Goal: Task Accomplishment & Management: Use online tool/utility

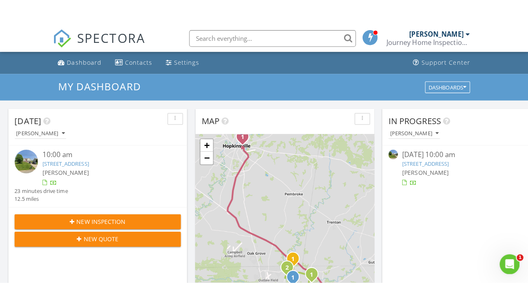
scroll to position [752, 529]
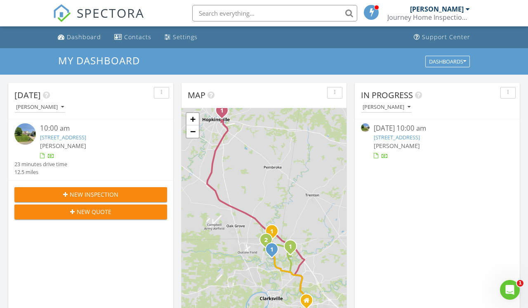
click at [86, 139] on link "2609 Limerick Ln , Clarksville, TN 37042" at bounding box center [63, 137] width 46 height 7
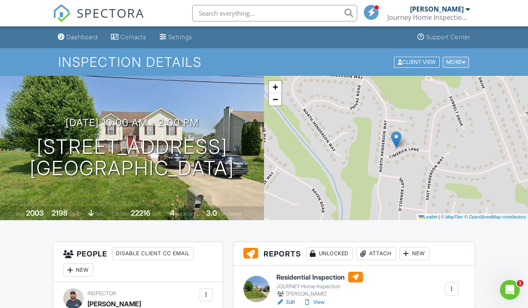
click at [459, 63] on div "More" at bounding box center [456, 62] width 27 height 11
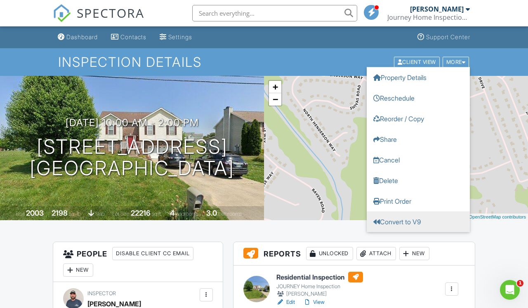
click at [415, 224] on link "Convert to V9" at bounding box center [418, 221] width 103 height 21
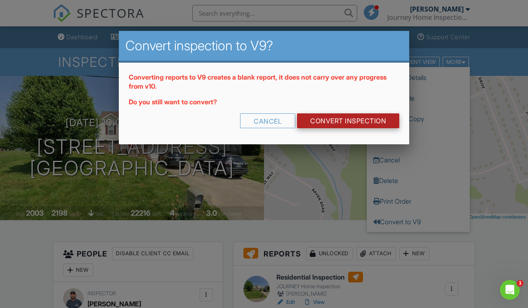
click at [334, 119] on link "CONVERT INSPECTION" at bounding box center [348, 121] width 102 height 15
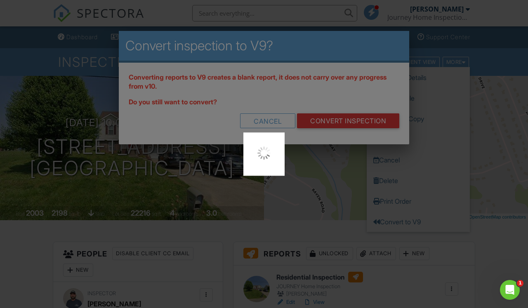
click at [333, 120] on div at bounding box center [264, 154] width 528 height 308
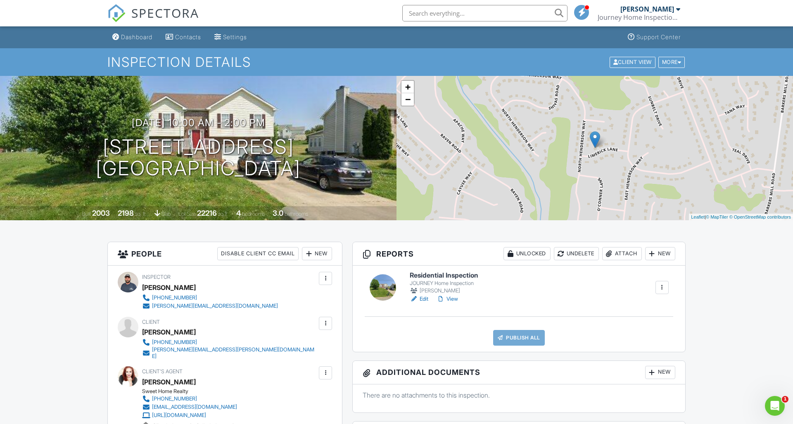
click at [414, 298] on div at bounding box center [414, 299] width 8 height 8
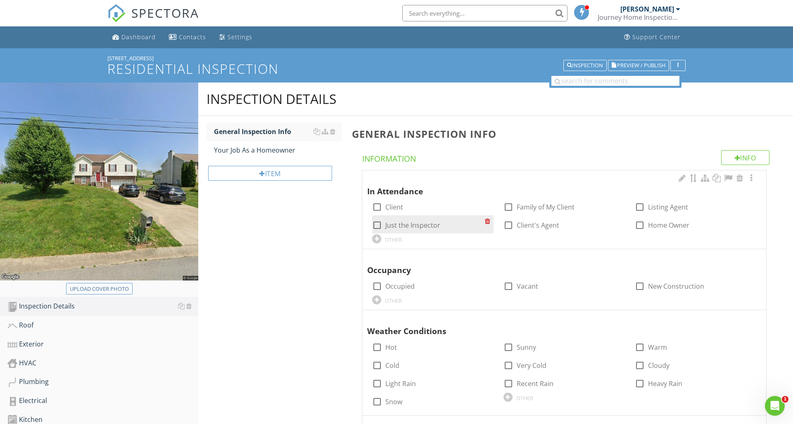
click at [377, 224] on div at bounding box center [377, 225] width 14 height 14
checkbox input "true"
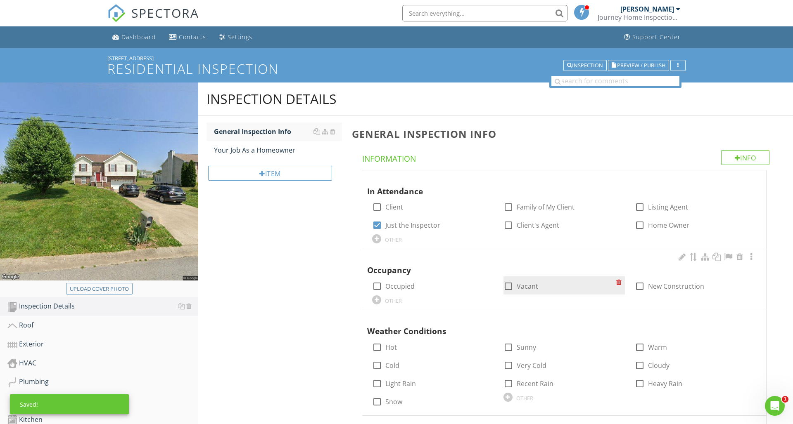
click at [509, 282] on div at bounding box center [508, 286] width 14 height 14
checkbox input "true"
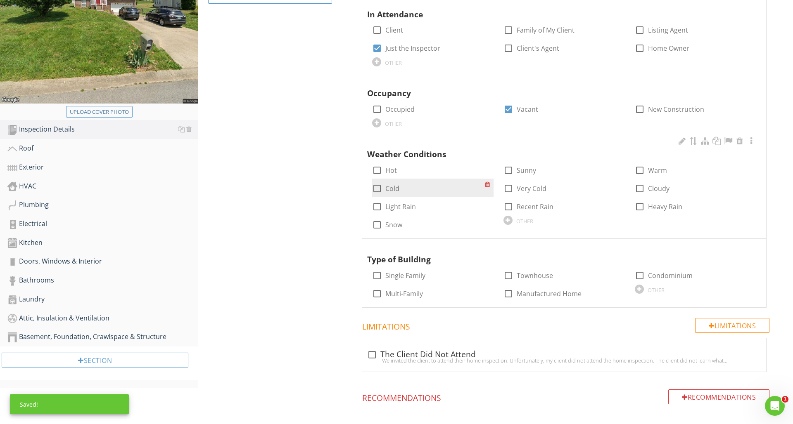
scroll to position [178, 0]
click at [377, 168] on div at bounding box center [377, 170] width 14 height 14
checkbox input "true"
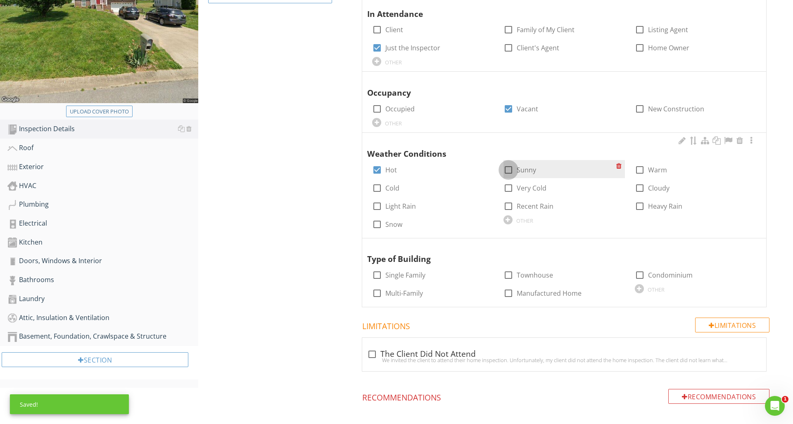
click at [506, 166] on div at bounding box center [508, 170] width 14 height 14
checkbox input "true"
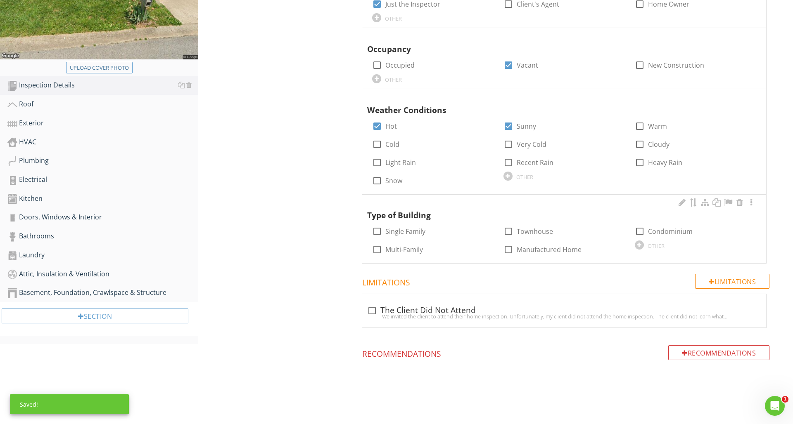
scroll to position [221, 0]
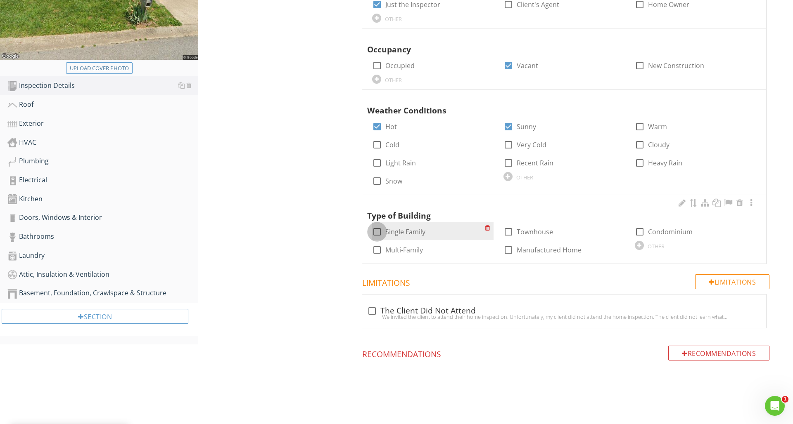
click at [374, 229] on div at bounding box center [377, 232] width 14 height 14
checkbox input "true"
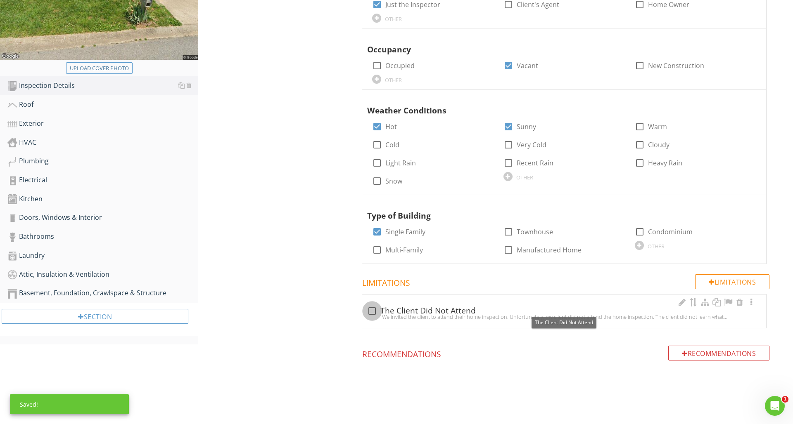
click at [374, 308] on div at bounding box center [372, 311] width 14 height 14
checkbox input "true"
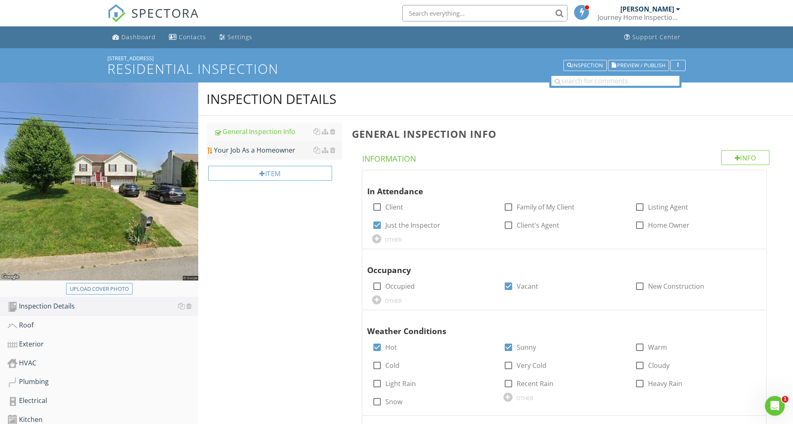
scroll to position [0, 0]
click at [241, 147] on div "Your Job As a Homeowner" at bounding box center [278, 150] width 128 height 10
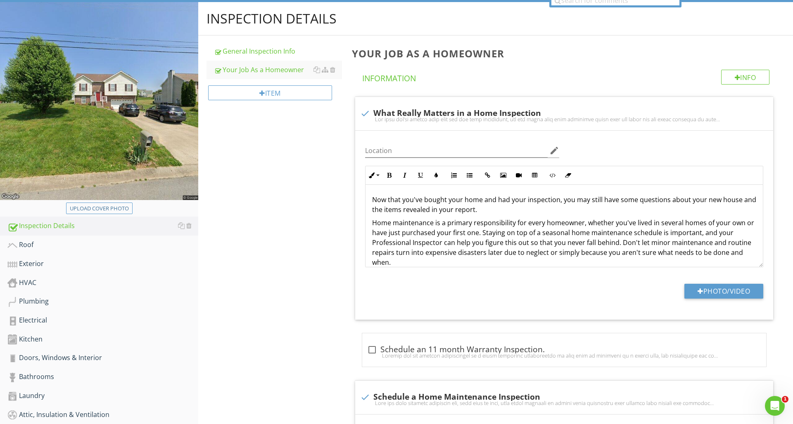
scroll to position [82, 0]
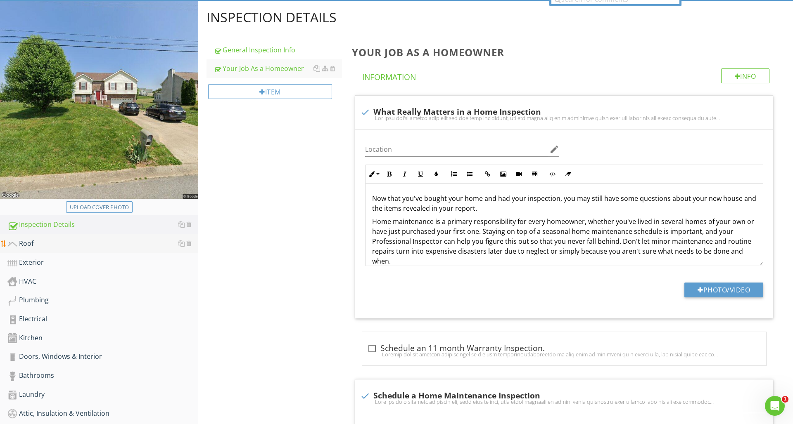
click at [39, 237] on link "Roof" at bounding box center [102, 243] width 191 height 19
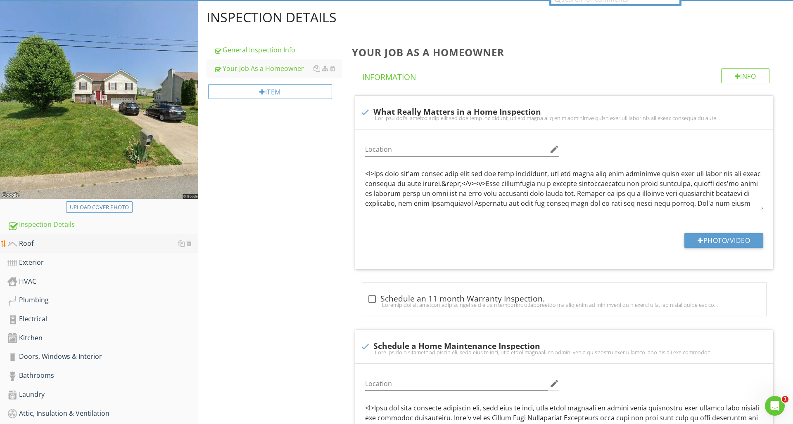
click at [39, 237] on link "Roof" at bounding box center [102, 243] width 191 height 19
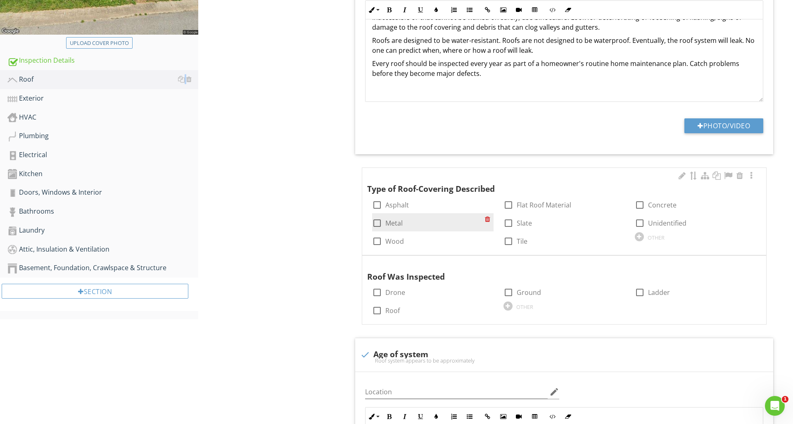
scroll to position [253, 0]
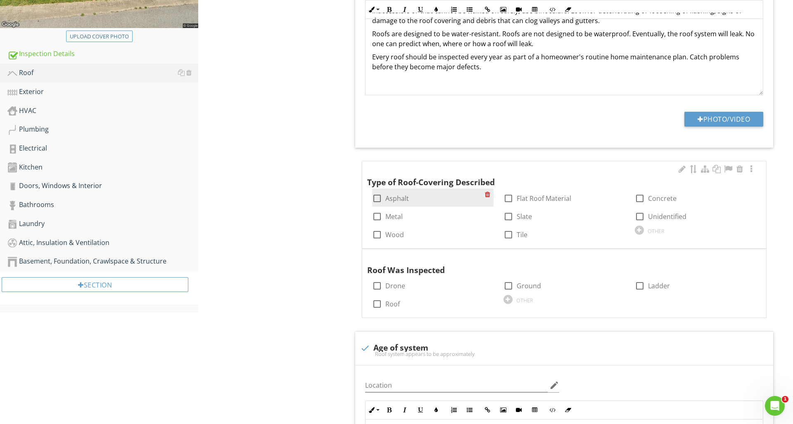
click at [376, 197] on div at bounding box center [377, 199] width 14 height 14
checkbox input "true"
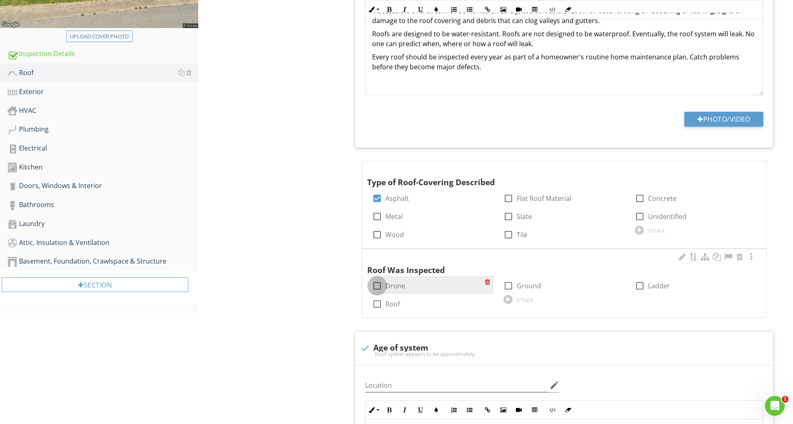
click at [377, 287] on div at bounding box center [377, 286] width 14 height 14
checkbox input "true"
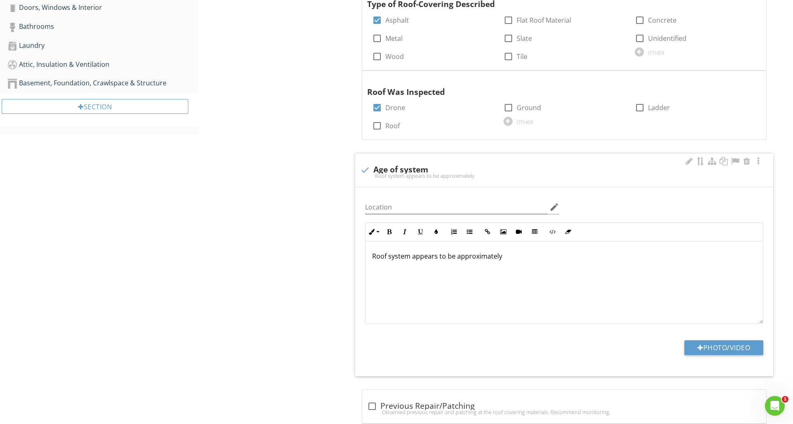
scroll to position [434, 0]
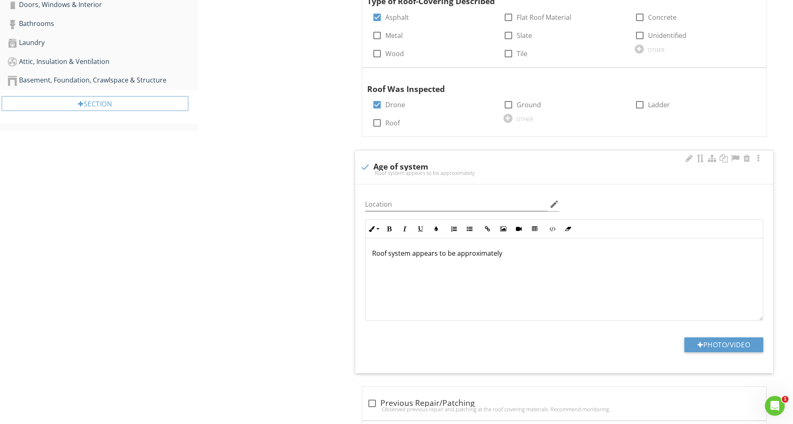
click at [502, 250] on p "Roof system appears to be approximately" at bounding box center [564, 254] width 384 height 10
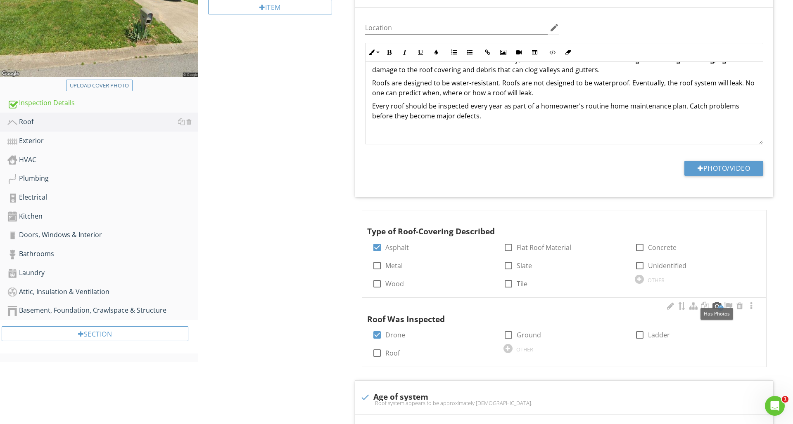
scroll to position [203, 0]
click at [715, 308] on div at bounding box center [716, 307] width 10 height 8
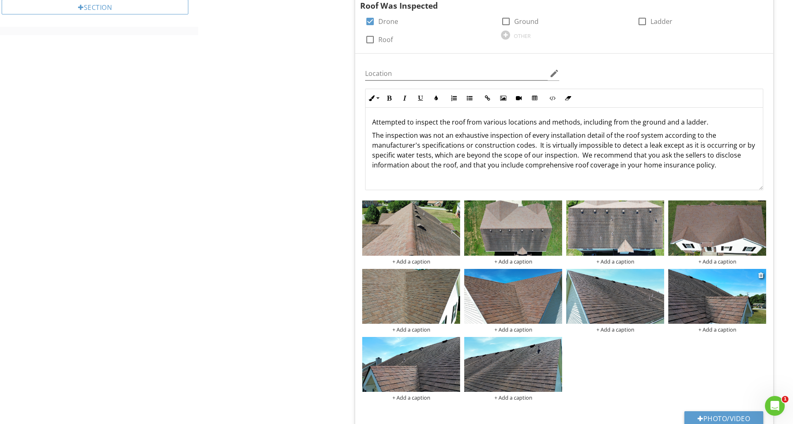
scroll to position [530, 0]
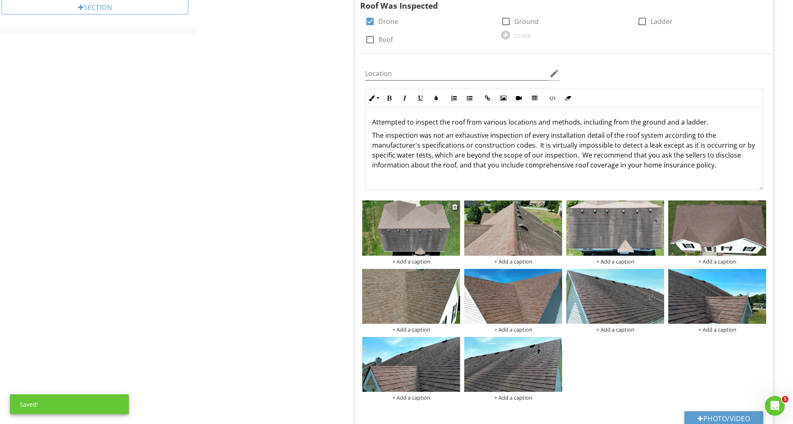
click at [428, 230] on img at bounding box center [411, 228] width 98 height 55
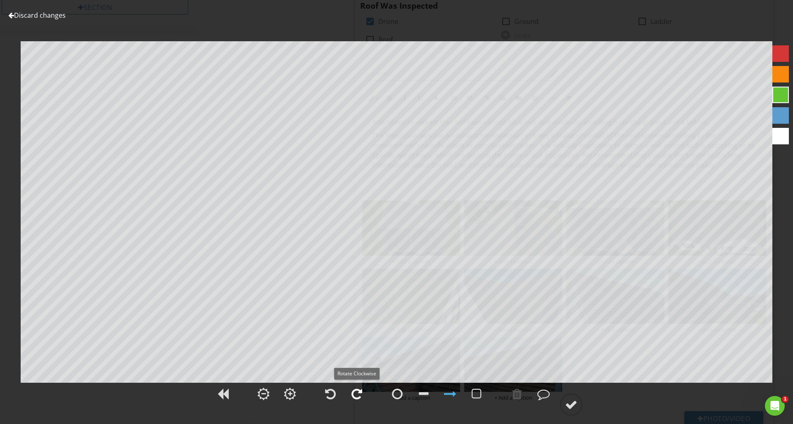
click at [360, 395] on div at bounding box center [356, 394] width 11 height 12
click at [575, 409] on div at bounding box center [571, 405] width 12 height 12
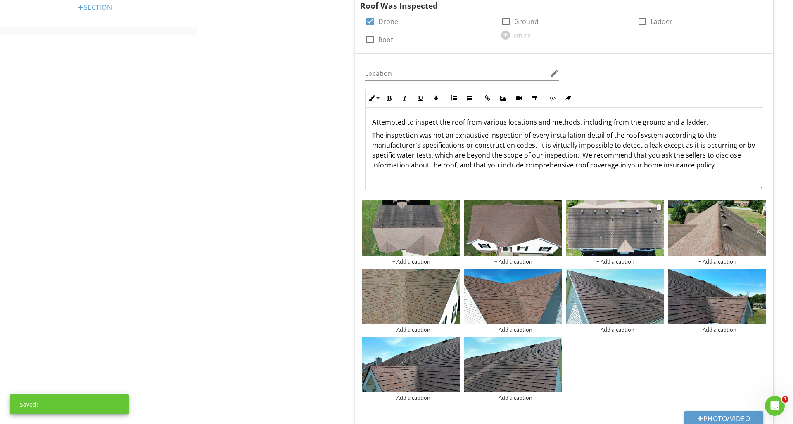
click at [624, 237] on img at bounding box center [615, 228] width 98 height 55
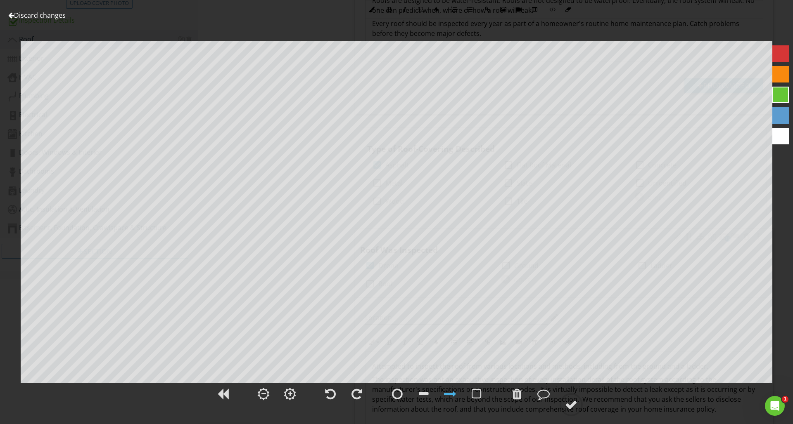
scroll to position [289, 0]
click at [8, 17] on div at bounding box center [11, 15] width 6 height 7
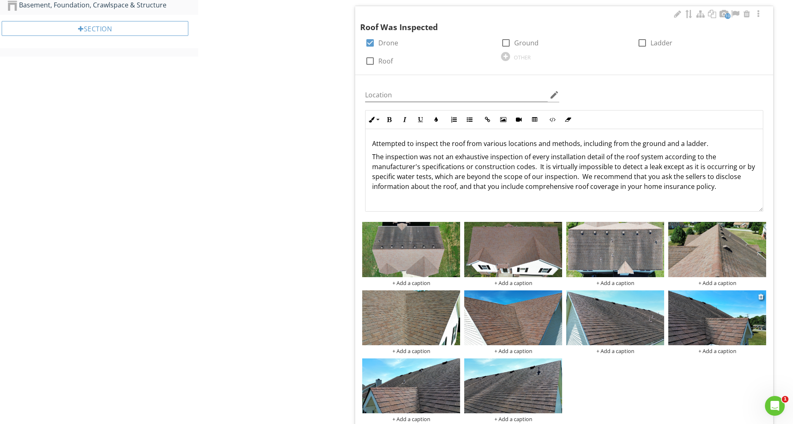
scroll to position [543, 0]
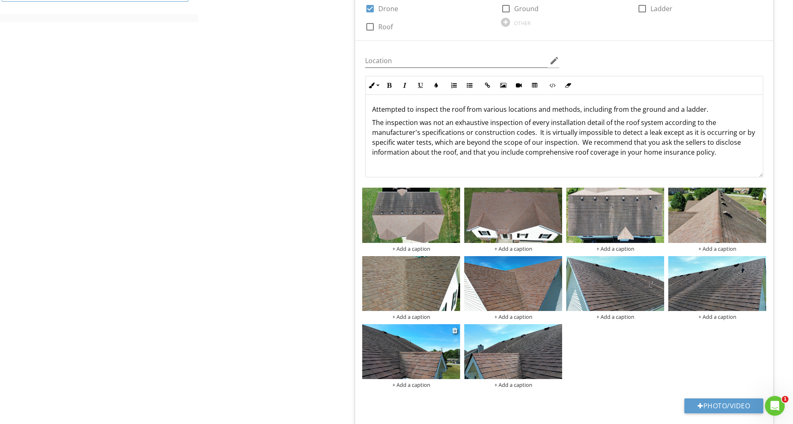
click at [449, 327] on img at bounding box center [411, 351] width 98 height 55
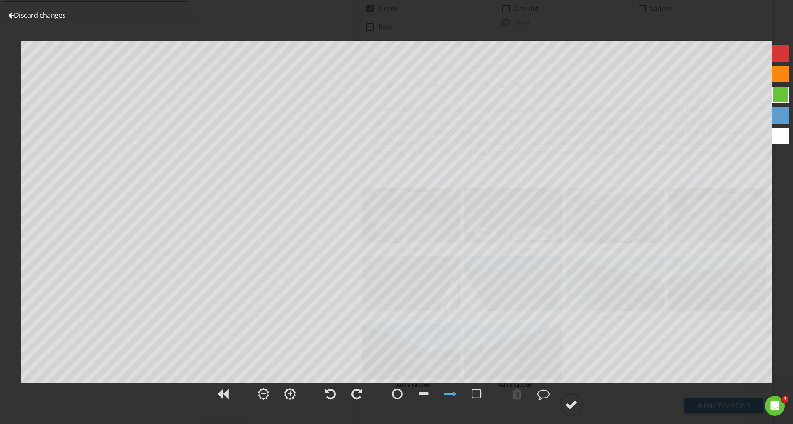
click at [10, 17] on div at bounding box center [11, 15] width 6 height 7
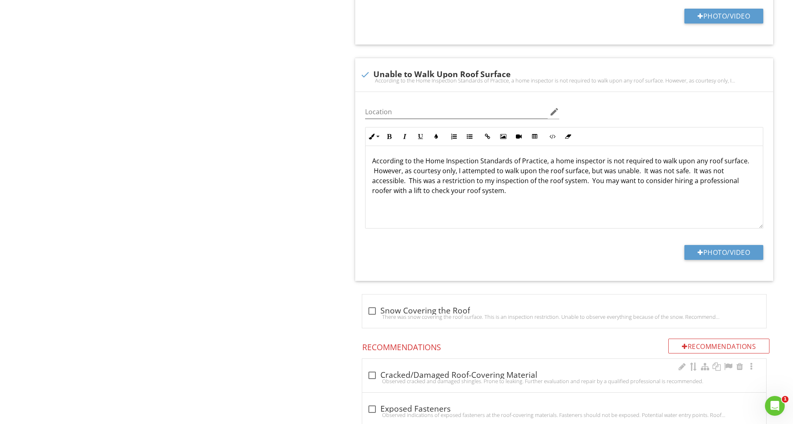
scroll to position [1548, 0]
click at [374, 374] on div at bounding box center [372, 375] width 14 height 14
checkbox input "true"
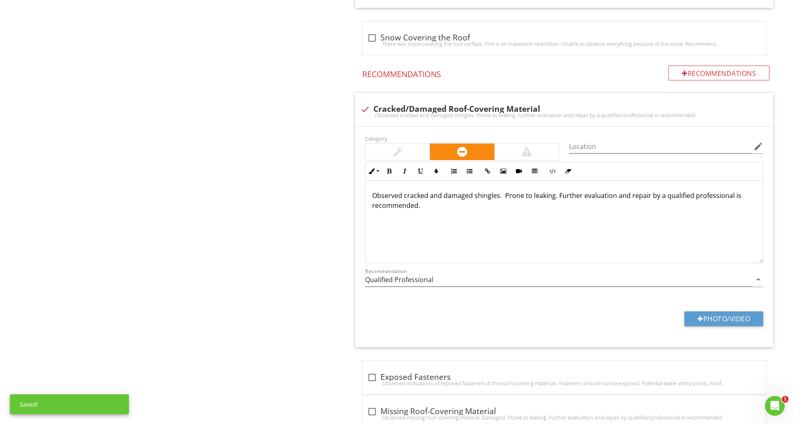
scroll to position [1824, 0]
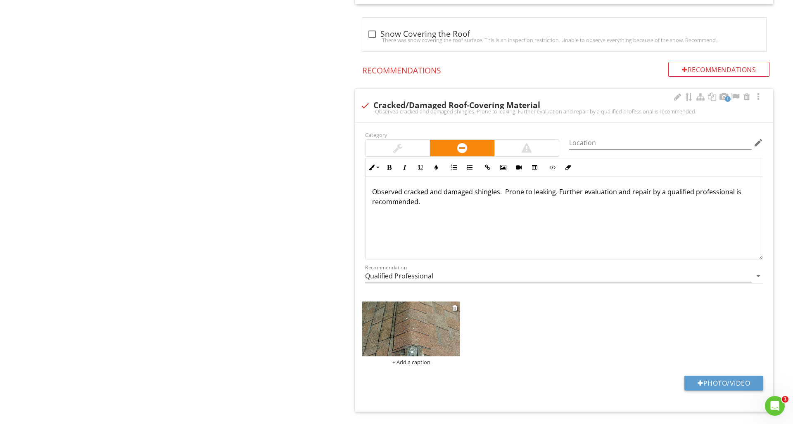
click at [401, 322] on img at bounding box center [411, 329] width 98 height 55
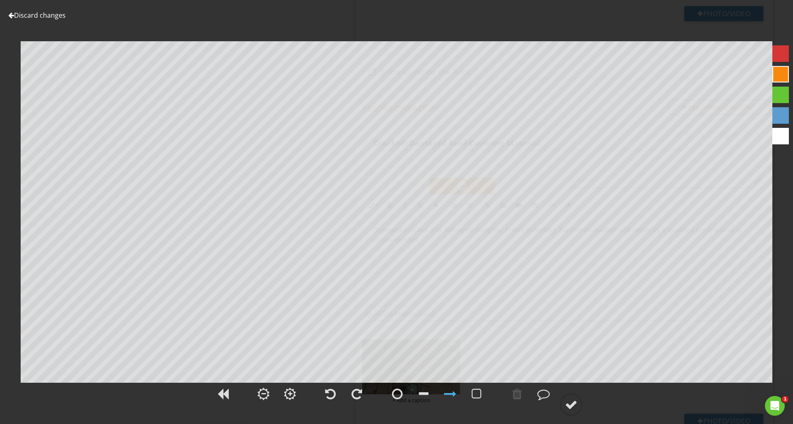
scroll to position [1787, 0]
click at [12, 19] on link "Discard changes" at bounding box center [36, 15] width 57 height 9
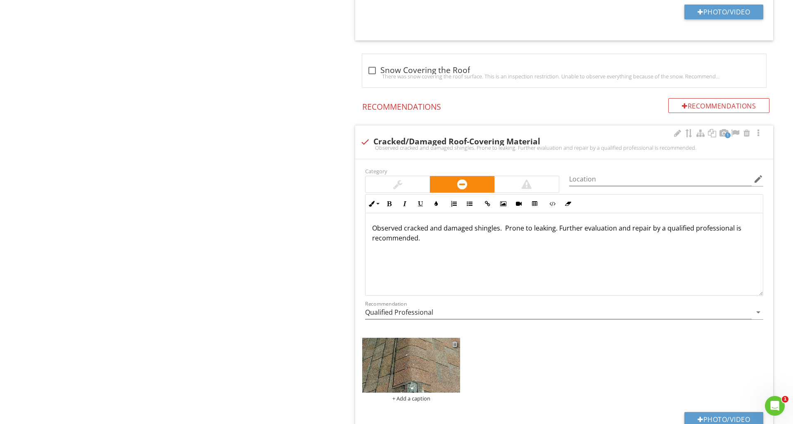
click at [453, 341] on div at bounding box center [454, 344] width 5 height 7
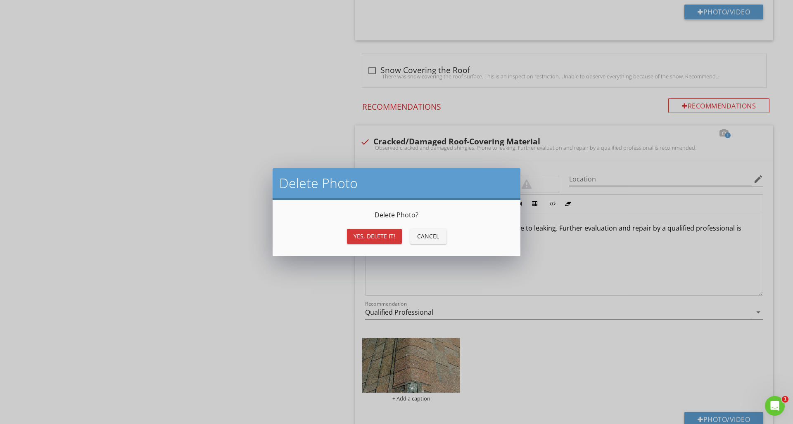
click at [356, 235] on div "Yes, Delete it!" at bounding box center [374, 236] width 42 height 9
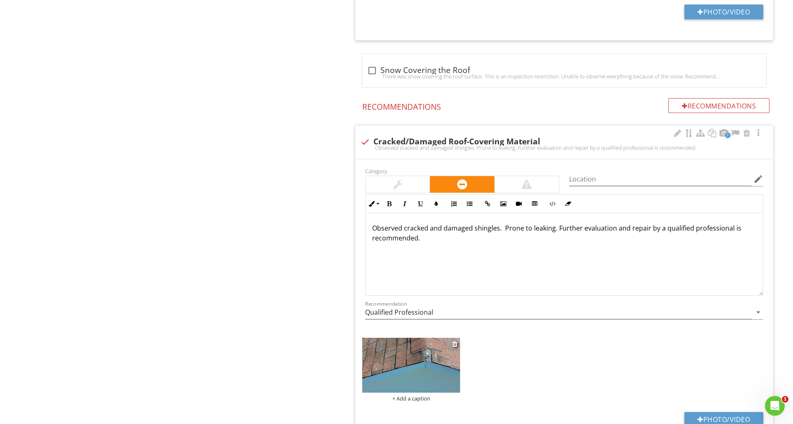
click at [425, 358] on img at bounding box center [411, 365] width 98 height 55
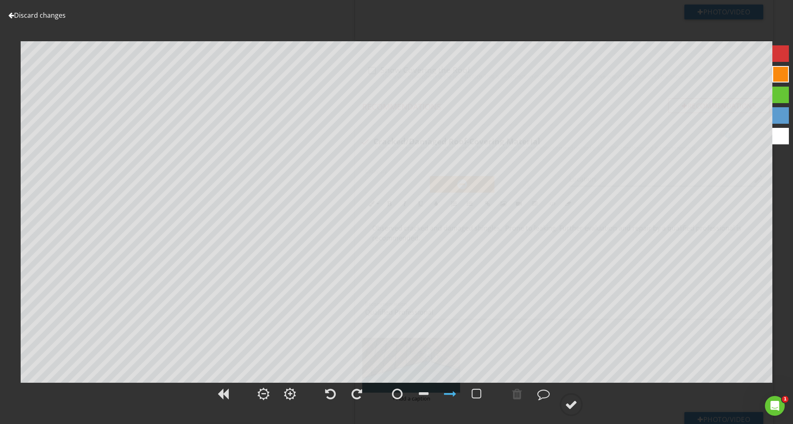
click at [778, 50] on div at bounding box center [780, 53] width 17 height 17
drag, startPoint x: 518, startPoint y: 396, endPoint x: 511, endPoint y: 396, distance: 6.6
click at [518, 396] on div at bounding box center [517, 394] width 10 height 12
click at [400, 395] on div at bounding box center [397, 394] width 11 height 12
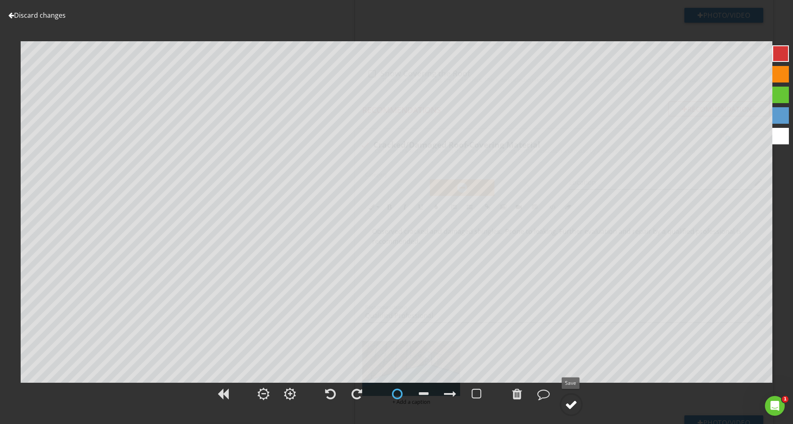
click at [577, 403] on div at bounding box center [571, 405] width 12 height 12
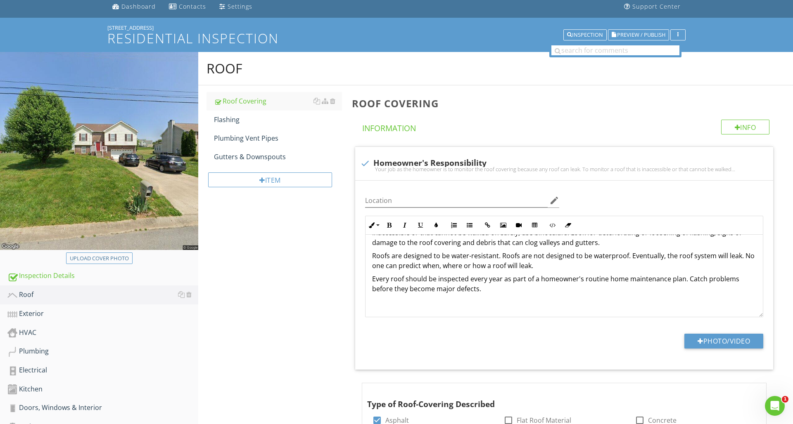
scroll to position [28, 0]
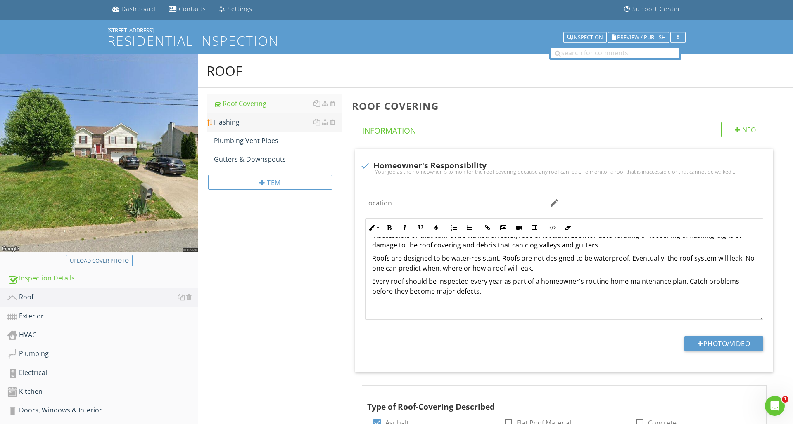
click at [253, 123] on div "Flashing" at bounding box center [278, 122] width 128 height 10
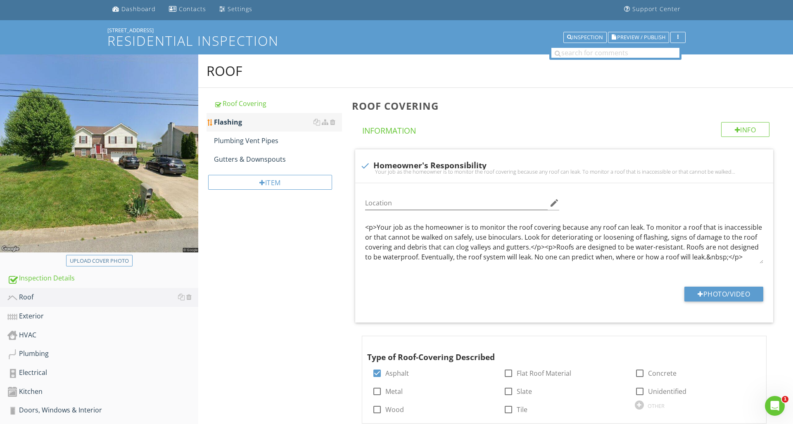
click at [253, 123] on div "Flashing" at bounding box center [278, 122] width 128 height 10
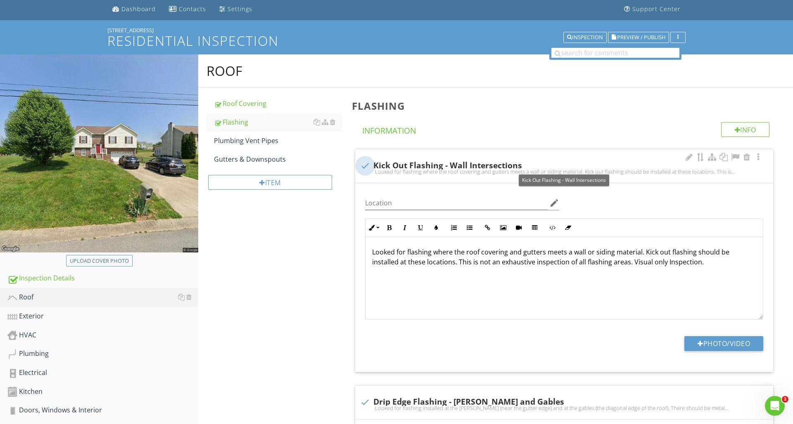
click at [366, 167] on div at bounding box center [365, 166] width 14 height 14
checkbox input "true"
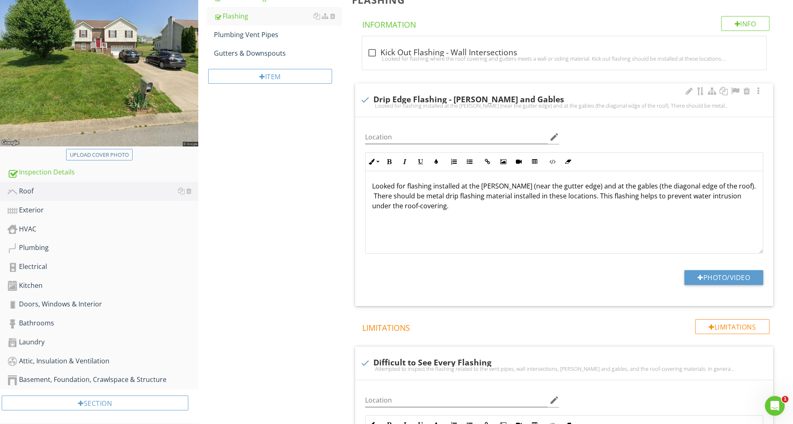
scroll to position [132, 0]
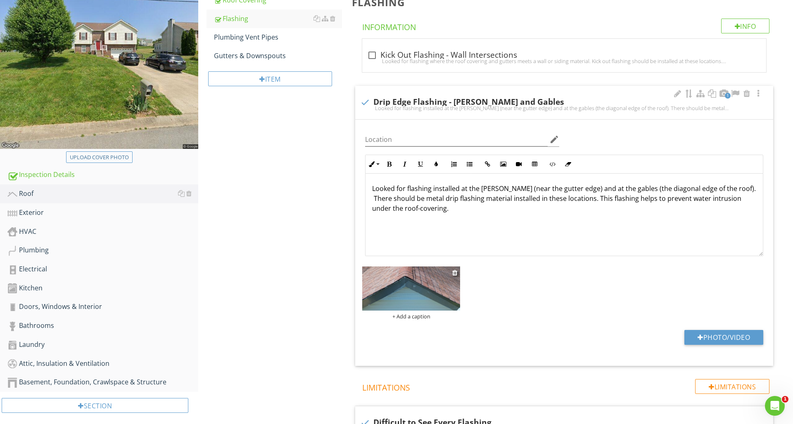
click at [436, 285] on img at bounding box center [411, 289] width 98 height 44
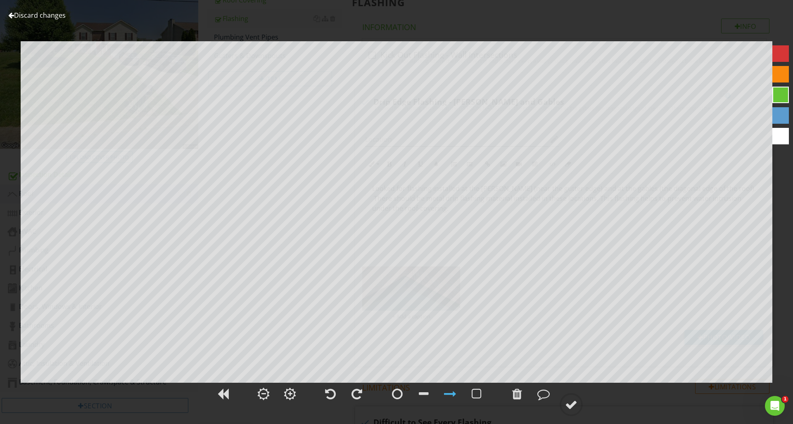
click at [782, 53] on div at bounding box center [780, 53] width 17 height 17
click at [784, 104] on div at bounding box center [780, 94] width 25 height 107
click at [783, 97] on div at bounding box center [780, 95] width 17 height 17
click at [573, 408] on div at bounding box center [571, 405] width 12 height 12
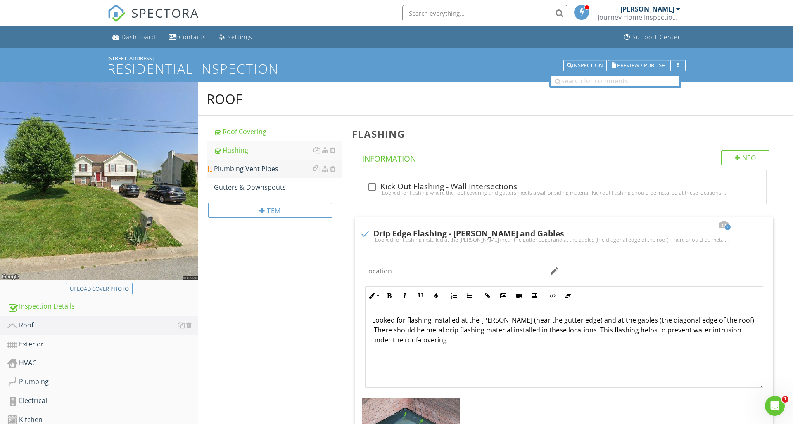
scroll to position [0, 0]
click at [263, 170] on div "Plumbing Vent Pipes" at bounding box center [278, 169] width 128 height 10
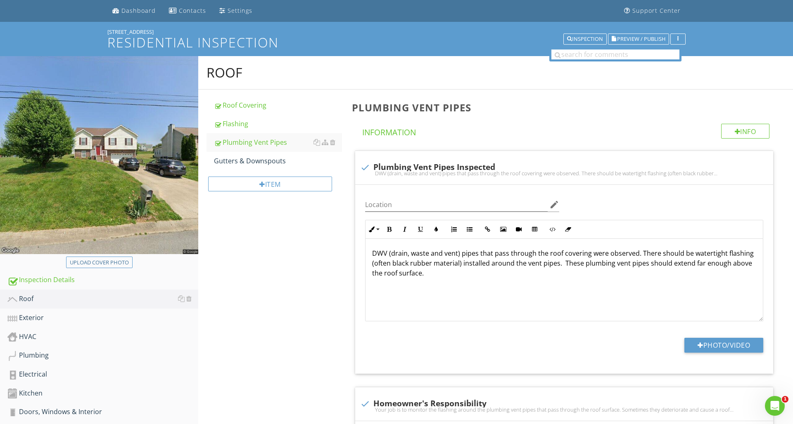
scroll to position [52, 0]
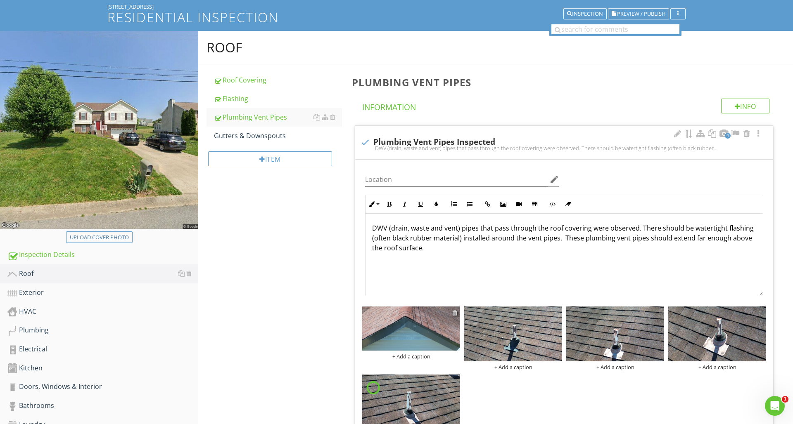
click at [456, 313] on div at bounding box center [454, 313] width 5 height 7
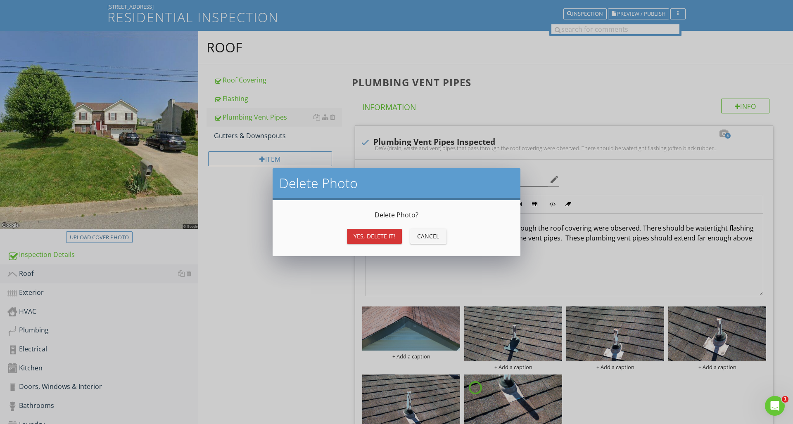
click at [370, 241] on button "Yes, Delete it!" at bounding box center [374, 236] width 55 height 15
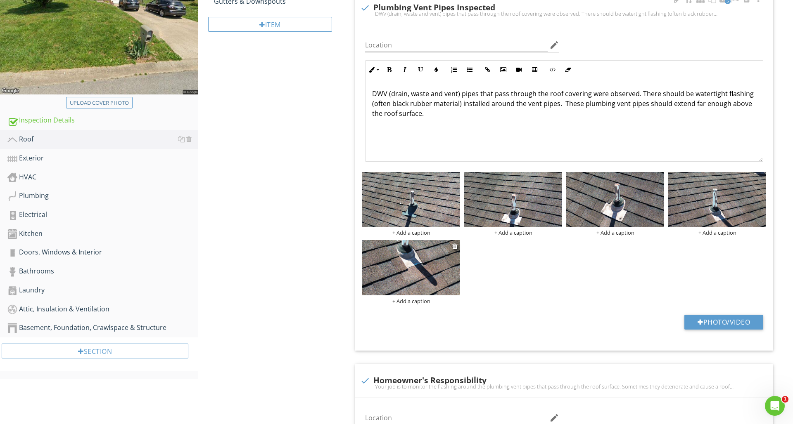
scroll to position [203, 0]
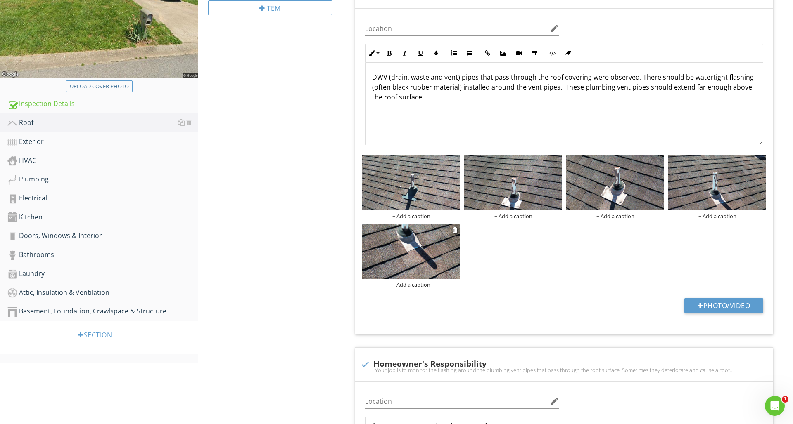
click at [420, 240] on img at bounding box center [411, 251] width 98 height 55
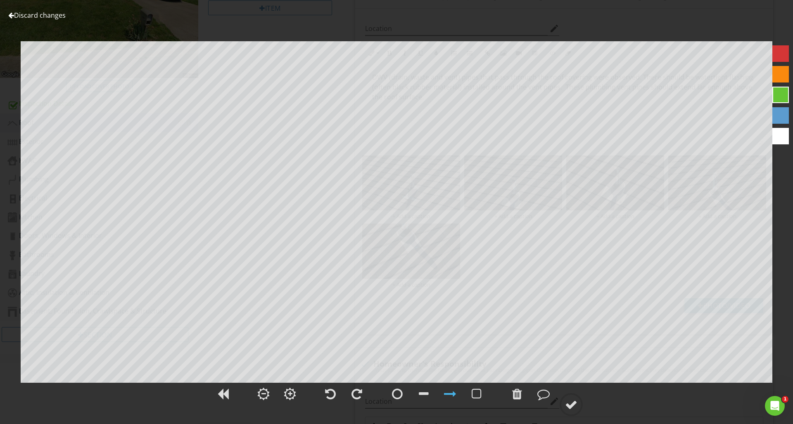
click at [11, 16] on div at bounding box center [11, 15] width 6 height 7
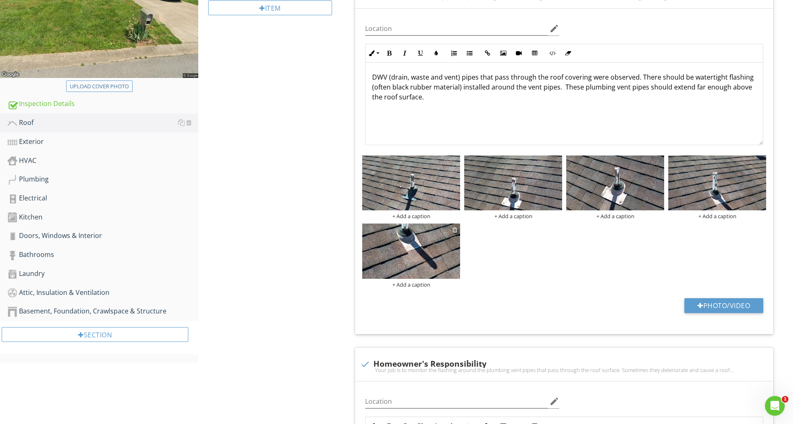
click at [455, 228] on div at bounding box center [454, 230] width 5 height 7
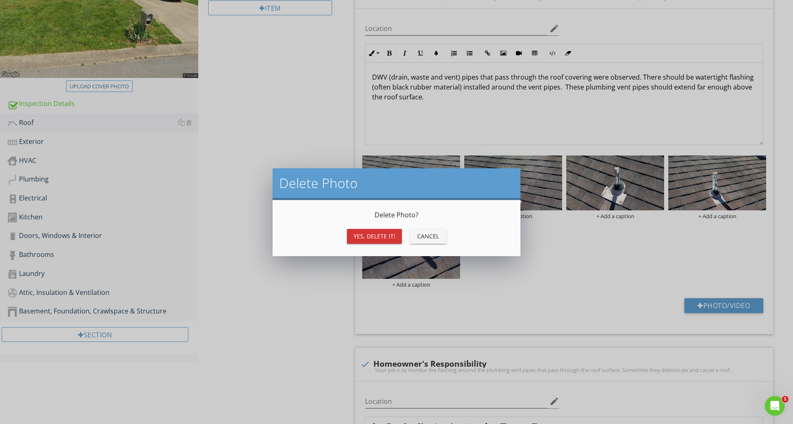
click at [391, 234] on div "Yes, Delete it!" at bounding box center [374, 236] width 42 height 9
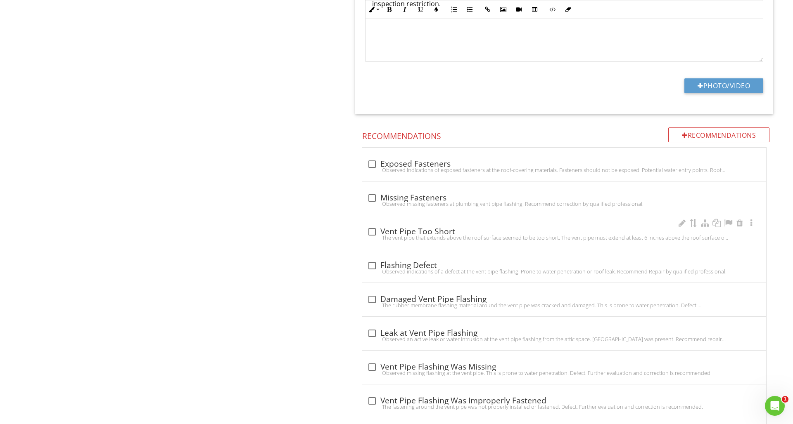
scroll to position [856, 0]
click at [371, 197] on div at bounding box center [372, 197] width 14 height 14
checkbox input "true"
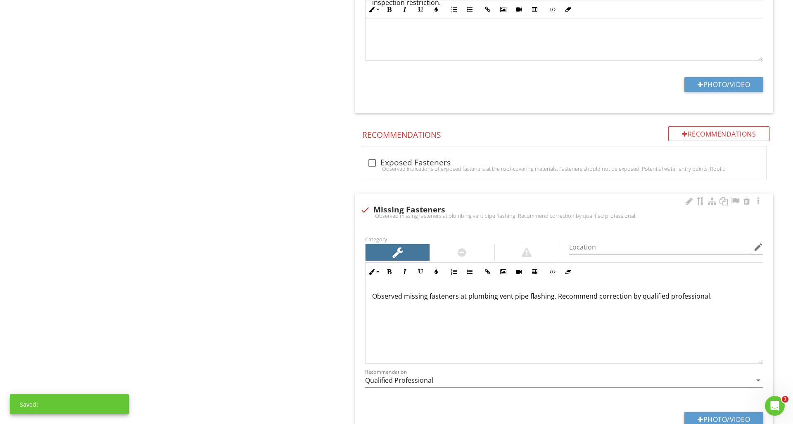
click at [715, 298] on p "Observed missing fasteners at plumbing vent pipe flashing. Recommend correction…" at bounding box center [564, 296] width 384 height 10
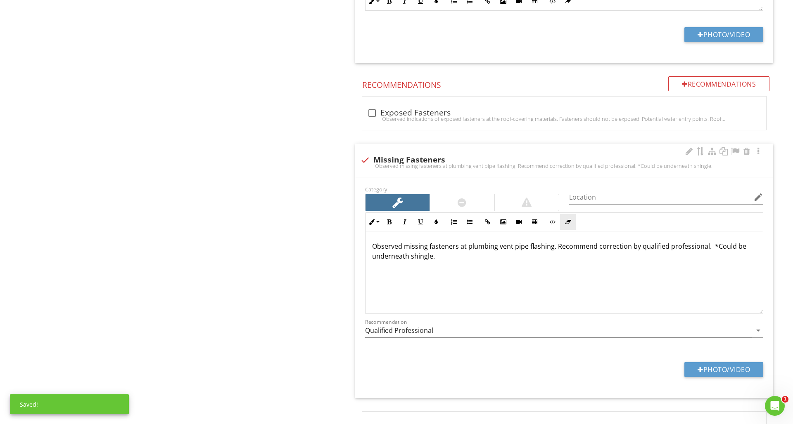
scroll to position [909, 0]
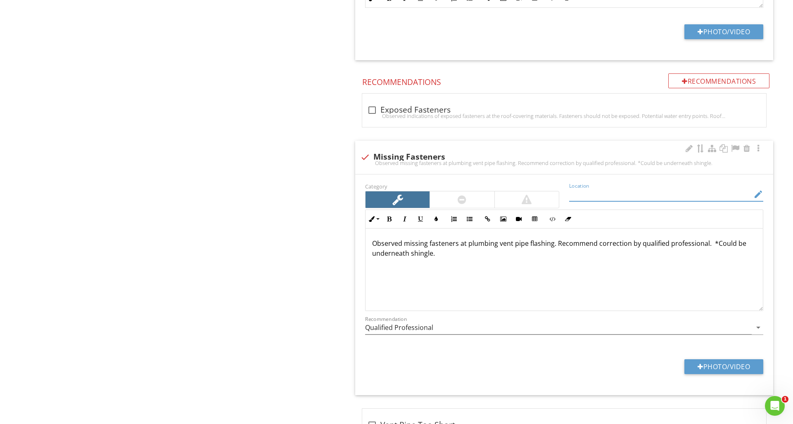
click at [591, 195] on input "Location" at bounding box center [660, 195] width 182 height 14
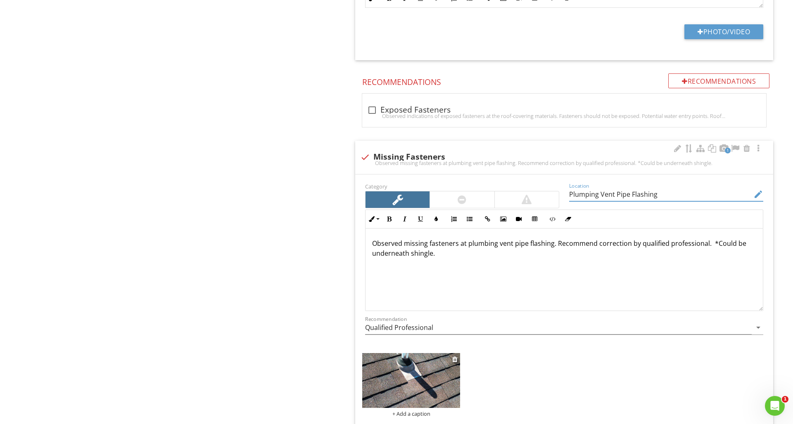
type input "Plumping Vent Pipe Flashing"
click at [428, 366] on img at bounding box center [411, 380] width 98 height 55
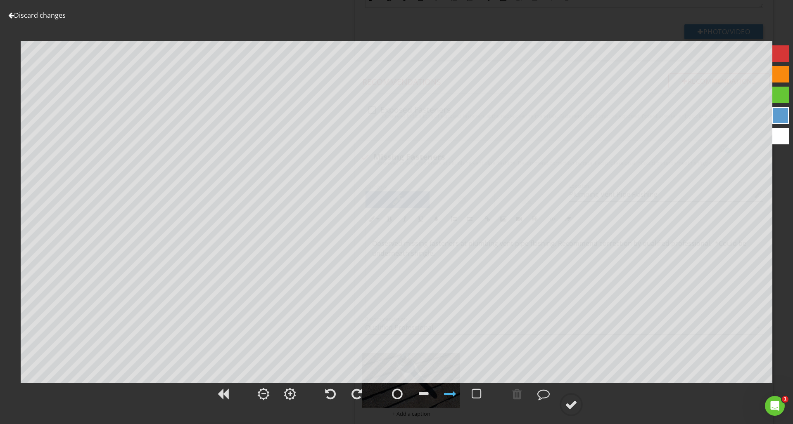
click at [777, 51] on div at bounding box center [780, 53] width 17 height 17
click at [400, 396] on div at bounding box center [397, 394] width 11 height 12
click at [580, 405] on circle at bounding box center [570, 404] width 21 height 21
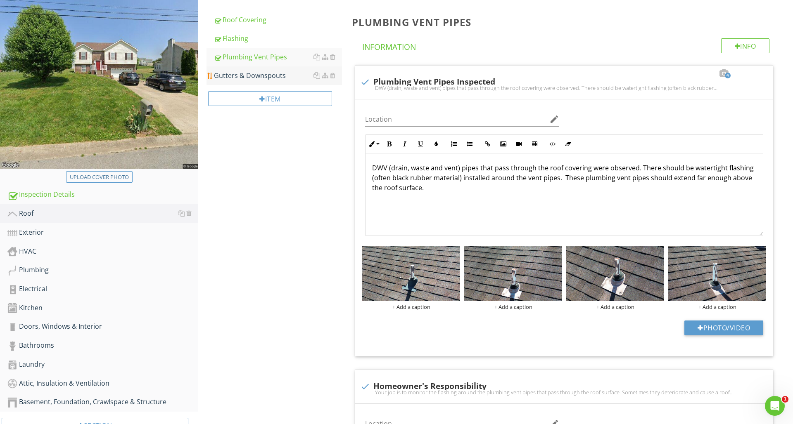
scroll to position [112, 1]
click at [223, 76] on div "Gutters & Downspouts" at bounding box center [278, 76] width 128 height 10
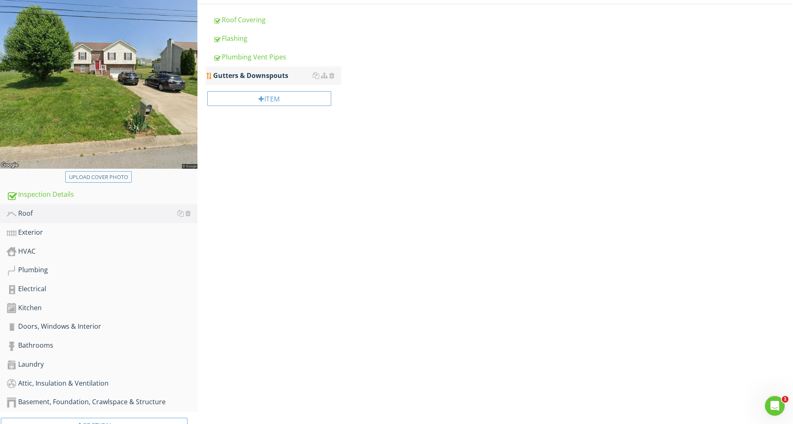
scroll to position [110, 0]
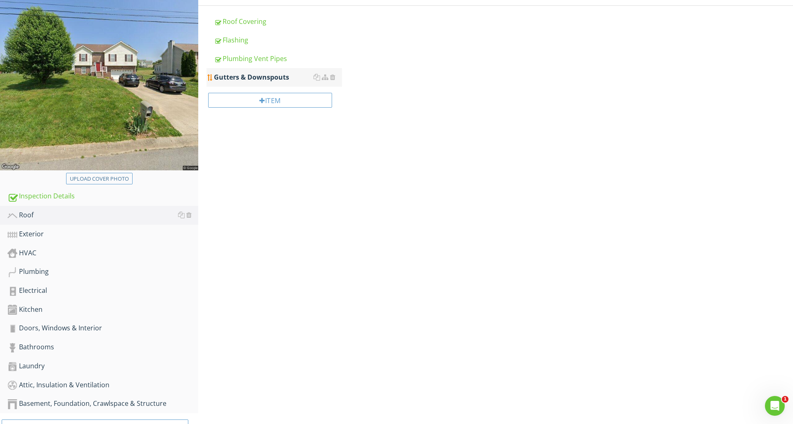
click at [223, 76] on div "Gutters & Downspouts" at bounding box center [278, 77] width 128 height 10
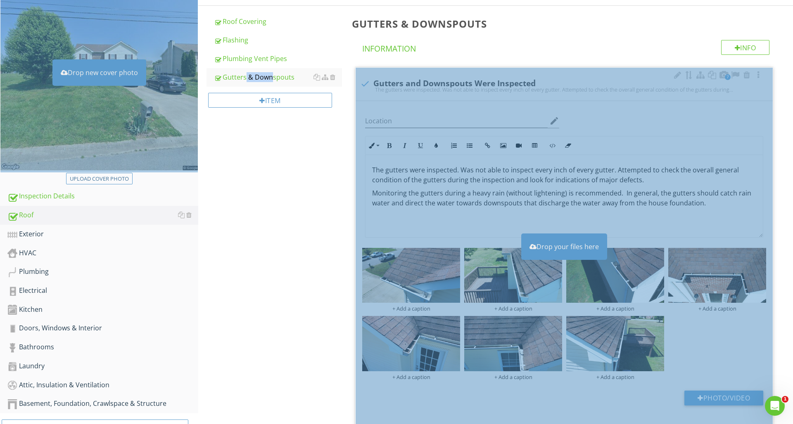
scroll to position [111, 0]
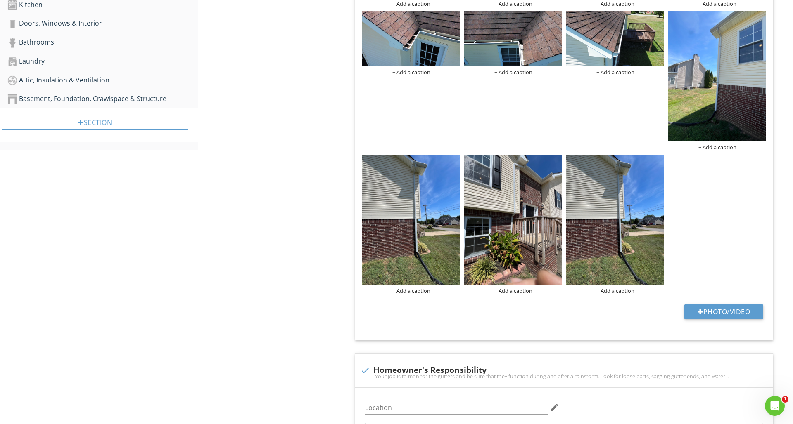
scroll to position [416, 0]
click at [659, 162] on div at bounding box center [658, 160] width 5 height 7
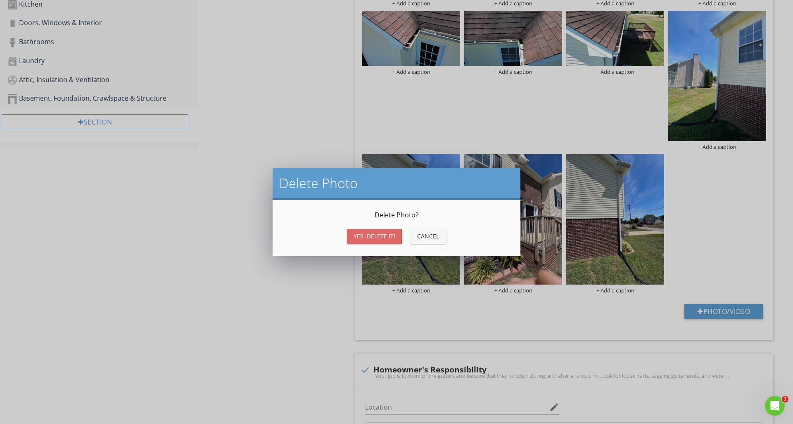
click at [394, 238] on div "Yes, Delete it!" at bounding box center [374, 236] width 42 height 9
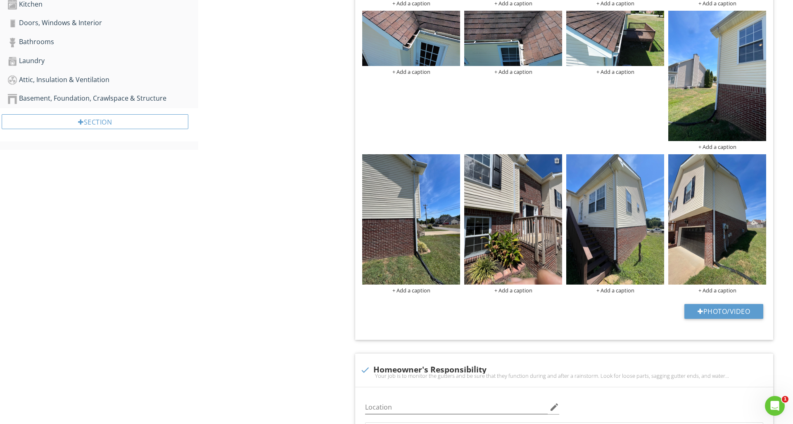
click at [559, 161] on div at bounding box center [556, 160] width 5 height 7
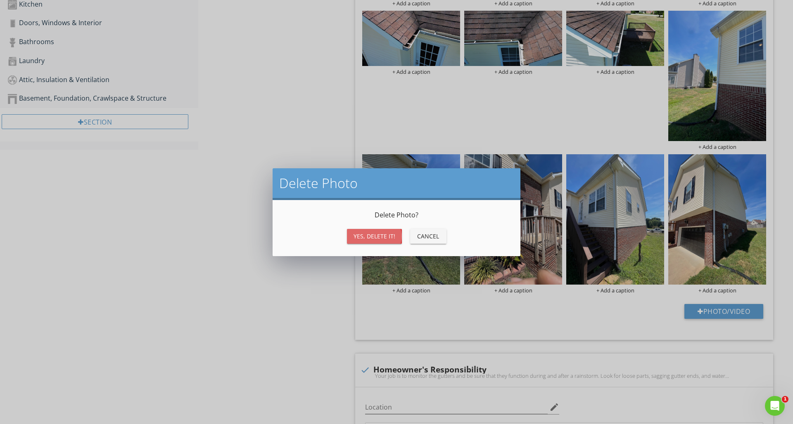
click at [391, 235] on div "Yes, Delete it!" at bounding box center [374, 236] width 42 height 9
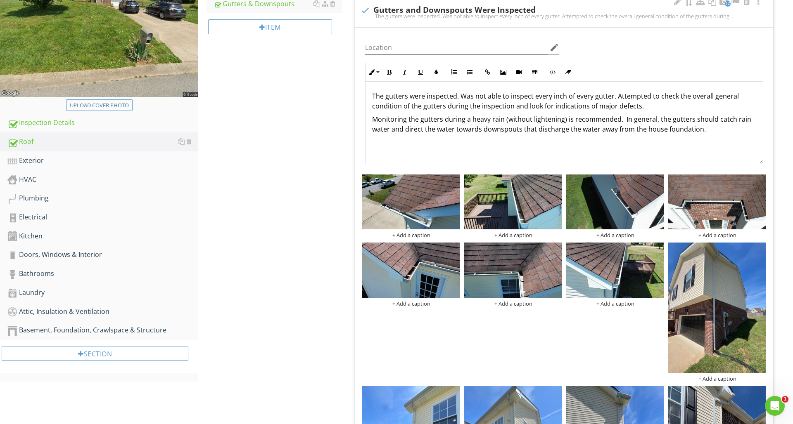
scroll to position [184, 0]
click at [73, 165] on div "Exterior" at bounding box center [102, 161] width 191 height 11
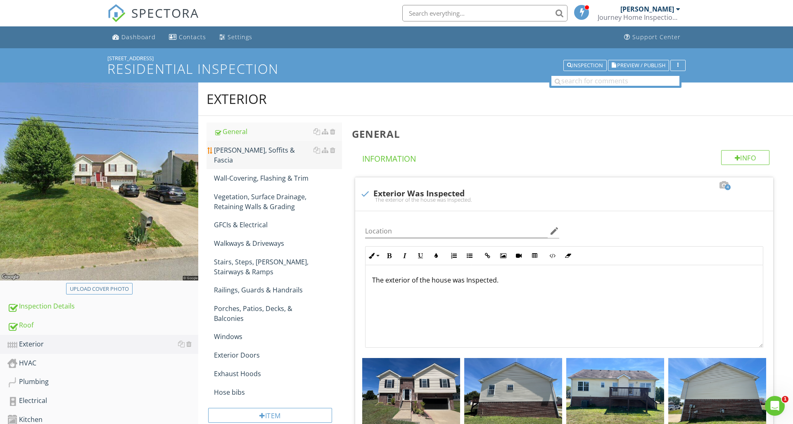
click at [237, 151] on div "[PERSON_NAME], Soffits & Fascia" at bounding box center [278, 155] width 128 height 20
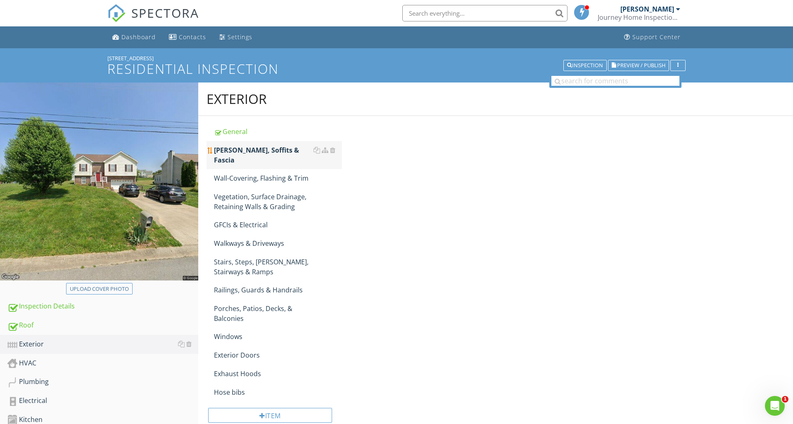
click at [237, 151] on div "[PERSON_NAME], Soffits & Fascia" at bounding box center [278, 155] width 128 height 20
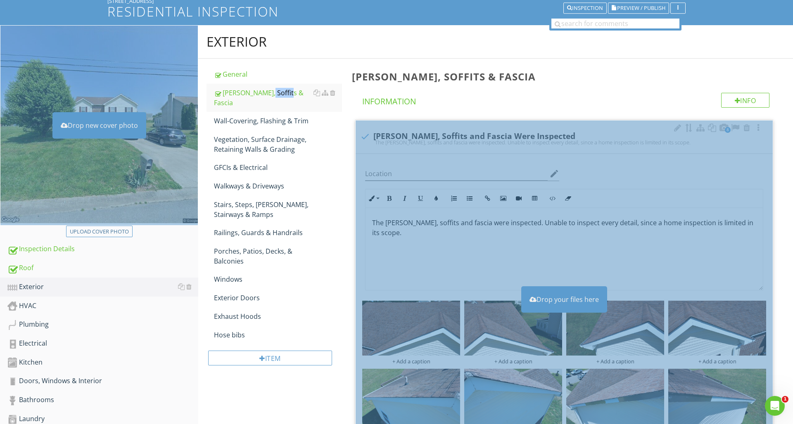
scroll to position [59, 0]
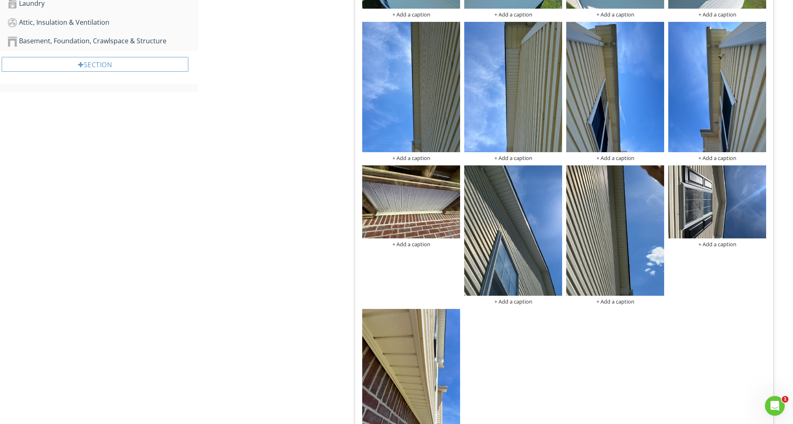
scroll to position [474, 0]
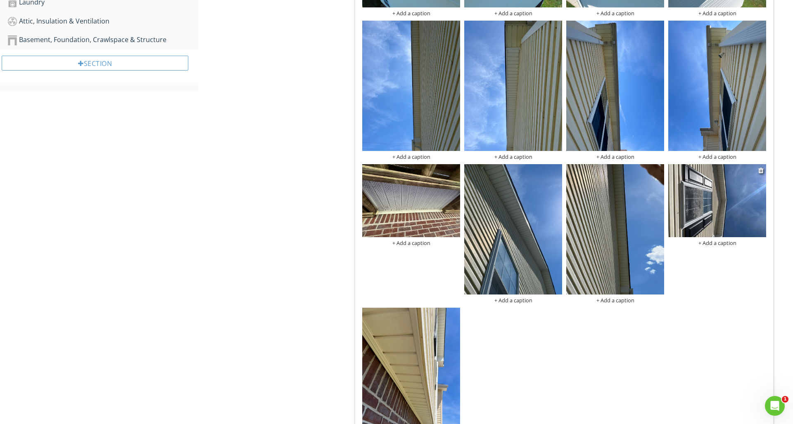
click at [709, 214] on img at bounding box center [717, 200] width 98 height 73
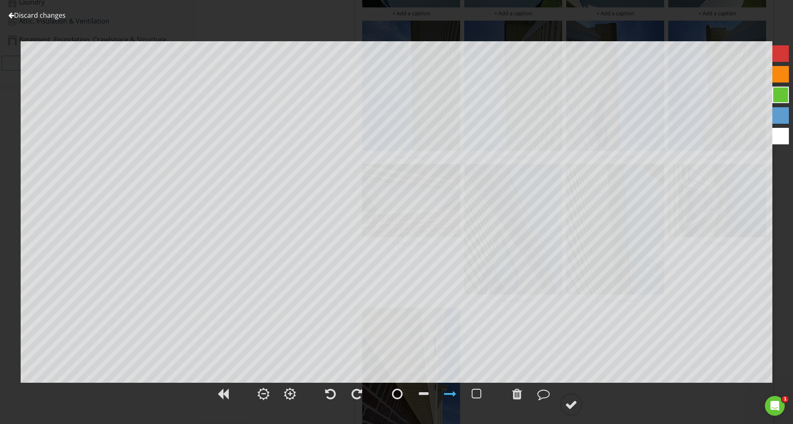
scroll to position [474, 0]
click at [334, 396] on div at bounding box center [330, 394] width 11 height 12
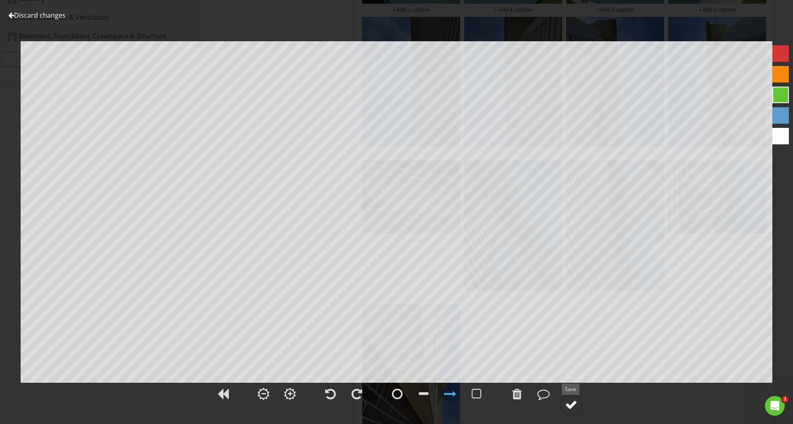
click at [565, 405] on circle at bounding box center [570, 404] width 21 height 21
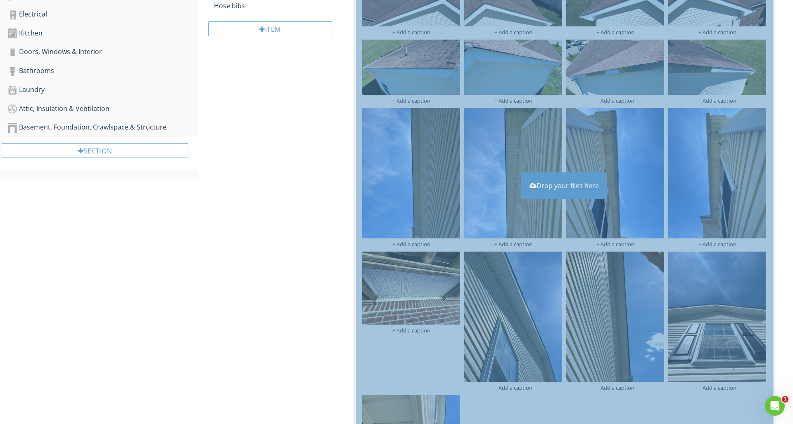
scroll to position [391, 0]
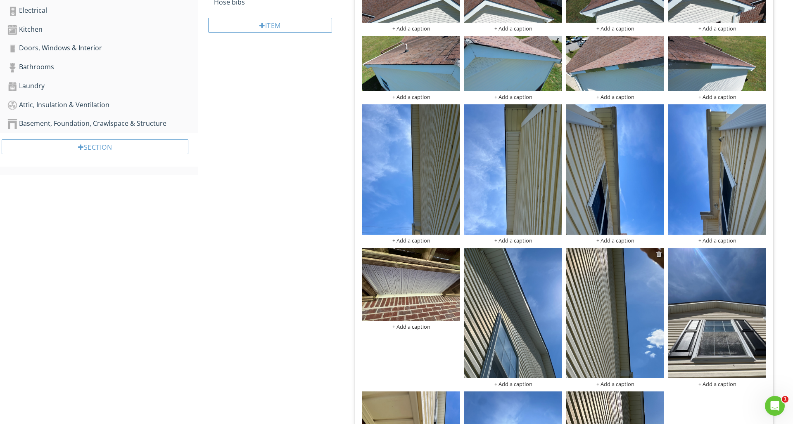
click at [658, 252] on div at bounding box center [658, 254] width 5 height 7
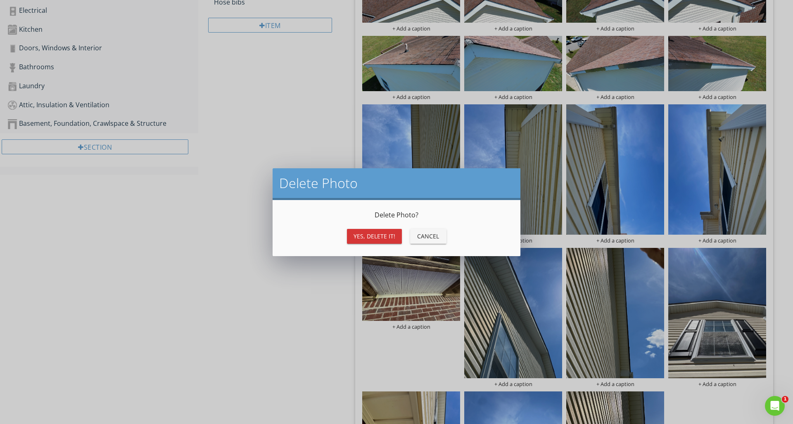
click at [374, 236] on div "Yes, Delete it!" at bounding box center [374, 236] width 42 height 9
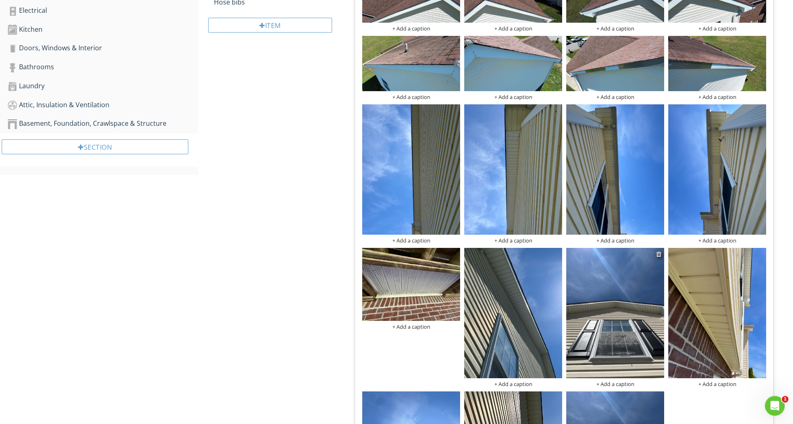
click at [659, 255] on div at bounding box center [658, 254] width 5 height 7
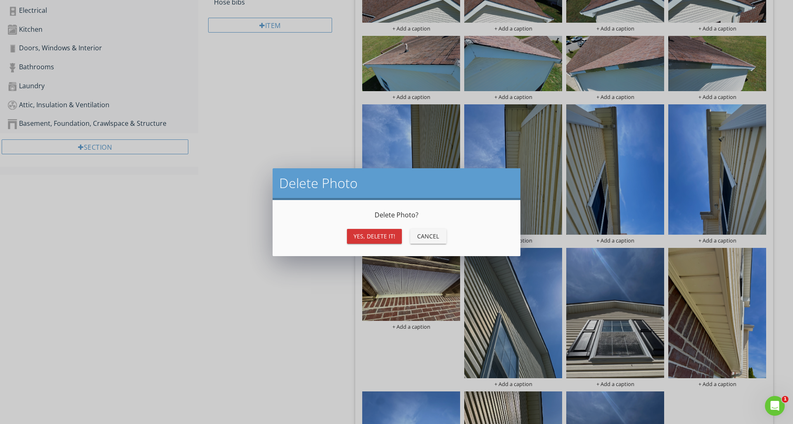
click at [388, 240] on div "Yes, Delete it!" at bounding box center [374, 236] width 42 height 9
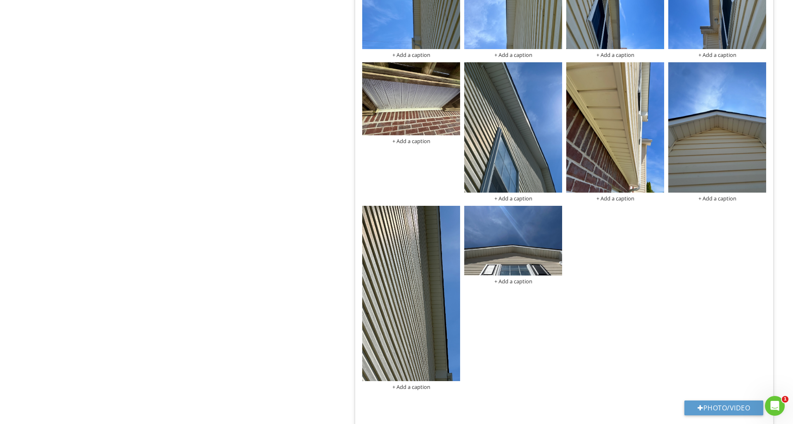
scroll to position [579, 0]
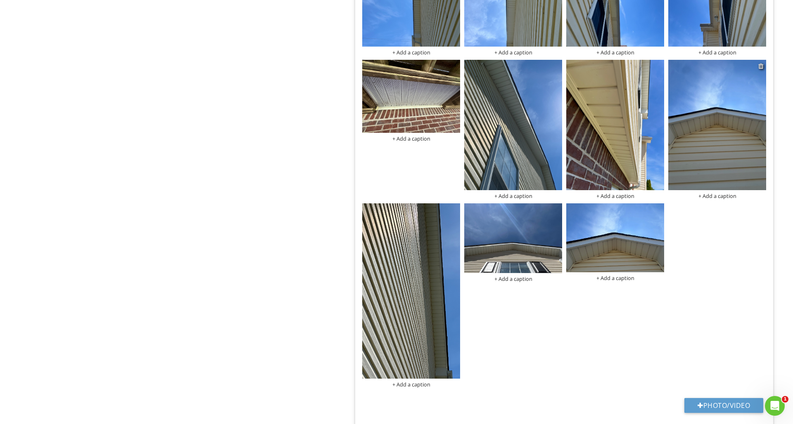
click at [761, 66] on div at bounding box center [760, 66] width 5 height 7
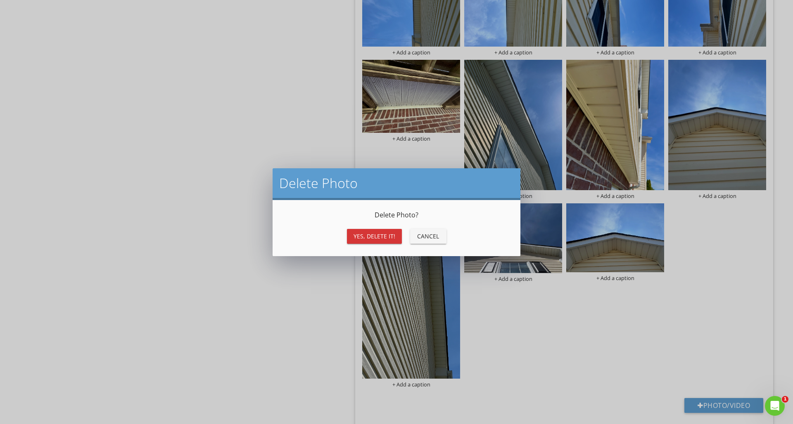
click at [388, 236] on div "Yes, Delete it!" at bounding box center [374, 236] width 42 height 9
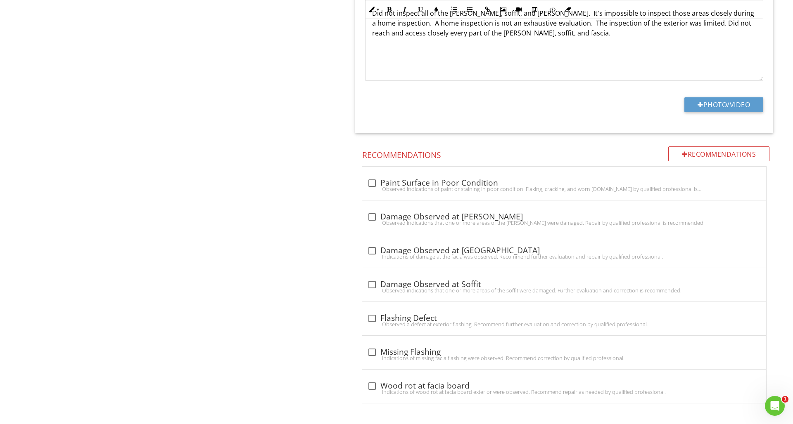
scroll to position [1082, 0]
click at [369, 220] on div "Observed Indications that one or more areas of the eaves were damaged. Repair b…" at bounding box center [564, 223] width 394 height 7
checkbox input "true"
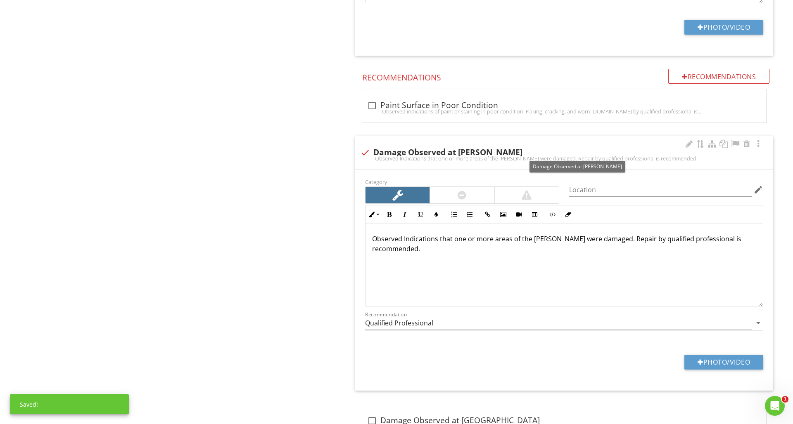
scroll to position [1163, 0]
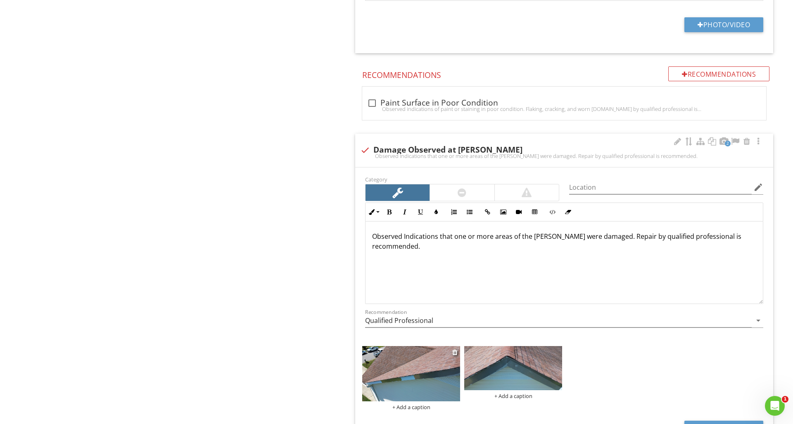
click at [414, 388] on img at bounding box center [411, 373] width 98 height 55
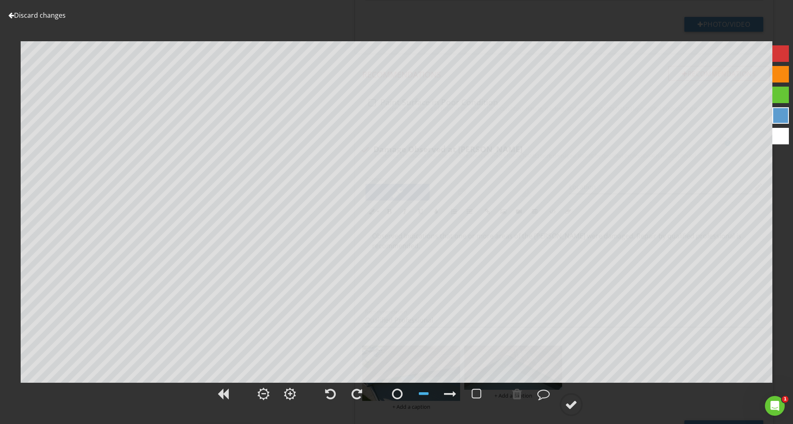
scroll to position [1162, 0]
click at [774, 57] on div at bounding box center [780, 53] width 17 height 17
click at [449, 395] on div at bounding box center [450, 394] width 12 height 12
click at [568, 405] on div at bounding box center [571, 405] width 12 height 12
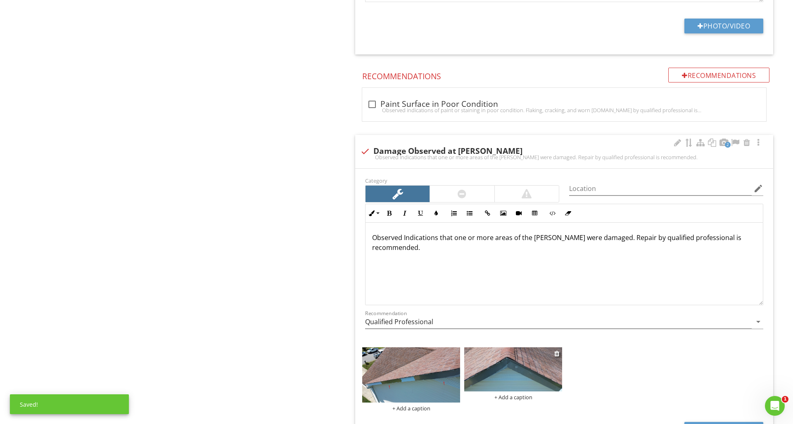
click at [525, 383] on img at bounding box center [513, 370] width 98 height 44
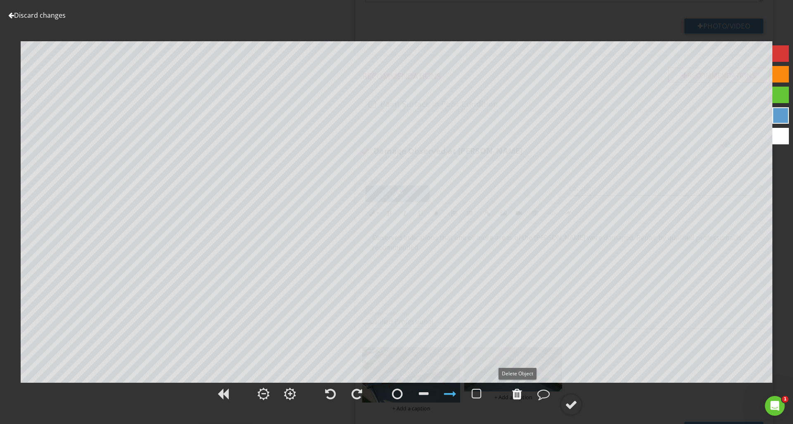
click at [519, 393] on div at bounding box center [517, 394] width 10 height 12
click at [784, 54] on div at bounding box center [780, 53] width 17 height 17
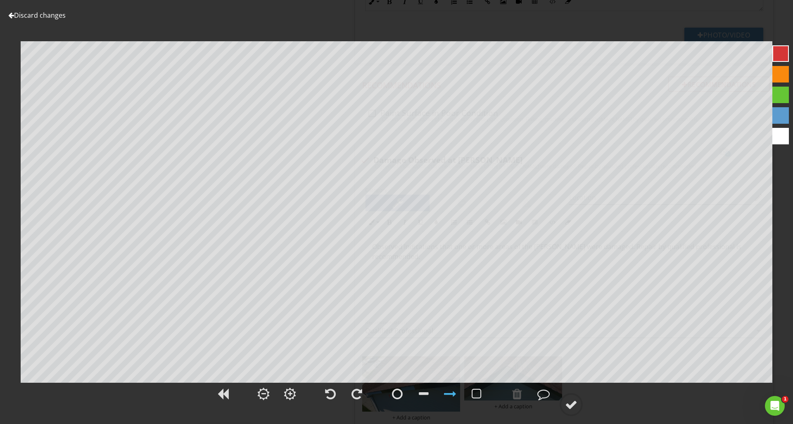
scroll to position [1149, 0]
click at [513, 395] on div at bounding box center [517, 394] width 10 height 12
click at [518, 400] on div at bounding box center [517, 394] width 10 height 12
click at [581, 412] on icon at bounding box center [570, 404] width 23 height 23
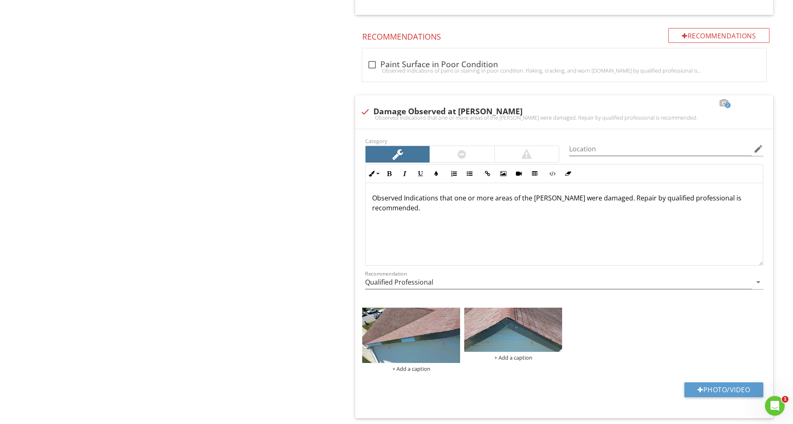
scroll to position [1186, 0]
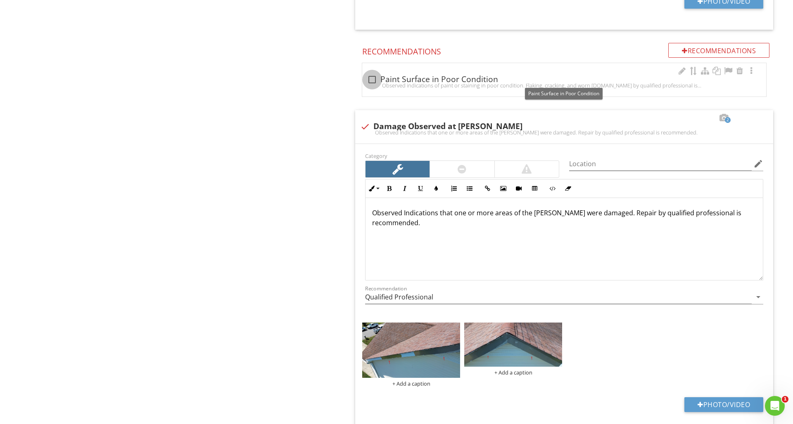
click at [372, 77] on div at bounding box center [372, 80] width 14 height 14
checkbox input "true"
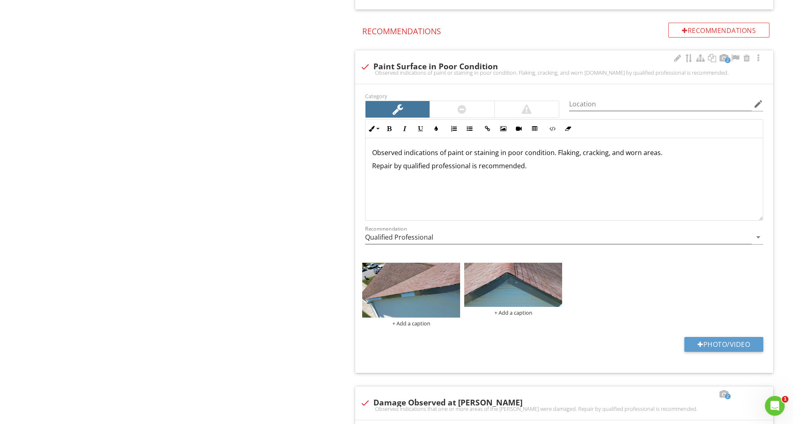
scroll to position [1207, 0]
click at [402, 296] on img at bounding box center [411, 290] width 98 height 55
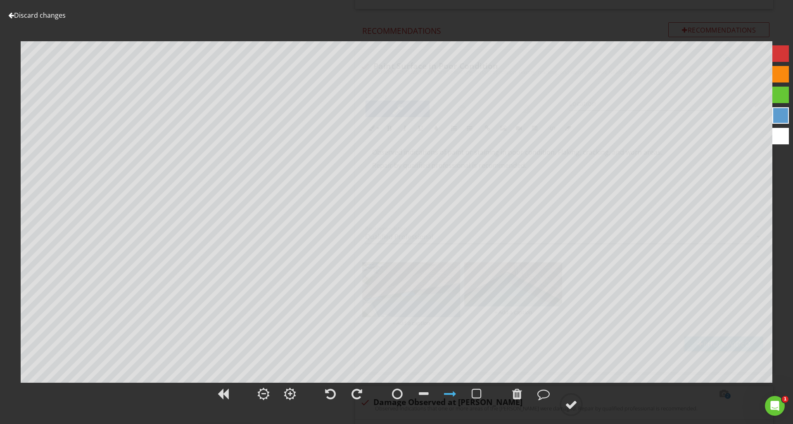
click at [780, 57] on div at bounding box center [780, 53] width 17 height 17
click at [578, 400] on div at bounding box center [570, 404] width 23 height 23
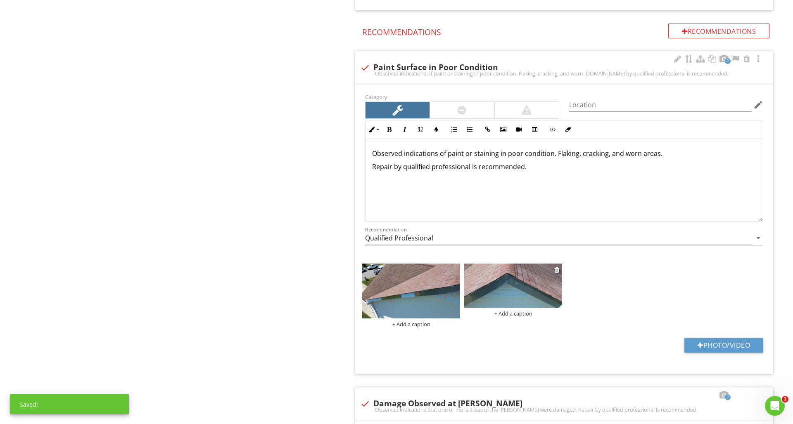
click at [533, 296] on img at bounding box center [513, 286] width 98 height 44
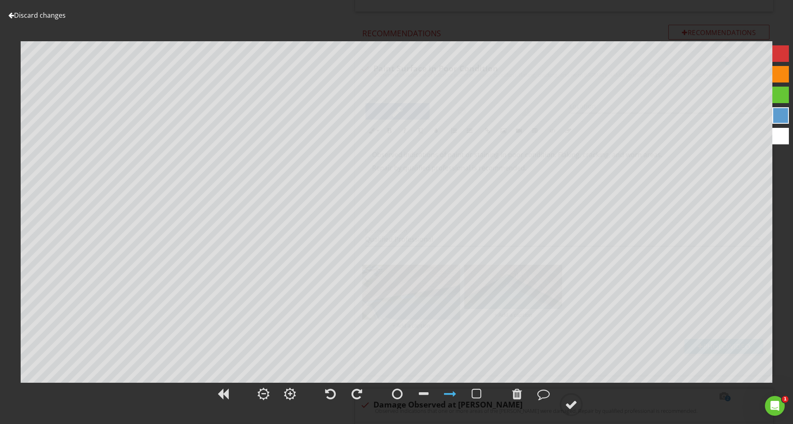
click at [778, 58] on div at bounding box center [780, 53] width 17 height 17
click at [567, 402] on div at bounding box center [571, 405] width 12 height 12
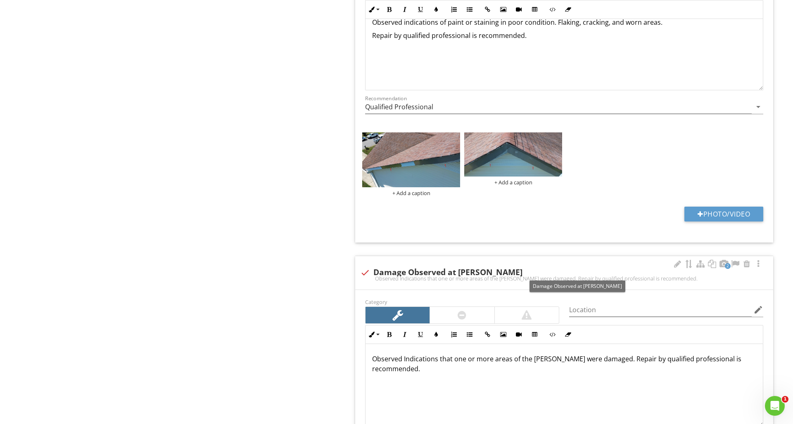
scroll to position [1338, 0]
click at [365, 272] on div at bounding box center [365, 272] width 14 height 14
checkbox input "true"
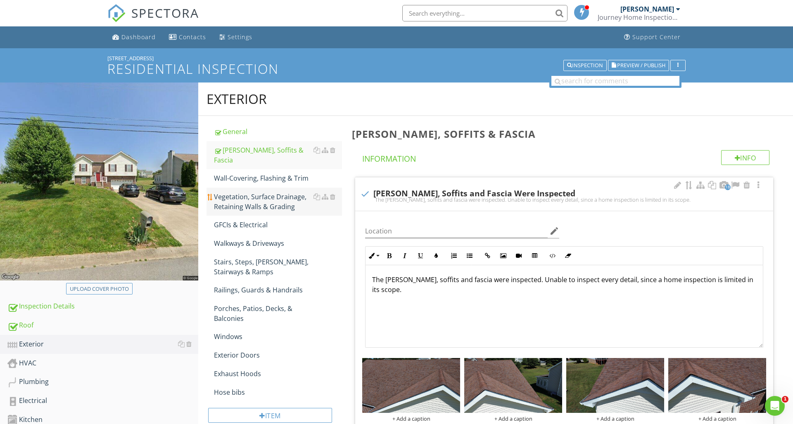
scroll to position [0, 0]
click at [286, 173] on div "Wall-Covering, Flashing & Trim" at bounding box center [278, 178] width 128 height 10
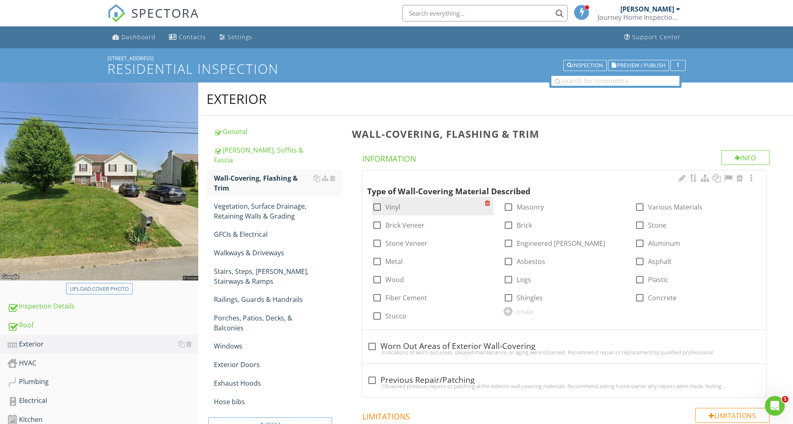
click at [380, 206] on div at bounding box center [377, 207] width 14 height 14
checkbox input "true"
click at [378, 228] on div at bounding box center [377, 225] width 14 height 14
checkbox input "true"
click at [753, 181] on div at bounding box center [751, 178] width 10 height 8
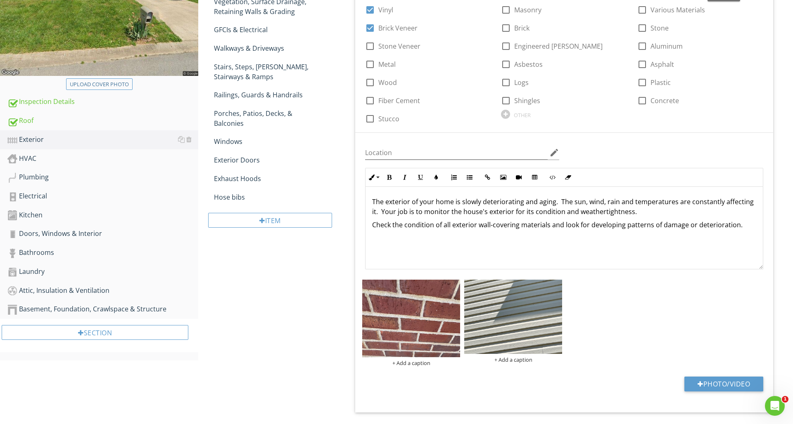
scroll to position [289, 0]
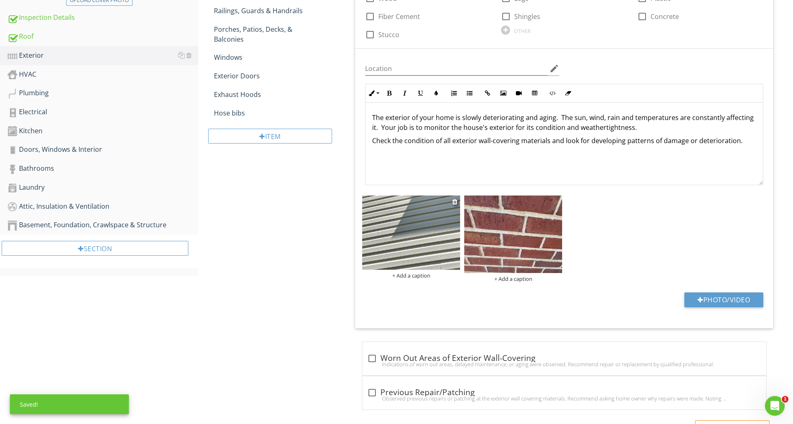
click at [411, 276] on div "+ Add a caption" at bounding box center [411, 275] width 98 height 7
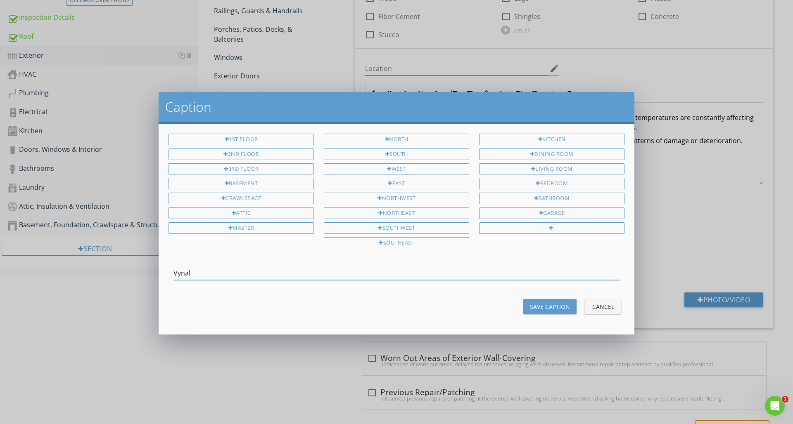
type input "Vynal"
drag, startPoint x: 601, startPoint y: 306, endPoint x: 596, endPoint y: 301, distance: 7.3
click at [601, 306] on div "Cancel" at bounding box center [602, 307] width 23 height 9
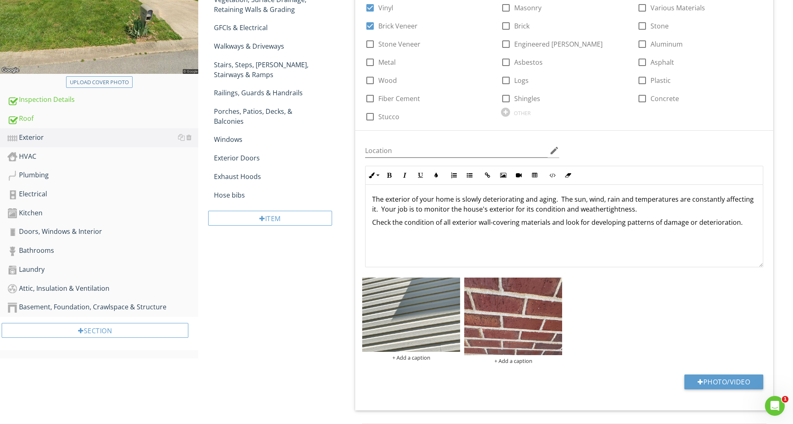
scroll to position [209, 0]
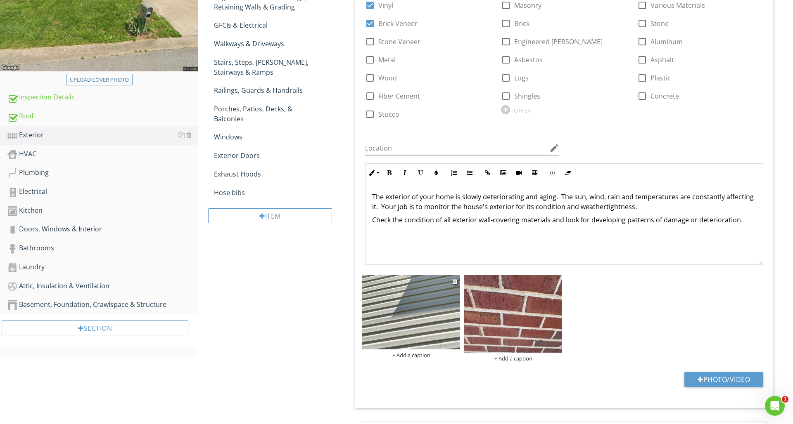
click at [421, 355] on div "+ Add a caption" at bounding box center [411, 355] width 98 height 7
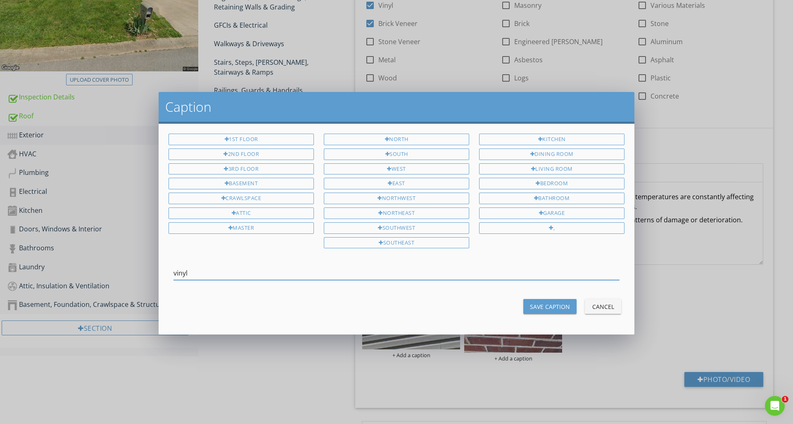
type input "vinyl"
click at [553, 306] on div "Save Caption" at bounding box center [550, 307] width 40 height 9
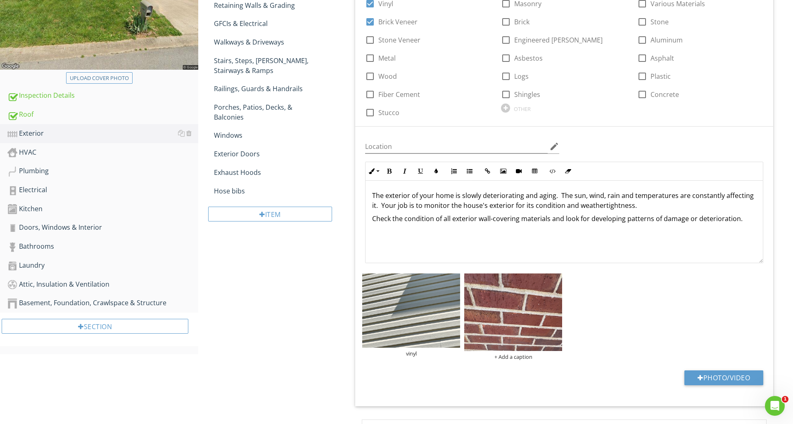
scroll to position [0, 0]
click at [527, 356] on div "+ Add a caption" at bounding box center [513, 357] width 98 height 7
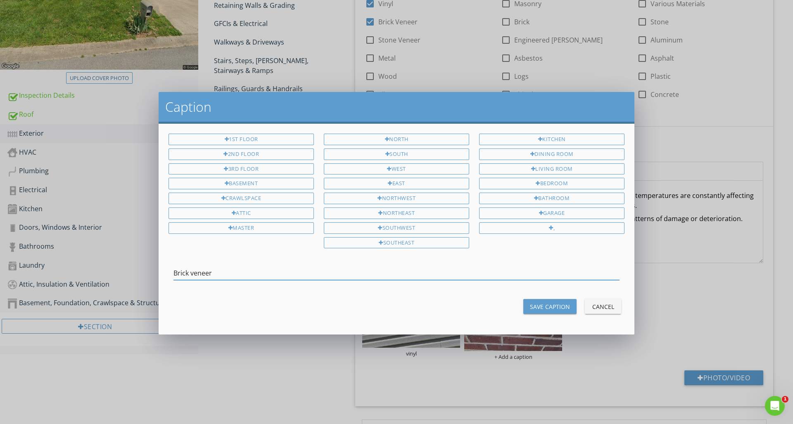
type input "Brick veneer"
click at [547, 305] on div "Save Caption" at bounding box center [550, 307] width 40 height 9
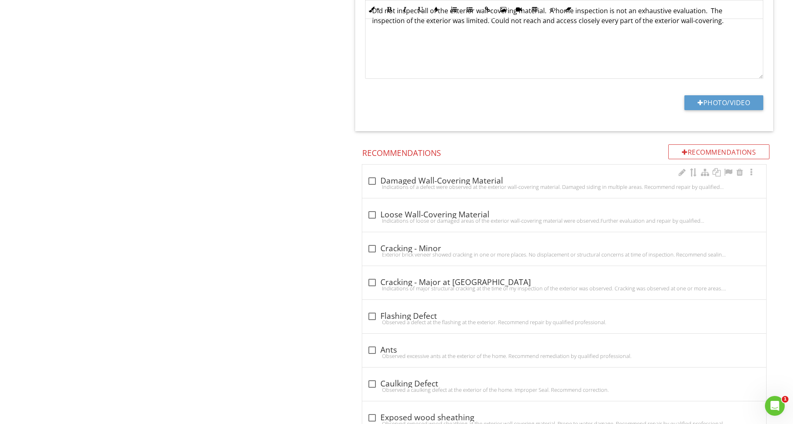
scroll to position [829, 0]
click at [373, 182] on div at bounding box center [372, 181] width 14 height 14
checkbox input "true"
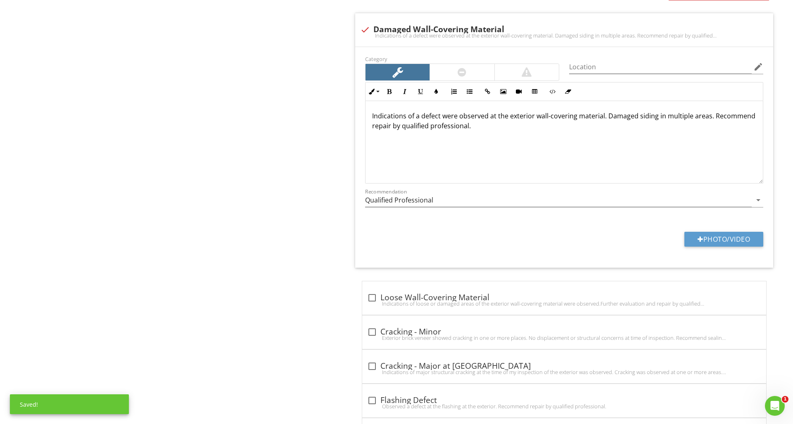
scroll to position [1012, 0]
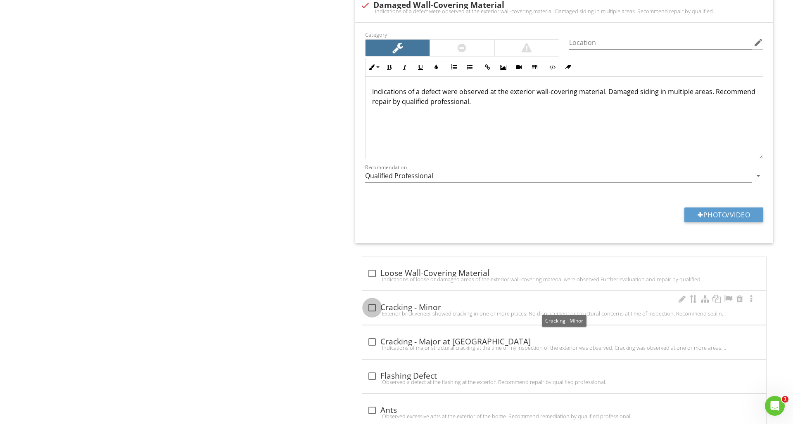
click at [372, 306] on div at bounding box center [372, 308] width 14 height 14
checkbox input "true"
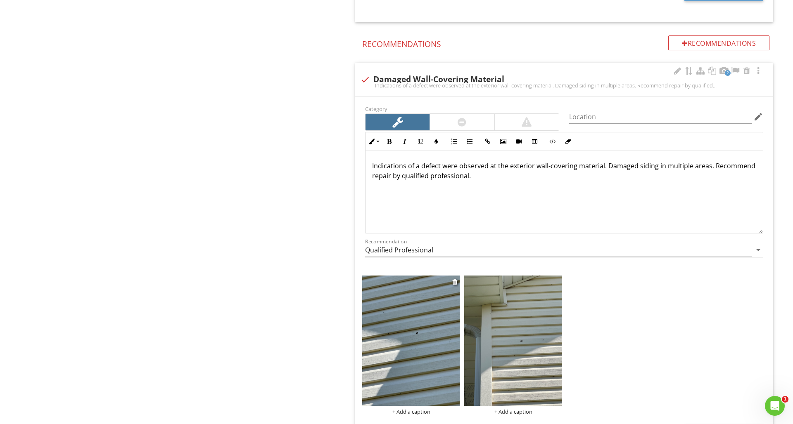
scroll to position [939, 0]
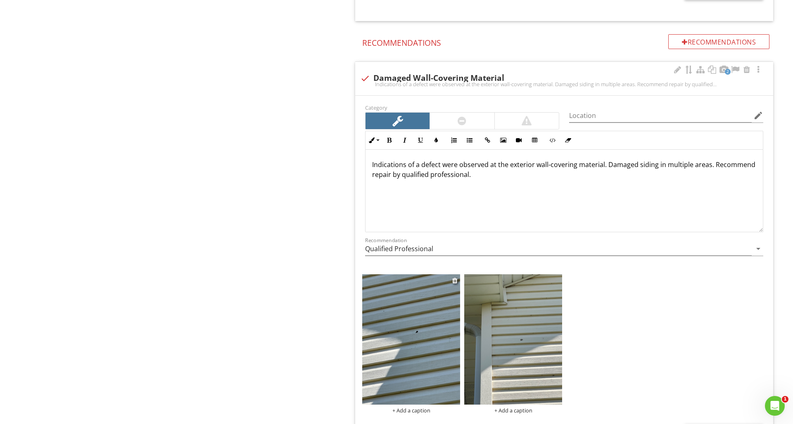
click at [426, 370] on img at bounding box center [411, 340] width 98 height 130
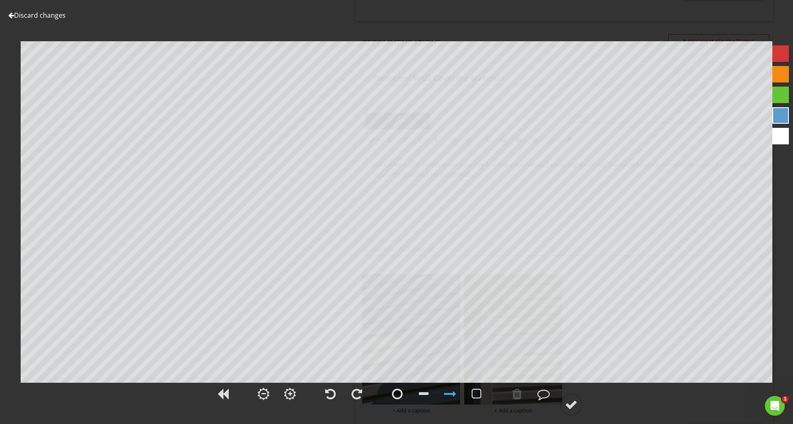
scroll to position [939, 0]
click at [776, 51] on div at bounding box center [780, 53] width 17 height 17
click at [397, 399] on div at bounding box center [397, 394] width 11 height 12
click at [575, 407] on div at bounding box center [571, 405] width 12 height 12
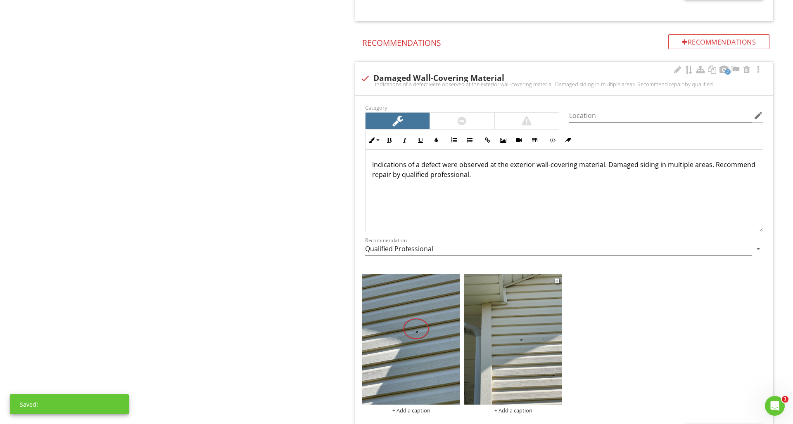
click at [528, 343] on img at bounding box center [513, 340] width 98 height 130
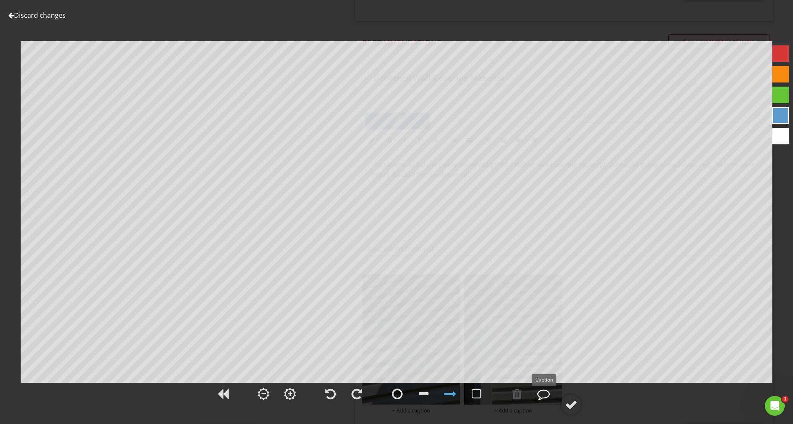
scroll to position [938, 0]
click at [397, 398] on div at bounding box center [397, 394] width 11 height 12
click at [783, 49] on div at bounding box center [780, 53] width 17 height 17
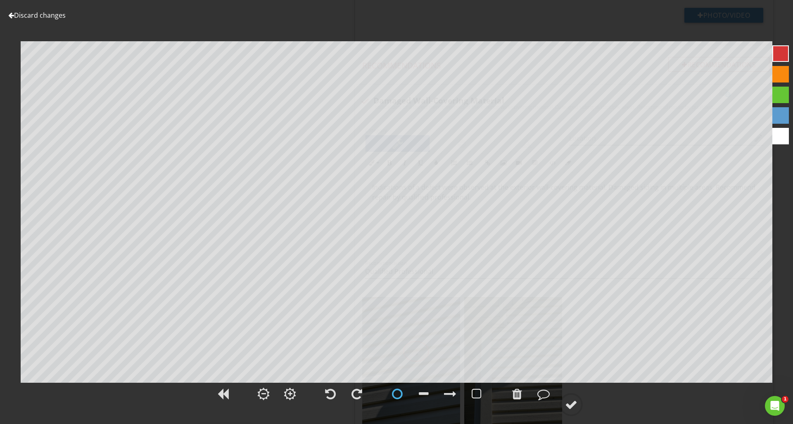
scroll to position [913, 0]
click at [570, 411] on div at bounding box center [571, 405] width 12 height 12
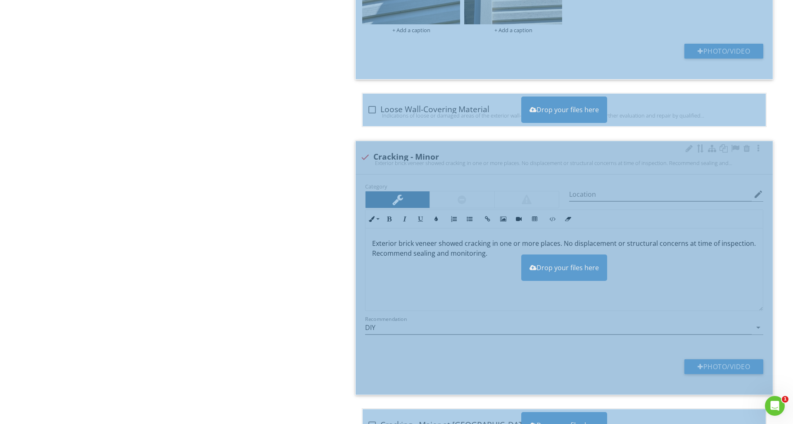
scroll to position [1321, 0]
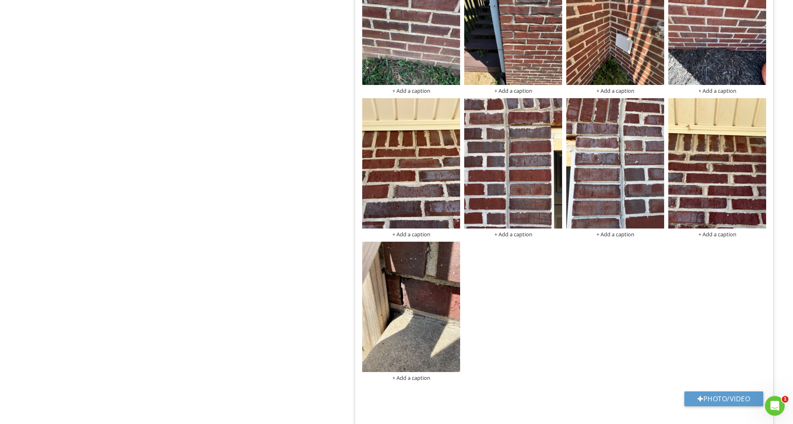
scroll to position [2004, 0]
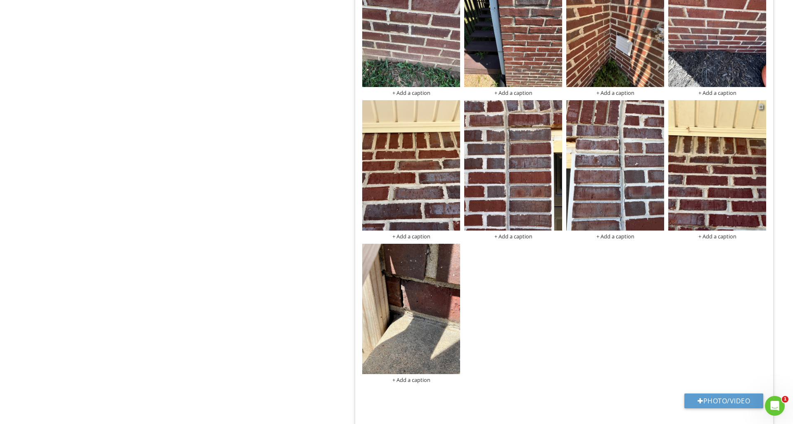
click at [762, 107] on div at bounding box center [760, 106] width 5 height 7
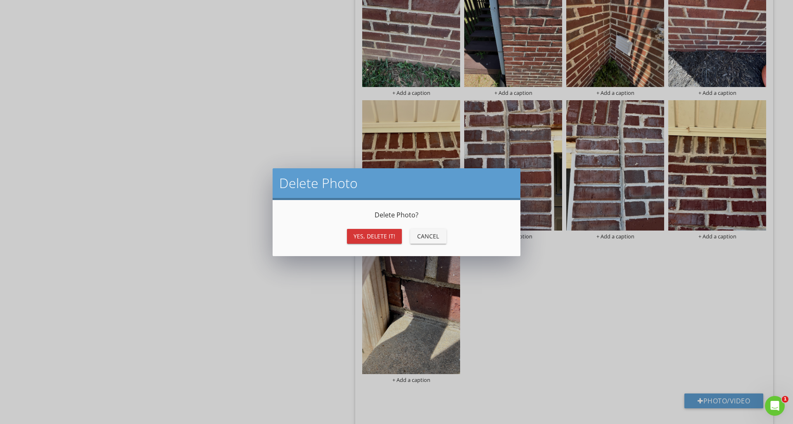
click at [391, 244] on div "Yes, Delete it! Cancel" at bounding box center [396, 237] width 228 height 20
click at [386, 241] on button "Yes, Delete it!" at bounding box center [374, 236] width 55 height 15
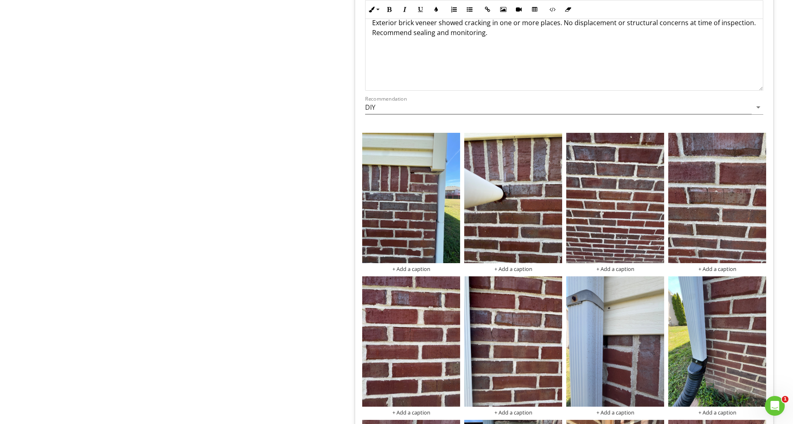
scroll to position [1541, 0]
click at [424, 194] on img at bounding box center [411, 198] width 98 height 130
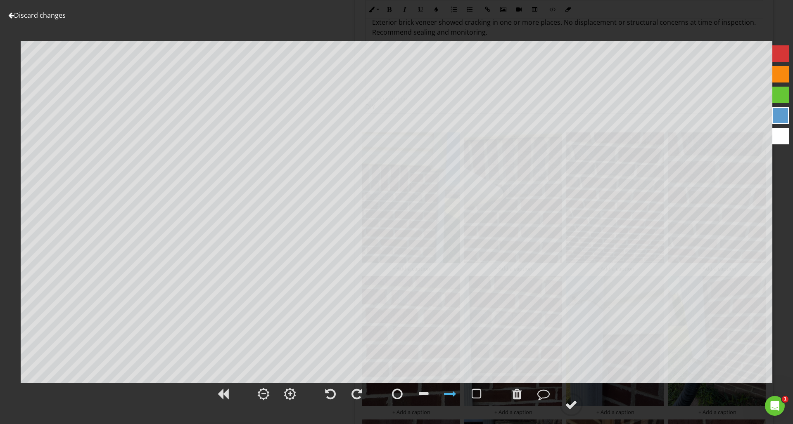
click at [778, 47] on div at bounding box center [780, 53] width 17 height 17
click at [575, 399] on div at bounding box center [571, 405] width 12 height 12
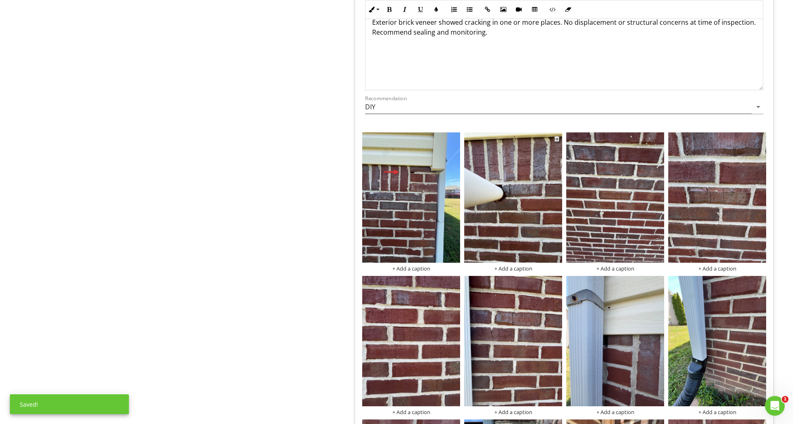
click at [490, 238] on img at bounding box center [513, 198] width 98 height 130
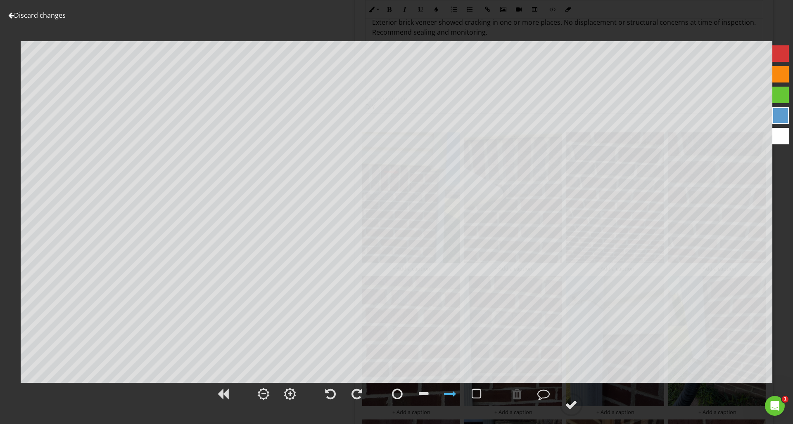
click at [784, 58] on div at bounding box center [780, 53] width 17 height 17
click at [571, 395] on circle at bounding box center [570, 404] width 21 height 21
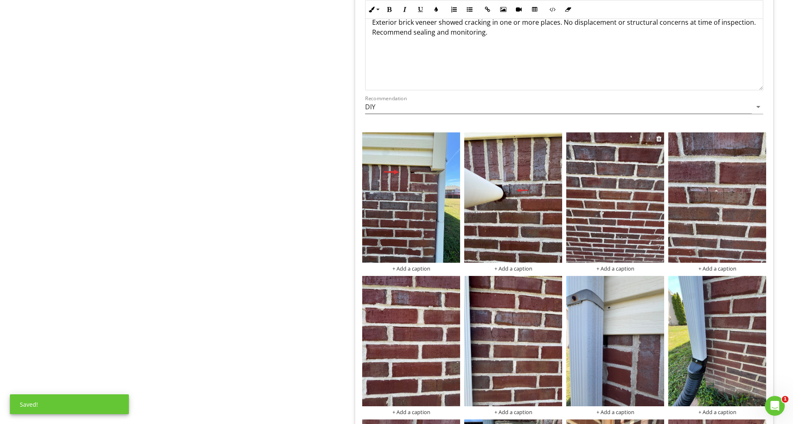
click at [612, 200] on img at bounding box center [615, 198] width 98 height 130
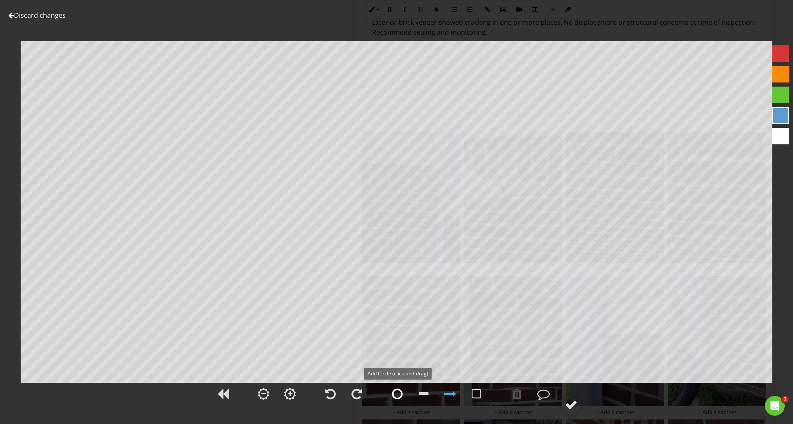
click at [401, 395] on div at bounding box center [397, 394] width 11 height 12
drag, startPoint x: 781, startPoint y: 53, endPoint x: 778, endPoint y: 56, distance: 4.4
click at [781, 53] on div at bounding box center [780, 53] width 17 height 17
click at [564, 400] on circle at bounding box center [570, 404] width 21 height 21
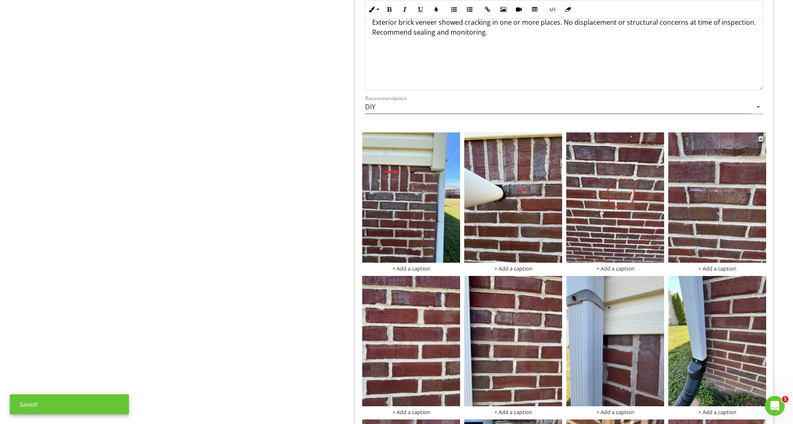
click at [717, 197] on img at bounding box center [717, 198] width 98 height 130
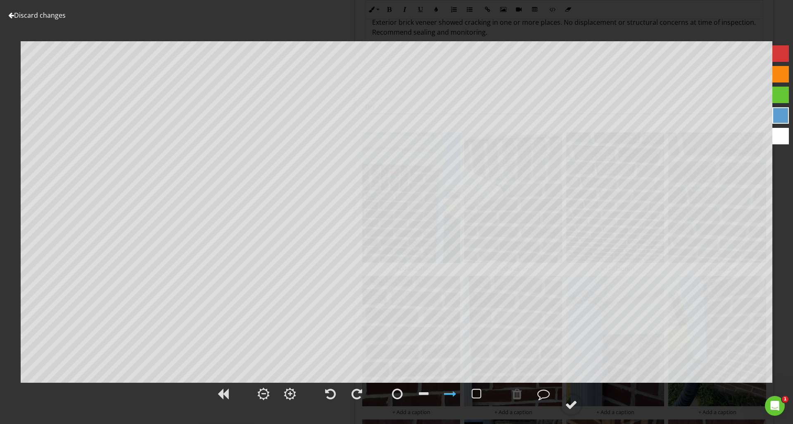
click at [780, 51] on div at bounding box center [780, 53] width 17 height 17
click at [405, 396] on div at bounding box center [397, 394] width 21 height 21
click at [573, 407] on div at bounding box center [571, 405] width 12 height 12
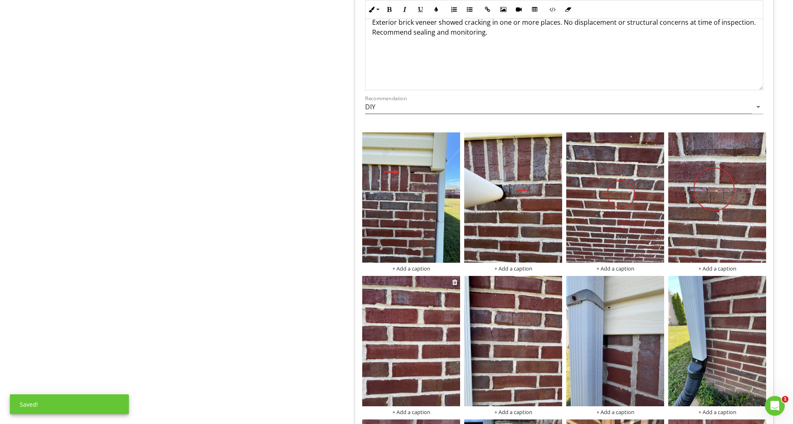
click at [387, 353] on img at bounding box center [411, 341] width 98 height 130
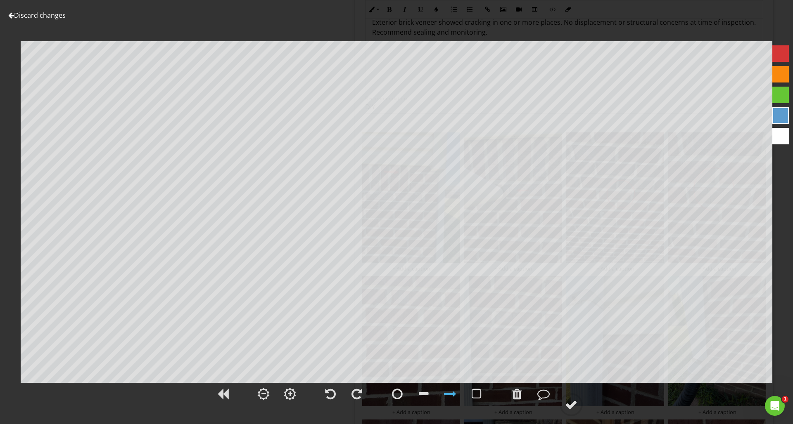
click at [776, 60] on div at bounding box center [780, 53] width 17 height 17
click at [564, 402] on circle at bounding box center [570, 404] width 21 height 21
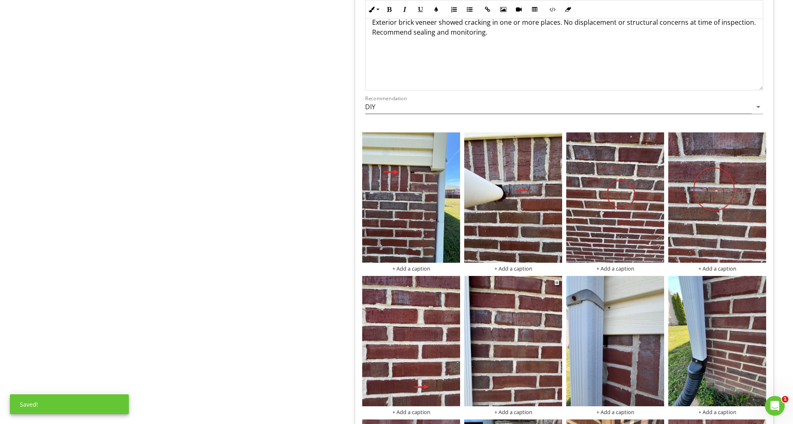
click at [518, 355] on img at bounding box center [513, 341] width 98 height 130
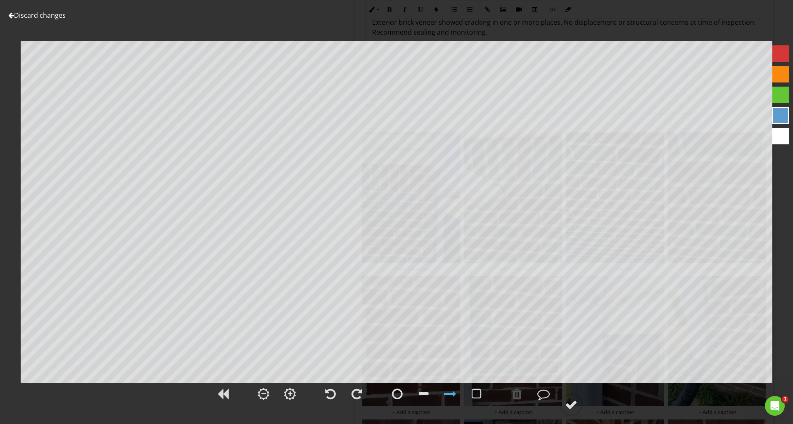
click at [781, 52] on div at bounding box center [780, 53] width 17 height 17
click at [569, 404] on div at bounding box center [571, 405] width 12 height 12
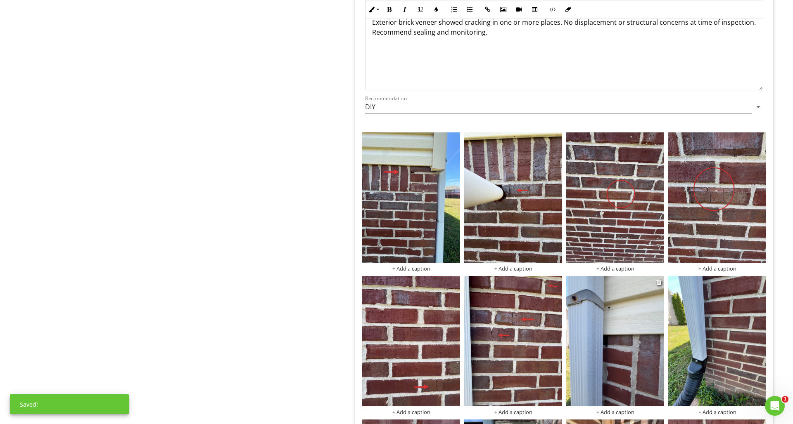
click at [624, 383] on img at bounding box center [615, 341] width 98 height 130
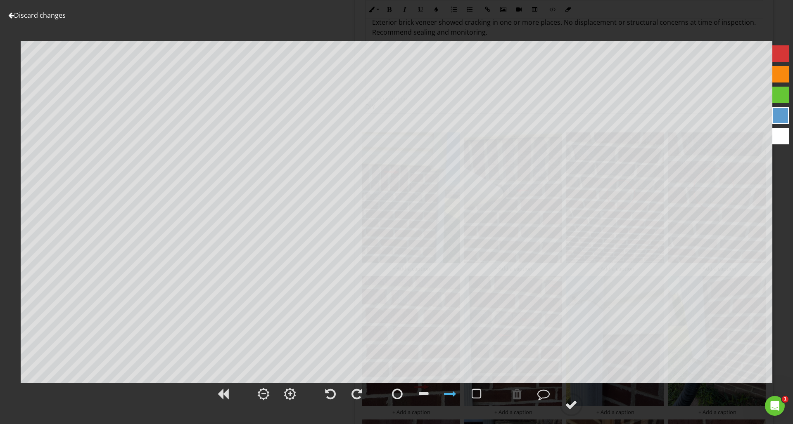
click at [775, 53] on div at bounding box center [780, 53] width 17 height 17
click at [581, 406] on circle at bounding box center [570, 404] width 21 height 21
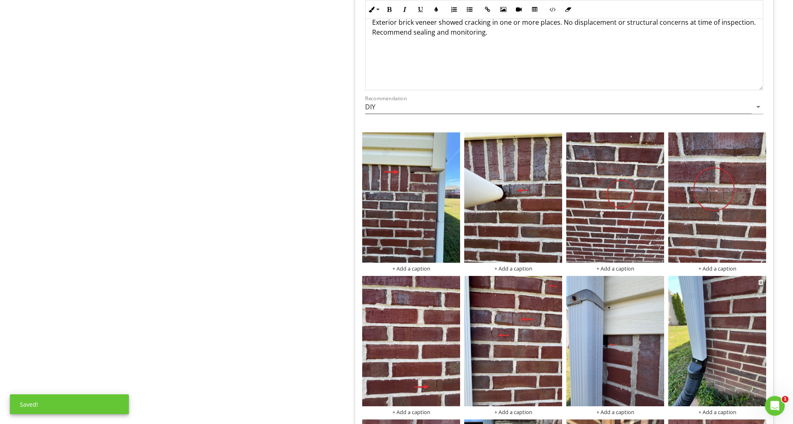
click at [726, 377] on img at bounding box center [717, 341] width 98 height 130
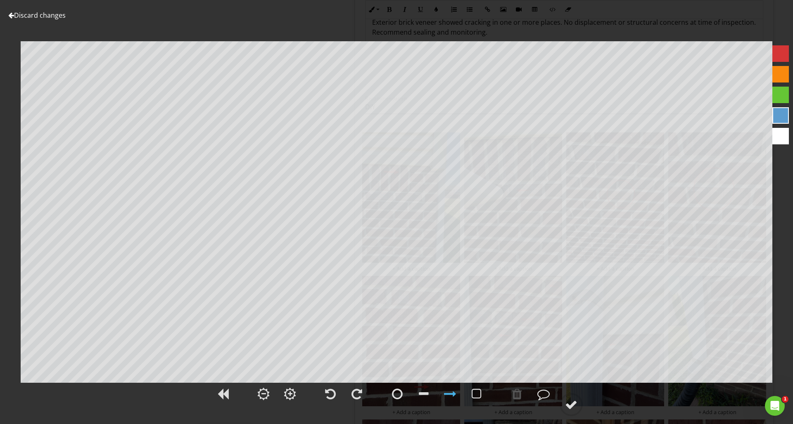
drag, startPoint x: 786, startPoint y: 56, endPoint x: 781, endPoint y: 59, distance: 4.8
click at [786, 56] on div at bounding box center [780, 53] width 17 height 17
click at [518, 395] on div at bounding box center [517, 394] width 10 height 12
click at [517, 397] on div at bounding box center [517, 394] width 10 height 12
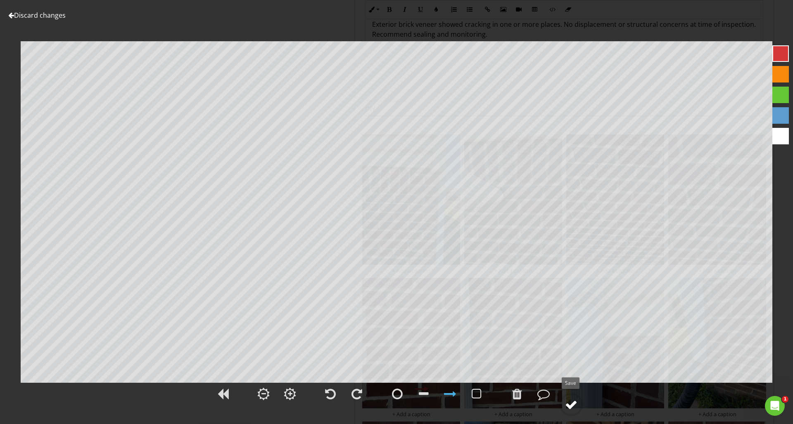
click at [568, 402] on div at bounding box center [571, 405] width 12 height 12
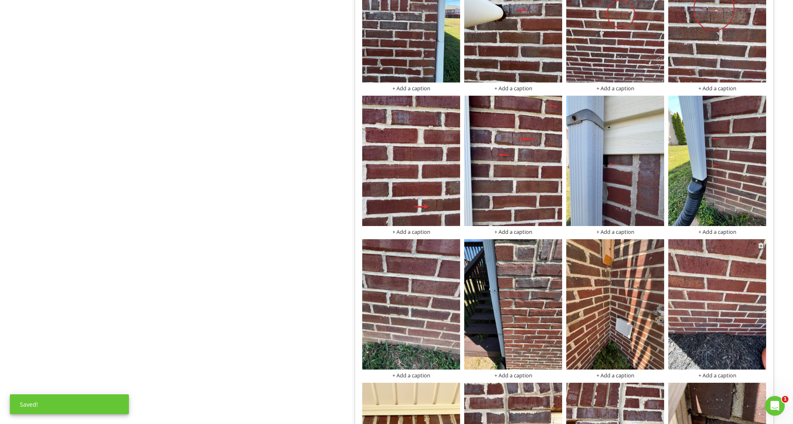
scroll to position [1721, 0]
click at [716, 285] on img at bounding box center [717, 304] width 98 height 130
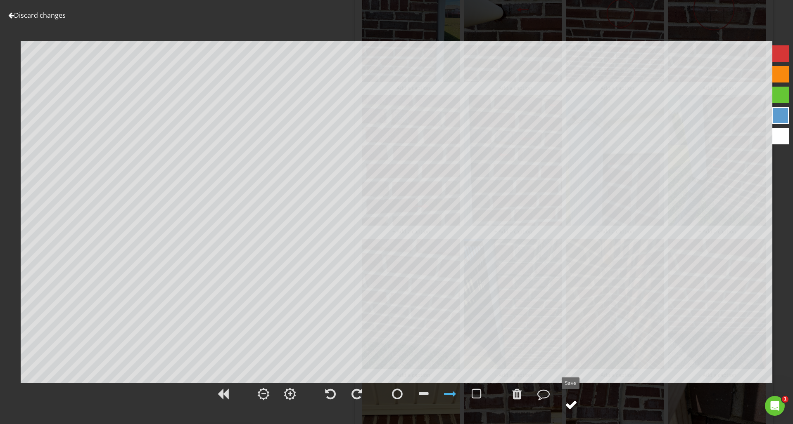
click at [570, 401] on div at bounding box center [571, 405] width 12 height 12
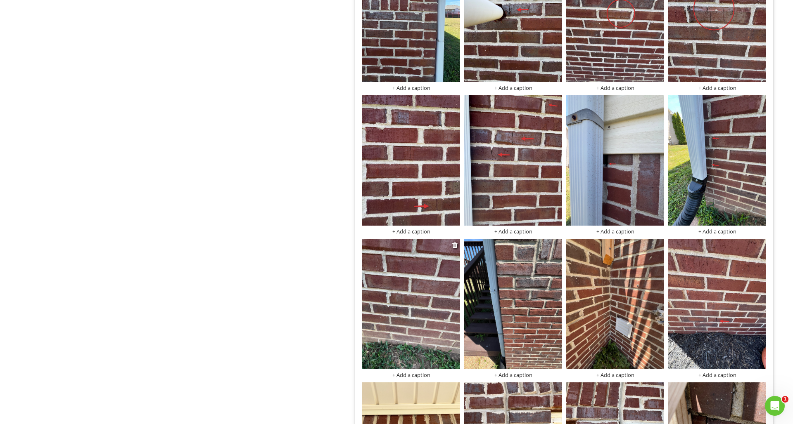
scroll to position [1722, 0]
click at [443, 310] on img at bounding box center [411, 304] width 98 height 130
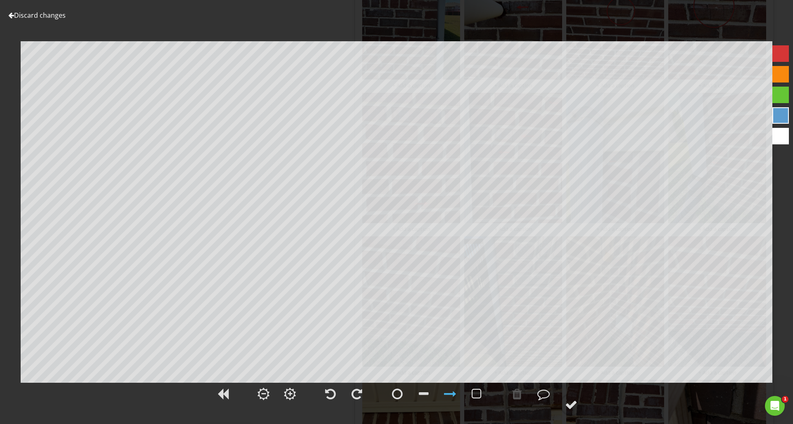
scroll to position [1724, 0]
click at [779, 50] on div at bounding box center [780, 53] width 17 height 17
click at [518, 395] on div at bounding box center [517, 394] width 10 height 12
click at [517, 395] on div at bounding box center [517, 394] width 10 height 12
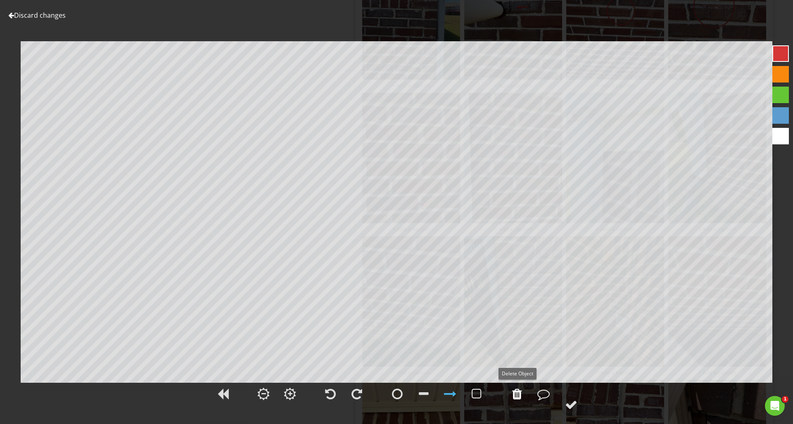
click at [517, 395] on div at bounding box center [517, 394] width 10 height 12
click at [395, 395] on div at bounding box center [397, 394] width 11 height 12
click at [577, 407] on div at bounding box center [571, 405] width 12 height 12
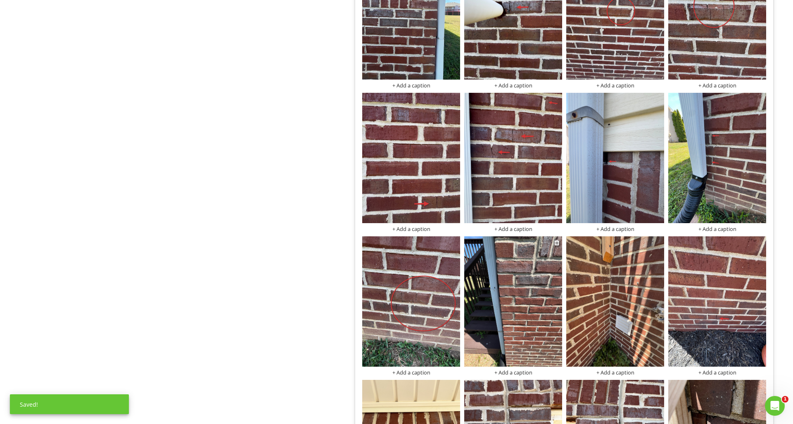
click at [546, 338] on img at bounding box center [513, 302] width 98 height 130
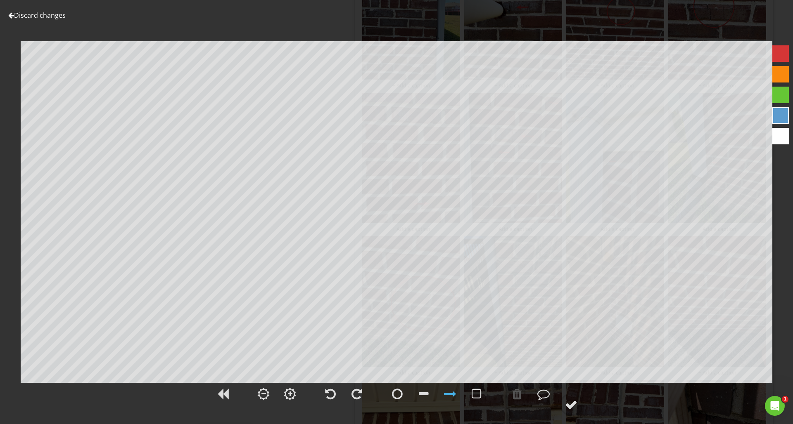
click at [781, 56] on div at bounding box center [780, 53] width 17 height 17
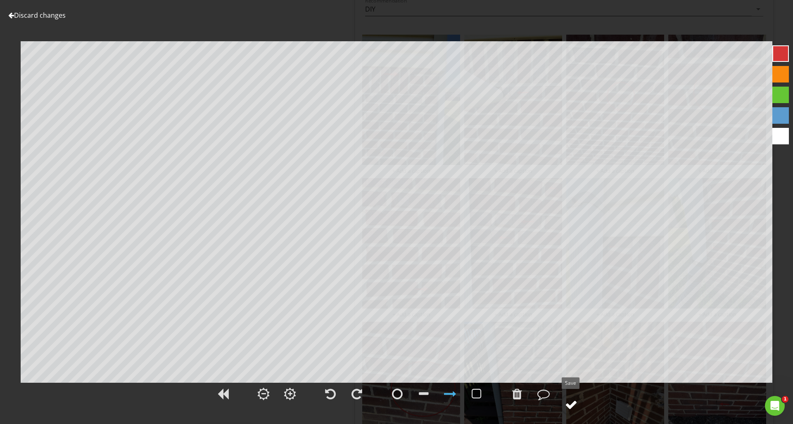
click at [569, 404] on div at bounding box center [571, 405] width 12 height 12
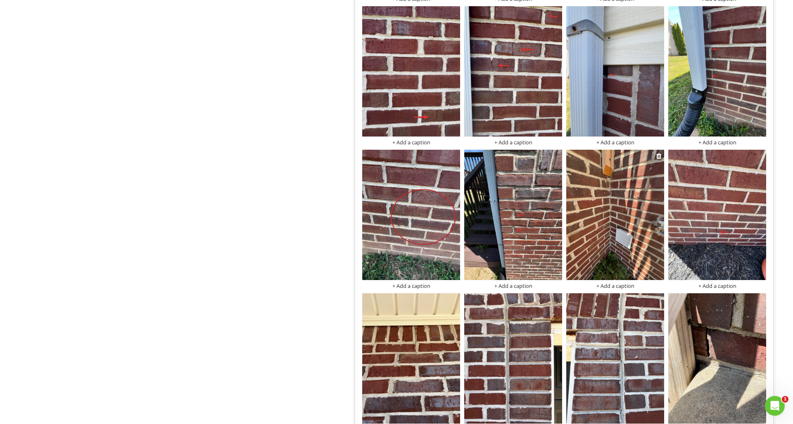
scroll to position [1812, 0]
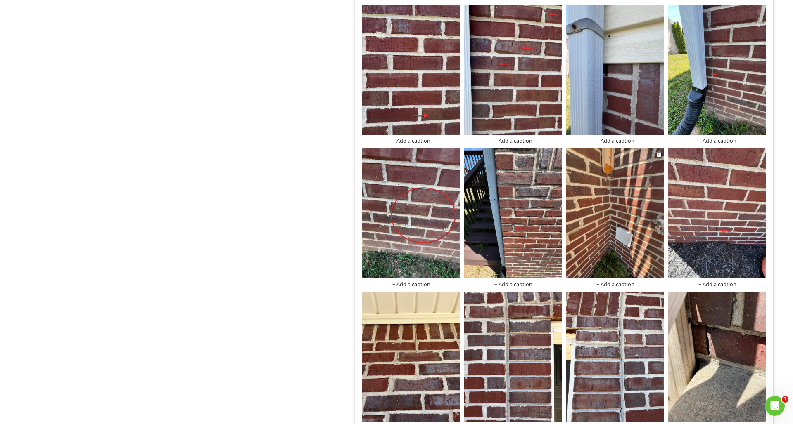
click at [628, 210] on img at bounding box center [615, 213] width 98 height 130
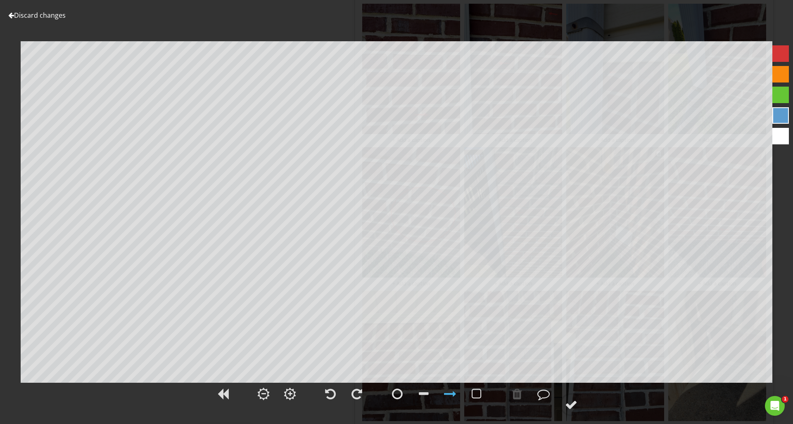
scroll to position [1815, 0]
click at [781, 55] on div at bounding box center [780, 53] width 17 height 17
click at [567, 407] on div at bounding box center [571, 405] width 12 height 12
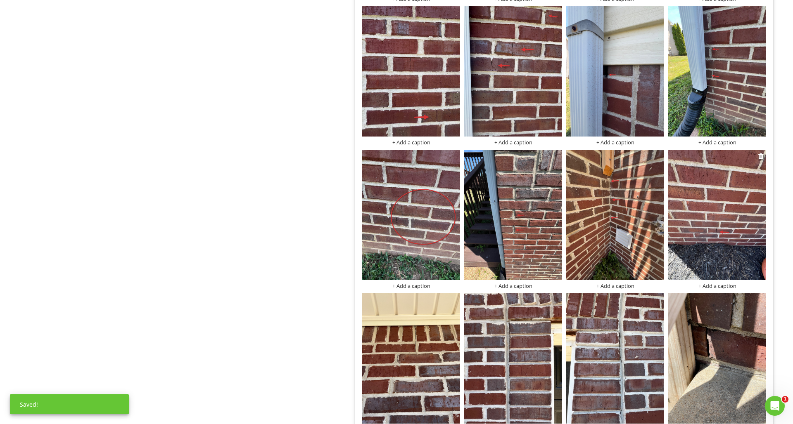
click at [684, 246] on img at bounding box center [717, 215] width 98 height 130
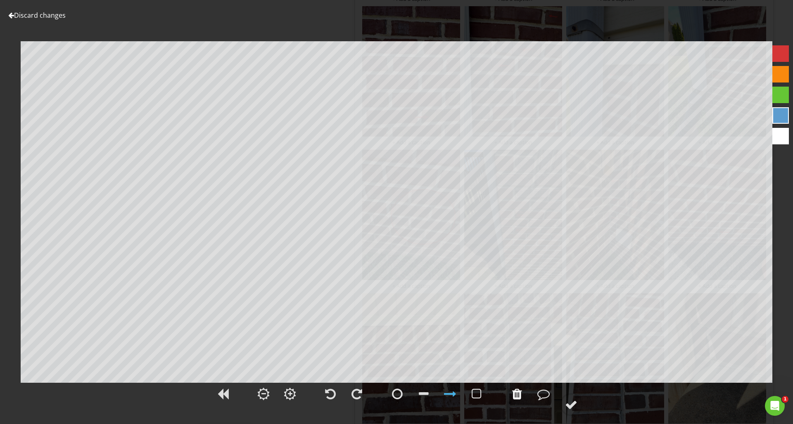
click at [518, 395] on div at bounding box center [517, 394] width 10 height 12
click at [453, 392] on div at bounding box center [450, 394] width 12 height 12
click at [453, 393] on div at bounding box center [450, 394] width 12 height 12
click at [778, 53] on div at bounding box center [780, 53] width 17 height 17
click at [573, 399] on div at bounding box center [571, 405] width 12 height 12
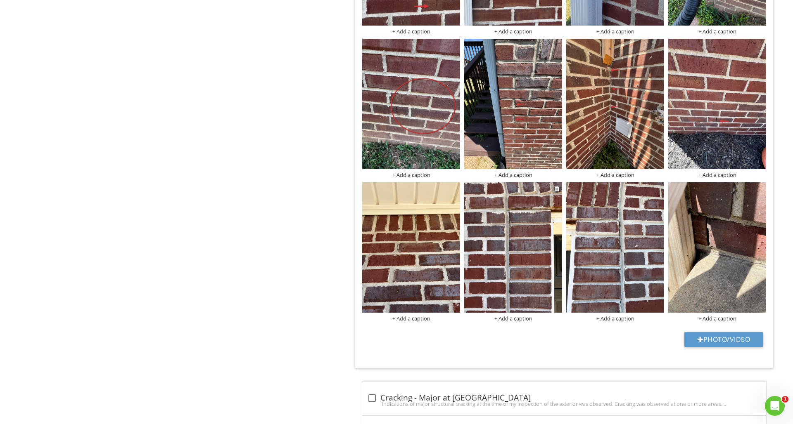
scroll to position [1922, 0]
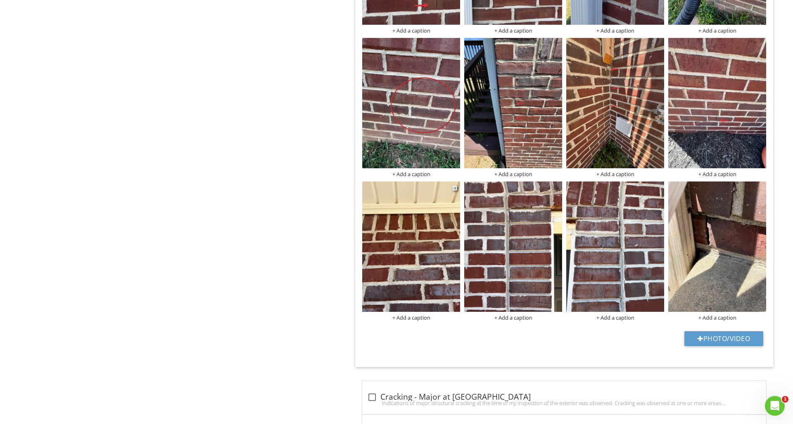
click at [437, 263] on img at bounding box center [411, 247] width 98 height 130
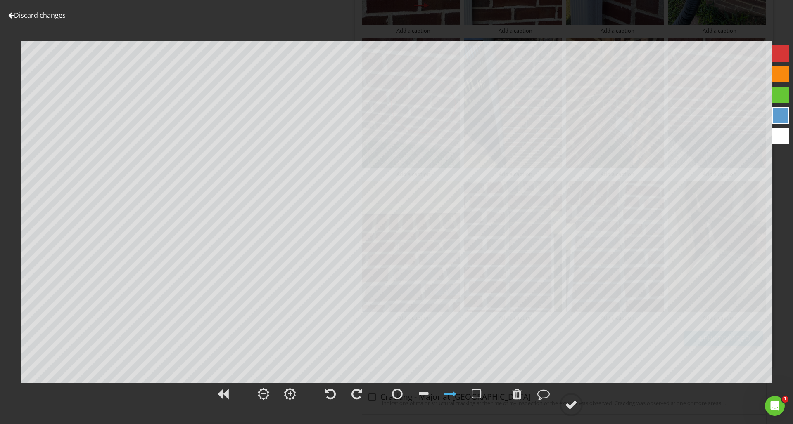
click at [779, 54] on div at bounding box center [780, 53] width 17 height 17
click at [520, 393] on div at bounding box center [517, 394] width 10 height 12
click at [571, 403] on div at bounding box center [571, 405] width 12 height 12
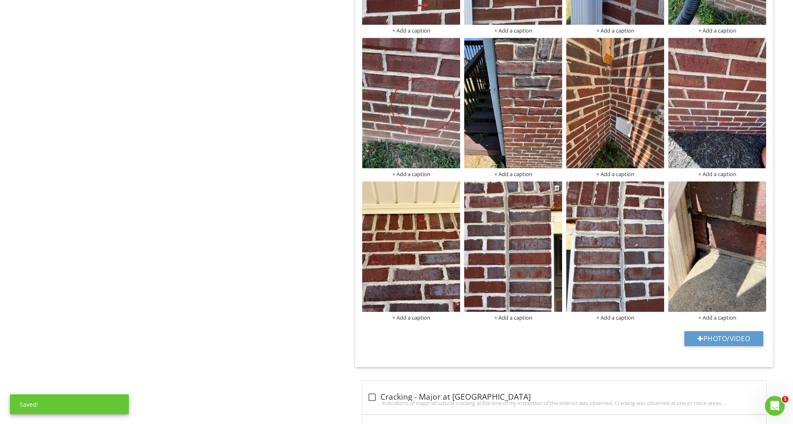
click at [532, 282] on img at bounding box center [513, 247] width 98 height 130
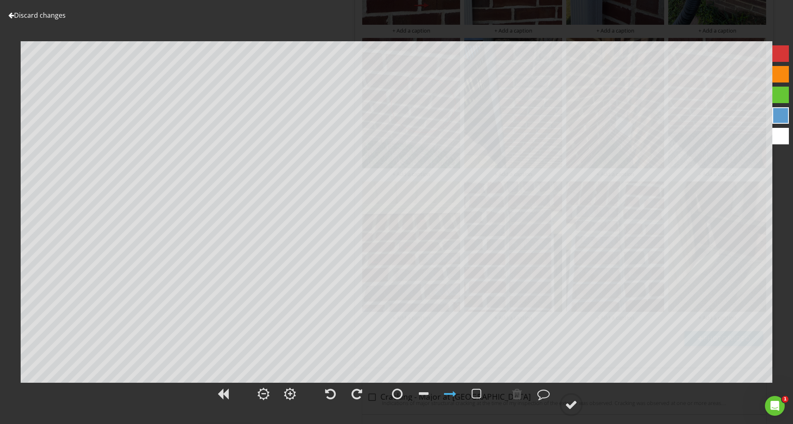
click at [775, 52] on div at bounding box center [780, 53] width 17 height 17
click at [571, 405] on div at bounding box center [571, 405] width 12 height 12
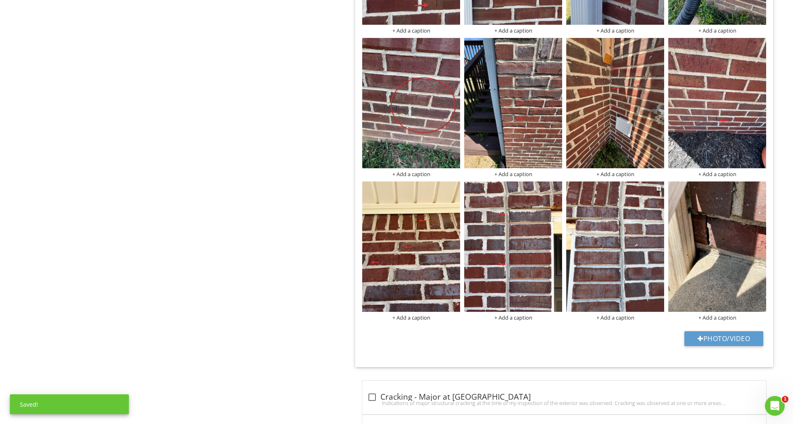
click at [641, 238] on img at bounding box center [615, 247] width 98 height 130
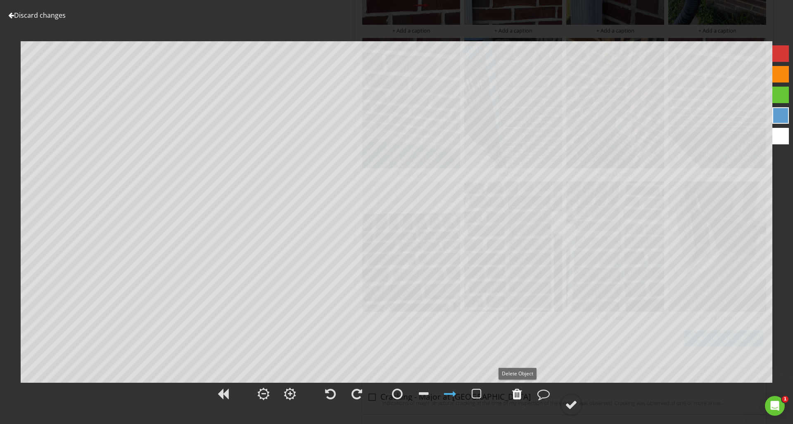
click at [521, 397] on div at bounding box center [517, 394] width 10 height 12
click at [782, 56] on div at bounding box center [780, 53] width 17 height 17
click at [580, 406] on circle at bounding box center [570, 404] width 21 height 21
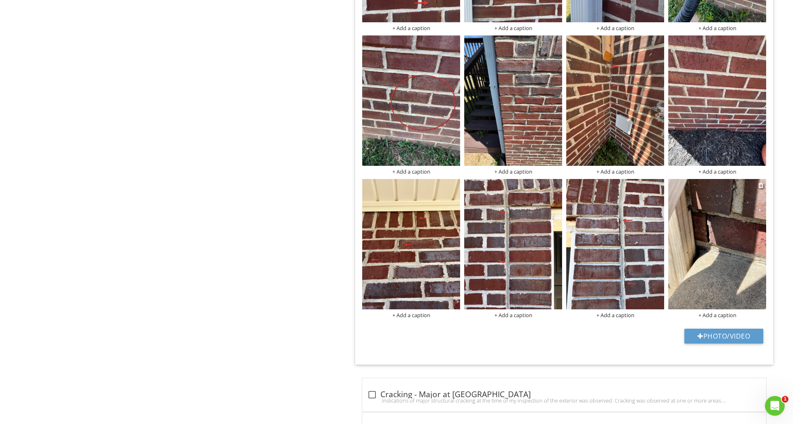
click at [683, 277] on img at bounding box center [717, 244] width 98 height 130
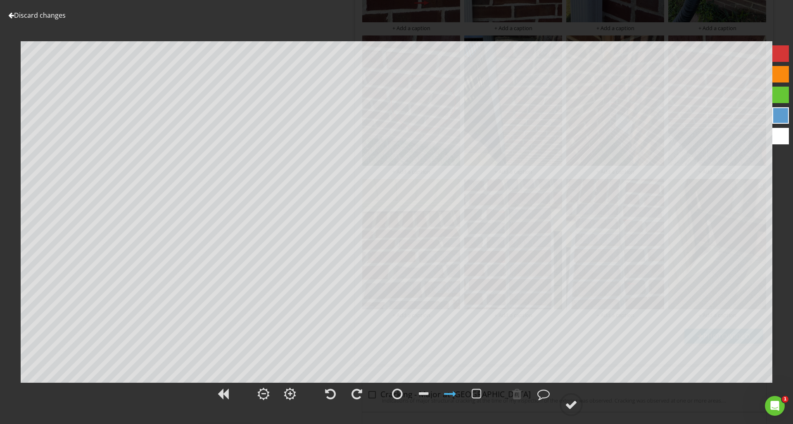
scroll to position [1933, 0]
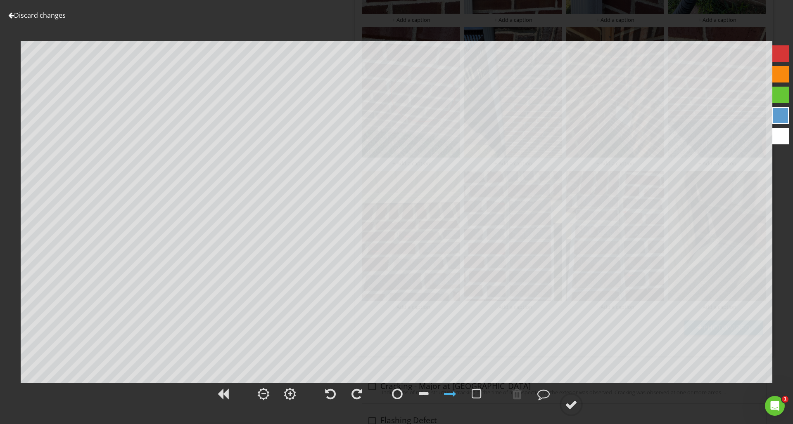
click at [782, 54] on div at bounding box center [780, 53] width 17 height 17
click at [574, 406] on div at bounding box center [571, 405] width 12 height 12
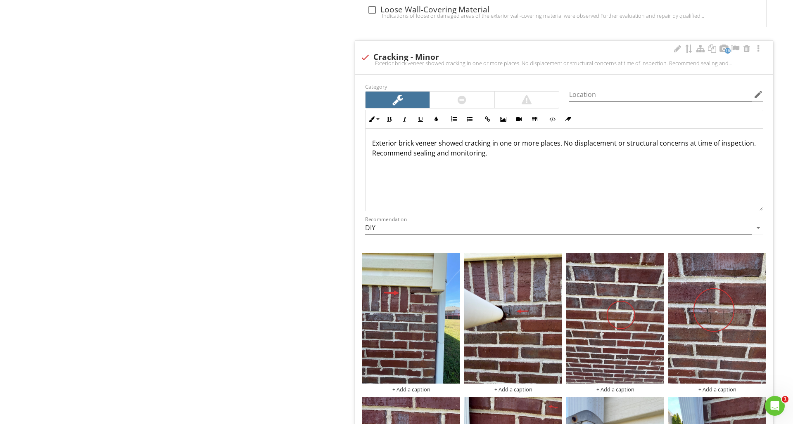
scroll to position [1420, 0]
drag, startPoint x: 437, startPoint y: 143, endPoint x: 369, endPoint y: 143, distance: 67.7
click at [369, 144] on div "Exterior brick veneer showed cracking in one or more places. No displacement or…" at bounding box center [563, 169] width 397 height 83
copy p "Exterior brick veneer"
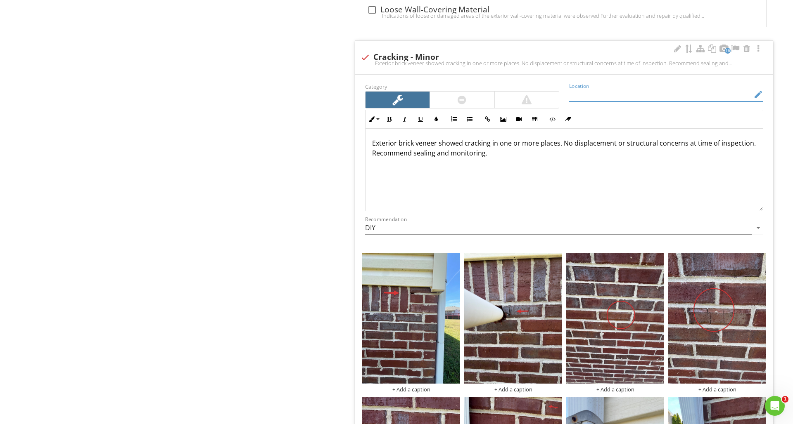
click at [628, 88] on input "Location" at bounding box center [660, 95] width 182 height 14
paste input "Exterior brick veneer"
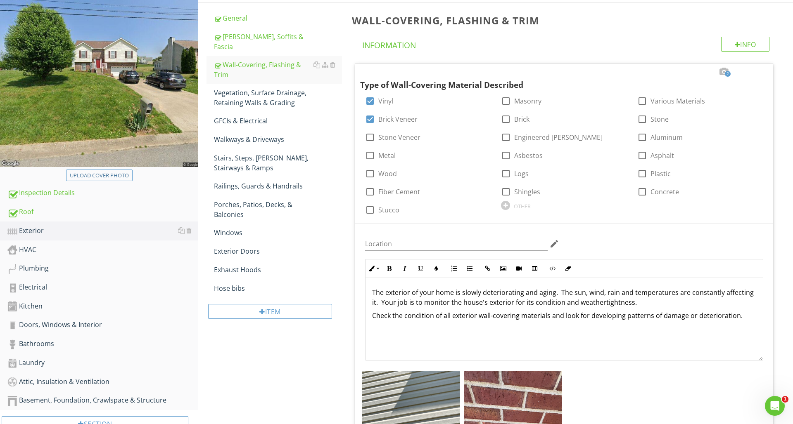
scroll to position [107, 0]
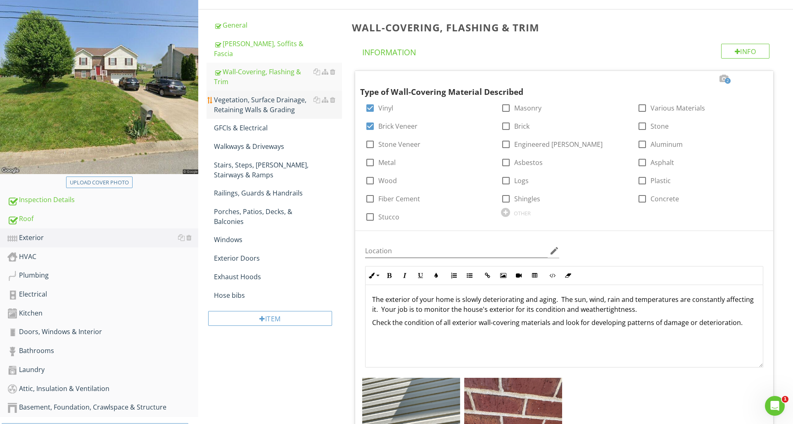
type input "Exterior brick veneer"
click at [239, 95] on div "Vegetation, Surface Drainage, Retaining Walls & Grading" at bounding box center [278, 105] width 128 height 20
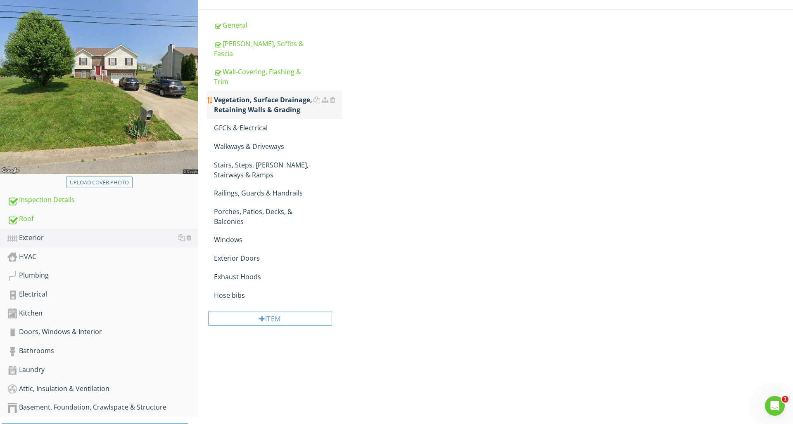
click at [239, 95] on div "Vegetation, Surface Drainage, Retaining Walls & Grading" at bounding box center [278, 105] width 128 height 20
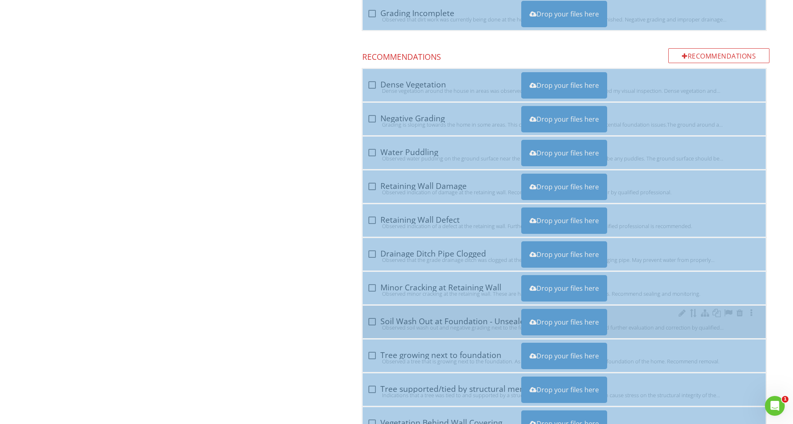
scroll to position [567, 0]
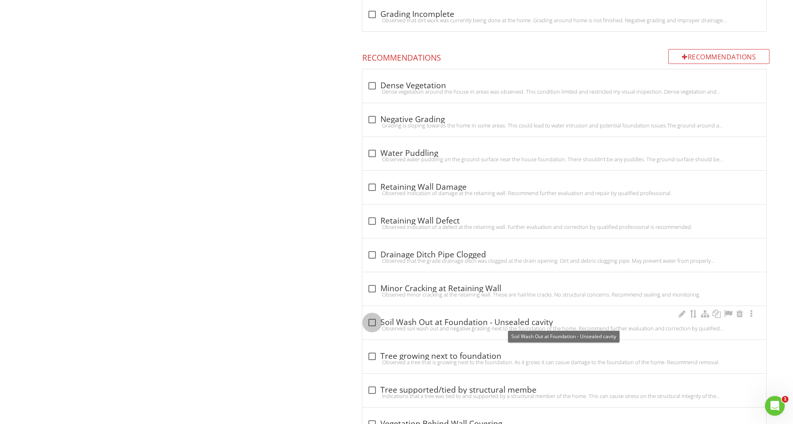
click at [372, 322] on div at bounding box center [372, 323] width 14 height 14
checkbox input "true"
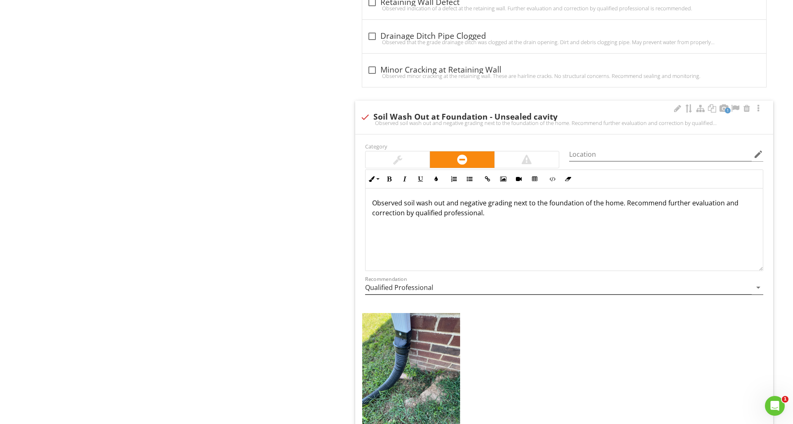
scroll to position [787, 0]
click at [678, 109] on div at bounding box center [677, 108] width 10 height 8
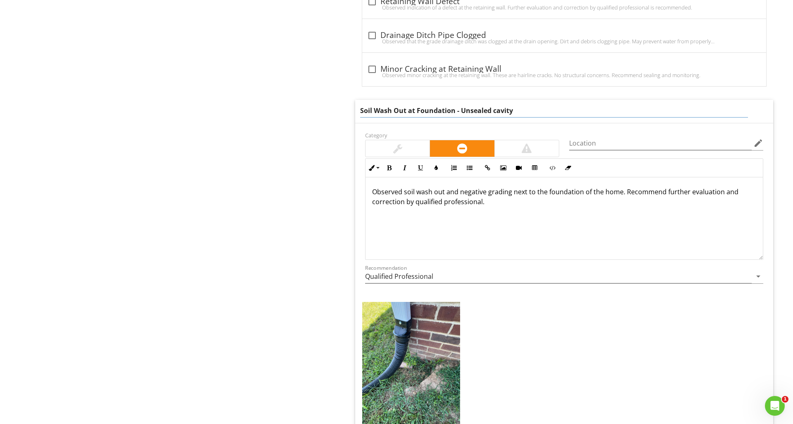
drag, startPoint x: 514, startPoint y: 108, endPoint x: 461, endPoint y: 110, distance: 53.7
click at [455, 109] on input "Soil Wash Out at Foundation - Unsealed cavity" at bounding box center [554, 111] width 388 height 14
type input "Soil Wash Out at Foundation"
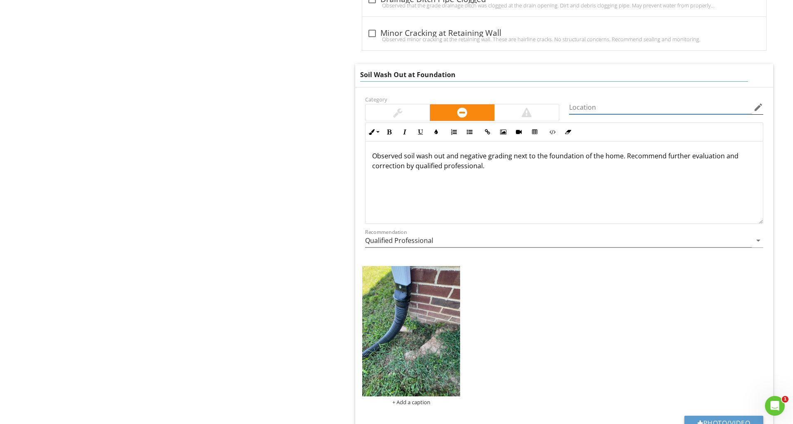
click at [573, 109] on div "Location edit" at bounding box center [666, 109] width 194 height 27
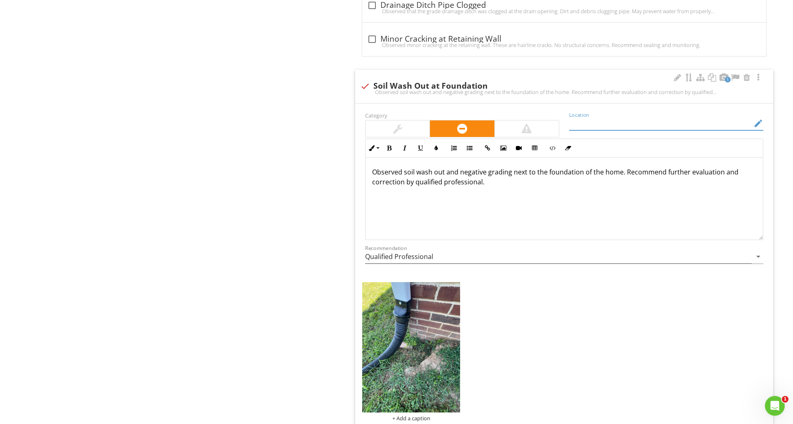
scroll to position [817, 0]
type input "W"
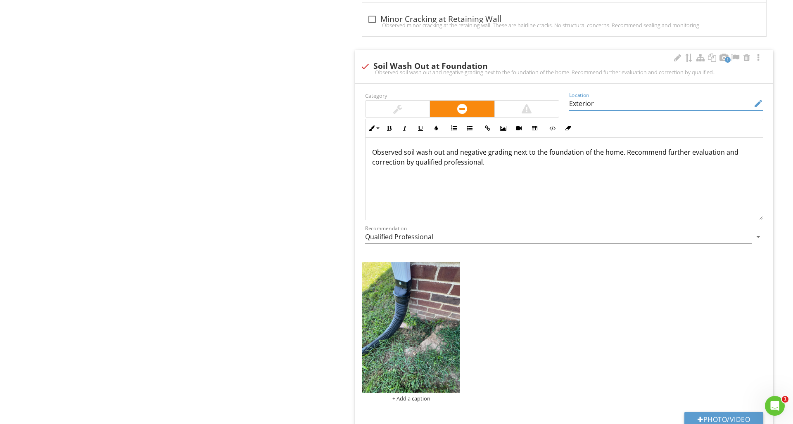
scroll to position [840, 0]
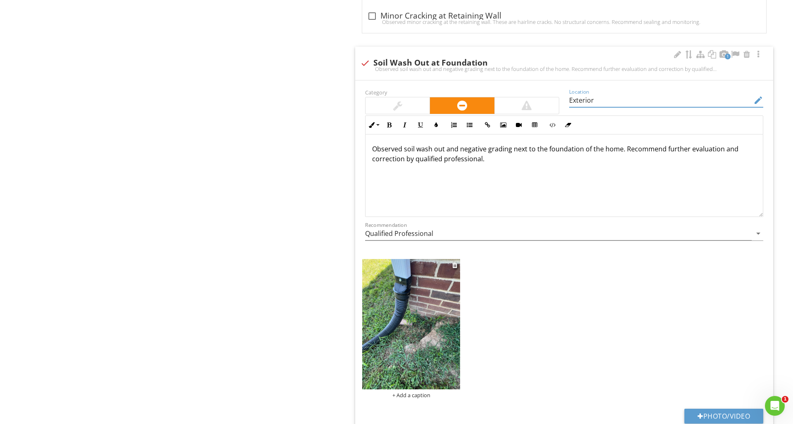
type input "Exterior"
click at [426, 275] on img at bounding box center [411, 324] width 98 height 130
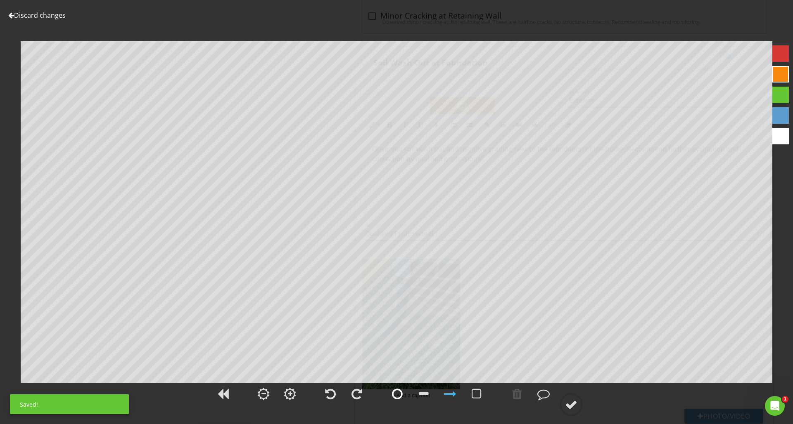
click at [399, 397] on div at bounding box center [397, 394] width 11 height 12
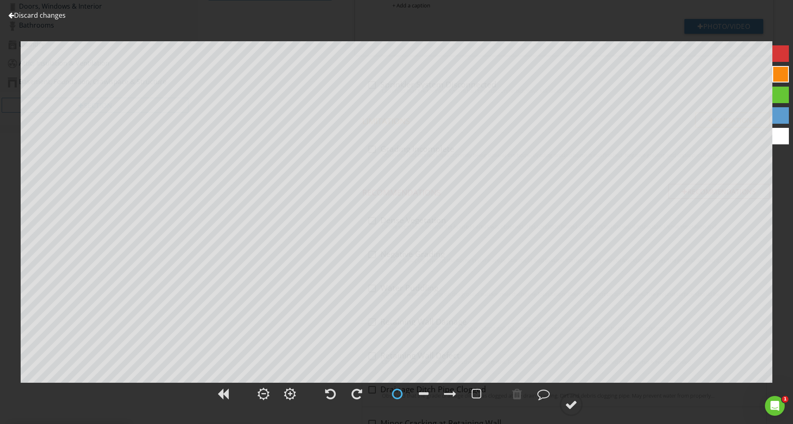
click at [778, 56] on div at bounding box center [780, 53] width 17 height 17
click at [571, 405] on div at bounding box center [571, 405] width 12 height 12
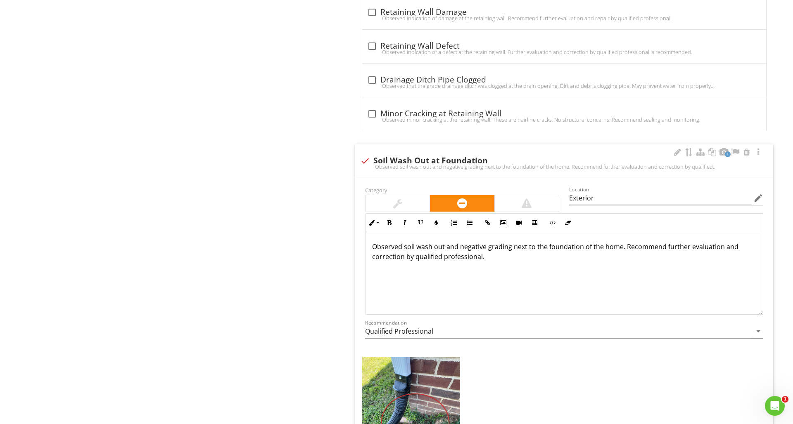
scroll to position [744, 0]
click at [498, 253] on p "Observed soil wash out and negative grading next to the foundation of the home.…" at bounding box center [564, 250] width 384 height 20
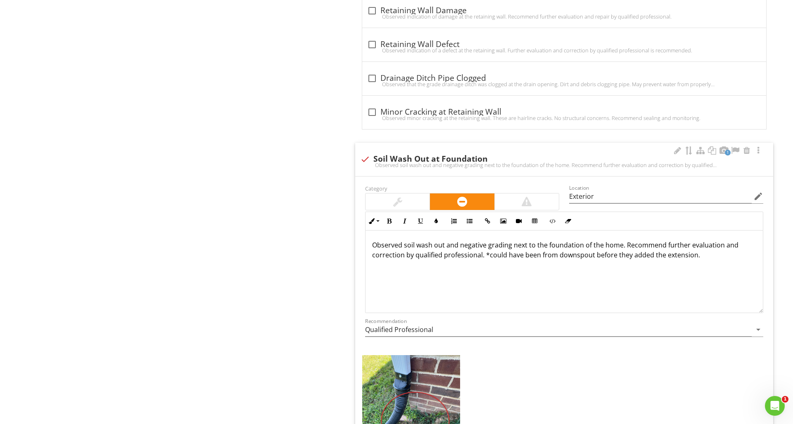
click at [554, 255] on p "Observed soil wash out and negative grading next to the foundation of the home.…" at bounding box center [564, 250] width 384 height 20
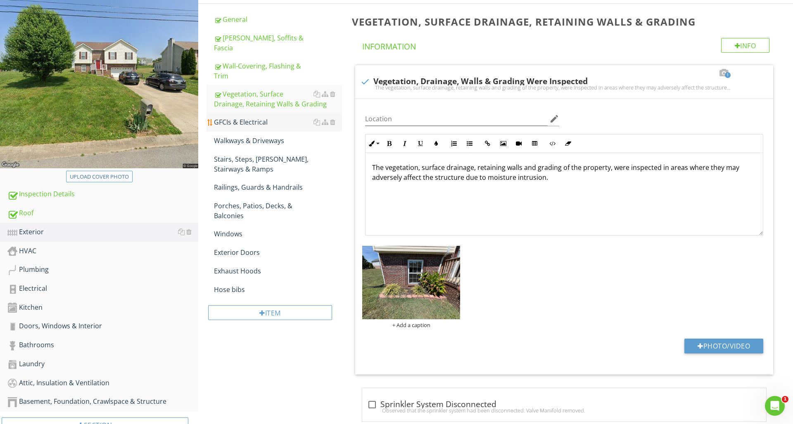
scroll to position [112, 1]
click at [228, 117] on div "GFCIs & Electrical" at bounding box center [278, 122] width 128 height 10
click at [228, 116] on div "GFCIs & Electrical" at bounding box center [278, 121] width 128 height 10
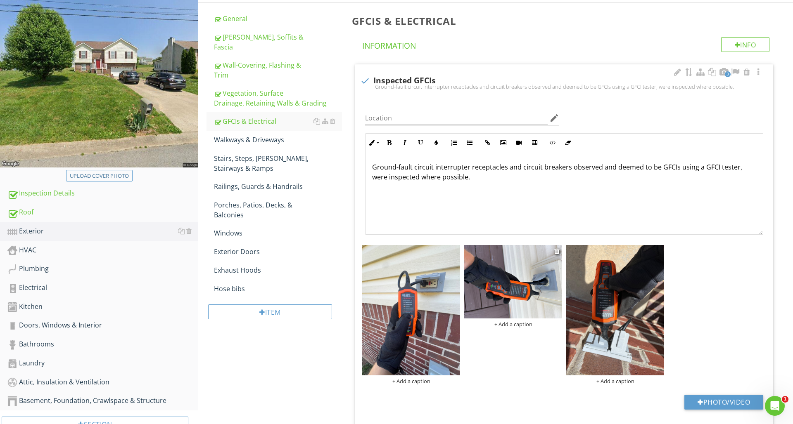
click at [528, 285] on img at bounding box center [513, 281] width 98 height 73
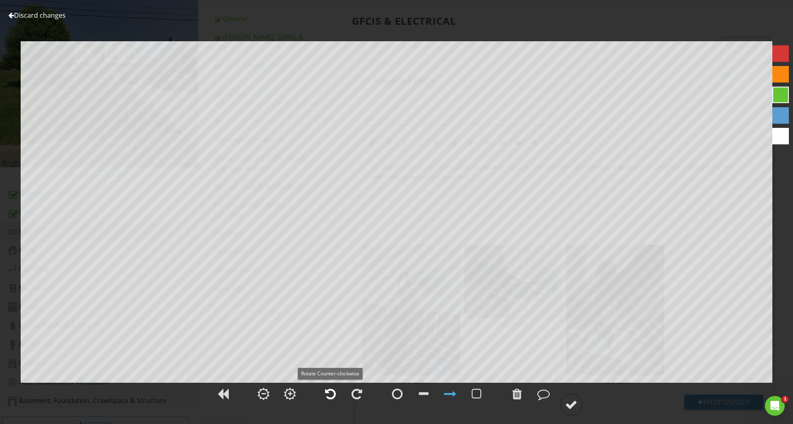
click at [330, 391] on div at bounding box center [330, 394] width 11 height 12
click at [574, 411] on circle at bounding box center [570, 404] width 21 height 21
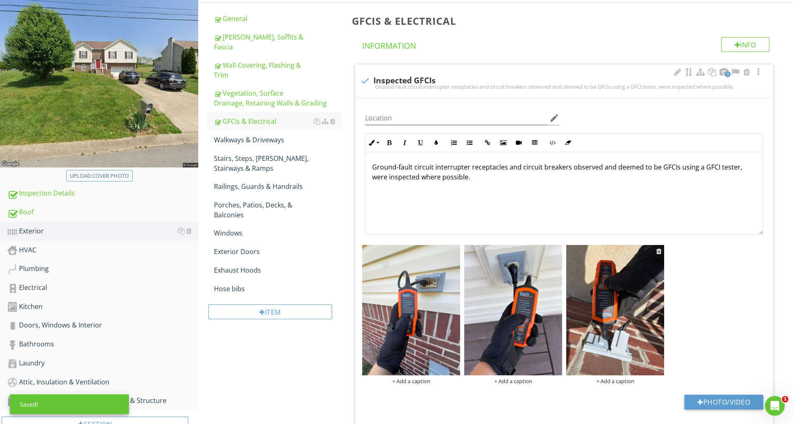
click at [601, 346] on img at bounding box center [615, 310] width 98 height 130
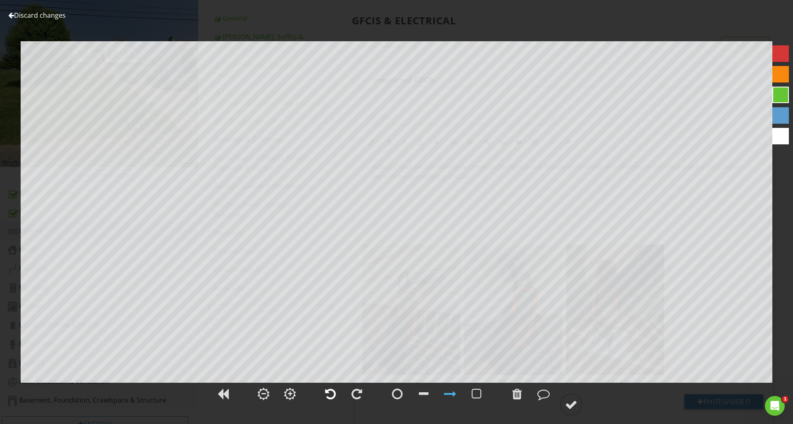
click at [329, 398] on div at bounding box center [330, 394] width 11 height 12
click at [565, 406] on circle at bounding box center [570, 404] width 21 height 21
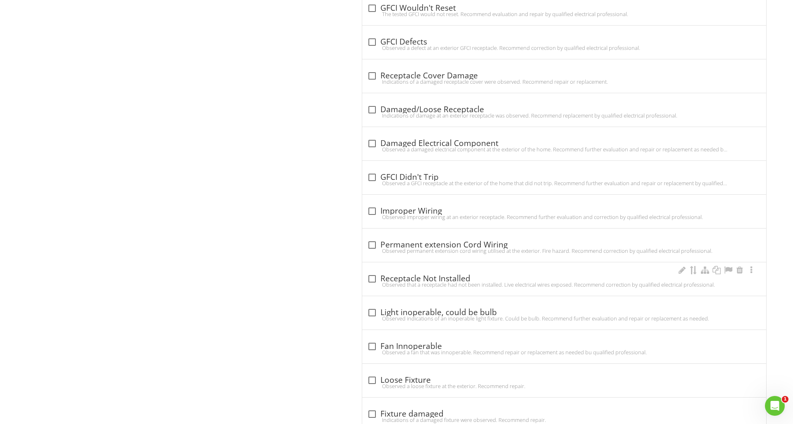
scroll to position [1388, 0]
click at [370, 311] on div at bounding box center [372, 312] width 14 height 14
checkbox input "true"
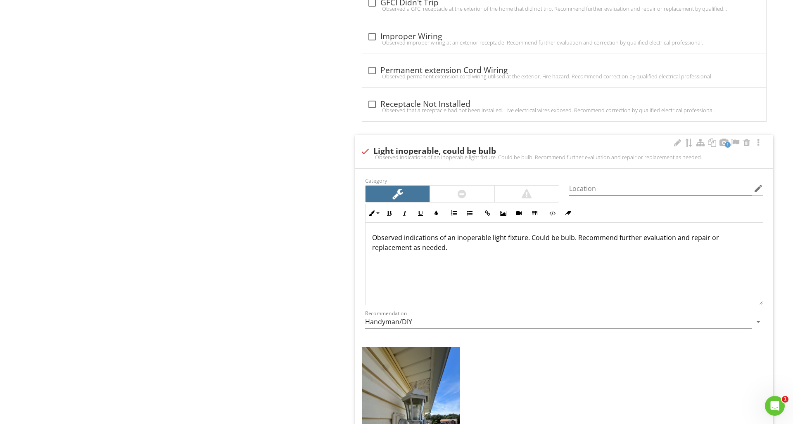
scroll to position [1562, 0]
click at [591, 189] on input "Location" at bounding box center [660, 189] width 182 height 14
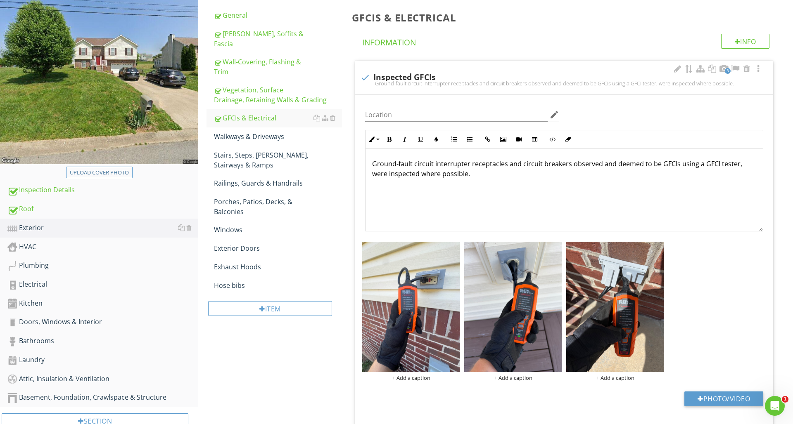
scroll to position [115, 0]
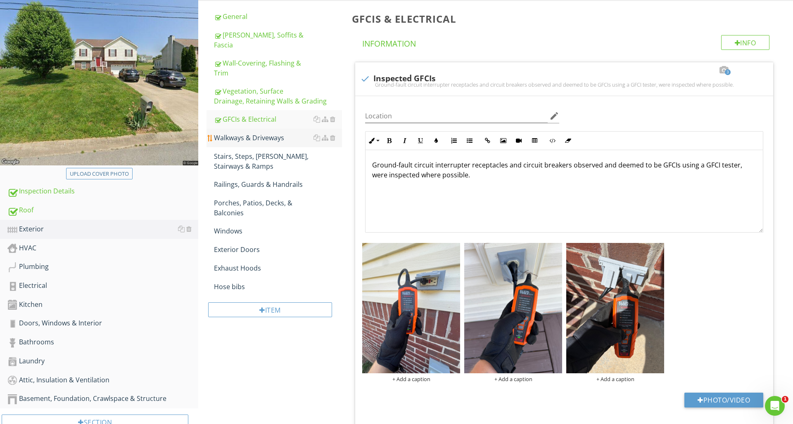
type input "Back Door"
click at [266, 133] on div "Walkways & Driveways" at bounding box center [278, 138] width 128 height 10
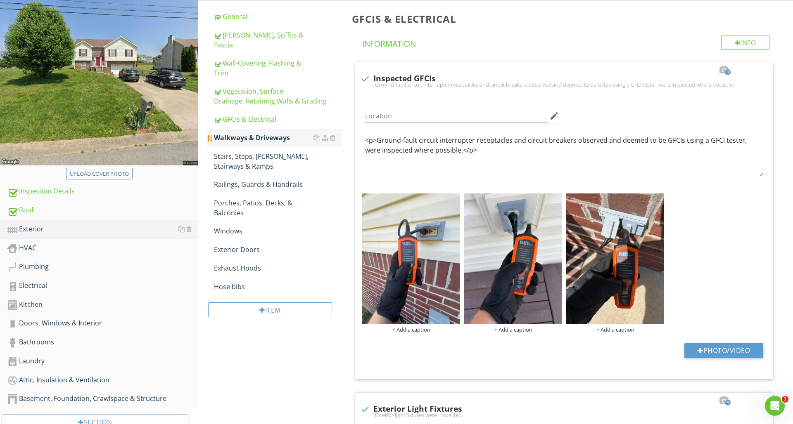
click at [266, 133] on div "Walkways & Driveways" at bounding box center [278, 138] width 128 height 10
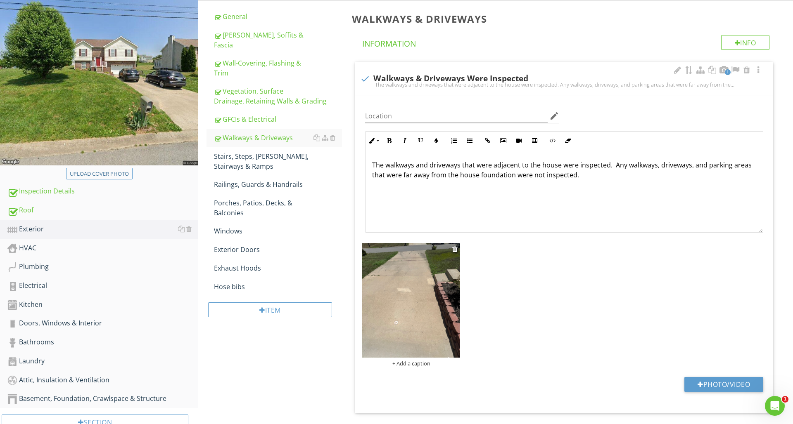
click at [438, 322] on img at bounding box center [411, 300] width 98 height 115
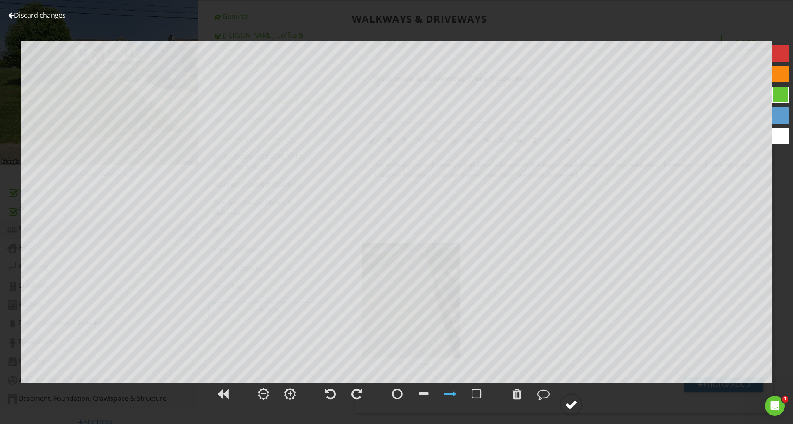
click at [562, 407] on circle at bounding box center [570, 404] width 21 height 21
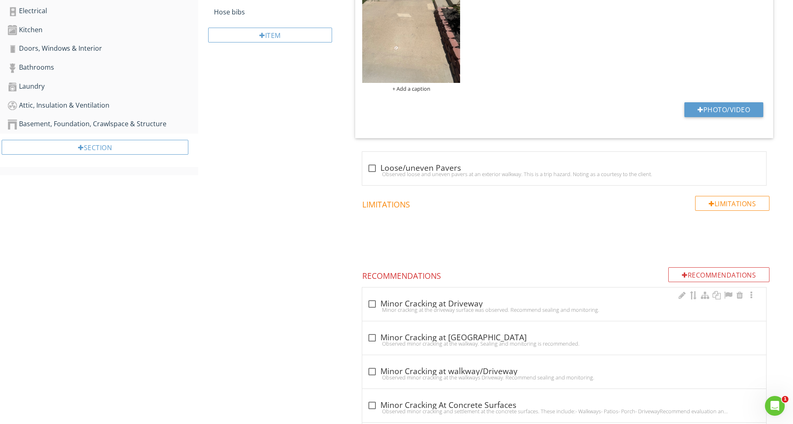
scroll to position [391, 0]
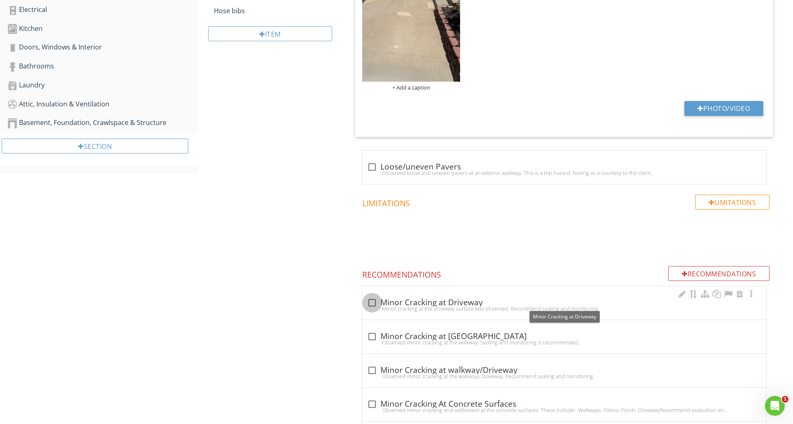
click at [371, 303] on div at bounding box center [372, 303] width 14 height 14
checkbox input "true"
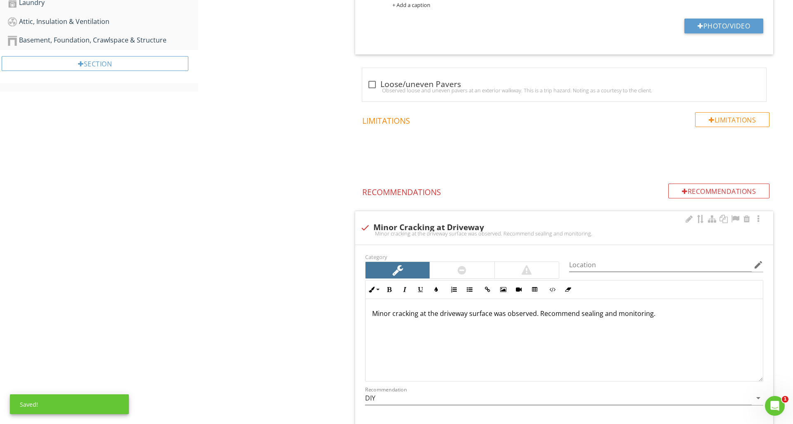
scroll to position [0, 0]
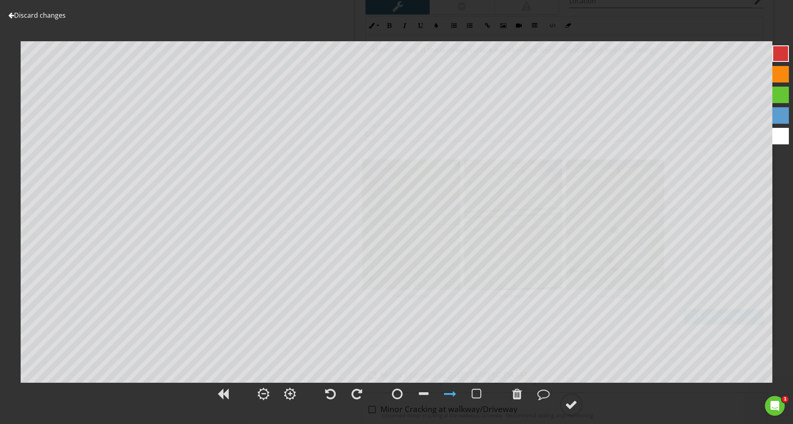
scroll to position [0, 0]
click at [517, 393] on div at bounding box center [517, 394] width 10 height 12
click at [577, 402] on div at bounding box center [571, 405] width 12 height 12
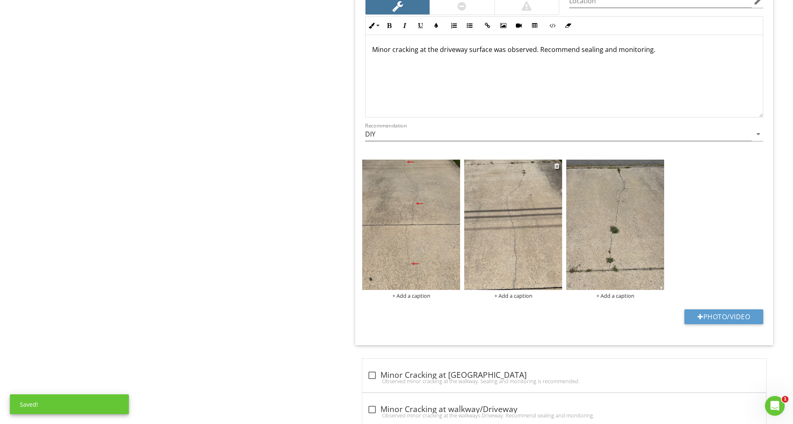
click at [526, 255] on img at bounding box center [513, 225] width 98 height 130
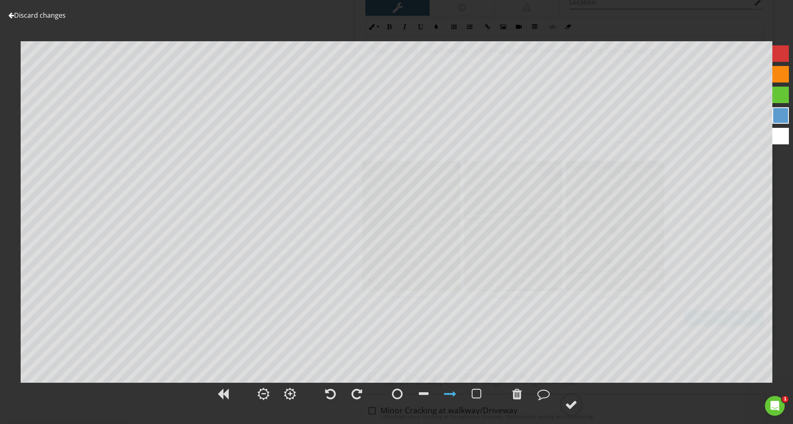
scroll to position [736, 0]
click at [776, 56] on div at bounding box center [780, 53] width 17 height 17
click at [564, 407] on circle at bounding box center [570, 404] width 21 height 21
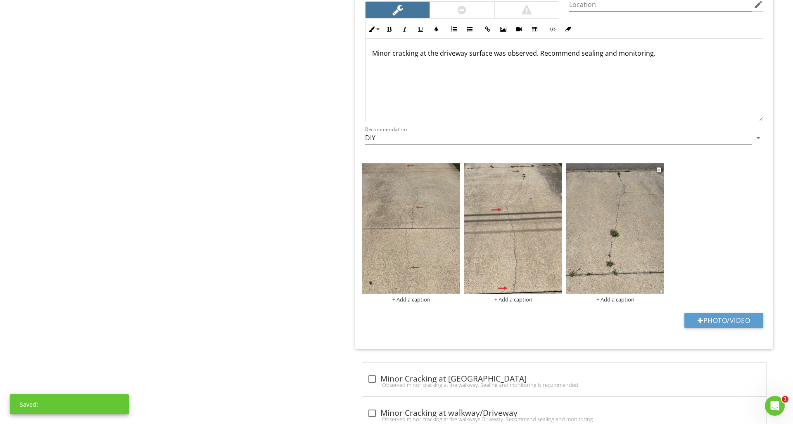
click at [585, 277] on img at bounding box center [615, 228] width 98 height 130
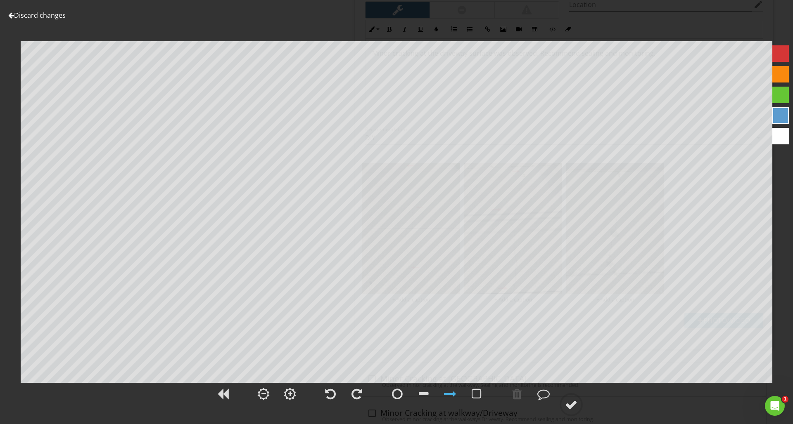
click at [775, 55] on div at bounding box center [780, 53] width 17 height 17
click at [571, 398] on circle at bounding box center [570, 404] width 21 height 21
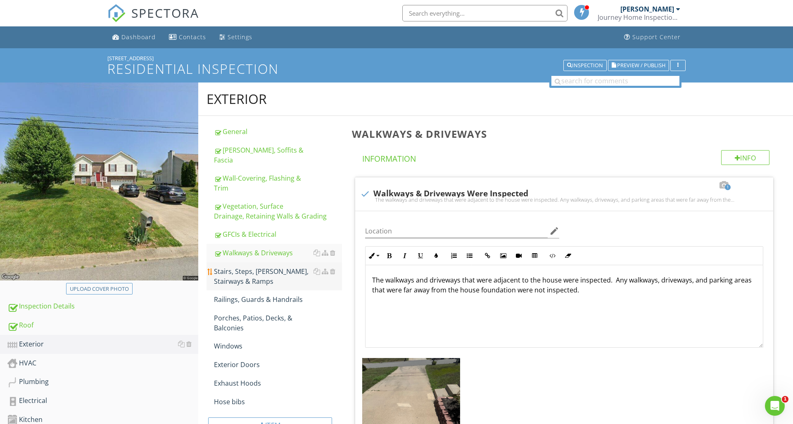
scroll to position [0, 0]
click at [265, 273] on div "Stairs, Steps, [PERSON_NAME], Stairways & Ramps" at bounding box center [278, 277] width 128 height 20
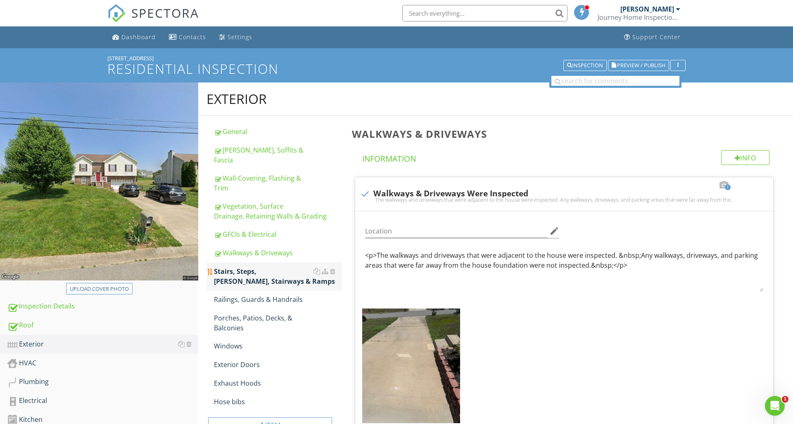
click at [265, 273] on div "Stairs, Steps, [PERSON_NAME], Stairways & Ramps" at bounding box center [278, 277] width 128 height 20
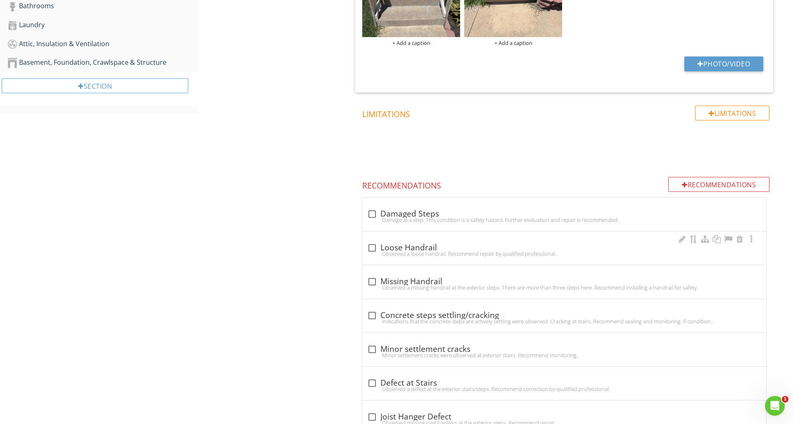
scroll to position [462, 0]
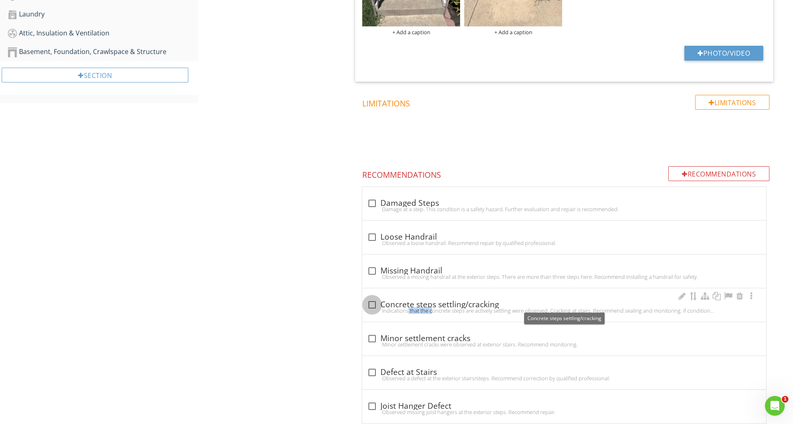
click at [372, 305] on div at bounding box center [372, 305] width 14 height 14
checkbox input "true"
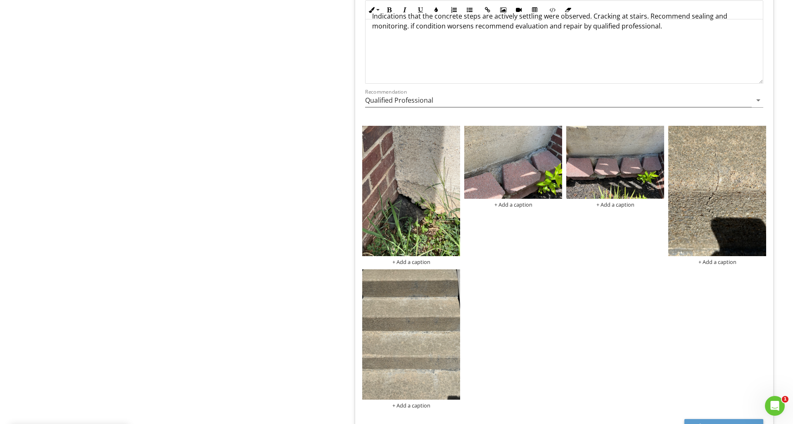
scroll to position [852, 0]
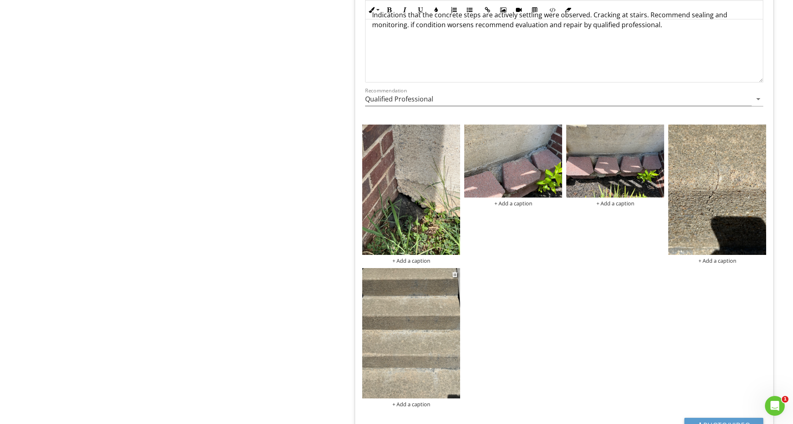
click at [443, 306] on img at bounding box center [411, 333] width 98 height 130
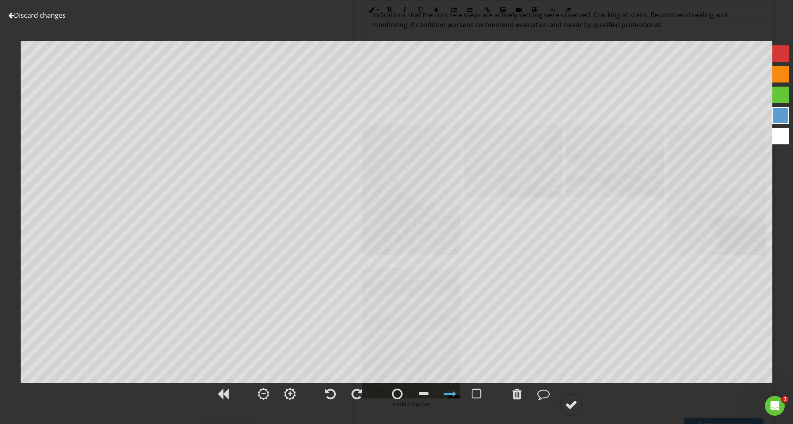
scroll to position [852, 0]
click at [17, 19] on link "Discard changes" at bounding box center [36, 15] width 57 height 9
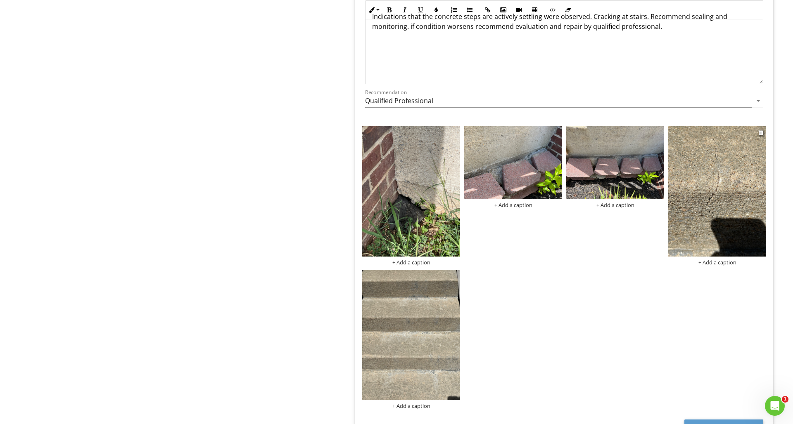
scroll to position [850, 0]
drag, startPoint x: 726, startPoint y: 226, endPoint x: 552, endPoint y: 353, distance: 214.9
click at [562, 356] on div "+ Add a caption + Add a caption + Add a caption + Add a caption + Add a caption" at bounding box center [564, 267] width 408 height 287
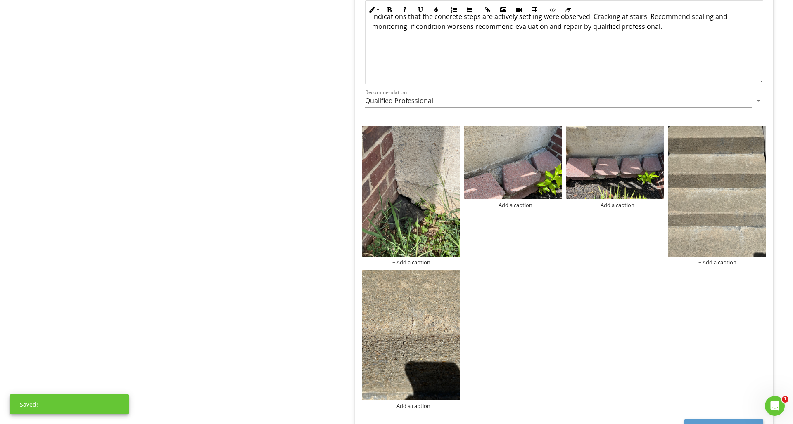
scroll to position [850, 0]
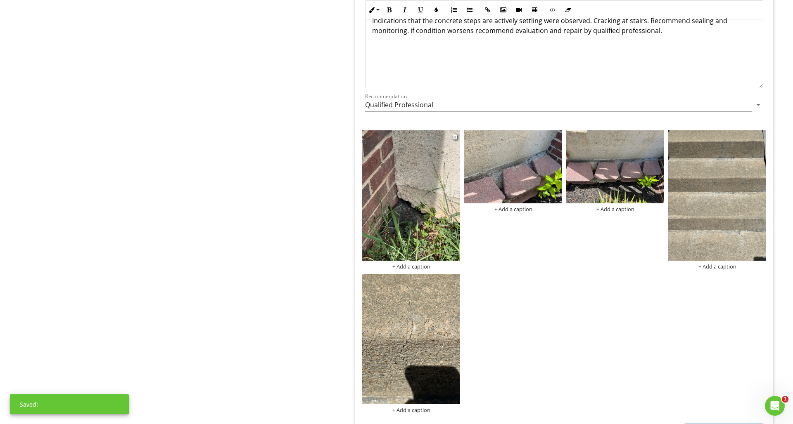
click at [425, 190] on img at bounding box center [411, 195] width 98 height 130
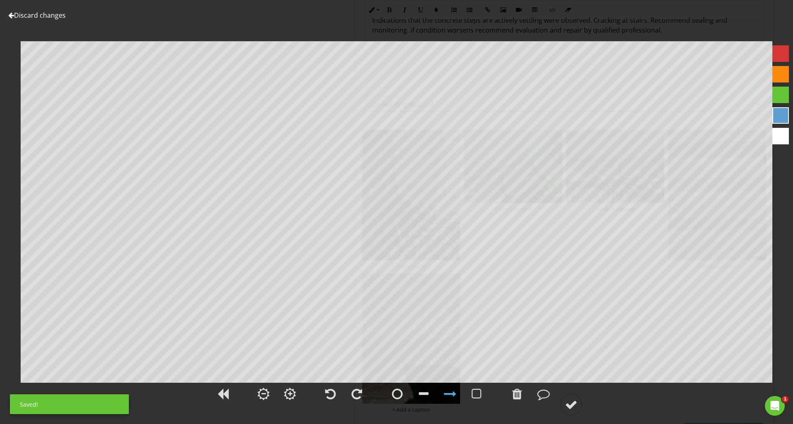
scroll to position [846, 0]
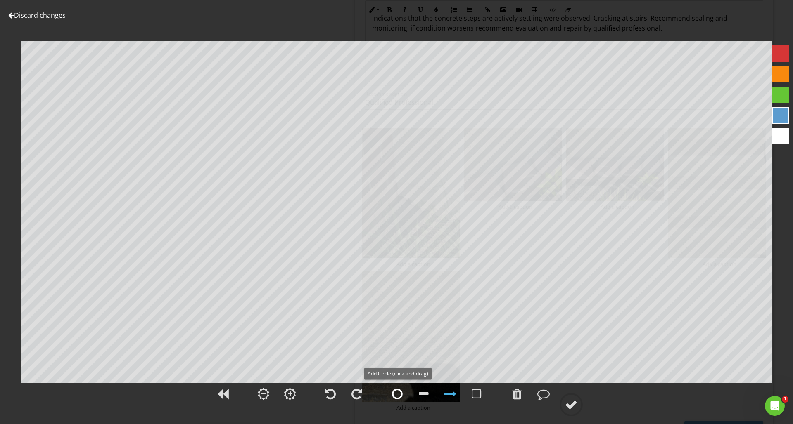
click at [395, 397] on div at bounding box center [397, 394] width 11 height 12
click at [777, 60] on div at bounding box center [780, 53] width 17 height 17
click at [452, 395] on div at bounding box center [450, 394] width 12 height 12
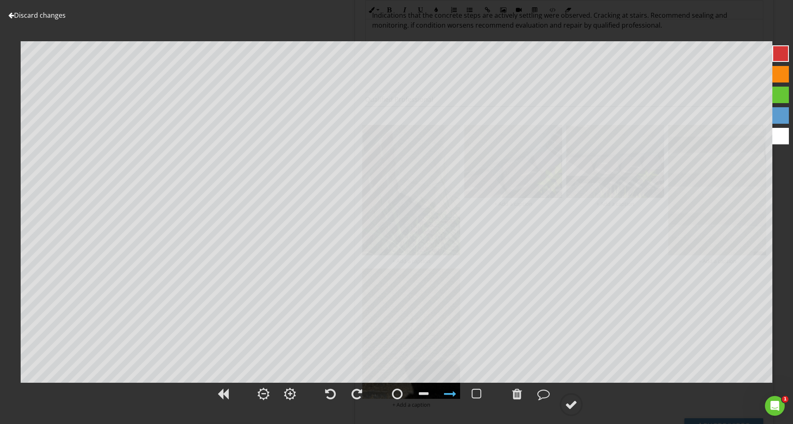
scroll to position [852, 0]
click at [573, 408] on div at bounding box center [571, 405] width 12 height 12
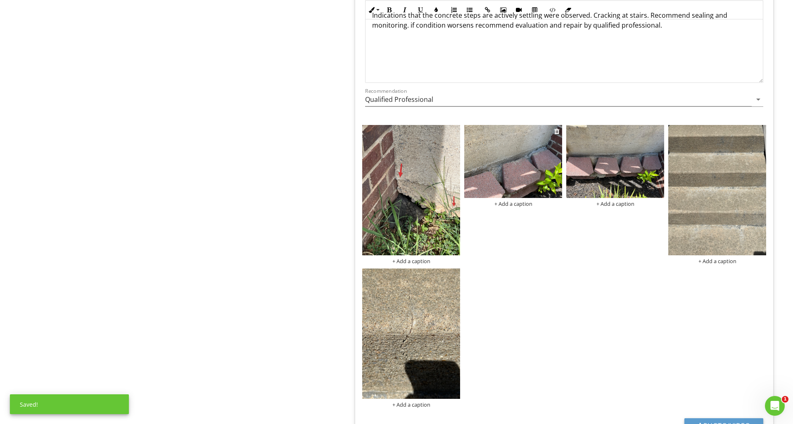
click at [523, 185] on img at bounding box center [513, 161] width 98 height 73
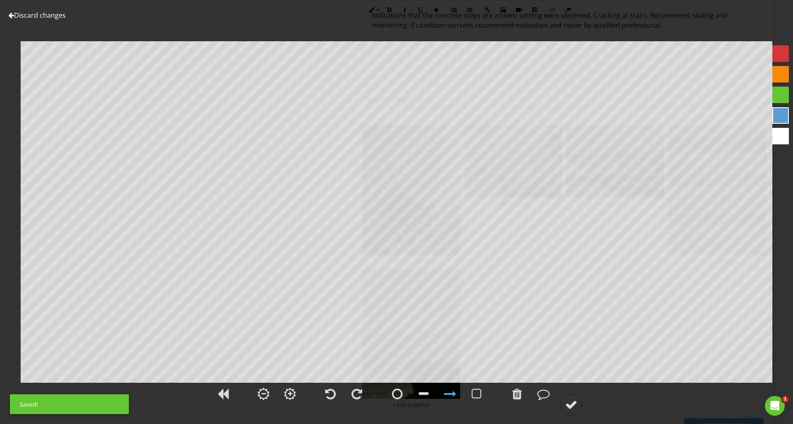
scroll to position [851, 0]
click at [779, 52] on div at bounding box center [780, 53] width 17 height 17
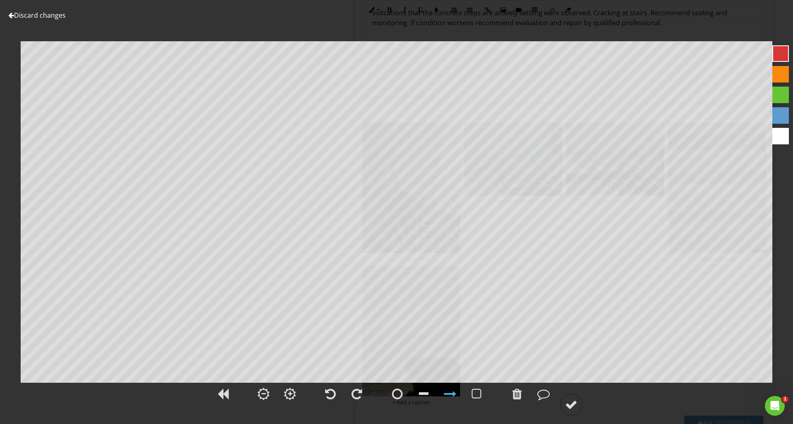
scroll to position [855, 0]
click at [572, 402] on div at bounding box center [571, 405] width 12 height 12
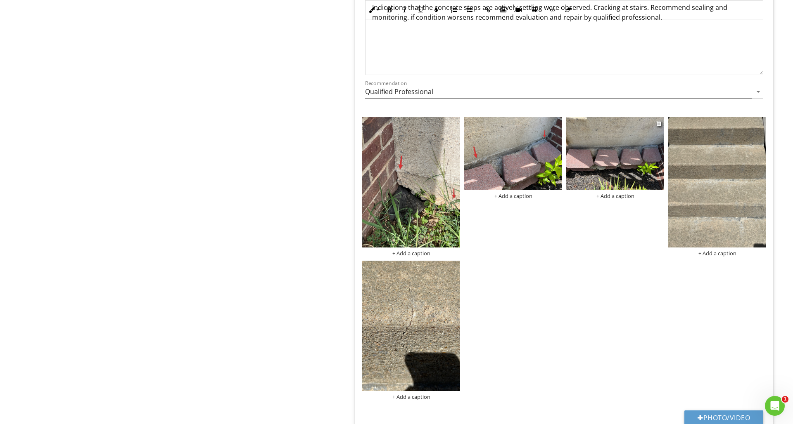
scroll to position [861, 0]
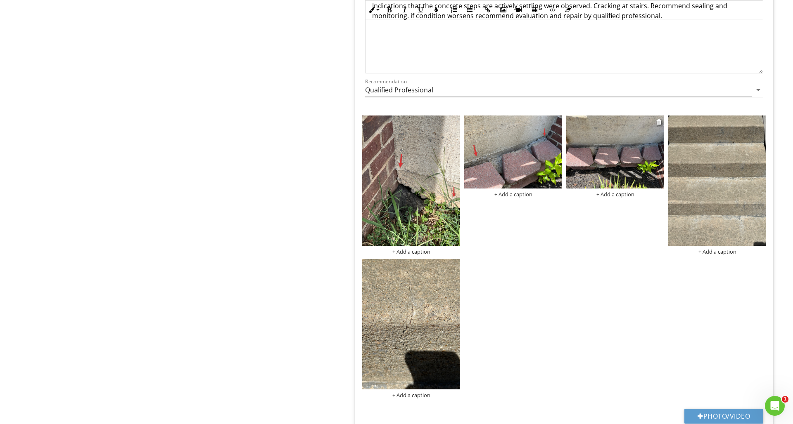
click at [639, 152] on img at bounding box center [615, 152] width 98 height 73
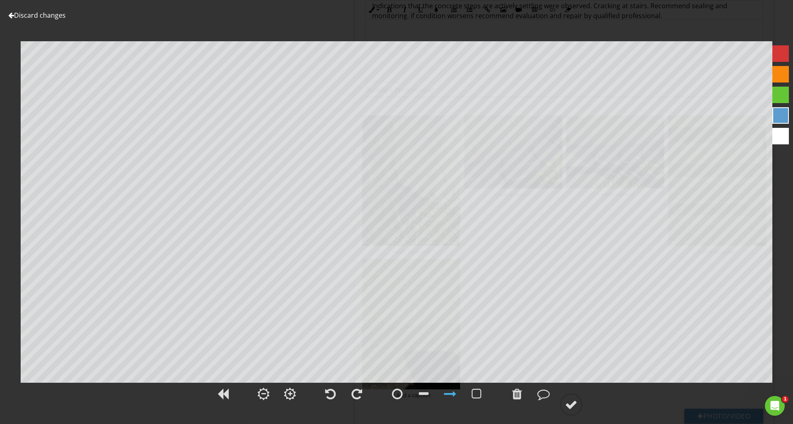
scroll to position [878, 0]
click at [782, 54] on div at bounding box center [780, 53] width 17 height 17
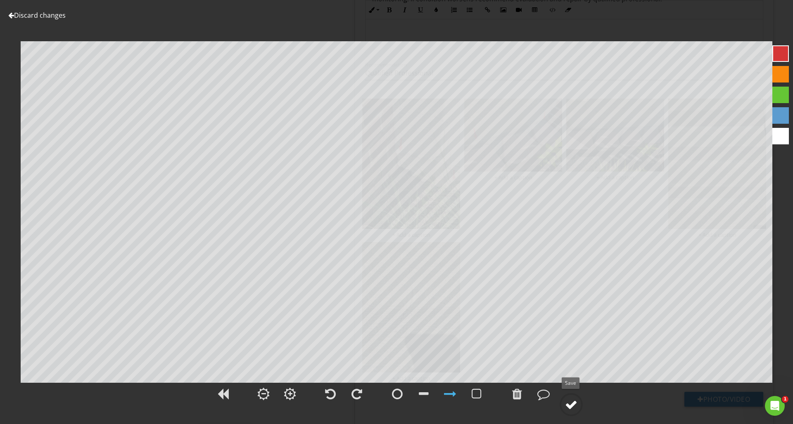
click at [572, 400] on div at bounding box center [571, 405] width 12 height 12
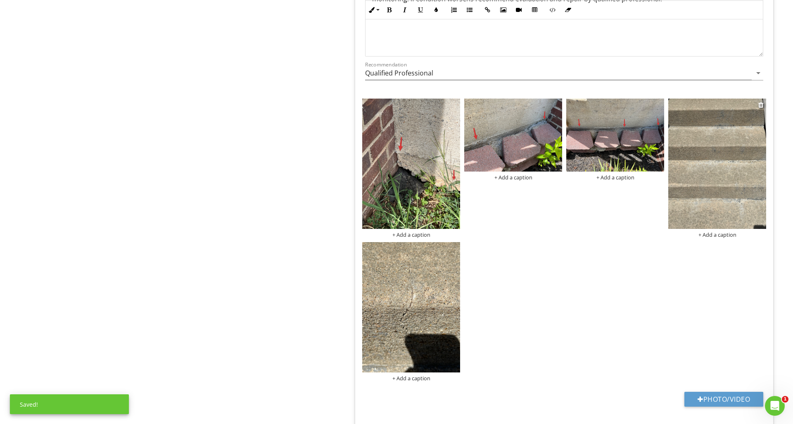
click at [705, 154] on img at bounding box center [717, 164] width 98 height 130
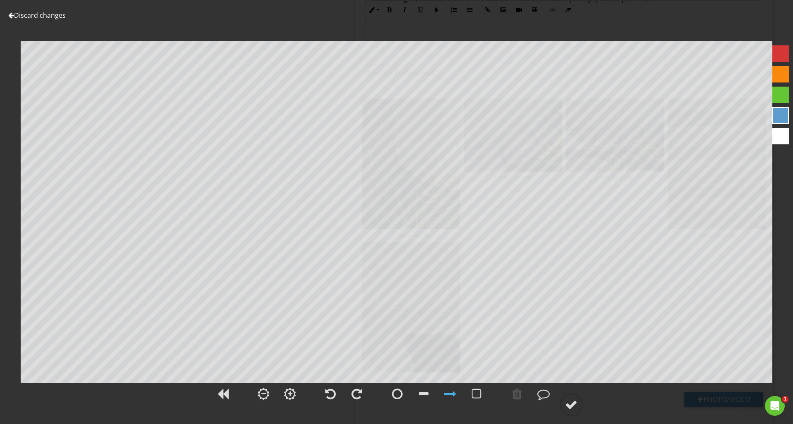
click at [783, 61] on div at bounding box center [780, 53] width 17 height 17
click at [571, 403] on div at bounding box center [571, 405] width 12 height 12
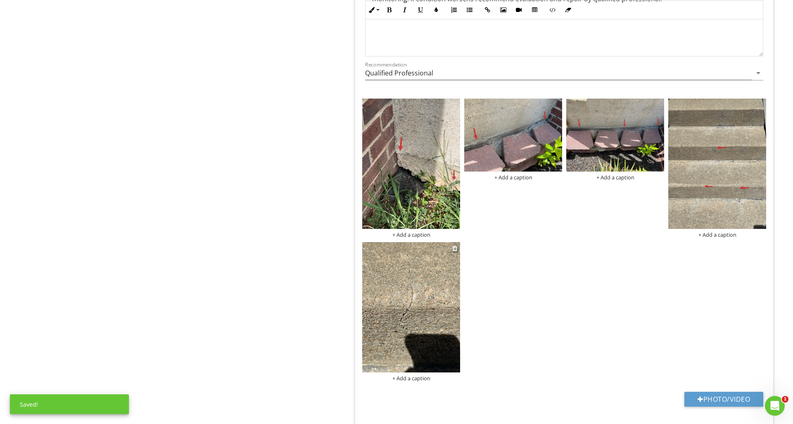
click at [452, 342] on img at bounding box center [411, 307] width 98 height 130
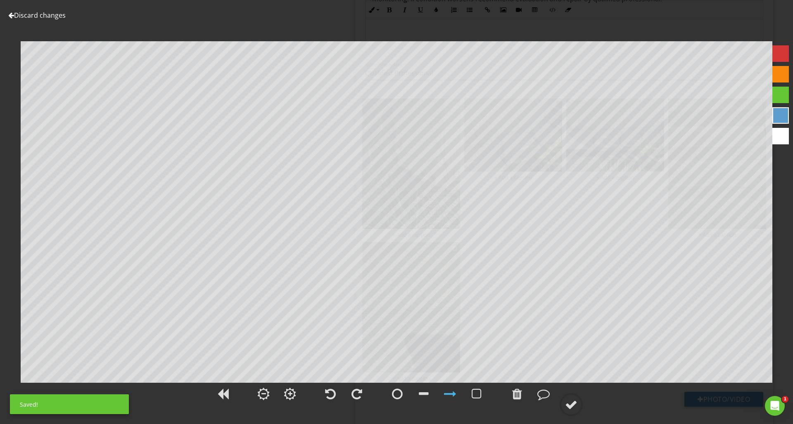
scroll to position [878, 0]
click at [776, 60] on div at bounding box center [780, 53] width 17 height 17
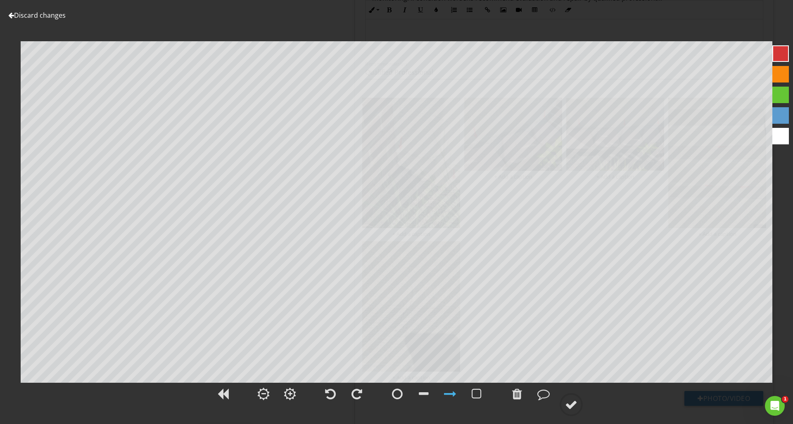
scroll to position [876, 0]
click at [578, 402] on circle at bounding box center [570, 404] width 21 height 21
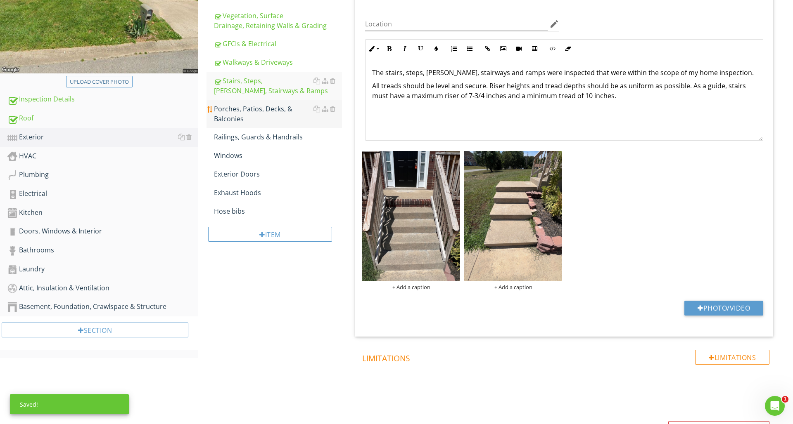
scroll to position [207, 0]
click at [276, 104] on div "Railings, Guards & Handrails" at bounding box center [278, 109] width 128 height 10
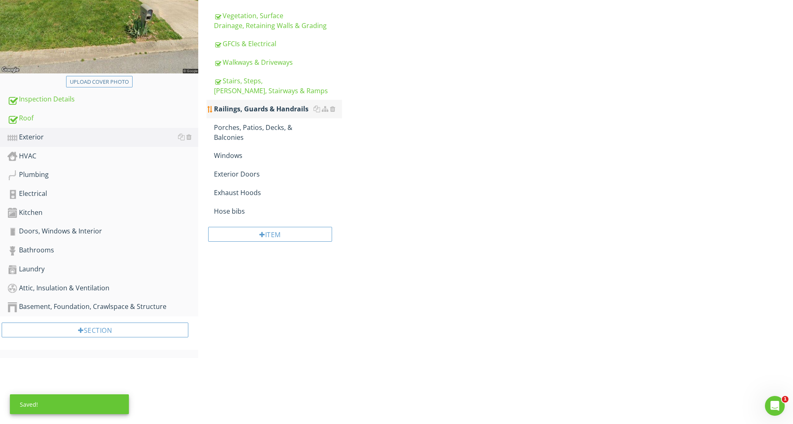
click at [276, 104] on div "Railings, Guards & Handrails" at bounding box center [278, 109] width 128 height 10
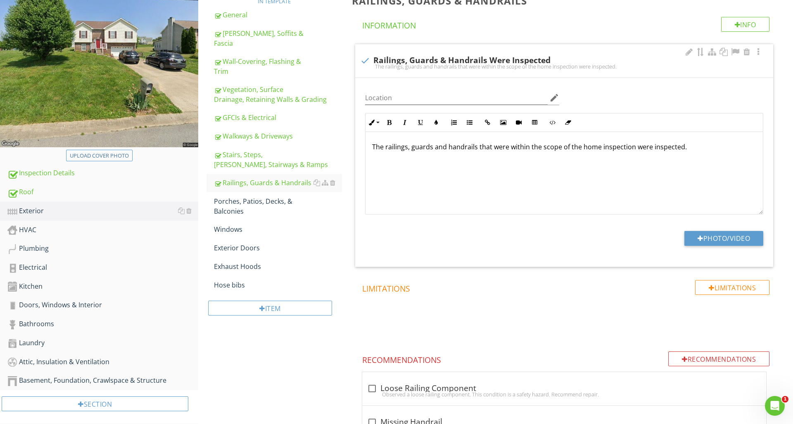
scroll to position [130, 0]
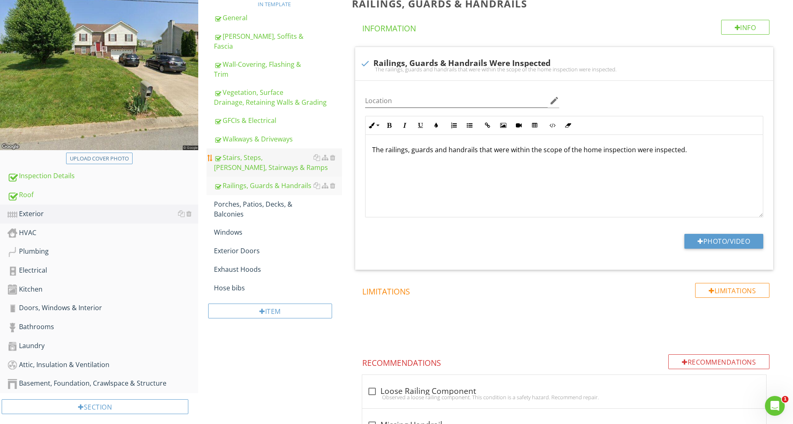
click at [253, 155] on div "Stairs, Steps, Stoops, Stairways & Ramps" at bounding box center [278, 163] width 128 height 20
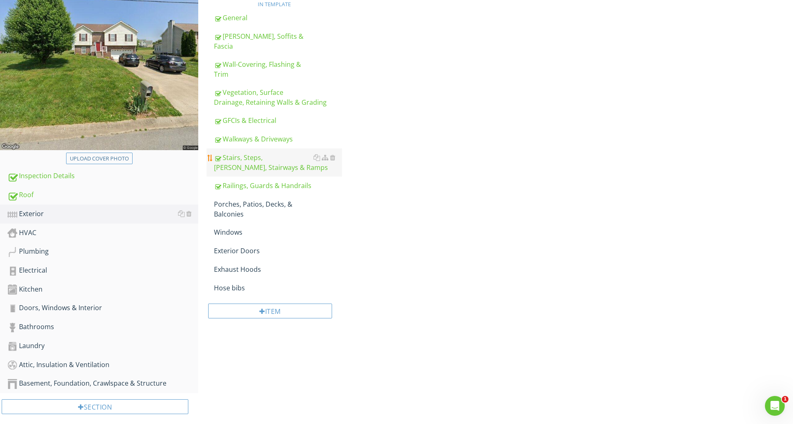
click at [253, 155] on div "Stairs, Steps, Stoops, Stairways & Ramps" at bounding box center [278, 163] width 128 height 20
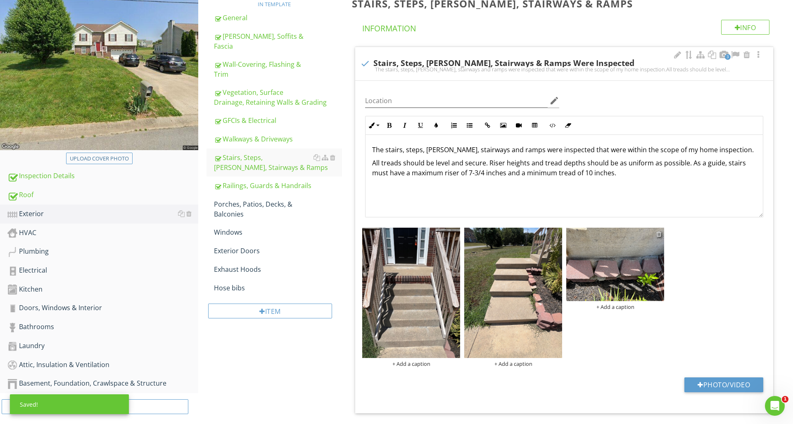
click at [658, 233] on div at bounding box center [658, 234] width 5 height 7
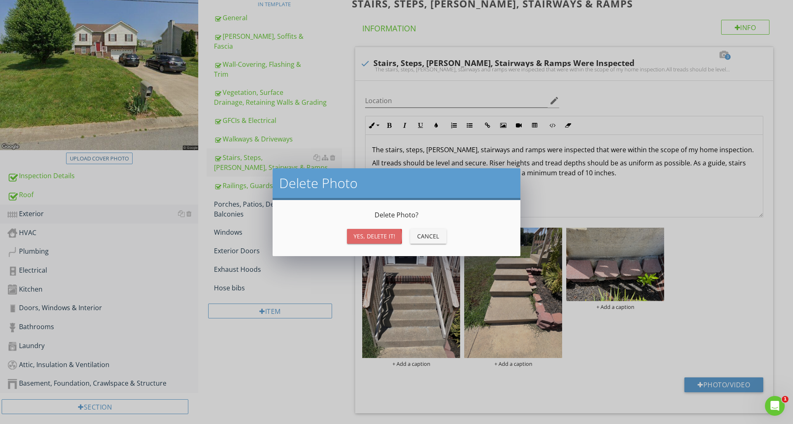
click at [368, 235] on div "Yes, Delete it!" at bounding box center [374, 236] width 42 height 9
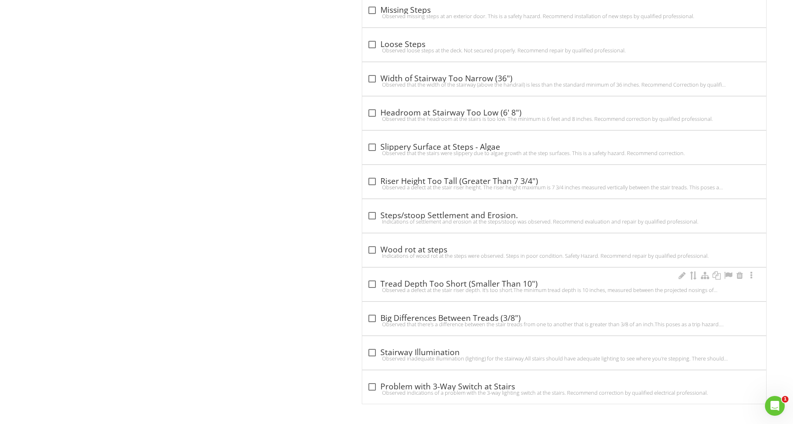
scroll to position [1353, 0]
click at [516, 221] on div "Indications of settlement and erosion at the steps/stoop was observed. Recommen…" at bounding box center [564, 222] width 394 height 7
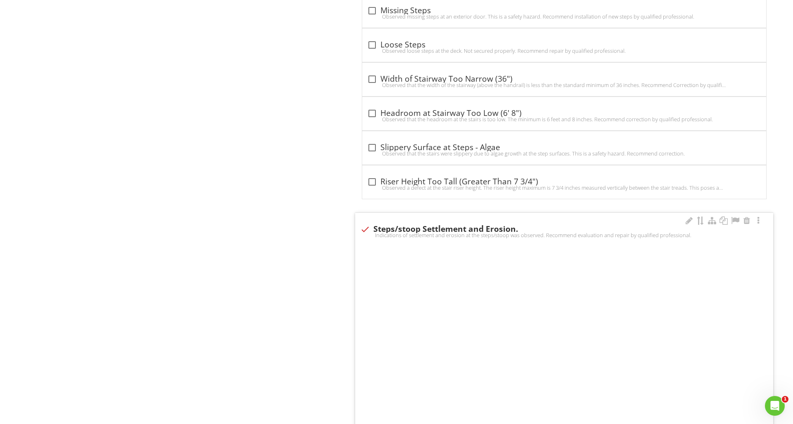
checkbox input "true"
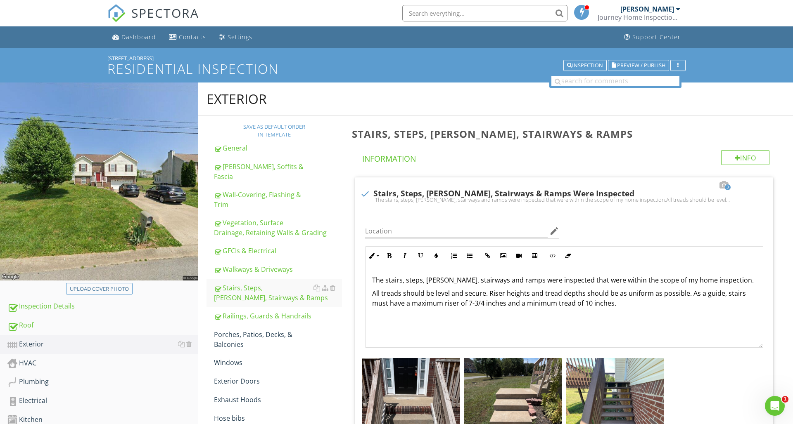
scroll to position [0, 0]
click at [247, 330] on div "Porches, Patios, Decks, & Balconies" at bounding box center [278, 340] width 128 height 20
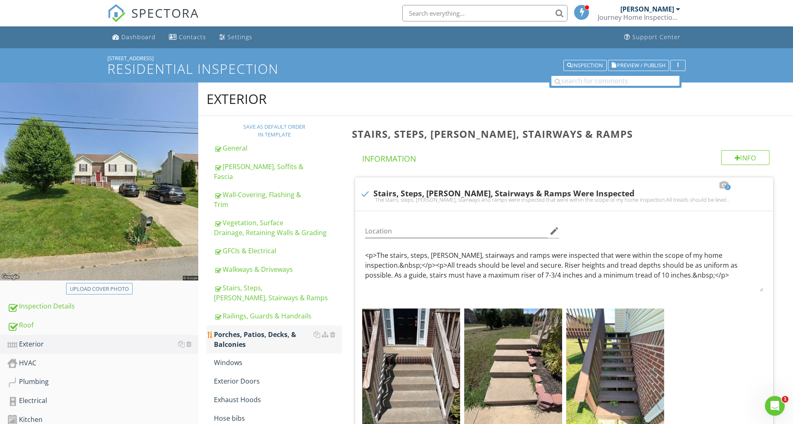
click at [247, 330] on div "Porches, Patios, Decks, & Balconies" at bounding box center [278, 340] width 128 height 20
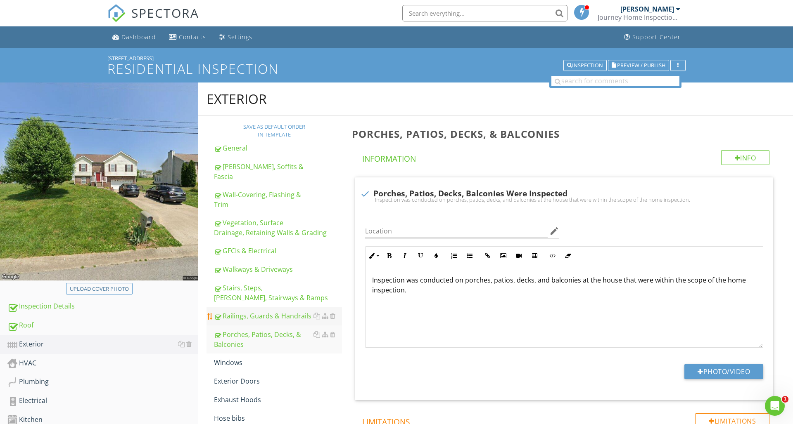
click at [246, 311] on div "Railings, Guards & Handrails" at bounding box center [278, 316] width 128 height 10
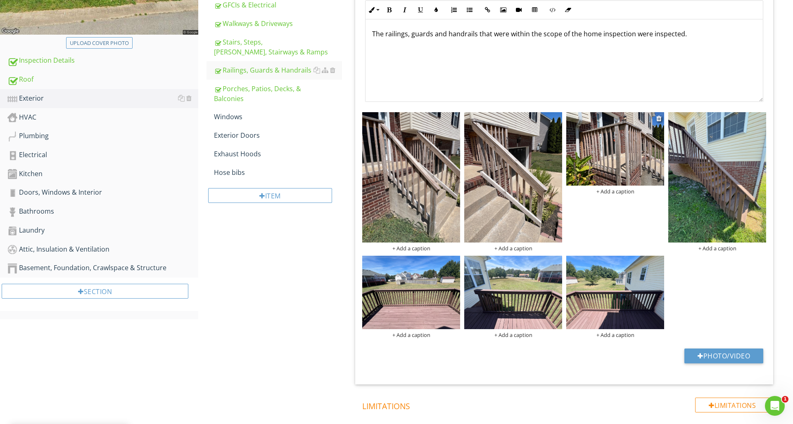
scroll to position [244, 0]
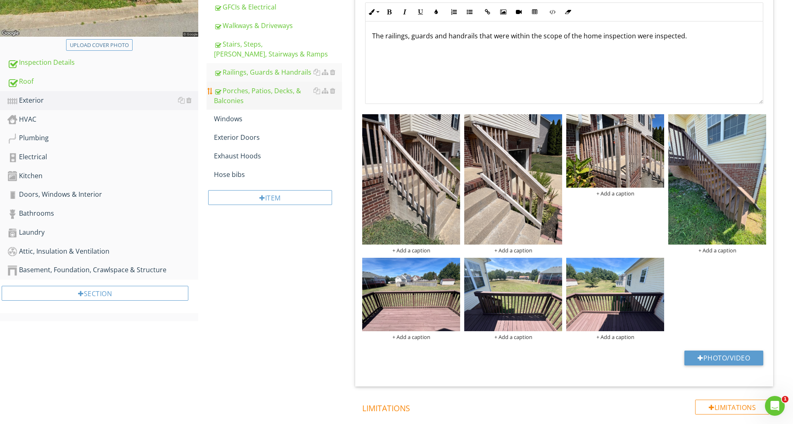
click at [240, 88] on div "Porches, Patios, Decks, & Balconies" at bounding box center [278, 96] width 128 height 20
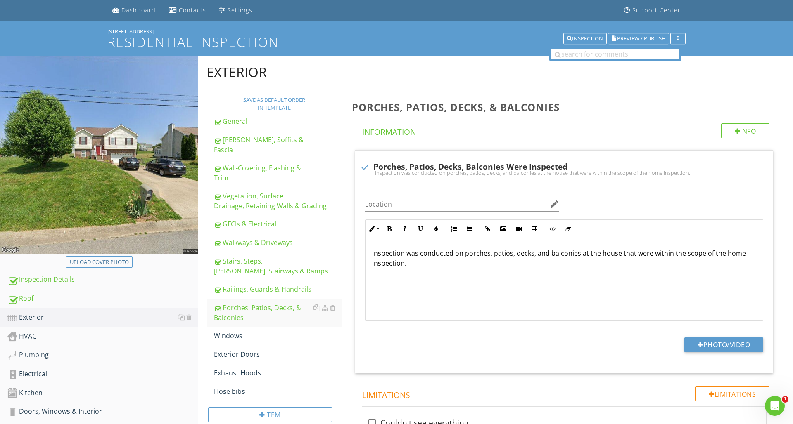
scroll to position [26, 0]
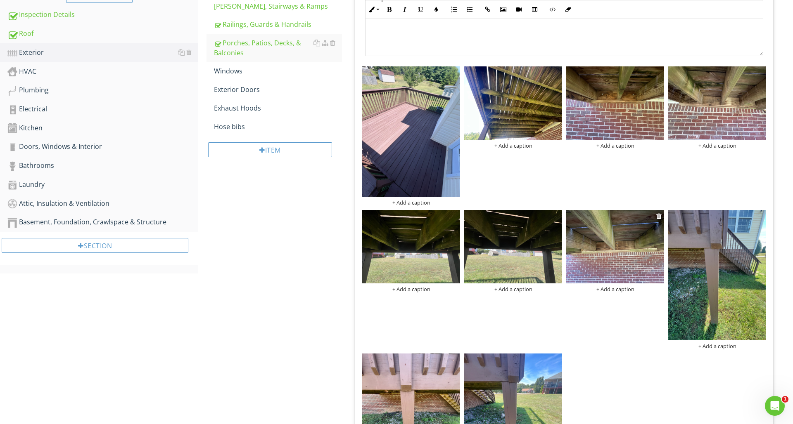
scroll to position [291, 0]
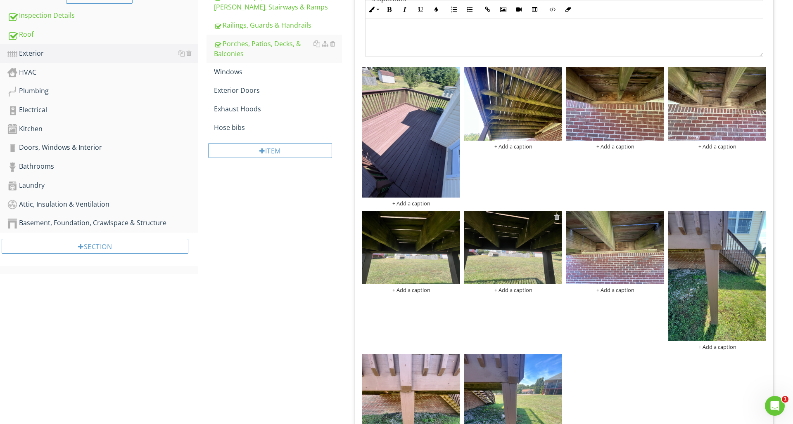
click at [556, 216] on div at bounding box center [556, 217] width 5 height 7
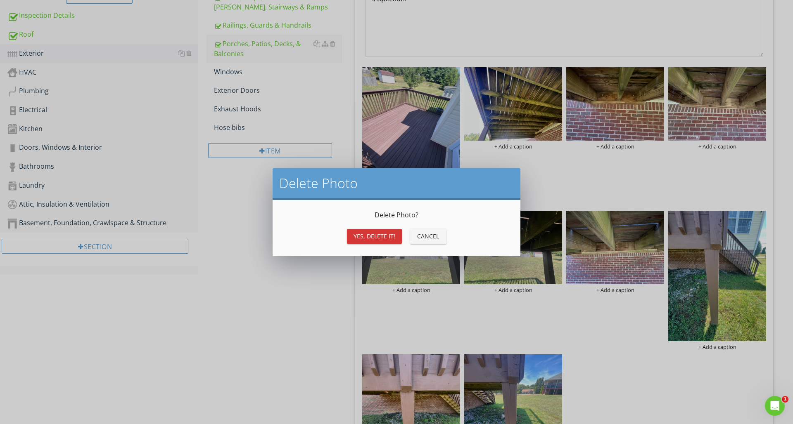
click at [391, 235] on div "Yes, Delete it!" at bounding box center [374, 236] width 42 height 9
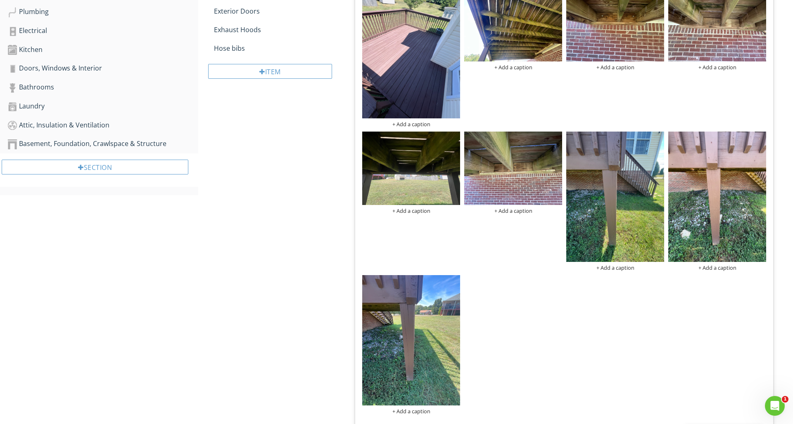
scroll to position [371, 0]
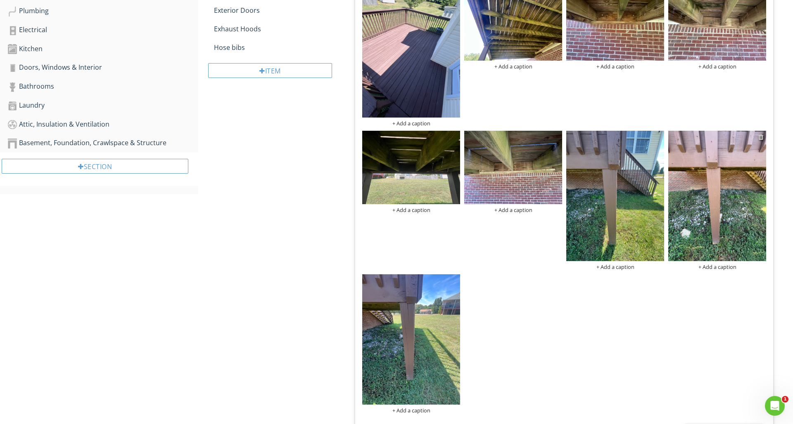
click at [761, 137] on div at bounding box center [760, 137] width 5 height 7
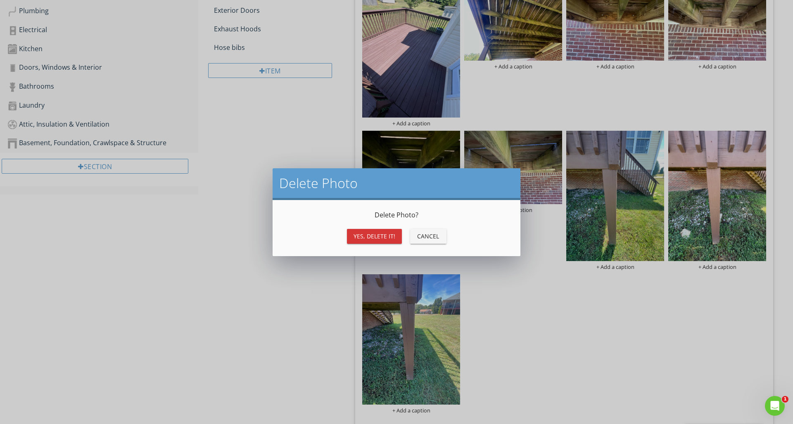
click at [378, 234] on div "Yes, Delete it!" at bounding box center [374, 236] width 42 height 9
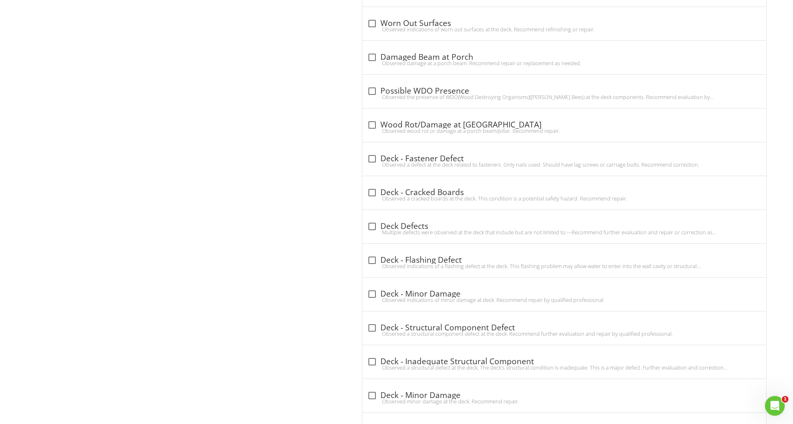
scroll to position [1303, 0]
click at [374, 225] on div at bounding box center [372, 225] width 14 height 14
checkbox input "true"
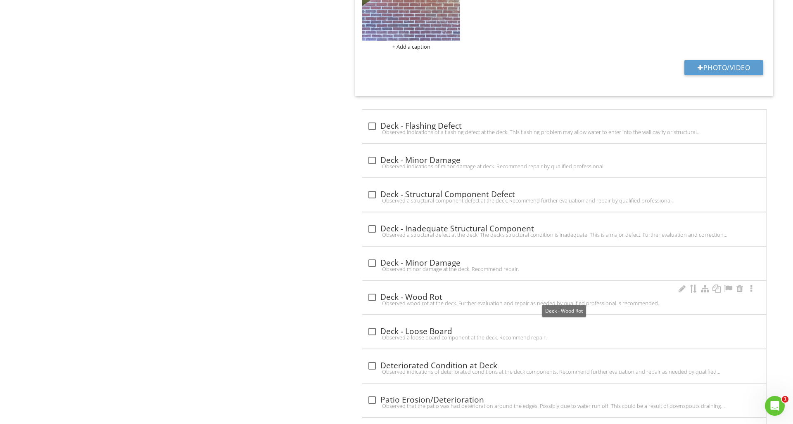
scroll to position [1828, 0]
click at [678, 290] on div at bounding box center [682, 289] width 10 height 8
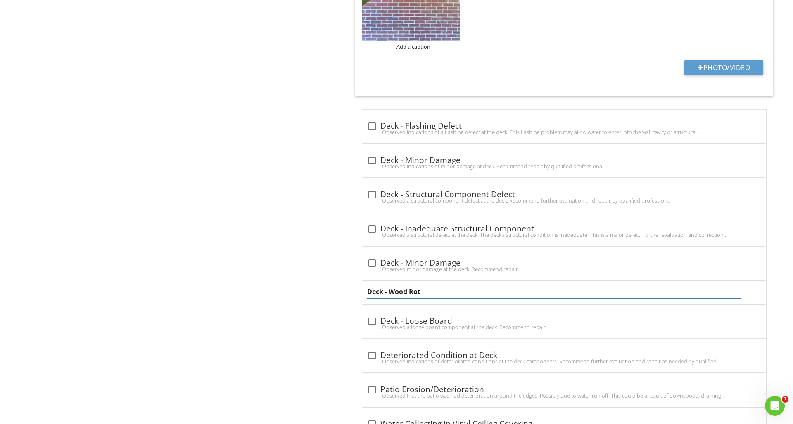
scroll to position [1828, 0]
drag, startPoint x: 444, startPoint y: 294, endPoint x: 327, endPoint y: 286, distance: 117.1
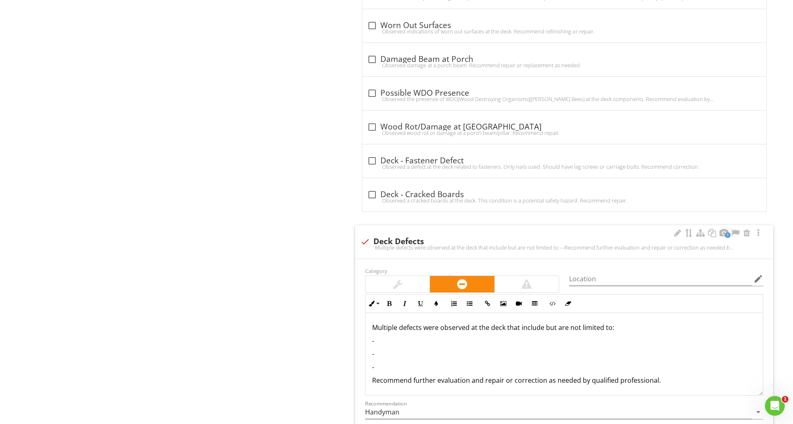
scroll to position [1288, 0]
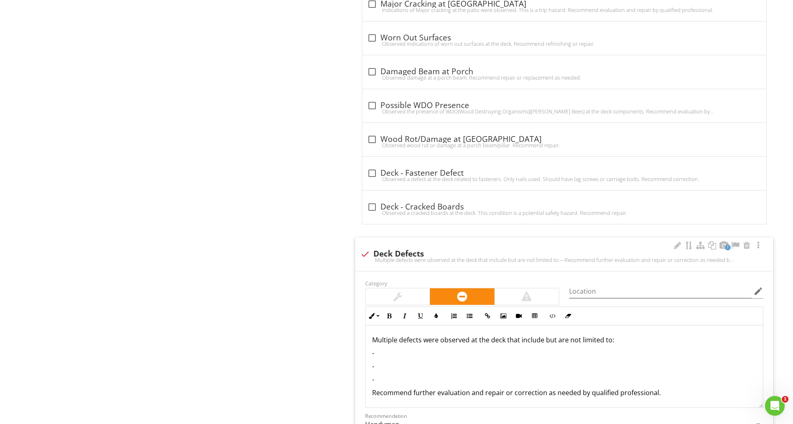
click at [391, 351] on p "-" at bounding box center [564, 353] width 384 height 10
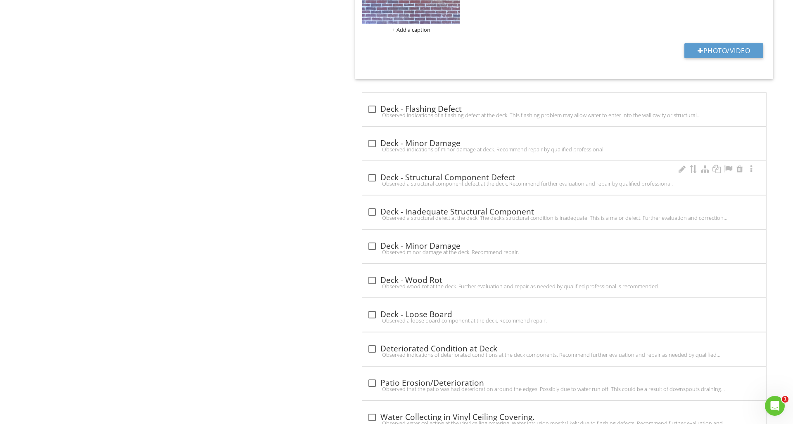
scroll to position [1844, 0]
click at [680, 170] on div at bounding box center [682, 169] width 10 height 8
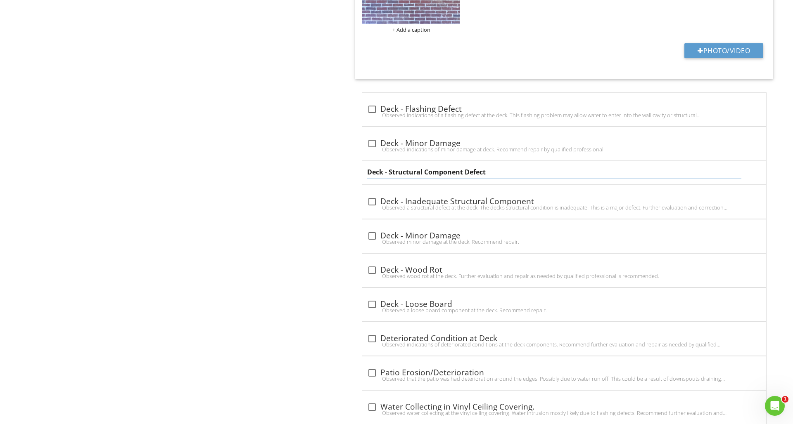
drag, startPoint x: 491, startPoint y: 172, endPoint x: 359, endPoint y: 168, distance: 132.2
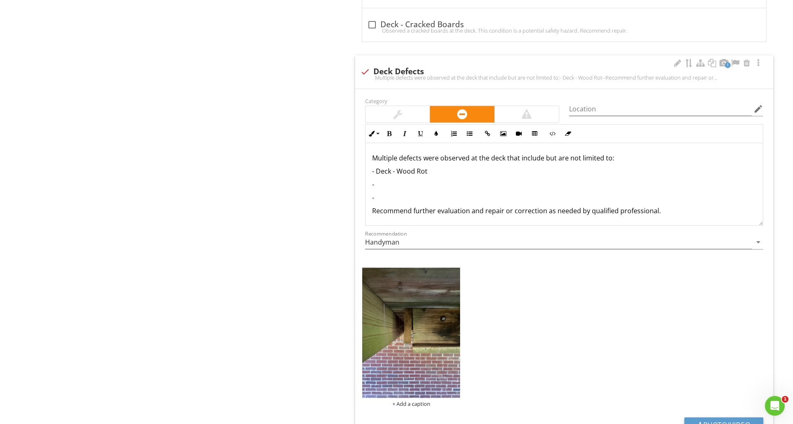
scroll to position [1468, 0]
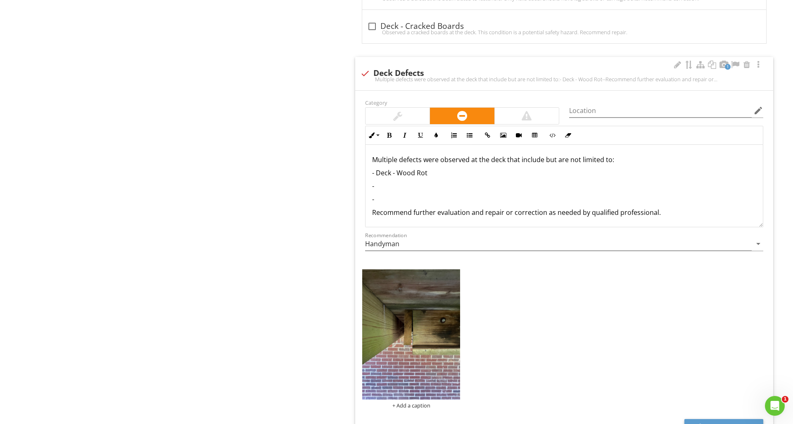
click at [382, 187] on p "-" at bounding box center [564, 186] width 384 height 10
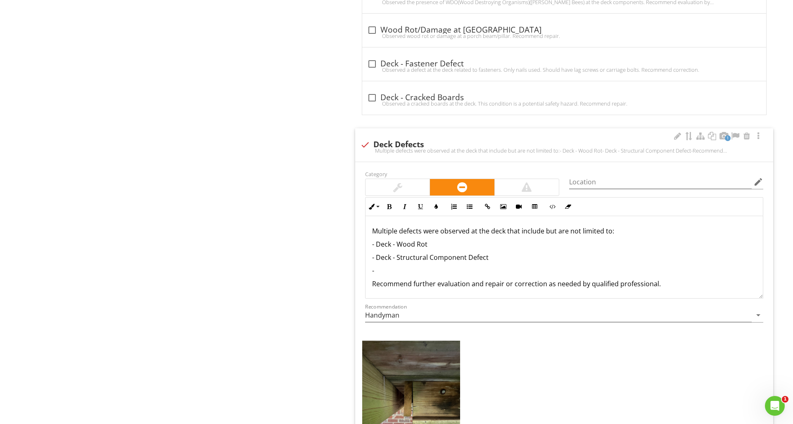
scroll to position [1385, 0]
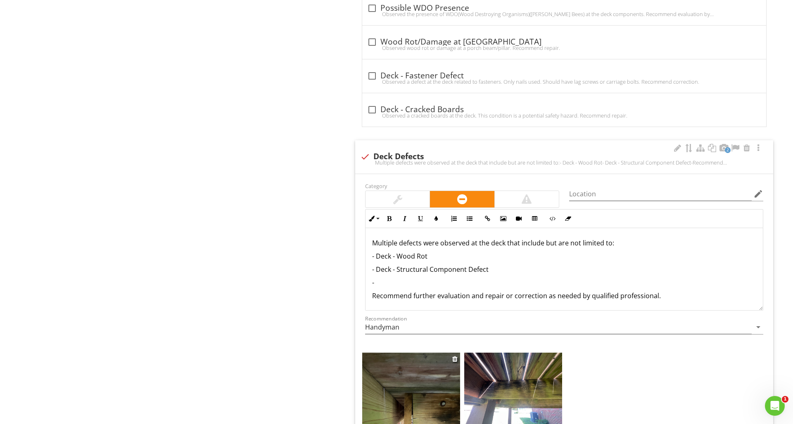
drag, startPoint x: 537, startPoint y: 385, endPoint x: 411, endPoint y: 386, distance: 125.9
click at [411, 386] on div "+ Add a caption + Add a caption" at bounding box center [564, 423] width 408 height 144
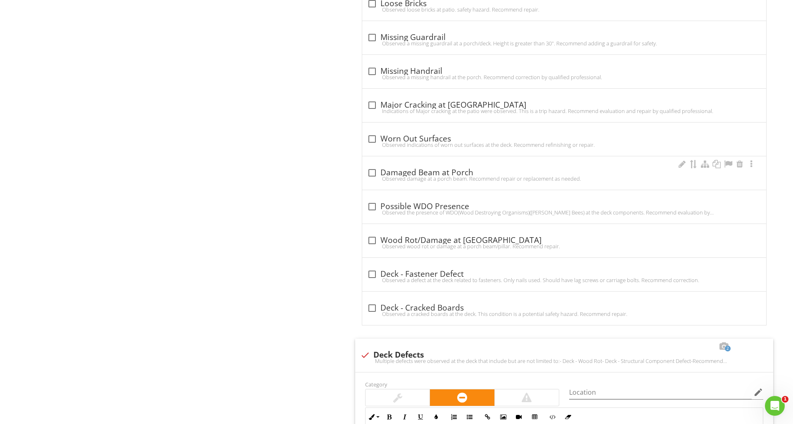
scroll to position [1186, 0]
click at [678, 128] on div at bounding box center [682, 130] width 10 height 8
click at [682, 156] on div "check_box_outline_blank Damaged Beam at Porch Observed damage at a porch beam. …" at bounding box center [564, 172] width 404 height 33
checkbox input "true"
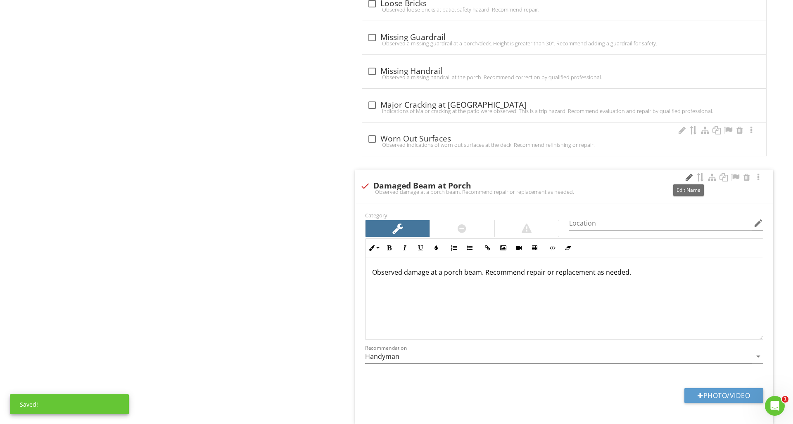
click at [687, 179] on div at bounding box center [689, 177] width 10 height 8
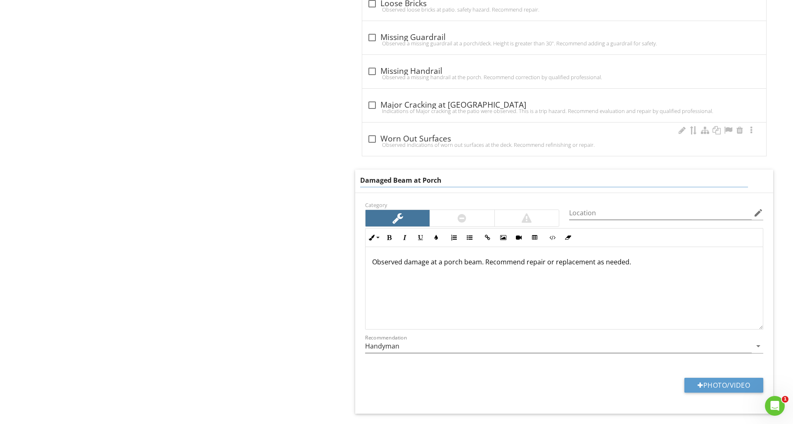
drag, startPoint x: 446, startPoint y: 181, endPoint x: 441, endPoint y: 180, distance: 4.6
click at [441, 180] on input "Damaged Beam at Porch" at bounding box center [554, 181] width 388 height 14
drag, startPoint x: 419, startPoint y: 179, endPoint x: 340, endPoint y: 172, distance: 79.6
click at [340, 172] on div "Exterior Save as default order in template General Eaves, Soffits & Fascia Wall…" at bounding box center [495, 210] width 594 height 2628
click at [319, 175] on div "Exterior Save as default order in template General Eaves, Soffits & Fascia Wall…" at bounding box center [495, 210] width 594 height 2628
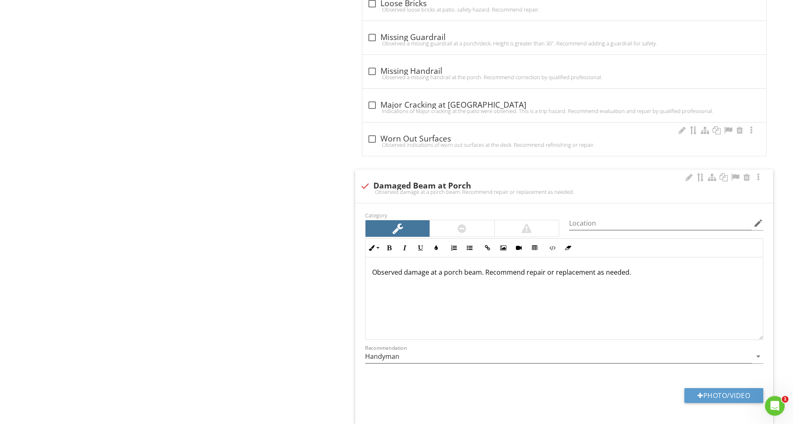
click at [368, 189] on div "Observed damage at a porch beam. Recommend repair or replacement as needed." at bounding box center [564, 192] width 408 height 7
checkbox input "false"
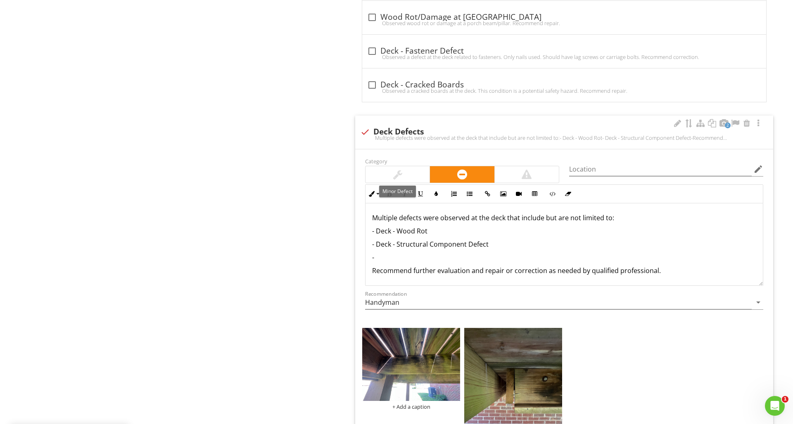
scroll to position [1410, 0]
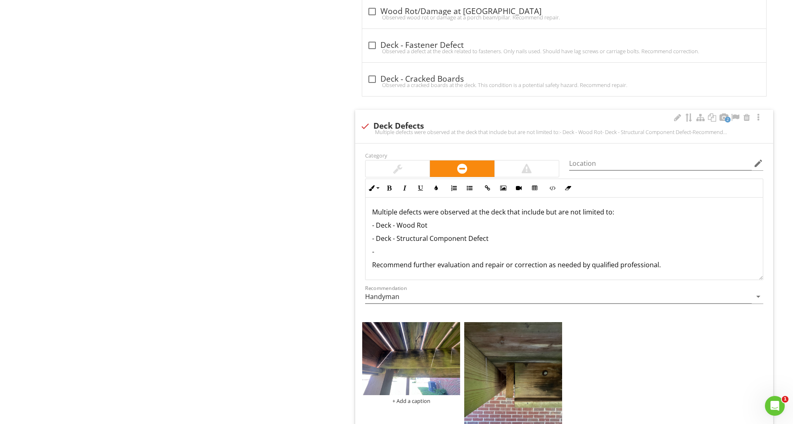
click at [381, 253] on p "-" at bounding box center [564, 252] width 384 height 10
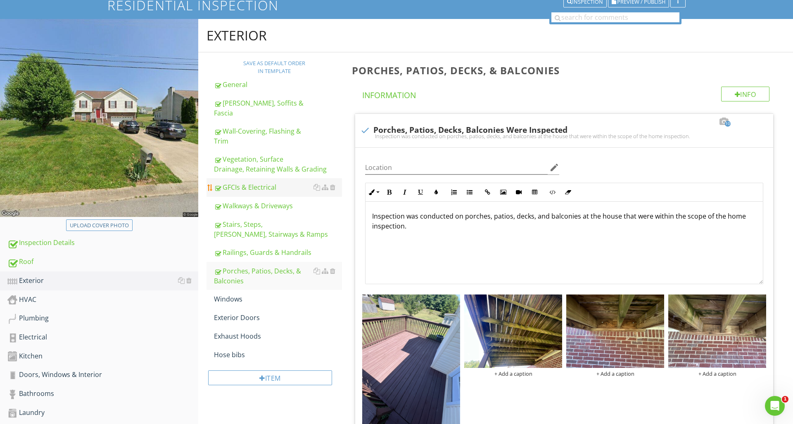
scroll to position [50, 0]
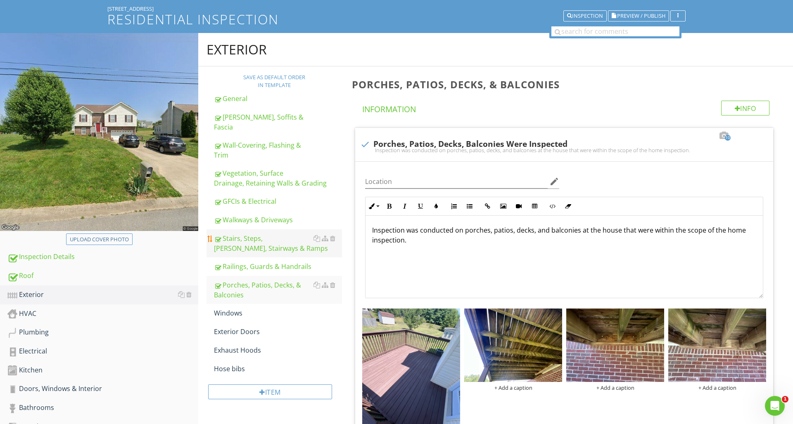
click at [276, 234] on div "Stairs, Steps, [PERSON_NAME], Stairways & Ramps" at bounding box center [278, 244] width 128 height 20
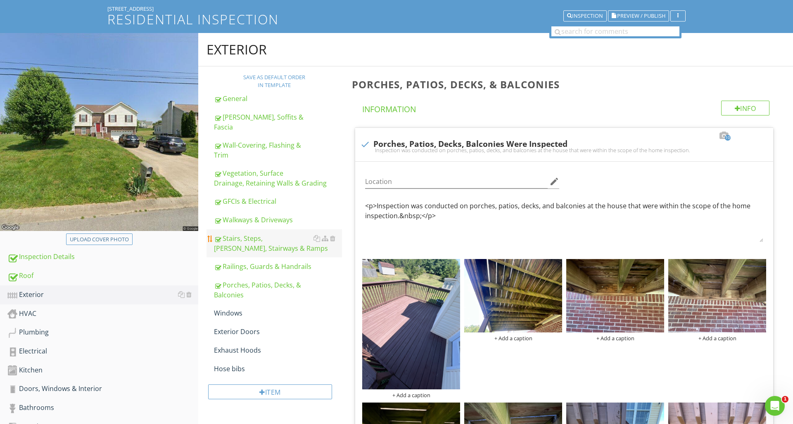
click at [276, 234] on div "Stairs, Steps, [PERSON_NAME], Stairways & Ramps" at bounding box center [278, 244] width 128 height 20
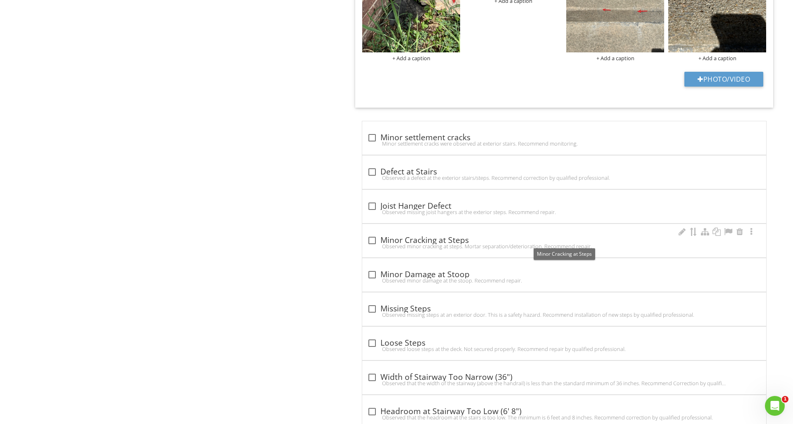
scroll to position [1055, 1]
click at [682, 231] on div at bounding box center [682, 232] width 10 height 8
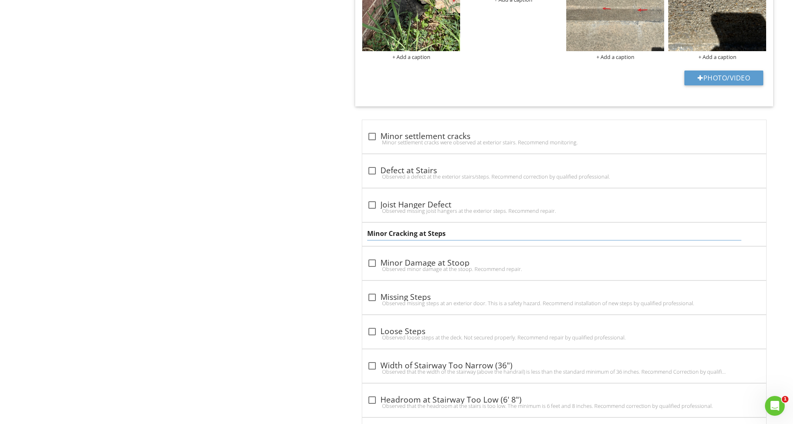
scroll to position [1051, 0]
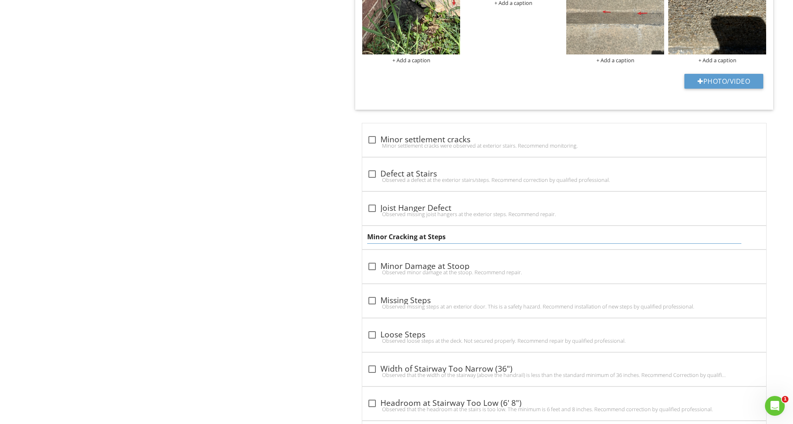
drag, startPoint x: 412, startPoint y: 233, endPoint x: 388, endPoint y: 233, distance: 24.4
click at [388, 233] on input "Minor Cracking at Steps" at bounding box center [554, 238] width 374 height 14
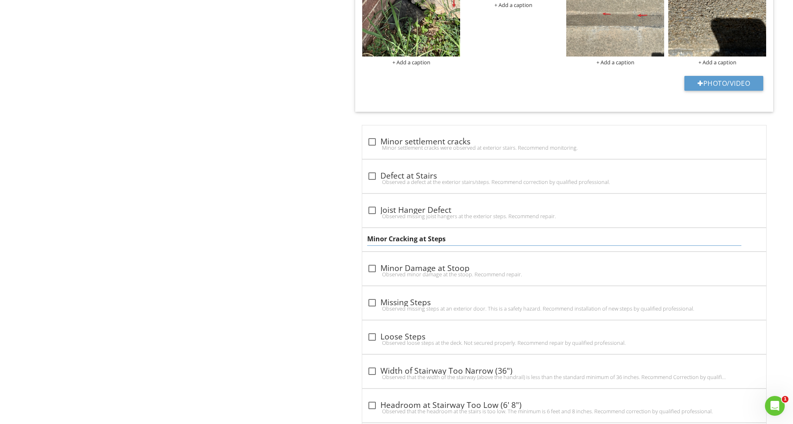
scroll to position [1051, 0]
drag, startPoint x: 446, startPoint y: 238, endPoint x: 355, endPoint y: 241, distance: 91.3
click at [354, 241] on span "check_box_outline_blank Damaged Steps Damage at a step. This condition is a saf…" at bounding box center [566, 271] width 428 height 1346
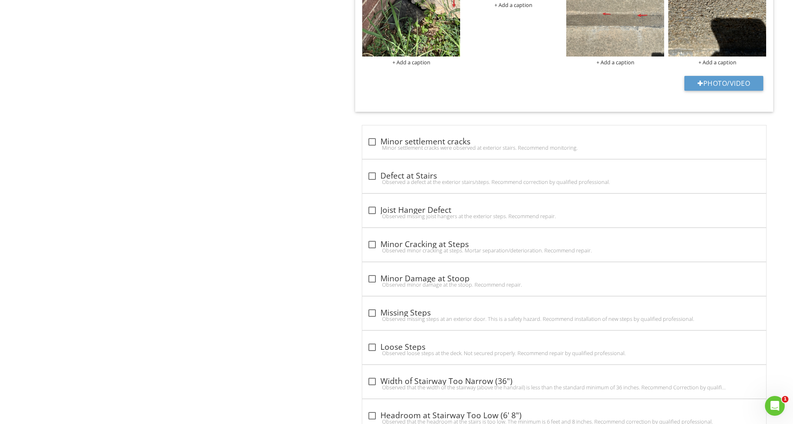
click at [332, 232] on div "Exterior Save as default order in template General Eaves, Soffits & Fascia Wall…" at bounding box center [495, 3] width 594 height 1943
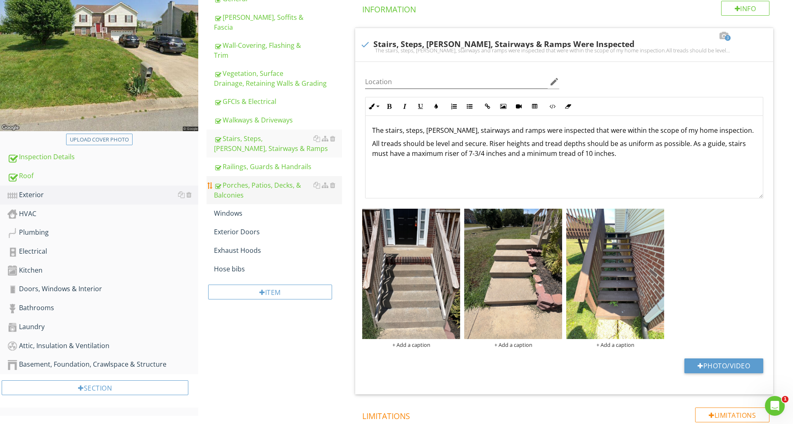
scroll to position [143, 0]
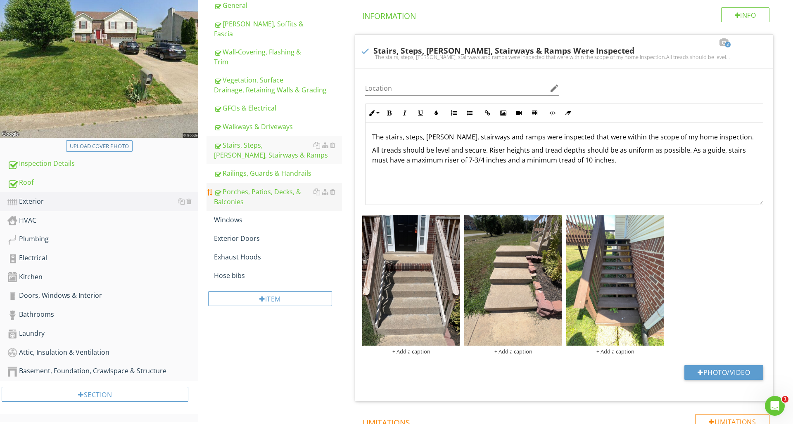
click at [249, 187] on div "Porches, Patios, Decks, & Balconies" at bounding box center [278, 197] width 128 height 20
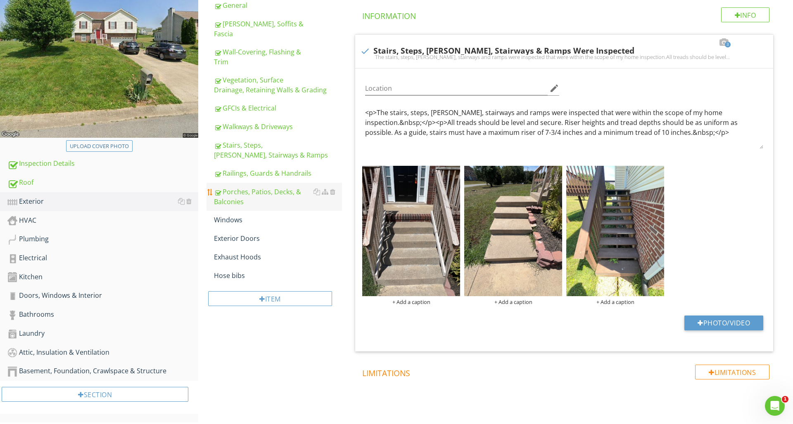
click at [249, 187] on div "Porches, Patios, Decks, & Balconies" at bounding box center [278, 197] width 128 height 20
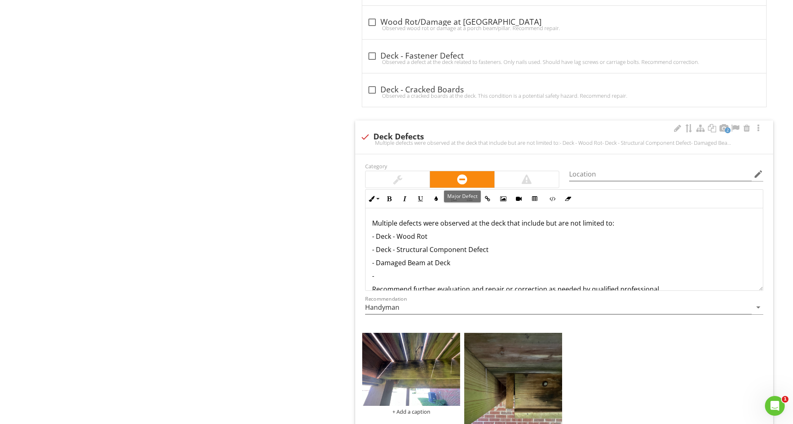
scroll to position [9, 0]
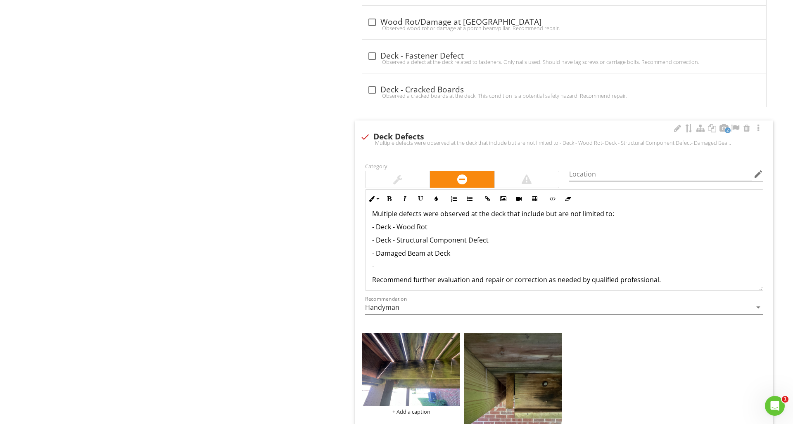
click at [383, 264] on p "-" at bounding box center [564, 267] width 384 height 10
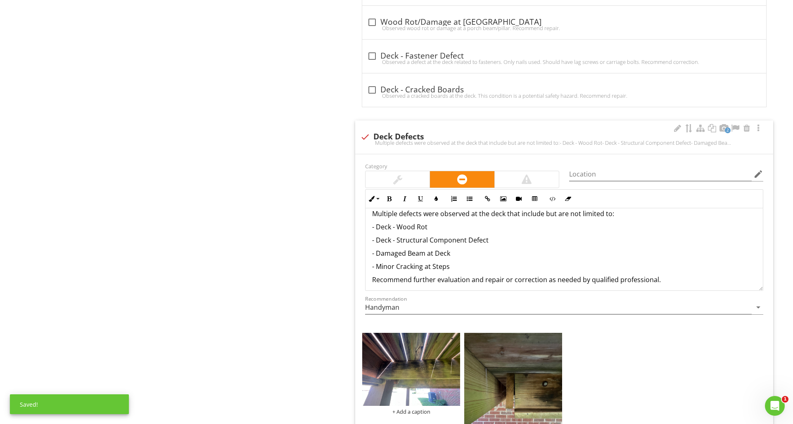
click at [423, 266] on p "- Minor Cracking at Steps" at bounding box center [564, 267] width 384 height 10
click at [462, 270] on p "- Minor Damage at Steps" at bounding box center [564, 267] width 384 height 10
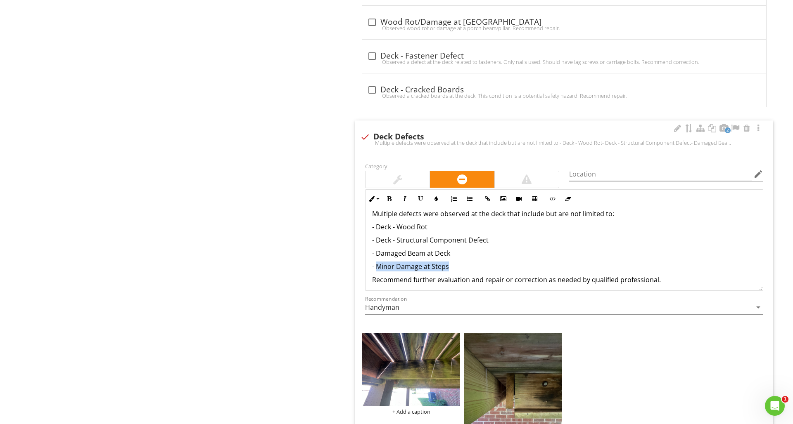
drag, startPoint x: 438, startPoint y: 266, endPoint x: 376, endPoint y: 269, distance: 62.8
click at [376, 269] on p "- Minor Damage at Steps" at bounding box center [564, 267] width 384 height 10
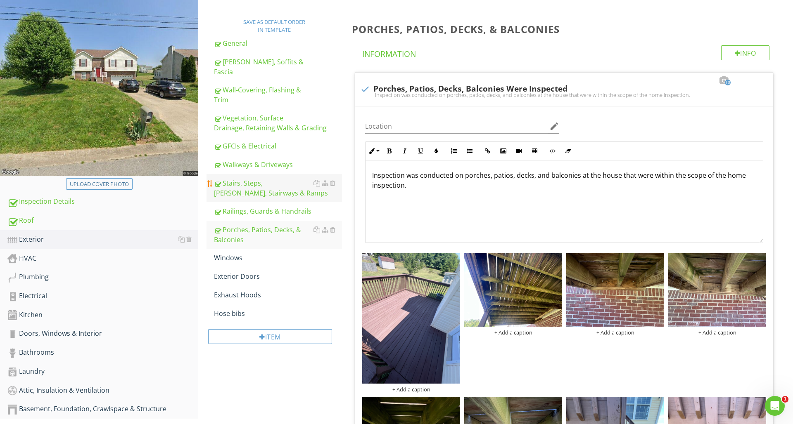
scroll to position [104, 0]
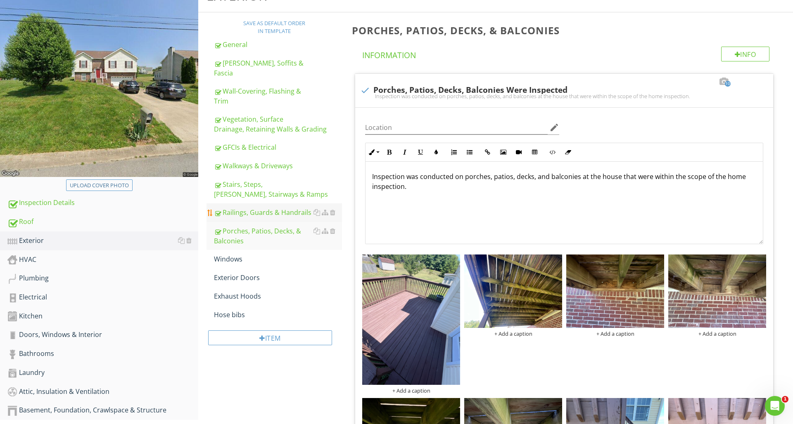
click at [291, 208] on div "Railings, Guards & Handrails" at bounding box center [278, 213] width 128 height 10
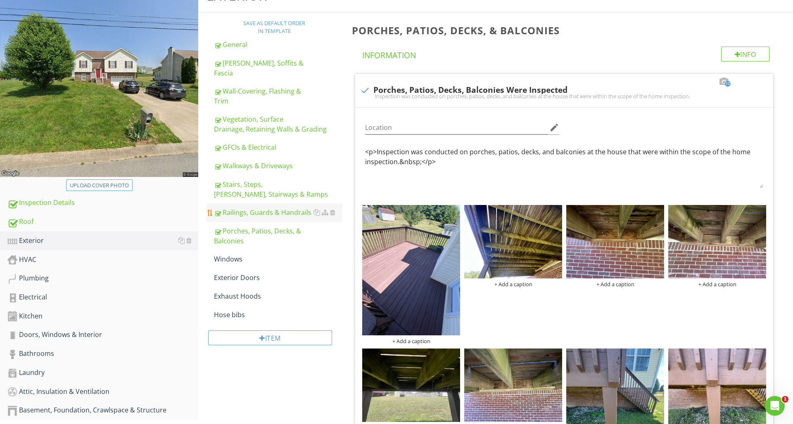
click at [291, 208] on div "Railings, Guards & Handrails" at bounding box center [278, 213] width 128 height 10
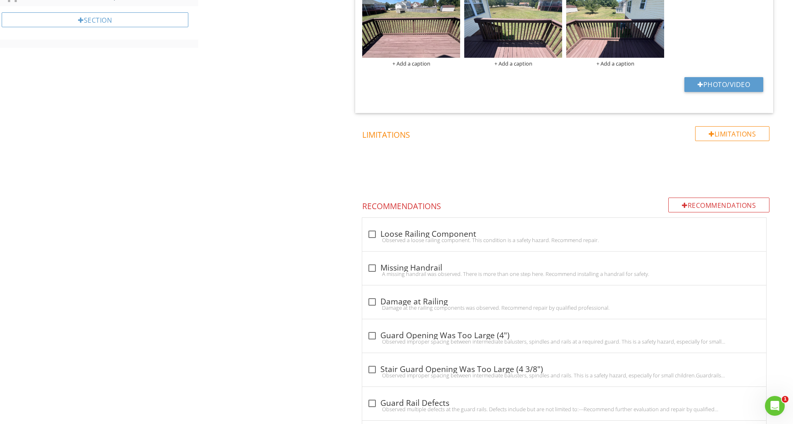
scroll to position [525, 0]
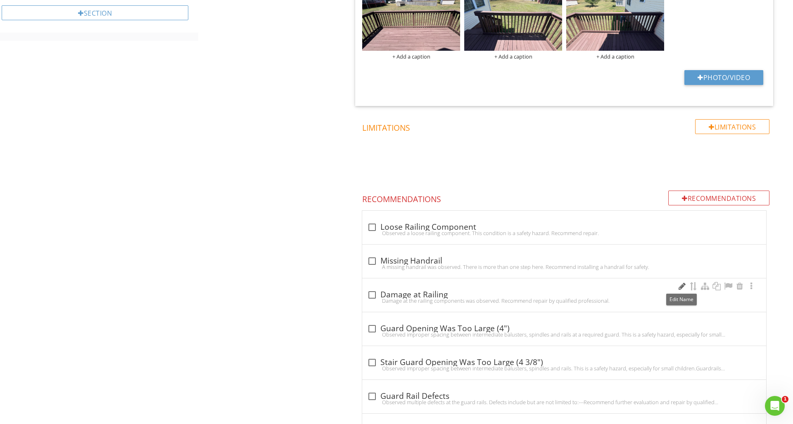
click at [680, 286] on div at bounding box center [682, 286] width 10 height 8
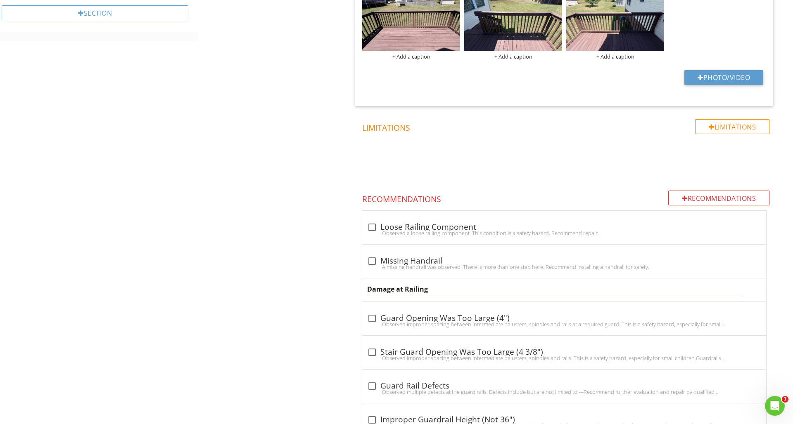
drag, startPoint x: 431, startPoint y: 289, endPoint x: 366, endPoint y: 289, distance: 64.8
click at [366, 289] on div "Damage at Railing" at bounding box center [564, 290] width 404 height 23
click at [379, 289] on input "Damage at Railing" at bounding box center [554, 290] width 374 height 14
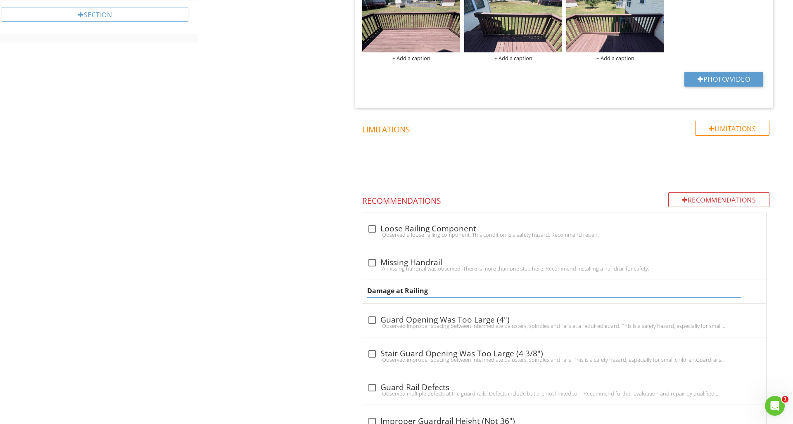
scroll to position [524, 1]
drag, startPoint x: 437, startPoint y: 294, endPoint x: 355, endPoint y: 290, distance: 81.8
click at [355, 290] on span "check_box_outline_blank Loose Railing Component Observed a loose railing compon…" at bounding box center [566, 375] width 428 height 329
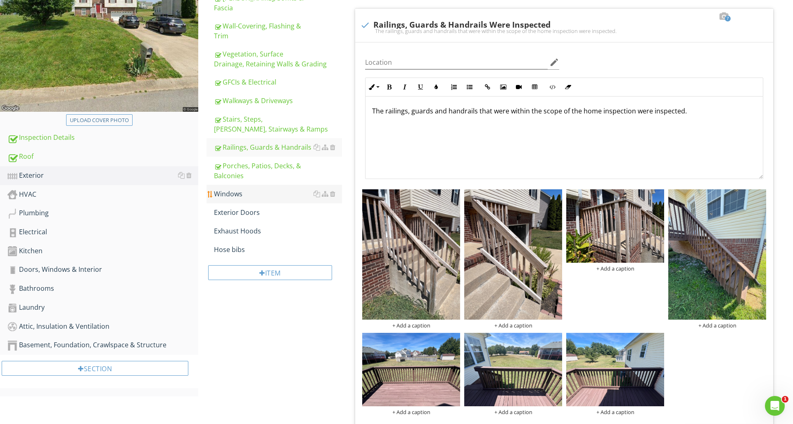
scroll to position [137, 0]
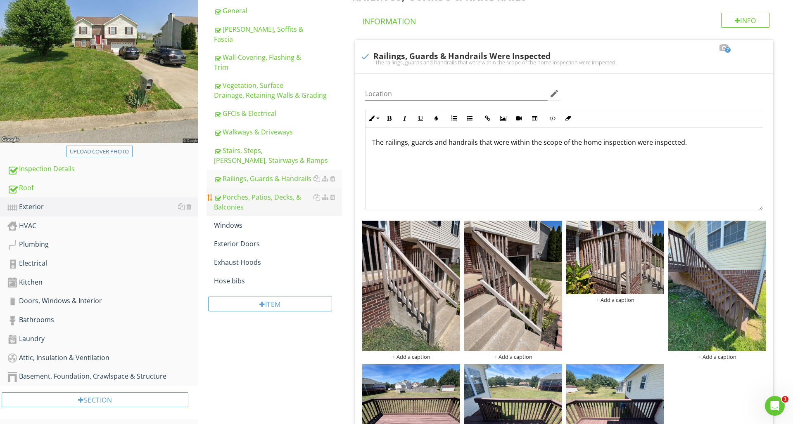
click at [271, 202] on div "Porches, Patios, Decks, & Balconies" at bounding box center [278, 202] width 128 height 20
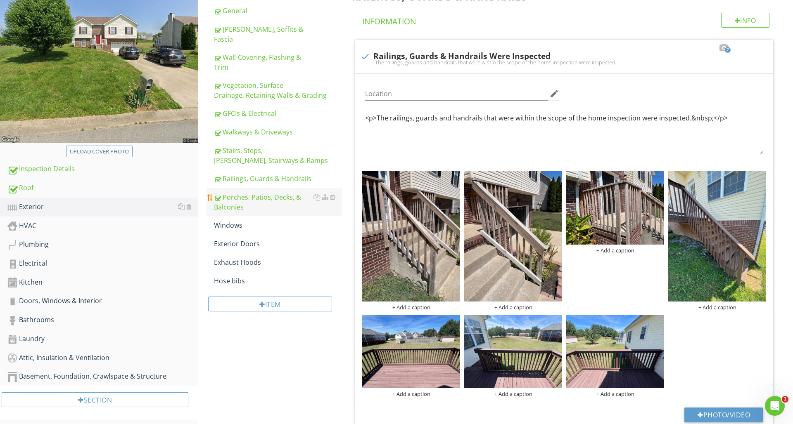
click at [271, 202] on div "Porches, Patios, Decks, & Balconies" at bounding box center [278, 202] width 128 height 20
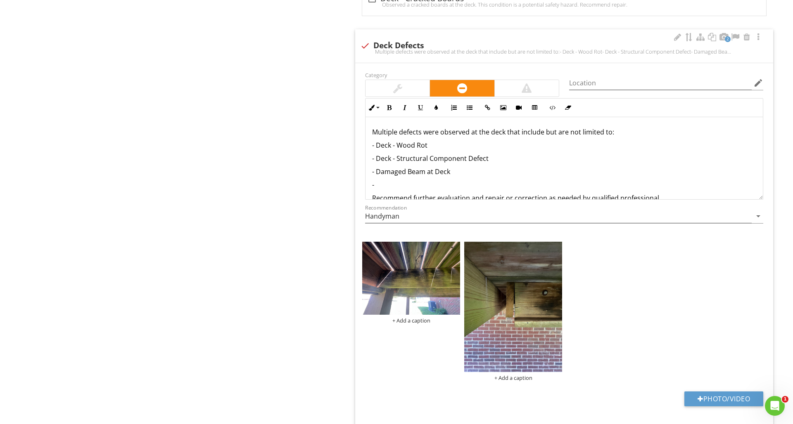
scroll to position [1496, 0]
click at [391, 185] on p "-" at bounding box center [564, 185] width 384 height 10
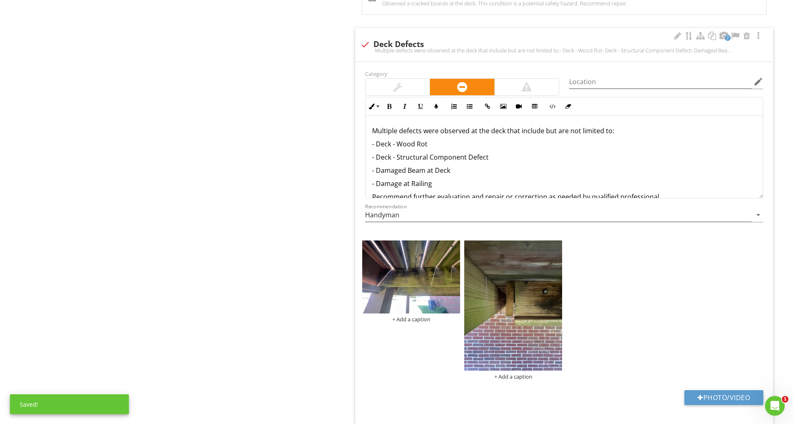
click at [453, 168] on p "- Damaged Beam at Deck" at bounding box center [564, 171] width 384 height 10
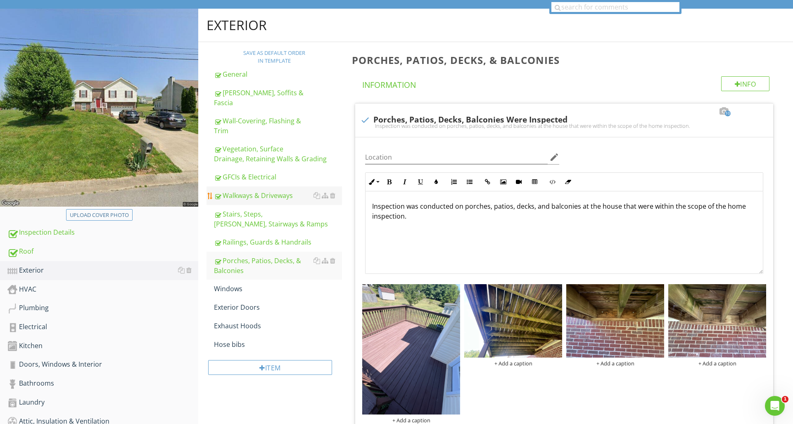
scroll to position [53, 0]
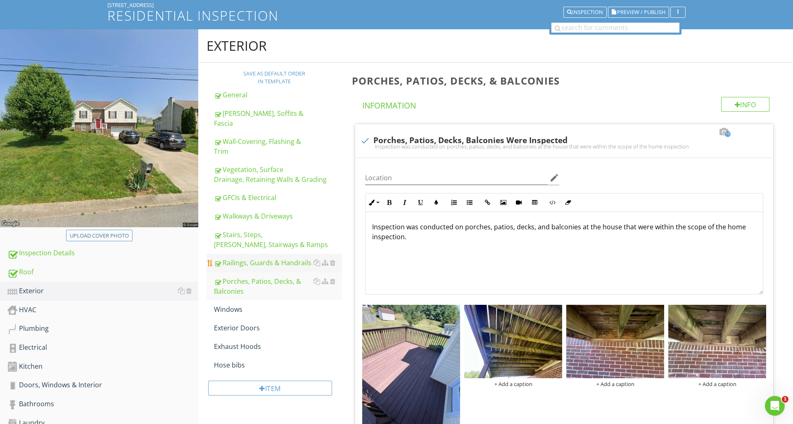
click at [249, 259] on link "Railings, Guards & Handrails" at bounding box center [278, 263] width 128 height 18
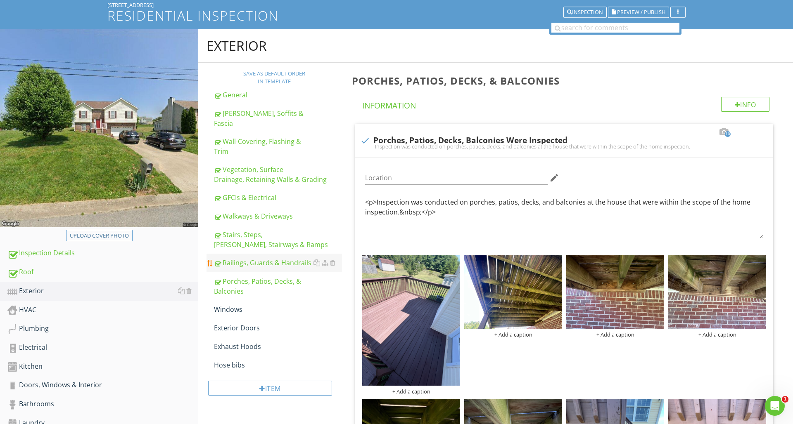
click at [249, 259] on link "Railings, Guards & Handrails" at bounding box center [278, 263] width 128 height 18
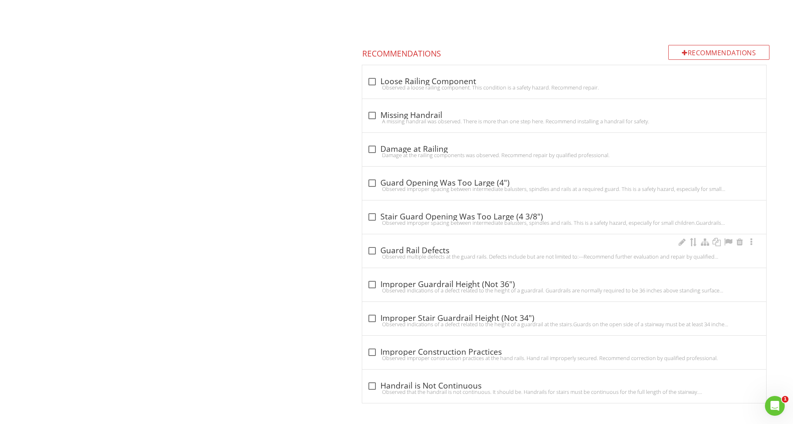
scroll to position [670, 0]
click at [372, 82] on div at bounding box center [372, 83] width 14 height 14
checkbox input "true"
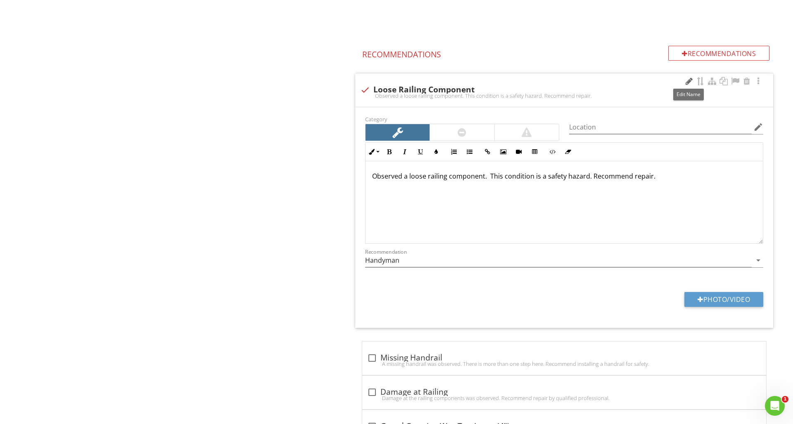
click at [687, 82] on div at bounding box center [689, 81] width 10 height 8
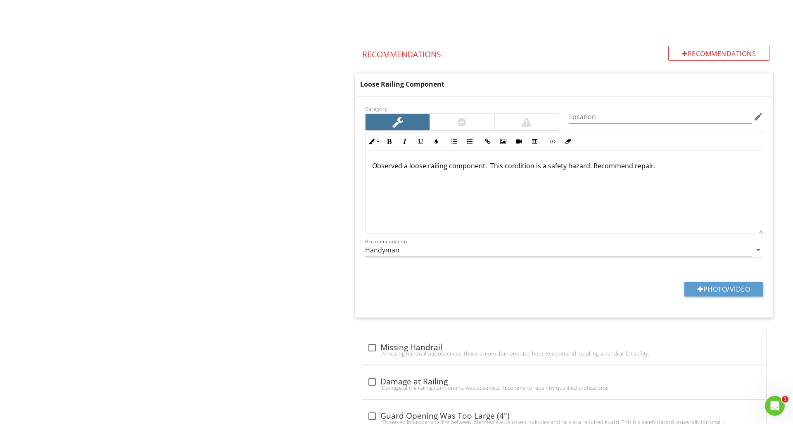
drag, startPoint x: 440, startPoint y: 86, endPoint x: 357, endPoint y: 83, distance: 83.0
click at [357, 83] on div "Loose Railing Component" at bounding box center [564, 84] width 418 height 23
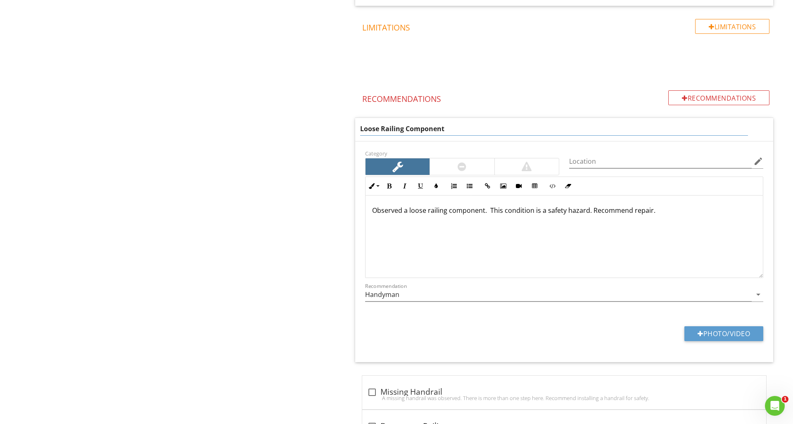
scroll to position [614, 0]
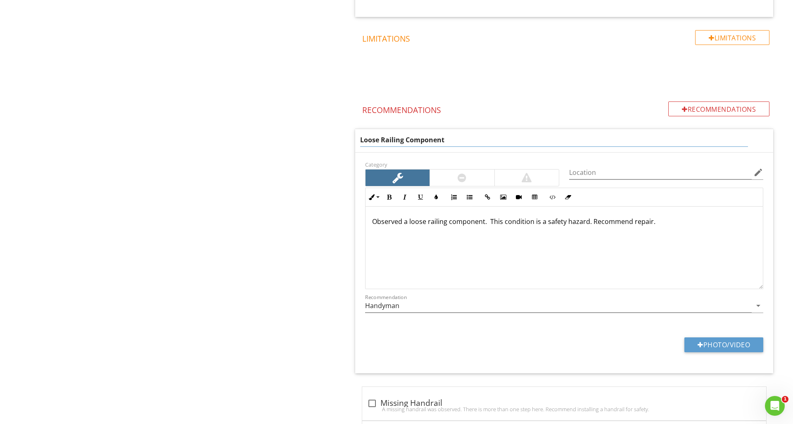
click at [292, 78] on div "Exterior Save as default order in template General Eaves, Soffits & Fascia Wall…" at bounding box center [495, 92] width 594 height 1247
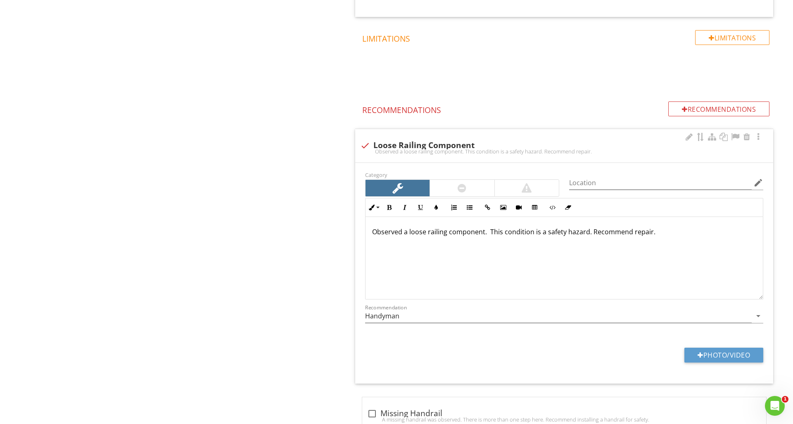
click at [363, 147] on div at bounding box center [365, 146] width 14 height 14
checkbox input "true"
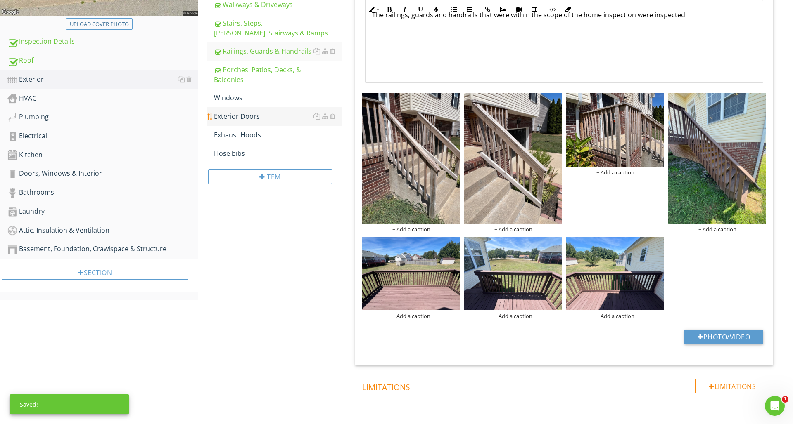
scroll to position [266, 0]
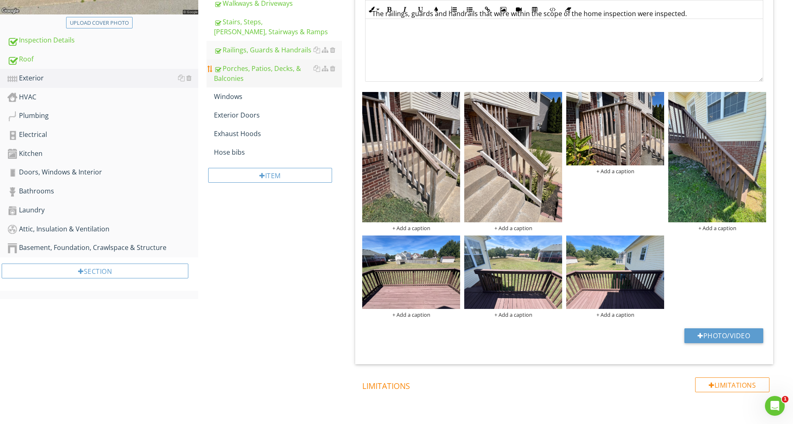
click at [246, 70] on div "Porches, Patios, Decks, & Balconies" at bounding box center [278, 74] width 128 height 20
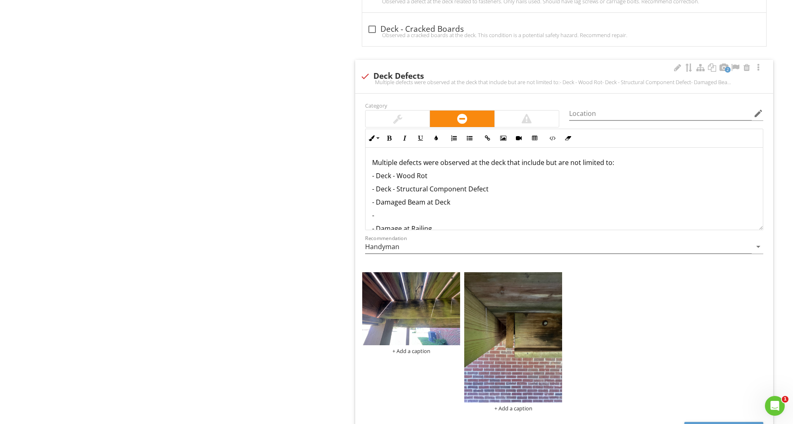
scroll to position [1479, 0]
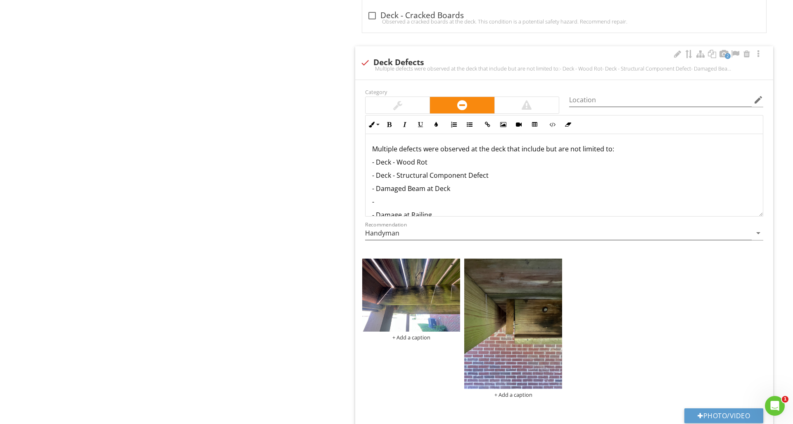
click at [388, 200] on p "-" at bounding box center [564, 202] width 384 height 10
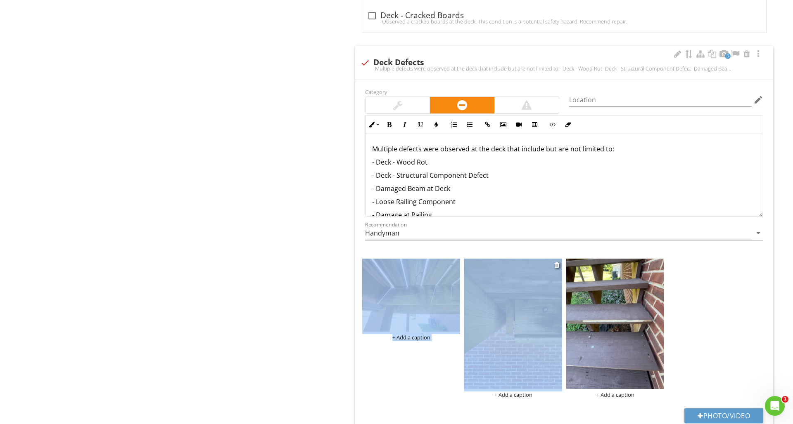
drag, startPoint x: 595, startPoint y: 311, endPoint x: 465, endPoint y: 307, distance: 130.1
click at [465, 307] on div "+ Add a caption + Add a caption + Add a caption" at bounding box center [564, 329] width 408 height 144
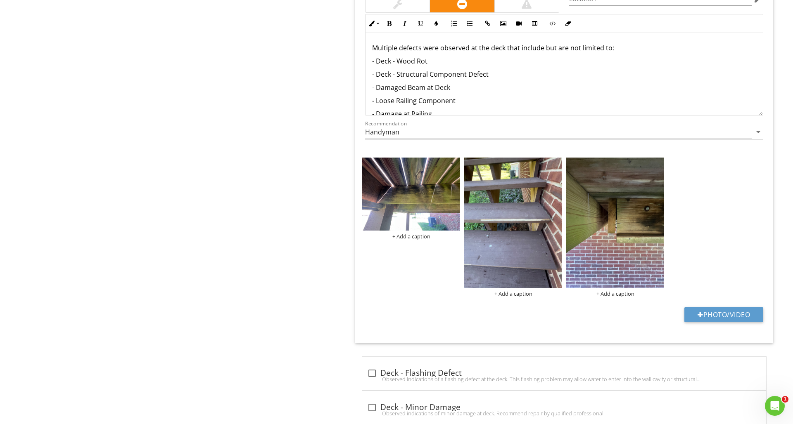
scroll to position [1583, 0]
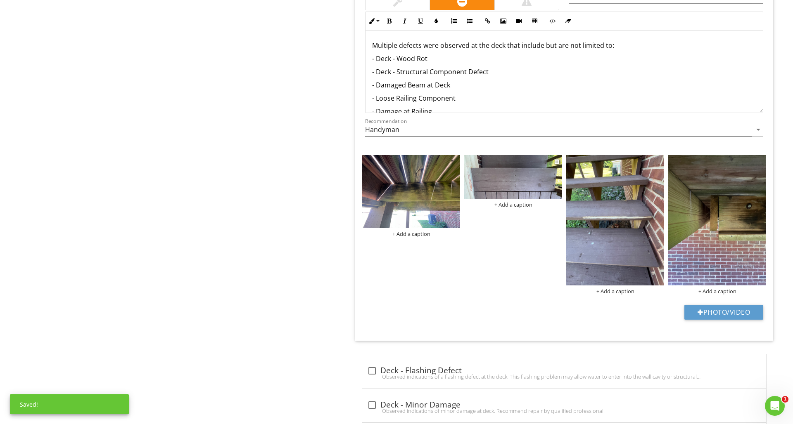
click at [549, 189] on img at bounding box center [513, 177] width 98 height 44
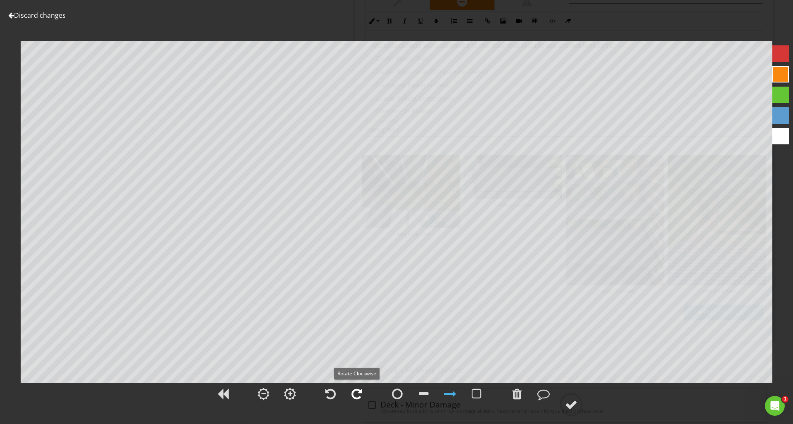
click at [353, 394] on div at bounding box center [356, 394] width 11 height 12
click at [778, 54] on div at bounding box center [780, 53] width 17 height 17
click at [568, 401] on div at bounding box center [571, 405] width 12 height 12
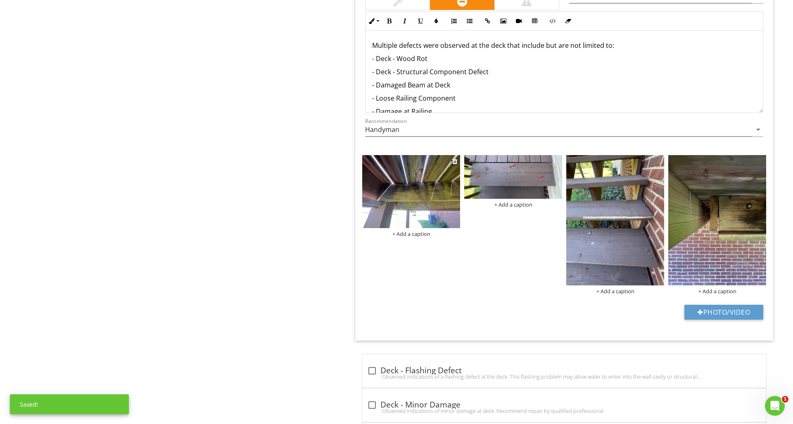
click at [443, 202] on img at bounding box center [411, 191] width 98 height 73
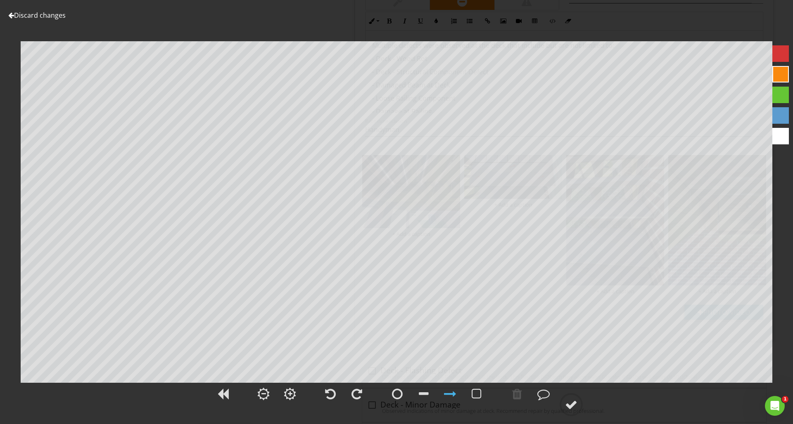
drag, startPoint x: 782, startPoint y: 53, endPoint x: 772, endPoint y: 57, distance: 10.9
click at [782, 53] on div at bounding box center [780, 53] width 17 height 17
drag, startPoint x: 512, startPoint y: 395, endPoint x: 523, endPoint y: 372, distance: 26.0
click at [512, 395] on div at bounding box center [517, 394] width 21 height 21
click at [571, 405] on div at bounding box center [571, 405] width 12 height 12
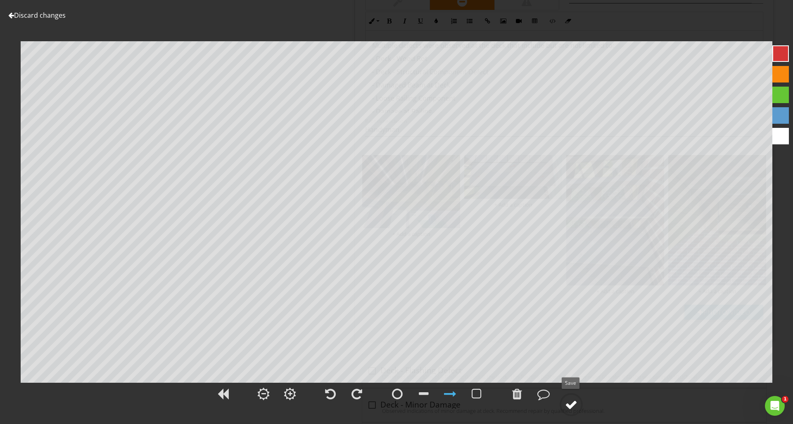
scroll to position [1581, 0]
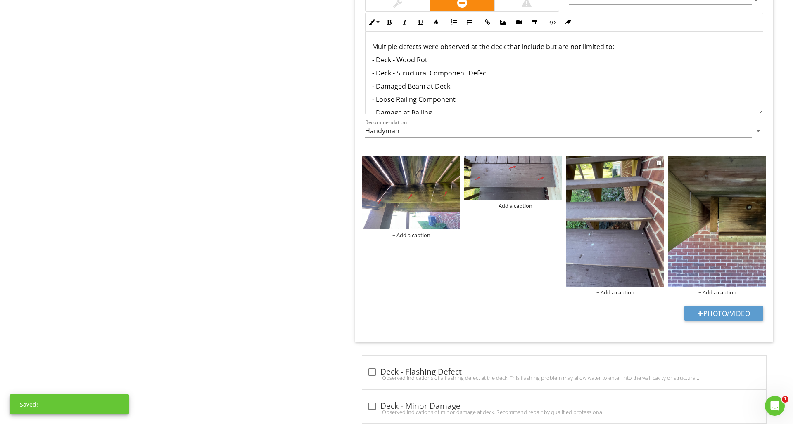
click at [650, 227] on img at bounding box center [615, 221] width 98 height 130
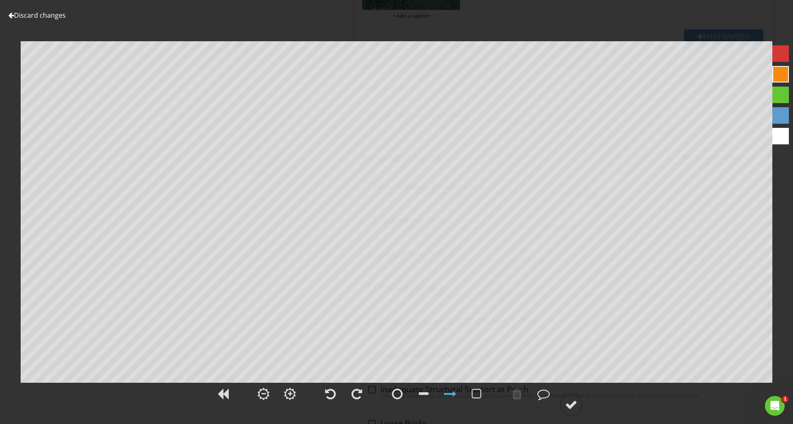
scroll to position [766, 0]
drag, startPoint x: 780, startPoint y: 54, endPoint x: 772, endPoint y: 55, distance: 7.5
click at [780, 54] on div at bounding box center [780, 53] width 17 height 17
click at [514, 389] on div at bounding box center [517, 394] width 10 height 12
click at [573, 407] on div at bounding box center [571, 405] width 12 height 12
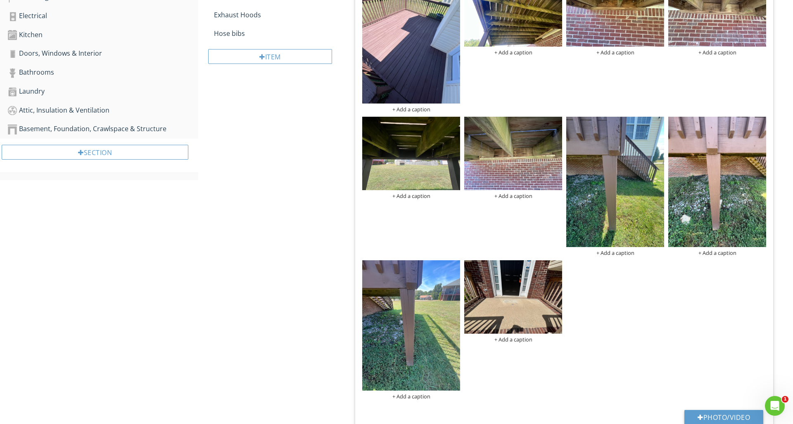
scroll to position [391, 0]
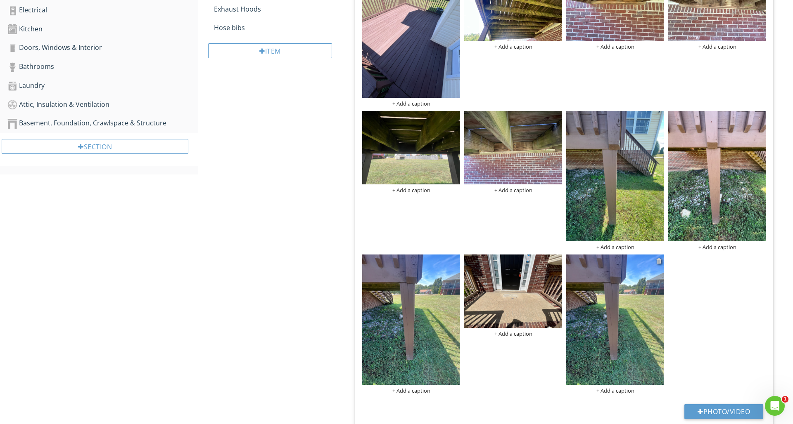
click at [660, 260] on div at bounding box center [658, 261] width 5 height 7
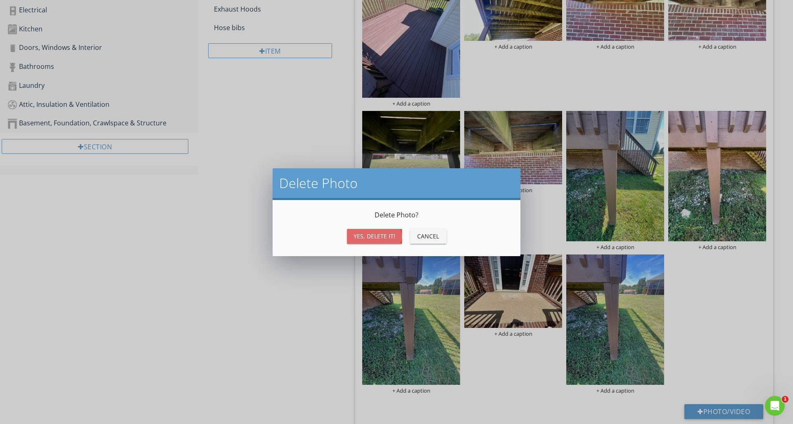
click at [380, 237] on div "Yes, Delete it!" at bounding box center [374, 236] width 42 height 9
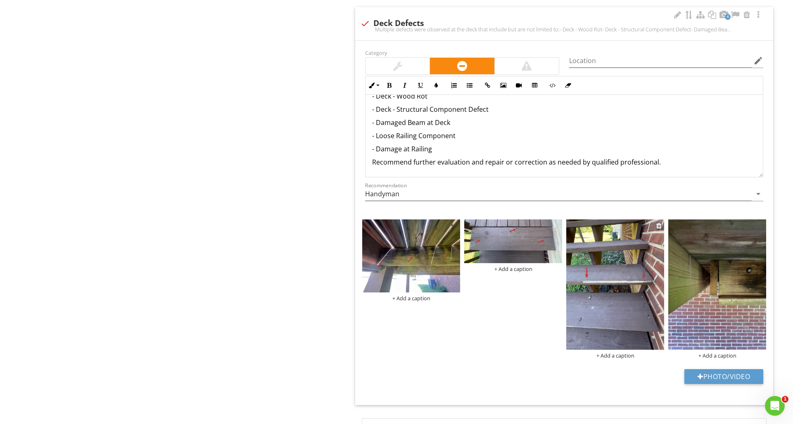
scroll to position [1519, 0]
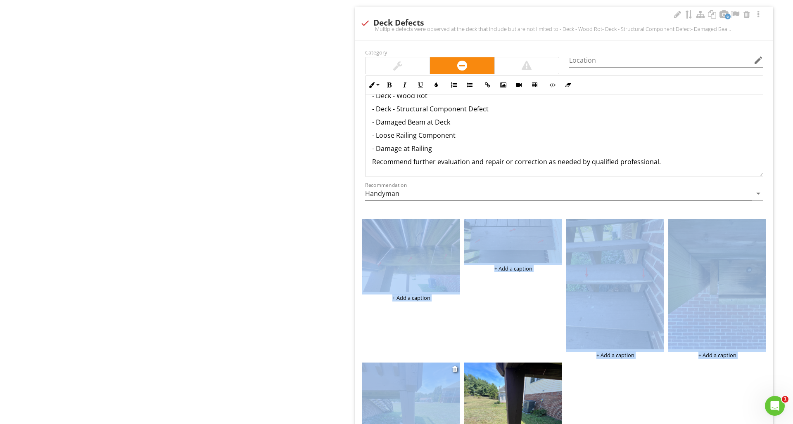
drag, startPoint x: 482, startPoint y: 389, endPoint x: 419, endPoint y: 382, distance: 64.0
click at [364, 386] on div "+ Add a caption + Add a caption + Add a caption + Add a caption + Add a caption…" at bounding box center [564, 360] width 408 height 287
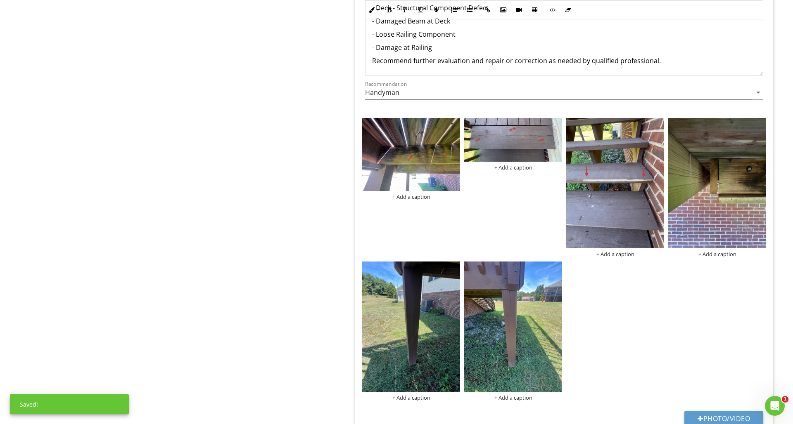
scroll to position [1623, 0]
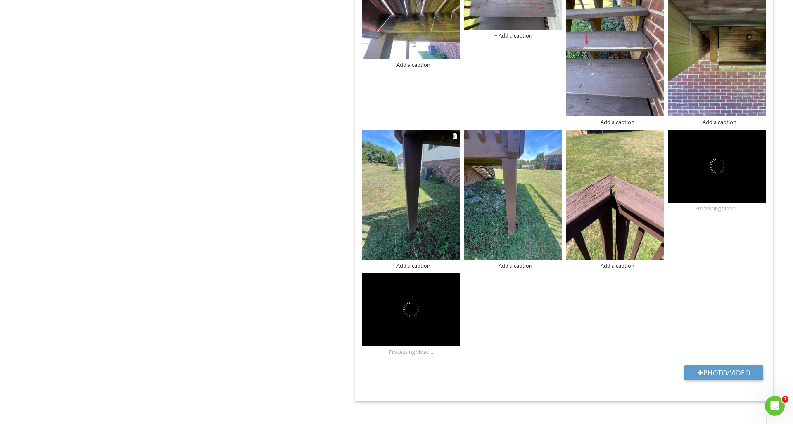
scroll to position [1754, 0]
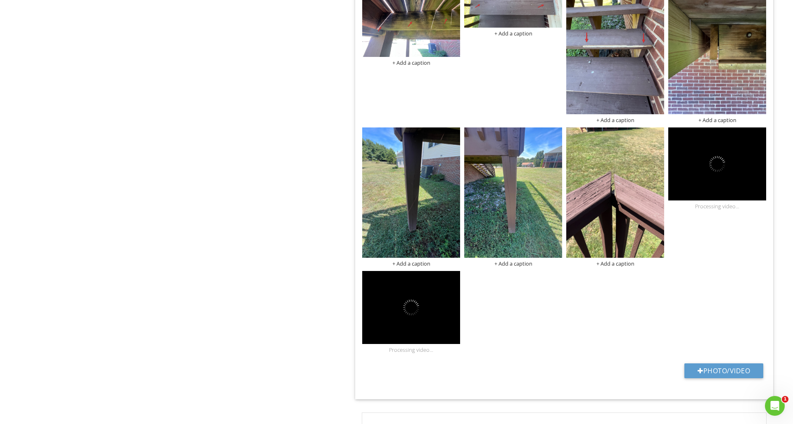
click at [727, 73] on img at bounding box center [717, 49] width 98 height 130
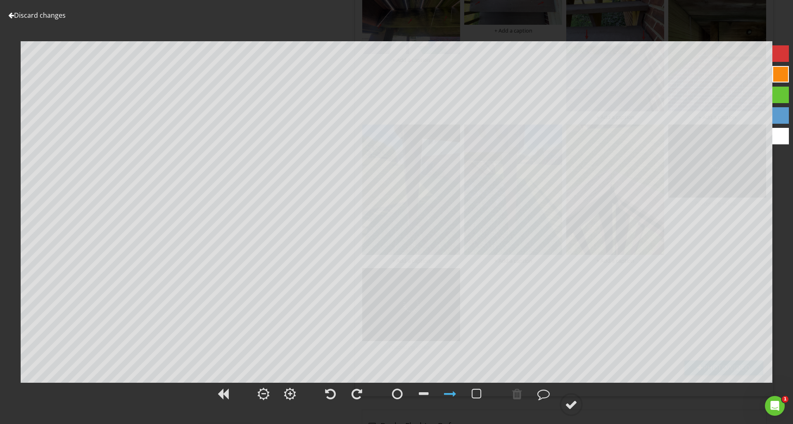
scroll to position [1757, 0]
click at [782, 62] on div at bounding box center [780, 53] width 17 height 17
click at [513, 392] on div at bounding box center [517, 394] width 10 height 12
click at [398, 394] on div at bounding box center [397, 394] width 11 height 12
click at [574, 399] on div at bounding box center [571, 405] width 12 height 12
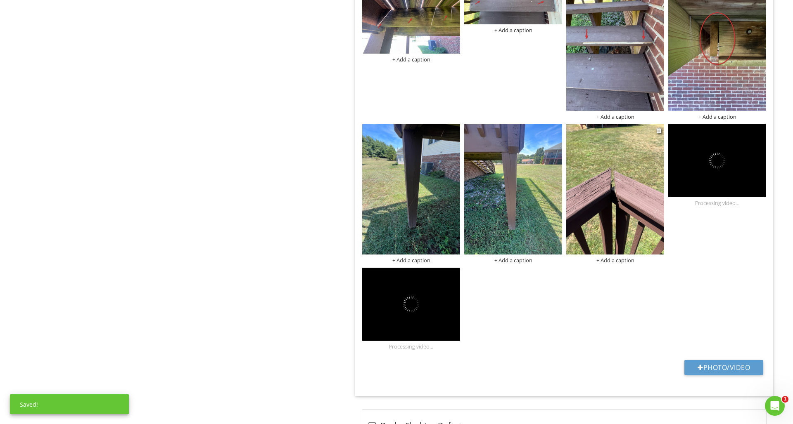
scroll to position [1756, 0]
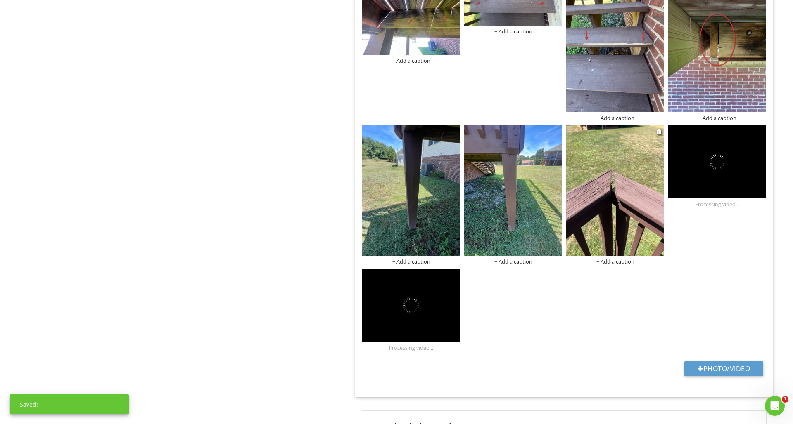
click at [638, 211] on img at bounding box center [615, 190] width 98 height 130
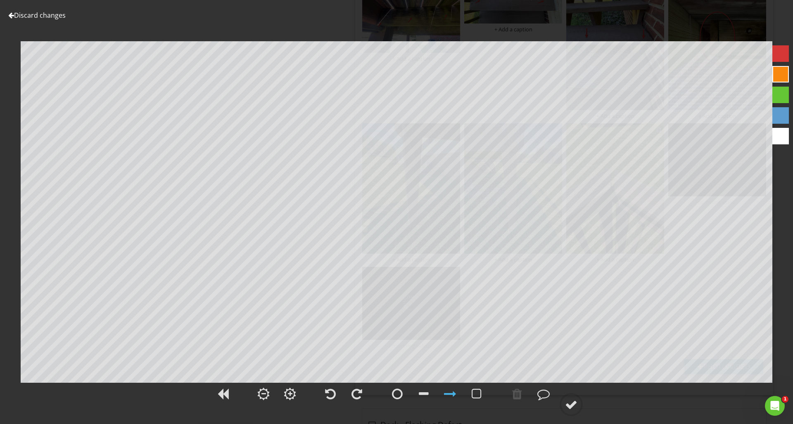
scroll to position [1758, 0]
click at [774, 51] on div at bounding box center [780, 53] width 17 height 17
drag, startPoint x: 398, startPoint y: 396, endPoint x: 393, endPoint y: 387, distance: 9.8
click at [397, 395] on div at bounding box center [397, 394] width 11 height 12
click at [569, 408] on div at bounding box center [571, 405] width 12 height 12
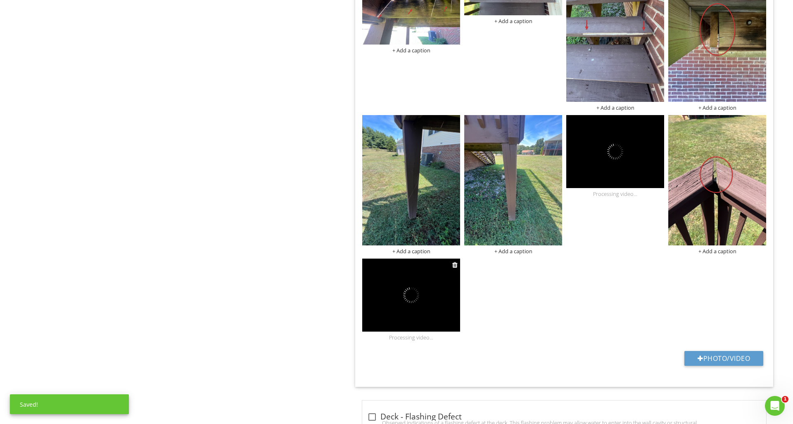
scroll to position [1767, 0]
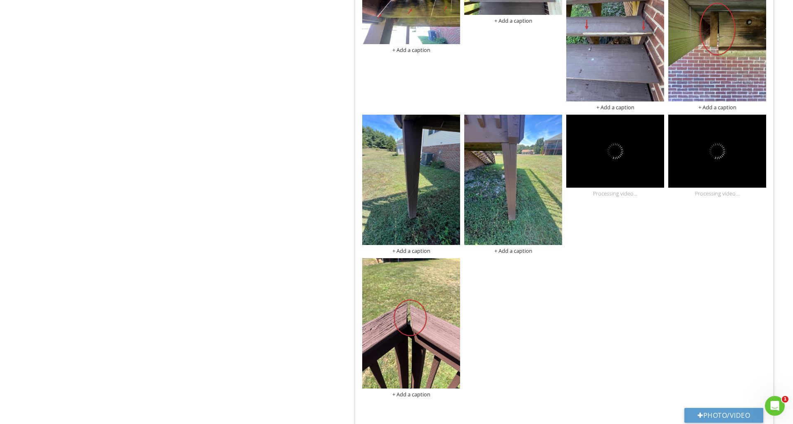
drag, startPoint x: 440, startPoint y: 286, endPoint x: 443, endPoint y: 282, distance: 5.0
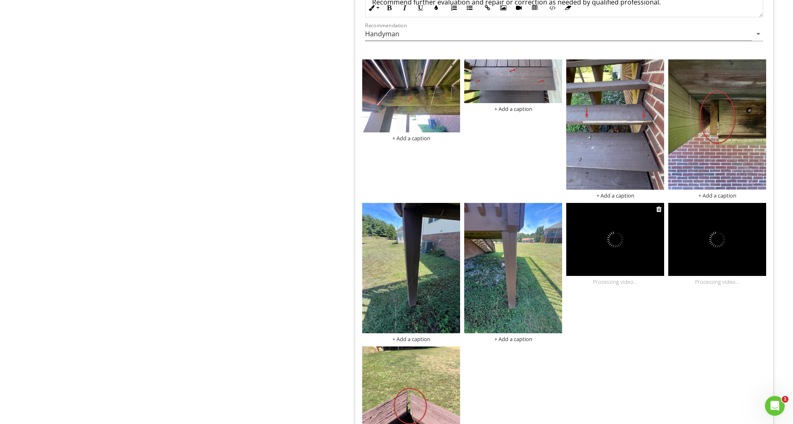
scroll to position [1676, 0]
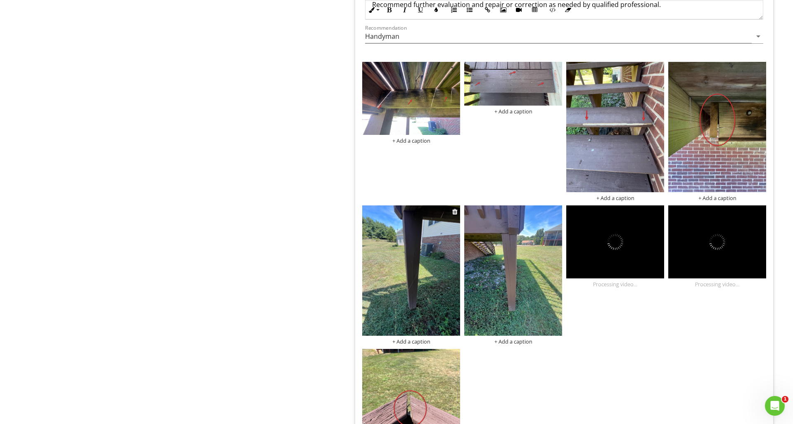
click at [433, 262] on img at bounding box center [411, 271] width 98 height 130
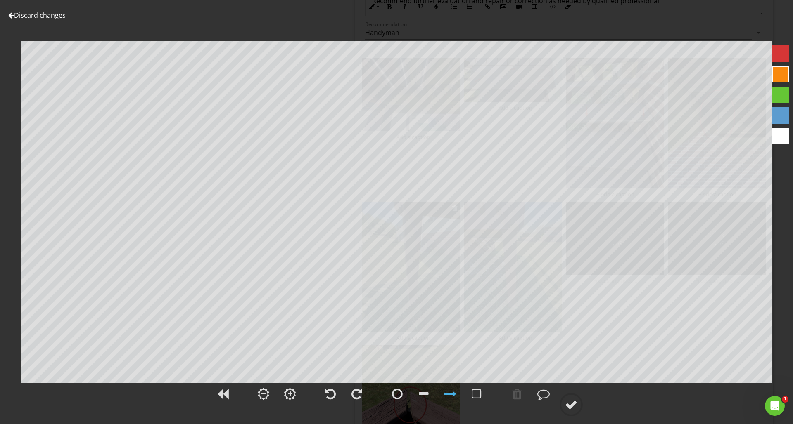
scroll to position [1679, 0]
drag, startPoint x: 780, startPoint y: 55, endPoint x: 777, endPoint y: 59, distance: 5.0
click at [780, 55] on div at bounding box center [780, 53] width 17 height 17
click at [521, 395] on div at bounding box center [517, 394] width 10 height 12
click at [563, 398] on circle at bounding box center [570, 404] width 21 height 21
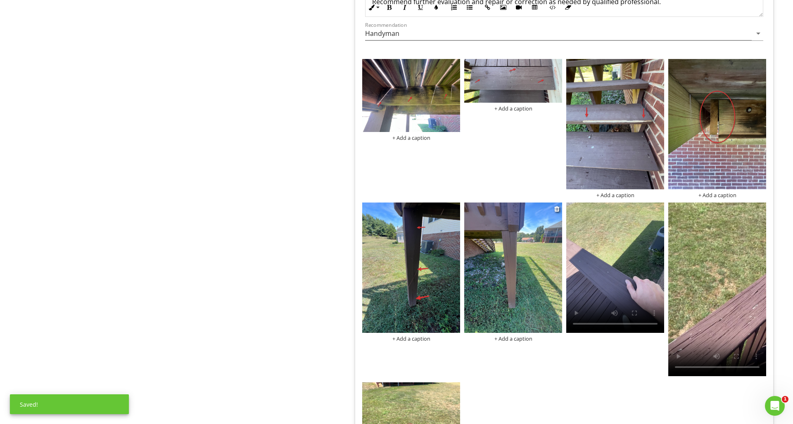
click at [501, 293] on img at bounding box center [513, 268] width 98 height 130
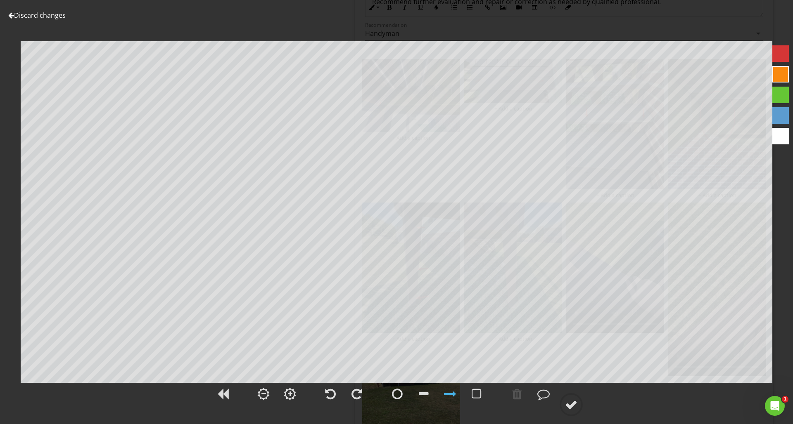
click at [778, 59] on div at bounding box center [780, 53] width 17 height 17
click at [572, 409] on div at bounding box center [571, 405] width 12 height 12
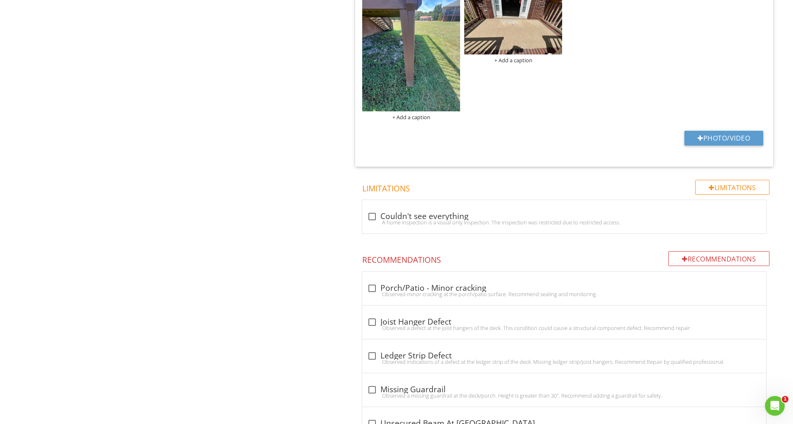
scroll to position [665, 0]
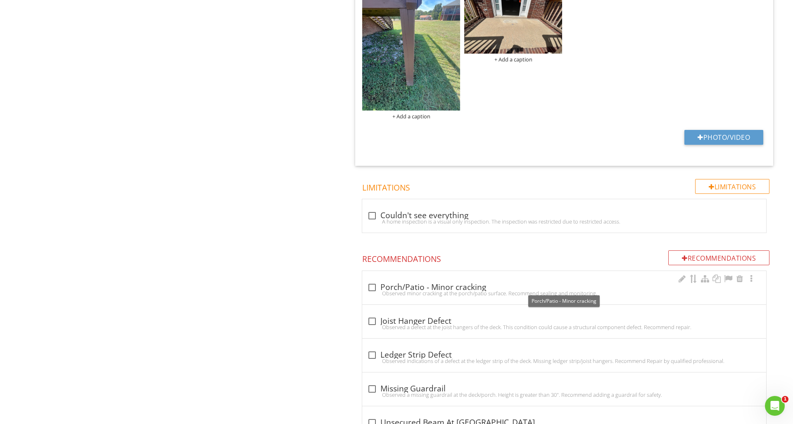
click at [372, 286] on div at bounding box center [372, 288] width 14 height 14
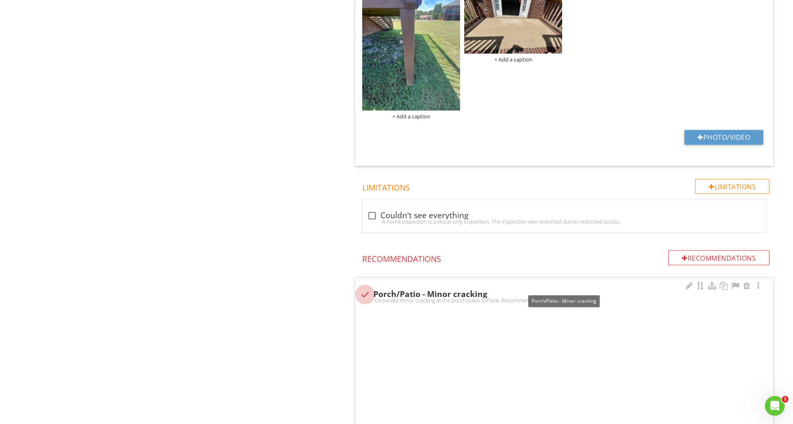
checkbox input "true"
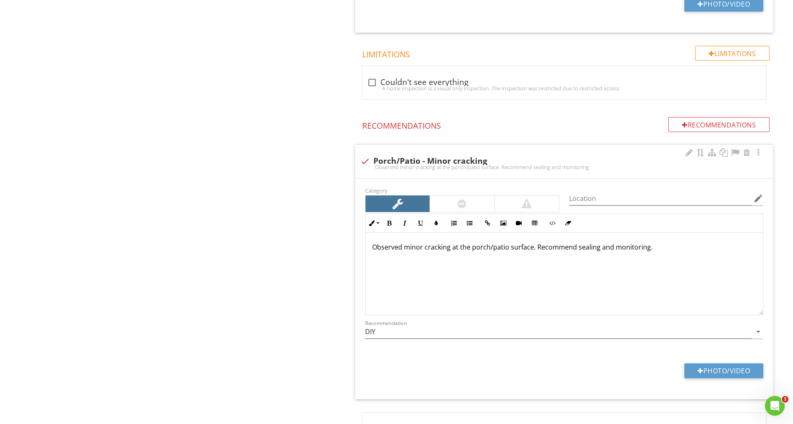
scroll to position [0, 0]
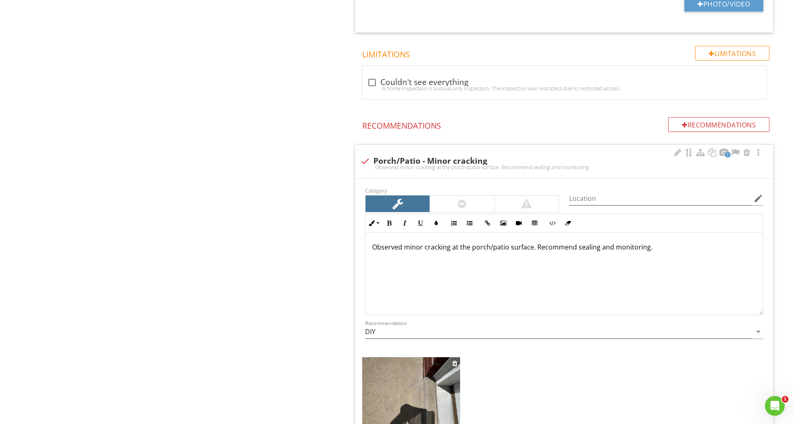
click at [426, 380] on img at bounding box center [411, 393] width 98 height 73
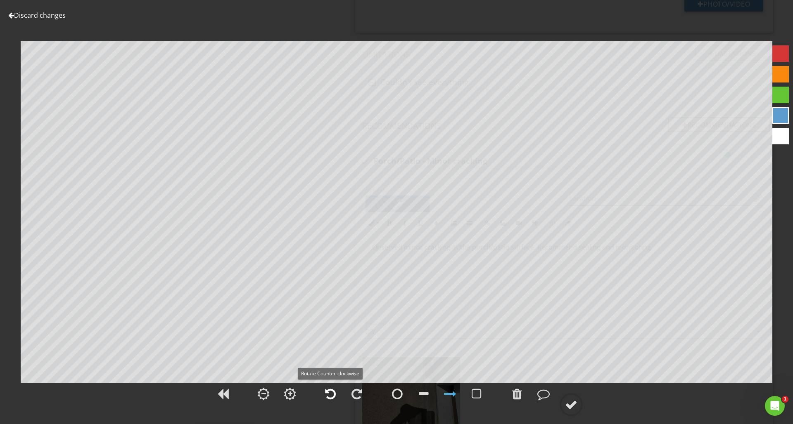
click at [336, 394] on div at bounding box center [330, 394] width 21 height 21
click at [514, 391] on div at bounding box center [517, 394] width 10 height 12
click at [12, 17] on div at bounding box center [11, 15] width 6 height 7
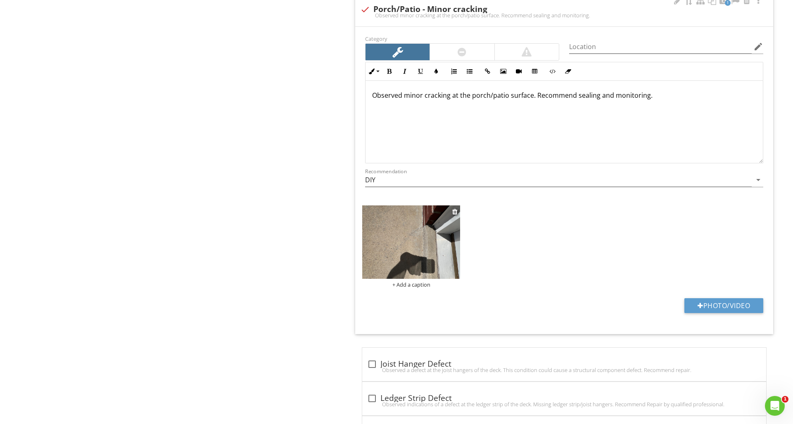
scroll to position [975, 0]
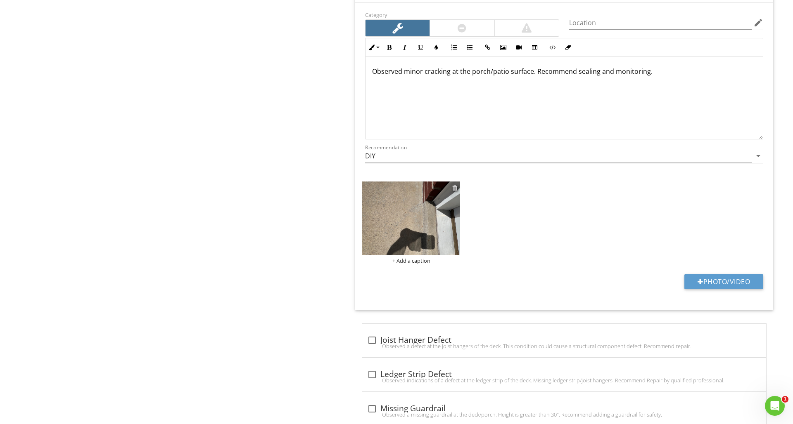
click at [454, 187] on div at bounding box center [454, 188] width 5 height 7
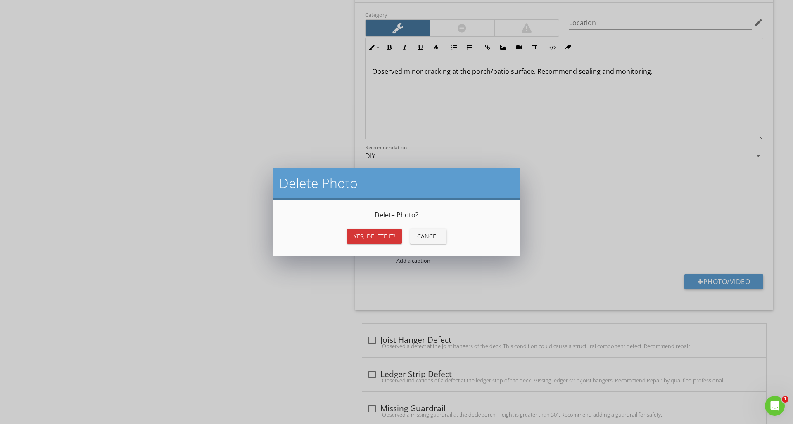
click at [385, 237] on div "Yes, Delete it!" at bounding box center [374, 236] width 42 height 9
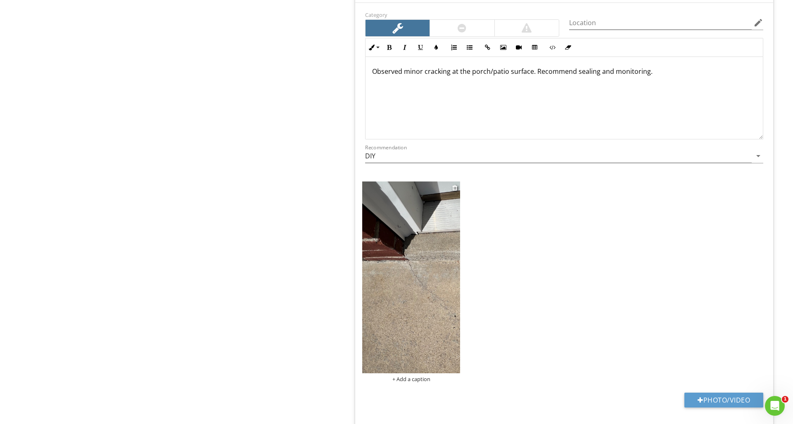
click at [412, 221] on div "Category Location edit Inline Style XLarge Large Normal Small Light Small/Light…" at bounding box center [564, 216] width 418 height 426
click at [426, 226] on img at bounding box center [411, 278] width 98 height 192
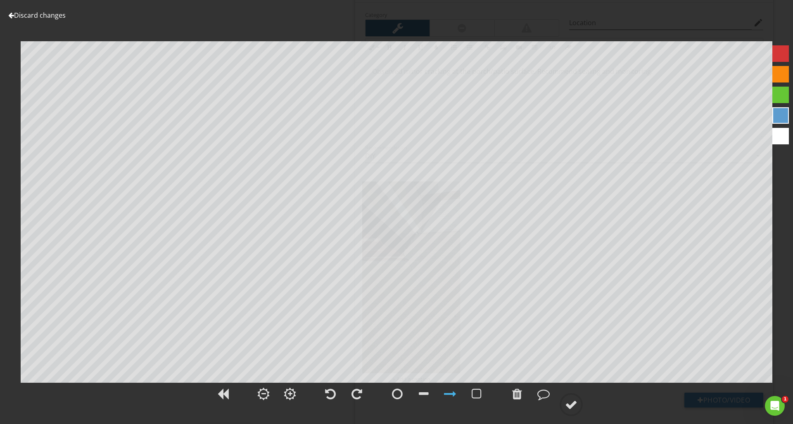
click at [786, 54] on div at bounding box center [780, 53] width 17 height 17
click at [573, 405] on div at bounding box center [571, 405] width 12 height 12
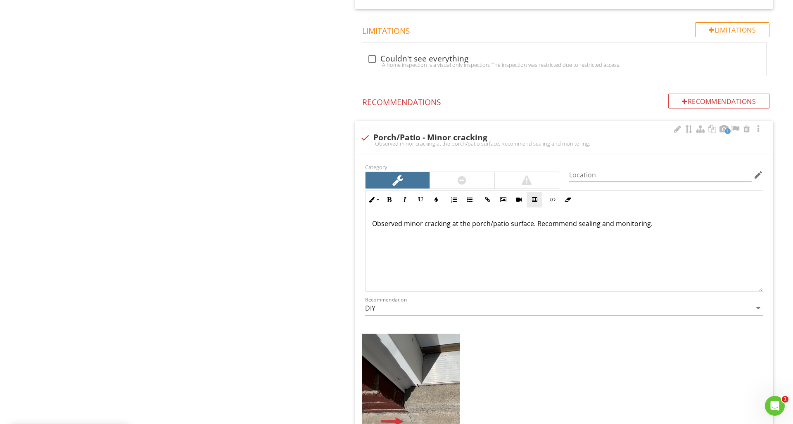
scroll to position [815, 0]
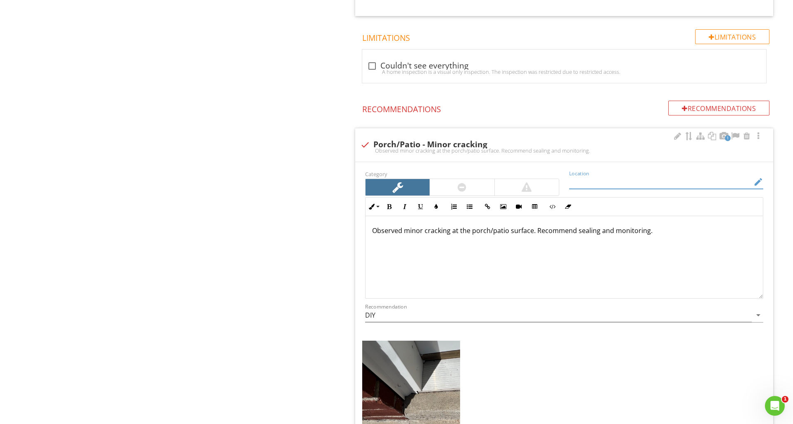
click at [588, 180] on input "Location" at bounding box center [660, 182] width 182 height 14
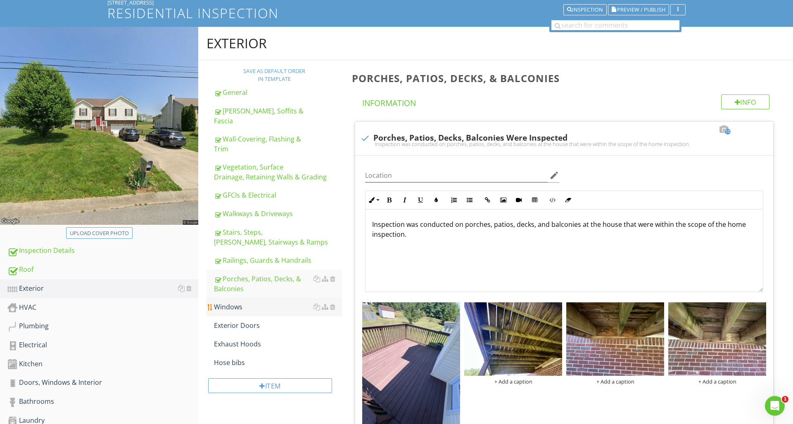
scroll to position [55, 0]
type input "Front Porch"
click at [260, 305] on link "Windows" at bounding box center [278, 307] width 128 height 18
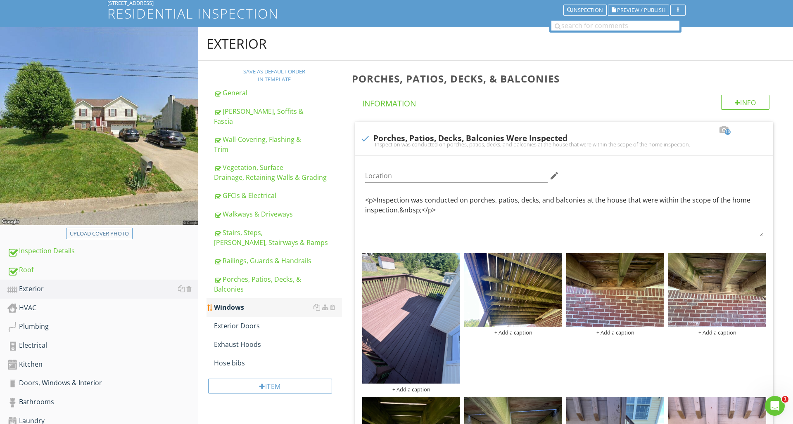
click at [260, 305] on link "Windows" at bounding box center [278, 307] width 128 height 18
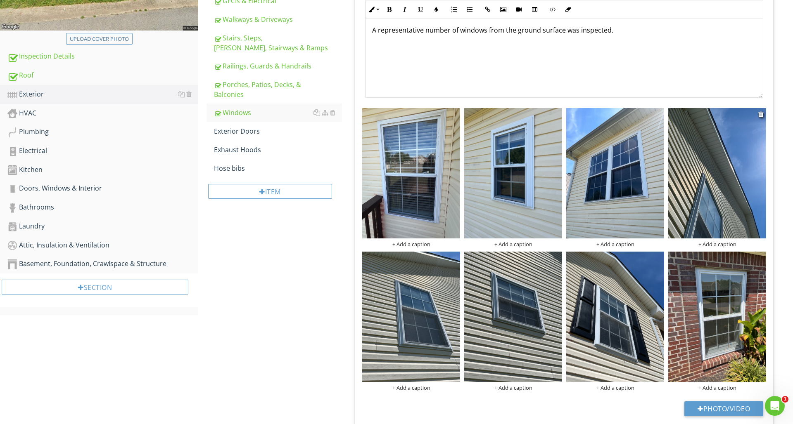
scroll to position [251, 0]
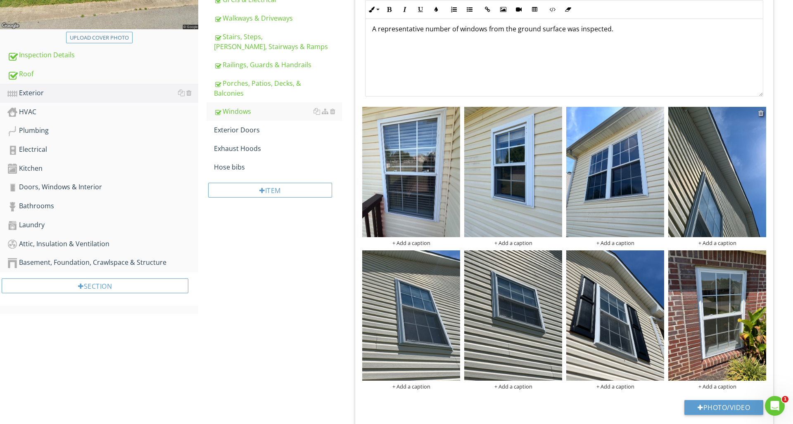
click at [760, 114] on div at bounding box center [760, 113] width 5 height 7
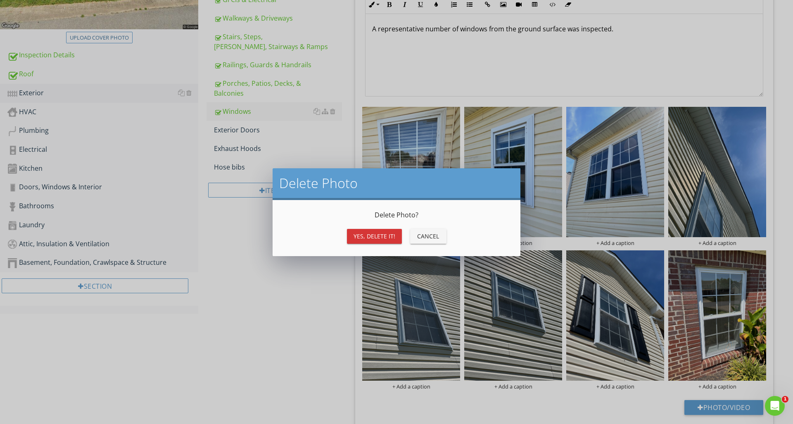
click at [383, 232] on div "Yes, Delete it!" at bounding box center [374, 236] width 42 height 9
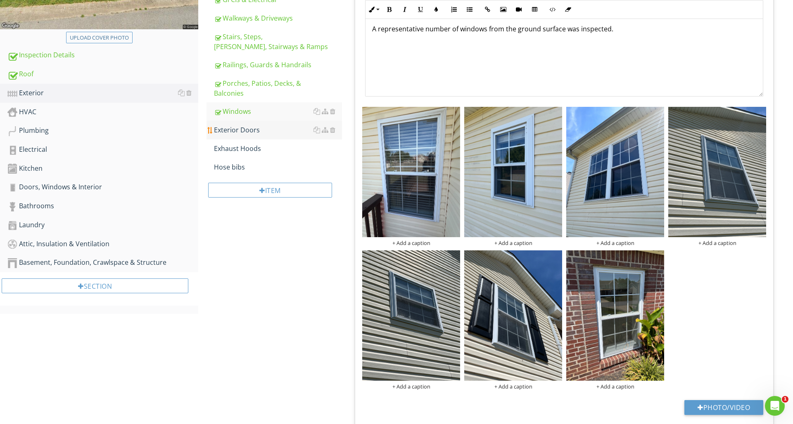
click at [270, 126] on link "Exterior Doors" at bounding box center [278, 130] width 128 height 18
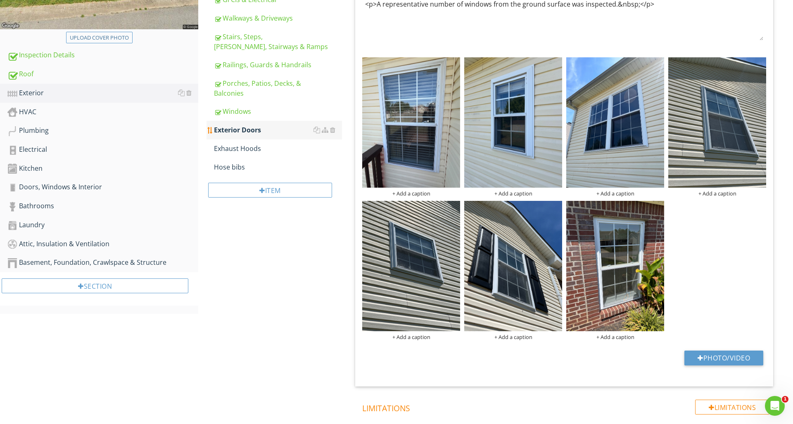
click at [270, 126] on link "Exterior Doors" at bounding box center [278, 130] width 128 height 18
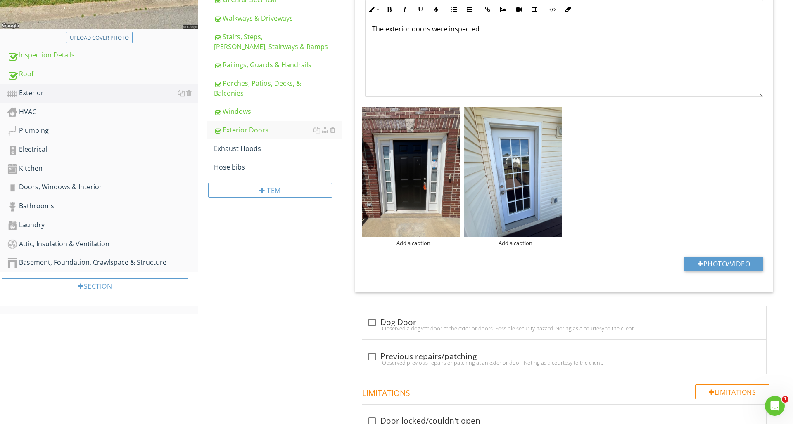
click at [497, 166] on div "+ Add a caption + Add a caption" at bounding box center [564, 177] width 408 height 144
click at [497, 166] on img at bounding box center [513, 172] width 98 height 130
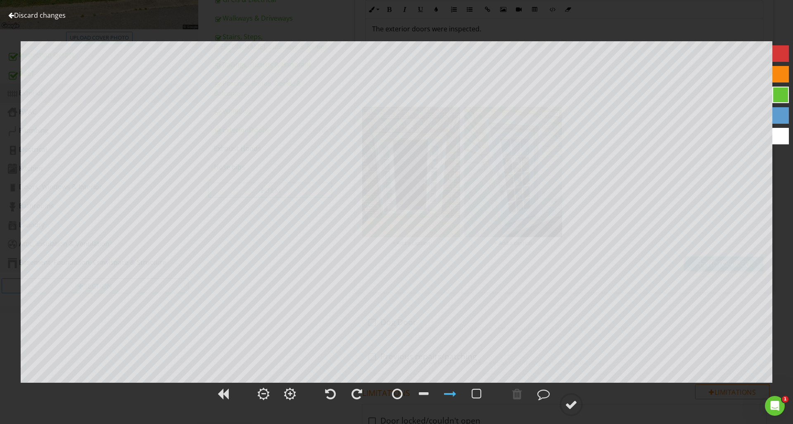
scroll to position [251, 0]
click at [12, 16] on div at bounding box center [11, 15] width 6 height 7
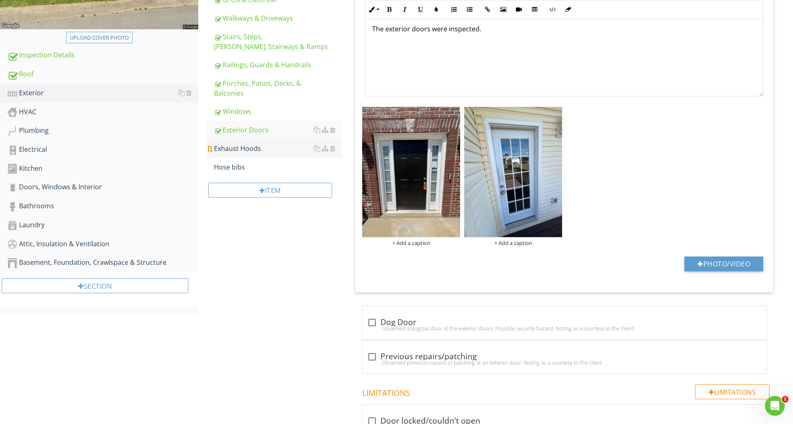
click at [254, 144] on div "Exhaust Hoods" at bounding box center [278, 149] width 128 height 10
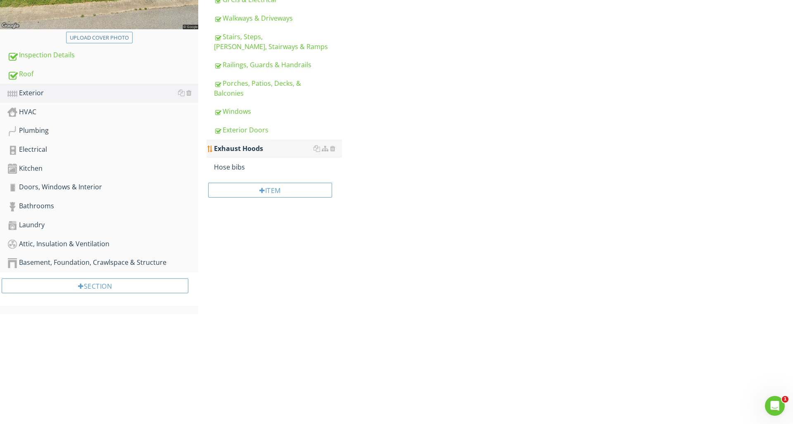
click at [254, 144] on div "Exhaust Hoods" at bounding box center [278, 149] width 128 height 10
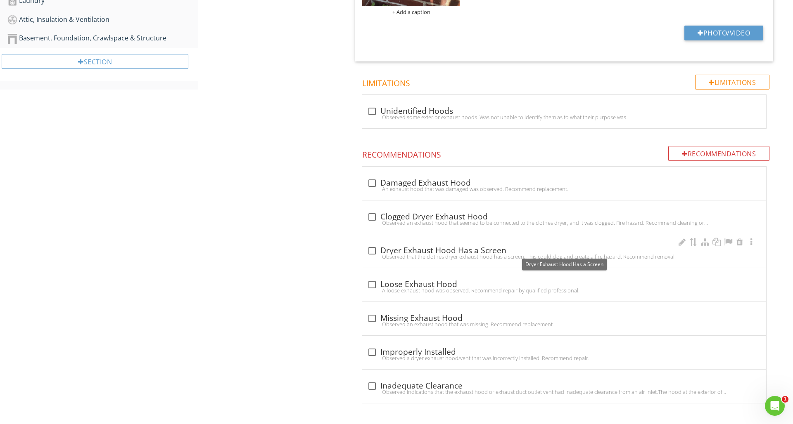
scroll to position [475, 0]
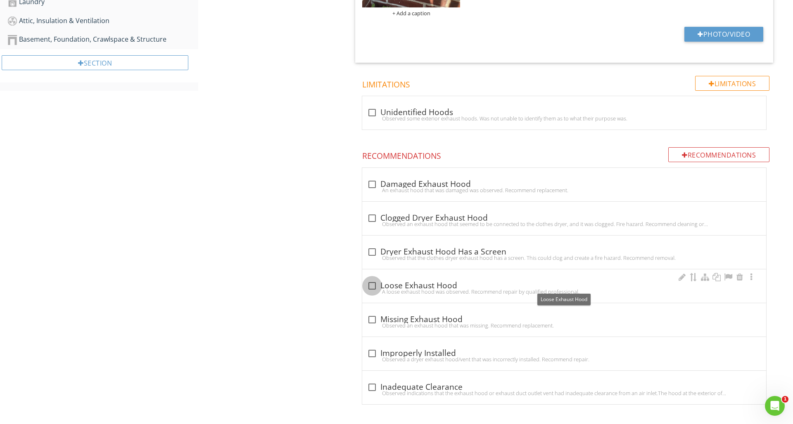
click at [374, 284] on div at bounding box center [372, 286] width 14 height 14
checkbox input "true"
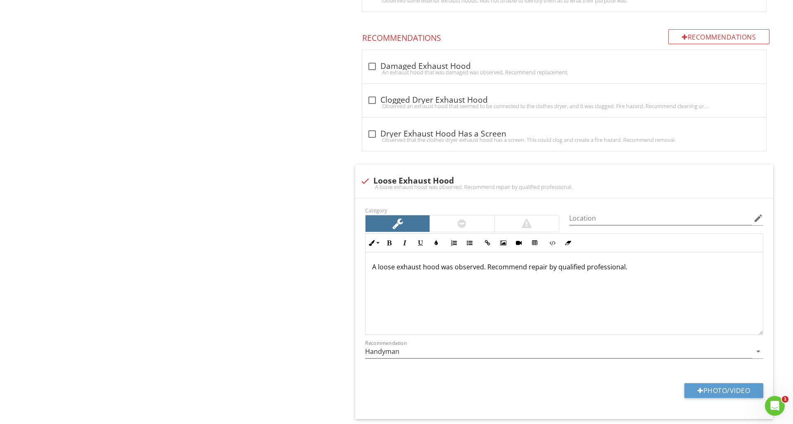
scroll to position [592, 0]
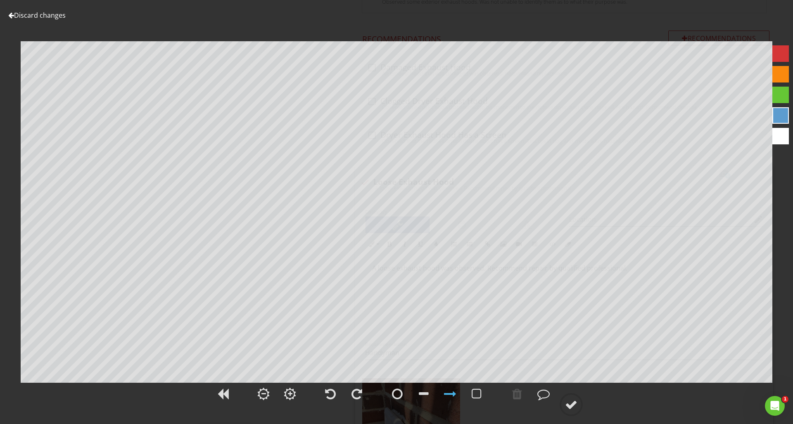
click at [779, 51] on div at bounding box center [780, 53] width 17 height 17
click at [9, 14] on div at bounding box center [11, 15] width 6 height 7
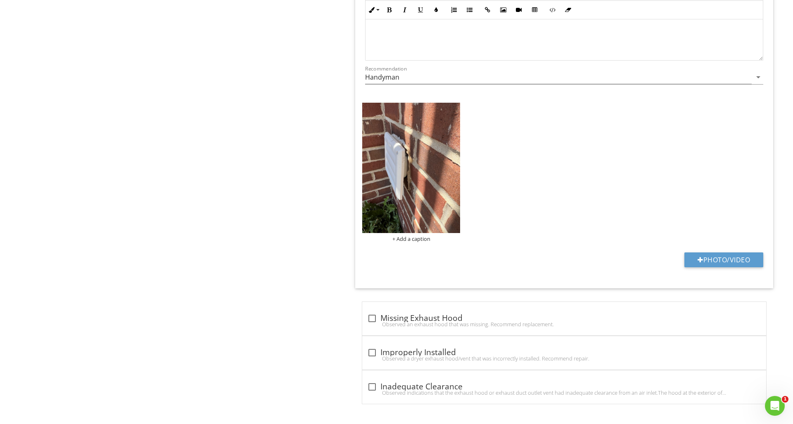
scroll to position [867, 0]
click at [374, 354] on div at bounding box center [372, 353] width 14 height 14
checkbox input "true"
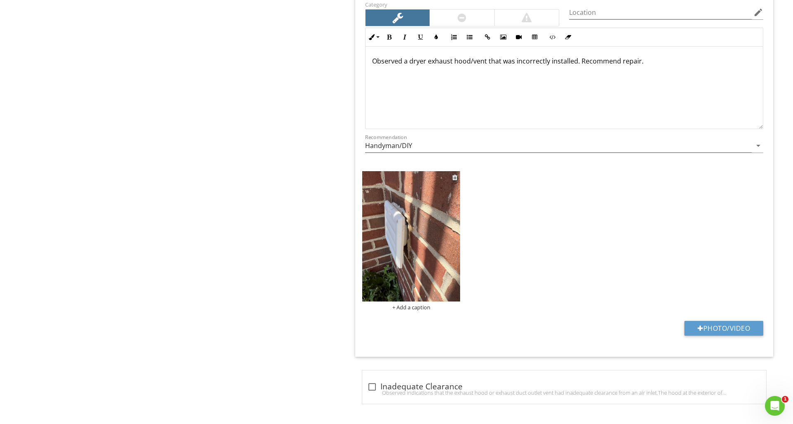
scroll to position [1258, 0]
click at [447, 278] on img at bounding box center [411, 237] width 98 height 130
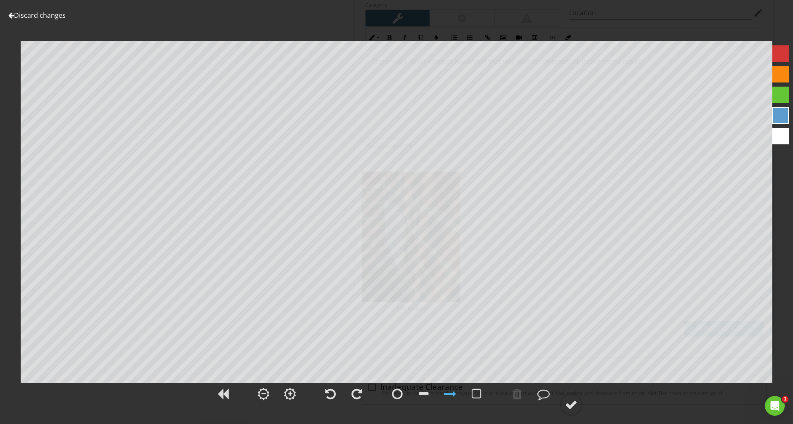
drag, startPoint x: 784, startPoint y: 53, endPoint x: 773, endPoint y: 62, distance: 14.1
click at [784, 53] on div at bounding box center [780, 53] width 17 height 17
drag, startPoint x: 516, startPoint y: 399, endPoint x: 500, endPoint y: 378, distance: 26.8
click at [517, 398] on div at bounding box center [517, 394] width 10 height 12
click at [566, 406] on div at bounding box center [571, 405] width 12 height 12
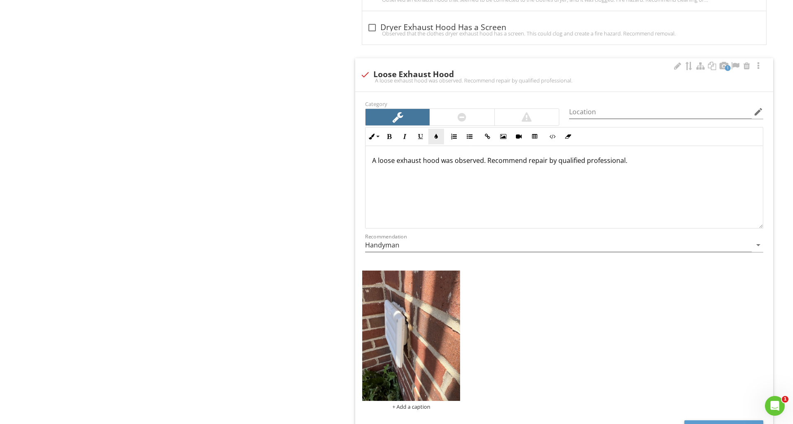
scroll to position [652, 0]
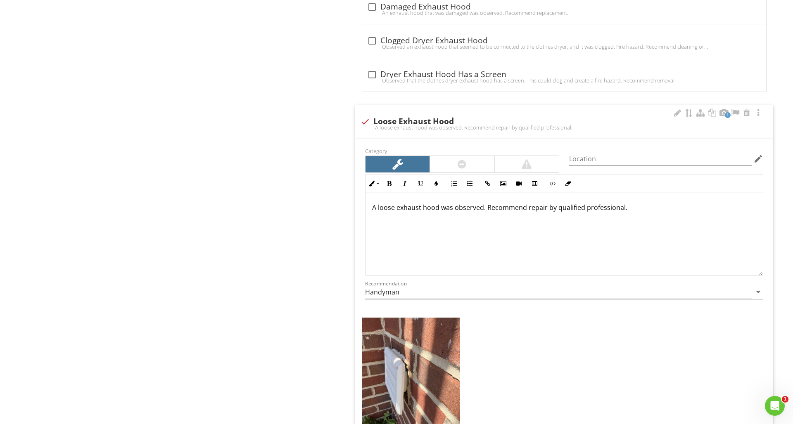
click at [364, 124] on div "A loose exhaust hood was observed. Recommend repair by qualified professional." at bounding box center [564, 127] width 408 height 7
checkbox input "true"
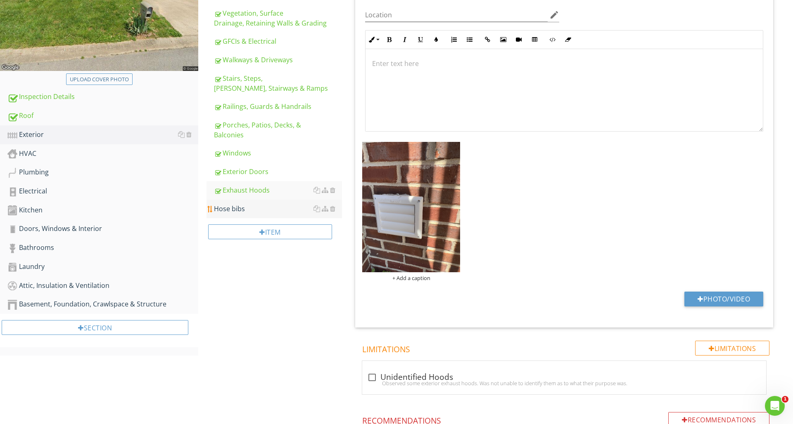
scroll to position [209, 0]
click at [290, 205] on div "Hose bibs" at bounding box center [278, 209] width 128 height 10
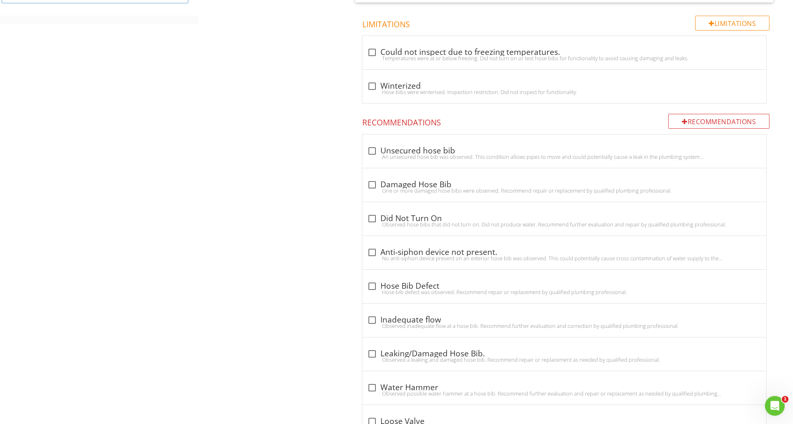
scroll to position [543, 0]
click at [373, 149] on div at bounding box center [372, 150] width 14 height 14
checkbox input "true"
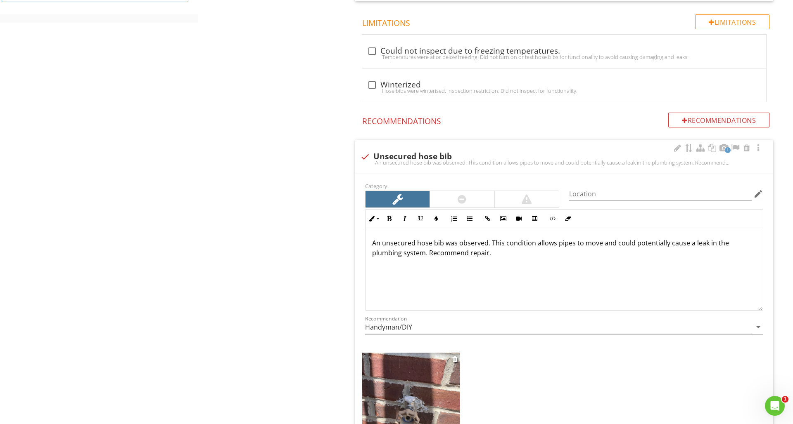
click at [398, 388] on img at bounding box center [411, 418] width 98 height 130
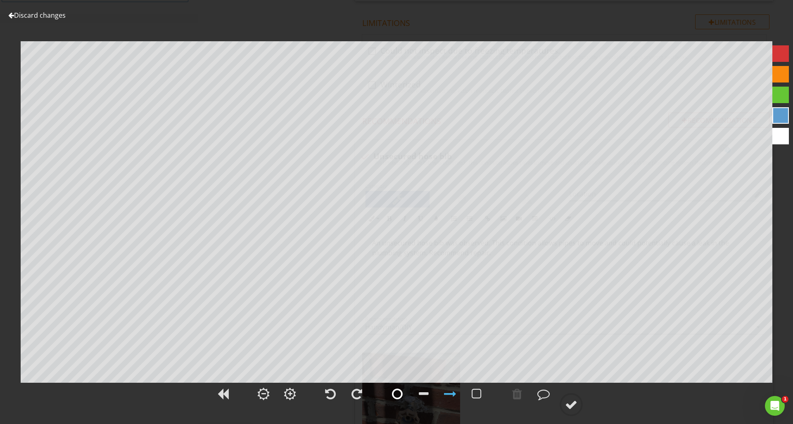
click at [398, 388] on div at bounding box center [397, 394] width 11 height 12
click at [781, 47] on div at bounding box center [780, 53] width 17 height 17
click at [520, 392] on div at bounding box center [517, 394] width 10 height 12
click at [449, 392] on div at bounding box center [450, 394] width 12 height 12
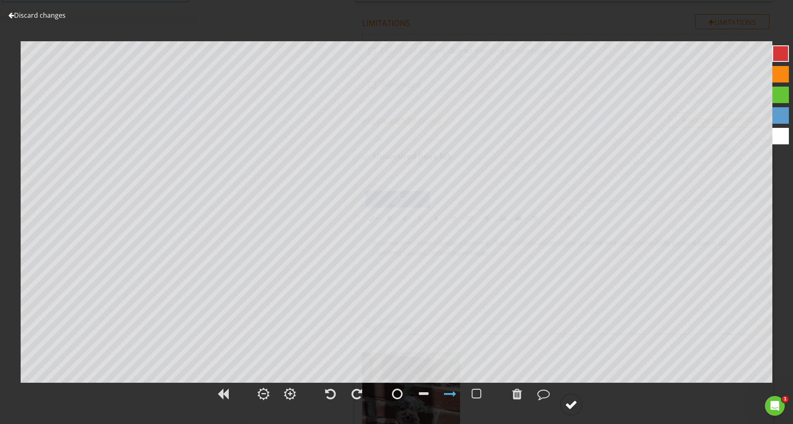
click at [565, 401] on circle at bounding box center [570, 404] width 21 height 21
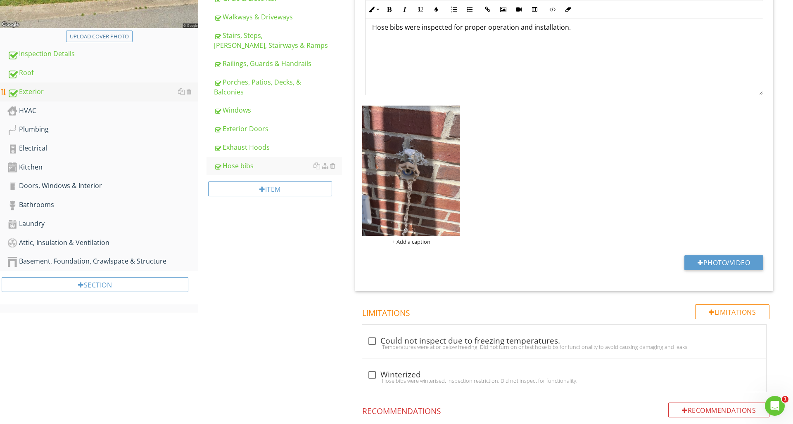
scroll to position [253, 0]
click at [36, 108] on div "HVAC" at bounding box center [102, 110] width 191 height 11
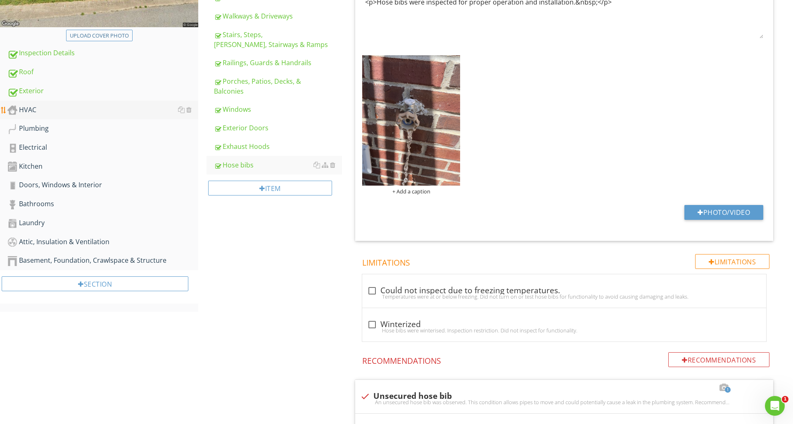
click at [36, 108] on div "HVAC" at bounding box center [102, 110] width 191 height 11
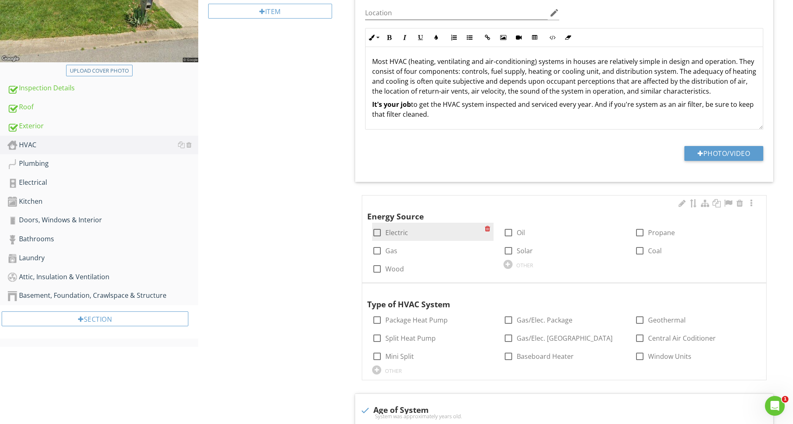
scroll to position [224, 0]
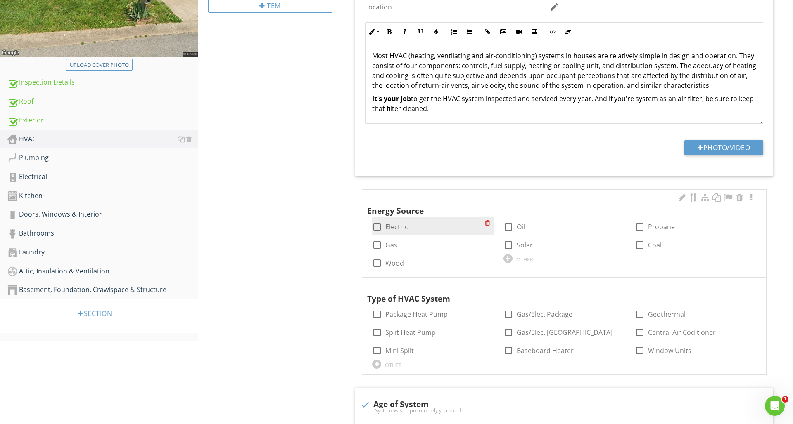
click at [379, 228] on div at bounding box center [377, 227] width 14 height 14
checkbox input "true"
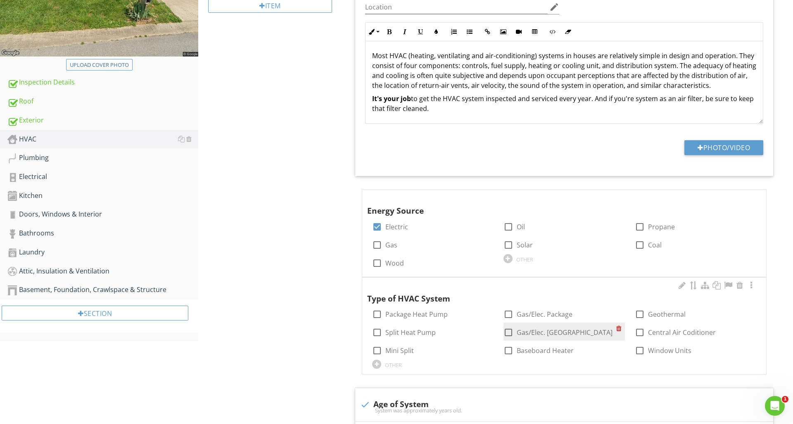
click at [508, 329] on div at bounding box center [508, 333] width 14 height 14
checkbox input "true"
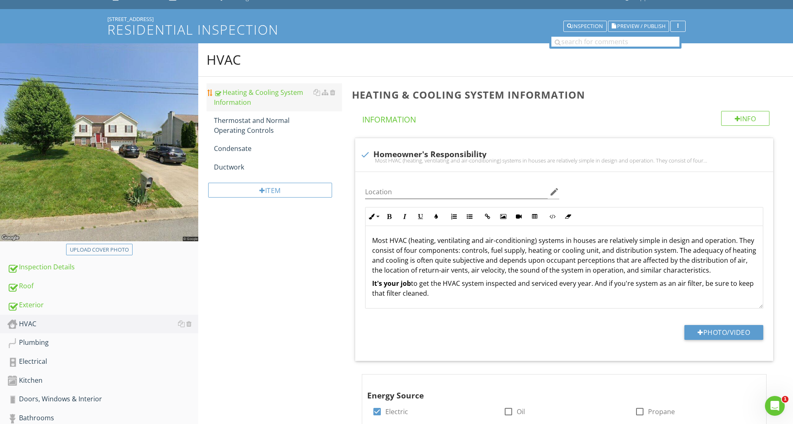
scroll to position [38, 0]
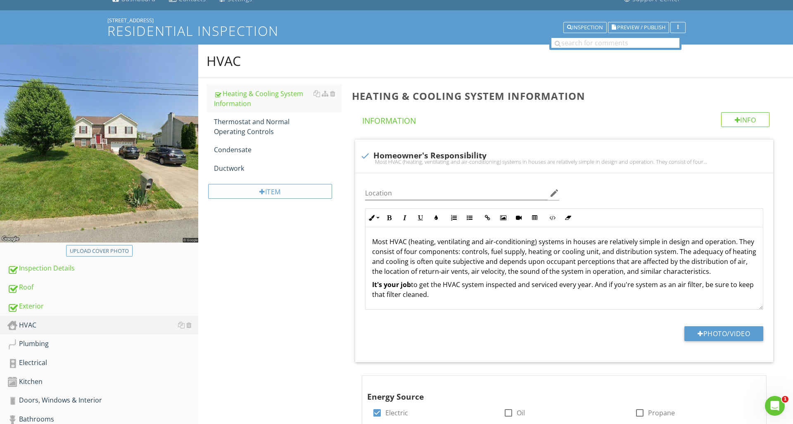
click at [302, 190] on div "Item" at bounding box center [270, 191] width 124 height 15
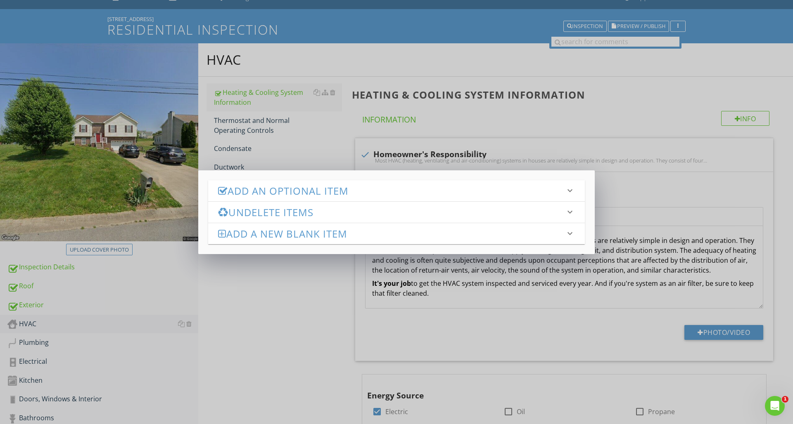
click at [303, 189] on h3 "Add an Optional Item" at bounding box center [391, 190] width 347 height 11
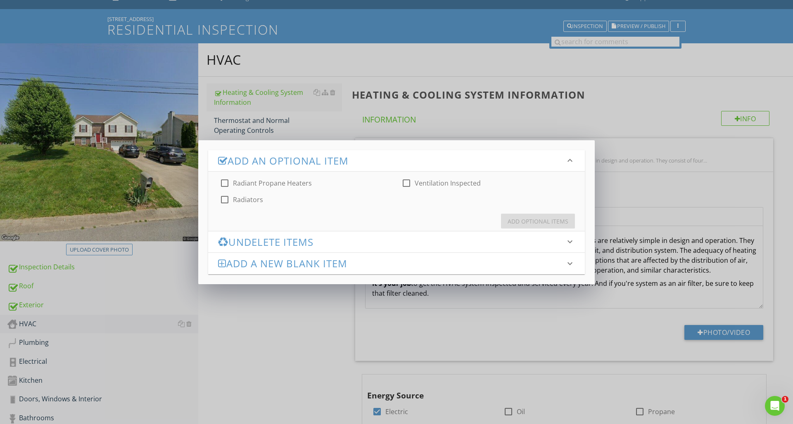
click at [569, 163] on icon "keyboard_arrow_down" at bounding box center [570, 161] width 10 height 10
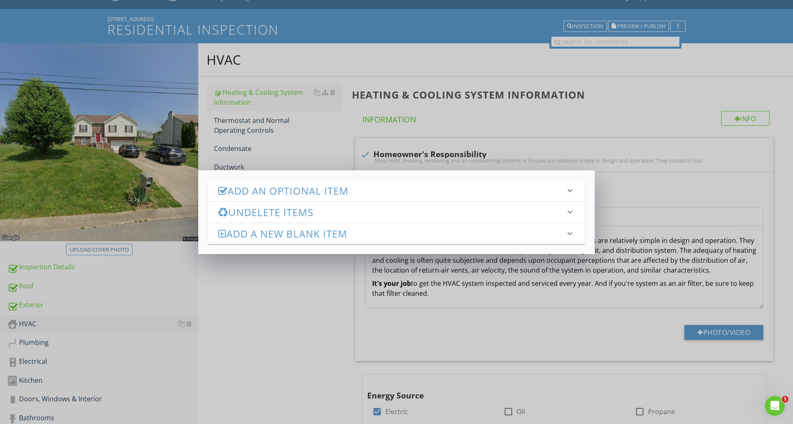
click at [265, 193] on h3 "Add an Optional Item" at bounding box center [391, 190] width 347 height 11
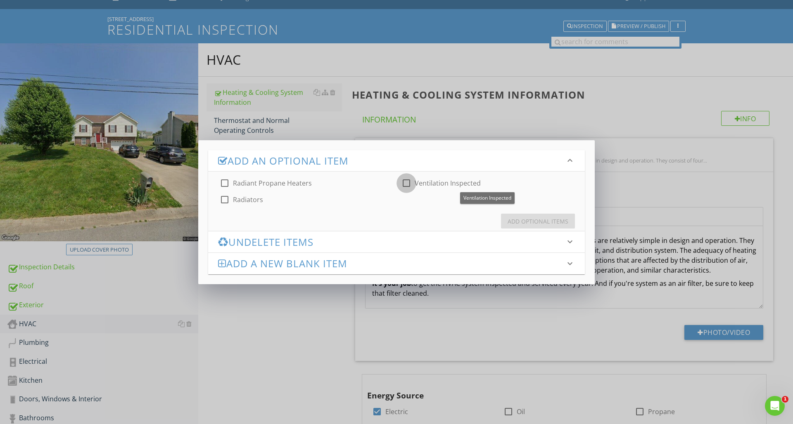
click at [408, 183] on div at bounding box center [406, 183] width 14 height 14
checkbox input "true"
click at [523, 221] on div "Add Optional Items" at bounding box center [537, 221] width 61 height 9
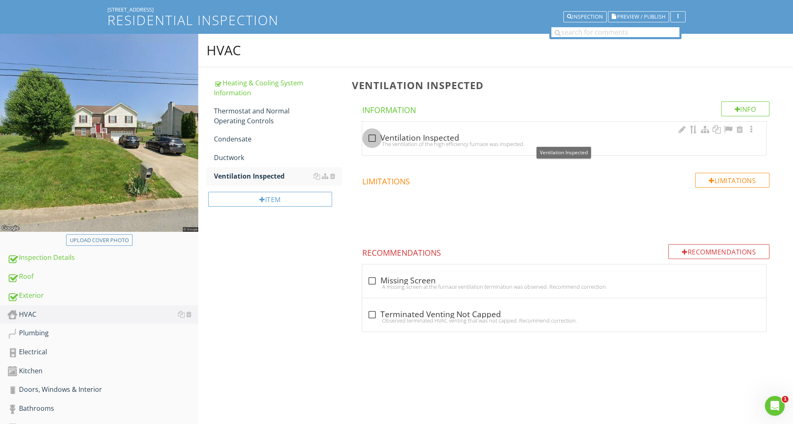
scroll to position [50, 0]
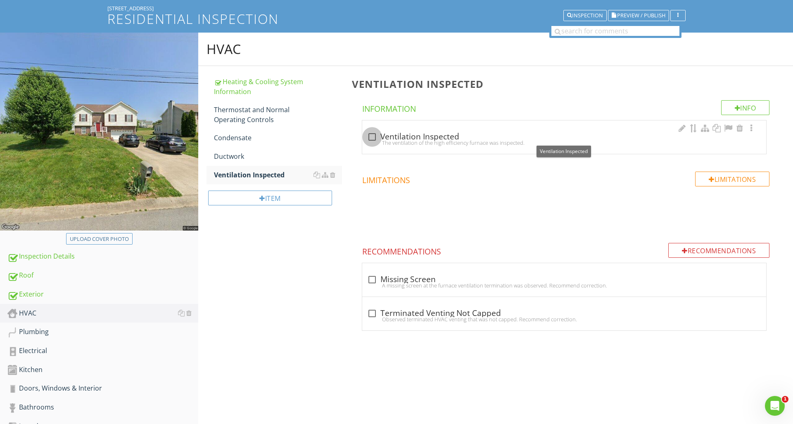
click at [370, 138] on div at bounding box center [372, 137] width 14 height 14
checkbox input "true"
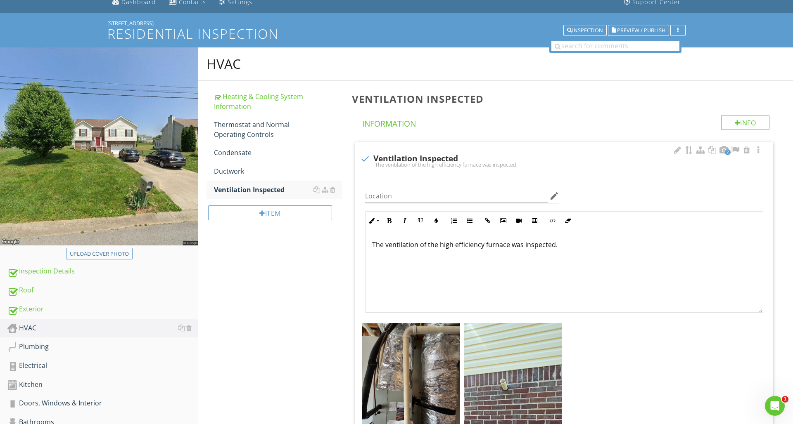
scroll to position [36, 0]
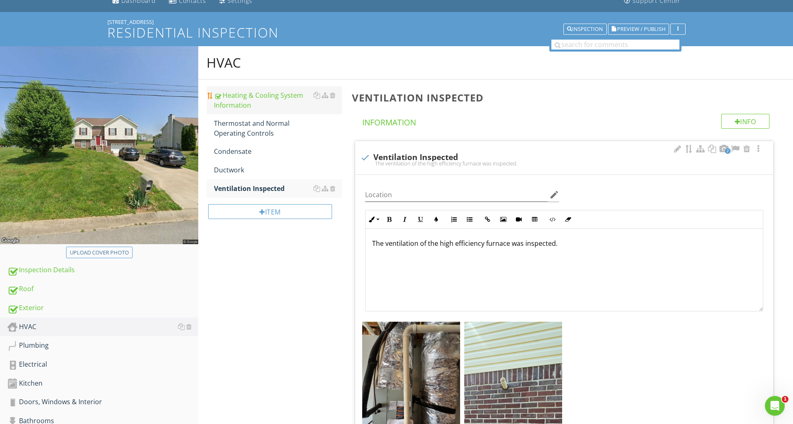
click at [239, 103] on div "Heating & Cooling System Information" at bounding box center [278, 100] width 128 height 20
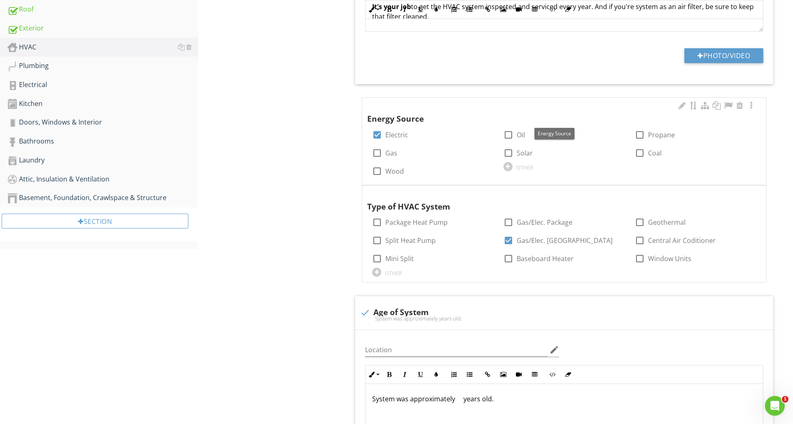
scroll to position [315, 0]
click at [749, 192] on div at bounding box center [751, 194] width 10 height 8
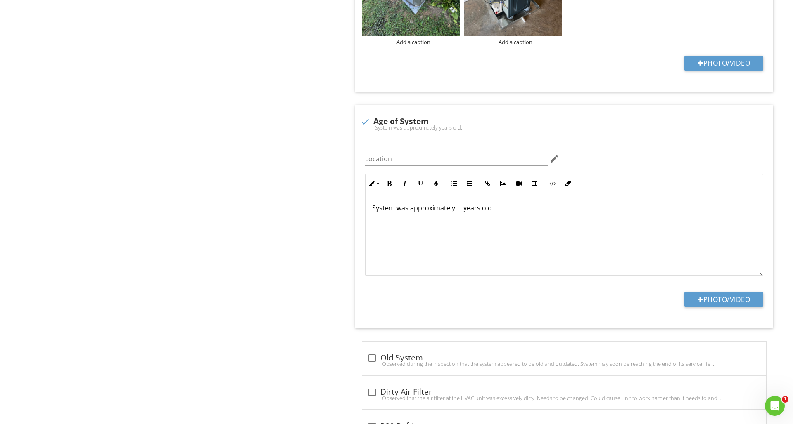
scroll to position [852, 0]
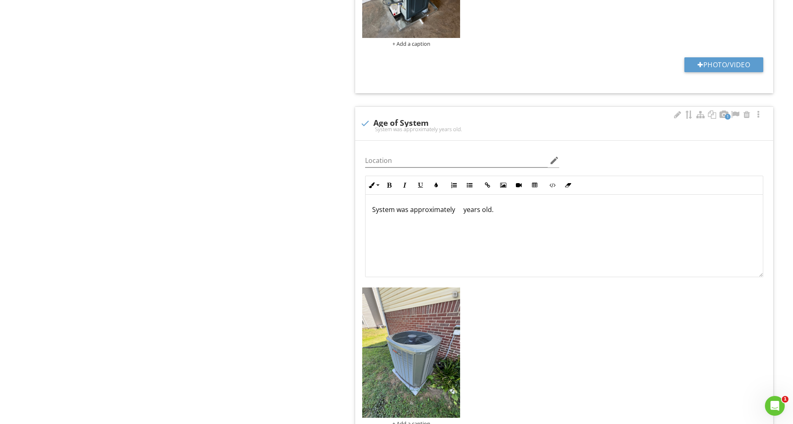
click at [454, 293] on div at bounding box center [454, 294] width 5 height 7
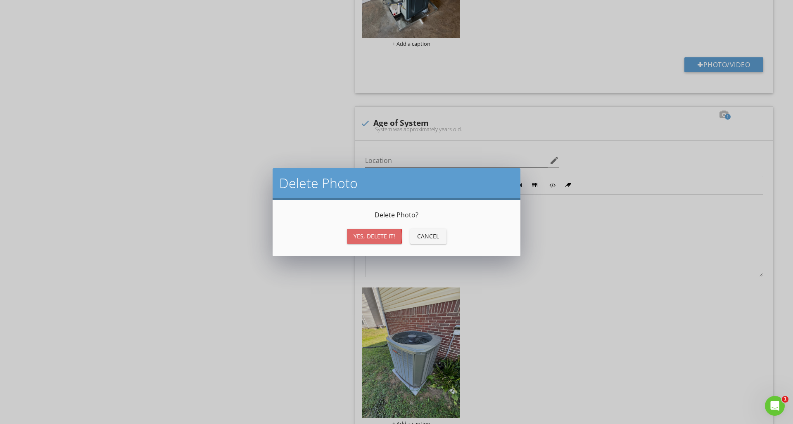
click at [385, 238] on div "Yes, Delete it!" at bounding box center [374, 236] width 42 height 9
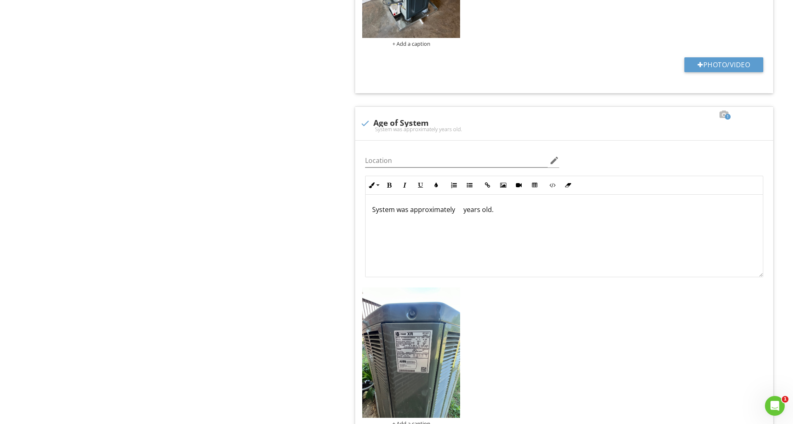
click at [443, 334] on img at bounding box center [411, 353] width 98 height 130
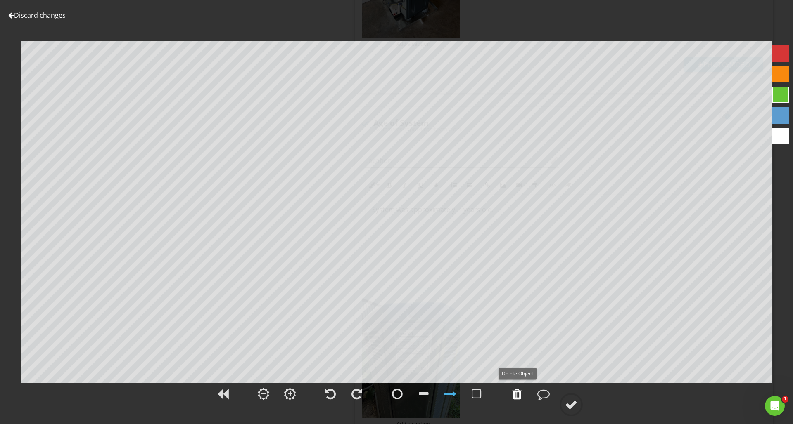
drag, startPoint x: 519, startPoint y: 395, endPoint x: 507, endPoint y: 396, distance: 12.1
click at [517, 394] on div at bounding box center [517, 394] width 10 height 12
click at [485, 393] on div at bounding box center [476, 394] width 21 height 21
drag, startPoint x: 564, startPoint y: 402, endPoint x: 561, endPoint y: 398, distance: 5.6
click at [563, 402] on circle at bounding box center [570, 404] width 21 height 21
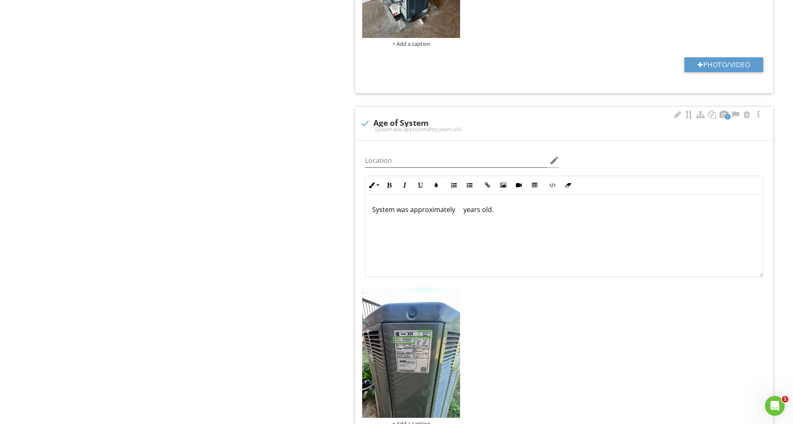
click at [455, 210] on p "System was approximately years old." at bounding box center [564, 210] width 384 height 10
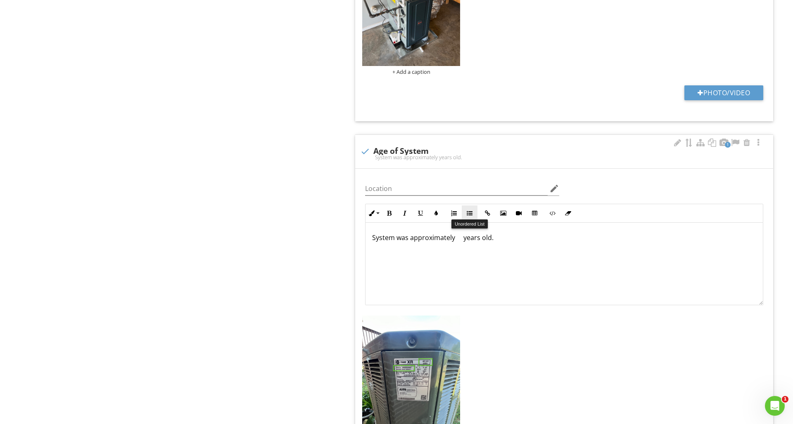
scroll to position [823, 0]
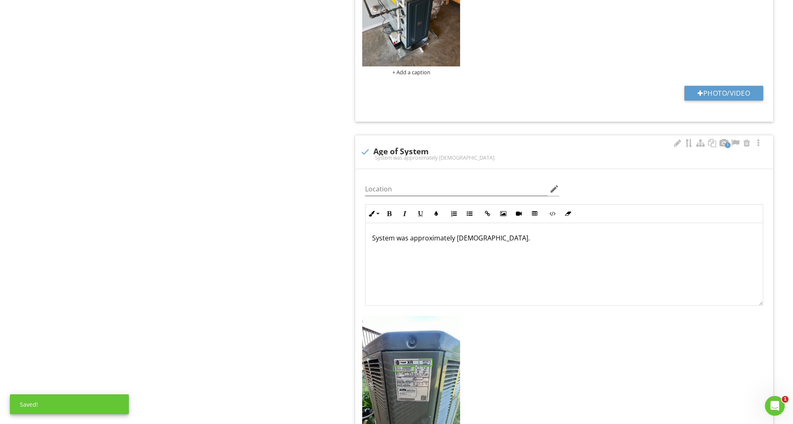
click at [541, 246] on div "System was approximately 1-2 years old." at bounding box center [563, 264] width 397 height 83
click at [471, 237] on p "System was approximately 1-2 years old." at bounding box center [564, 238] width 384 height 10
click at [469, 237] on p "System was approximately 1-2 years old." at bounding box center [564, 238] width 384 height 10
click at [574, 262] on div "System was approximately 1-2 years old." at bounding box center [563, 264] width 397 height 83
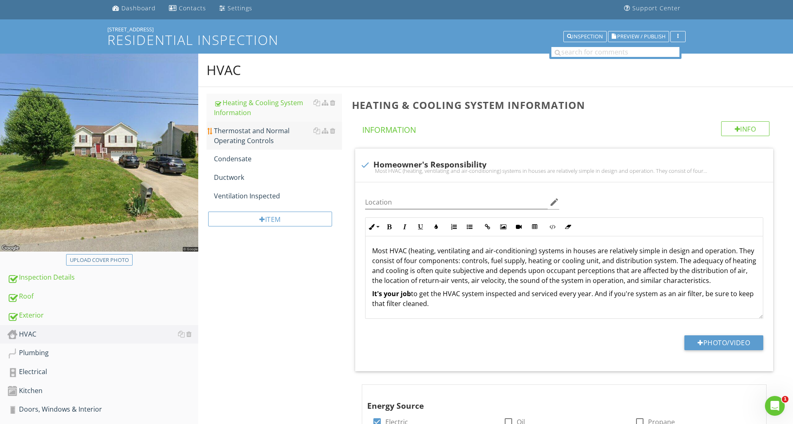
scroll to position [29, 0]
click at [255, 141] on div "Thermostat and Normal Operating Controls" at bounding box center [278, 136] width 128 height 20
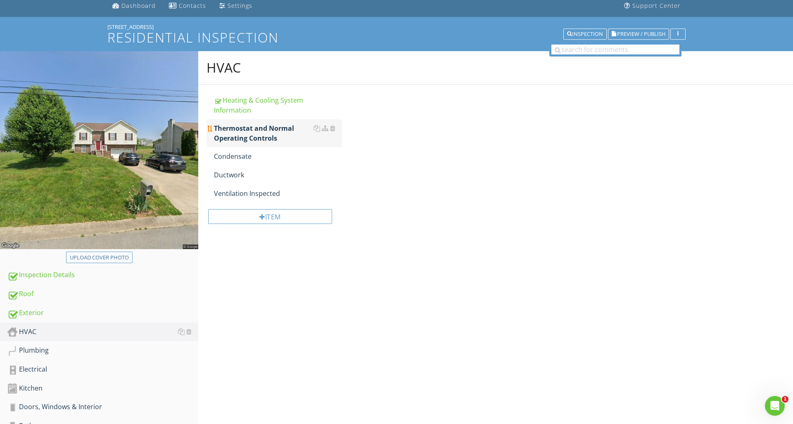
scroll to position [32, 0]
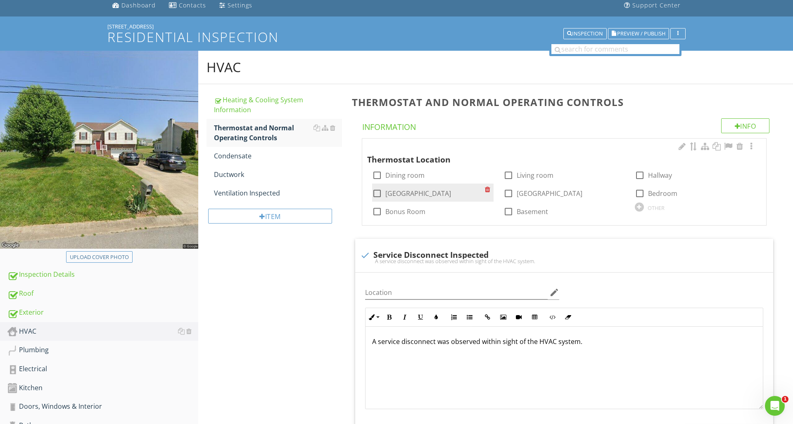
click at [376, 189] on div at bounding box center [377, 194] width 14 height 14
checkbox input "true"
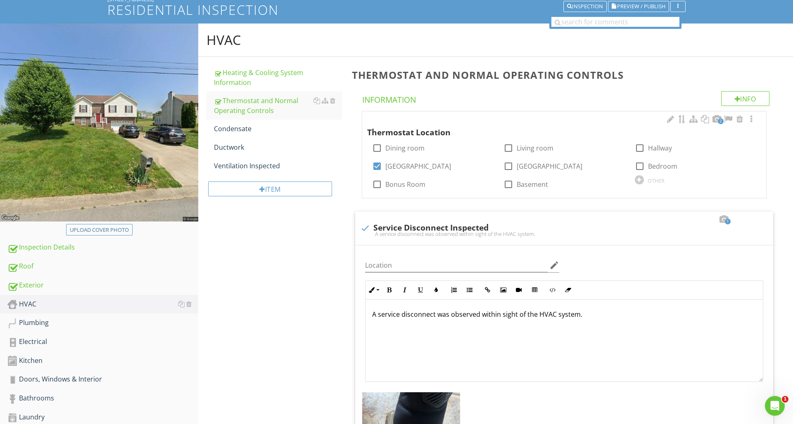
scroll to position [69, 0]
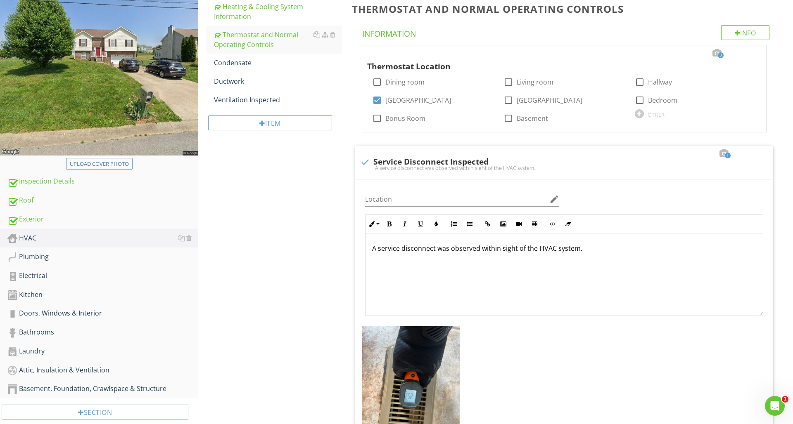
scroll to position [156, 0]
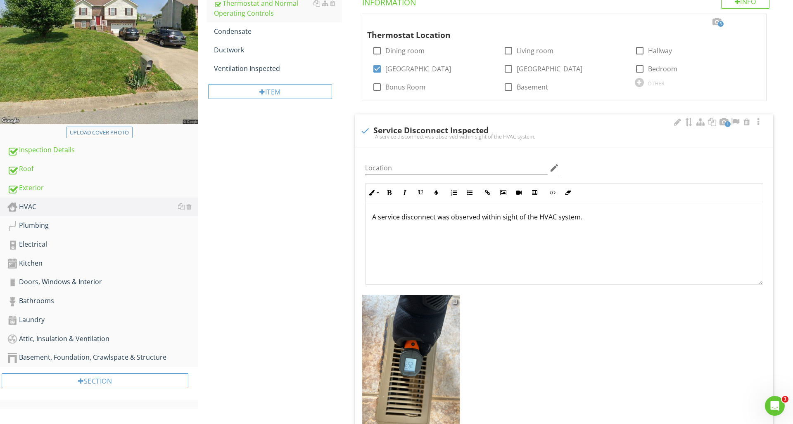
click at [456, 301] on div at bounding box center [454, 301] width 5 height 7
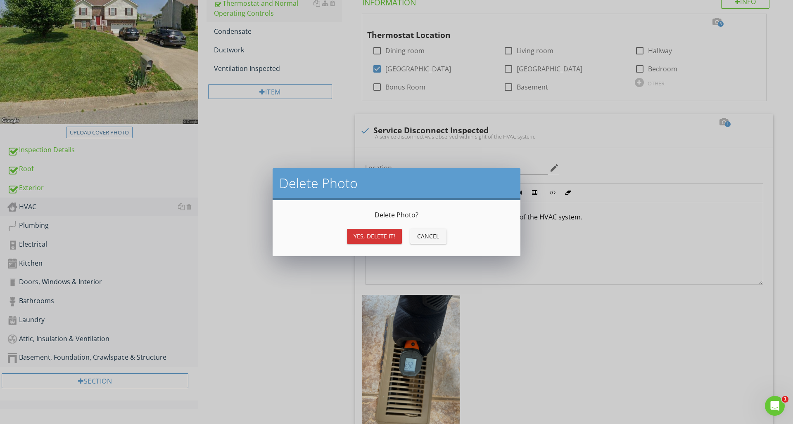
click at [384, 234] on div "Yes, Delete it!" at bounding box center [374, 236] width 42 height 9
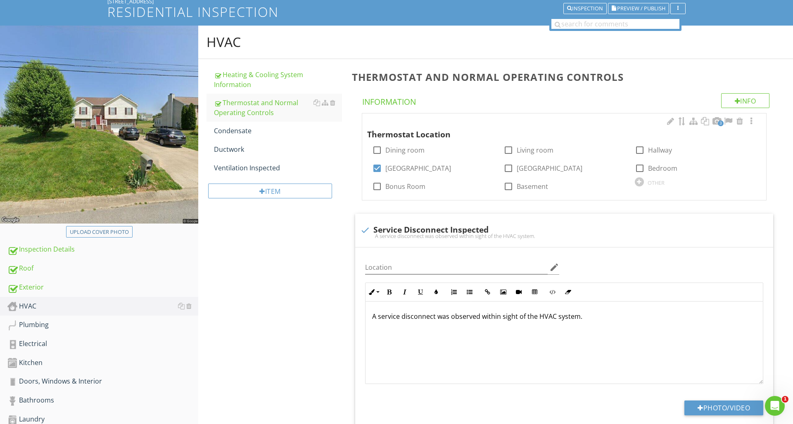
scroll to position [57, 0]
click at [748, 121] on div at bounding box center [751, 121] width 10 height 8
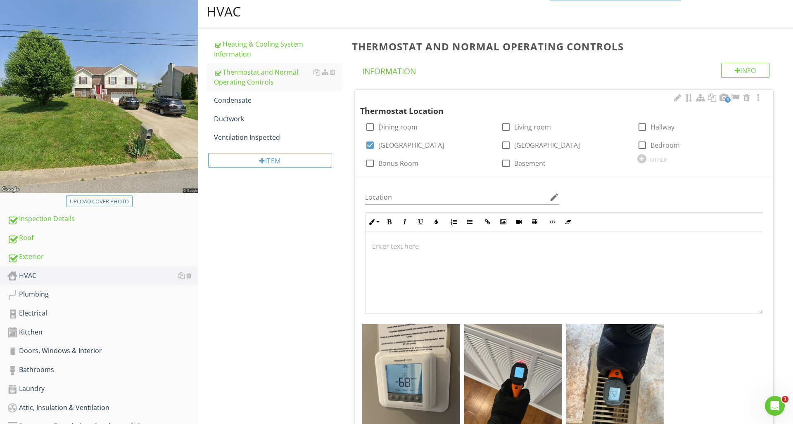
scroll to position [155, 0]
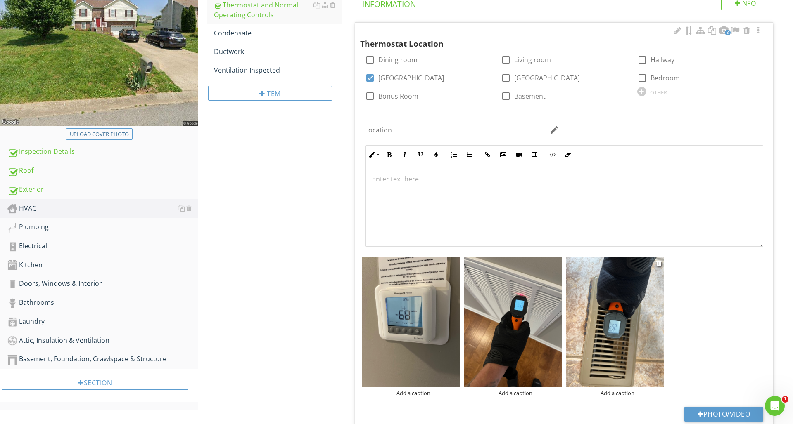
click at [633, 336] on img at bounding box center [615, 322] width 98 height 130
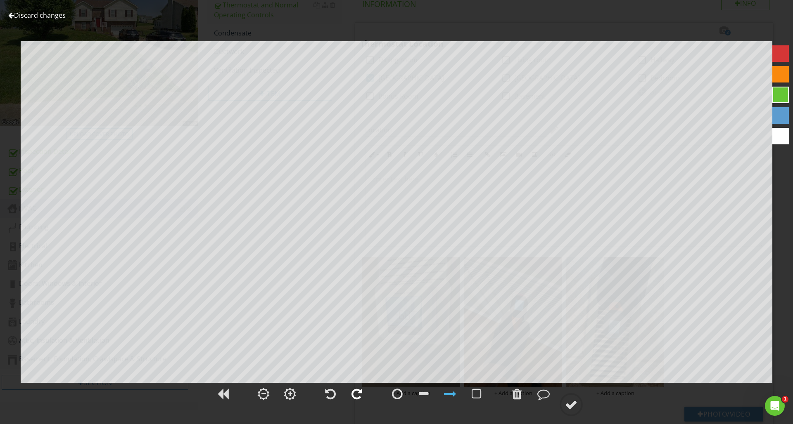
click at [360, 393] on div at bounding box center [356, 394] width 11 height 12
click at [359, 393] on div at bounding box center [356, 394] width 11 height 12
click at [565, 403] on circle at bounding box center [570, 404] width 21 height 21
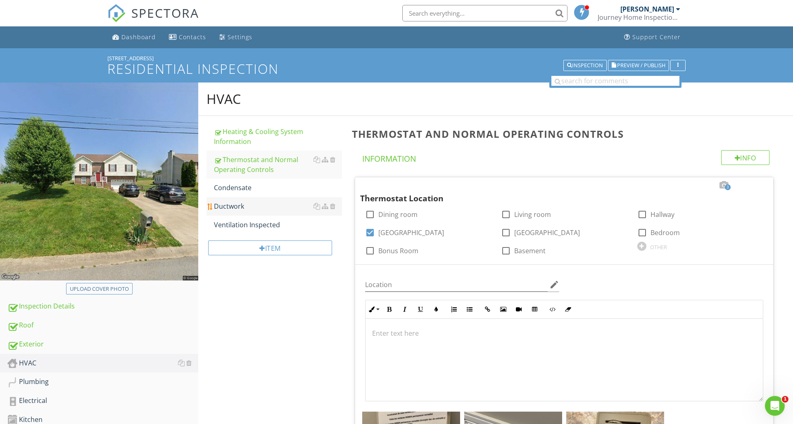
scroll to position [0, 0]
click at [277, 194] on link "Condensate" at bounding box center [278, 188] width 128 height 18
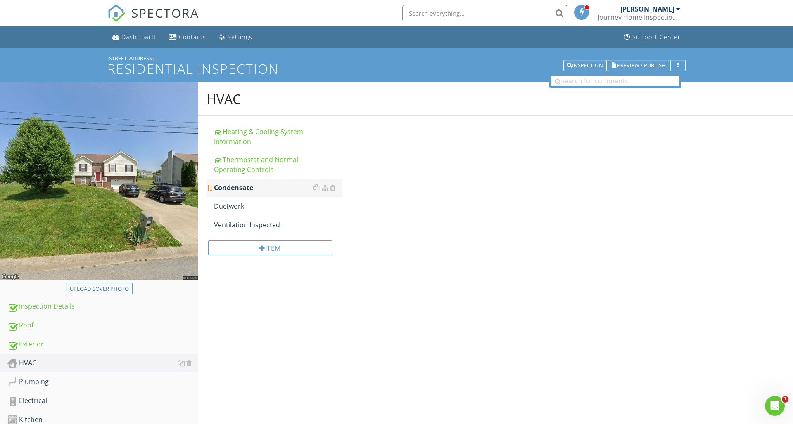
click at [277, 194] on link "Condensate" at bounding box center [278, 188] width 128 height 18
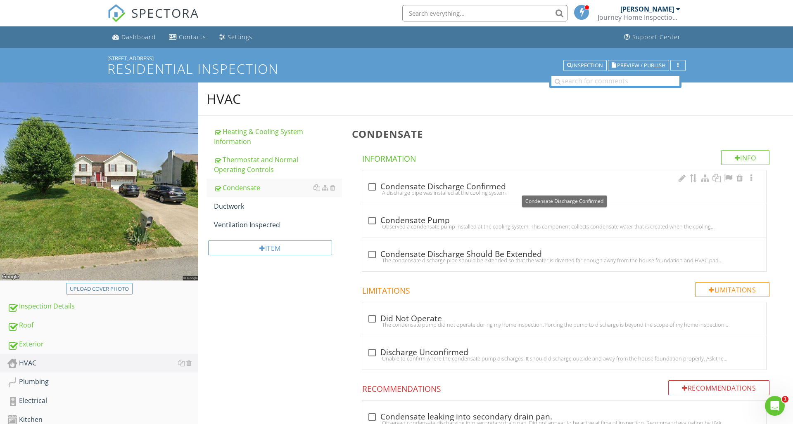
click at [372, 187] on div at bounding box center [372, 187] width 14 height 14
checkbox input "true"
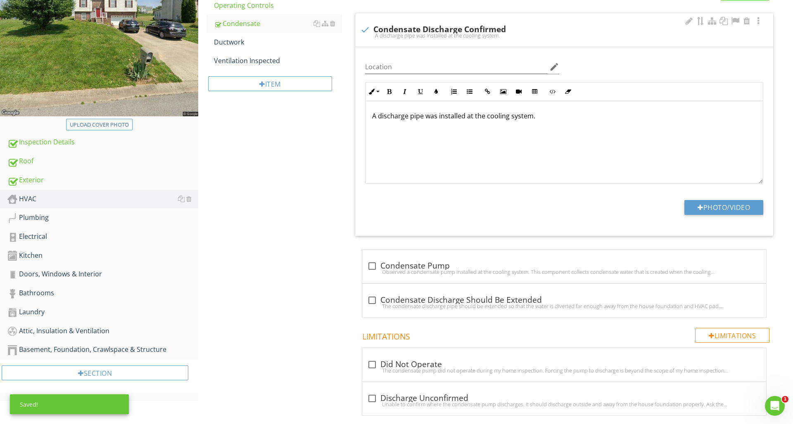
scroll to position [165, 0]
drag, startPoint x: 372, startPoint y: 265, endPoint x: 379, endPoint y: 265, distance: 6.2
click at [372, 265] on div at bounding box center [372, 266] width 14 height 14
checkbox input "true"
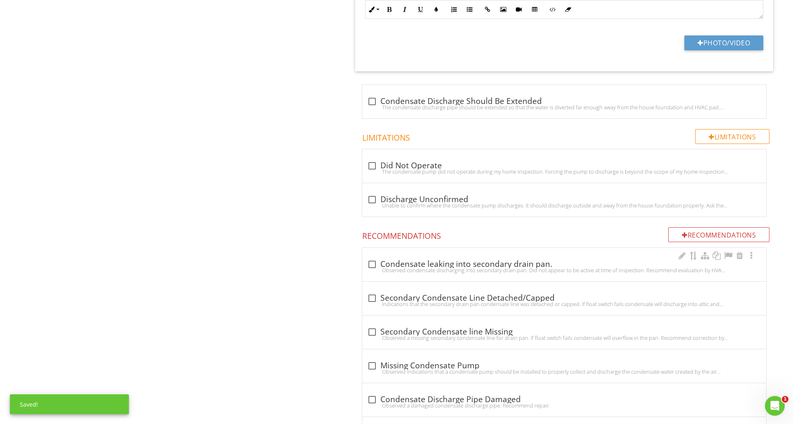
scroll to position [566, 0]
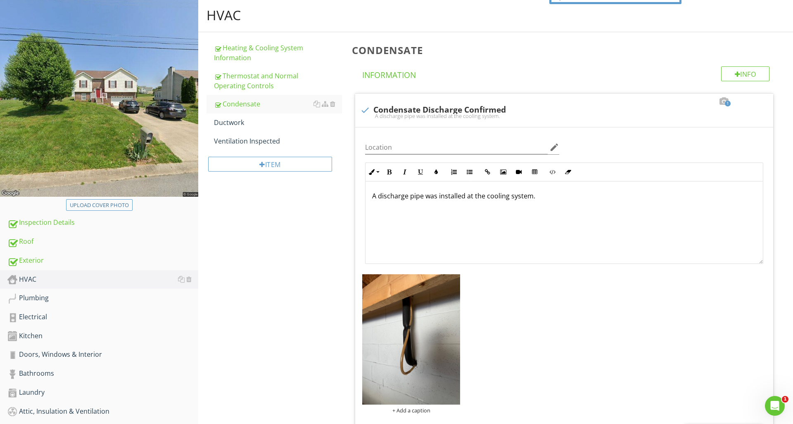
scroll to position [82, 0]
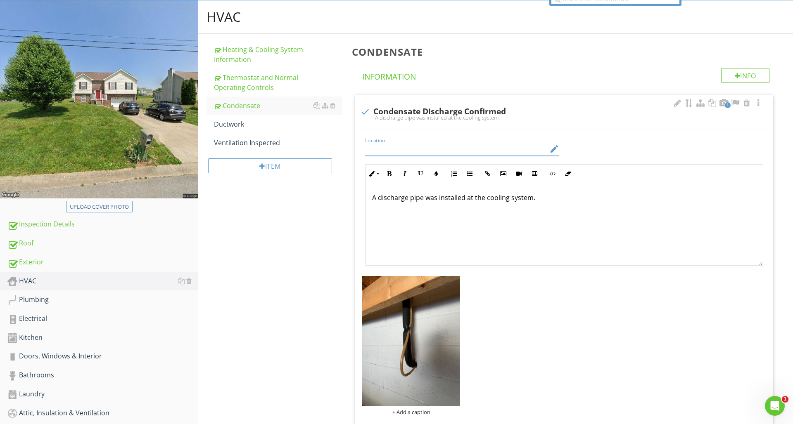
click at [404, 153] on input "Location" at bounding box center [456, 149] width 182 height 14
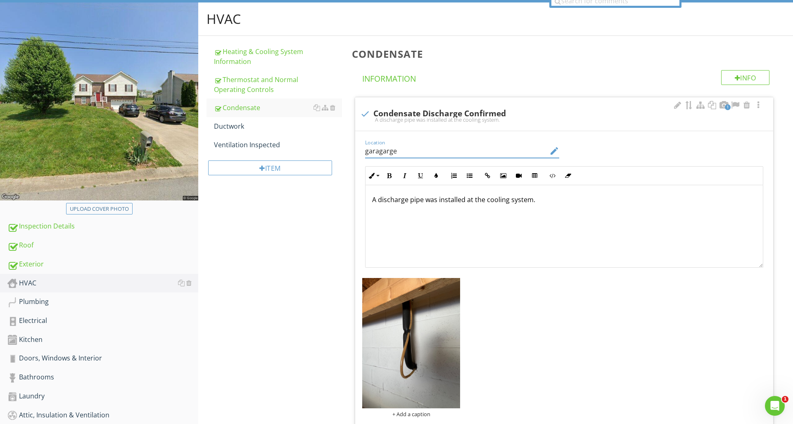
scroll to position [80, 0]
type input "g"
click at [552, 150] on icon "edit" at bounding box center [554, 151] width 10 height 10
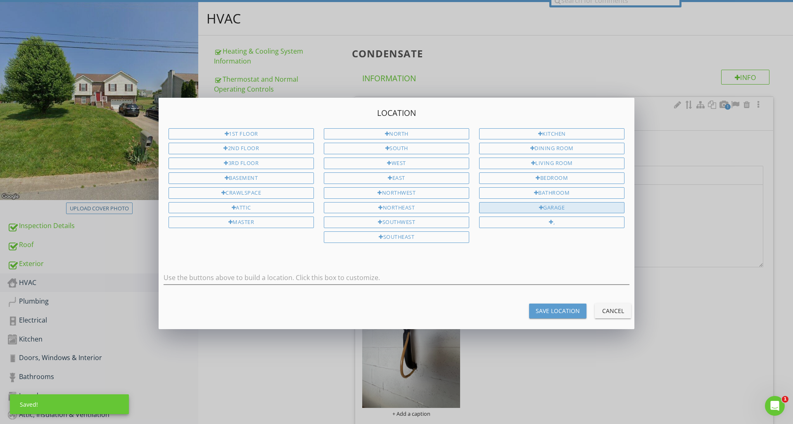
click at [556, 205] on div "Garage" at bounding box center [551, 208] width 145 height 12
type input "Garage"
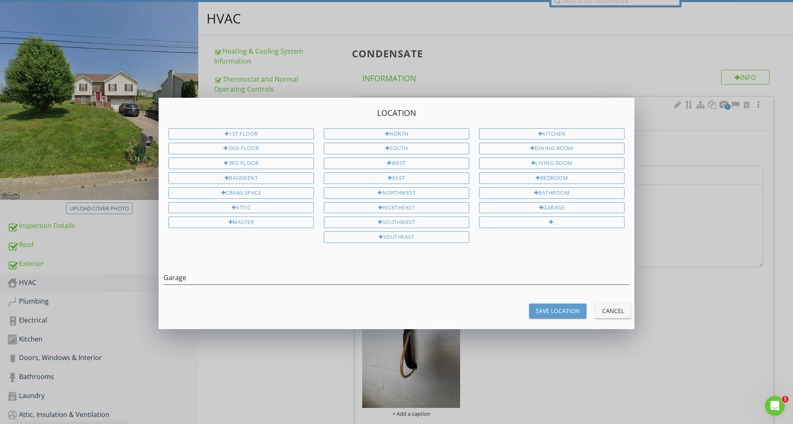
click at [563, 312] on div "Save Location" at bounding box center [557, 311] width 44 height 9
type input "Garage"
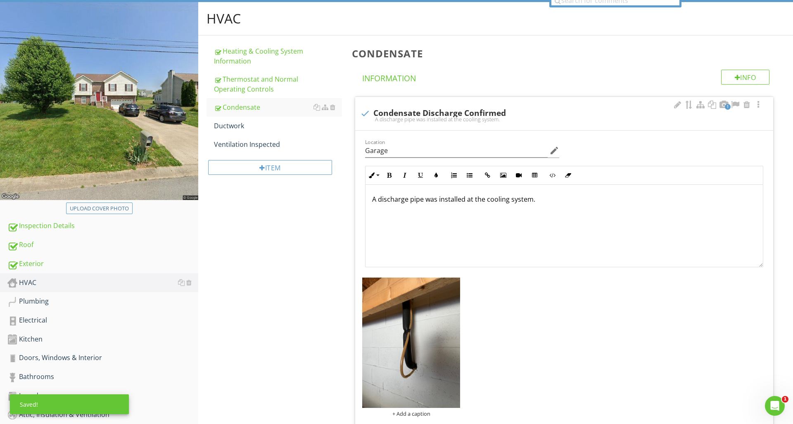
click at [552, 199] on p "A discharge pipe was installed at the cooling system." at bounding box center [564, 199] width 384 height 10
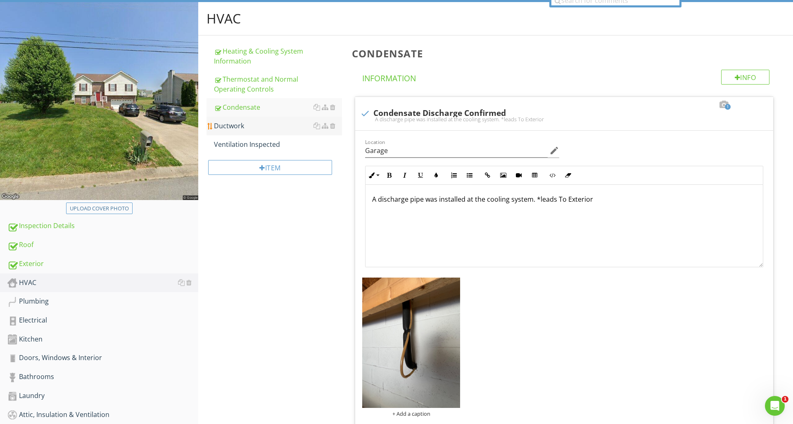
click at [233, 127] on div "Ductwork" at bounding box center [278, 126] width 128 height 10
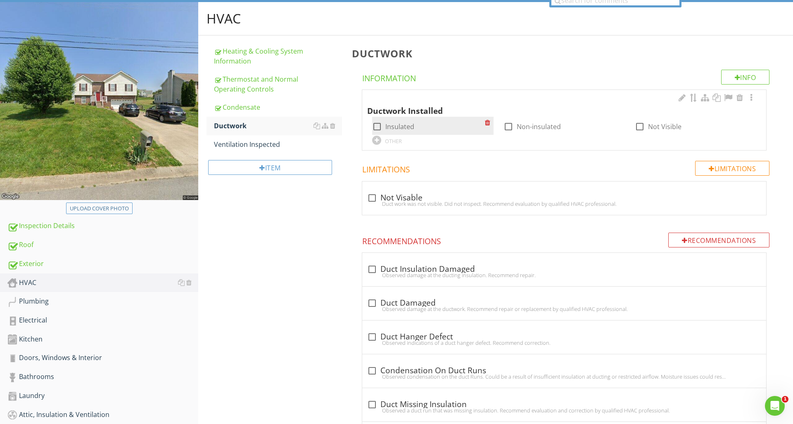
click at [377, 128] on div at bounding box center [377, 127] width 14 height 14
checkbox input "true"
click at [751, 99] on div at bounding box center [751, 98] width 10 height 8
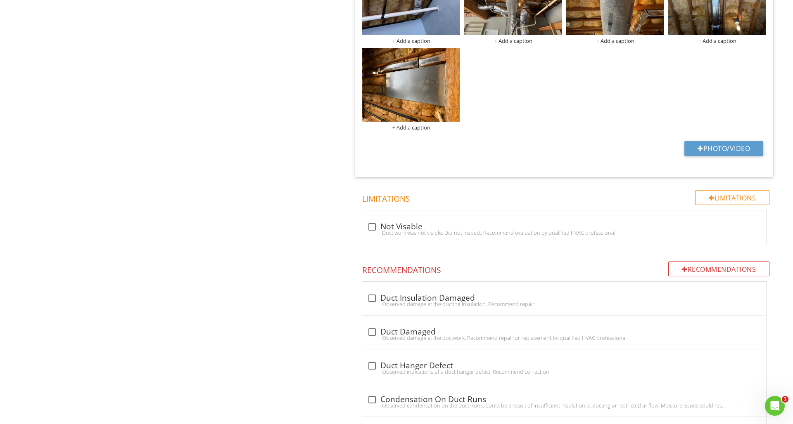
scroll to position [632, 0]
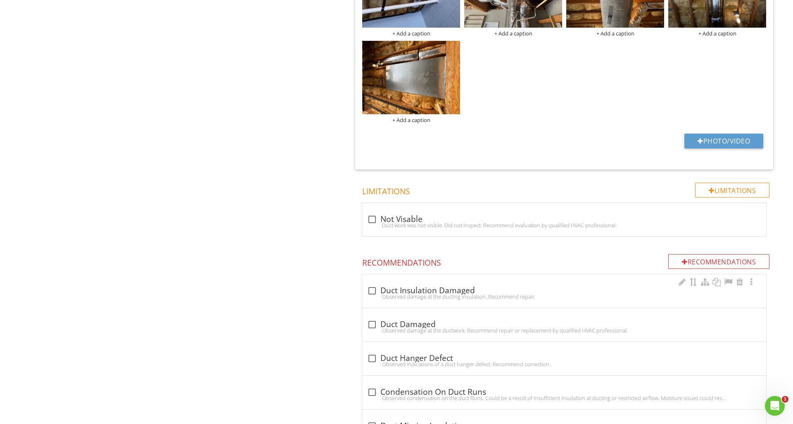
click at [372, 286] on div at bounding box center [372, 291] width 14 height 14
checkbox input "true"
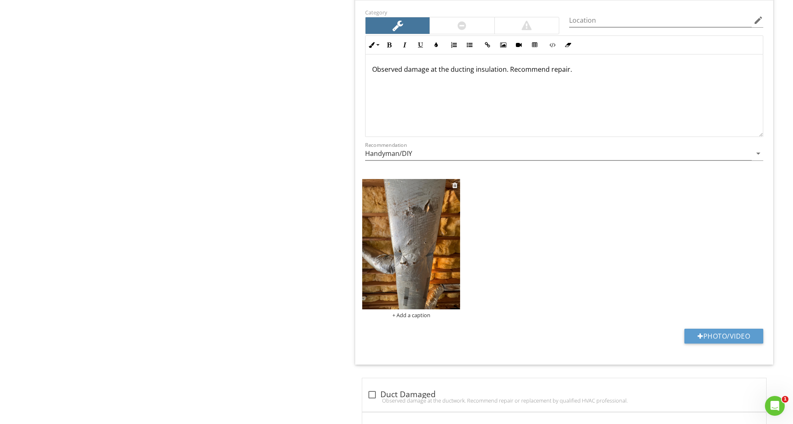
scroll to position [954, 0]
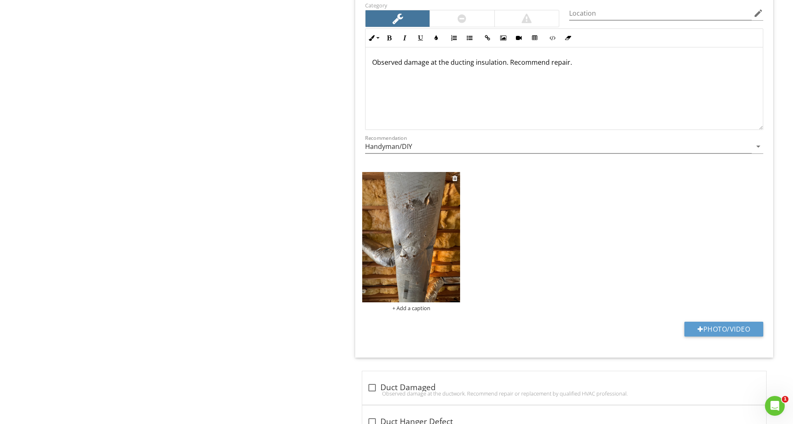
click at [445, 256] on img at bounding box center [411, 237] width 98 height 130
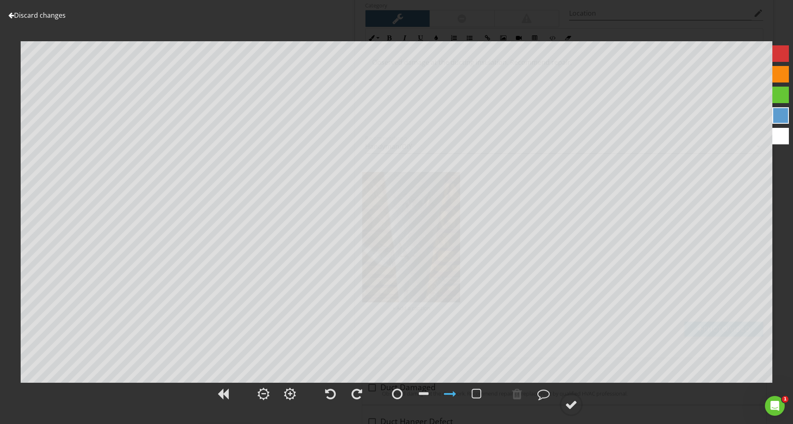
click at [777, 52] on div at bounding box center [780, 53] width 17 height 17
click at [571, 407] on div at bounding box center [571, 405] width 12 height 12
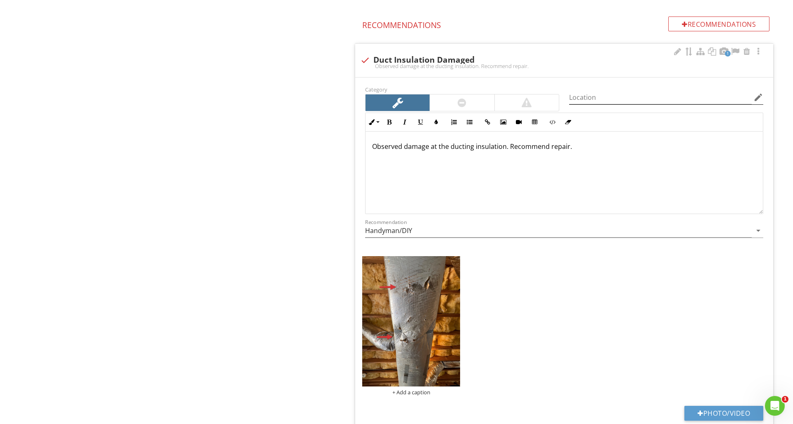
scroll to position [875, 0]
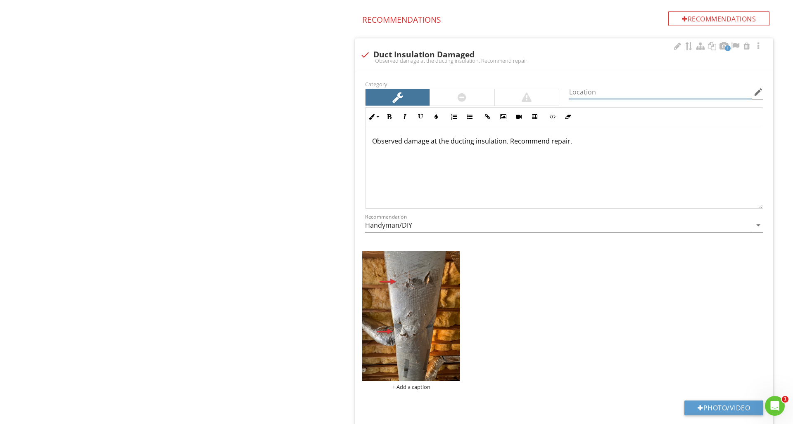
click at [635, 90] on input "Location" at bounding box center [660, 92] width 182 height 14
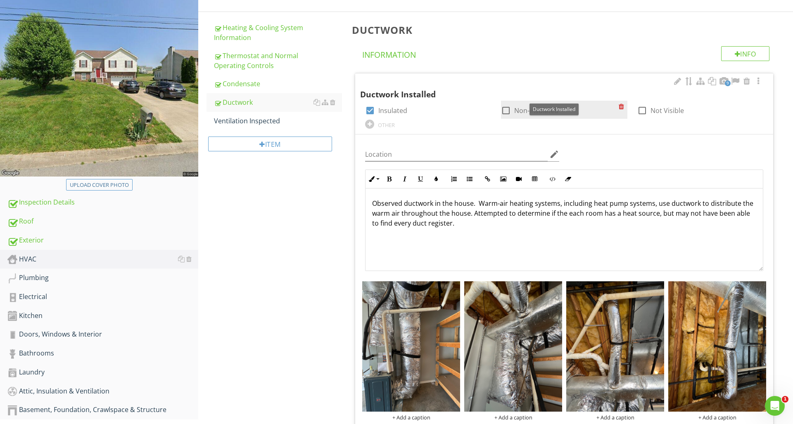
scroll to position [104, 0]
type input "Garage"
click at [461, 152] on input "Location" at bounding box center [456, 155] width 182 height 14
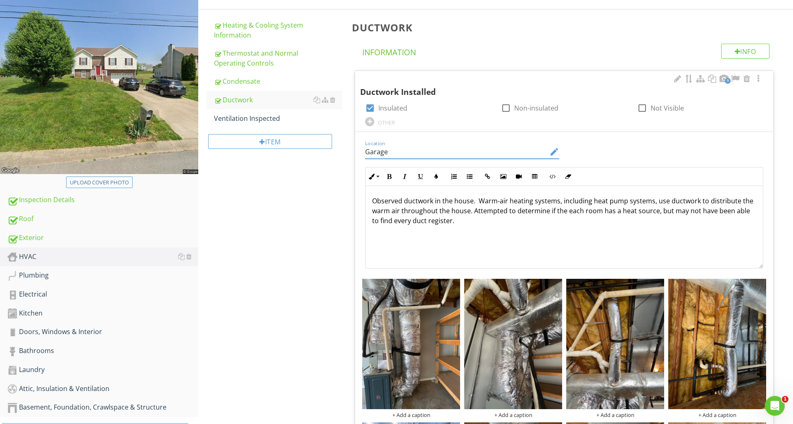
scroll to position [18, 0]
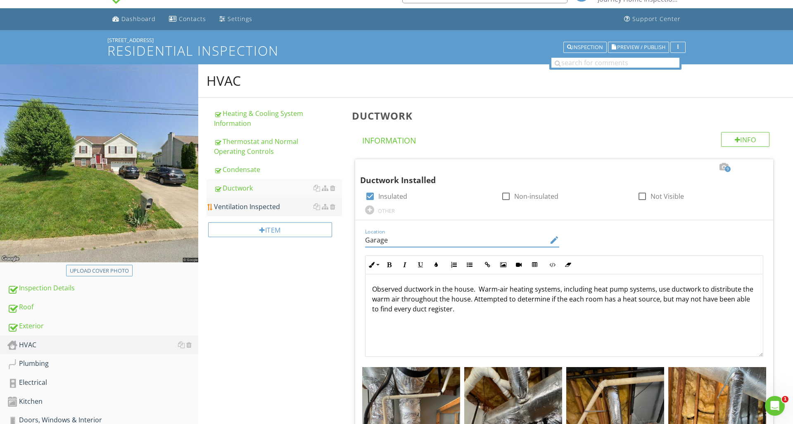
type input "Garage"
click at [286, 208] on div "Ventilation Inspected" at bounding box center [278, 207] width 128 height 10
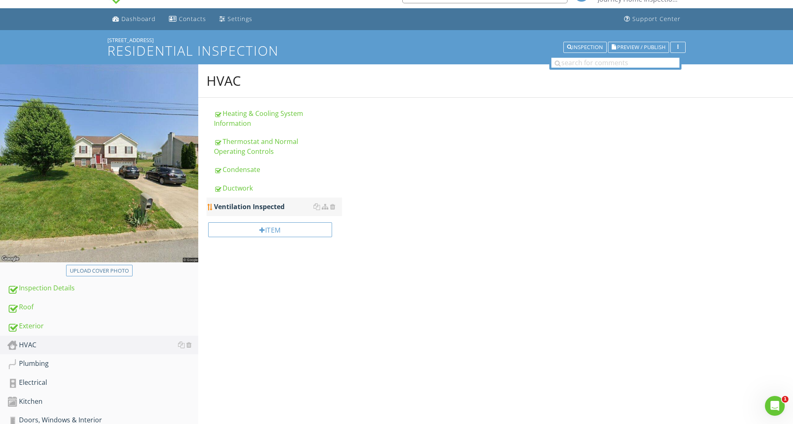
click at [286, 208] on div "Ventilation Inspected" at bounding box center [278, 207] width 128 height 10
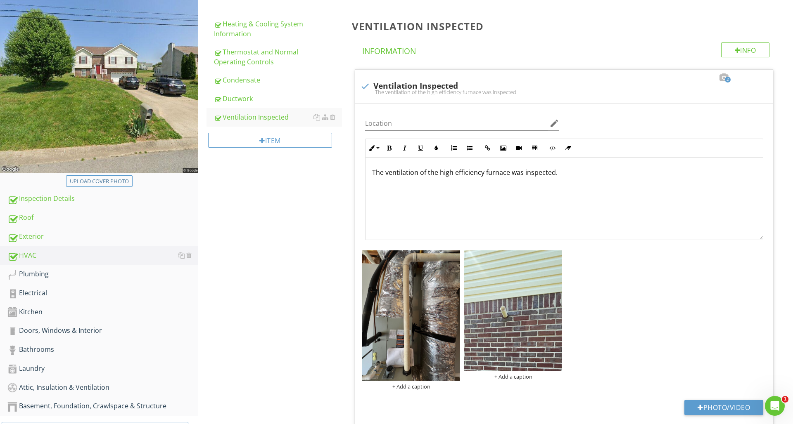
scroll to position [107, 0]
click at [256, 142] on div "Item" at bounding box center [270, 141] width 124 height 15
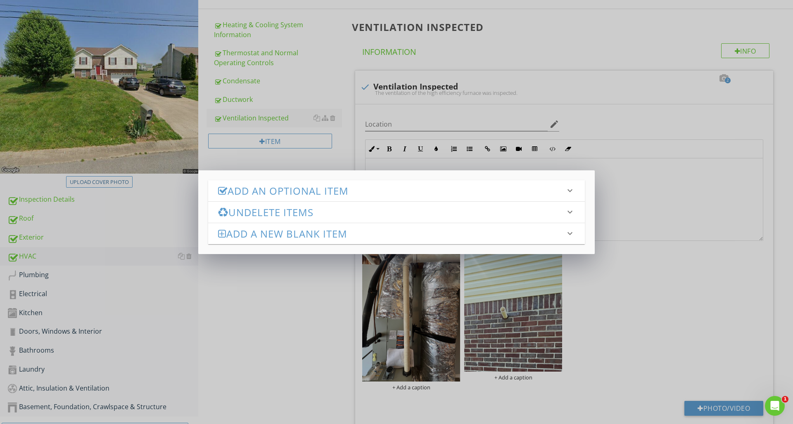
click at [291, 191] on h3 "Add an Optional Item" at bounding box center [391, 190] width 347 height 11
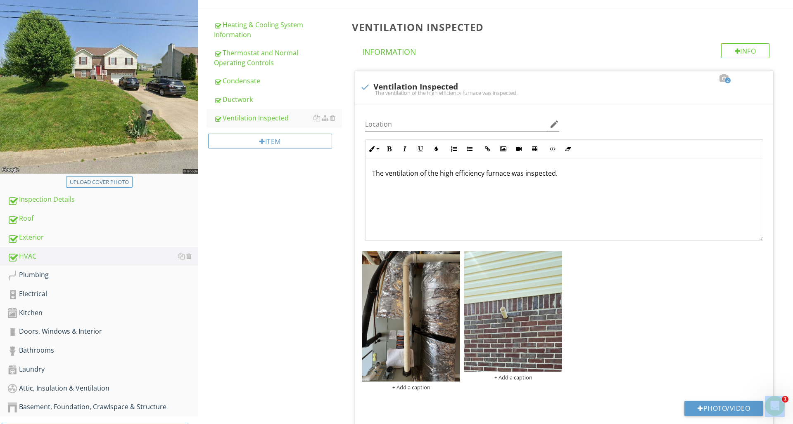
click at [660, 214] on div at bounding box center [396, 212] width 793 height 424
click at [96, 274] on div "Plumbing" at bounding box center [102, 275] width 191 height 11
click at [95, 274] on div "Plumbing" at bounding box center [102, 275] width 191 height 11
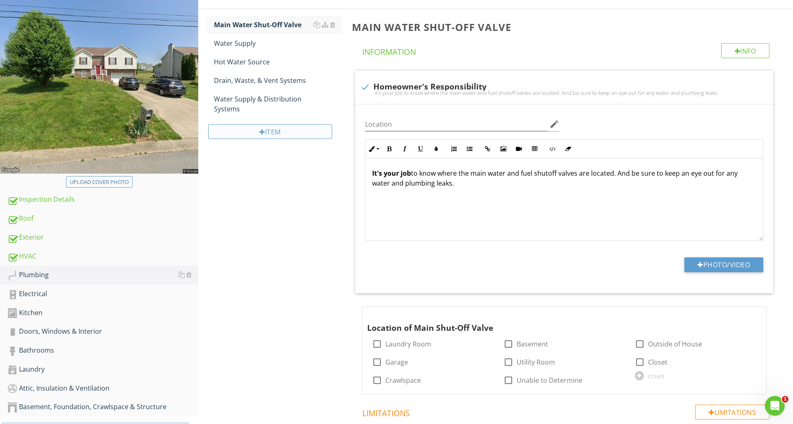
click at [243, 133] on div "Item" at bounding box center [270, 131] width 124 height 15
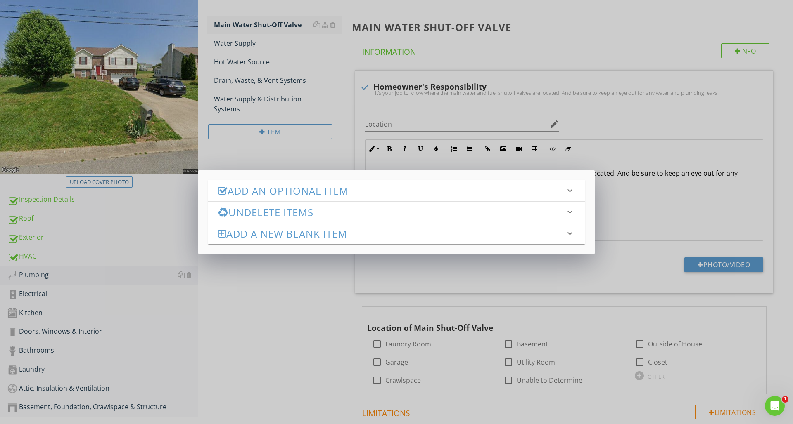
click at [289, 196] on h3 "Add an Optional Item" at bounding box center [391, 190] width 347 height 11
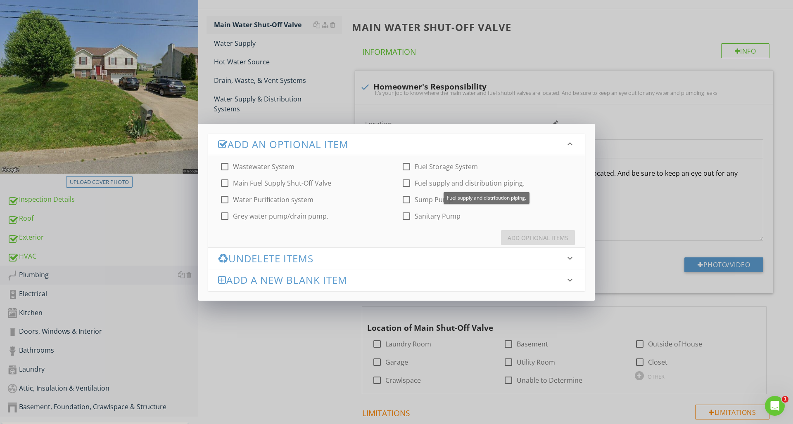
click at [408, 183] on div at bounding box center [406, 183] width 14 height 14
checkbox input "true"
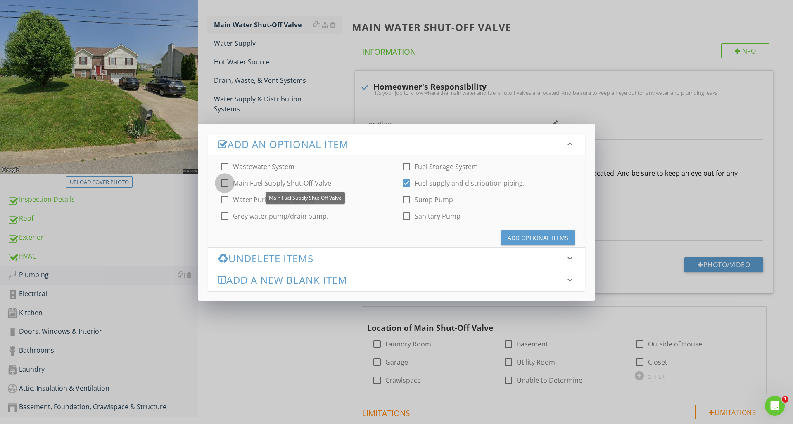
click at [223, 187] on div at bounding box center [225, 183] width 14 height 14
checkbox input "true"
click at [540, 241] on div "Add Optional Items" at bounding box center [537, 238] width 61 height 9
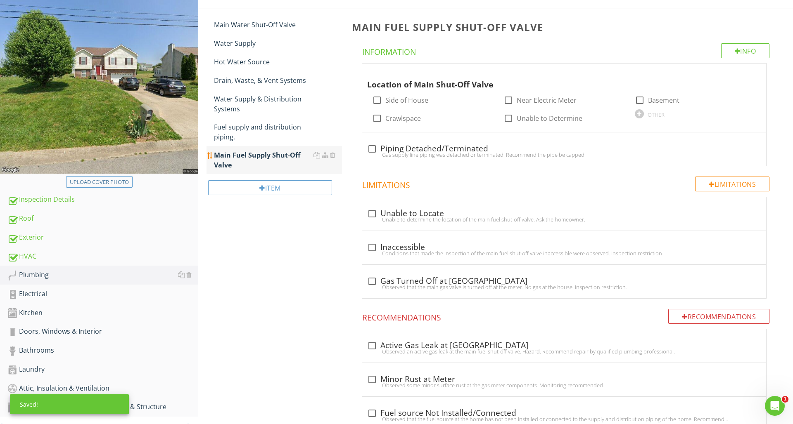
scroll to position [107, 0]
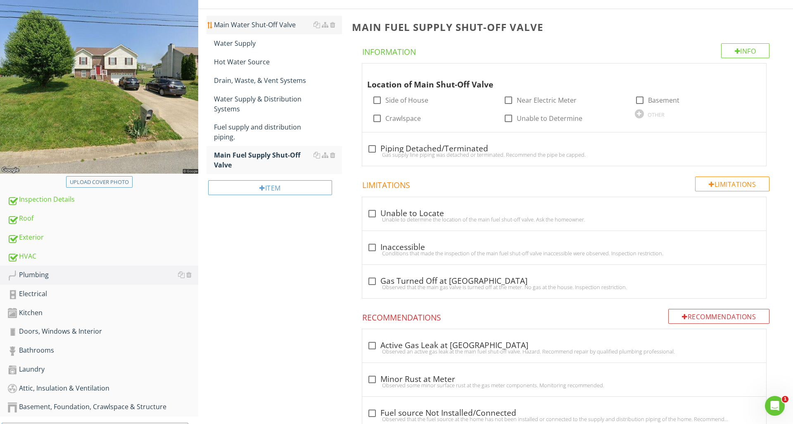
click at [228, 30] on link "Main Water Shut-Off Valve" at bounding box center [278, 25] width 128 height 18
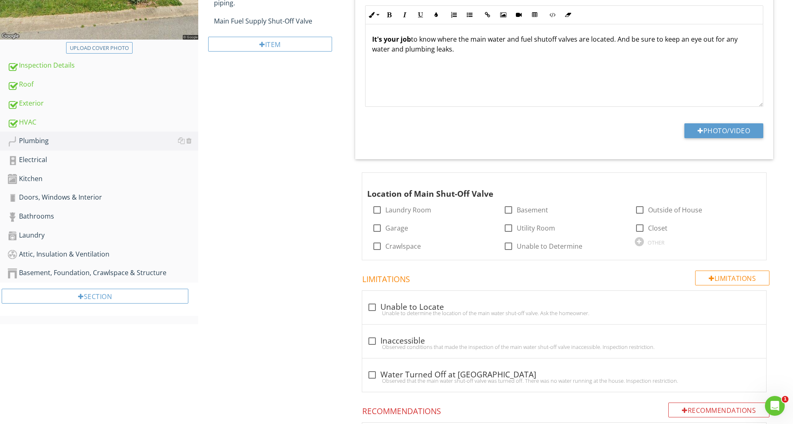
scroll to position [249, 0]
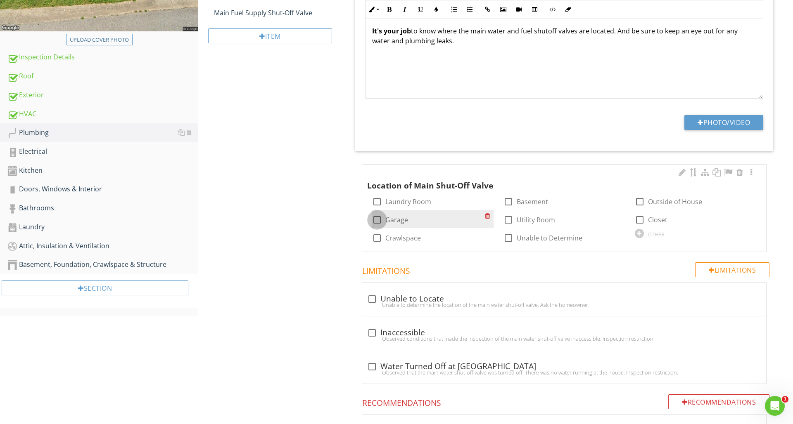
click at [381, 220] on div at bounding box center [377, 220] width 14 height 14
checkbox input "true"
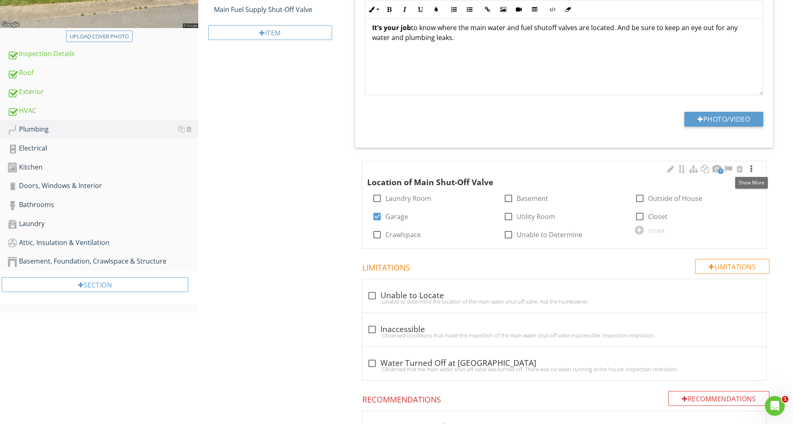
click at [750, 172] on div at bounding box center [751, 169] width 10 height 8
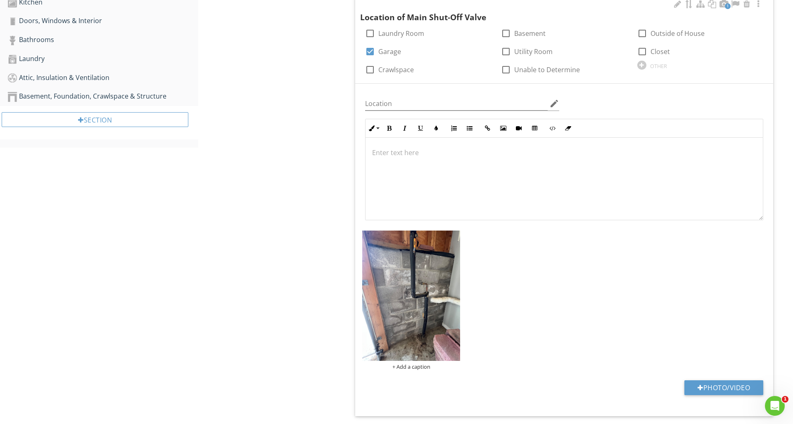
scroll to position [444, 0]
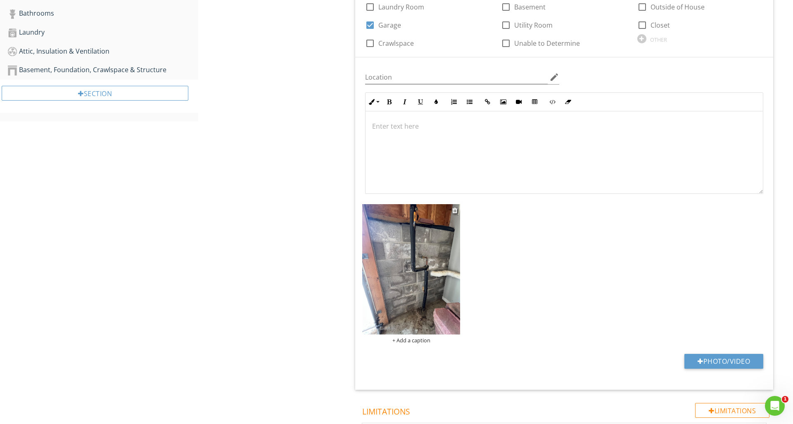
click at [436, 235] on img at bounding box center [411, 269] width 98 height 130
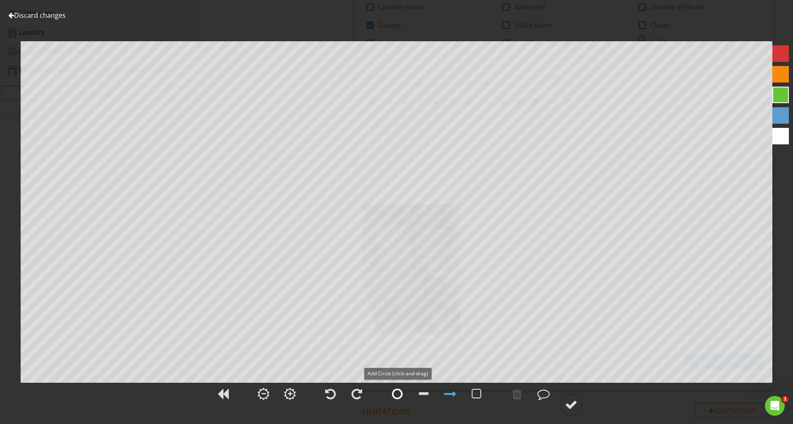
click at [399, 397] on div at bounding box center [397, 394] width 11 height 12
click at [571, 402] on div at bounding box center [571, 405] width 12 height 12
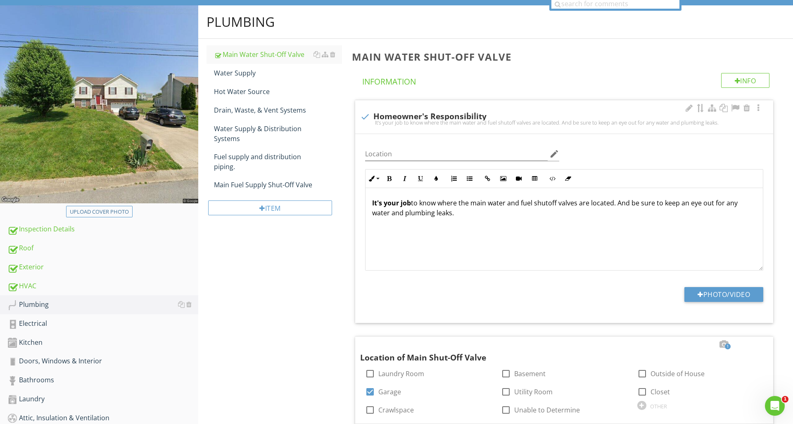
scroll to position [75, 0]
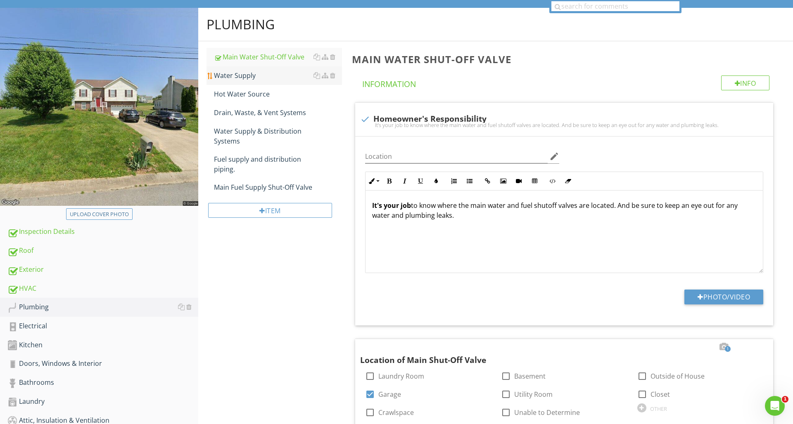
click at [222, 79] on div "Water Supply" at bounding box center [278, 76] width 128 height 10
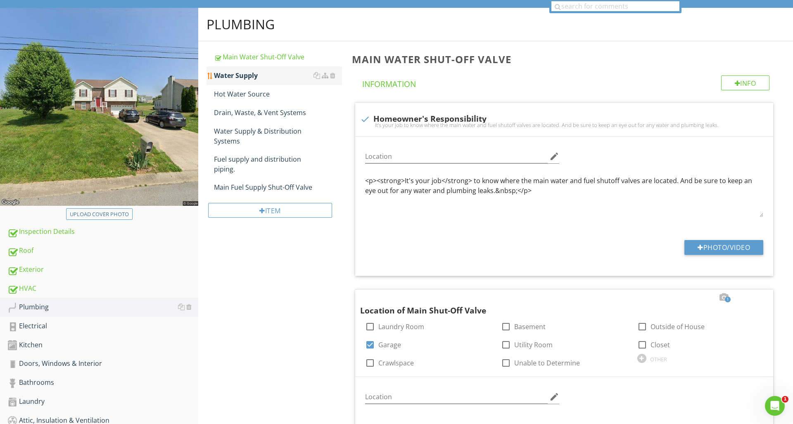
click at [222, 79] on div "Water Supply" at bounding box center [278, 76] width 128 height 10
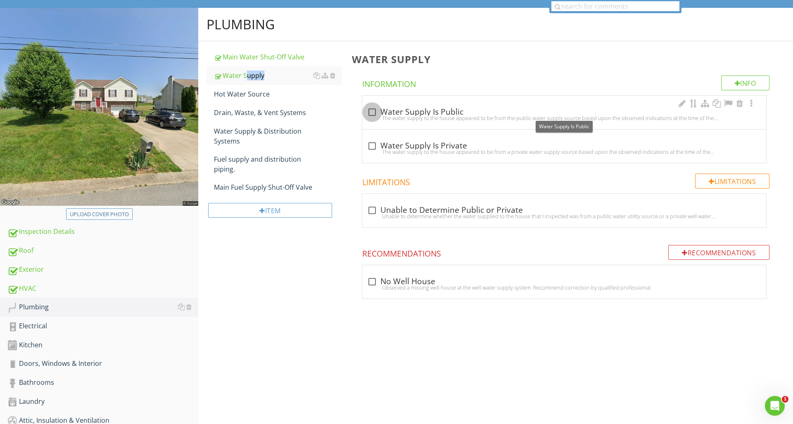
click at [372, 114] on div at bounding box center [372, 112] width 14 height 14
checkbox input "true"
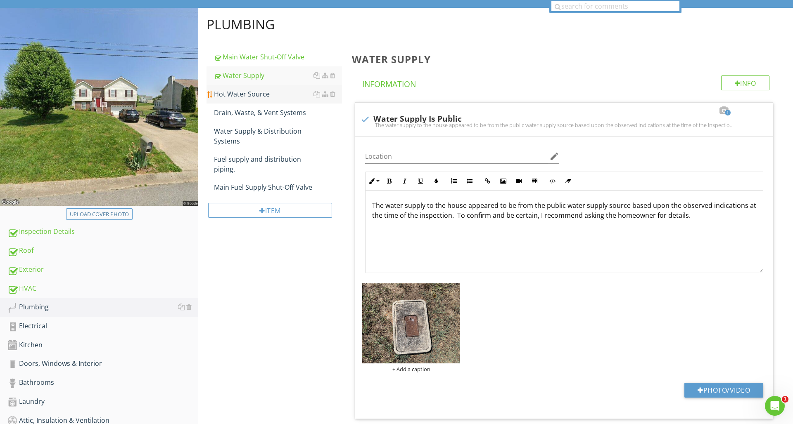
click at [265, 99] on link "Hot Water Source" at bounding box center [278, 94] width 128 height 18
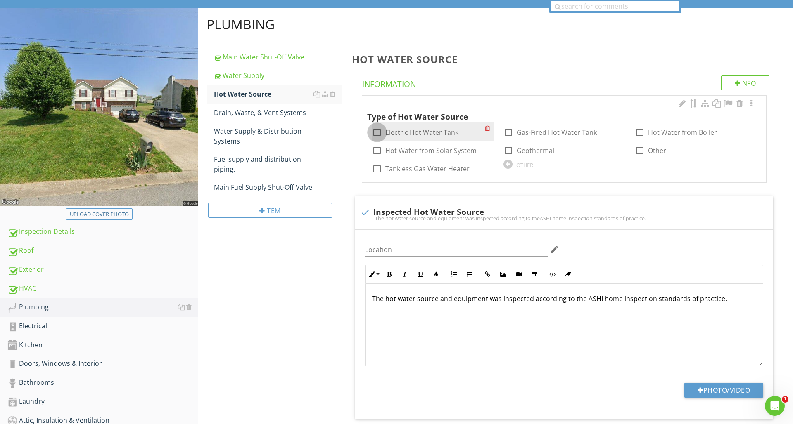
click at [378, 133] on div at bounding box center [377, 132] width 14 height 14
checkbox input "true"
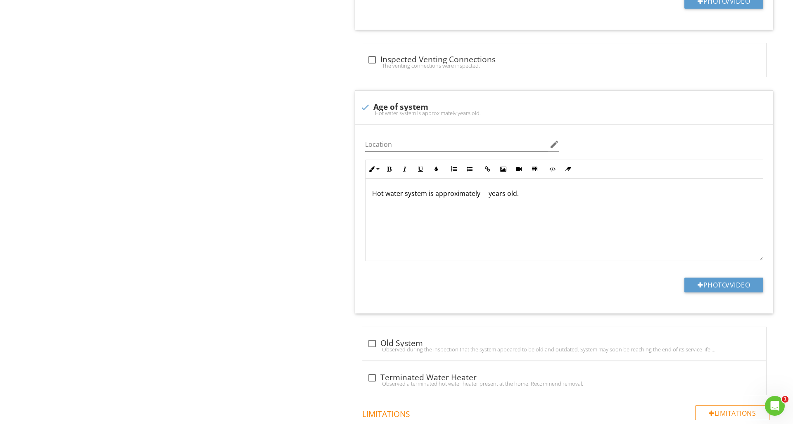
scroll to position [984, 0]
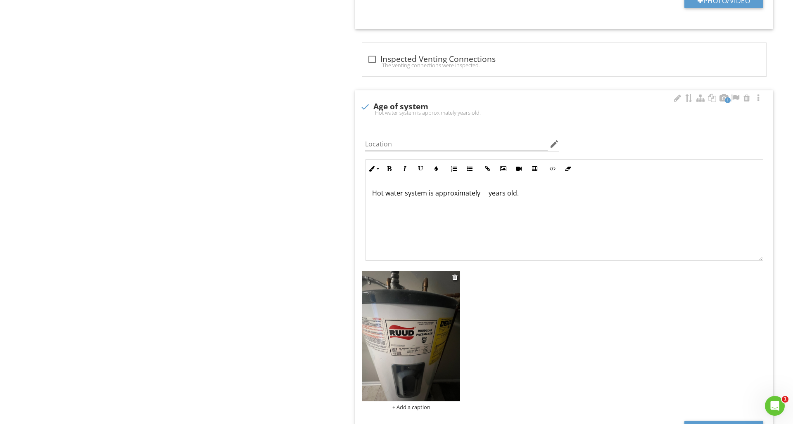
click at [440, 302] on img at bounding box center [411, 336] width 98 height 130
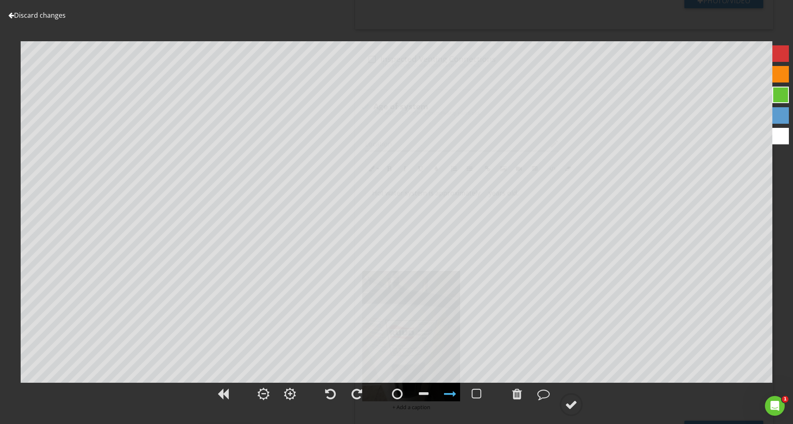
scroll to position [75, 0]
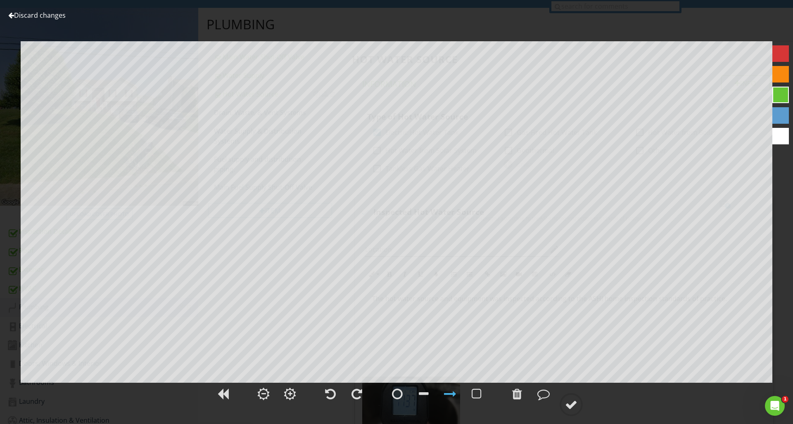
click at [6, 15] on div "Discard changes Add Location" at bounding box center [396, 212] width 793 height 424
click at [14, 17] on link "Discard changes" at bounding box center [36, 15] width 57 height 9
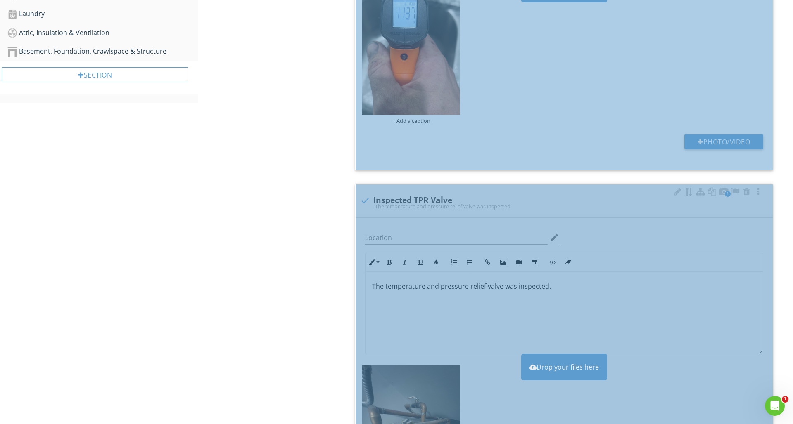
scroll to position [575, 0]
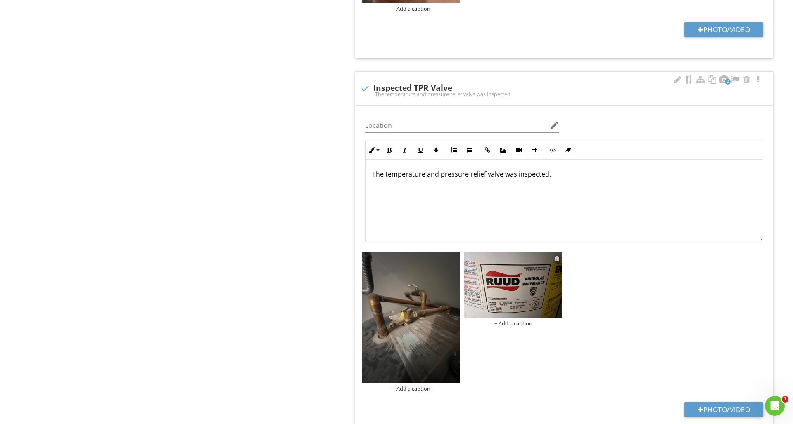
click at [556, 258] on div at bounding box center [556, 259] width 5 height 7
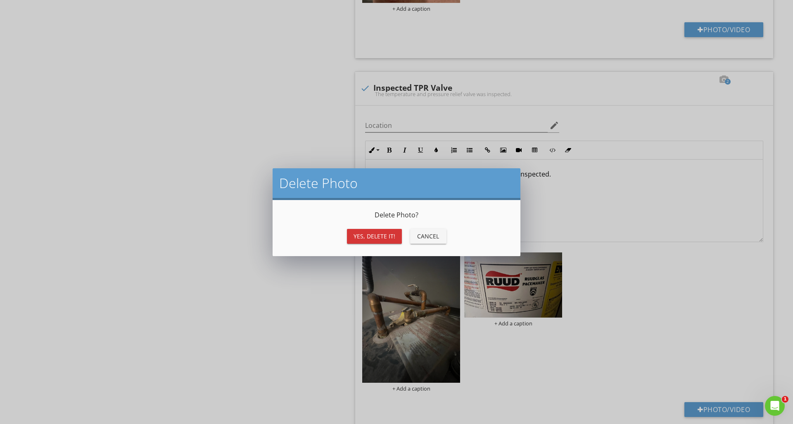
click at [369, 238] on div "Yes, Delete it!" at bounding box center [374, 236] width 42 height 9
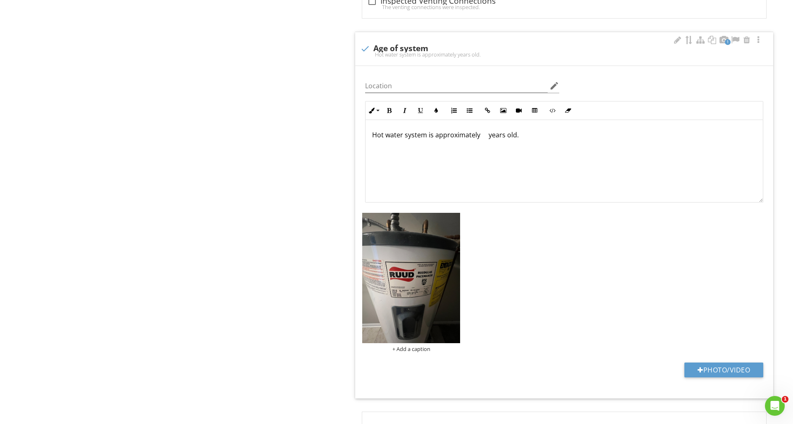
scroll to position [1043, 0]
click at [454, 218] on div at bounding box center [454, 218] width 5 height 7
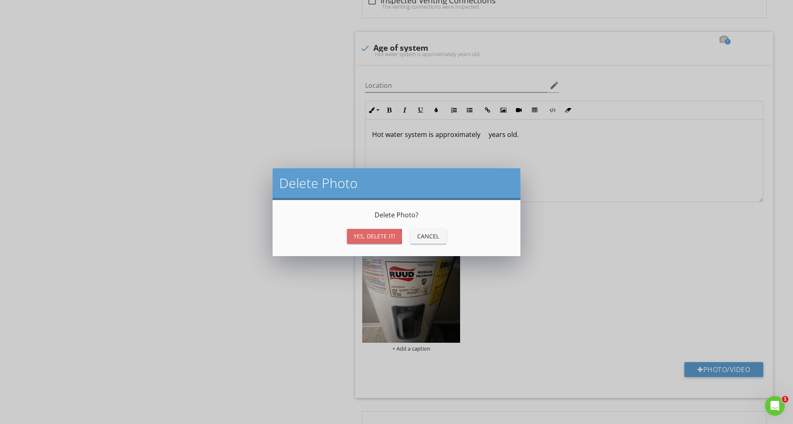
click at [395, 237] on button "Yes, Delete it!" at bounding box center [374, 236] width 55 height 15
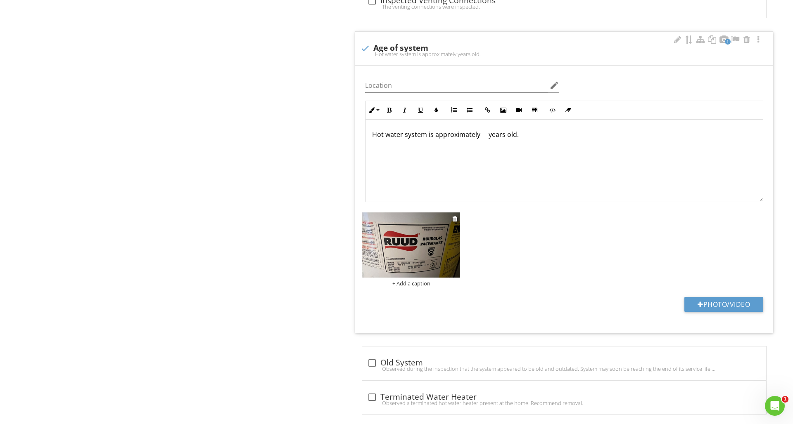
click at [423, 223] on img at bounding box center [411, 245] width 98 height 65
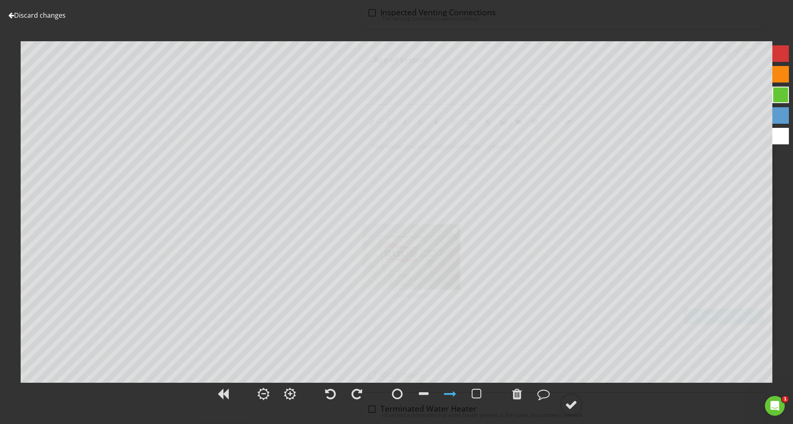
scroll to position [1015, 0]
click at [477, 399] on div at bounding box center [476, 394] width 10 height 12
click at [512, 392] on div at bounding box center [517, 394] width 10 height 12
click at [515, 393] on div at bounding box center [517, 394] width 10 height 12
click at [571, 402] on div at bounding box center [571, 405] width 12 height 12
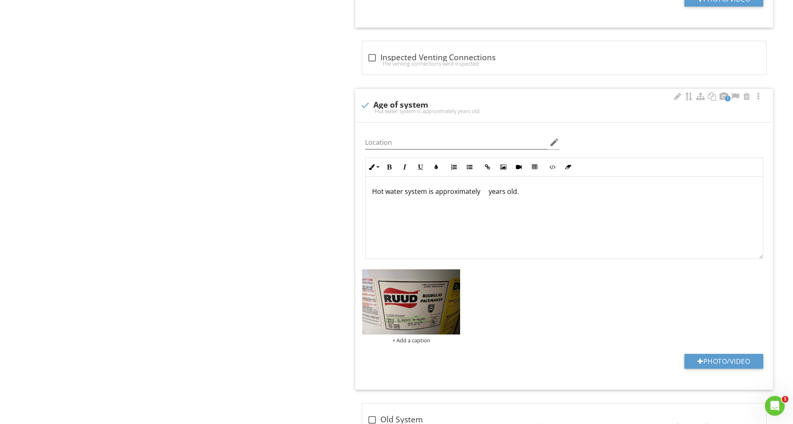
scroll to position [976, 0]
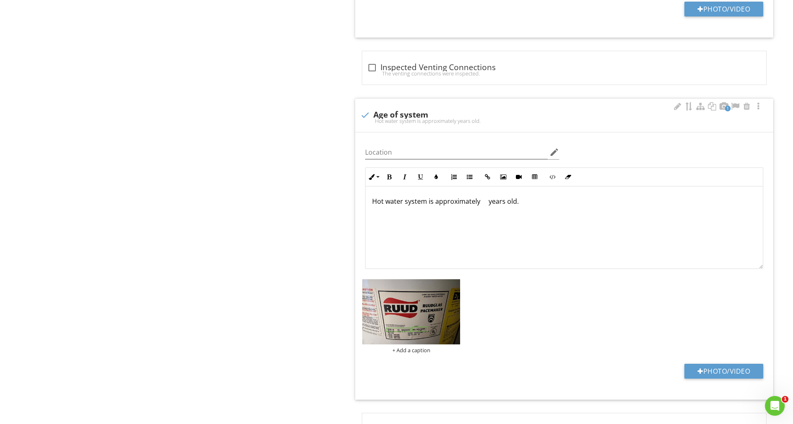
click at [481, 204] on p "Hot water system is approximately years old." at bounding box center [564, 202] width 384 height 10
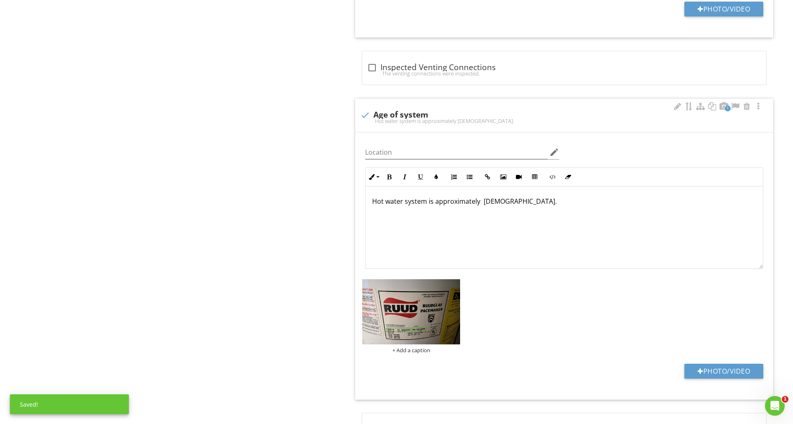
click at [504, 201] on p "Hot water system is approximately 22-23 years old." at bounding box center [564, 202] width 384 height 10
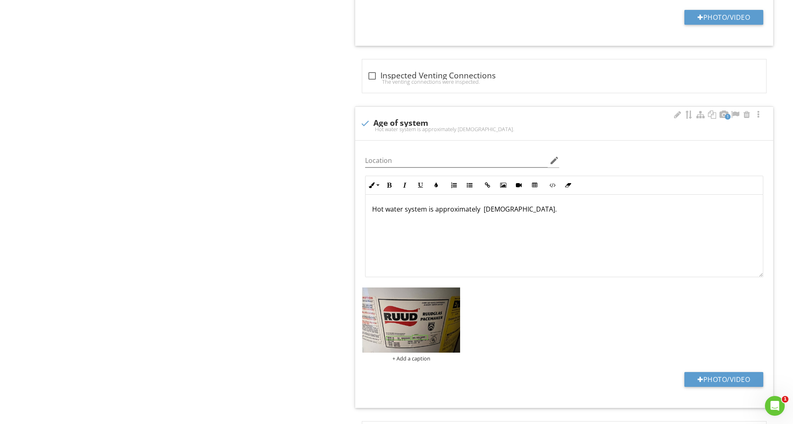
scroll to position [969, 0]
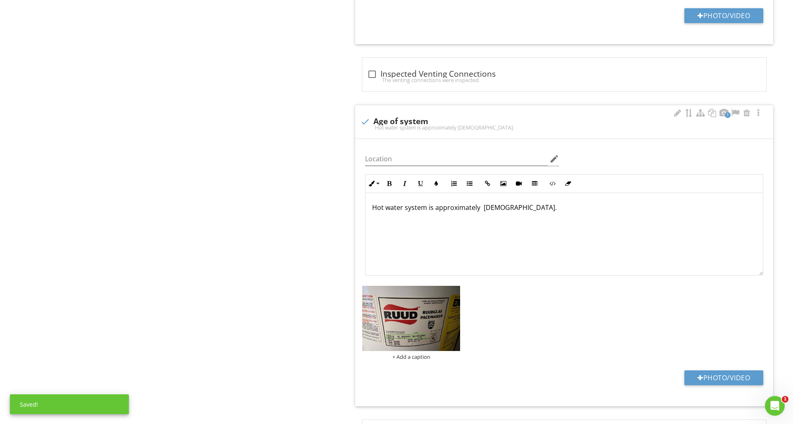
click at [481, 208] on p "Hot water system is approximately 22-23 years old." at bounding box center [564, 208] width 384 height 10
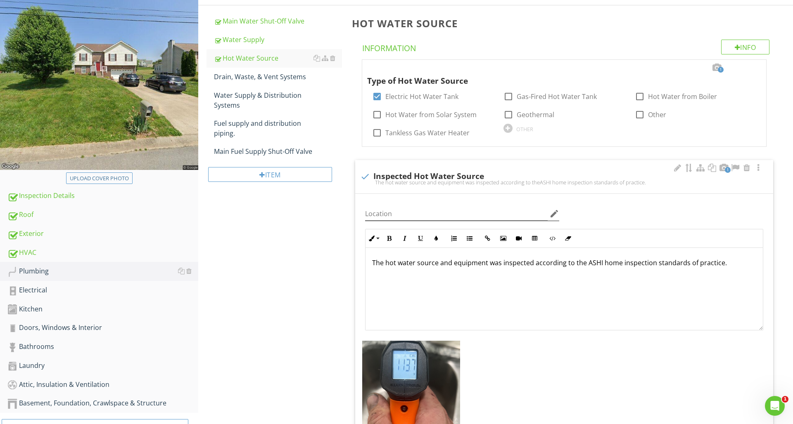
scroll to position [109, 0]
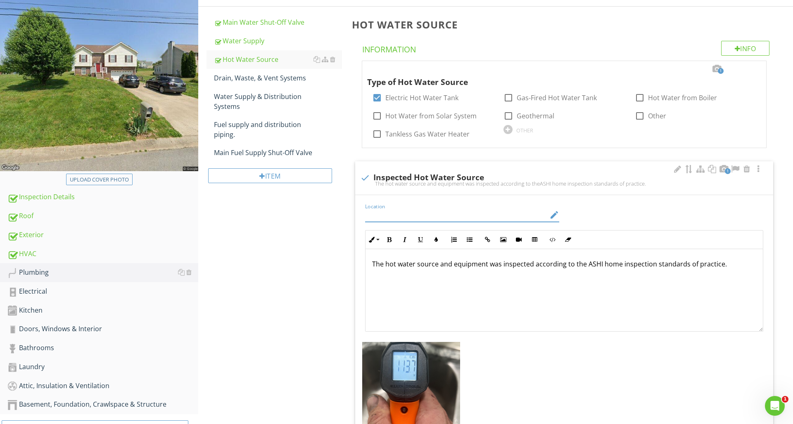
click at [442, 216] on input "Location" at bounding box center [456, 215] width 182 height 14
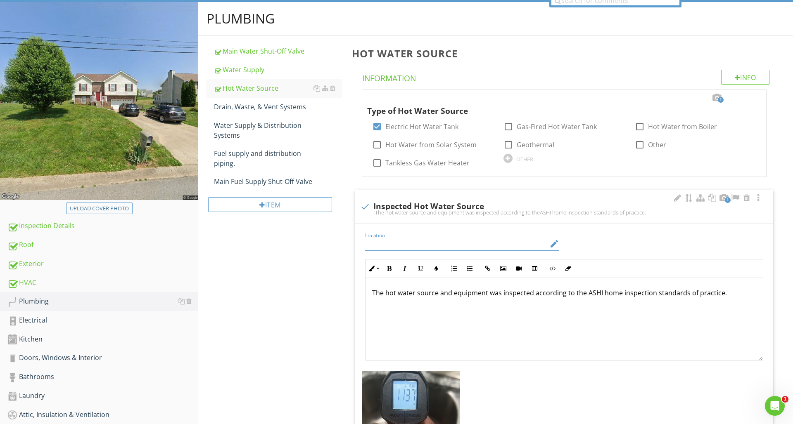
scroll to position [77, 0]
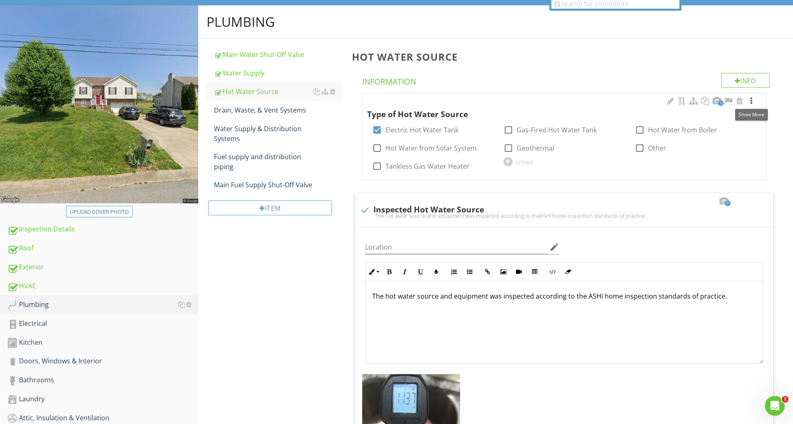
click at [752, 103] on div at bounding box center [751, 101] width 10 height 8
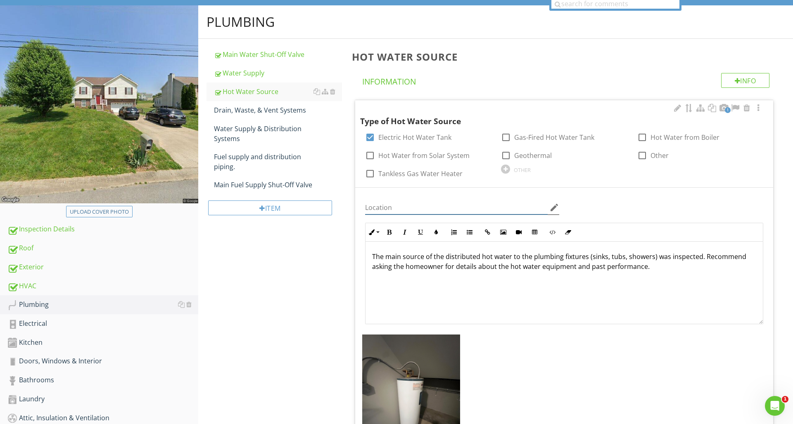
click at [451, 211] on input "Location" at bounding box center [456, 208] width 182 height 14
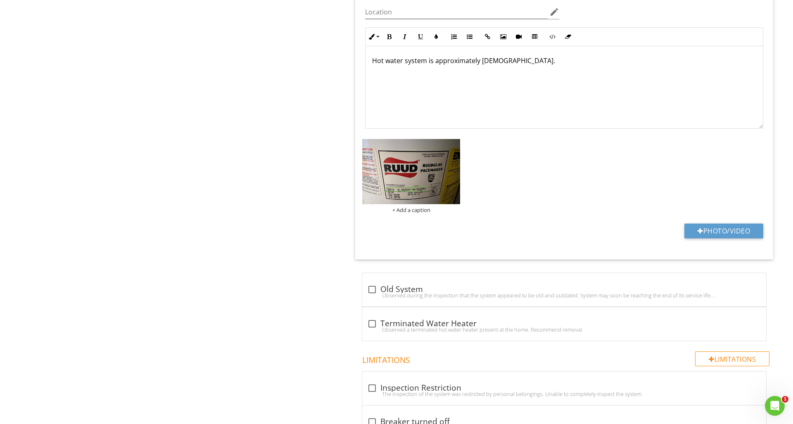
scroll to position [1461, 0]
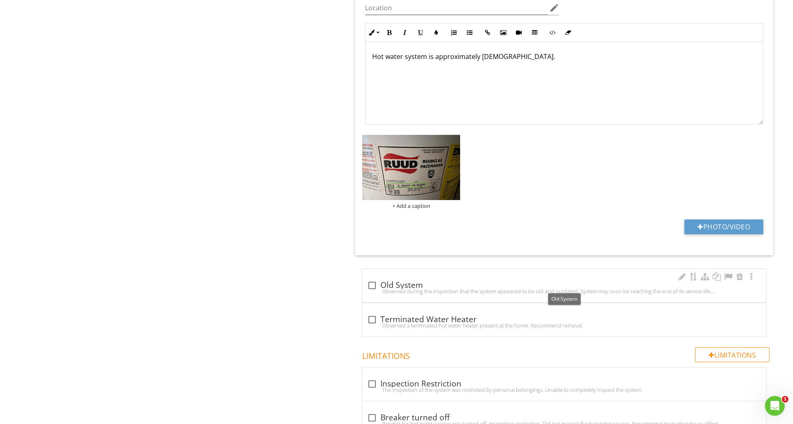
type input "Laundry Room"
drag, startPoint x: 373, startPoint y: 285, endPoint x: 395, endPoint y: 282, distance: 22.5
click at [373, 285] on div at bounding box center [372, 286] width 14 height 14
checkbox input "true"
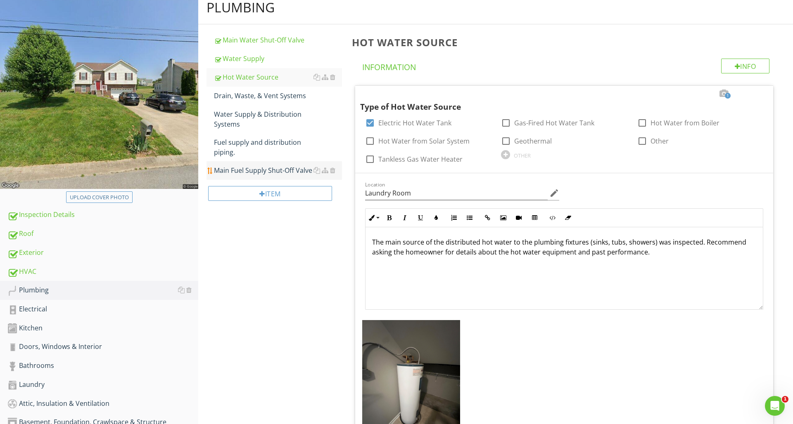
scroll to position [91, 0]
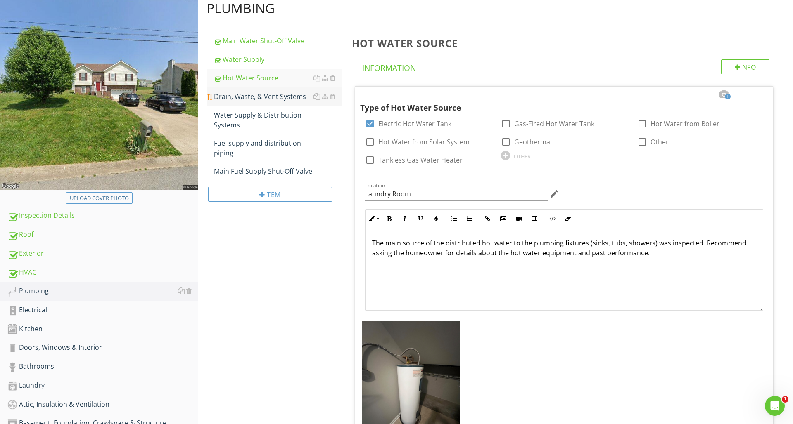
click at [250, 100] on div "Drain, Waste, & Vent Systems" at bounding box center [278, 97] width 128 height 10
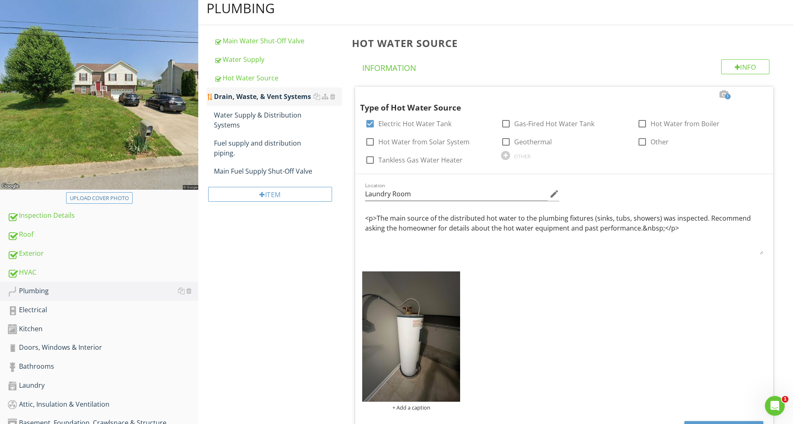
click at [250, 100] on div "Drain, Waste, & Vent Systems" at bounding box center [278, 97] width 128 height 10
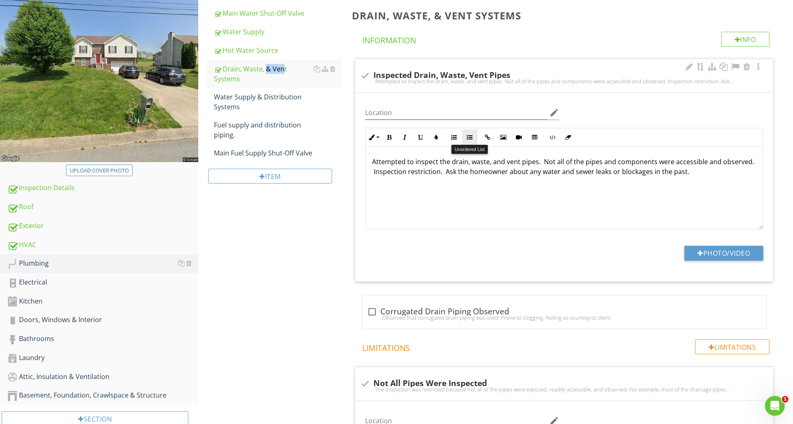
scroll to position [121, 0]
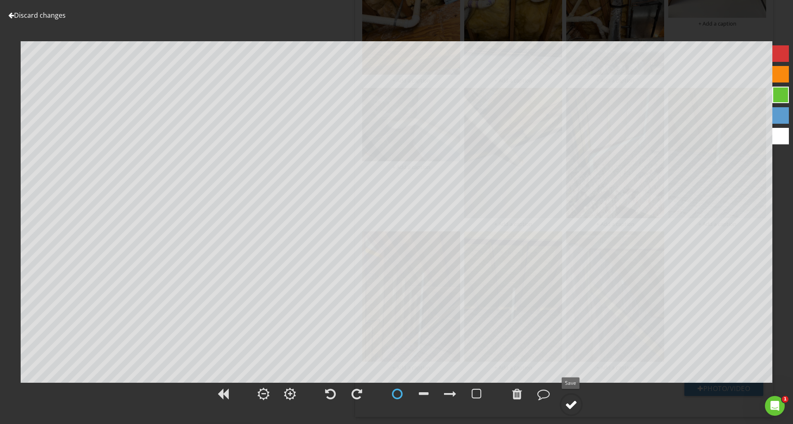
click at [572, 409] on div at bounding box center [571, 405] width 12 height 12
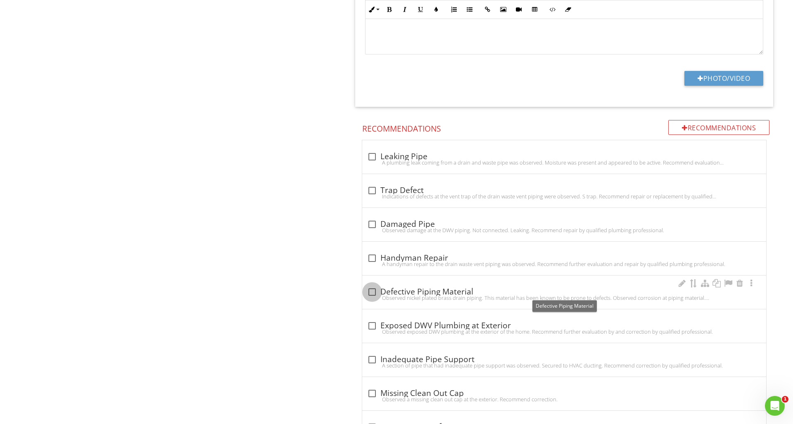
click at [371, 290] on div at bounding box center [372, 292] width 14 height 14
checkbox input "true"
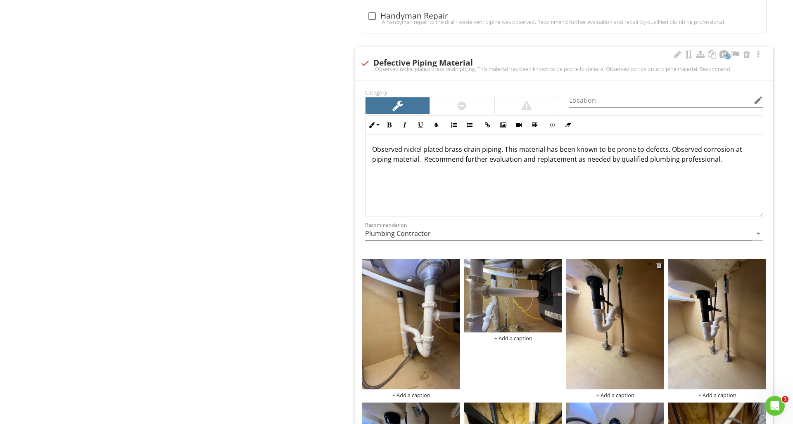
click at [658, 265] on div at bounding box center [658, 265] width 5 height 7
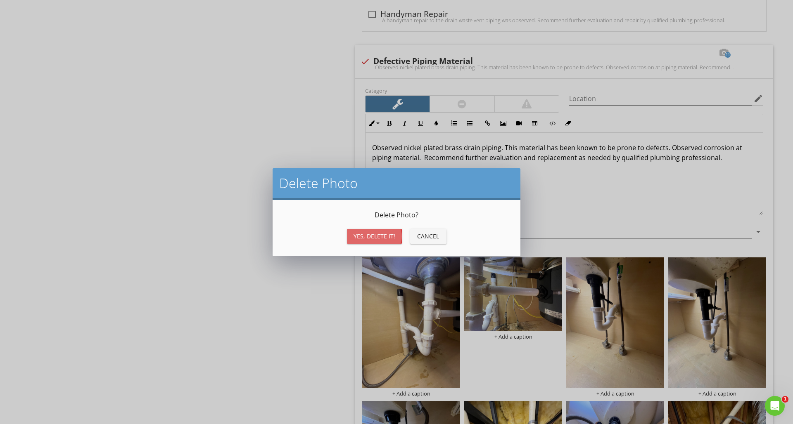
click at [385, 238] on div "Yes, Delete it!" at bounding box center [374, 236] width 42 height 9
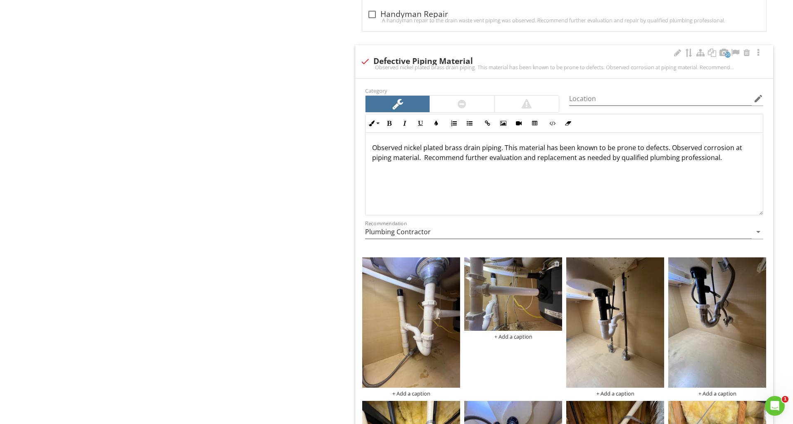
click at [557, 264] on div at bounding box center [556, 263] width 5 height 7
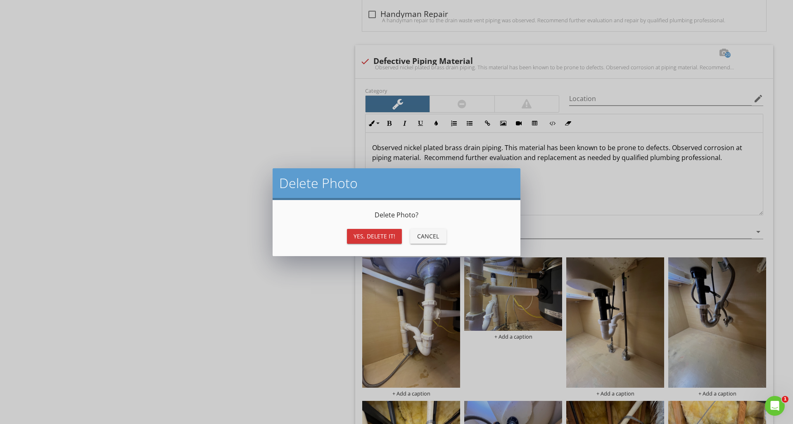
click at [383, 239] on div "Yes, Delete it!" at bounding box center [374, 236] width 42 height 9
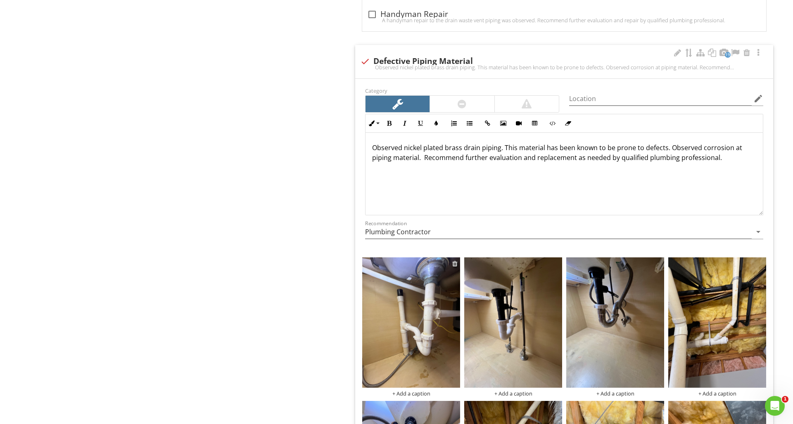
click at [456, 263] on div at bounding box center [454, 263] width 5 height 7
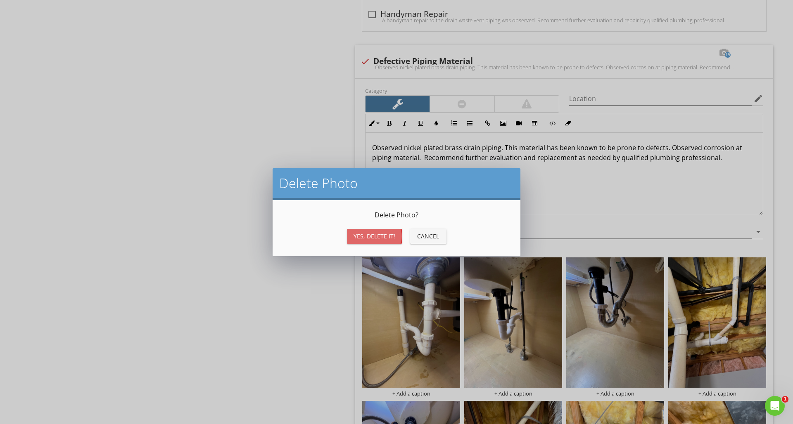
click at [359, 239] on div "Yes, Delete it!" at bounding box center [374, 236] width 42 height 9
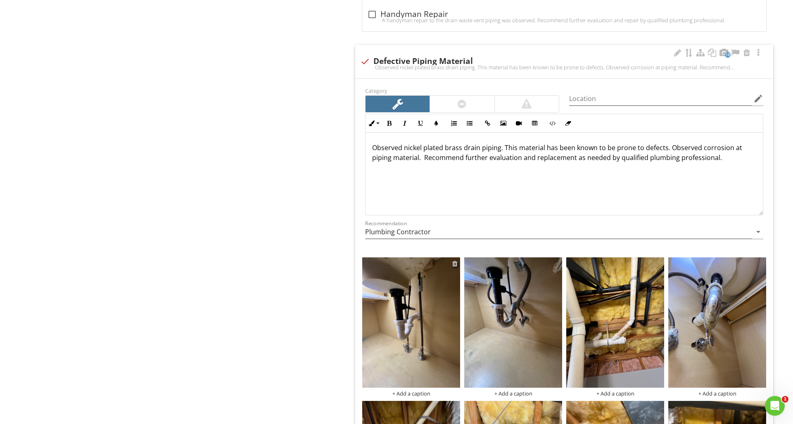
click at [456, 263] on div at bounding box center [454, 263] width 5 height 7
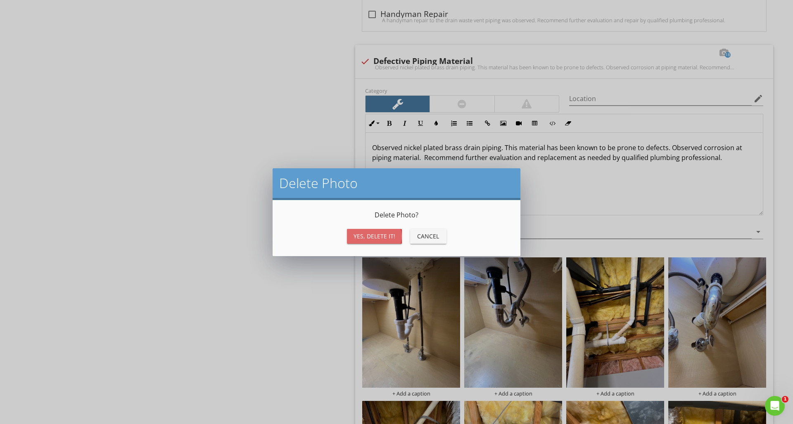
click at [374, 238] on div "Yes, Delete it!" at bounding box center [374, 236] width 42 height 9
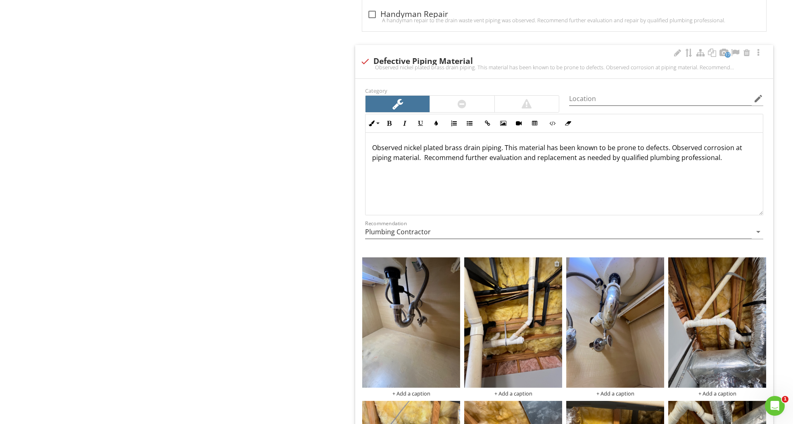
click at [558, 266] on div at bounding box center [556, 263] width 5 height 7
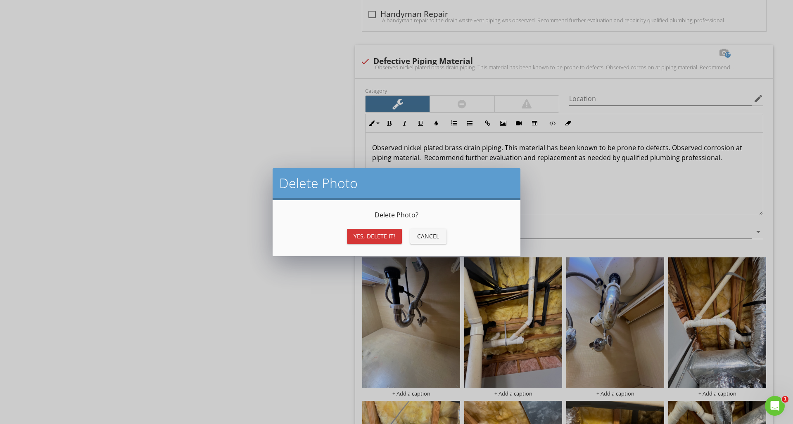
click at [379, 236] on div "Yes, Delete it!" at bounding box center [374, 236] width 42 height 9
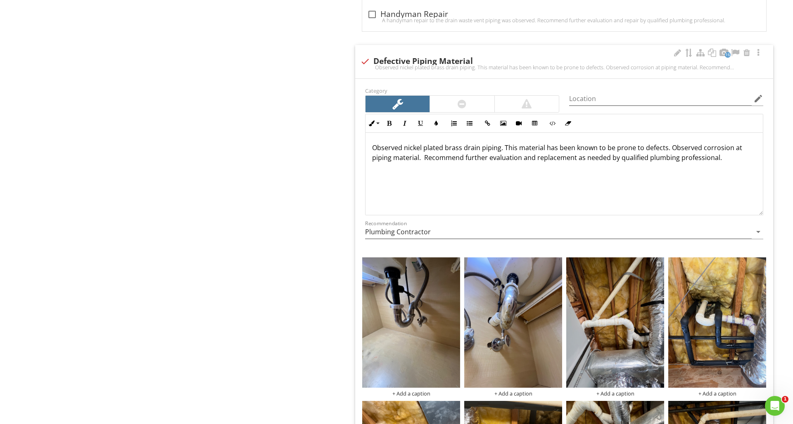
click at [659, 265] on div at bounding box center [658, 263] width 5 height 7
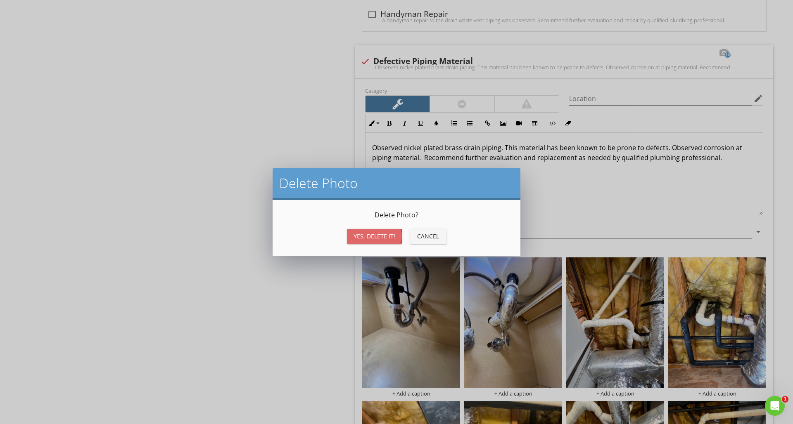
click at [388, 238] on div "Yes, Delete it!" at bounding box center [374, 236] width 42 height 9
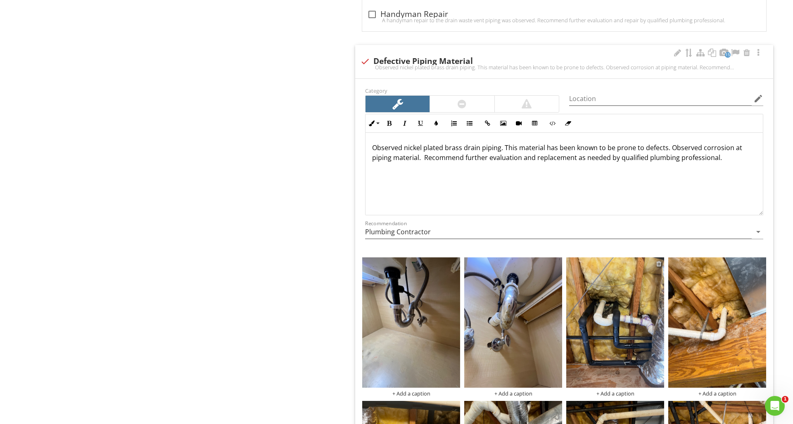
click at [658, 265] on div at bounding box center [658, 263] width 5 height 7
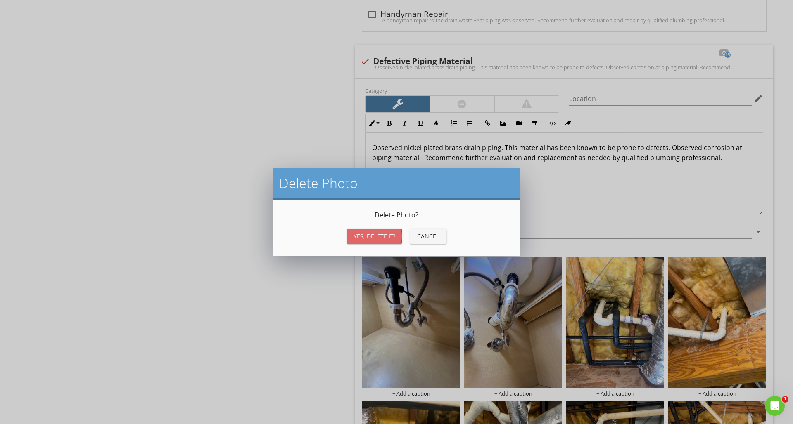
click at [377, 244] on button "Yes, Delete it!" at bounding box center [374, 236] width 55 height 15
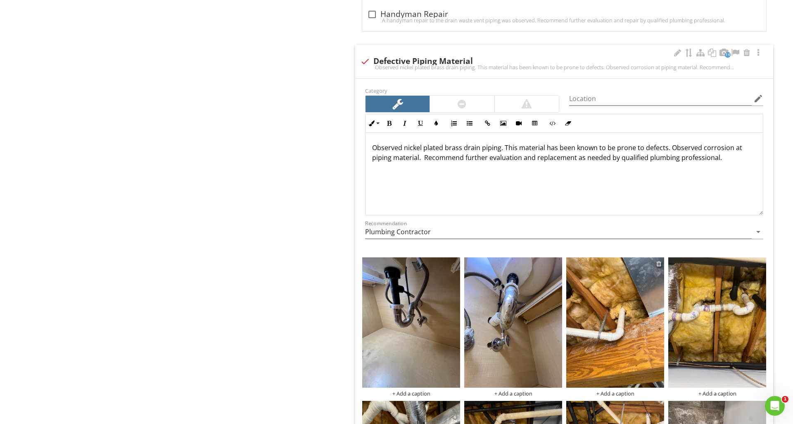
click at [660, 264] on div at bounding box center [658, 263] width 5 height 7
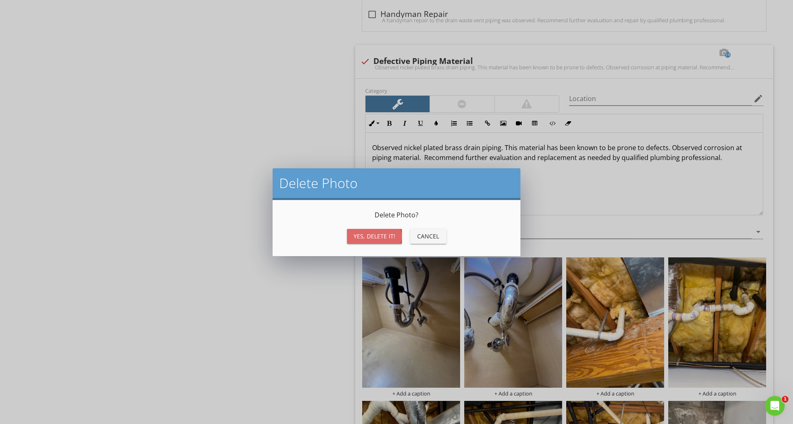
drag, startPoint x: 392, startPoint y: 239, endPoint x: 397, endPoint y: 240, distance: 5.0
click at [392, 239] on div "Yes, Delete it!" at bounding box center [374, 236] width 42 height 9
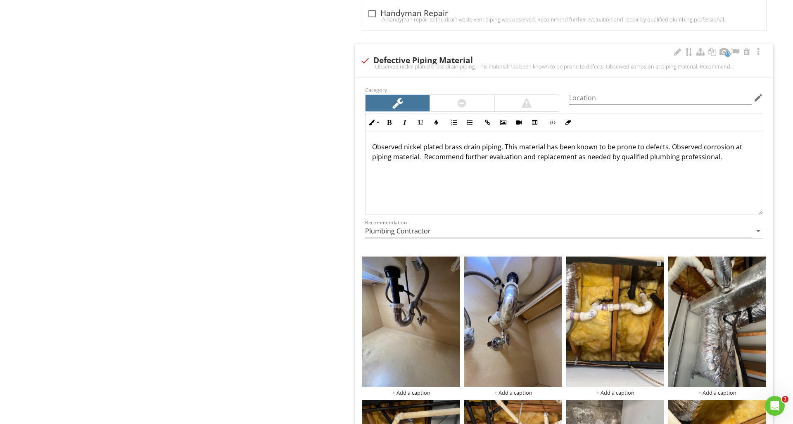
click at [658, 263] on div at bounding box center [658, 263] width 5 height 7
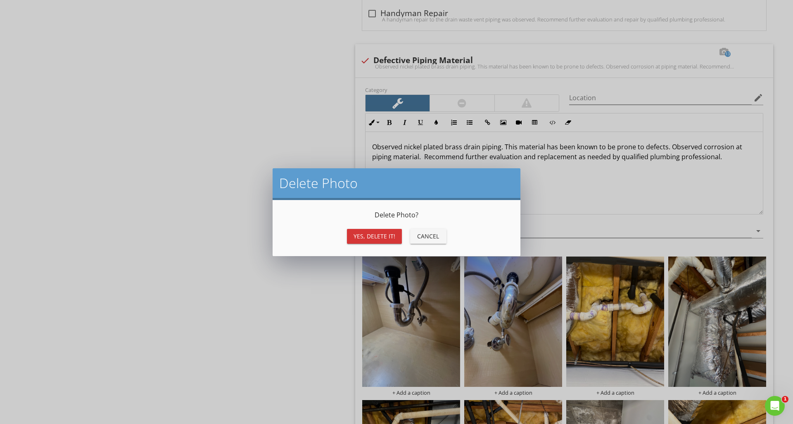
click at [369, 237] on div "Yes, Delete it!" at bounding box center [374, 236] width 42 height 9
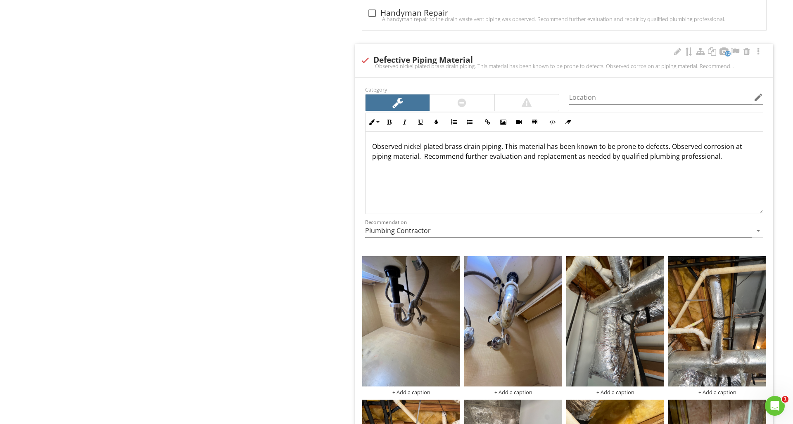
scroll to position [1566, 0]
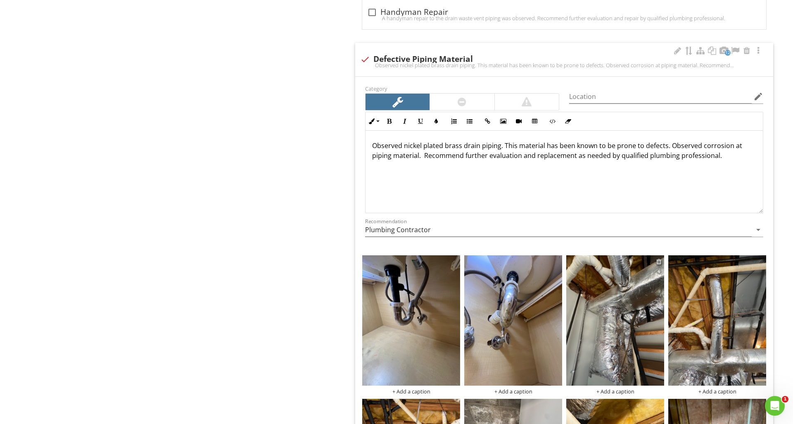
click at [660, 261] on div at bounding box center [658, 261] width 5 height 7
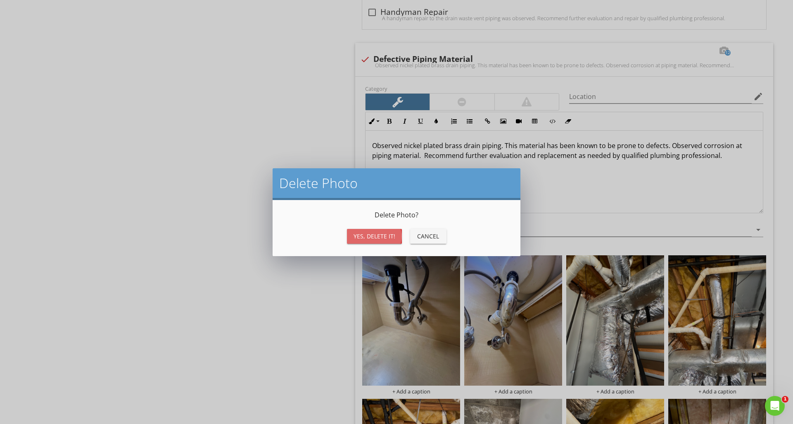
click at [392, 239] on div "Yes, Delete it!" at bounding box center [374, 236] width 42 height 9
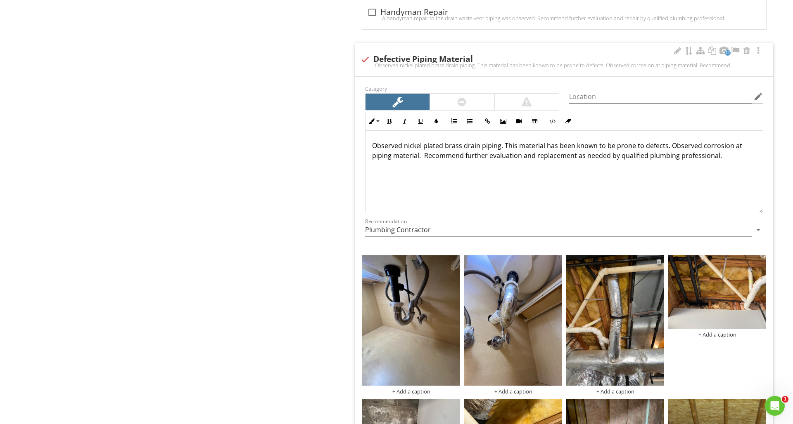
click at [659, 260] on div at bounding box center [658, 261] width 5 height 7
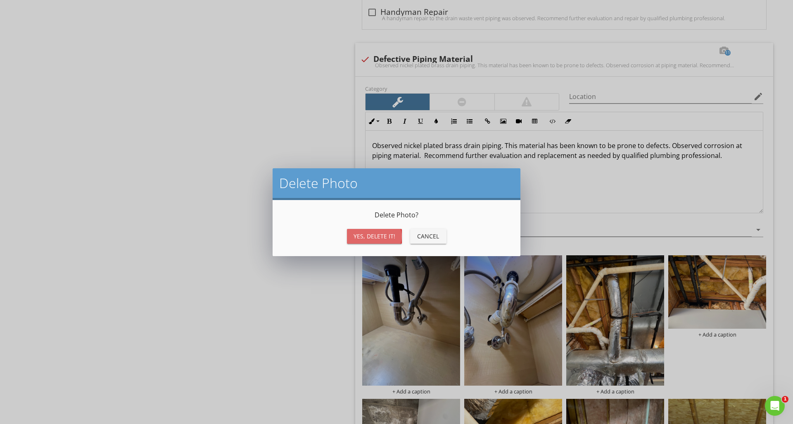
click at [373, 243] on button "Yes, Delete it!" at bounding box center [374, 236] width 55 height 15
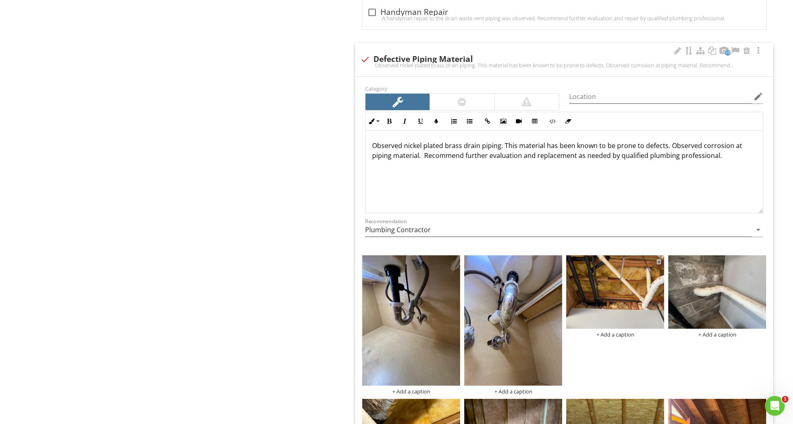
click at [657, 262] on div at bounding box center [658, 261] width 5 height 7
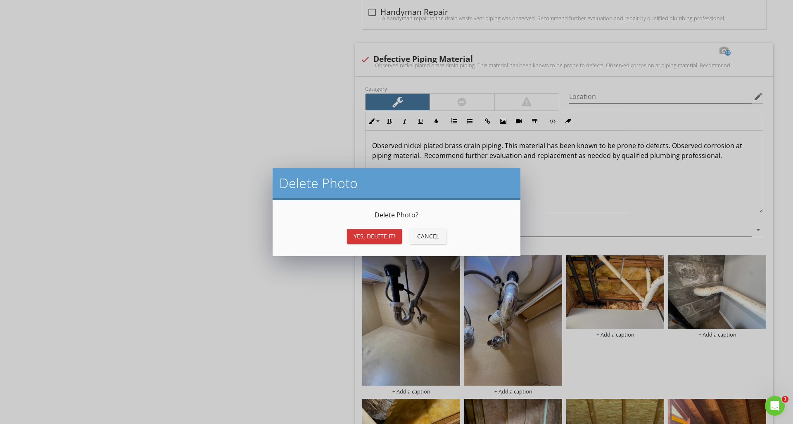
click at [393, 235] on div "Yes, Delete it!" at bounding box center [374, 236] width 42 height 9
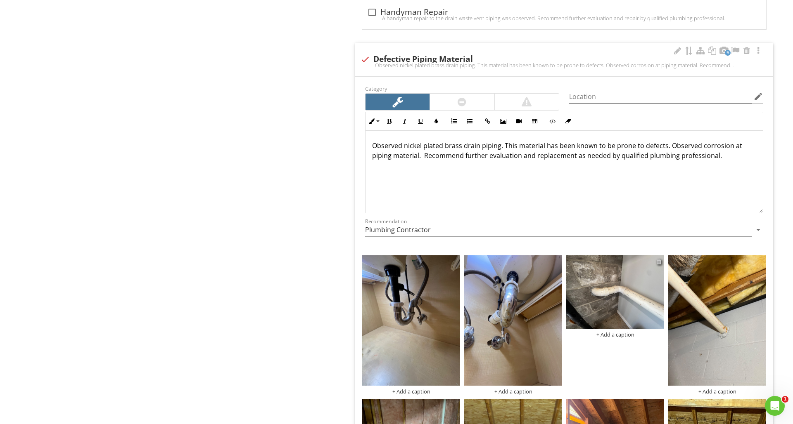
click at [657, 262] on div at bounding box center [658, 261] width 5 height 7
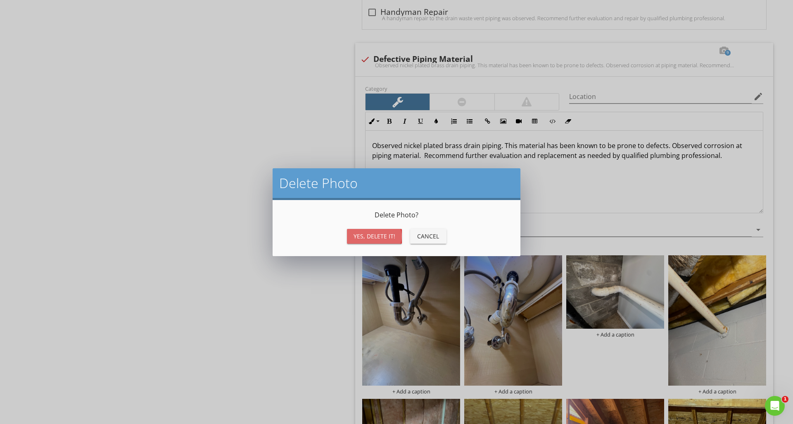
click at [357, 236] on div "Yes, Delete it!" at bounding box center [374, 236] width 42 height 9
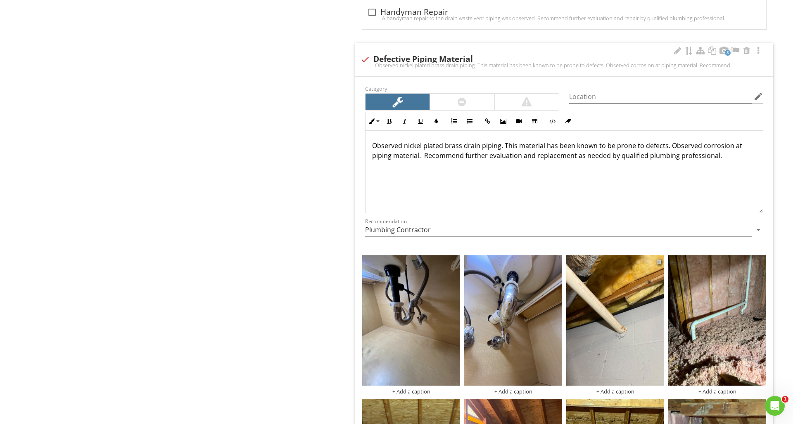
click at [658, 263] on div at bounding box center [658, 261] width 5 height 7
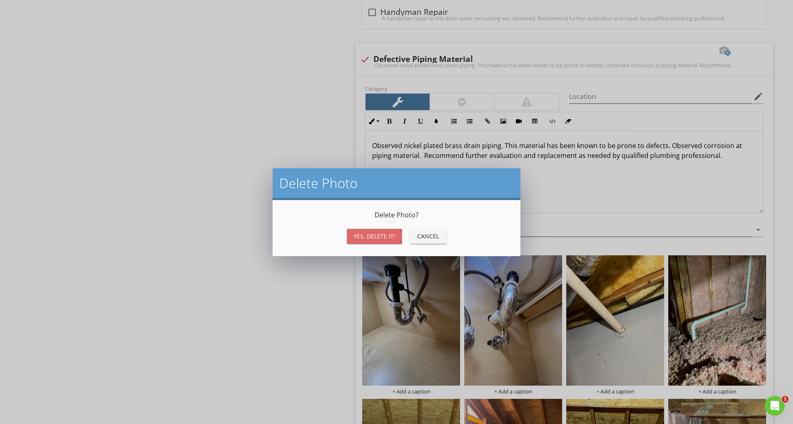
click at [373, 239] on div "Yes, Delete it!" at bounding box center [374, 236] width 42 height 9
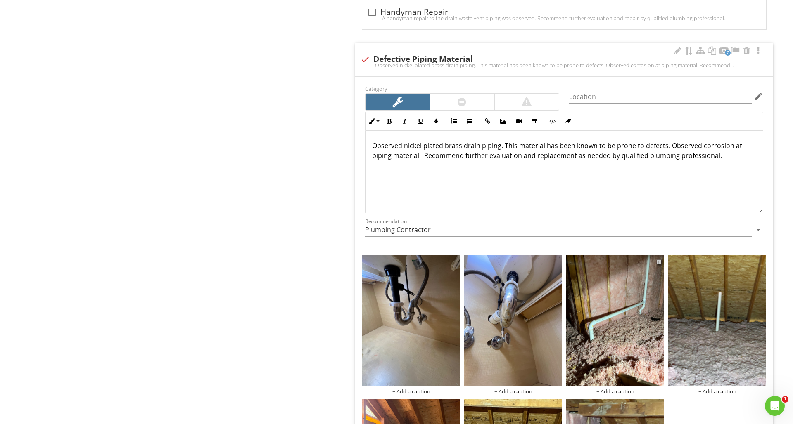
click at [658, 263] on div at bounding box center [658, 261] width 5 height 7
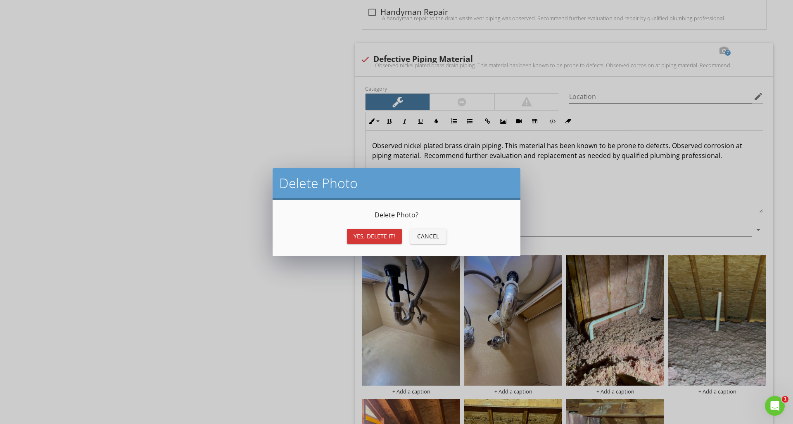
click at [384, 240] on div "Yes, Delete it!" at bounding box center [374, 236] width 42 height 9
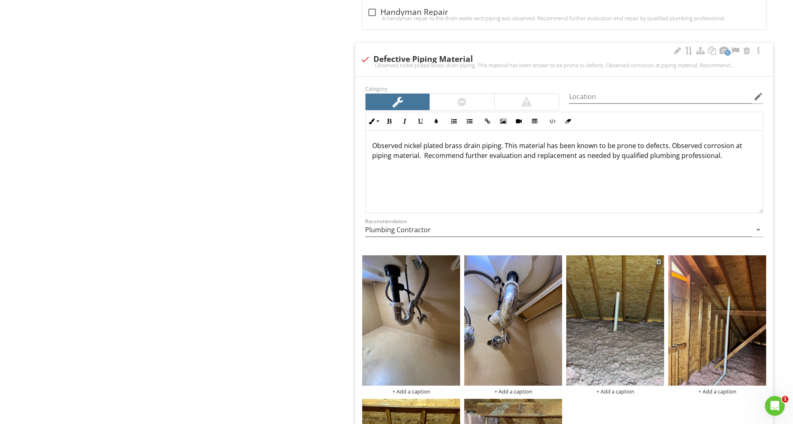
click at [657, 261] on div at bounding box center [658, 261] width 5 height 7
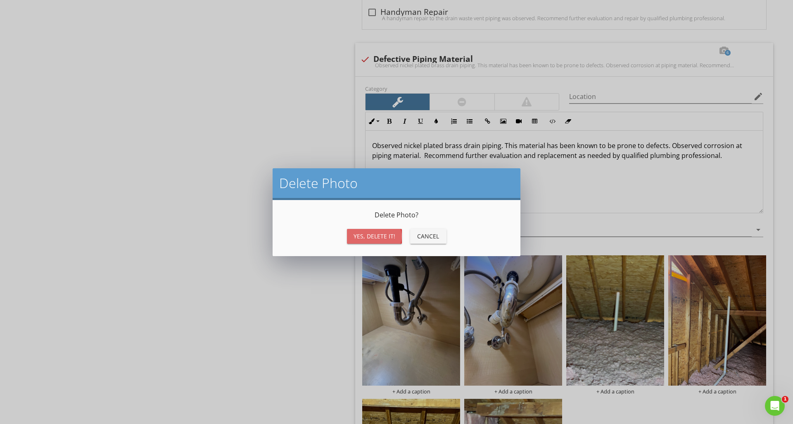
click at [381, 242] on button "Yes, Delete it!" at bounding box center [374, 236] width 55 height 15
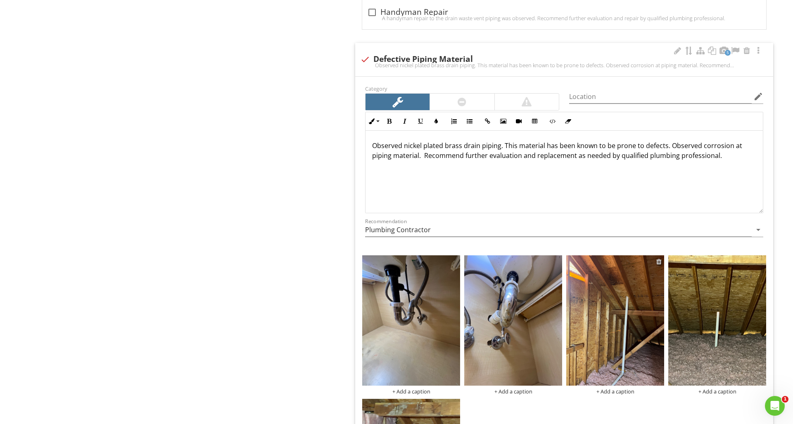
click at [659, 260] on div at bounding box center [658, 261] width 5 height 7
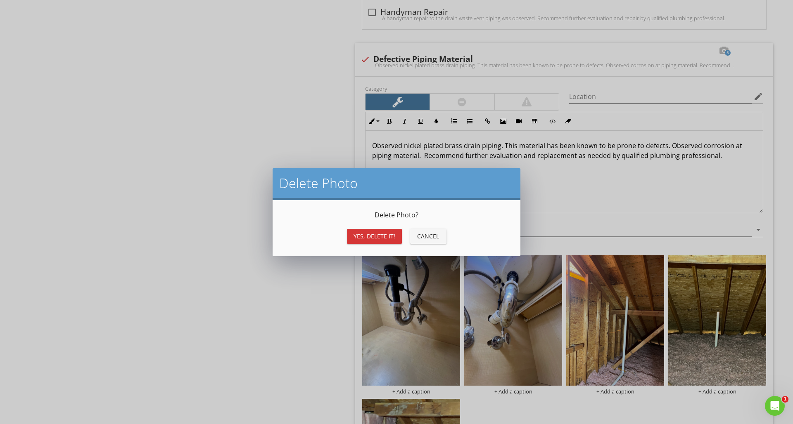
click at [381, 239] on div "Yes, Delete it!" at bounding box center [374, 236] width 42 height 9
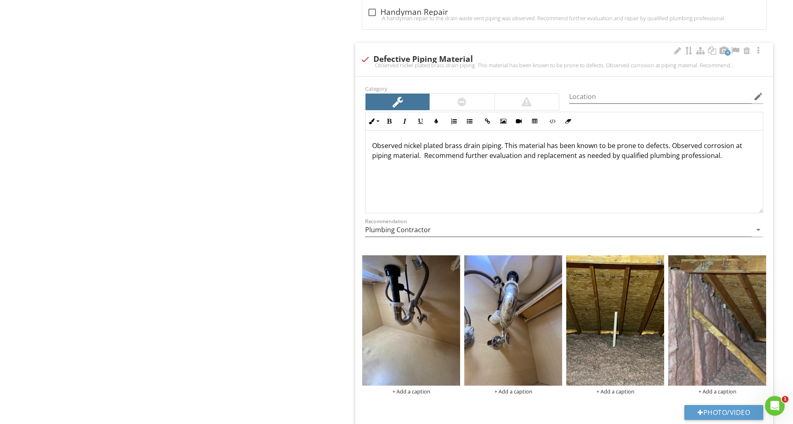
click at [659, 263] on div at bounding box center [658, 261] width 5 height 7
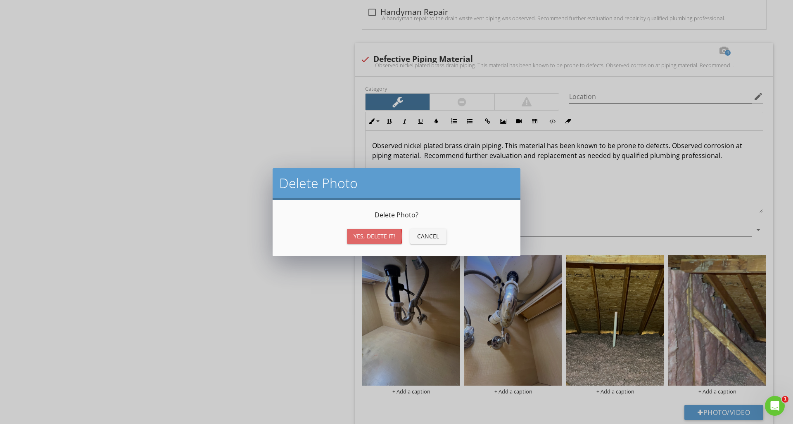
drag, startPoint x: 381, startPoint y: 236, endPoint x: 386, endPoint y: 235, distance: 5.4
click at [381, 236] on div "Yes, Delete it!" at bounding box center [374, 236] width 42 height 9
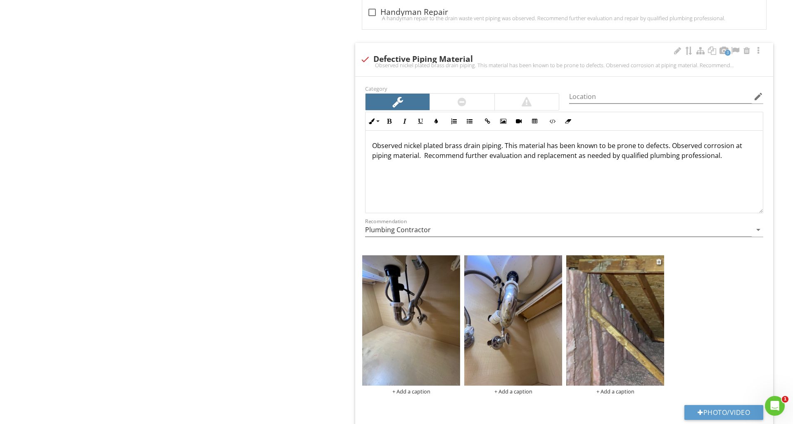
click at [661, 261] on div at bounding box center [659, 262] width 7 height 10
click at [658, 260] on div at bounding box center [658, 261] width 5 height 7
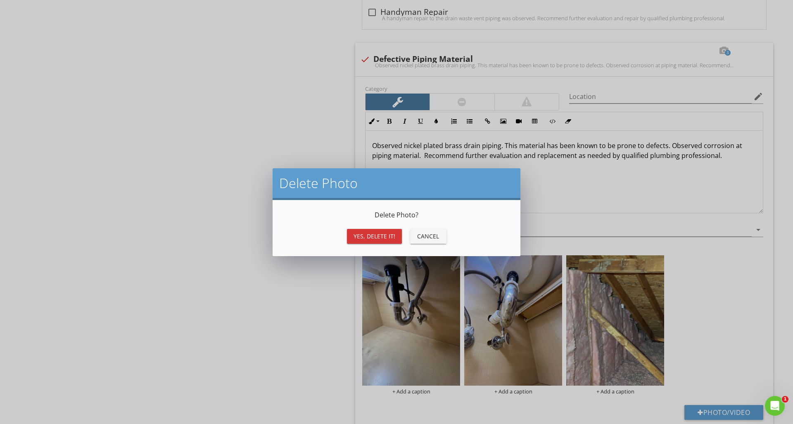
click at [394, 238] on div "Yes, Delete it!" at bounding box center [374, 236] width 42 height 9
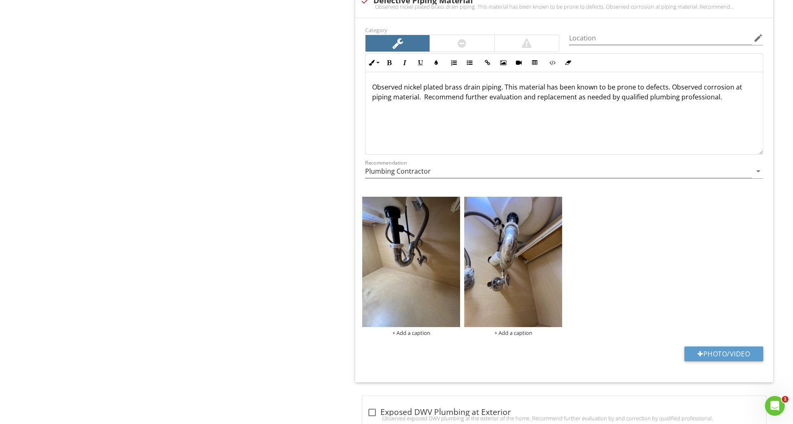
scroll to position [1633, 0]
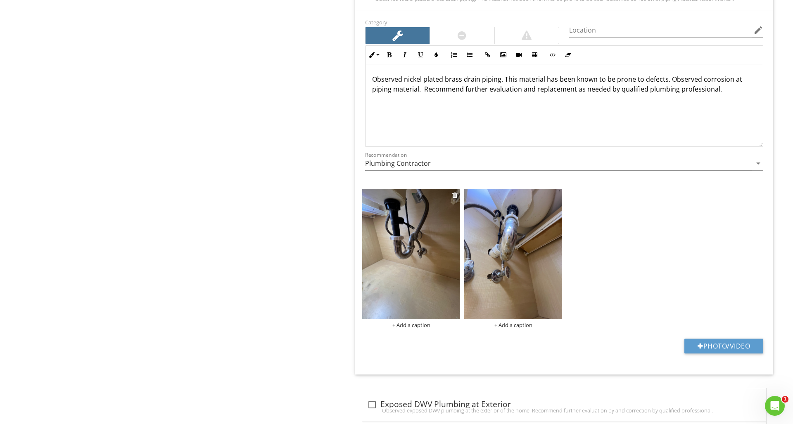
click at [421, 265] on img at bounding box center [411, 254] width 98 height 130
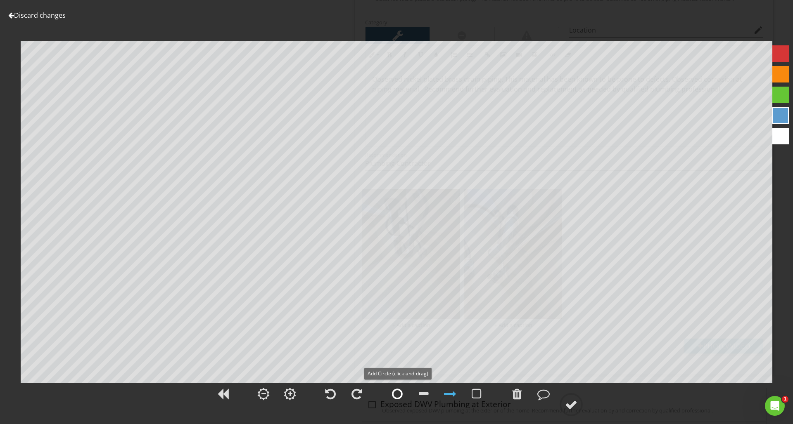
click at [393, 394] on div at bounding box center [397, 394] width 11 height 12
click at [516, 396] on div at bounding box center [517, 394] width 10 height 12
click at [776, 56] on div at bounding box center [780, 53] width 17 height 17
click at [568, 406] on div at bounding box center [571, 405] width 12 height 12
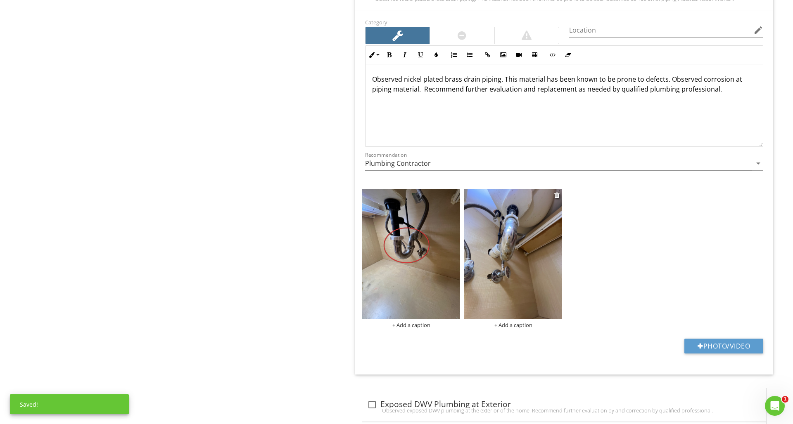
click at [534, 254] on img at bounding box center [513, 254] width 98 height 130
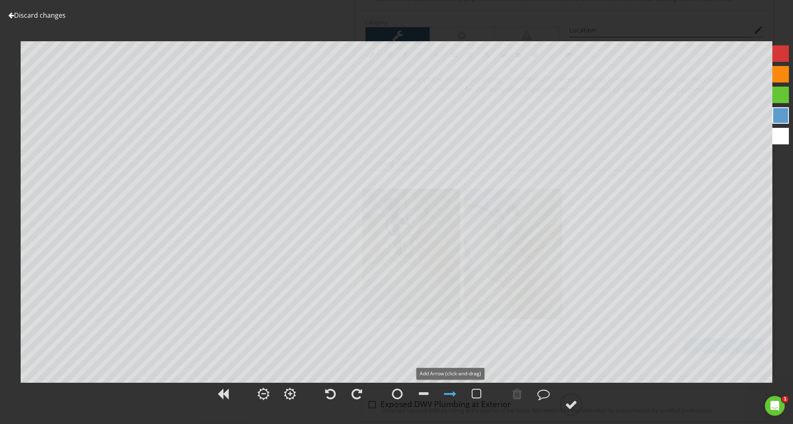
click at [450, 394] on div at bounding box center [450, 394] width 12 height 12
click at [452, 394] on div at bounding box center [450, 394] width 12 height 12
drag, startPoint x: 783, startPoint y: 59, endPoint x: 775, endPoint y: 60, distance: 7.5
click at [783, 59] on div at bounding box center [780, 53] width 17 height 17
click at [581, 402] on circle at bounding box center [570, 404] width 21 height 21
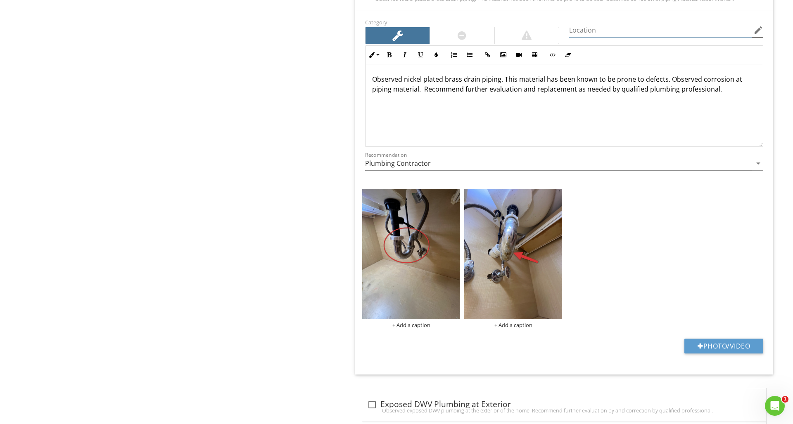
click at [590, 29] on input "Location" at bounding box center [660, 31] width 182 height 14
click at [761, 31] on icon "edit" at bounding box center [758, 30] width 10 height 10
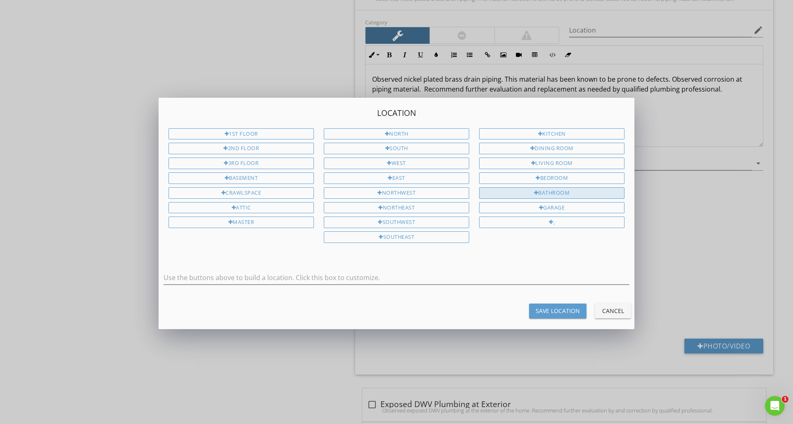
click at [557, 194] on div "Bathroom" at bounding box center [551, 193] width 145 height 12
click at [367, 281] on input "Bathroom" at bounding box center [396, 278] width 466 height 14
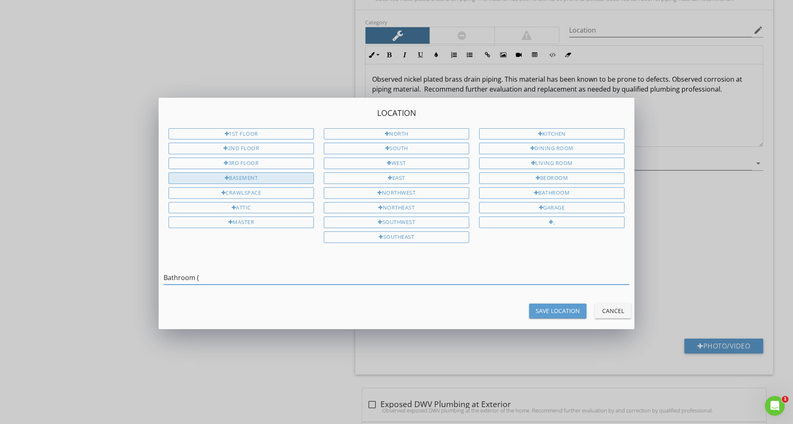
click at [266, 174] on div "Basement" at bounding box center [240, 179] width 145 height 12
click at [251, 274] on input "Bathroom ( Basement" at bounding box center [396, 278] width 466 height 14
type input "Bathroom ( Basement)"
click at [538, 307] on div "Save Location" at bounding box center [557, 311] width 44 height 9
type input "Bathroom ( Basement)"
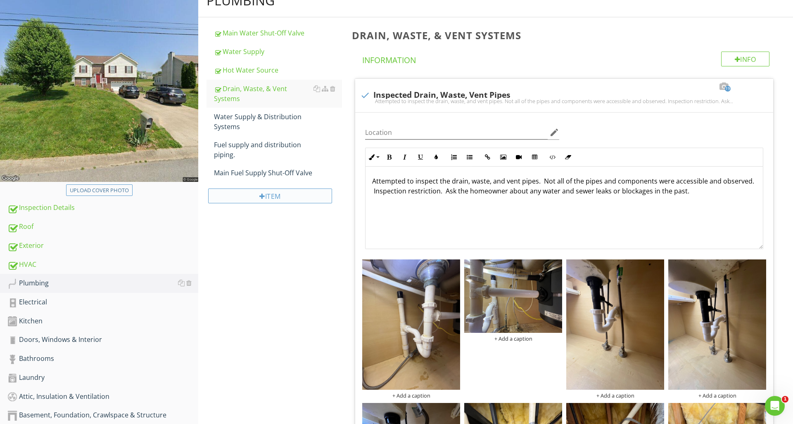
scroll to position [100, 0]
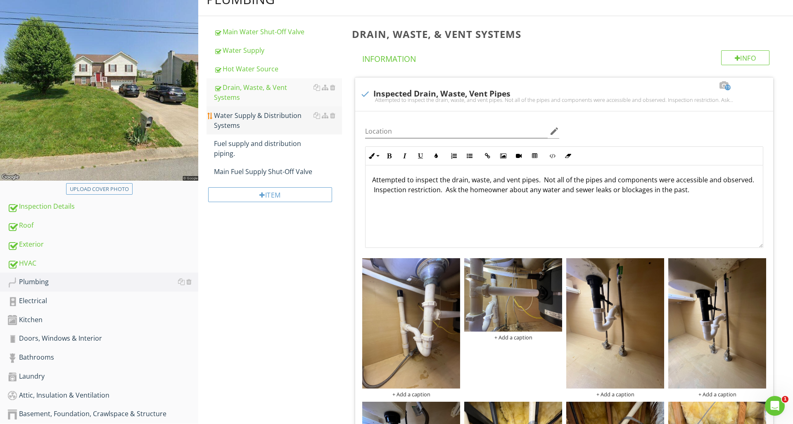
click at [262, 111] on div "Water Supply & Distribution Systems" at bounding box center [278, 121] width 128 height 20
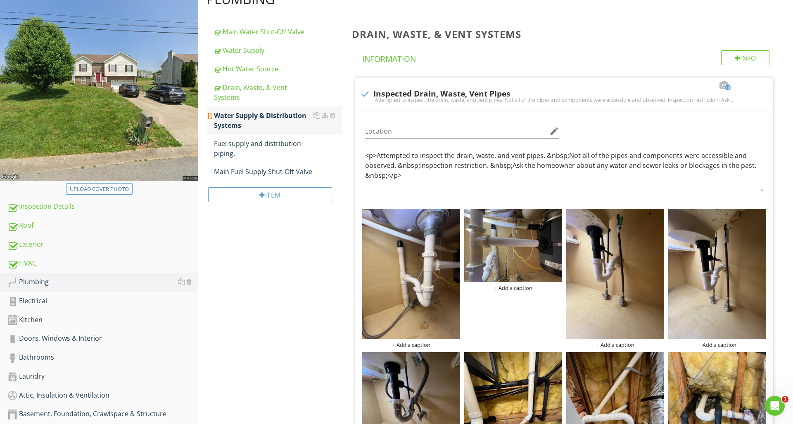
click at [262, 111] on div "Water Supply & Distribution Systems" at bounding box center [278, 121] width 128 height 20
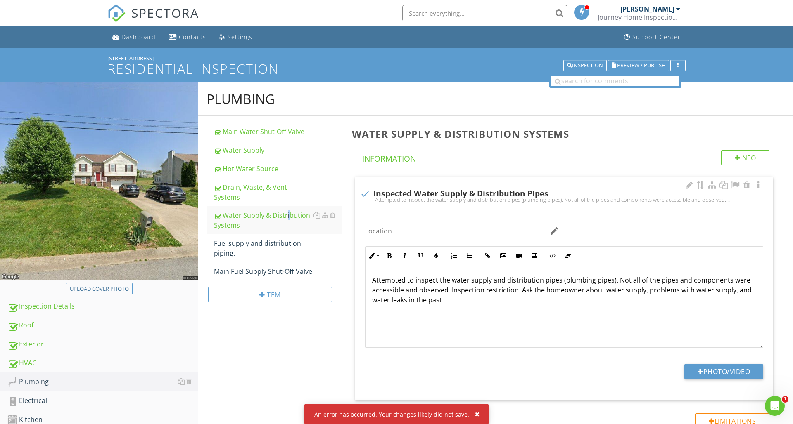
scroll to position [0, 0]
click at [178, 15] on span "SPECTORA" at bounding box center [165, 12] width 68 height 17
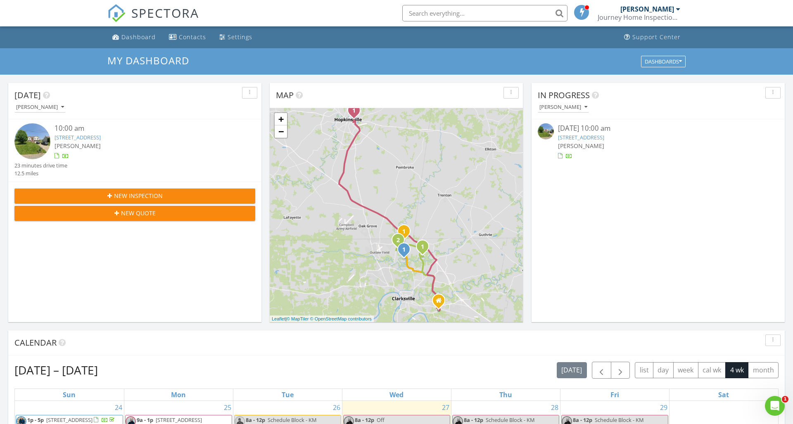
click at [101, 138] on link "[STREET_ADDRESS]" at bounding box center [77, 137] width 46 height 7
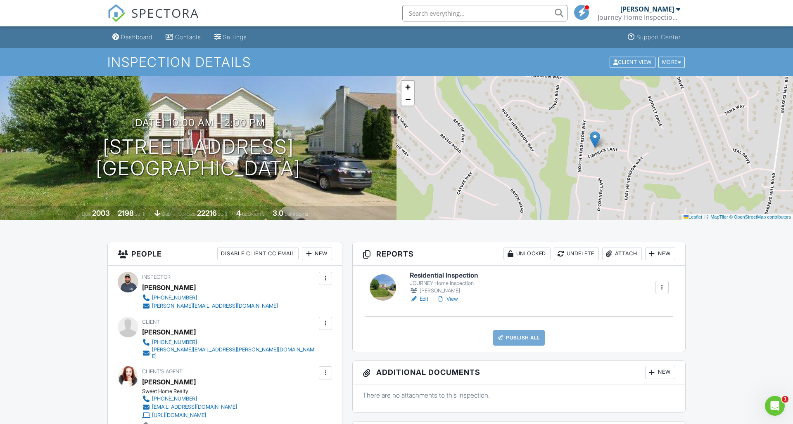
click at [420, 298] on link "Edit" at bounding box center [419, 299] width 19 height 8
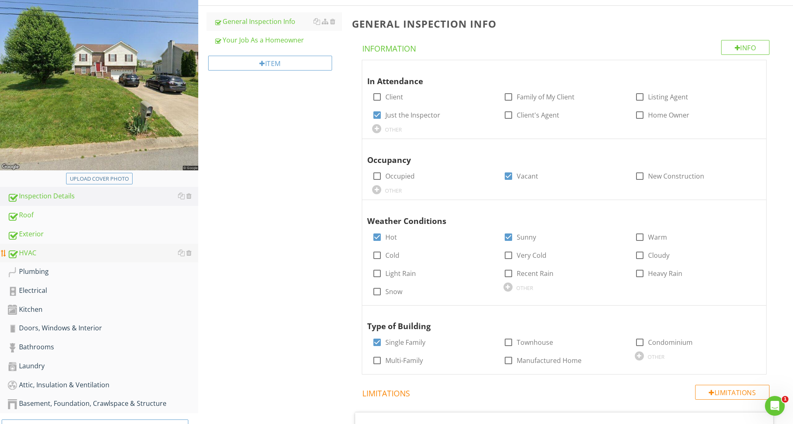
scroll to position [134, 0]
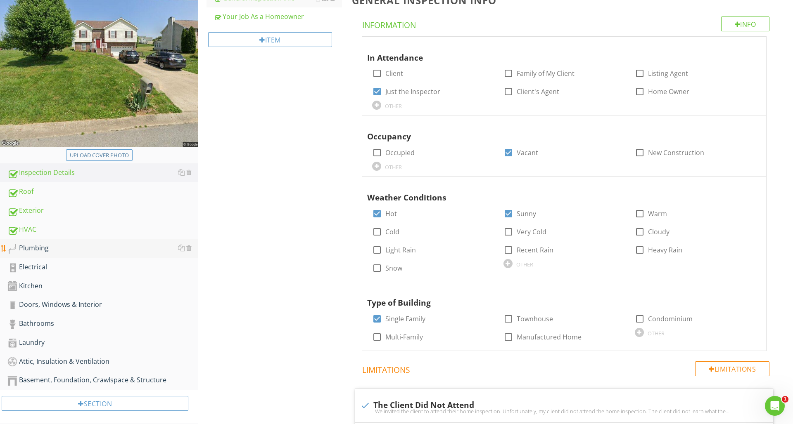
click at [68, 251] on div "Plumbing" at bounding box center [102, 248] width 191 height 11
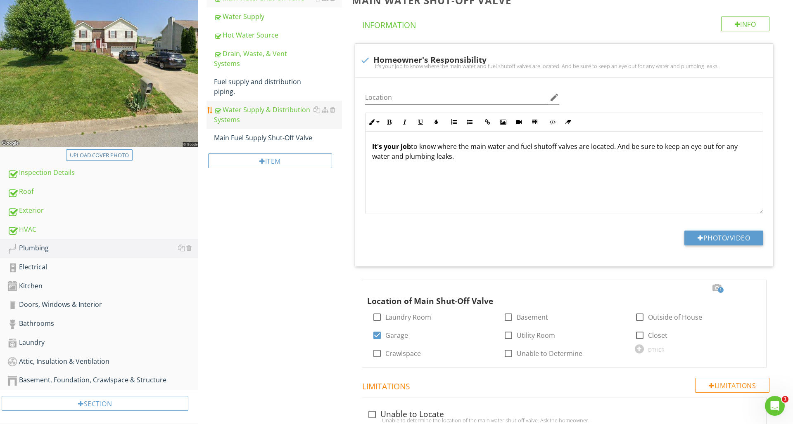
click at [246, 105] on div "Water Supply & Distribution Systems" at bounding box center [278, 115] width 128 height 20
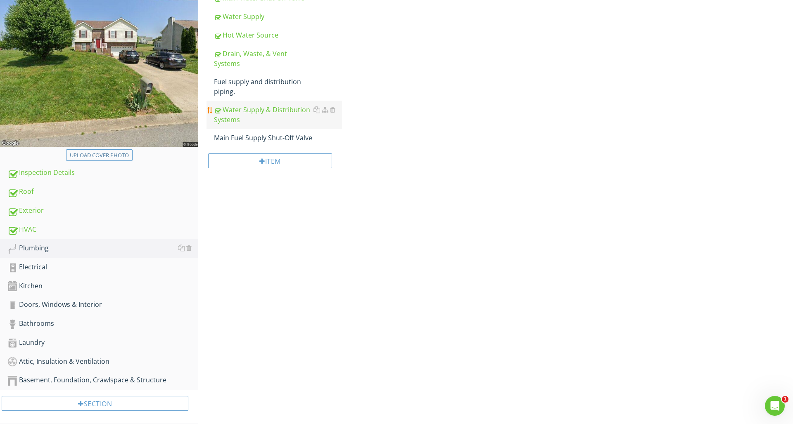
click at [246, 105] on div "Water Supply & Distribution Systems" at bounding box center [278, 115] width 128 height 20
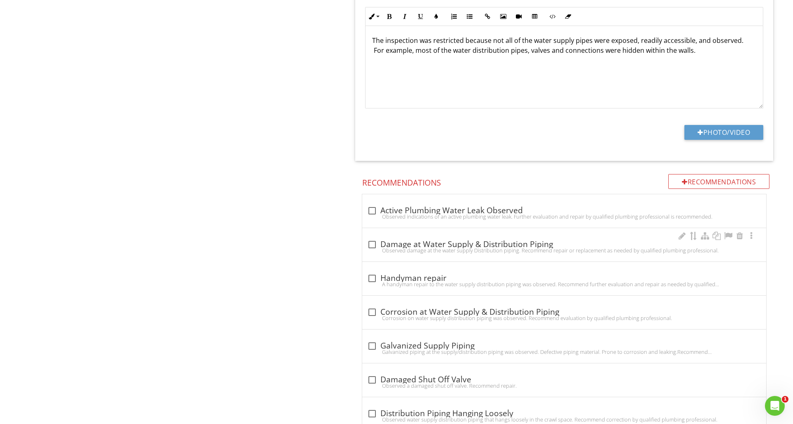
scroll to position [1027, 0]
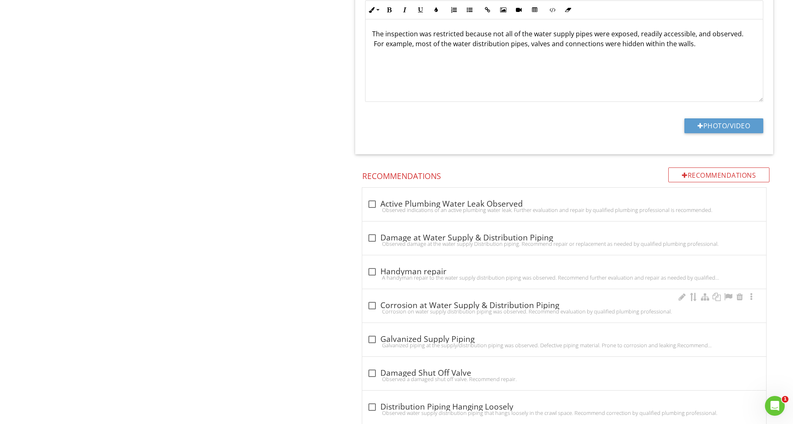
click at [373, 308] on div "Corrosion on water supply distribution piping was observed. Recommend evaluatio…" at bounding box center [564, 311] width 394 height 7
checkbox input "true"
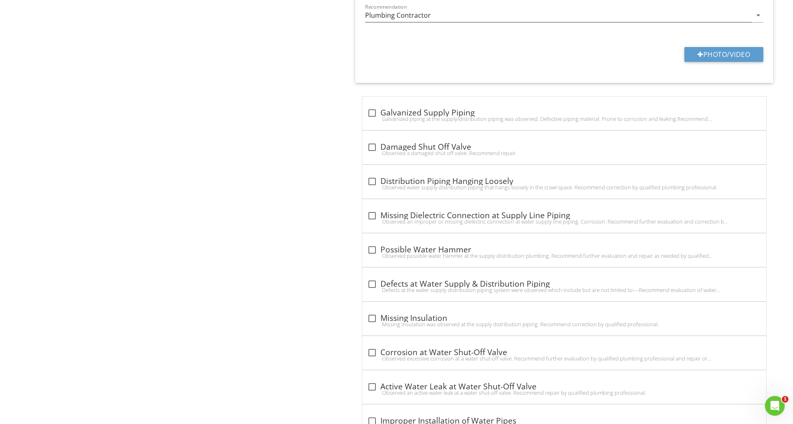
scroll to position [1506, 0]
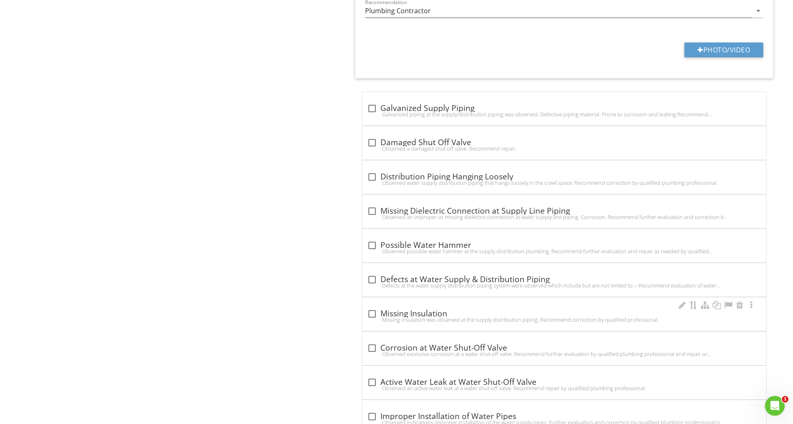
click at [374, 315] on div at bounding box center [372, 314] width 14 height 14
checkbox input "true"
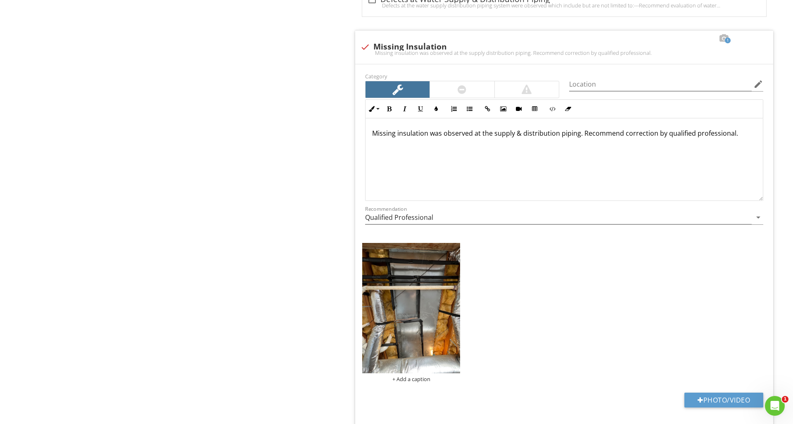
scroll to position [1788, 0]
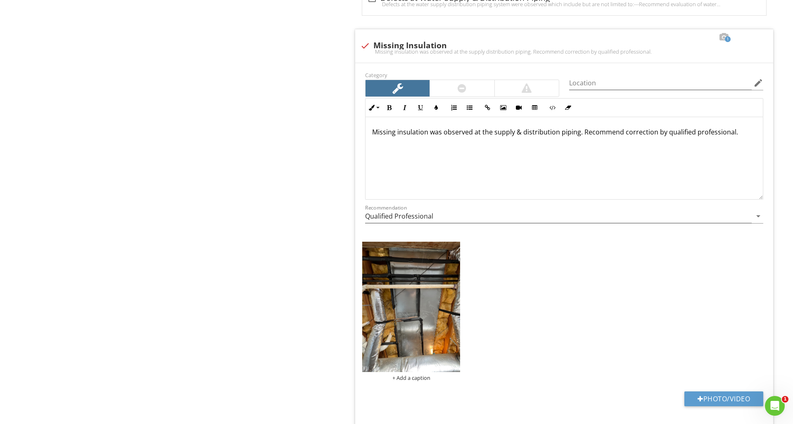
click at [447, 333] on img at bounding box center [411, 307] width 98 height 130
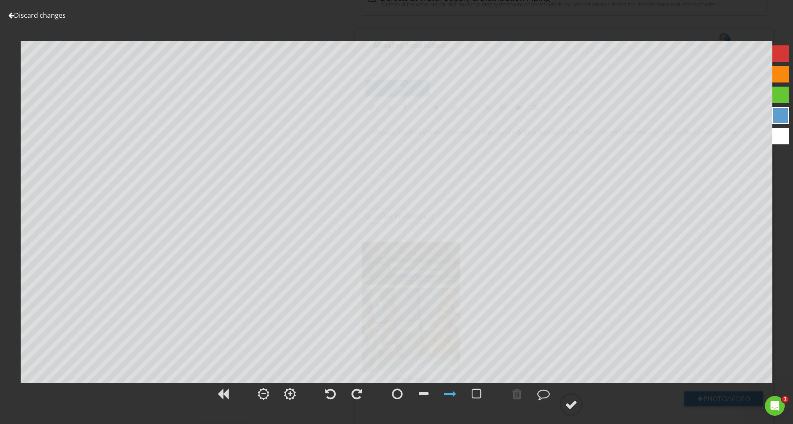
click at [774, 60] on div at bounding box center [780, 53] width 17 height 17
click at [397, 393] on div at bounding box center [397, 394] width 11 height 12
click at [573, 410] on div at bounding box center [571, 405] width 12 height 12
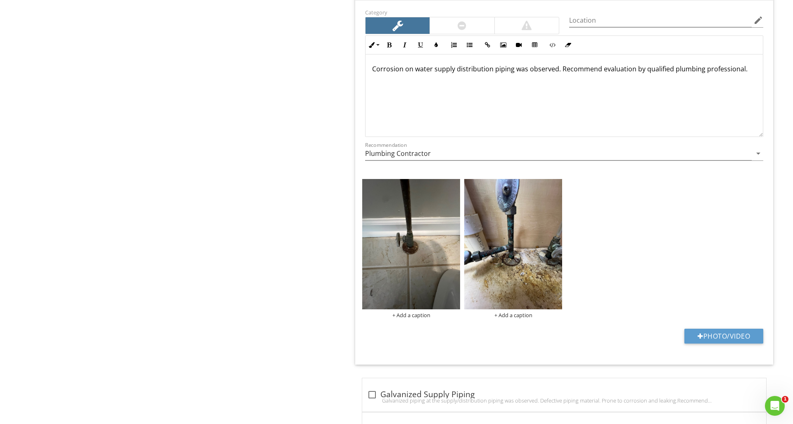
scroll to position [1373, 0]
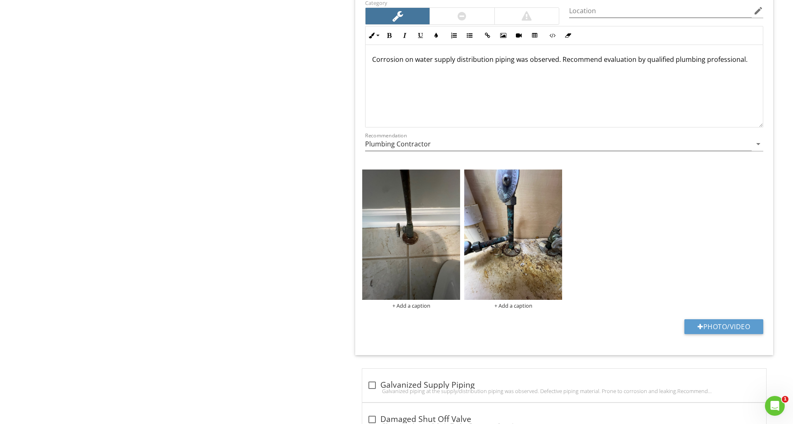
click at [442, 263] on img at bounding box center [411, 235] width 98 height 130
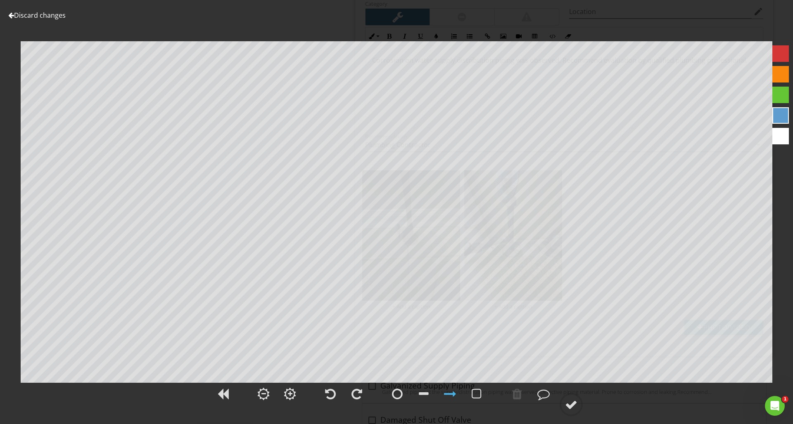
scroll to position [1372, 0]
click at [516, 400] on div at bounding box center [517, 394] width 10 height 12
click at [31, 13] on link "Discard changes" at bounding box center [36, 15] width 57 height 9
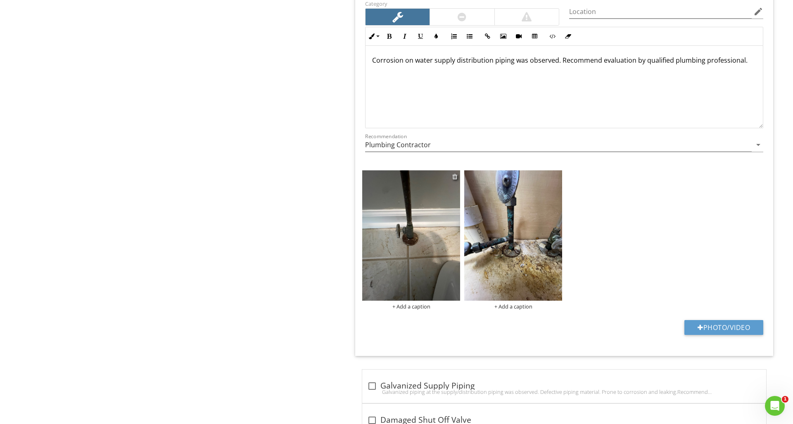
click at [457, 175] on div at bounding box center [454, 176] width 5 height 7
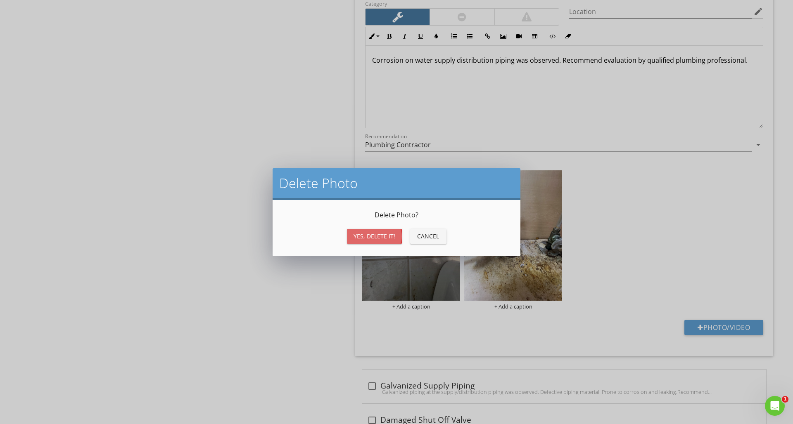
click at [385, 237] on div "Yes, Delete it!" at bounding box center [374, 236] width 42 height 9
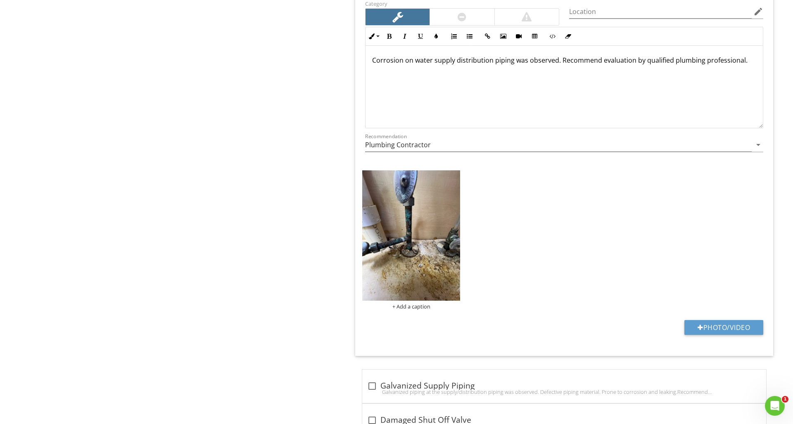
scroll to position [1371, 0]
click at [404, 252] on img at bounding box center [411, 236] width 98 height 130
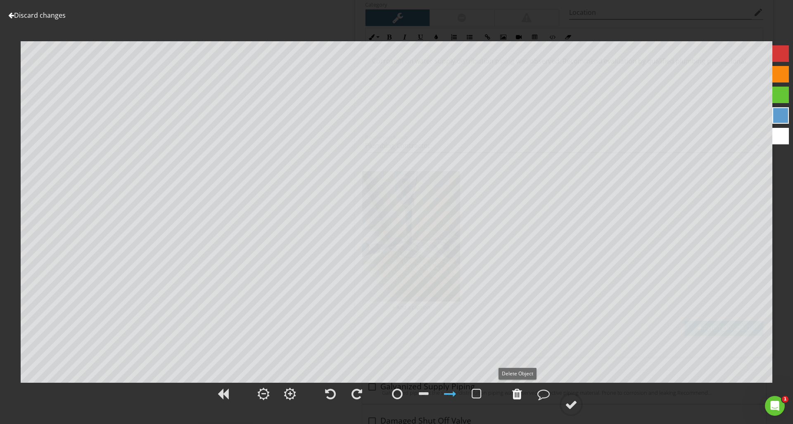
drag, startPoint x: 520, startPoint y: 395, endPoint x: 523, endPoint y: 392, distance: 4.4
click at [520, 395] on div at bounding box center [517, 394] width 10 height 12
click at [777, 53] on div at bounding box center [780, 53] width 17 height 17
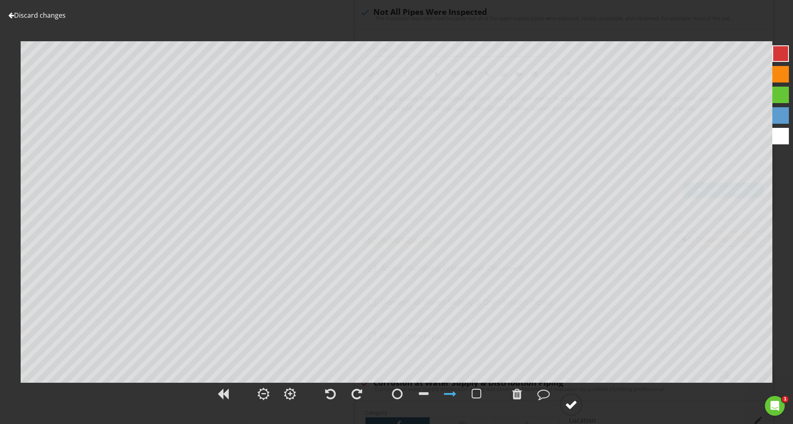
click at [583, 398] on div at bounding box center [396, 399] width 793 height 34
click at [578, 400] on circle at bounding box center [570, 404] width 21 height 21
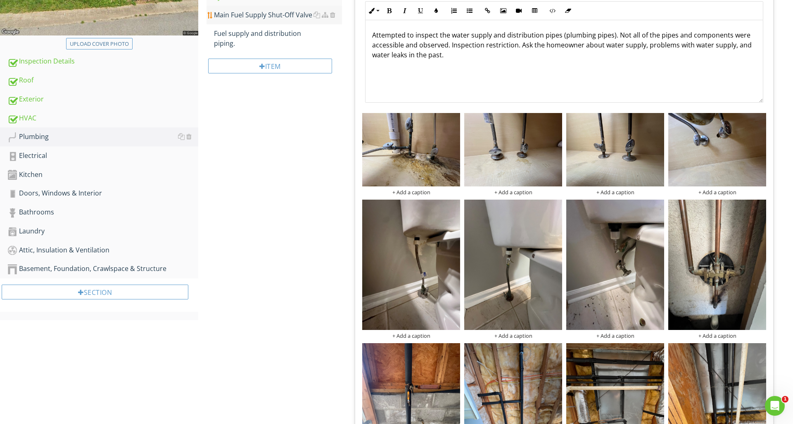
scroll to position [207, 0]
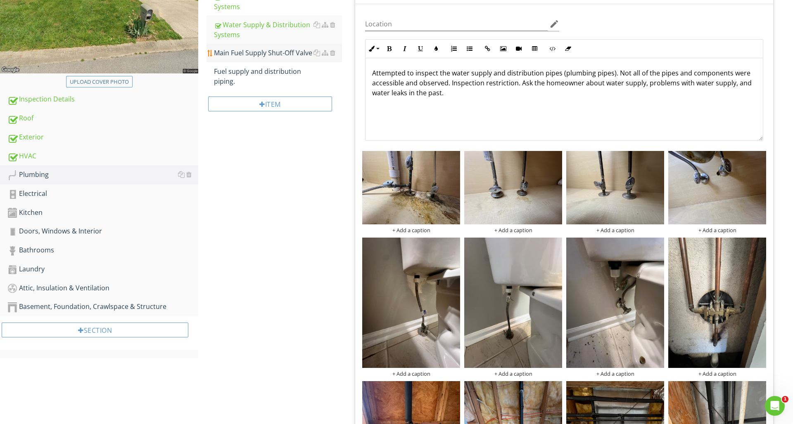
click at [256, 48] on div "Main Fuel Supply Shut-Off Valve" at bounding box center [278, 53] width 128 height 10
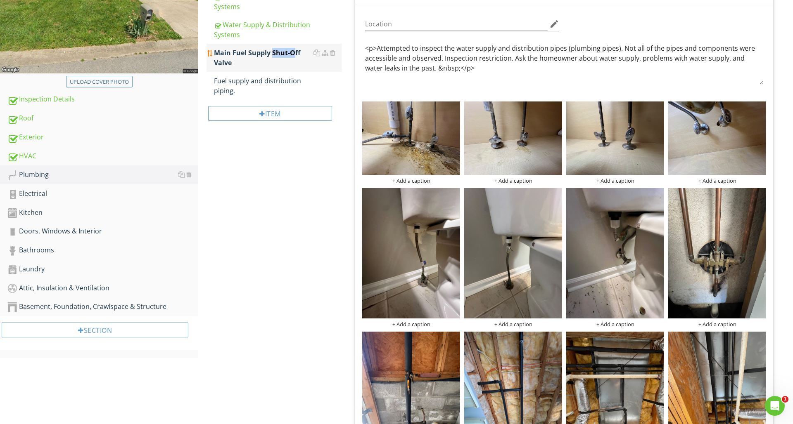
click at [256, 48] on div "Main Fuel Supply Shut-Off Valve" at bounding box center [278, 58] width 128 height 20
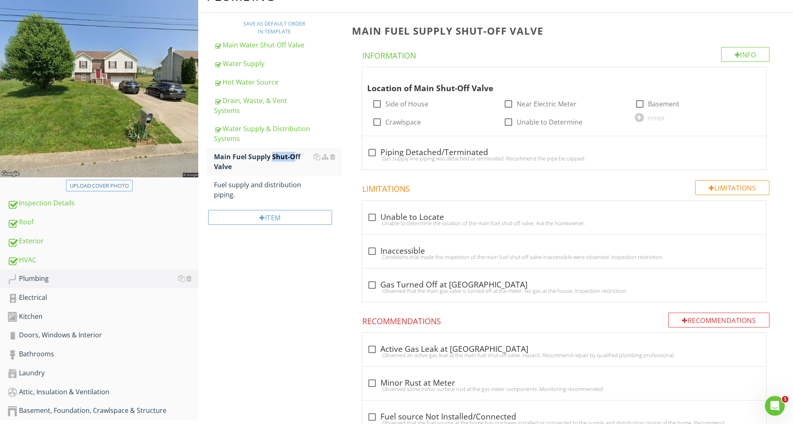
scroll to position [114, 0]
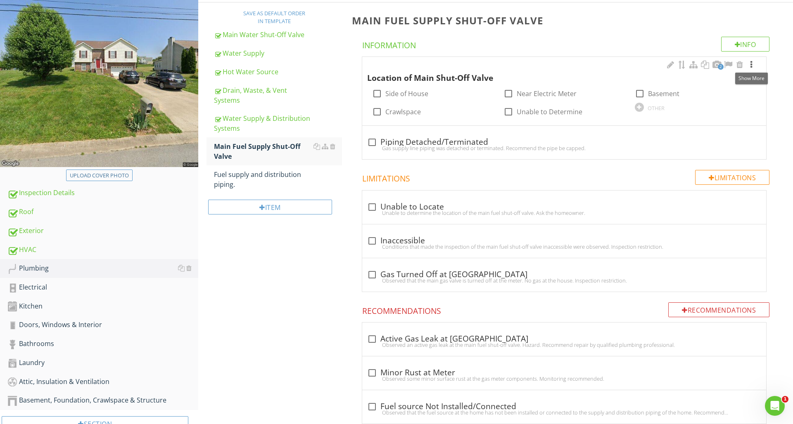
click at [749, 64] on div at bounding box center [751, 65] width 10 height 8
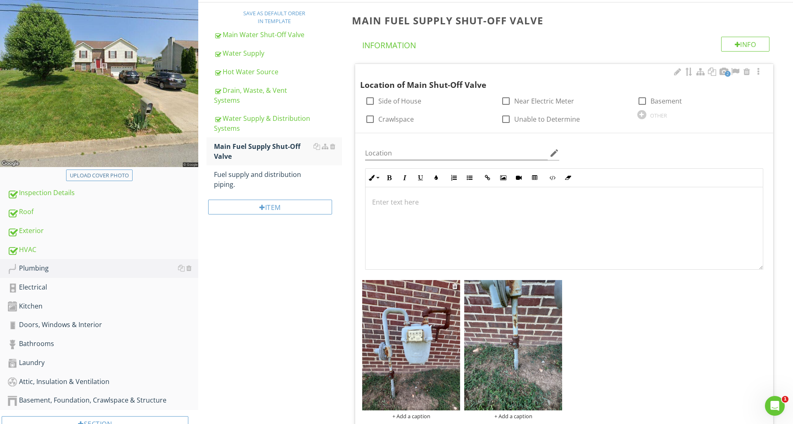
click at [441, 369] on img at bounding box center [411, 345] width 98 height 130
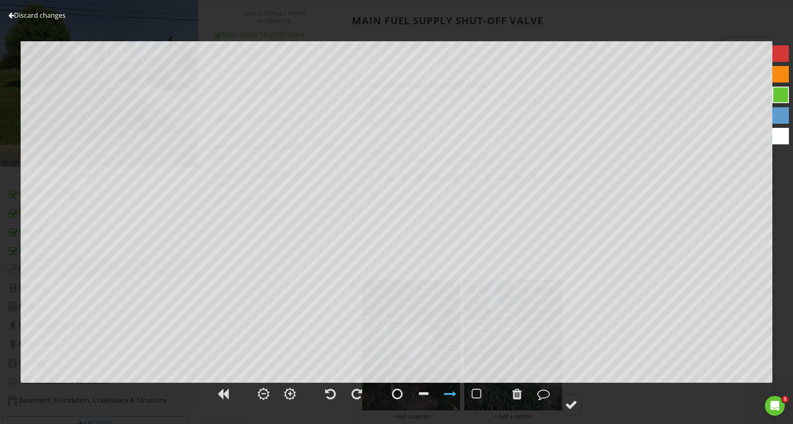
scroll to position [113, 0]
click at [573, 407] on div at bounding box center [571, 405] width 12 height 12
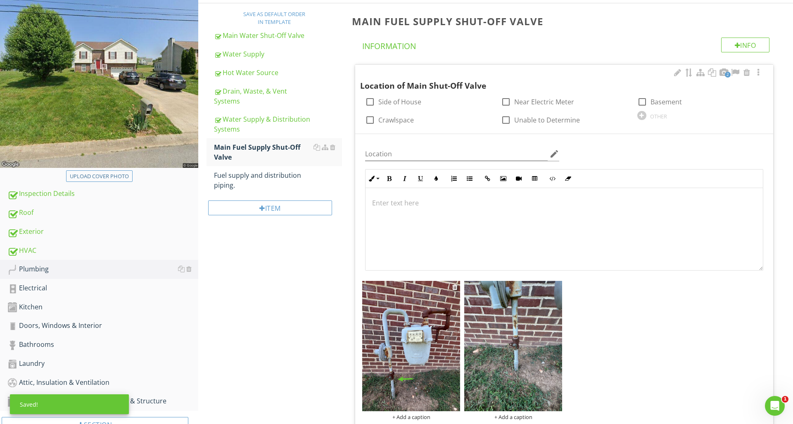
click at [458, 355] on img at bounding box center [411, 346] width 98 height 130
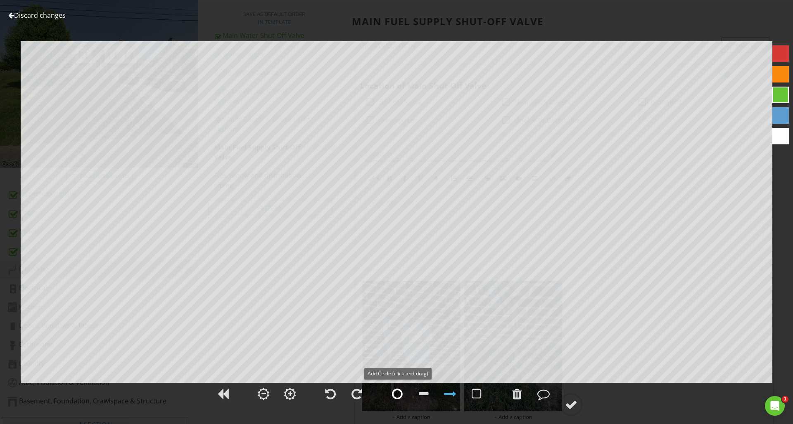
click at [399, 392] on div at bounding box center [397, 394] width 11 height 12
click at [14, 13] on link "Discard changes" at bounding box center [36, 15] width 57 height 9
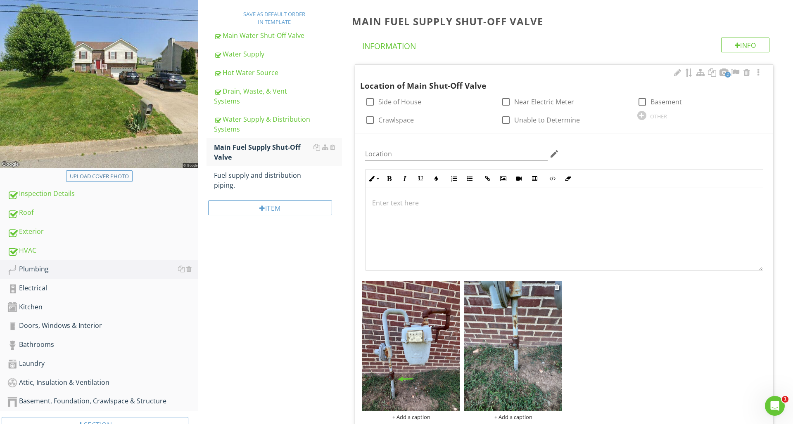
click at [481, 345] on img at bounding box center [513, 346] width 98 height 130
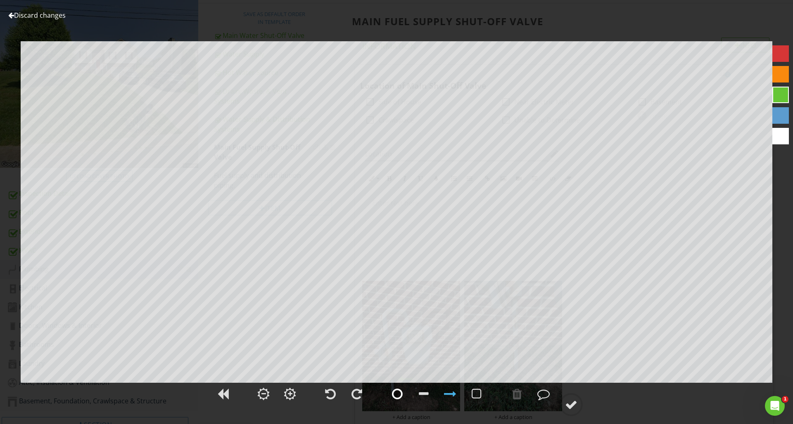
click at [404, 392] on div at bounding box center [397, 394] width 21 height 21
click at [569, 400] on div at bounding box center [571, 405] width 12 height 12
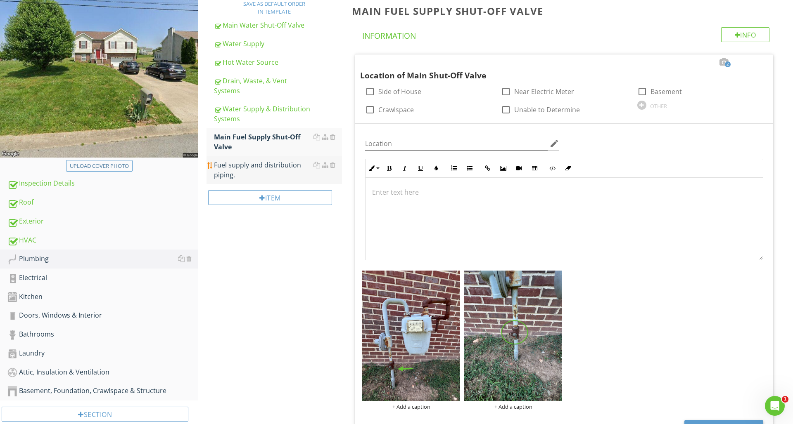
scroll to position [125, 0]
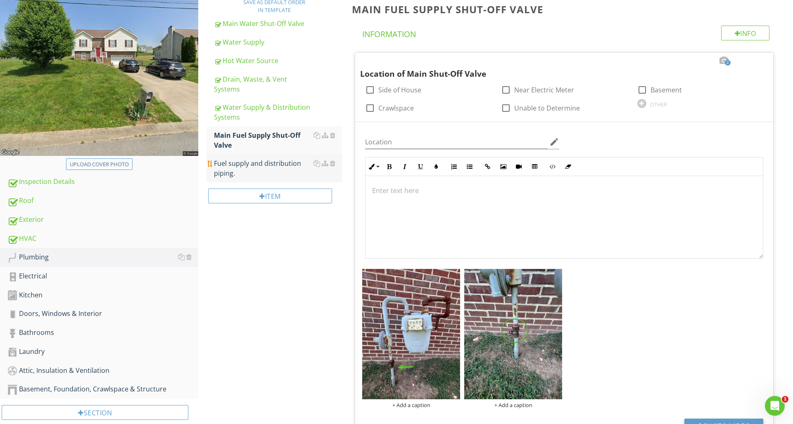
click at [249, 159] on div "Fuel supply and distribution piping." at bounding box center [278, 169] width 128 height 20
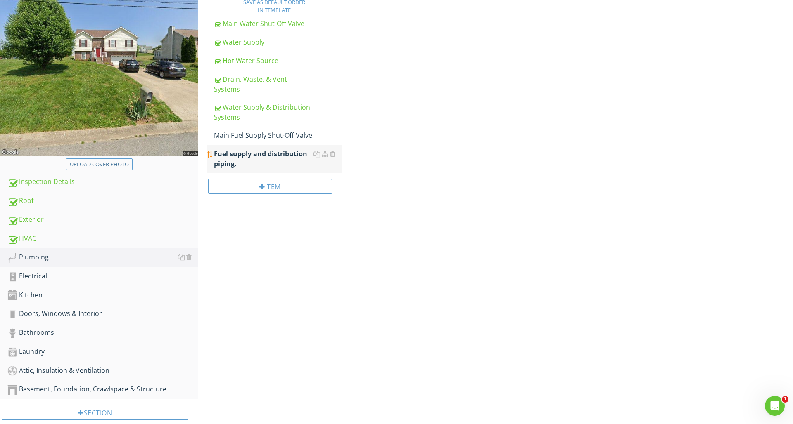
click at [249, 158] on div "Fuel supply and distribution piping." at bounding box center [278, 159] width 128 height 20
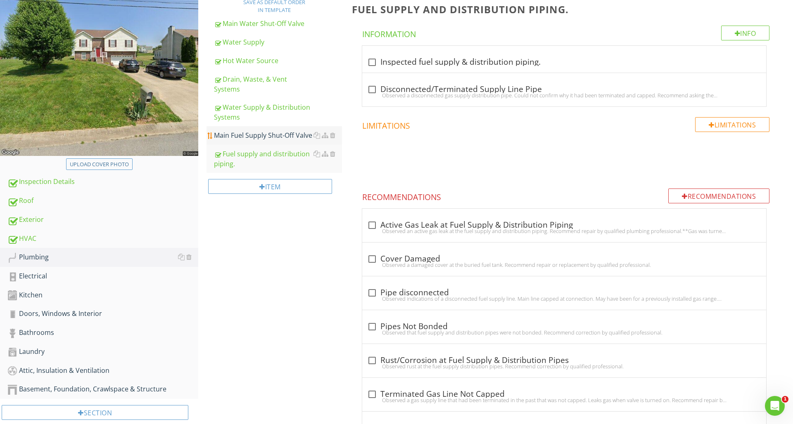
click at [263, 130] on div "Main Fuel Supply Shut-Off Valve" at bounding box center [278, 135] width 128 height 10
click at [263, 130] on div "Main Fuel Supply Shut-Off Valve" at bounding box center [278, 140] width 128 height 20
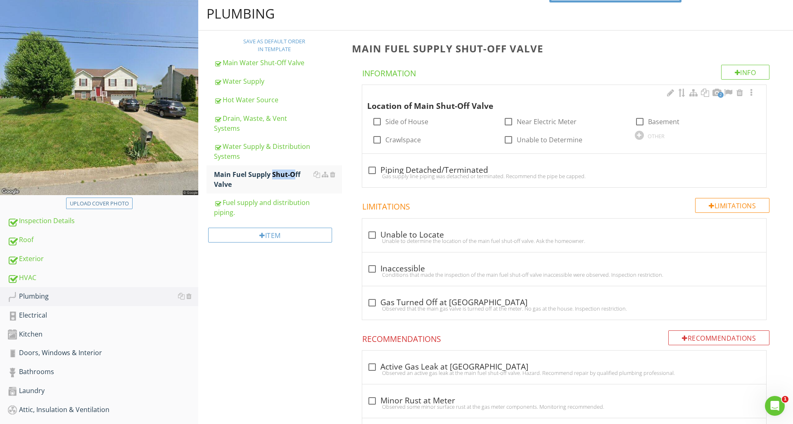
scroll to position [91, 0]
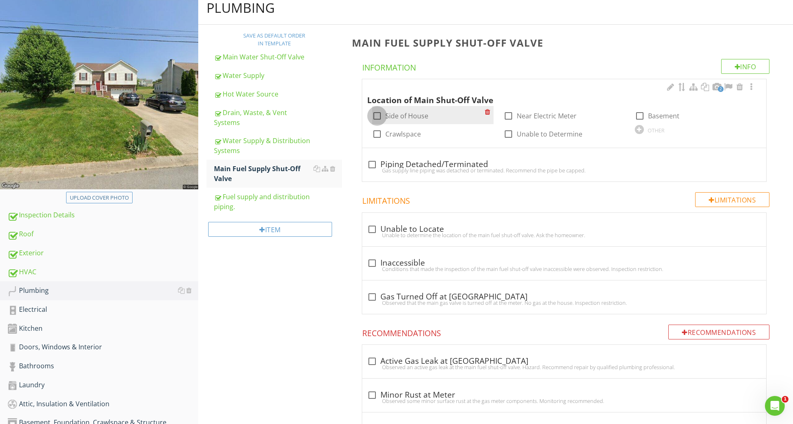
click at [379, 117] on div at bounding box center [377, 116] width 14 height 14
checkbox input "true"
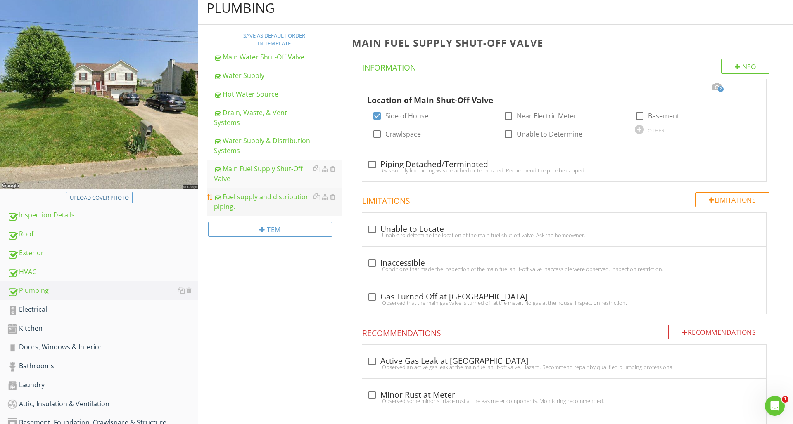
click at [291, 194] on div "Fuel supply and distribution piping." at bounding box center [278, 202] width 128 height 20
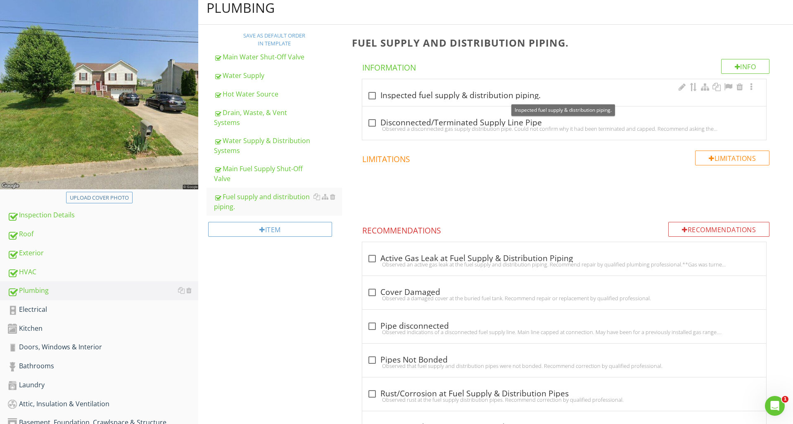
click at [374, 97] on div at bounding box center [372, 96] width 14 height 14
checkbox input "true"
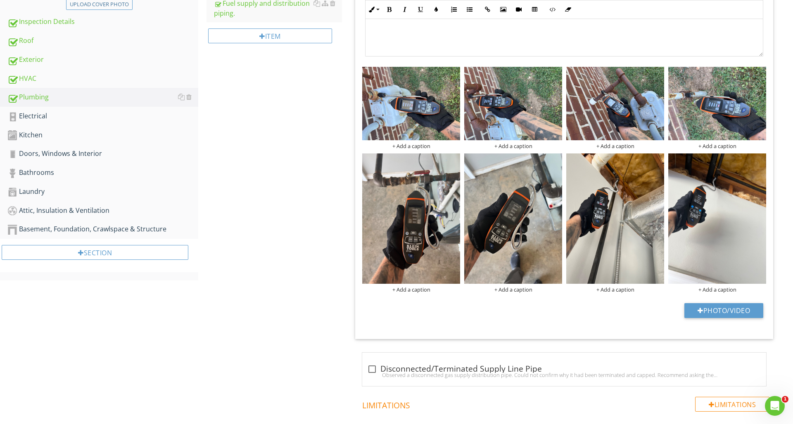
scroll to position [295, 0]
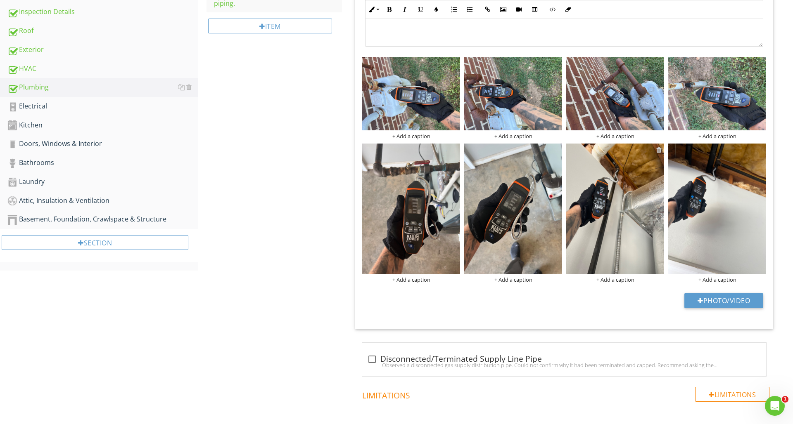
click at [658, 148] on div at bounding box center [658, 150] width 5 height 7
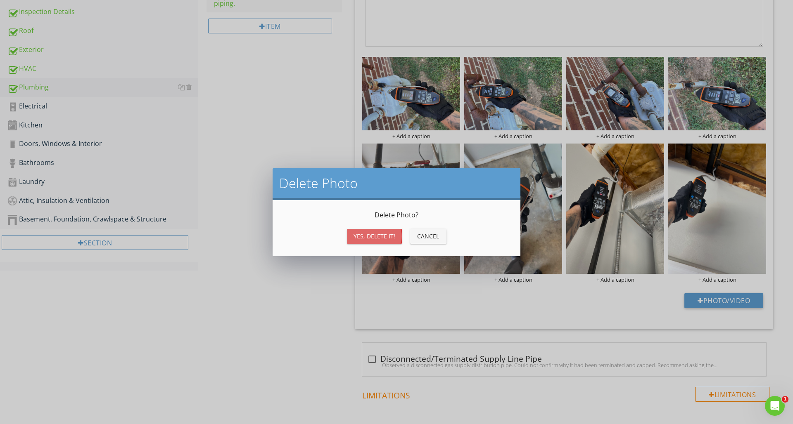
click at [386, 234] on div "Yes, Delete it!" at bounding box center [374, 236] width 42 height 9
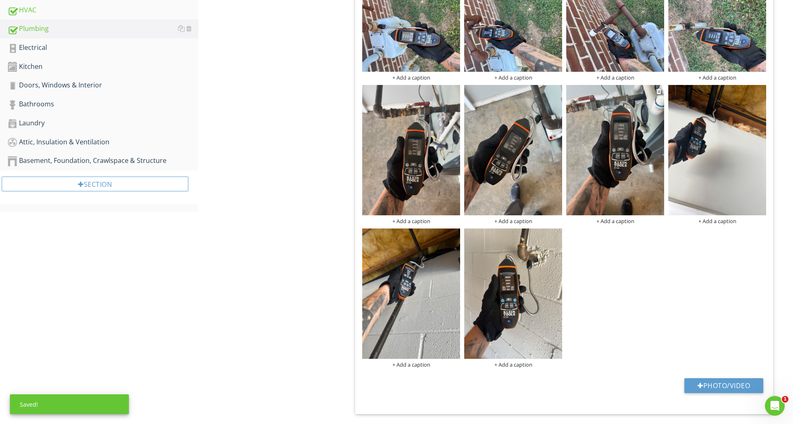
scroll to position [355, 0]
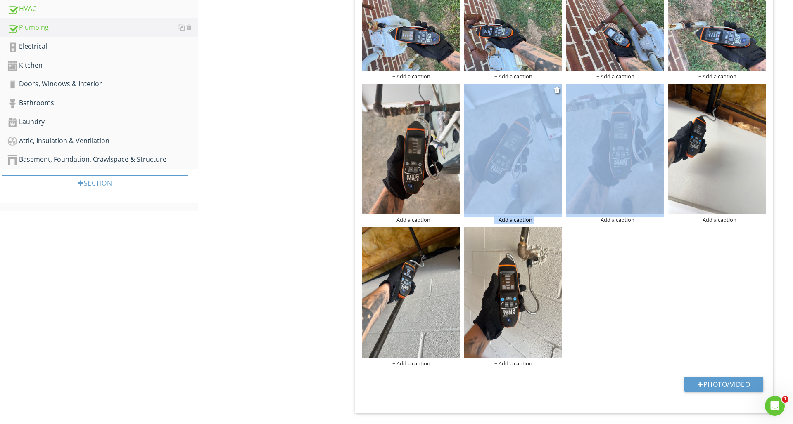
drag, startPoint x: 627, startPoint y: 145, endPoint x: 502, endPoint y: 139, distance: 125.6
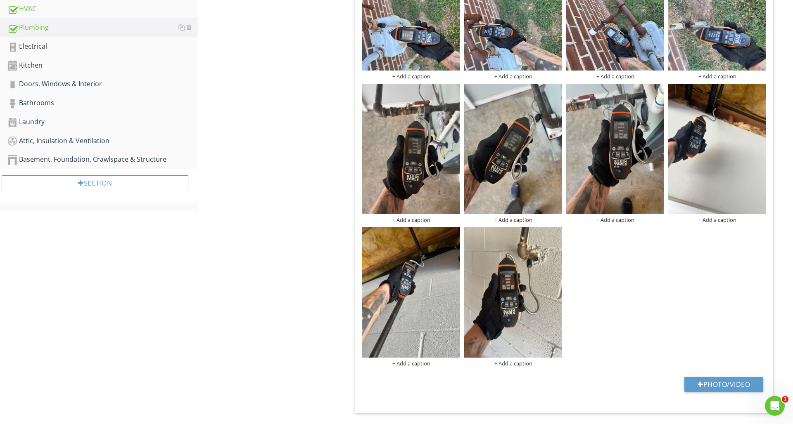
click at [643, 254] on div "+ Add a caption + Add a caption + Add a caption + Add a caption + Add a caption…" at bounding box center [564, 182] width 408 height 374
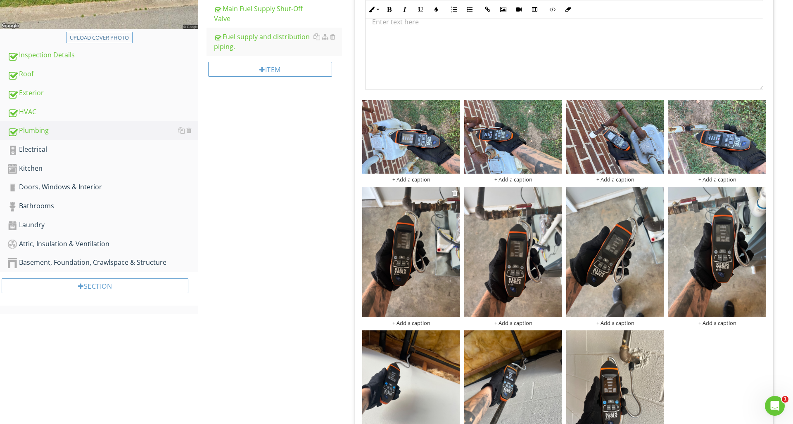
scroll to position [249, 0]
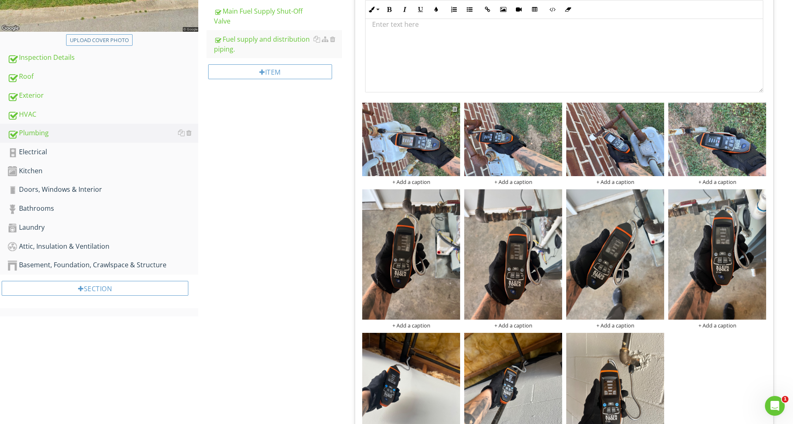
click at [454, 110] on div at bounding box center [454, 109] width 5 height 7
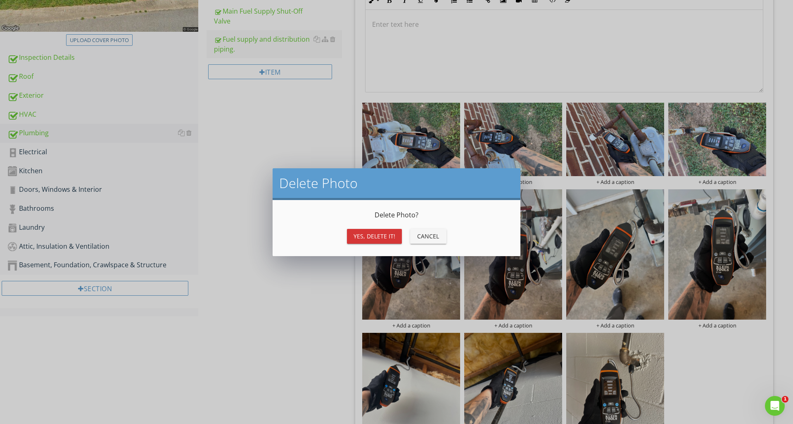
click at [386, 237] on div "Yes, Delete it!" at bounding box center [374, 236] width 42 height 9
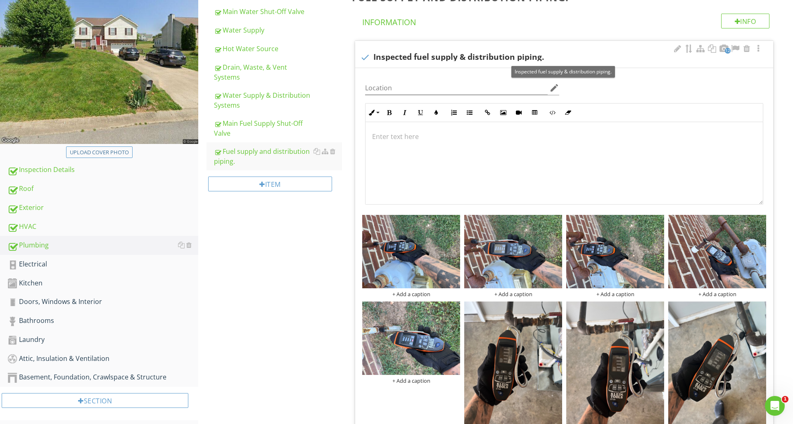
scroll to position [137, 0]
click at [80, 264] on div "Electrical" at bounding box center [102, 264] width 191 height 11
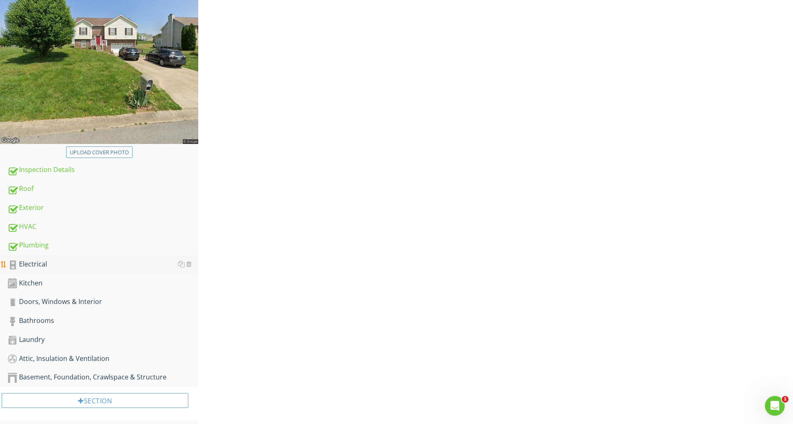
click at [80, 263] on div "Electrical" at bounding box center [102, 264] width 191 height 11
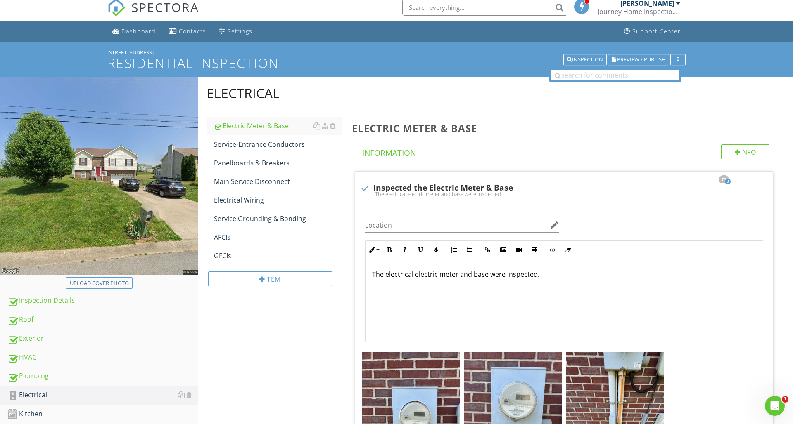
scroll to position [8, 0]
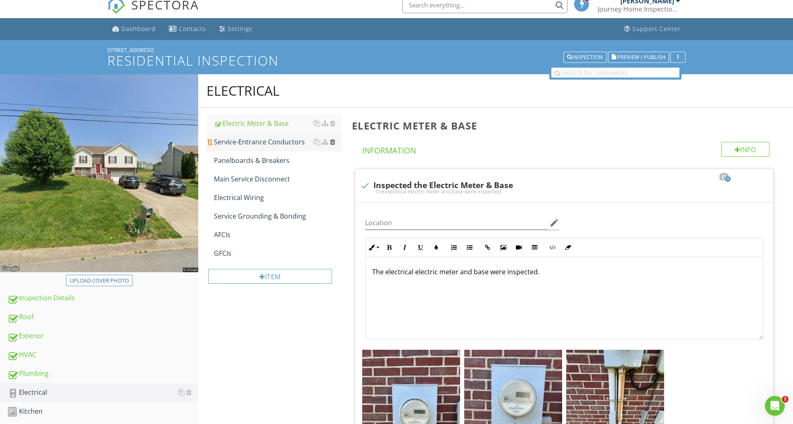
click at [333, 142] on div at bounding box center [332, 142] width 5 height 7
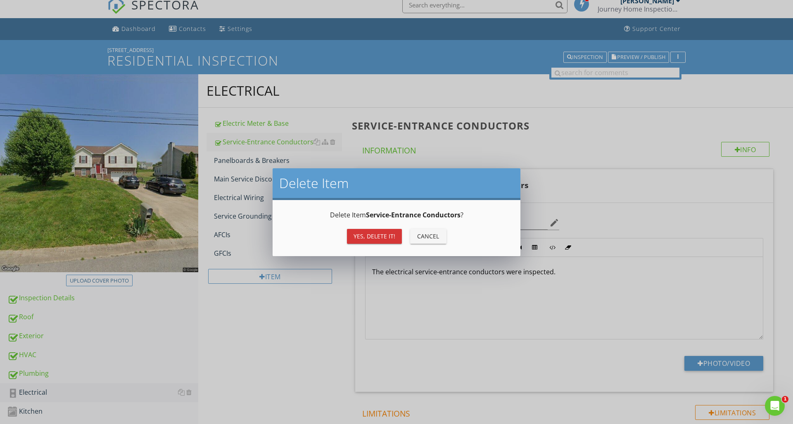
click at [380, 237] on div "Yes, Delete it!" at bounding box center [374, 236] width 42 height 9
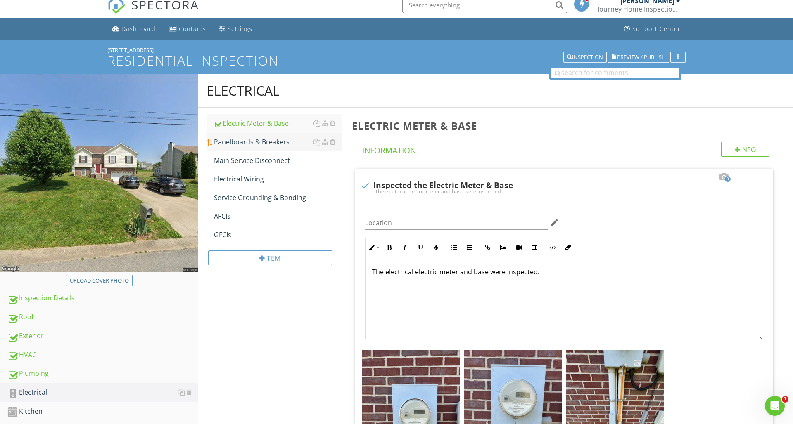
click at [263, 140] on div "Panelboards & Breakers" at bounding box center [278, 142] width 128 height 10
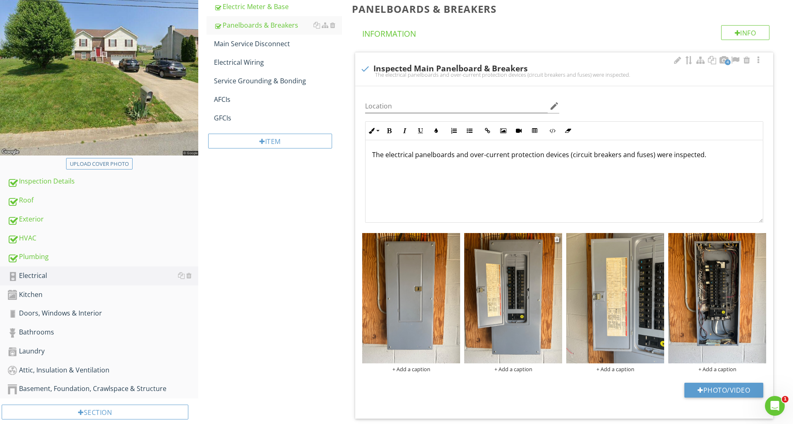
scroll to position [131, 0]
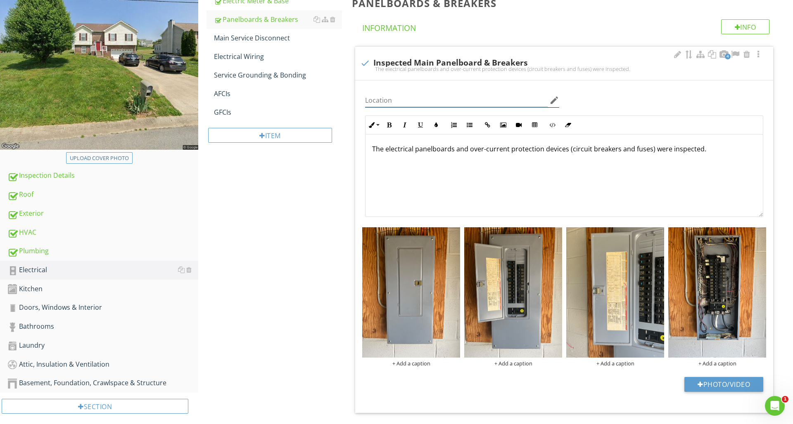
click at [425, 99] on input "Location" at bounding box center [456, 101] width 182 height 14
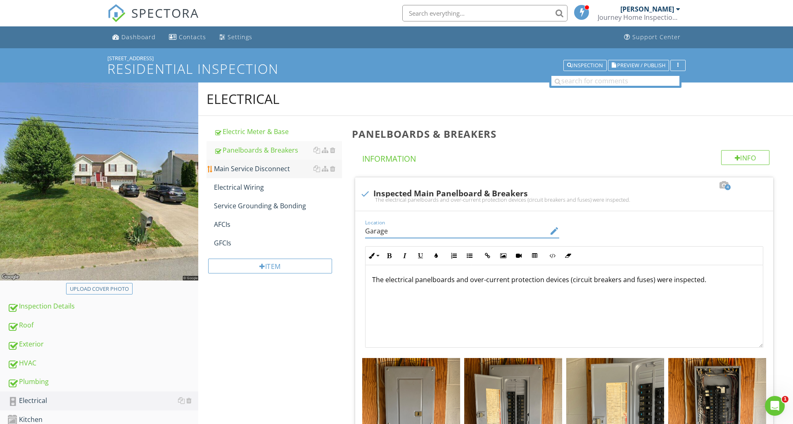
scroll to position [0, 0]
type input "Garage"
click at [286, 168] on div "Main Service Disconnect" at bounding box center [278, 169] width 128 height 10
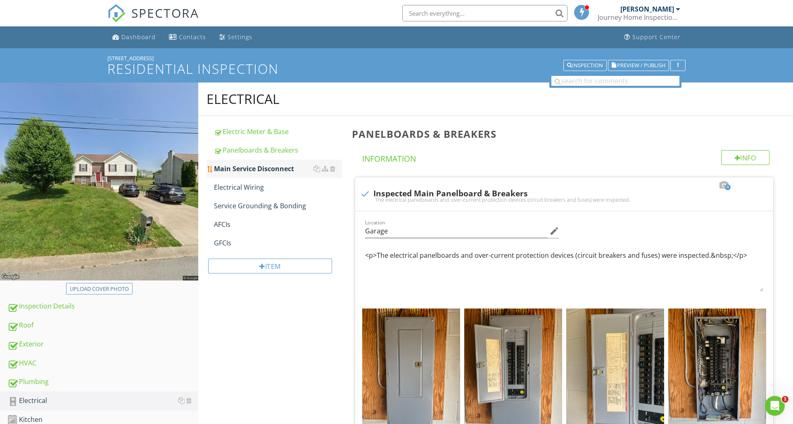
click at [286, 168] on div "Main Service Disconnect" at bounding box center [278, 169] width 128 height 10
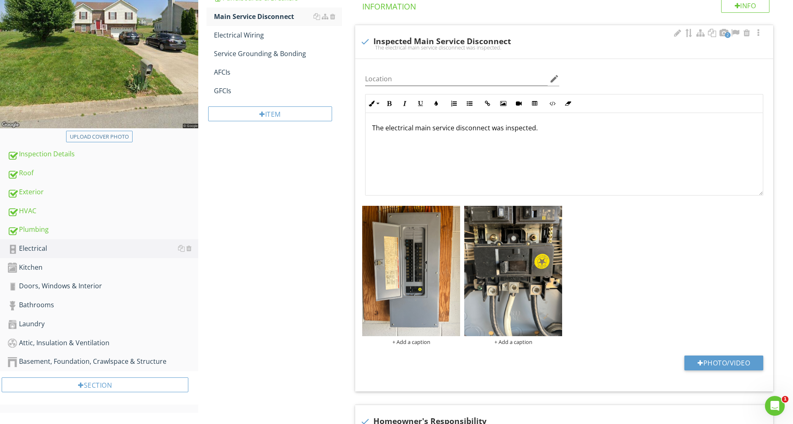
scroll to position [158, 0]
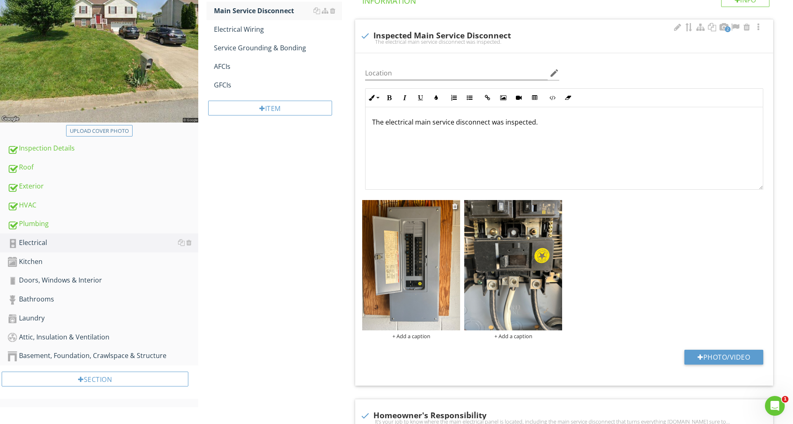
click at [422, 297] on img at bounding box center [411, 265] width 98 height 130
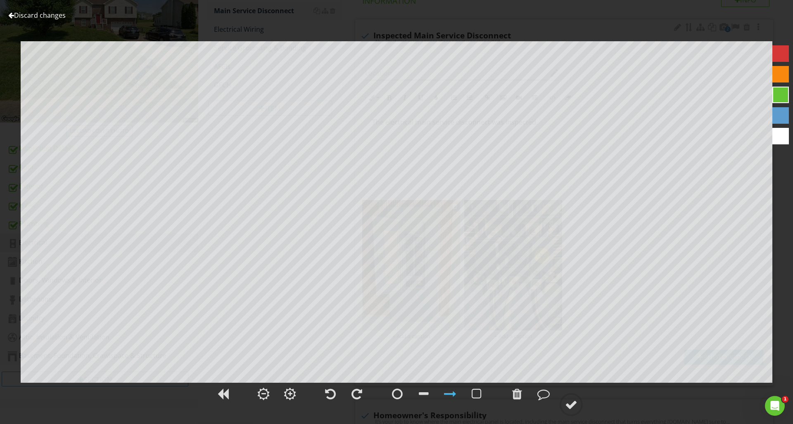
scroll to position [158, 0]
click at [451, 396] on div at bounding box center [450, 394] width 12 height 12
click at [453, 393] on div at bounding box center [450, 394] width 12 height 12
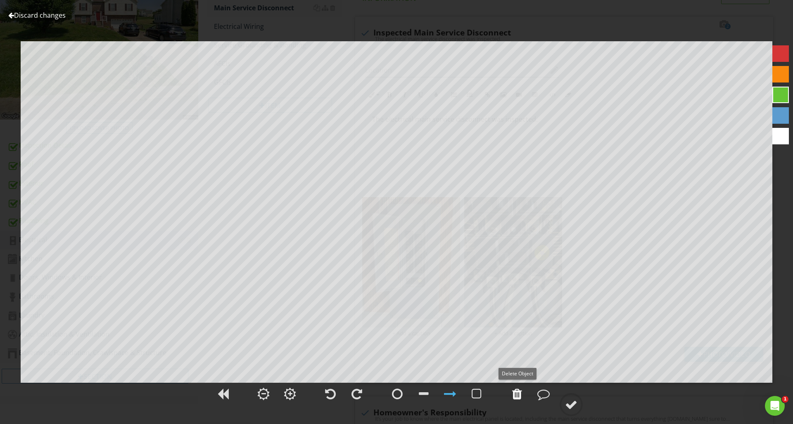
click at [519, 395] on div at bounding box center [517, 394] width 10 height 12
click at [571, 405] on div at bounding box center [571, 405] width 12 height 12
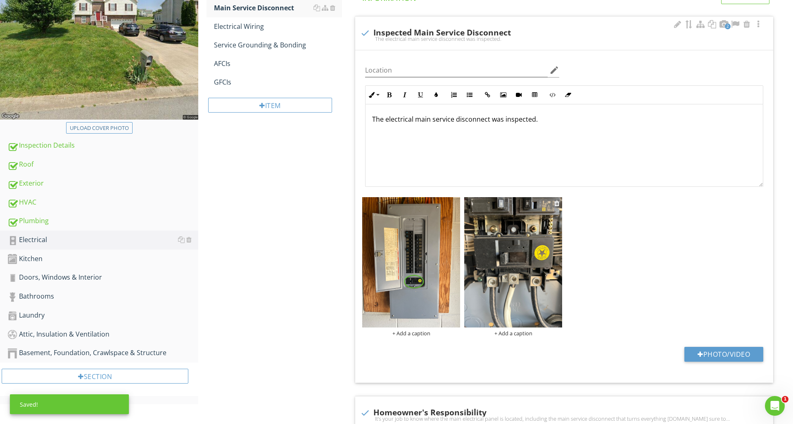
click at [540, 314] on img at bounding box center [513, 262] width 98 height 130
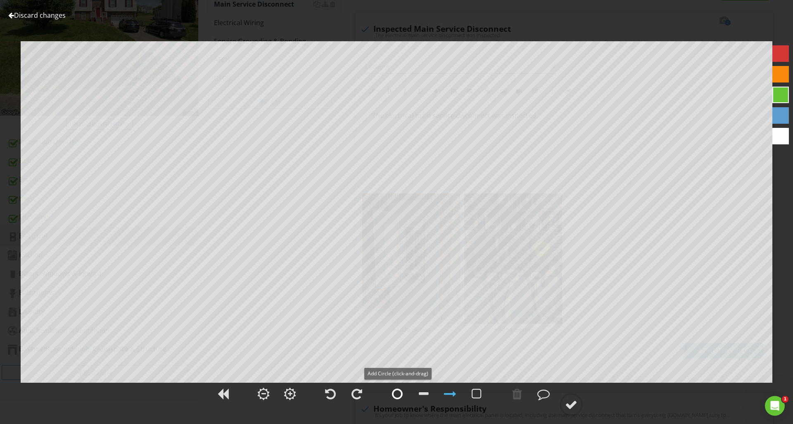
scroll to position [164, 0]
drag, startPoint x: 400, startPoint y: 394, endPoint x: 391, endPoint y: 369, distance: 26.1
click at [399, 393] on div at bounding box center [397, 394] width 11 height 12
click at [515, 396] on div at bounding box center [517, 394] width 10 height 12
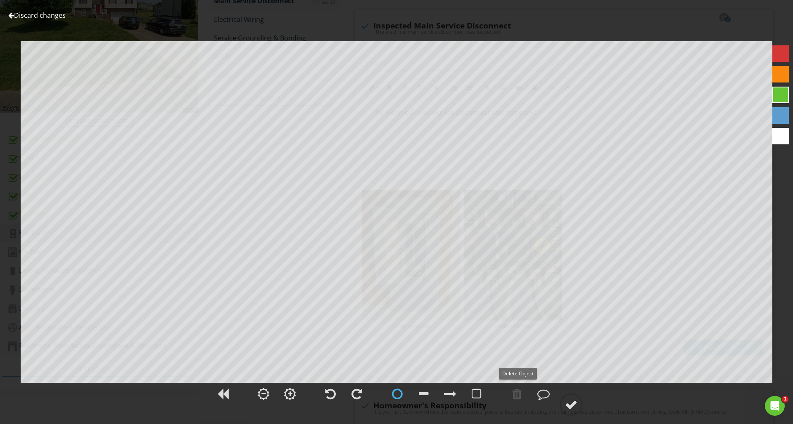
scroll to position [168, 0]
click at [455, 393] on div at bounding box center [450, 394] width 12 height 12
click at [577, 409] on div at bounding box center [571, 405] width 12 height 12
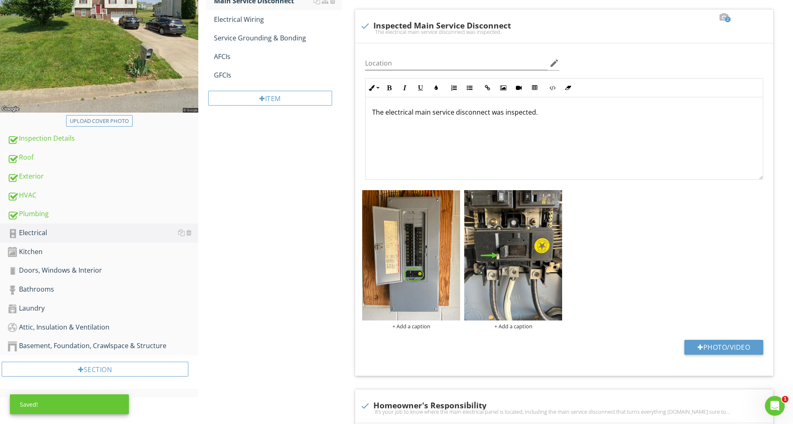
scroll to position [168, 0]
click at [421, 302] on img at bounding box center [411, 255] width 98 height 130
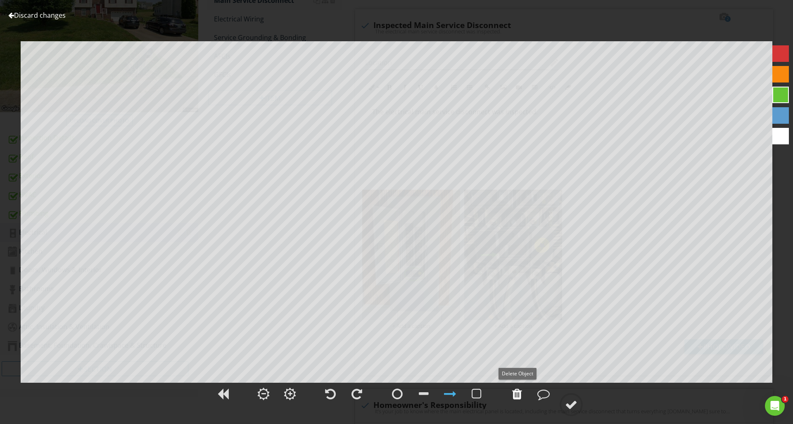
click at [515, 397] on div at bounding box center [517, 394] width 10 height 12
drag, startPoint x: 400, startPoint y: 397, endPoint x: 406, endPoint y: 398, distance: 5.4
click at [400, 397] on div at bounding box center [397, 394] width 11 height 12
click at [567, 399] on div at bounding box center [571, 405] width 12 height 12
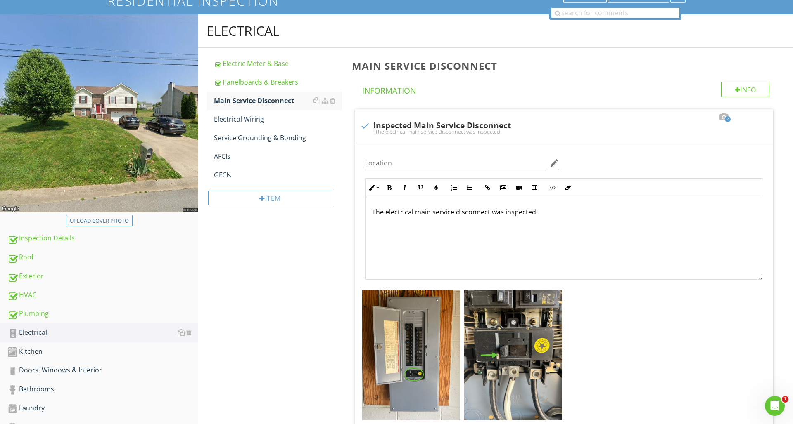
scroll to position [68, 0]
click at [379, 163] on input "Location" at bounding box center [456, 163] width 182 height 14
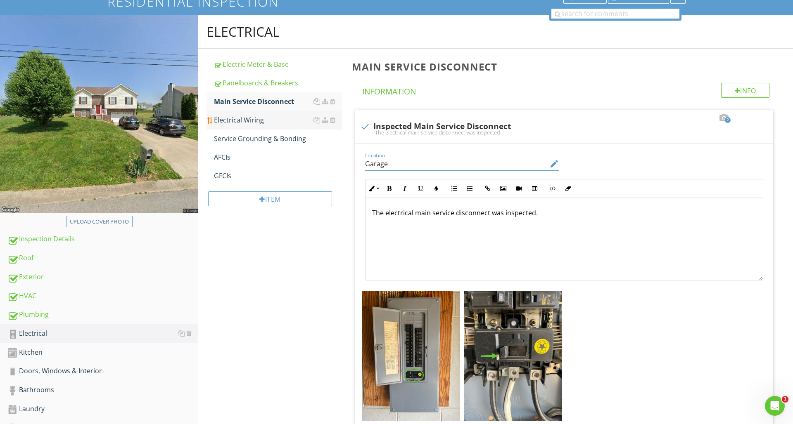
type input "Garage"
click at [288, 123] on div "Electrical Wiring" at bounding box center [278, 120] width 128 height 10
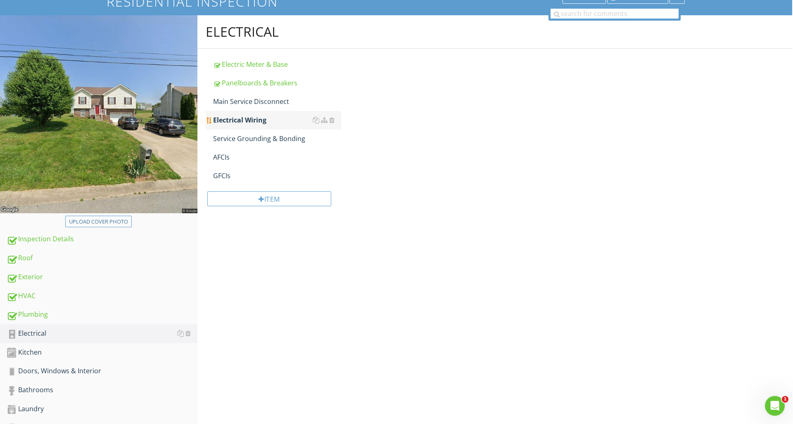
scroll to position [67, 0]
click at [288, 123] on div "Electrical Wiring" at bounding box center [278, 120] width 128 height 10
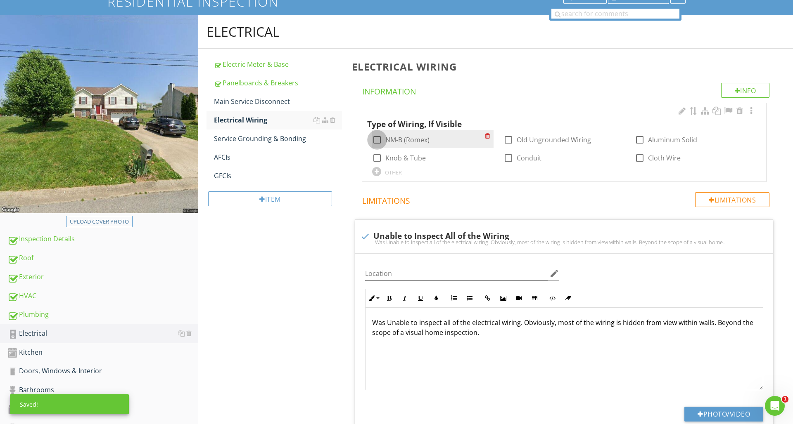
click at [376, 138] on div at bounding box center [377, 140] width 14 height 14
checkbox input "true"
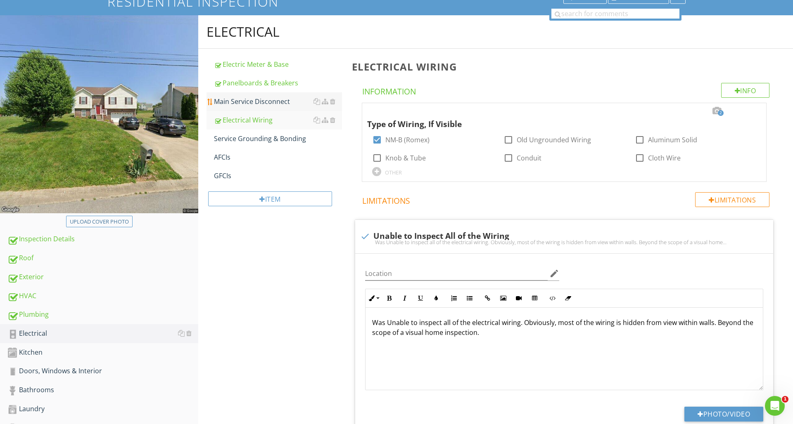
click at [258, 103] on div "Main Service Disconnect" at bounding box center [278, 102] width 128 height 10
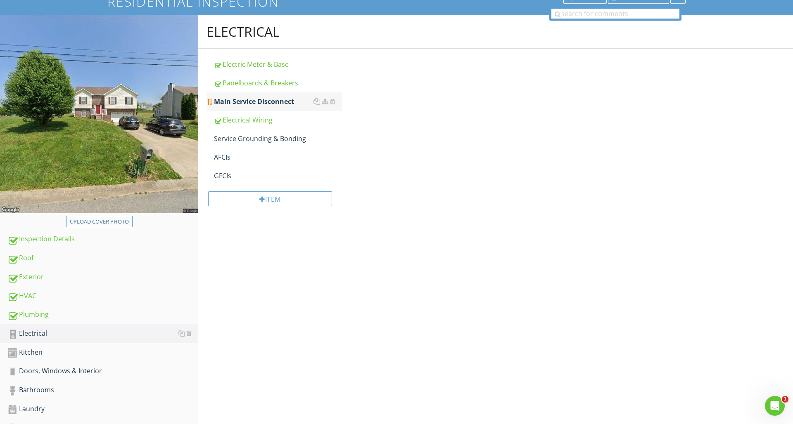
click at [258, 103] on div "Main Service Disconnect" at bounding box center [278, 102] width 128 height 10
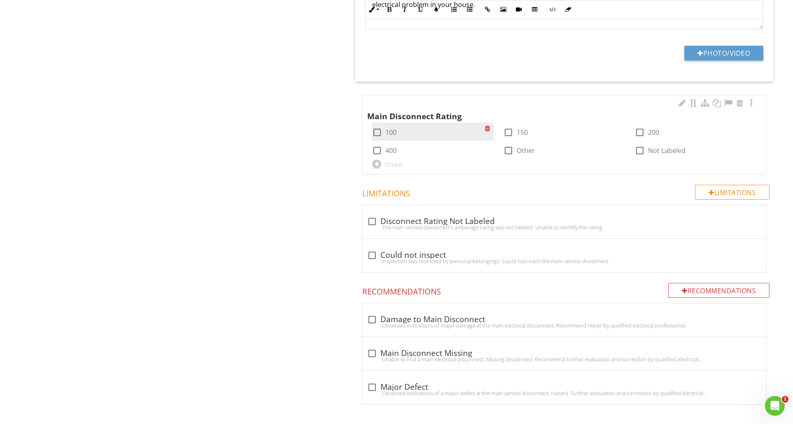
scroll to position [698, 0]
click at [639, 133] on div at bounding box center [639, 133] width 14 height 14
checkbox input "true"
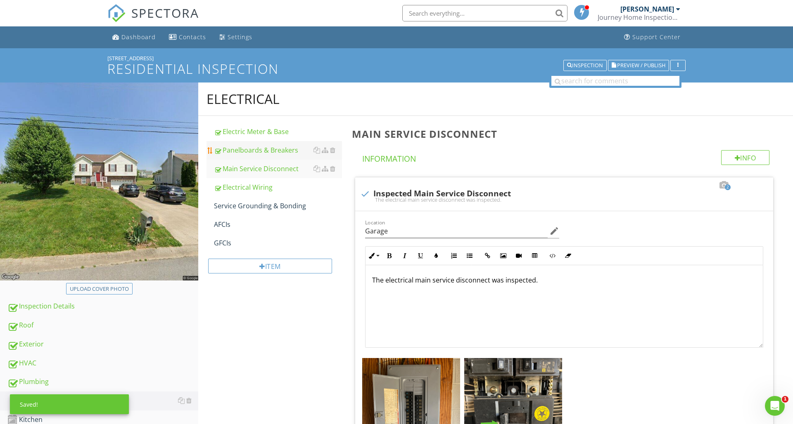
scroll to position [0, 0]
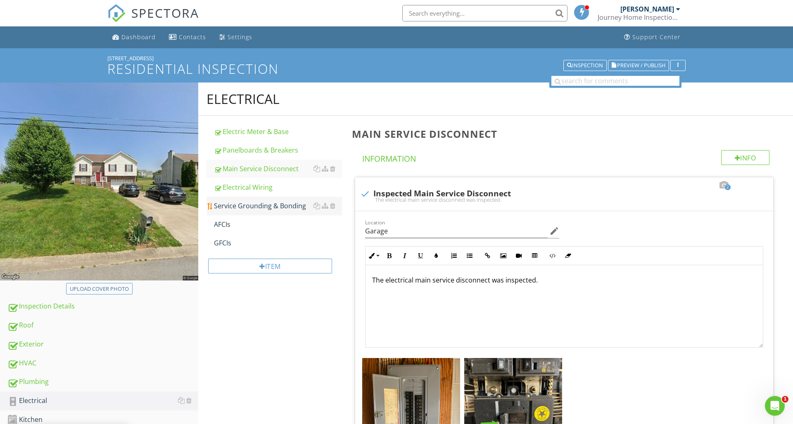
click at [286, 203] on div "Service Grounding & Bonding" at bounding box center [278, 206] width 128 height 10
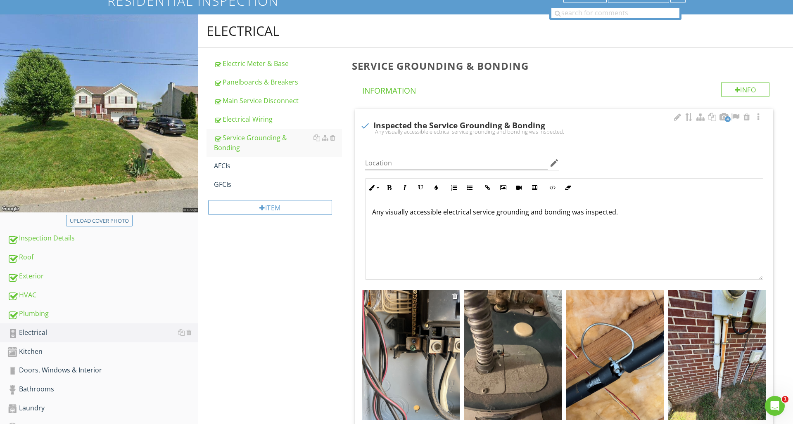
scroll to position [66, 0]
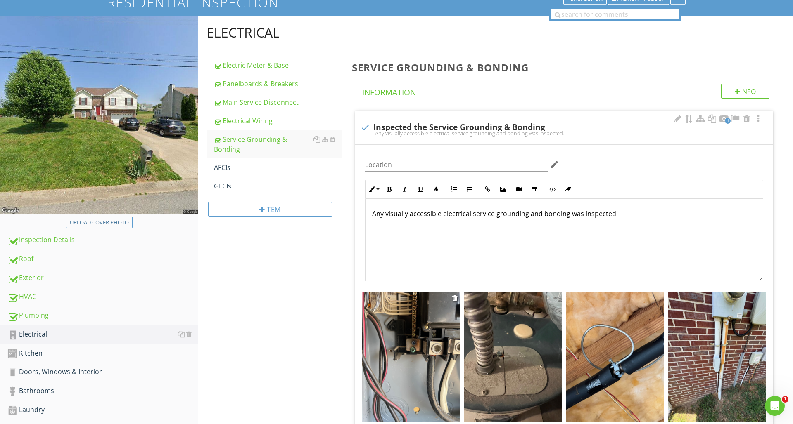
click at [423, 374] on img at bounding box center [411, 357] width 98 height 130
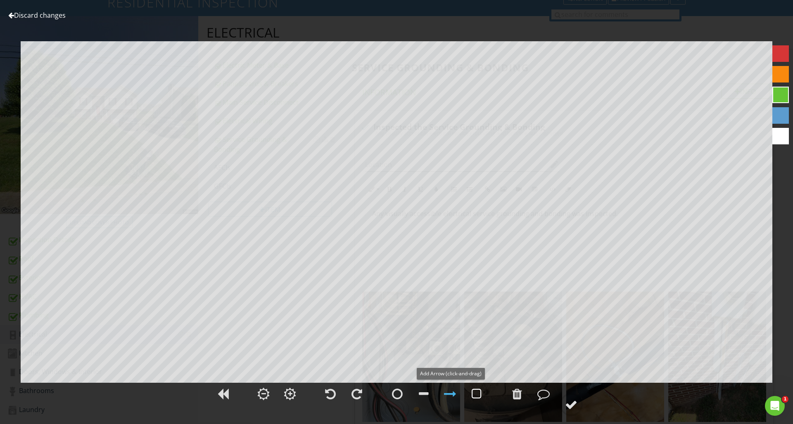
scroll to position [66, 0]
drag, startPoint x: 512, startPoint y: 394, endPoint x: 509, endPoint y: 388, distance: 7.4
click at [511, 393] on div at bounding box center [517, 394] width 21 height 21
click at [518, 400] on div at bounding box center [517, 394] width 10 height 12
click at [402, 391] on div at bounding box center [397, 394] width 21 height 21
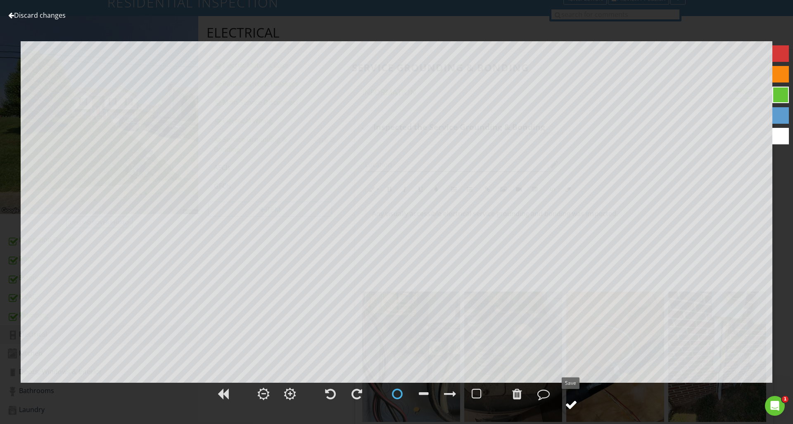
click at [569, 405] on div at bounding box center [571, 405] width 12 height 12
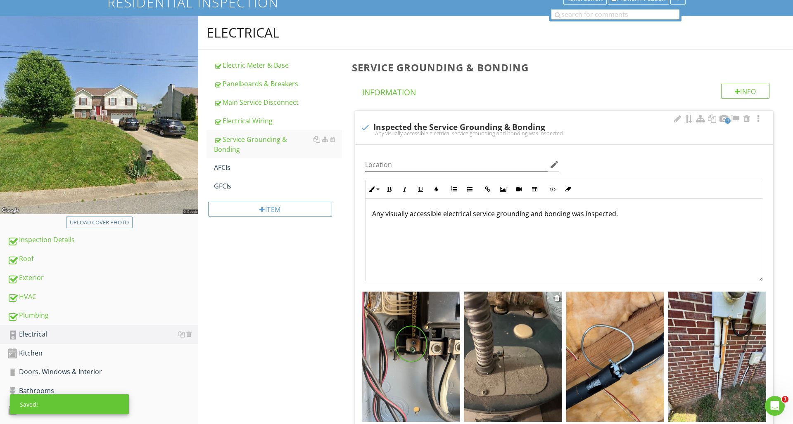
click at [517, 386] on img at bounding box center [513, 357] width 98 height 130
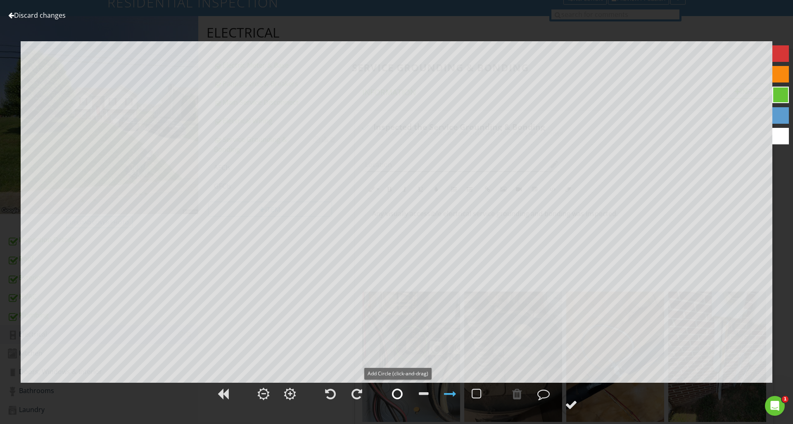
click at [402, 391] on div at bounding box center [397, 394] width 11 height 12
click at [571, 405] on div at bounding box center [571, 405] width 12 height 12
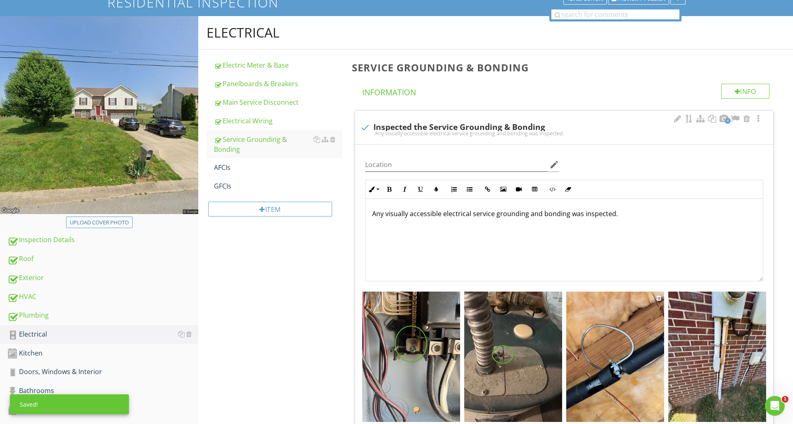
click at [623, 334] on img at bounding box center [615, 357] width 98 height 130
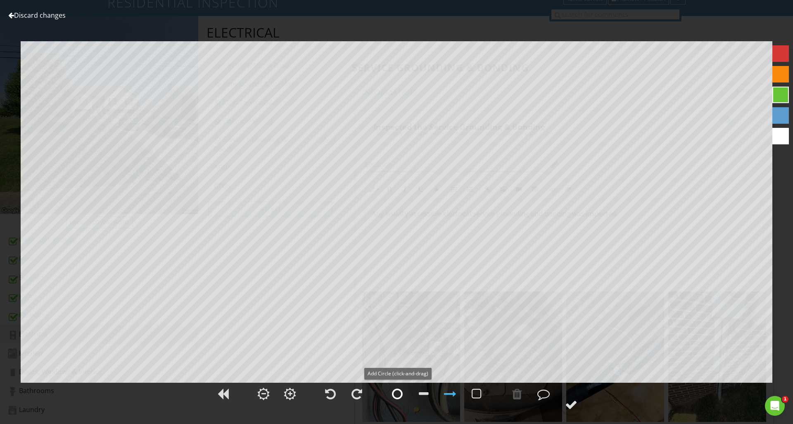
click at [399, 395] on div at bounding box center [397, 394] width 11 height 12
click at [568, 406] on div at bounding box center [571, 405] width 12 height 12
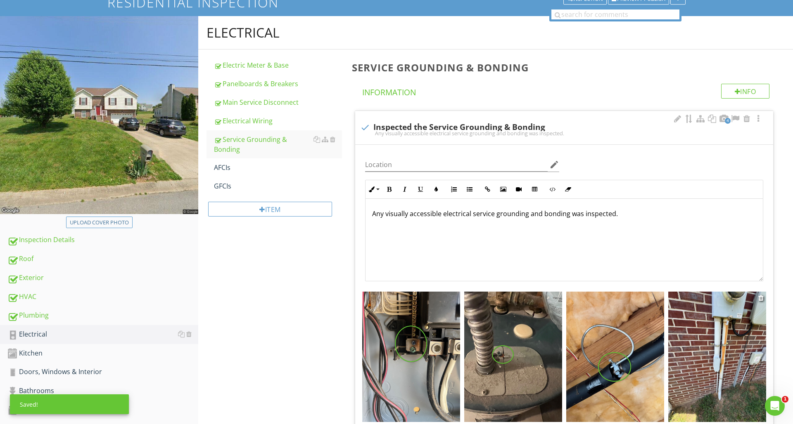
click at [754, 357] on img at bounding box center [717, 357] width 98 height 130
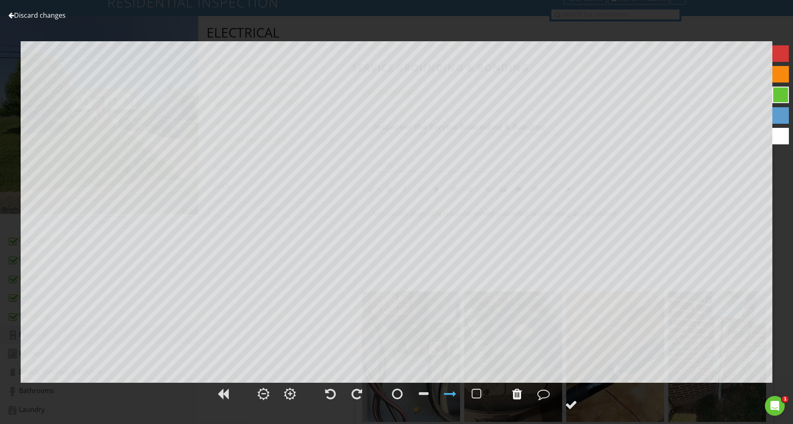
click at [517, 395] on div at bounding box center [517, 394] width 10 height 12
click at [577, 402] on div at bounding box center [571, 405] width 12 height 12
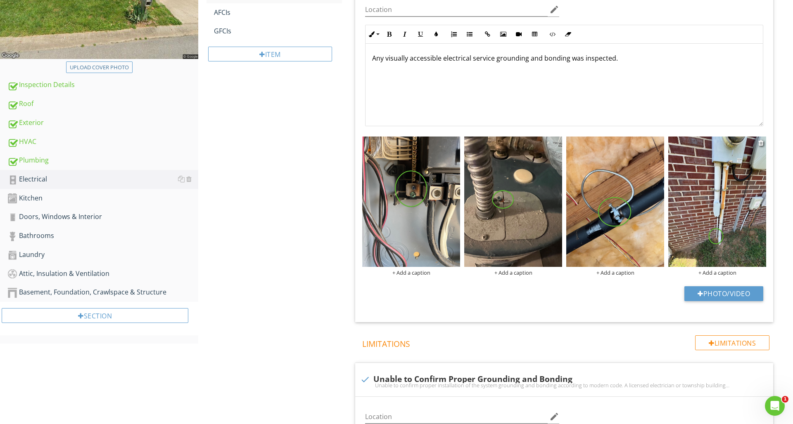
scroll to position [222, 0]
click at [724, 241] on img at bounding box center [717, 201] width 98 height 130
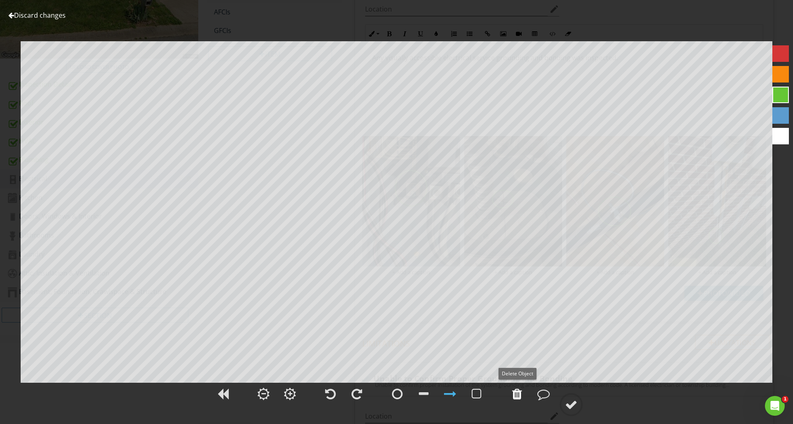
click at [518, 394] on div at bounding box center [517, 394] width 10 height 12
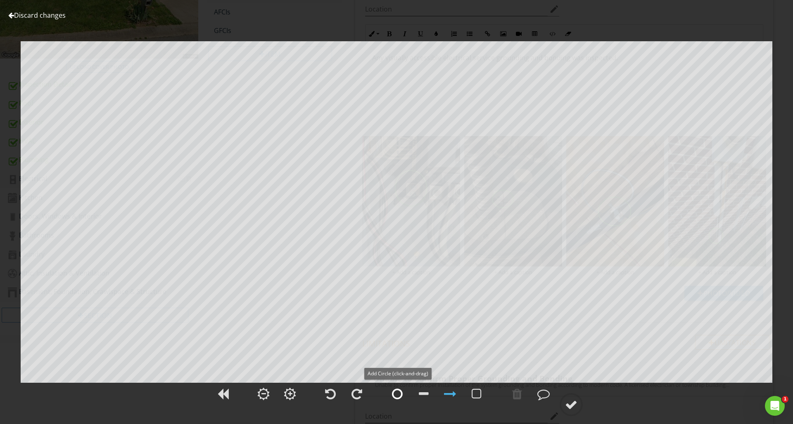
click at [395, 397] on div at bounding box center [397, 394] width 11 height 12
click at [574, 407] on div at bounding box center [571, 405] width 12 height 12
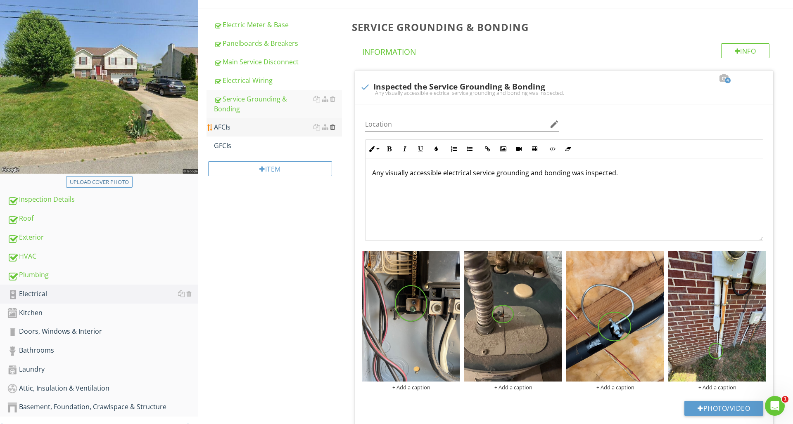
scroll to position [106, 0]
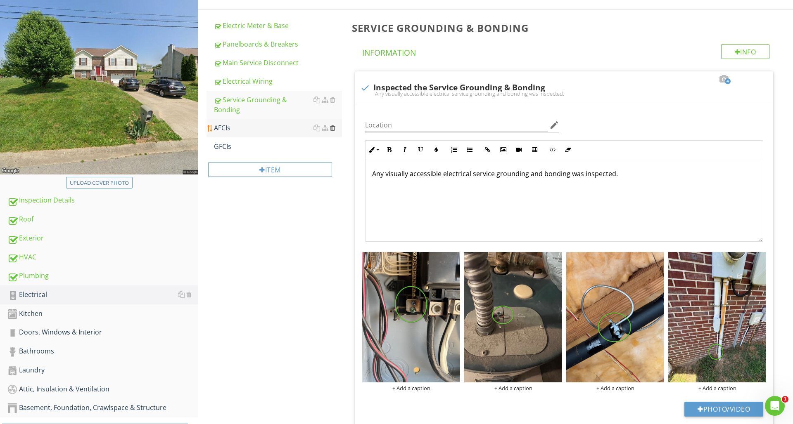
click at [332, 125] on div at bounding box center [332, 128] width 5 height 7
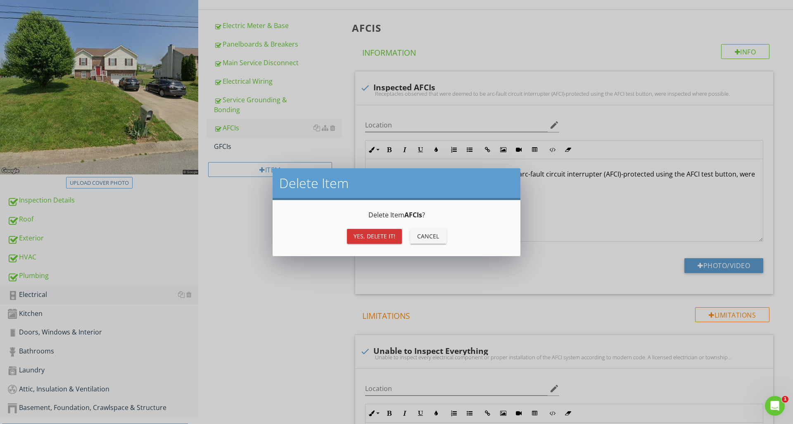
click at [360, 236] on div "Yes, Delete it!" at bounding box center [374, 236] width 42 height 9
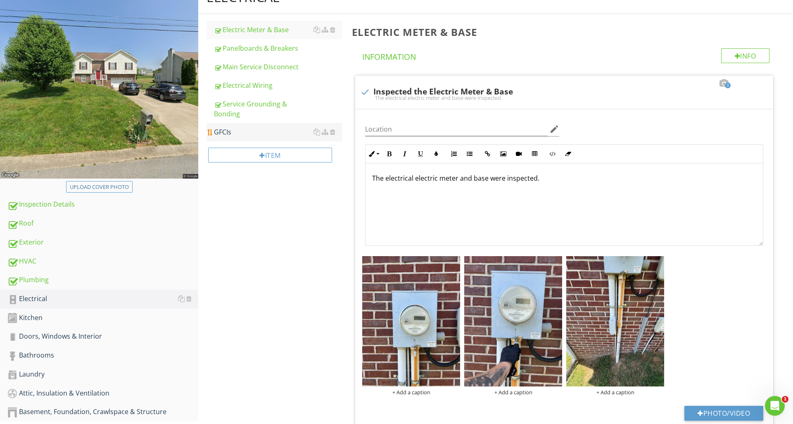
scroll to position [102, 0]
click at [278, 128] on link "GFCIs" at bounding box center [278, 132] width 128 height 18
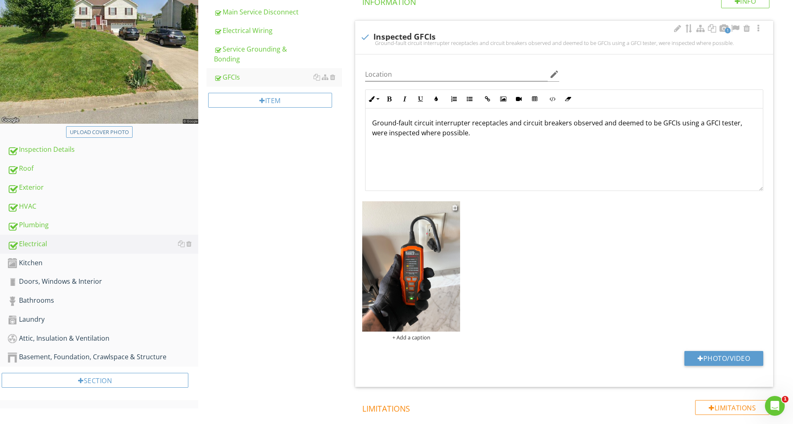
scroll to position [158, 0]
click at [410, 337] on div "+ Add a caption" at bounding box center [411, 337] width 98 height 7
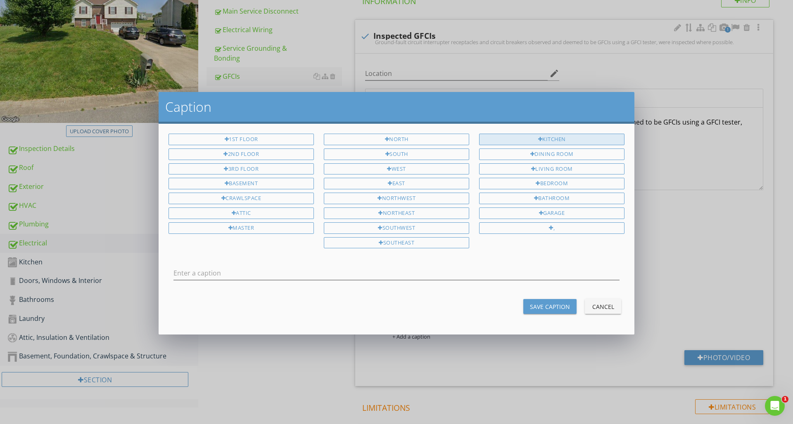
click at [604, 138] on div "Kitchen" at bounding box center [551, 140] width 145 height 12
type input "Kitchen"
click at [542, 305] on div "Save Caption" at bounding box center [550, 307] width 40 height 9
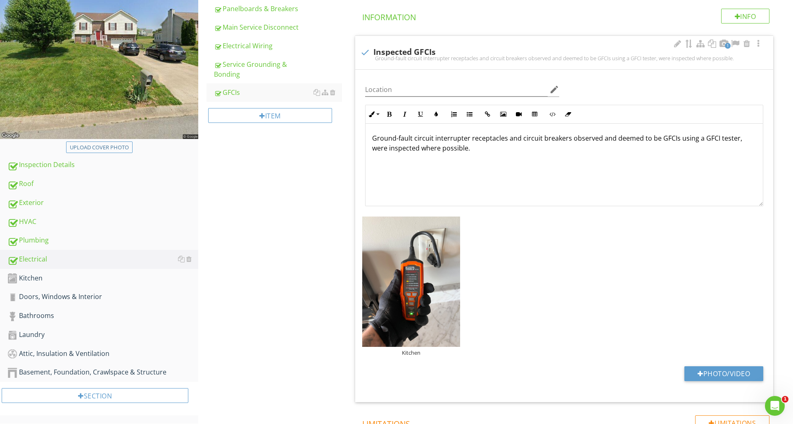
scroll to position [182, 0]
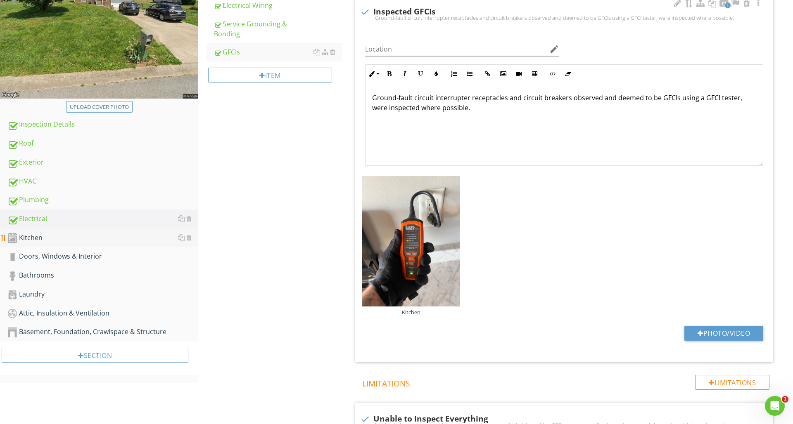
click at [85, 240] on div "Kitchen" at bounding box center [102, 238] width 191 height 11
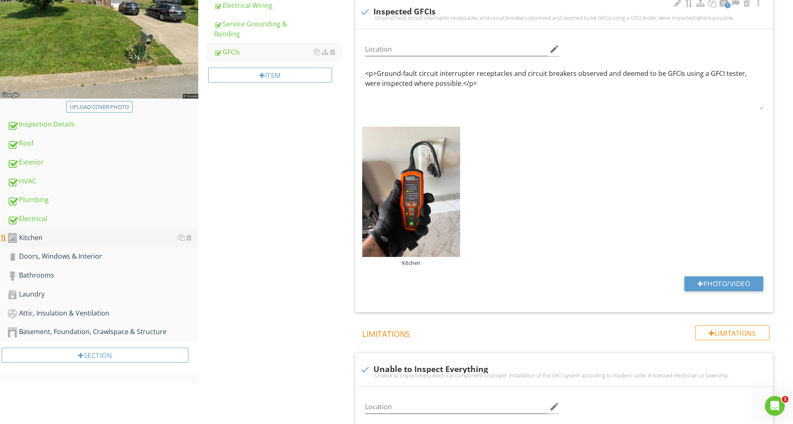
click at [85, 240] on div "Kitchen" at bounding box center [102, 238] width 191 height 11
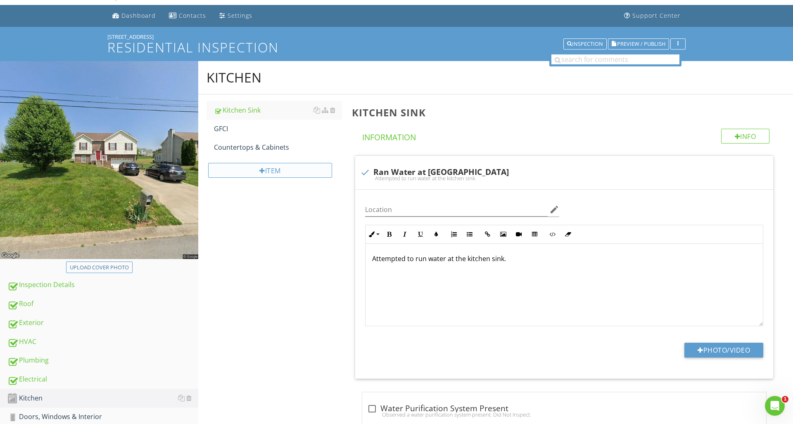
click at [263, 173] on div at bounding box center [262, 171] width 6 height 7
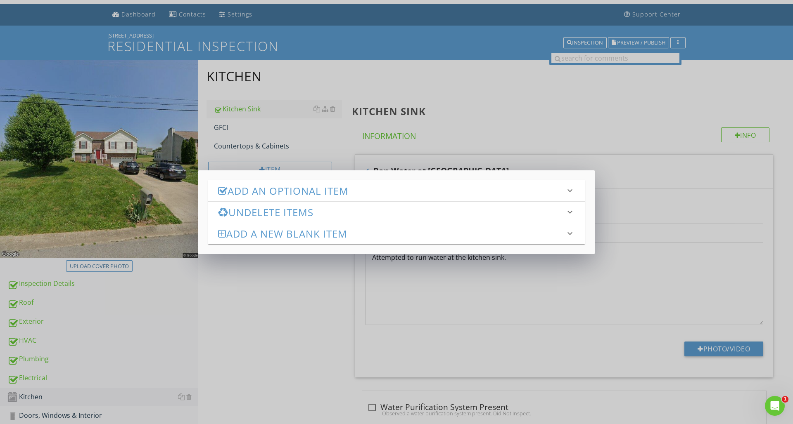
click at [273, 189] on h3 "Add an Optional Item" at bounding box center [391, 190] width 347 height 11
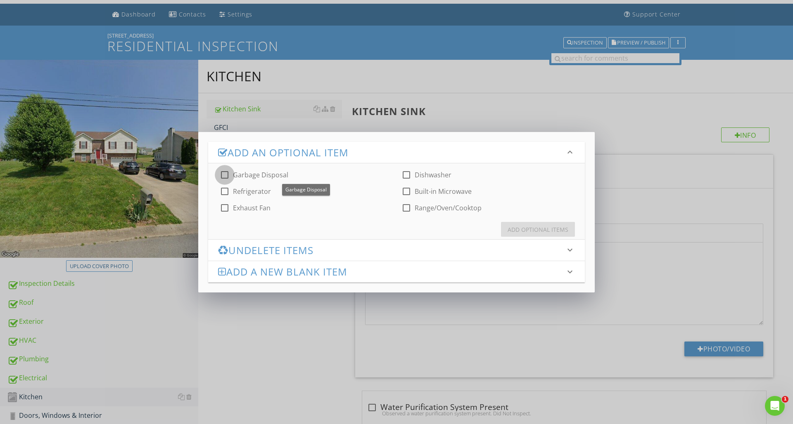
click at [225, 175] on div at bounding box center [225, 175] width 14 height 14
checkbox input "true"
click at [226, 193] on div at bounding box center [225, 192] width 14 height 14
checkbox input "true"
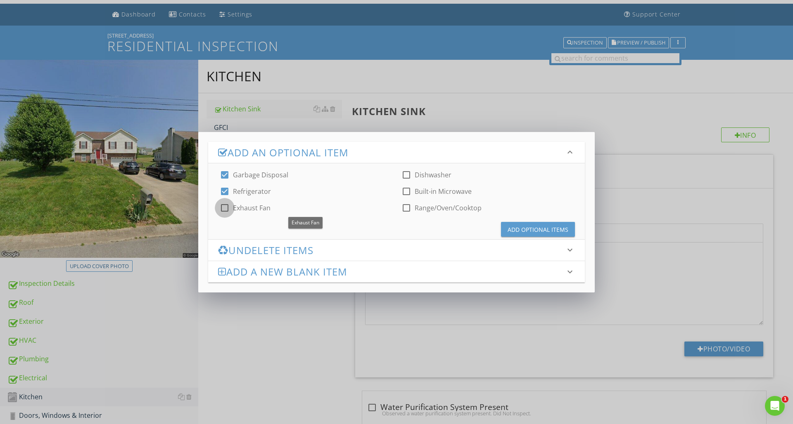
click at [223, 206] on div at bounding box center [225, 208] width 14 height 14
checkbox input "true"
drag, startPoint x: 408, startPoint y: 173, endPoint x: 408, endPoint y: 185, distance: 11.6
click at [408, 174] on div at bounding box center [406, 175] width 14 height 14
checkbox input "true"
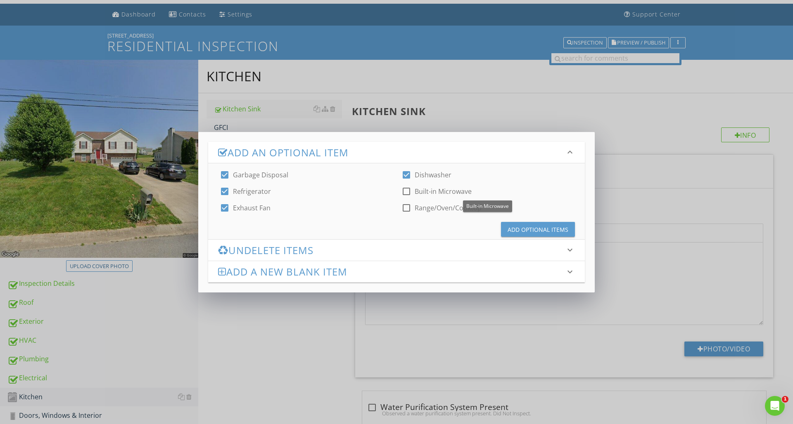
click at [408, 191] on div at bounding box center [406, 192] width 14 height 14
checkbox input "true"
drag, startPoint x: 407, startPoint y: 208, endPoint x: 424, endPoint y: 212, distance: 17.7
click at [407, 209] on div at bounding box center [406, 208] width 14 height 14
checkbox input "true"
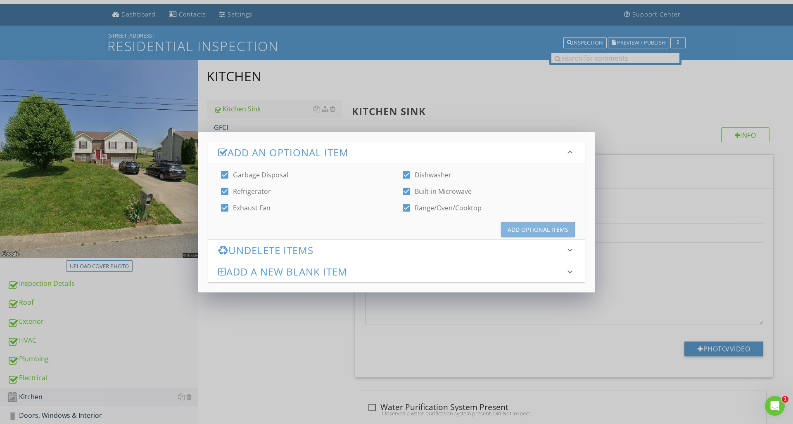
click at [514, 228] on div "Add Optional Items" at bounding box center [537, 229] width 61 height 9
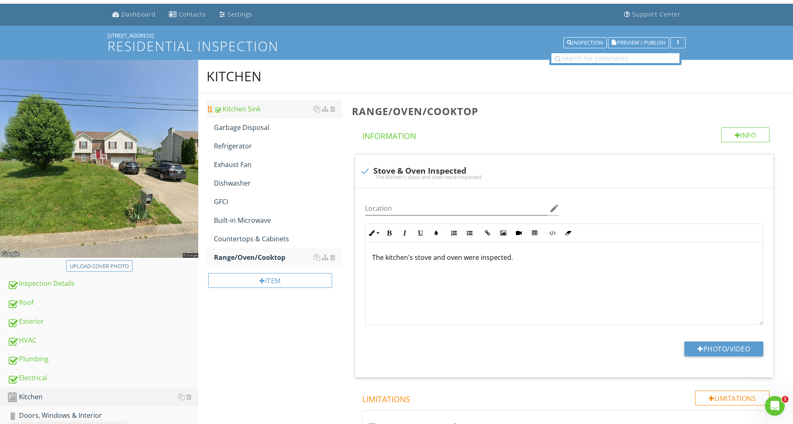
click at [257, 111] on div "Kitchen Sink" at bounding box center [278, 109] width 128 height 10
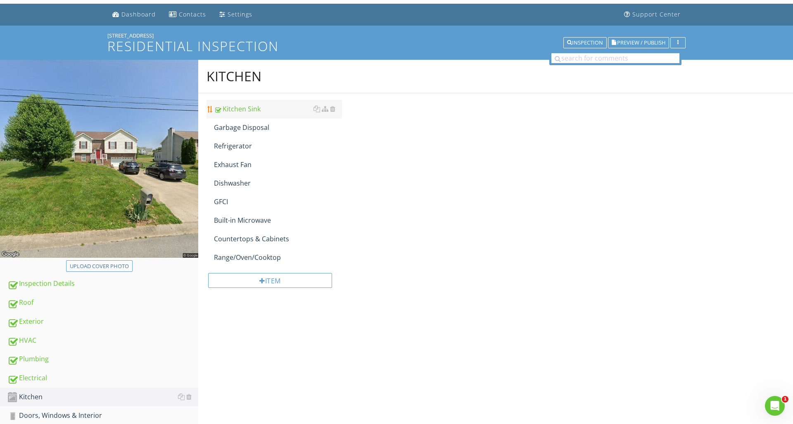
click at [257, 111] on div "Kitchen Sink" at bounding box center [278, 109] width 128 height 10
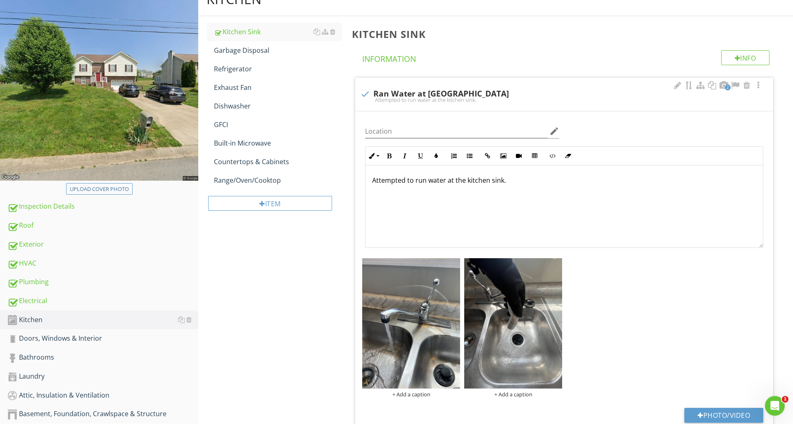
scroll to position [124, 0]
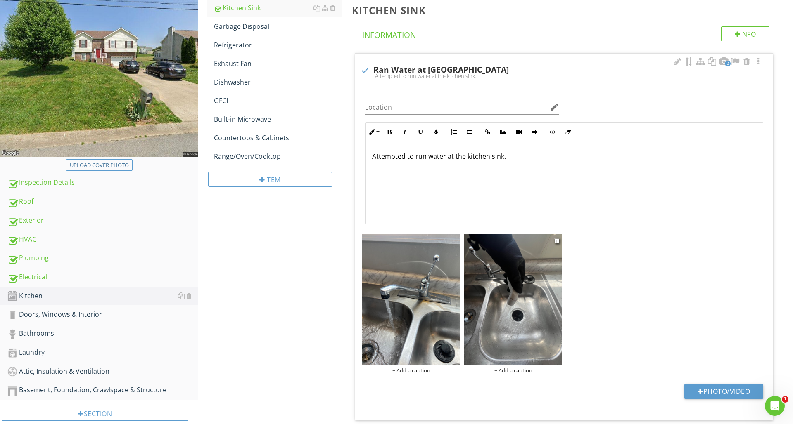
click at [515, 372] on div "+ Add a caption" at bounding box center [513, 370] width 98 height 7
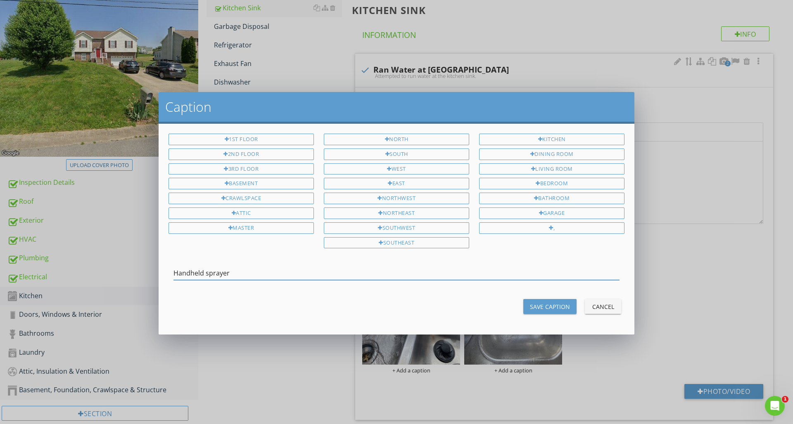
type input "Handheld sprayer"
click at [550, 304] on div "Save Caption" at bounding box center [550, 307] width 40 height 9
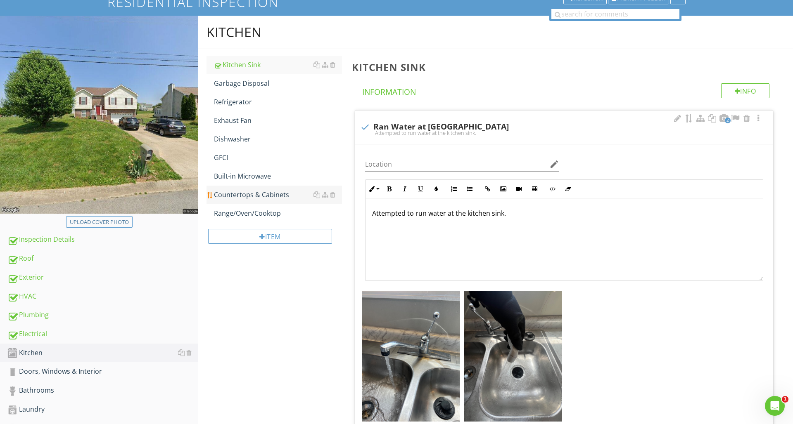
scroll to position [65, 0]
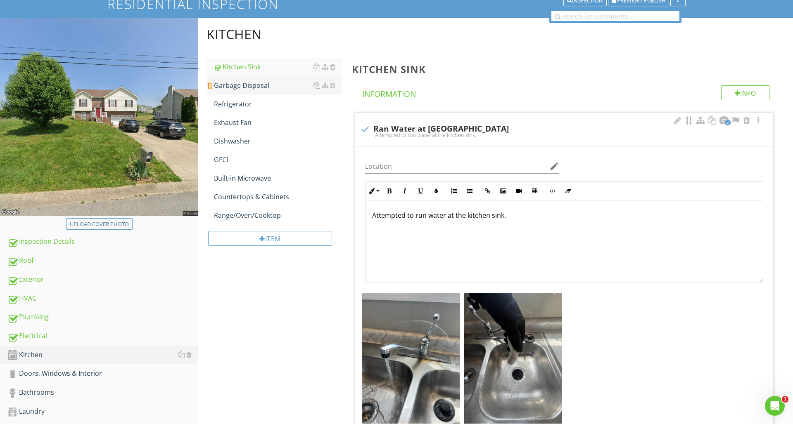
click at [251, 91] on link "Garbage Disposal" at bounding box center [278, 85] width 128 height 18
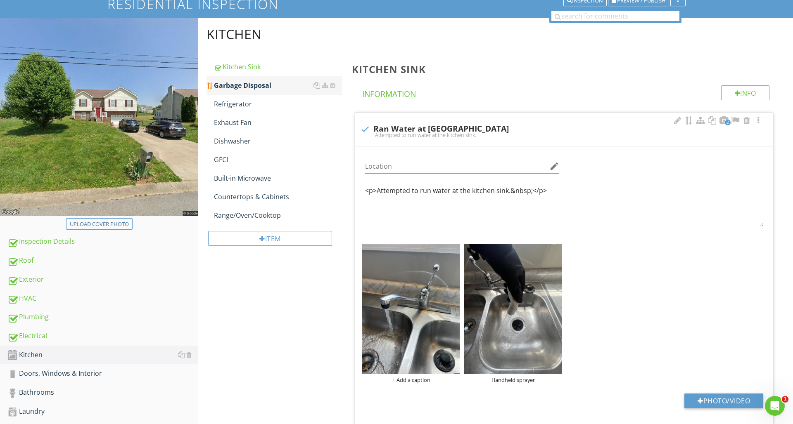
click at [251, 91] on link "Garbage Disposal" at bounding box center [278, 85] width 128 height 18
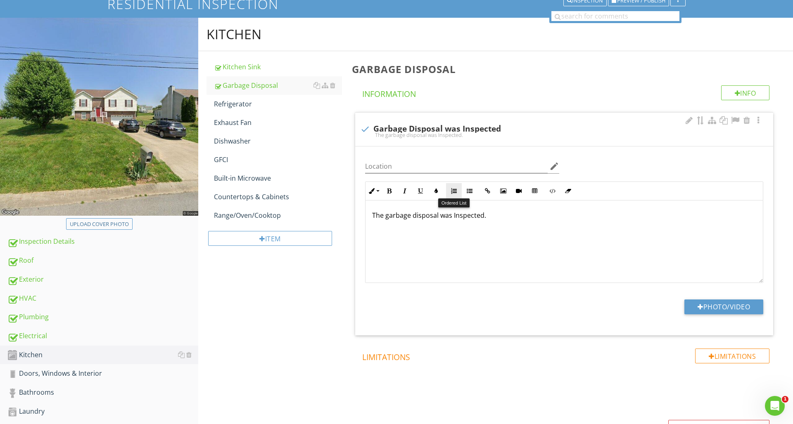
scroll to position [76, 0]
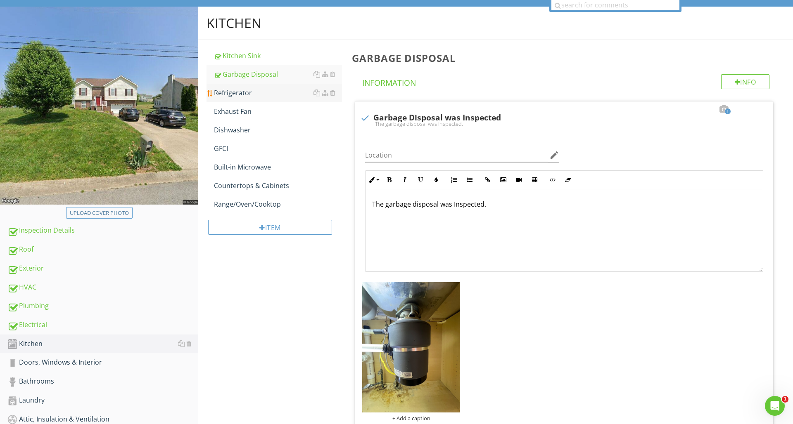
click at [303, 98] on link "Refrigerator" at bounding box center [278, 93] width 128 height 18
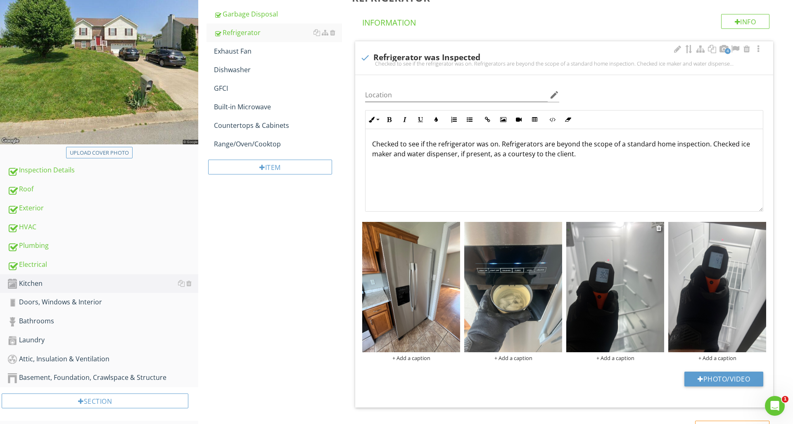
scroll to position [136, 0]
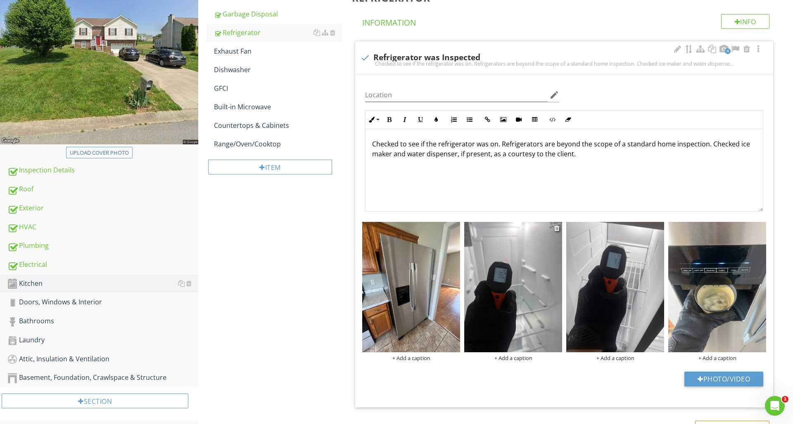
click at [526, 360] on div "+ Add a caption" at bounding box center [513, 358] width 98 height 7
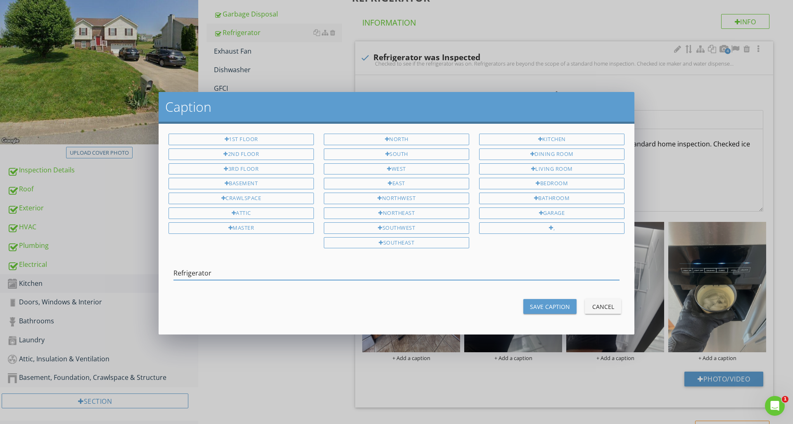
type input "Refrigerator"
click at [537, 307] on div "Save Caption" at bounding box center [550, 307] width 40 height 9
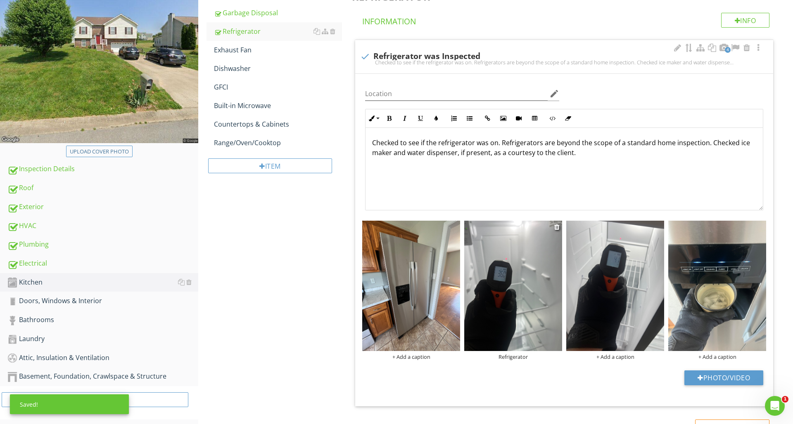
scroll to position [141, 0]
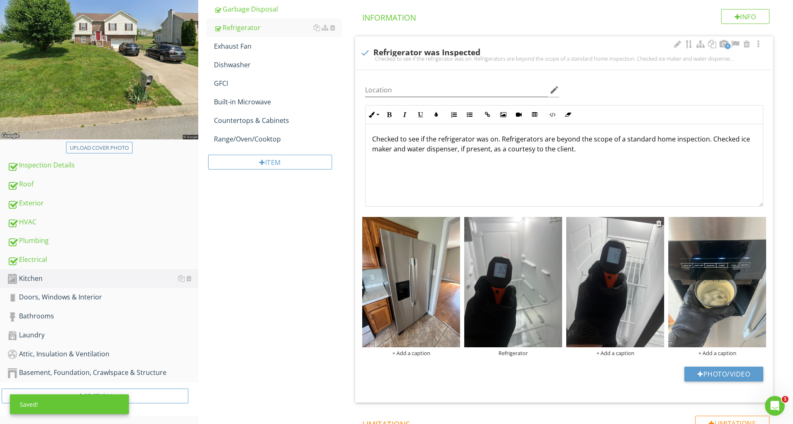
click at [616, 354] on div "+ Add a caption" at bounding box center [615, 353] width 98 height 7
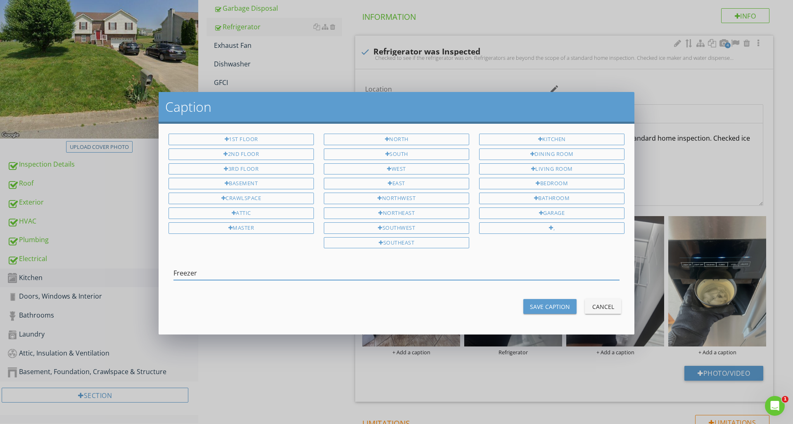
type input "Freezer"
click at [541, 303] on div "Save Caption" at bounding box center [550, 307] width 40 height 9
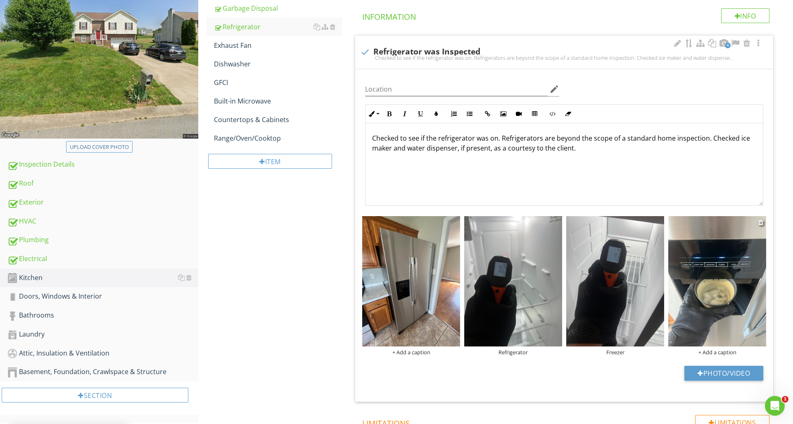
click at [708, 352] on div "+ Add a caption" at bounding box center [717, 352] width 98 height 7
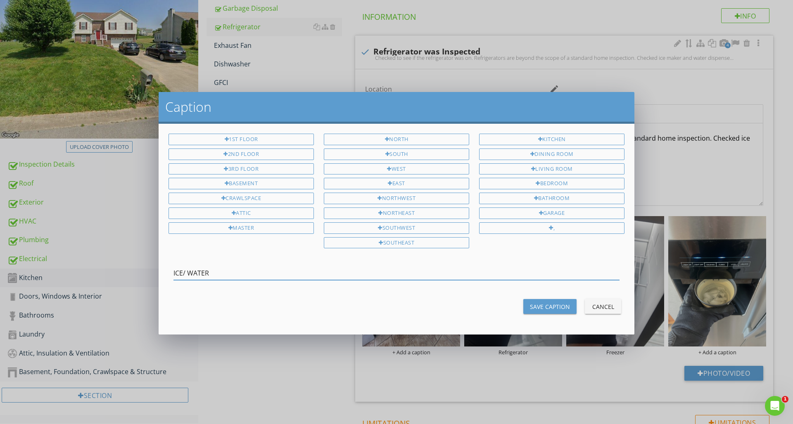
type input "ICE/ WATER"
click at [549, 304] on div "Save Caption" at bounding box center [550, 307] width 40 height 9
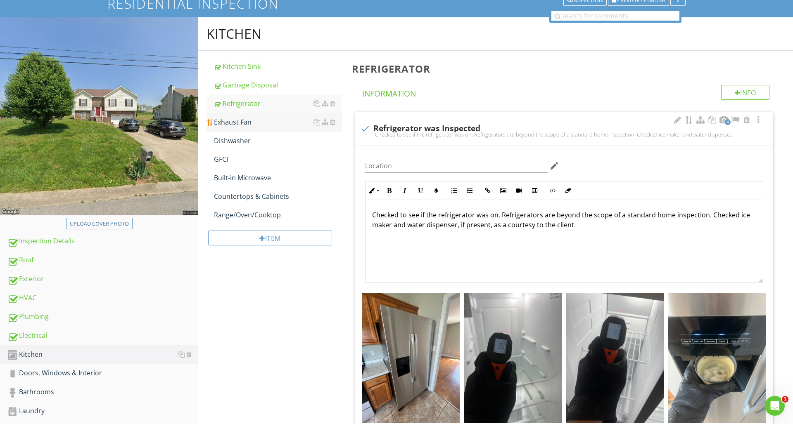
scroll to position [64, 0]
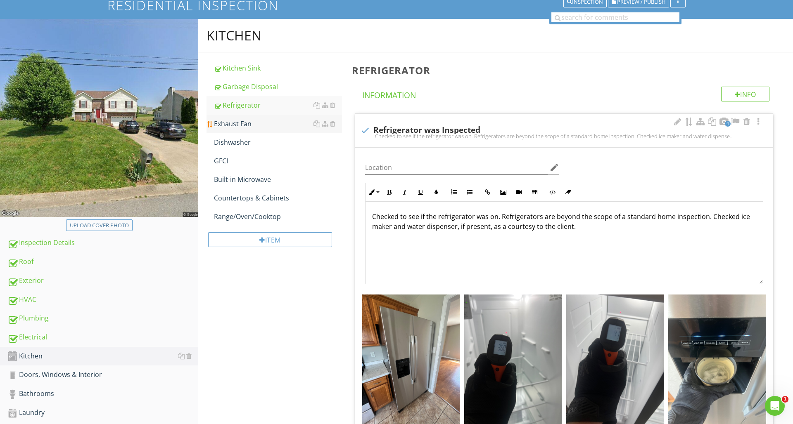
click at [272, 121] on div "Exhaust Fan" at bounding box center [278, 124] width 128 height 10
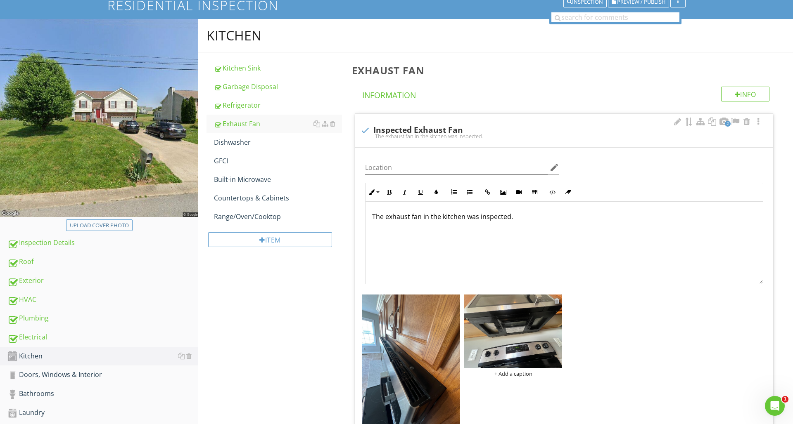
click at [556, 300] on div at bounding box center [556, 301] width 5 height 7
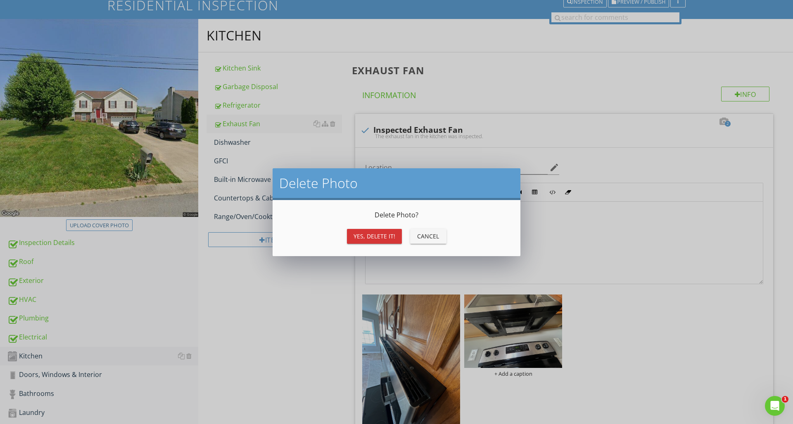
drag, startPoint x: 379, startPoint y: 237, endPoint x: 384, endPoint y: 238, distance: 5.2
click at [379, 237] on div "Yes, Delete it!" at bounding box center [374, 236] width 42 height 9
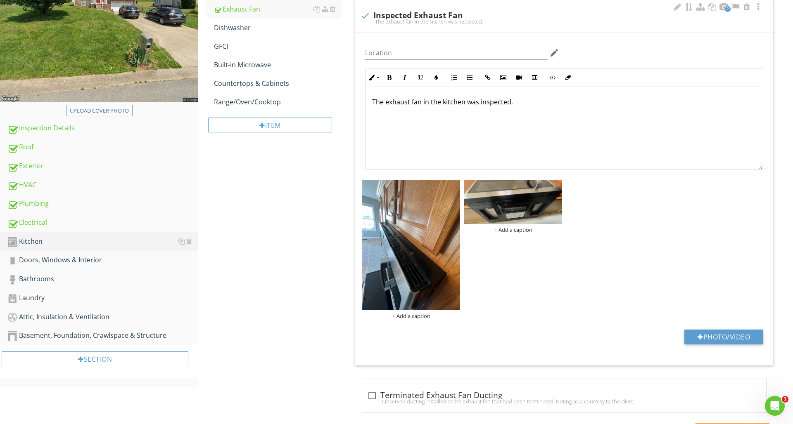
scroll to position [179, 0]
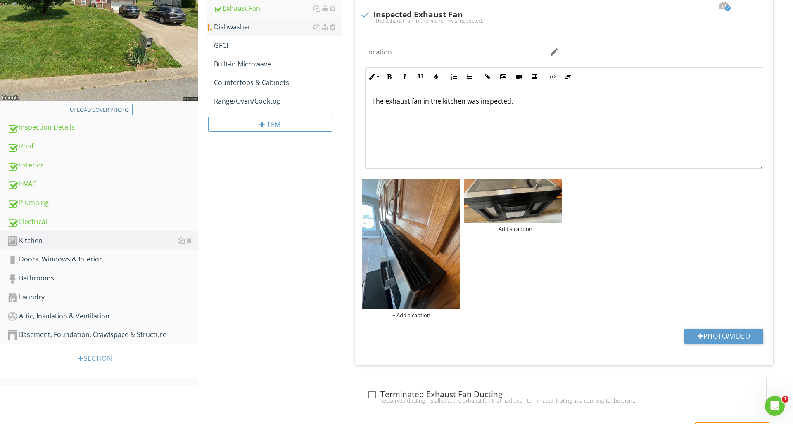
click at [327, 31] on div at bounding box center [324, 27] width 22 height 10
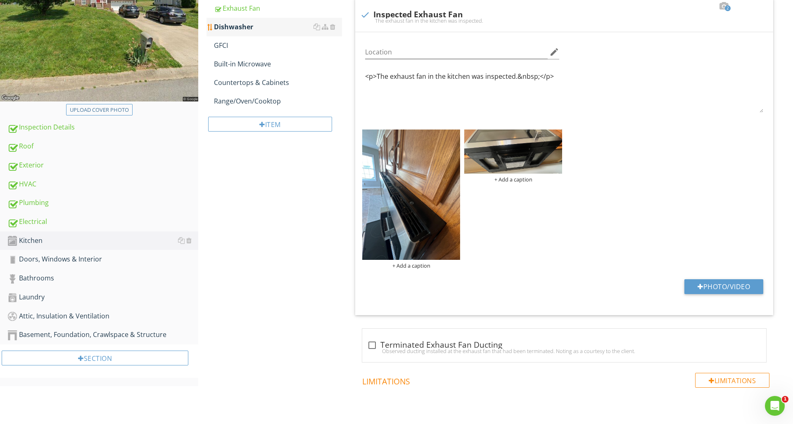
click at [326, 31] on div at bounding box center [324, 27] width 22 height 10
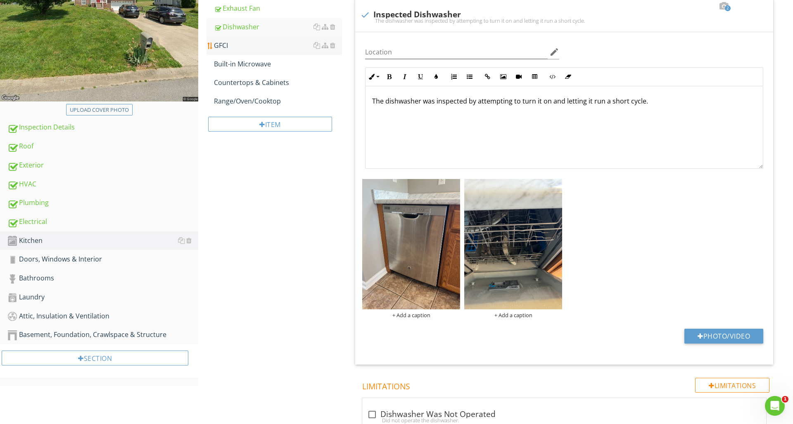
click at [225, 50] on div "GFCI" at bounding box center [278, 45] width 128 height 10
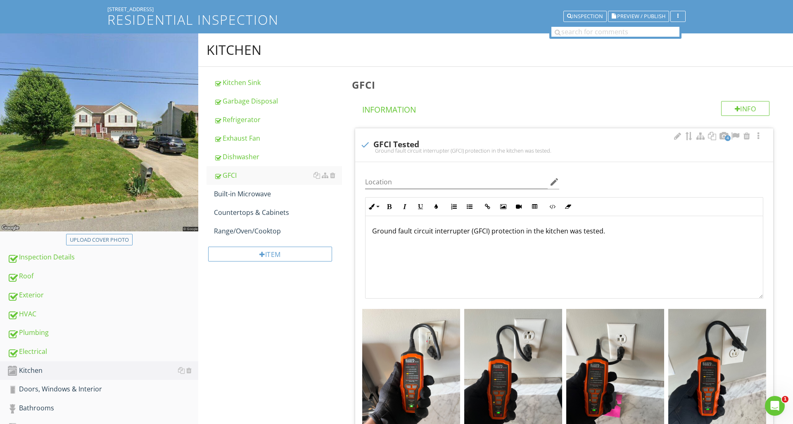
scroll to position [18, 0]
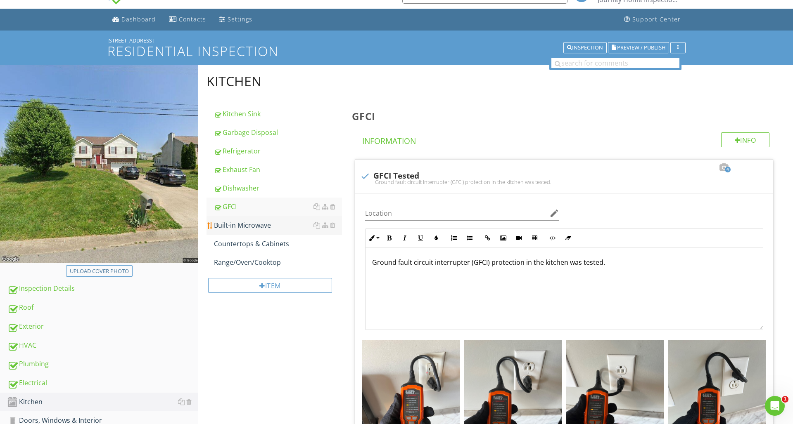
click at [306, 224] on div "Built-in Microwave" at bounding box center [278, 225] width 128 height 10
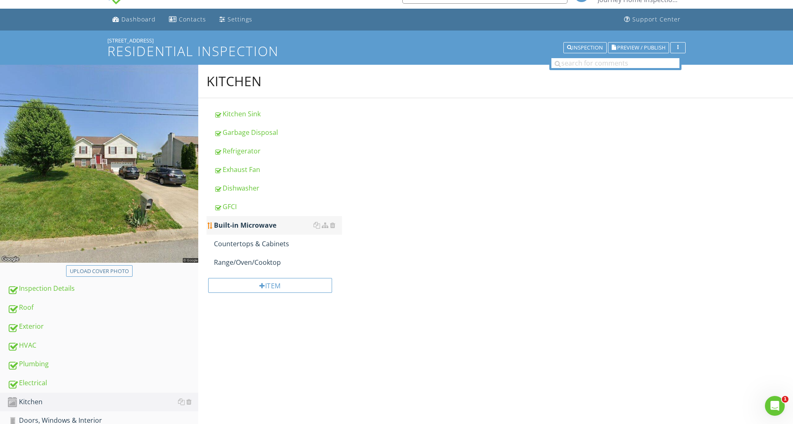
click at [306, 224] on div "Built-in Microwave" at bounding box center [278, 225] width 128 height 10
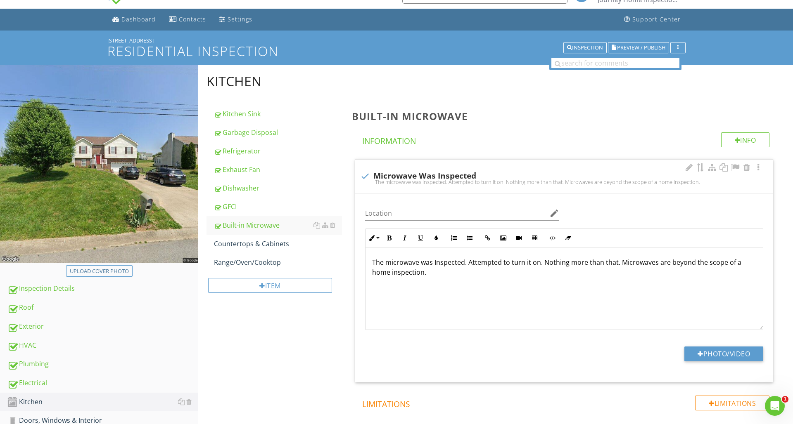
scroll to position [18, 0]
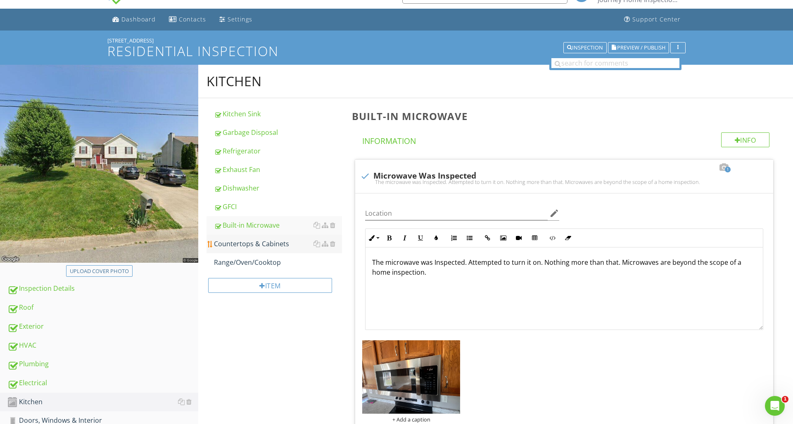
click at [289, 241] on div "Countertops & Cabinets" at bounding box center [278, 244] width 128 height 10
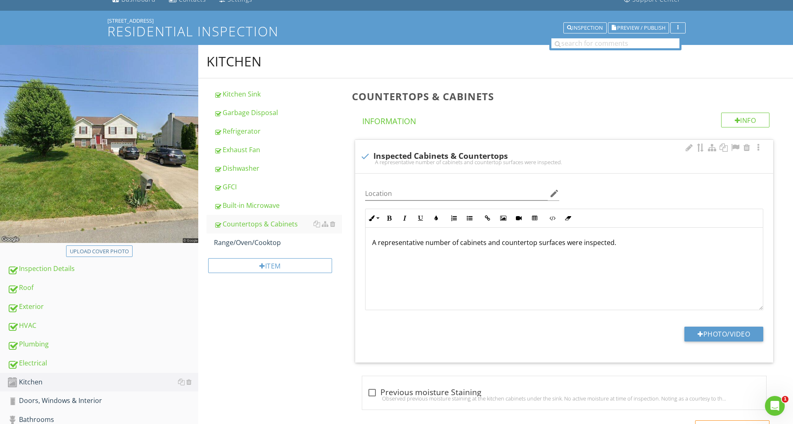
scroll to position [38, 0]
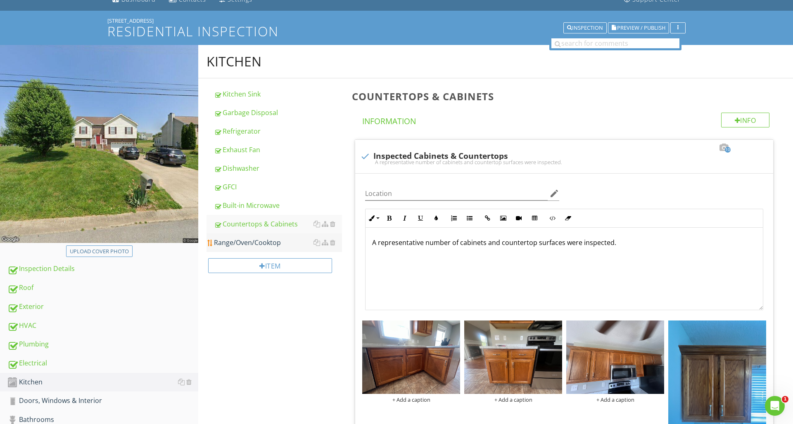
click at [291, 247] on div "Range/Oven/Cooktop" at bounding box center [278, 243] width 128 height 10
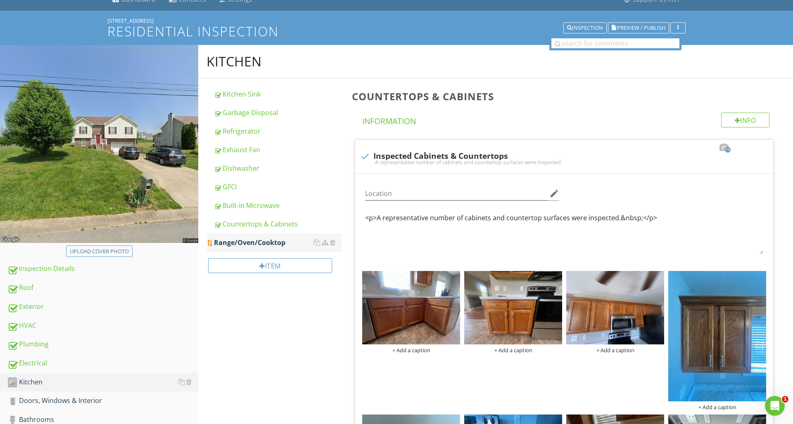
click at [291, 247] on div "Range/Oven/Cooktop" at bounding box center [278, 243] width 128 height 10
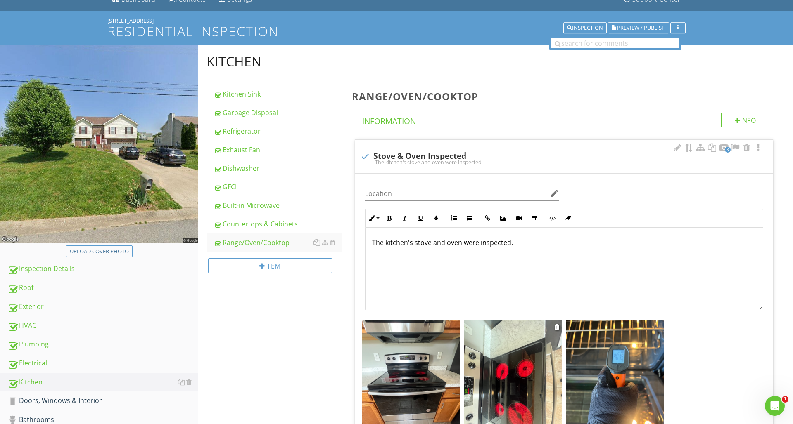
click at [516, 361] on img at bounding box center [513, 386] width 98 height 130
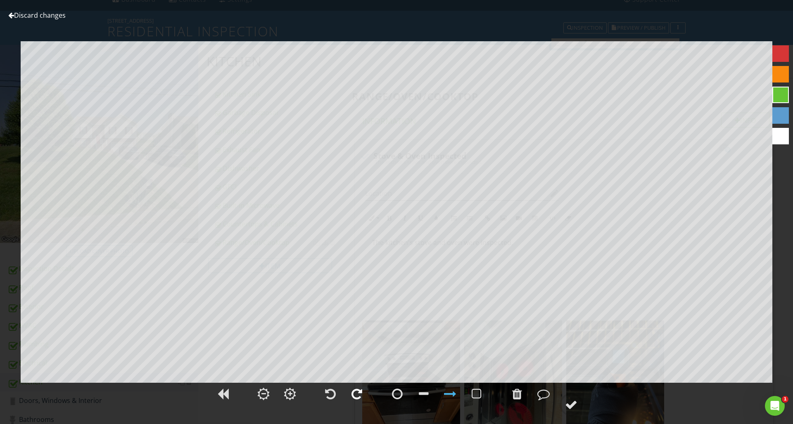
click at [357, 396] on div at bounding box center [356, 394] width 11 height 12
click at [565, 406] on circle at bounding box center [570, 404] width 21 height 21
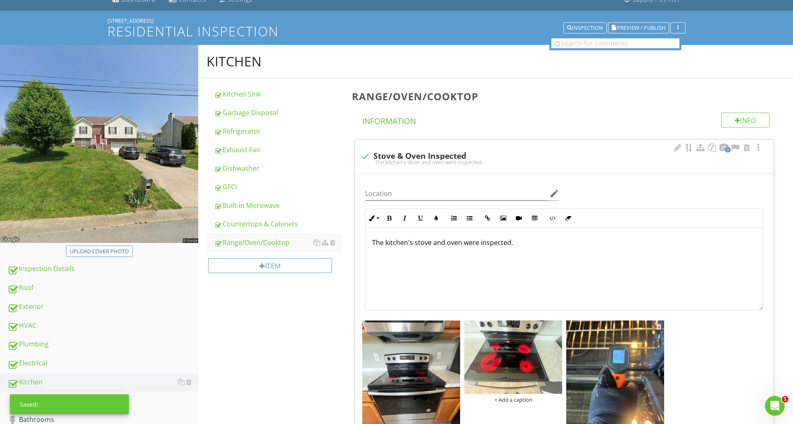
click at [604, 392] on img at bounding box center [615, 386] width 98 height 130
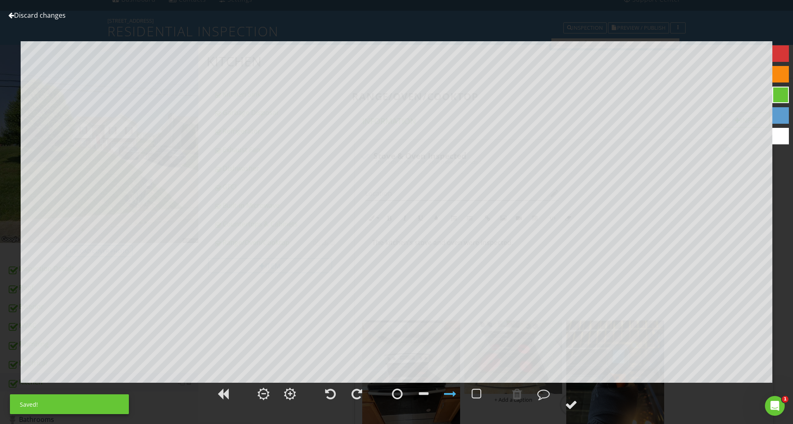
click at [604, 392] on div at bounding box center [396, 399] width 793 height 34
click at [31, 16] on link "Discard changes" at bounding box center [36, 15] width 57 height 9
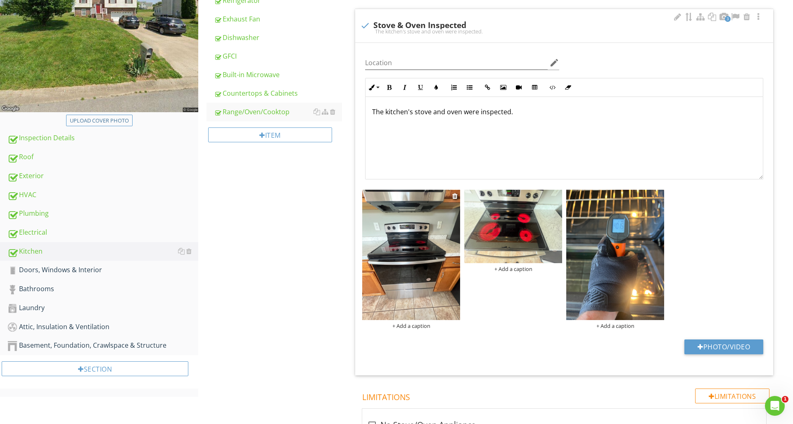
click at [423, 244] on img at bounding box center [411, 255] width 98 height 130
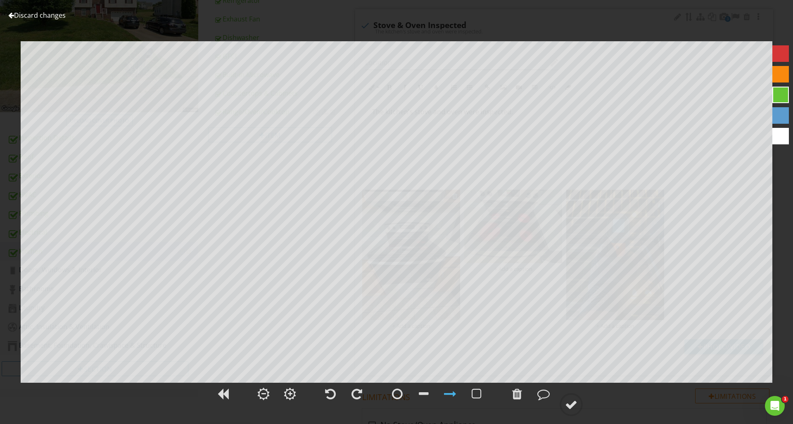
scroll to position [180, 0]
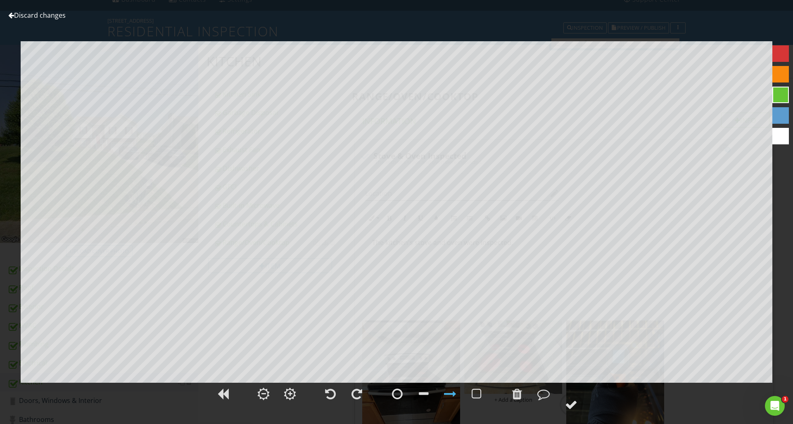
click at [20, 15] on link "Discard changes" at bounding box center [36, 15] width 57 height 9
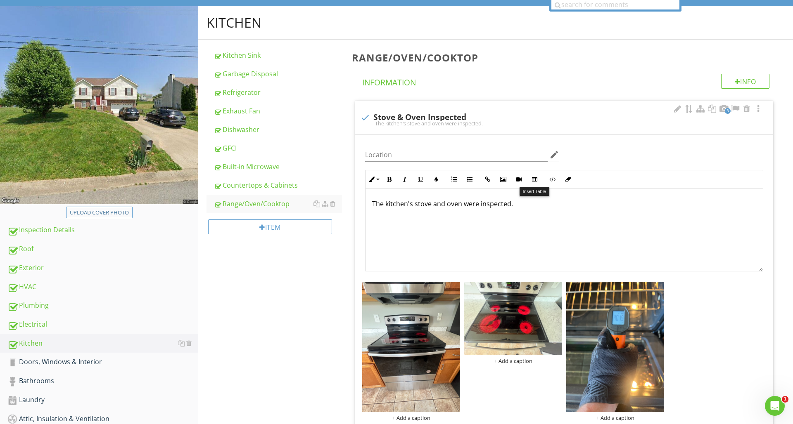
scroll to position [82, 0]
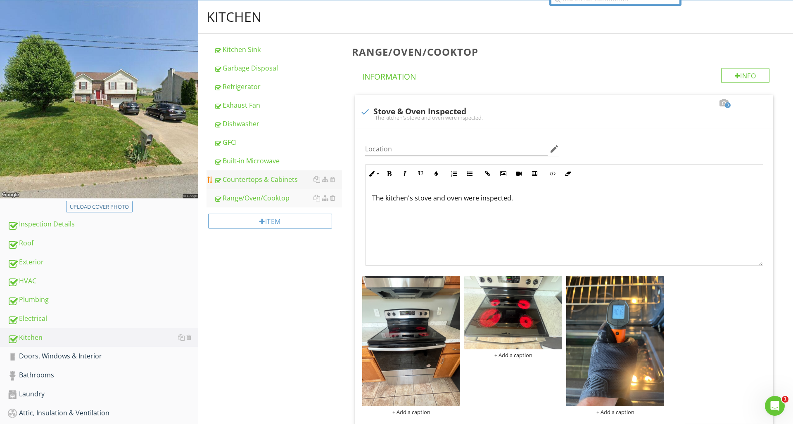
click at [298, 183] on div "Countertops & Cabinets" at bounding box center [278, 180] width 128 height 10
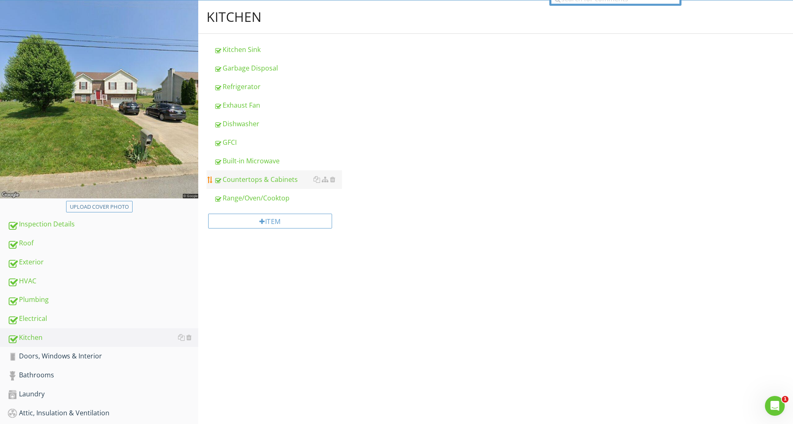
click at [298, 183] on div "Countertops & Cabinets" at bounding box center [278, 180] width 128 height 10
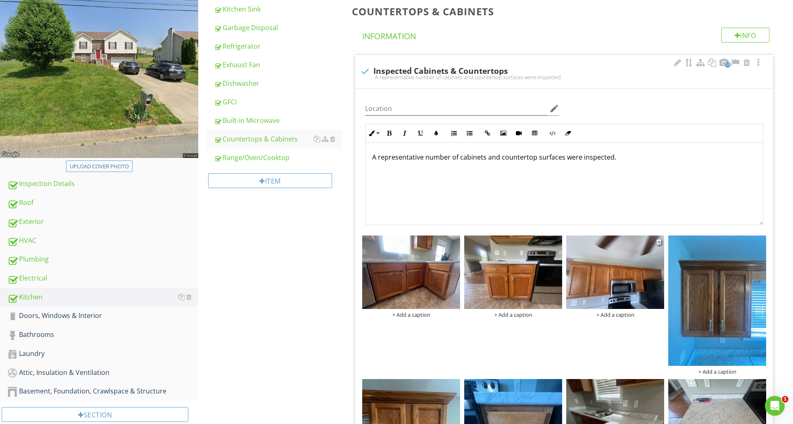
scroll to position [124, 0]
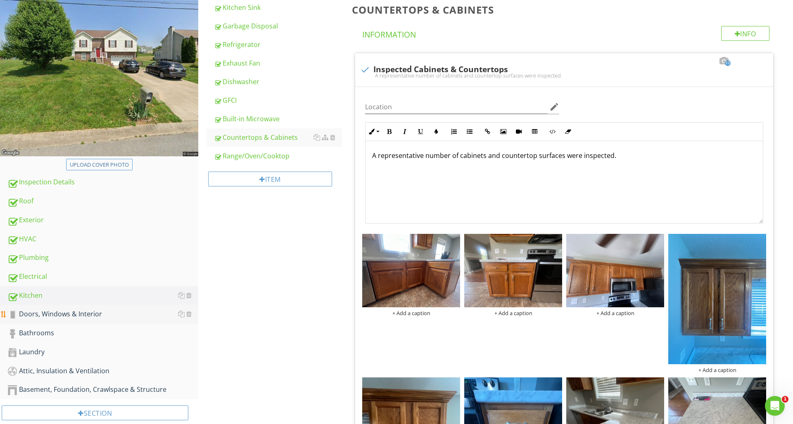
click at [67, 314] on div "Doors, Windows & Interior" at bounding box center [102, 314] width 191 height 11
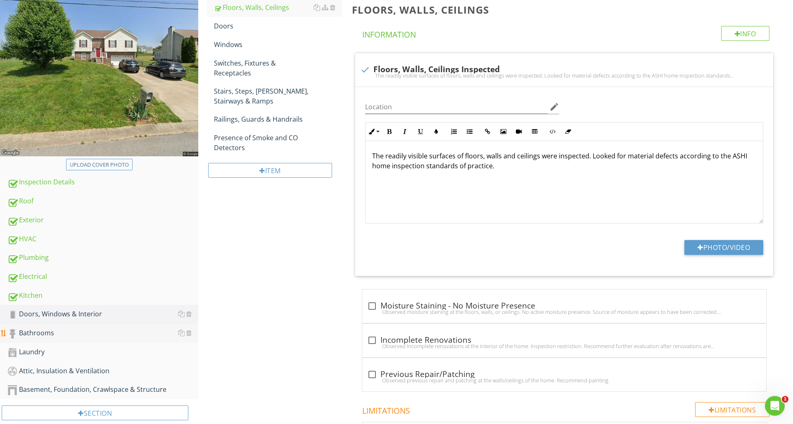
click at [52, 330] on div "Bathrooms" at bounding box center [102, 333] width 191 height 11
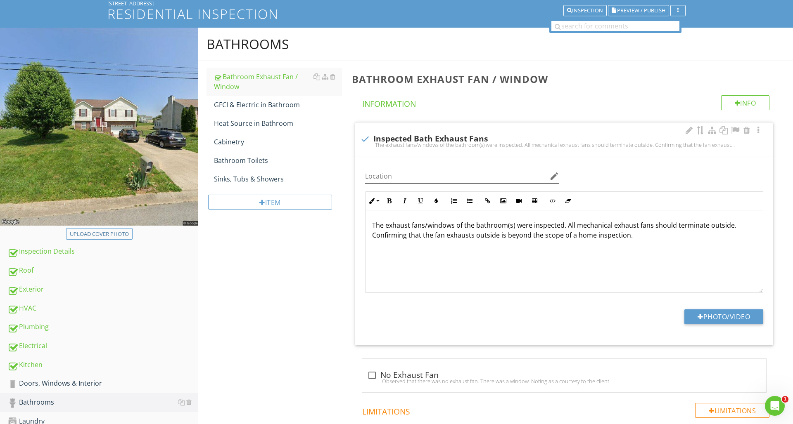
scroll to position [46, 0]
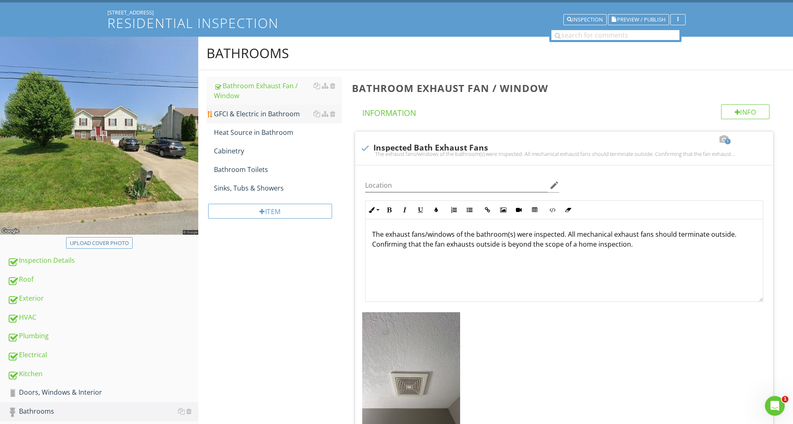
click at [313, 113] on div "GFCI & Electric in Bathroom" at bounding box center [278, 114] width 128 height 10
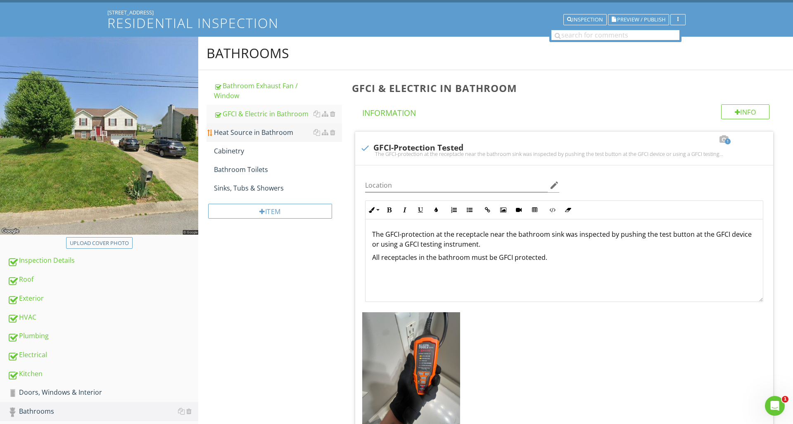
click at [313, 135] on div "Heat Source in Bathroom" at bounding box center [278, 133] width 128 height 10
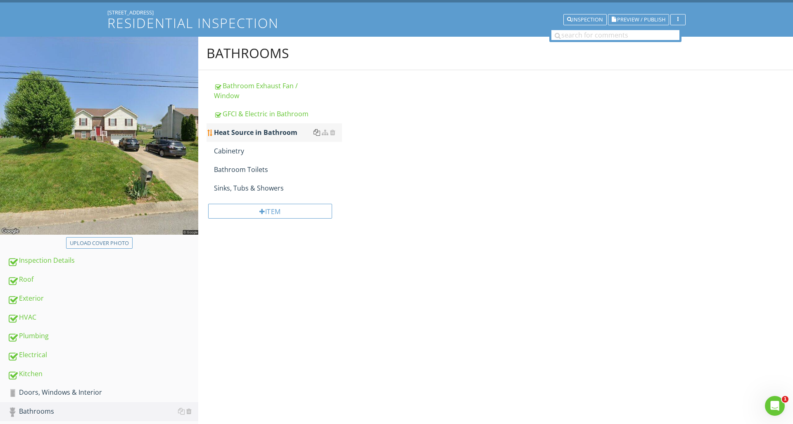
click at [313, 135] on div "Heat Source in Bathroom" at bounding box center [278, 133] width 128 height 10
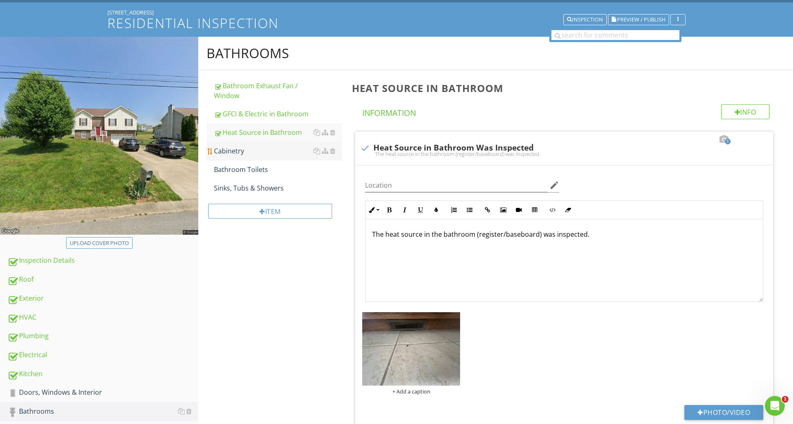
click at [260, 147] on div "Cabinetry" at bounding box center [278, 151] width 128 height 10
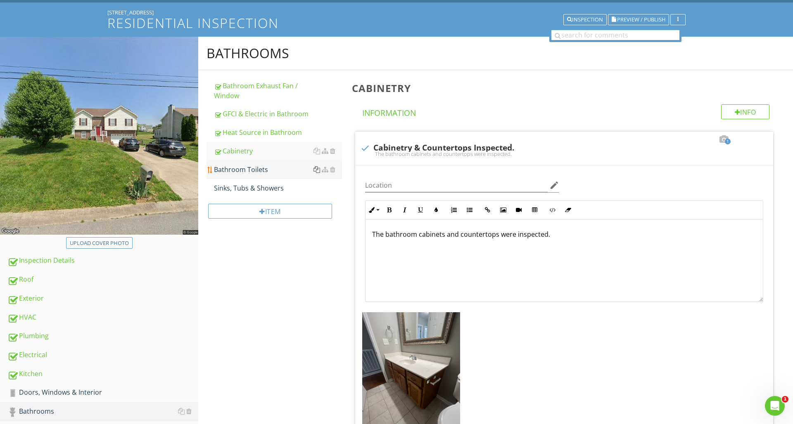
click at [318, 173] on div at bounding box center [316, 169] width 7 height 7
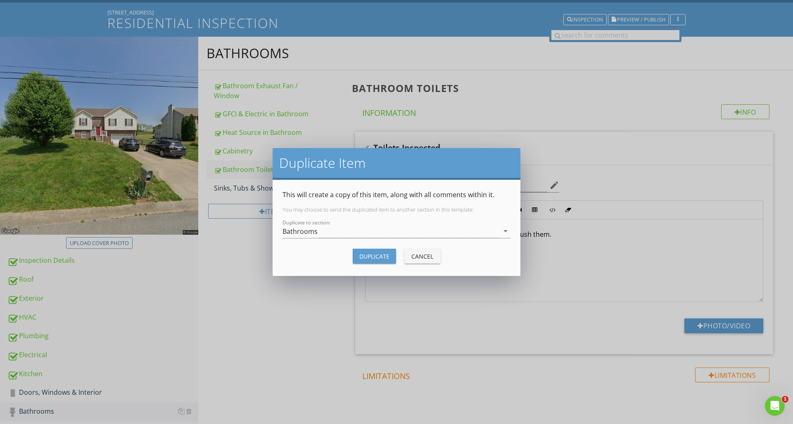
click at [427, 252] on div "Cancel" at bounding box center [422, 256] width 23 height 9
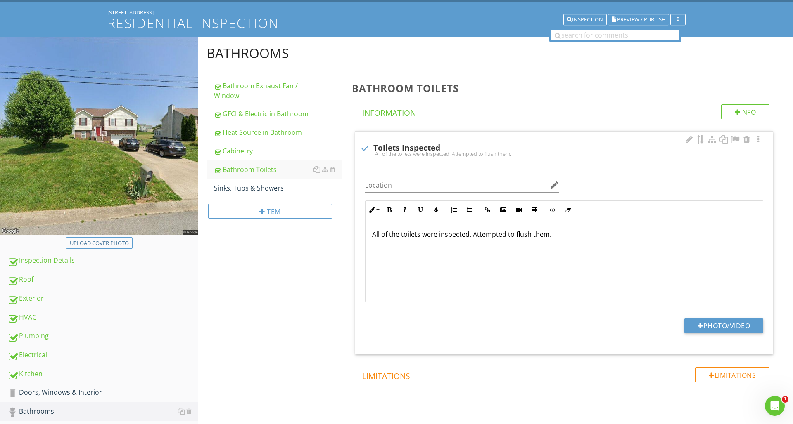
scroll to position [46, 0]
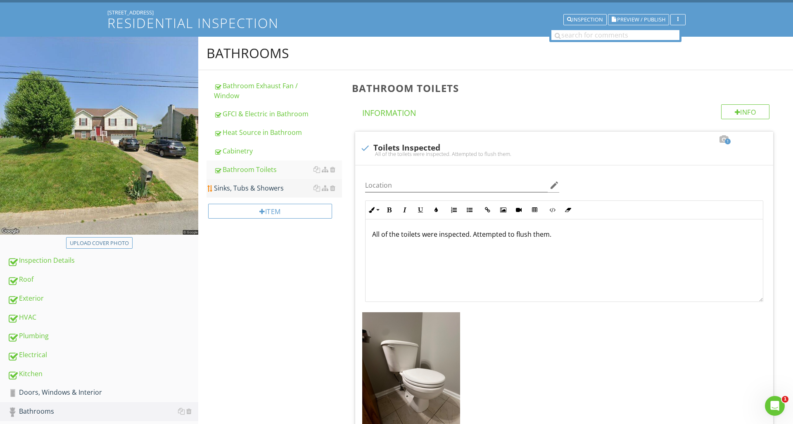
click at [294, 192] on div "Sinks, Tubs & Showers" at bounding box center [278, 188] width 128 height 10
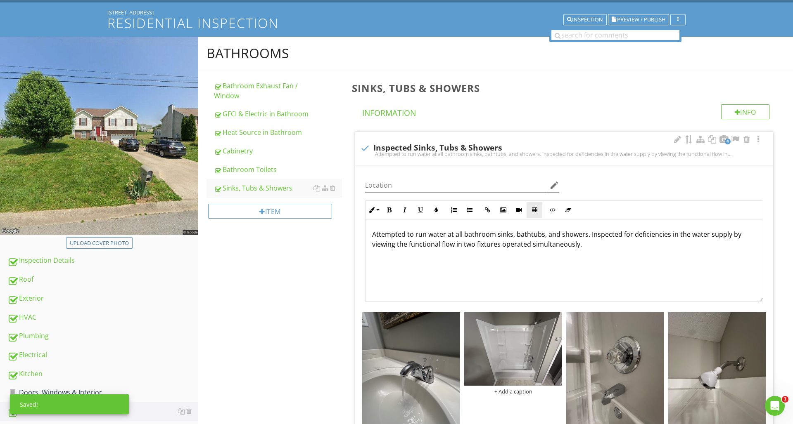
scroll to position [12, 0]
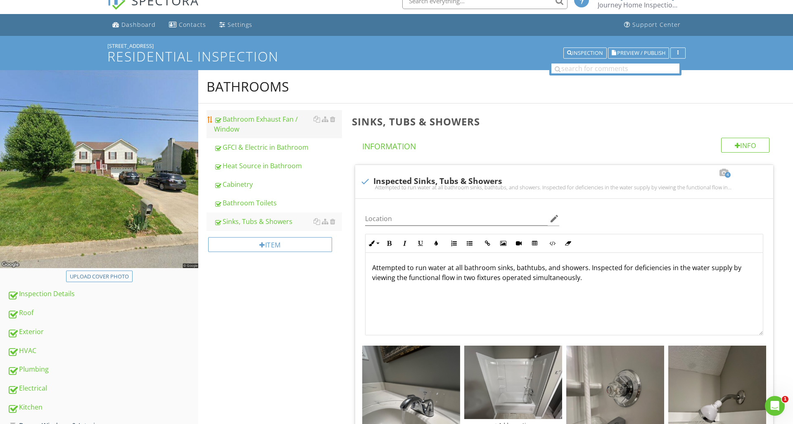
click at [261, 127] on div "Bathroom Exhaust Fan / Window" at bounding box center [278, 124] width 128 height 20
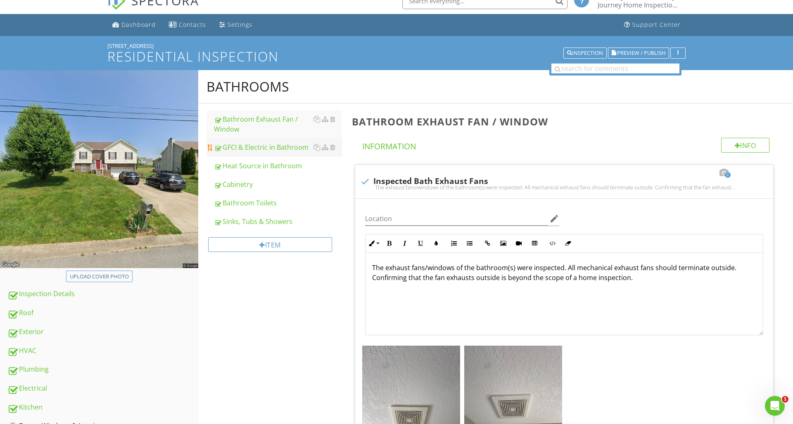
click at [295, 151] on div "GFCI & Electric in Bathroom" at bounding box center [278, 147] width 128 height 10
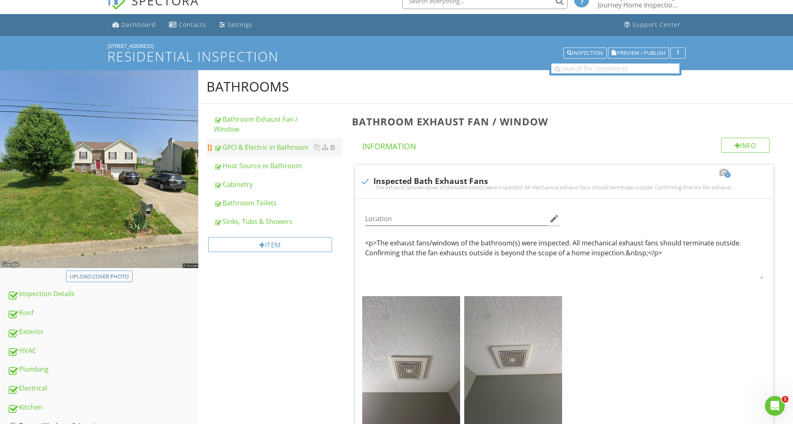
click at [295, 151] on div "GFCI & Electric in Bathroom" at bounding box center [278, 147] width 128 height 10
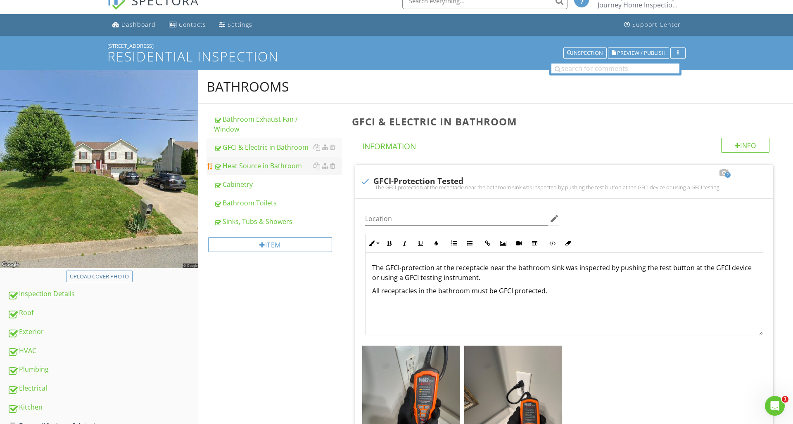
click at [254, 165] on div "Heat Source in Bathroom" at bounding box center [278, 166] width 128 height 10
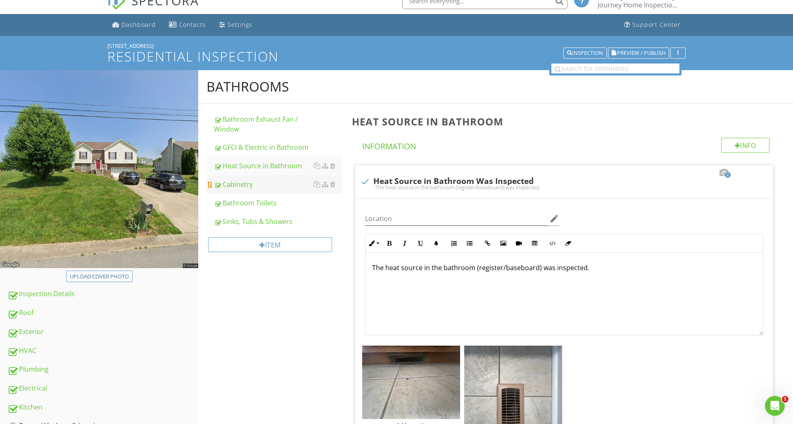
click at [258, 185] on div "Cabinetry" at bounding box center [278, 185] width 128 height 10
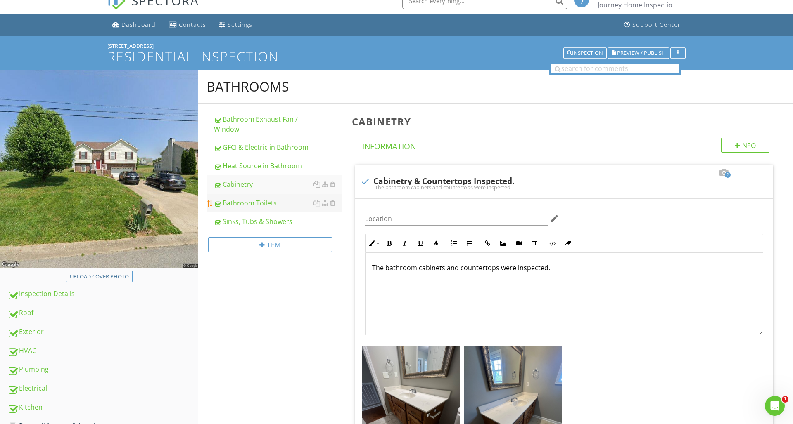
click at [272, 203] on div "Bathroom Toilets" at bounding box center [278, 203] width 128 height 10
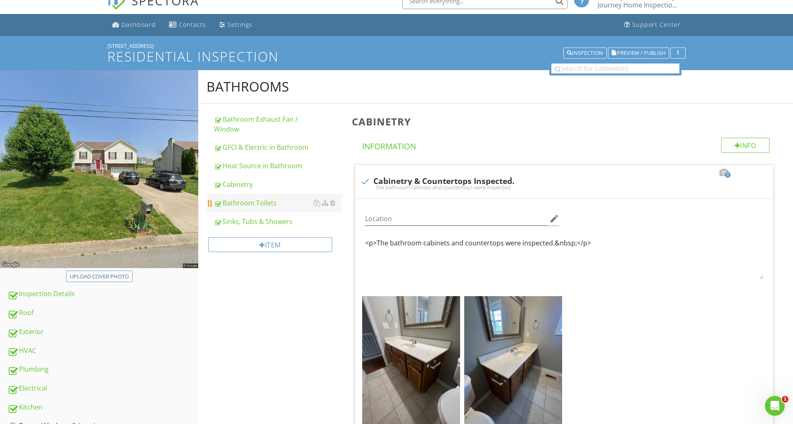
click at [272, 203] on div "Bathroom Toilets" at bounding box center [278, 203] width 128 height 10
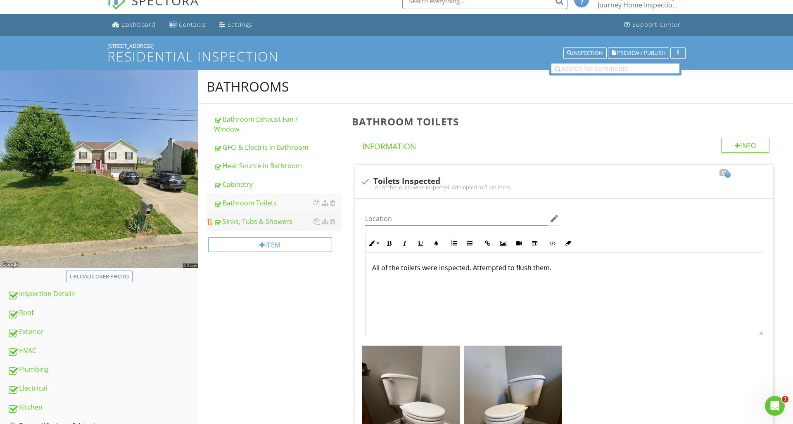
click at [270, 222] on div "Sinks, Tubs & Showers" at bounding box center [278, 222] width 128 height 10
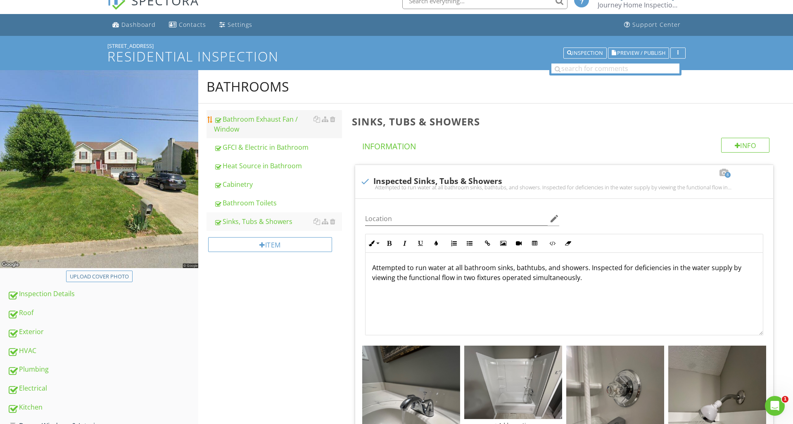
click at [221, 118] on div "Bathroom Exhaust Fan / Window" at bounding box center [278, 124] width 128 height 20
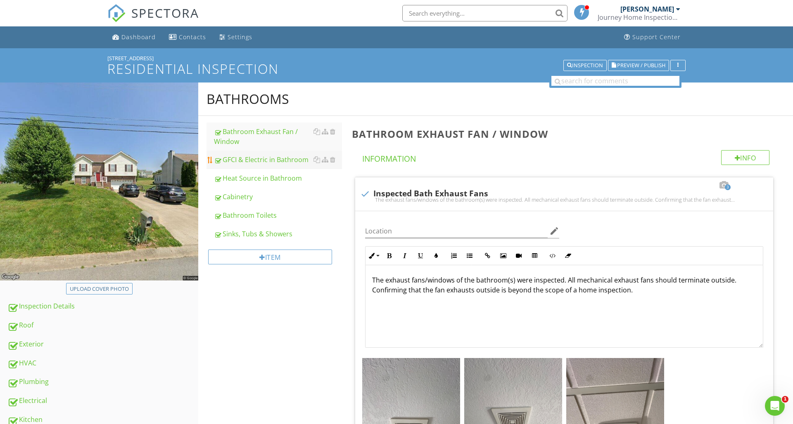
click at [289, 159] on div "GFCI & Electric in Bathroom" at bounding box center [278, 160] width 128 height 10
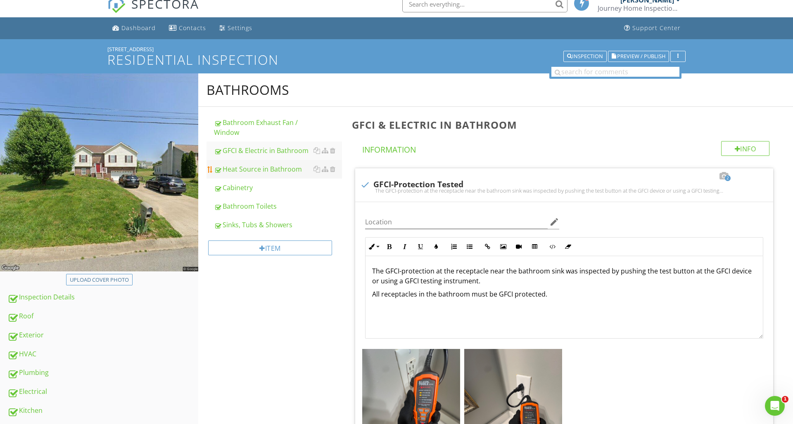
scroll to position [10, 0]
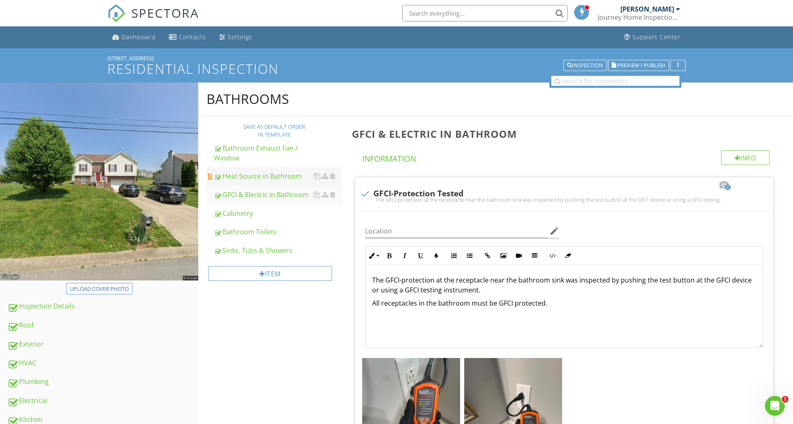
click at [282, 175] on div "Heat Source in Bathroom" at bounding box center [278, 176] width 128 height 10
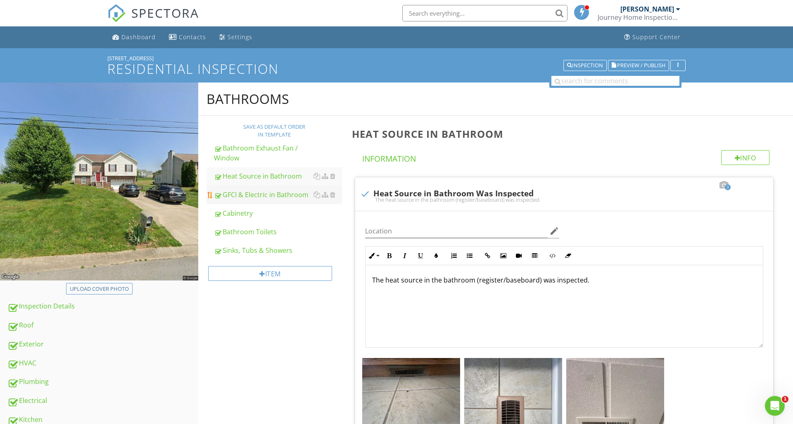
click at [289, 196] on div "GFCI & Electric in Bathroom" at bounding box center [278, 195] width 128 height 10
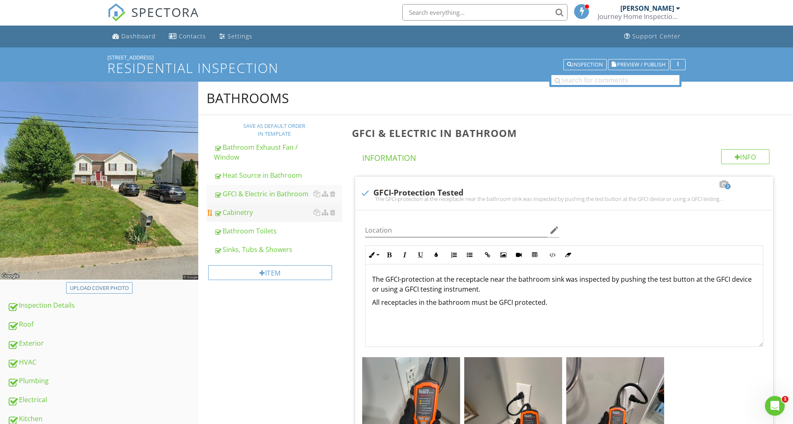
click at [286, 211] on div "Cabinetry" at bounding box center [278, 213] width 128 height 10
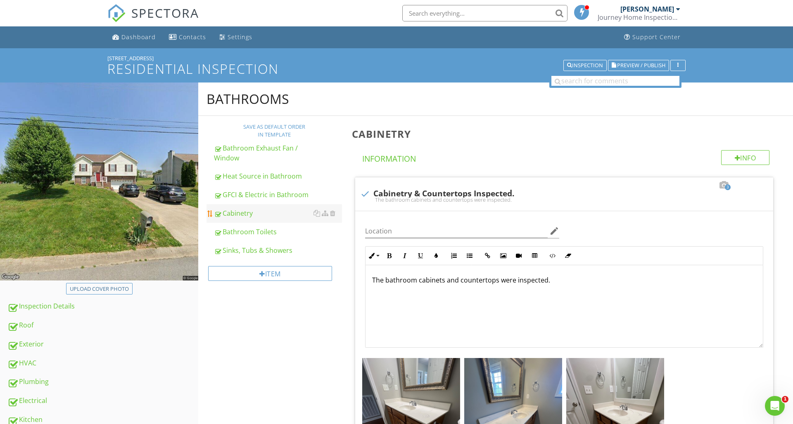
scroll to position [0, 0]
click at [256, 227] on div "Bathroom Toilets" at bounding box center [278, 232] width 128 height 10
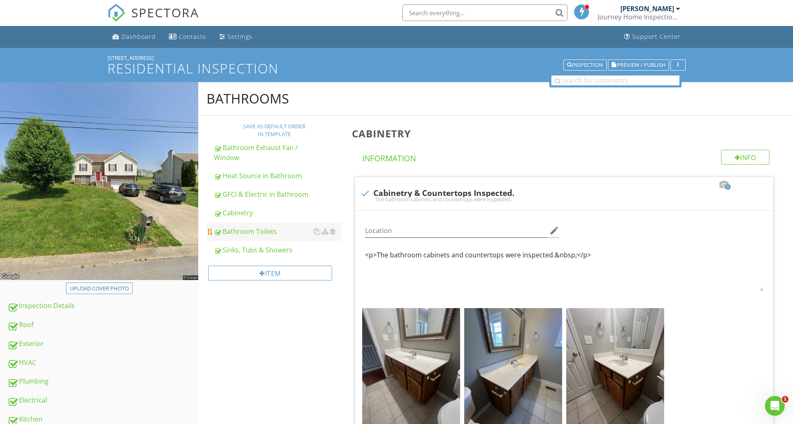
click at [256, 227] on div "Bathroom Toilets" at bounding box center [278, 232] width 128 height 10
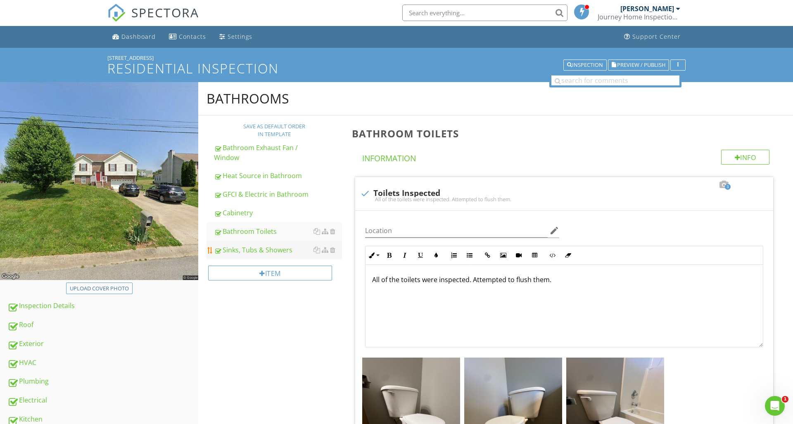
click at [294, 247] on div "Sinks, Tubs & Showers" at bounding box center [278, 250] width 128 height 10
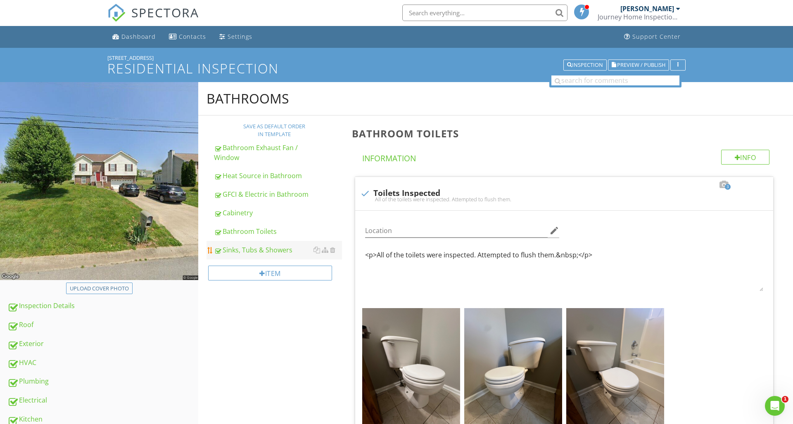
click at [294, 247] on div "Sinks, Tubs & Showers" at bounding box center [278, 250] width 128 height 10
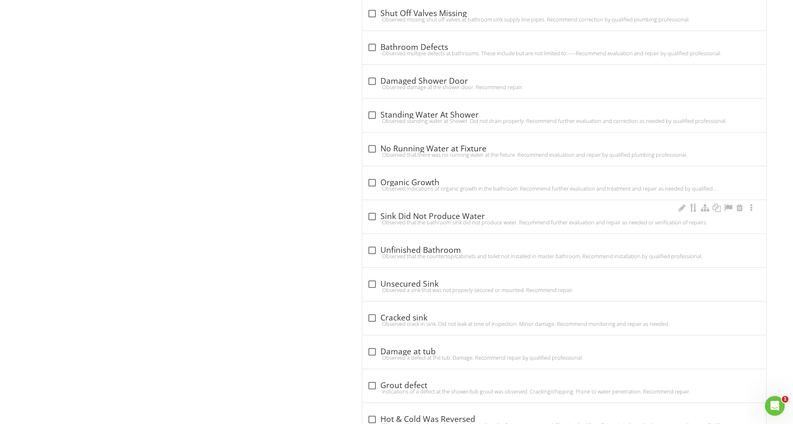
scroll to position [1621, 0]
click at [374, 349] on div at bounding box center [372, 351] width 14 height 14
checkbox input "true"
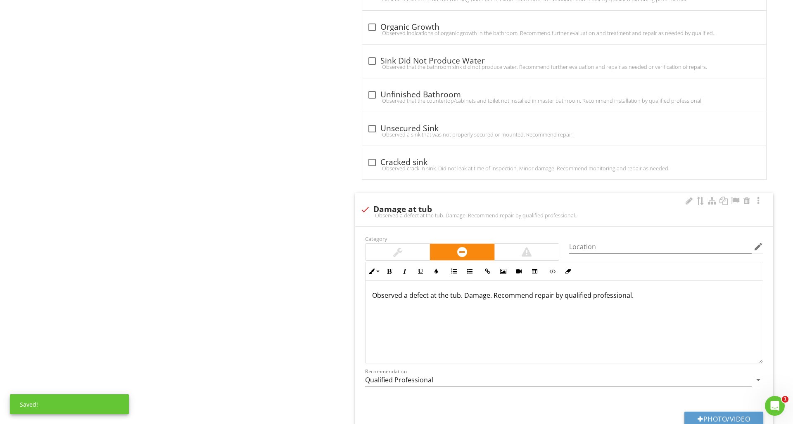
scroll to position [1795, 0]
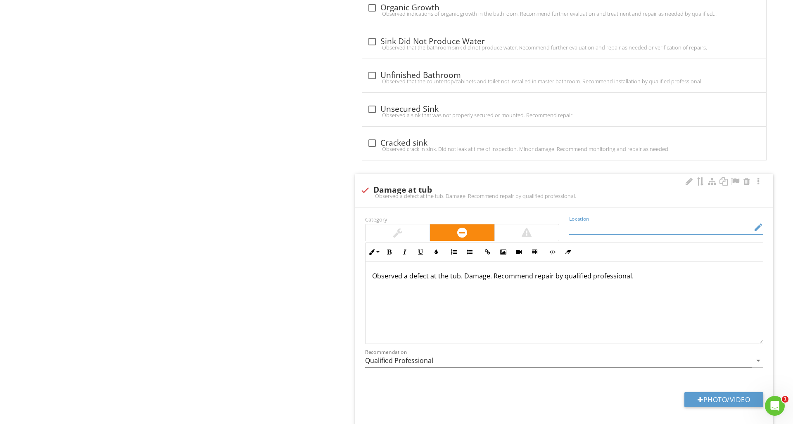
click at [588, 226] on input "Location" at bounding box center [660, 228] width 182 height 14
click at [757, 227] on icon "edit" at bounding box center [758, 228] width 10 height 10
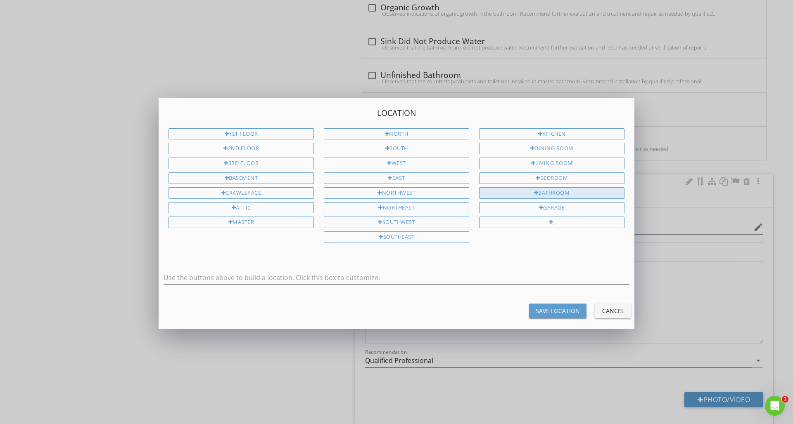
click at [606, 192] on div "Bathroom" at bounding box center [551, 193] width 145 height 12
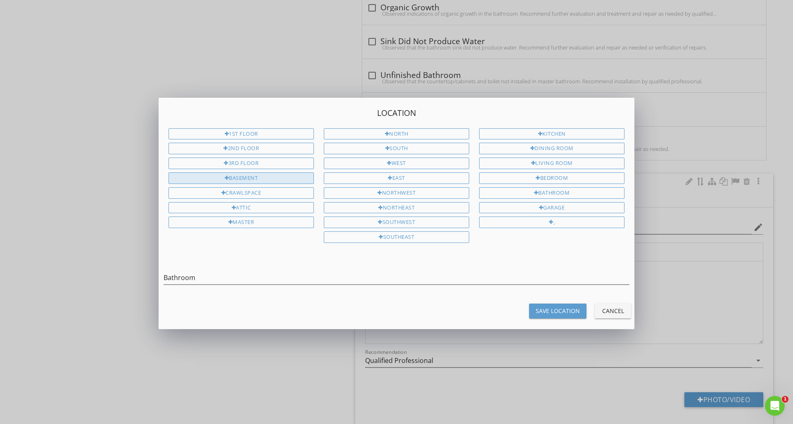
click at [295, 177] on div "Basement" at bounding box center [240, 179] width 145 height 12
click at [200, 275] on input "Bathroom Basement" at bounding box center [396, 278] width 466 height 14
click at [235, 276] on input "Bathroom(Basement" at bounding box center [396, 278] width 466 height 14
type input "Bathroom(Basement)"
click at [549, 307] on div "Save Location" at bounding box center [557, 311] width 44 height 9
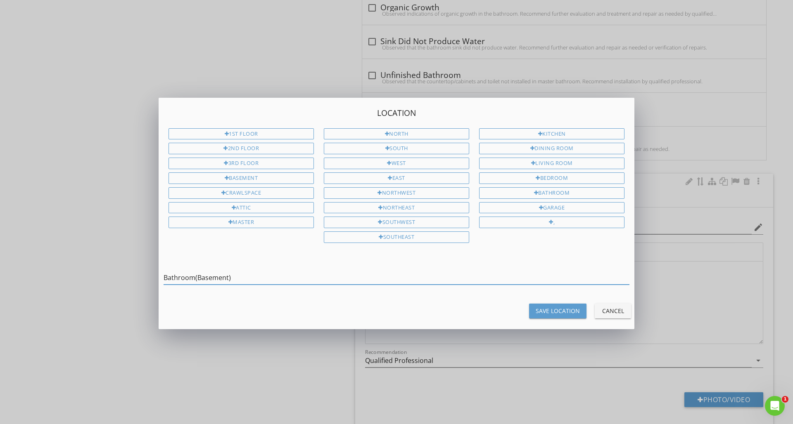
type input "Bathroom(Basement)"
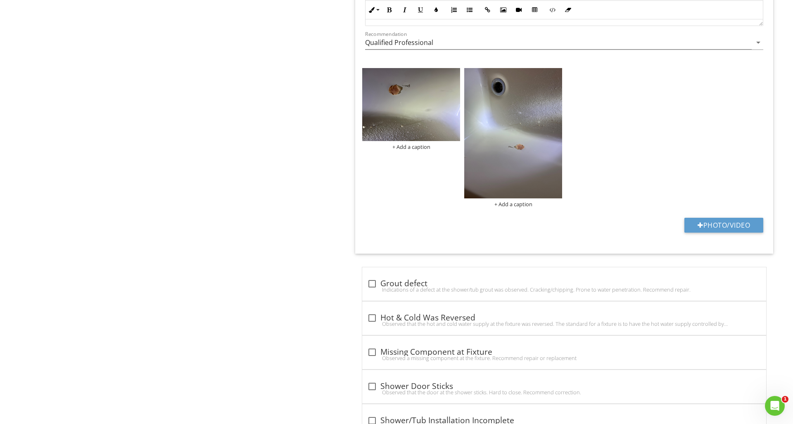
scroll to position [2114, 0]
click at [535, 192] on img at bounding box center [513, 133] width 98 height 130
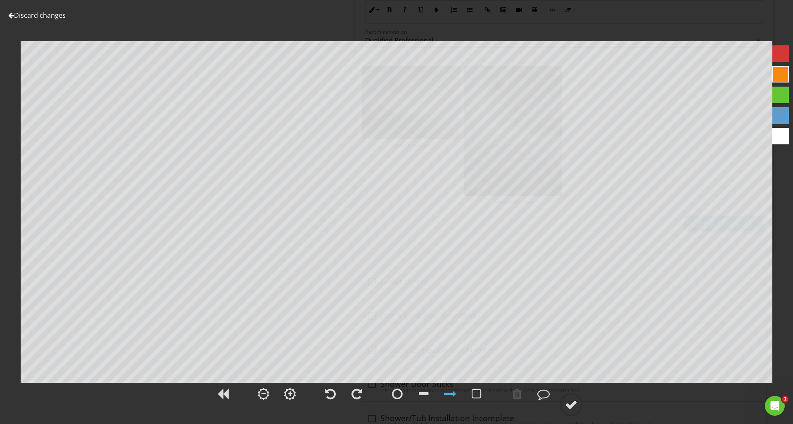
scroll to position [2116, 0]
click at [355, 398] on div at bounding box center [356, 394] width 11 height 12
click at [354, 398] on div at bounding box center [356, 394] width 11 height 12
click at [353, 398] on div at bounding box center [356, 394] width 11 height 12
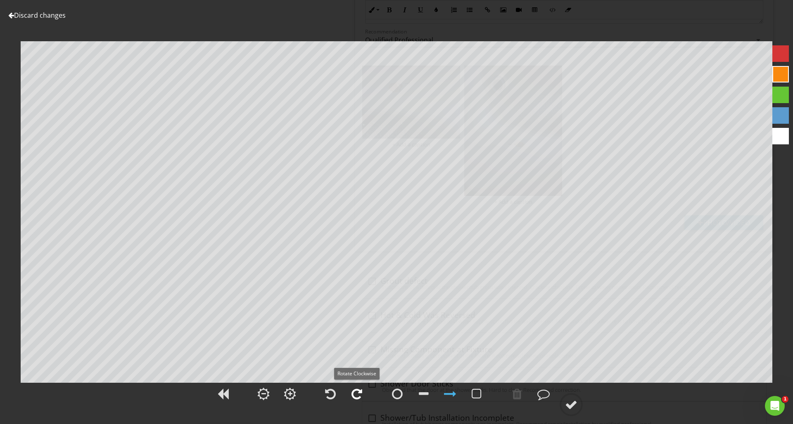
click at [353, 398] on div at bounding box center [356, 394] width 11 height 12
click at [778, 59] on div at bounding box center [780, 53] width 17 height 17
drag, startPoint x: 412, startPoint y: 387, endPoint x: 398, endPoint y: 395, distance: 16.1
click at [401, 396] on div at bounding box center [437, 395] width 104 height 27
click at [398, 396] on div at bounding box center [397, 394] width 11 height 12
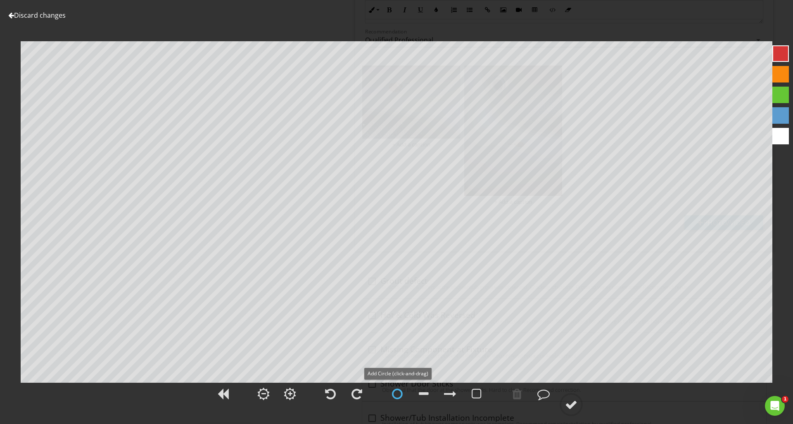
scroll to position [2121, 0]
click at [579, 405] on circle at bounding box center [570, 404] width 21 height 21
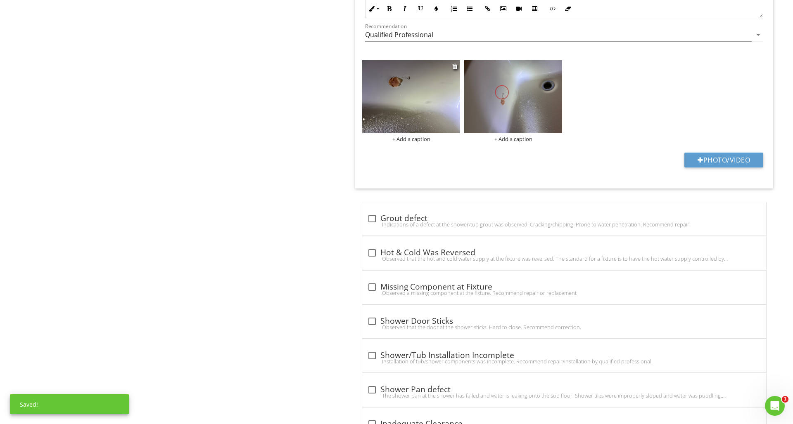
click at [452, 125] on img at bounding box center [411, 96] width 98 height 73
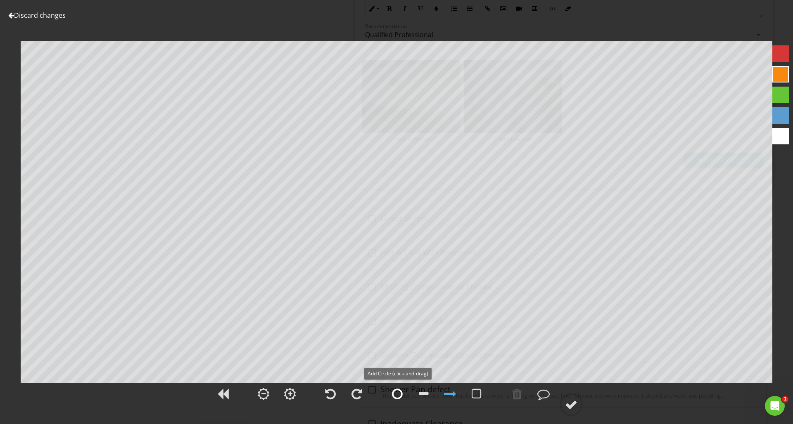
click at [396, 390] on div at bounding box center [397, 394] width 11 height 12
click at [515, 392] on div at bounding box center [517, 394] width 10 height 12
click at [782, 58] on div at bounding box center [780, 53] width 17 height 17
click at [572, 404] on div at bounding box center [571, 405] width 12 height 12
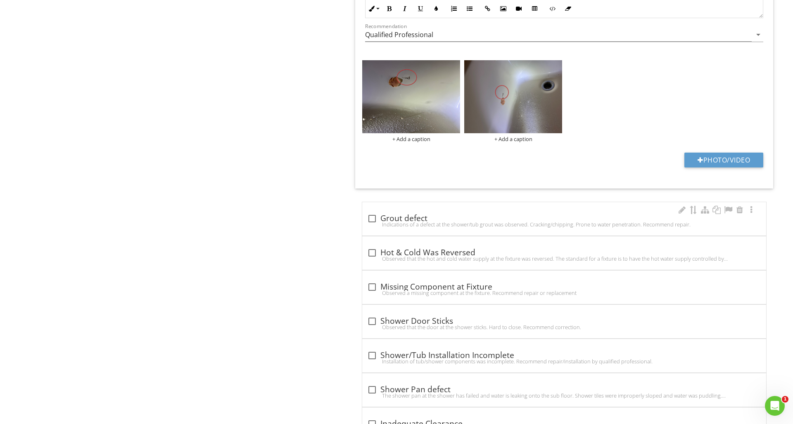
click at [495, 219] on div "check_box_outline_blank Grout defect Indications of a defect at the shower/tub …" at bounding box center [564, 221] width 394 height 18
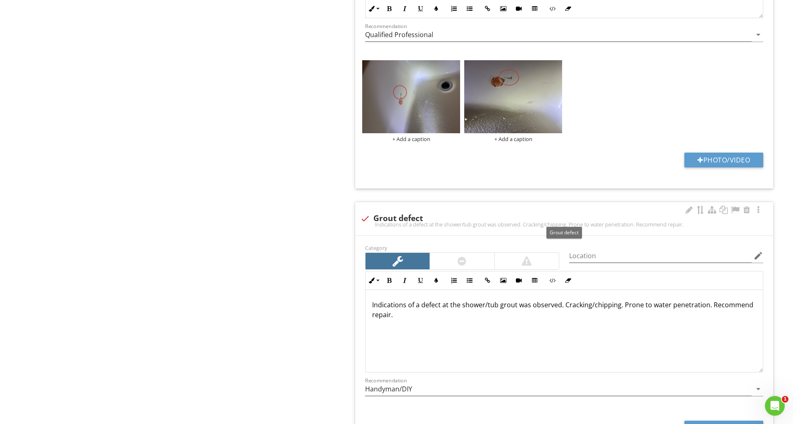
click at [362, 218] on div at bounding box center [365, 219] width 14 height 14
checkbox input "false"
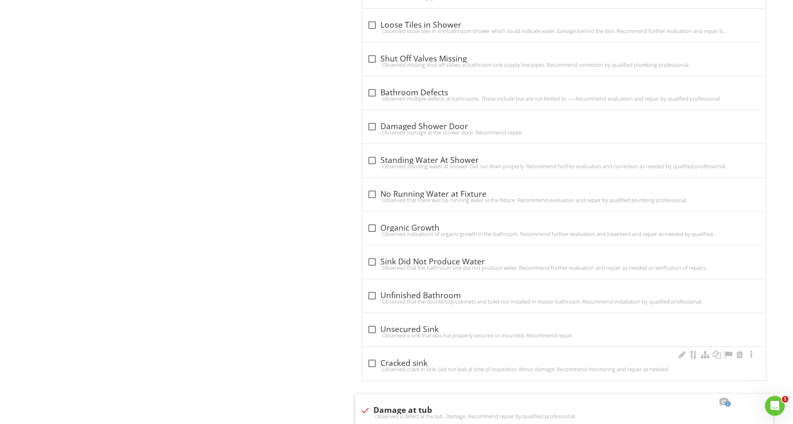
scroll to position [1573, 0]
click at [372, 93] on div at bounding box center [372, 95] width 14 height 14
checkbox input "true"
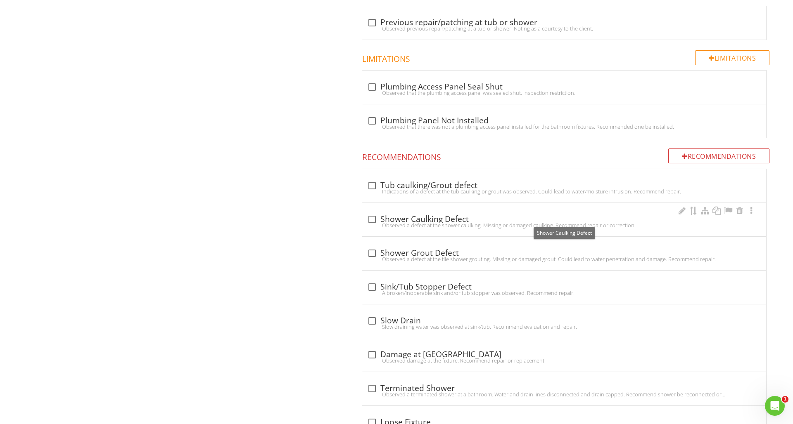
scroll to position [0, 0]
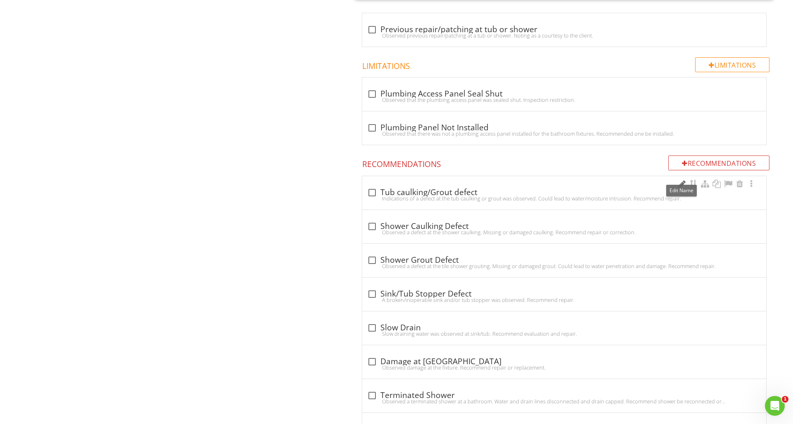
click at [682, 184] on div at bounding box center [682, 184] width 10 height 8
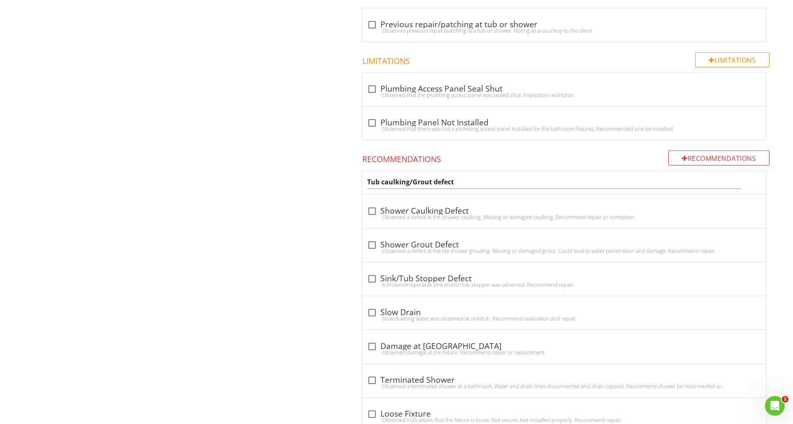
drag, startPoint x: 445, startPoint y: 187, endPoint x: 363, endPoint y: 180, distance: 82.4
click at [363, 180] on div "Tub caulking/Grout defect" at bounding box center [564, 182] width 404 height 23
click at [432, 182] on input "Tub caulking/Grout defect" at bounding box center [554, 182] width 374 height 14
type input "Tub caulking defect"
drag, startPoint x: 462, startPoint y: 179, endPoint x: 337, endPoint y: 181, distance: 124.7
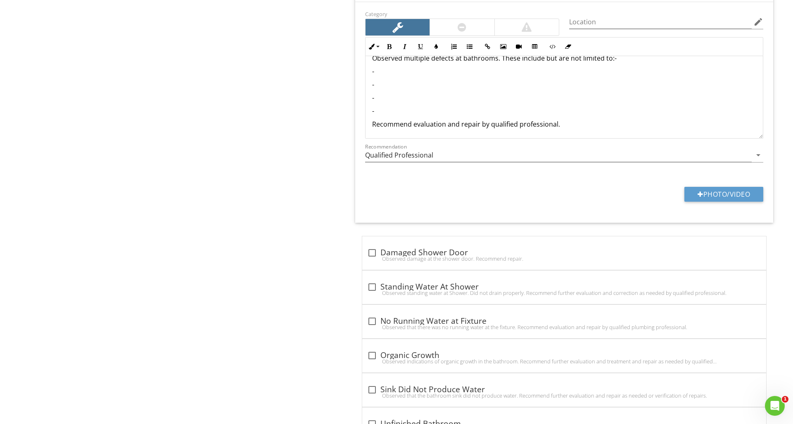
click at [380, 77] on div "Observed multiple defects at bathrooms. These include but are not limited to:- …" at bounding box center [563, 91] width 397 height 96
click at [381, 82] on p "-" at bounding box center [564, 83] width 384 height 10
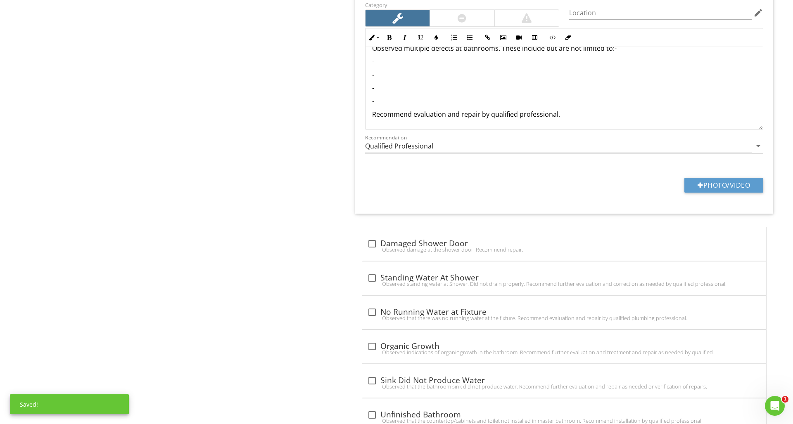
scroll to position [1707, 0]
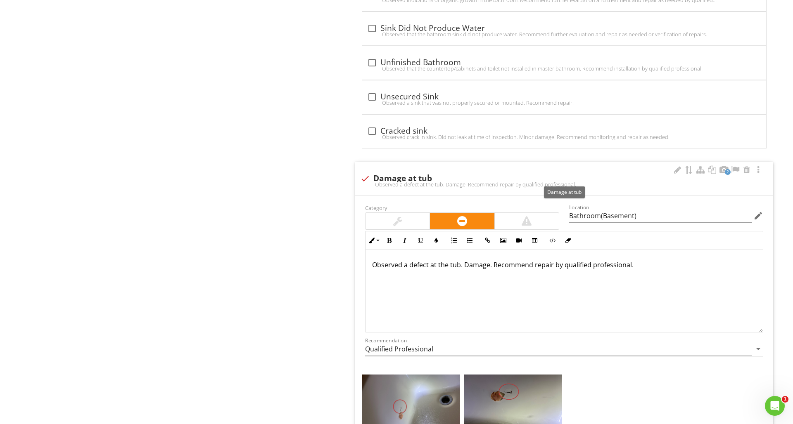
click at [485, 172] on div "check Damage at tub" at bounding box center [564, 178] width 408 height 12
checkbox input "true"
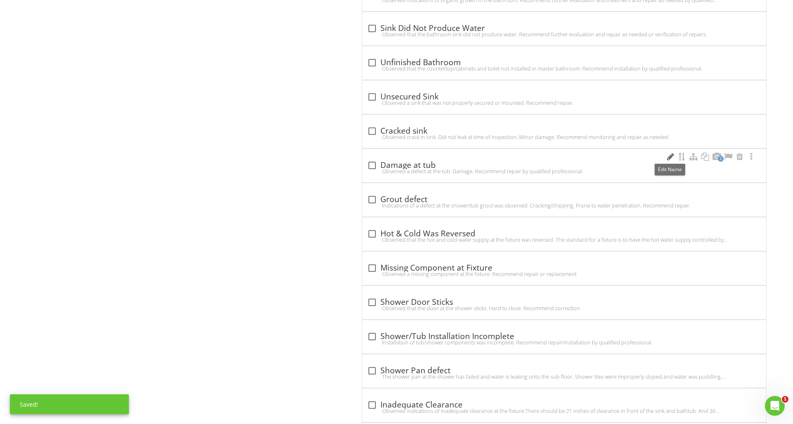
click at [667, 159] on div at bounding box center [670, 157] width 10 height 8
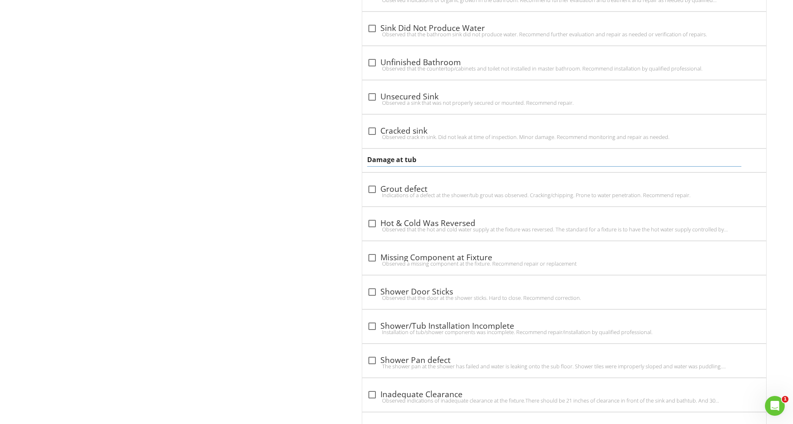
drag, startPoint x: 441, startPoint y: 157, endPoint x: 369, endPoint y: 153, distance: 72.4
click at [369, 153] on input "Damage at tub" at bounding box center [554, 160] width 374 height 14
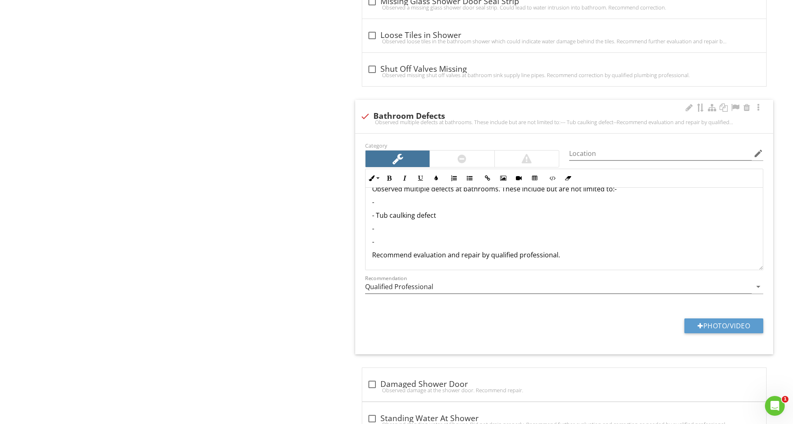
click at [381, 200] on p "-" at bounding box center [564, 202] width 384 height 10
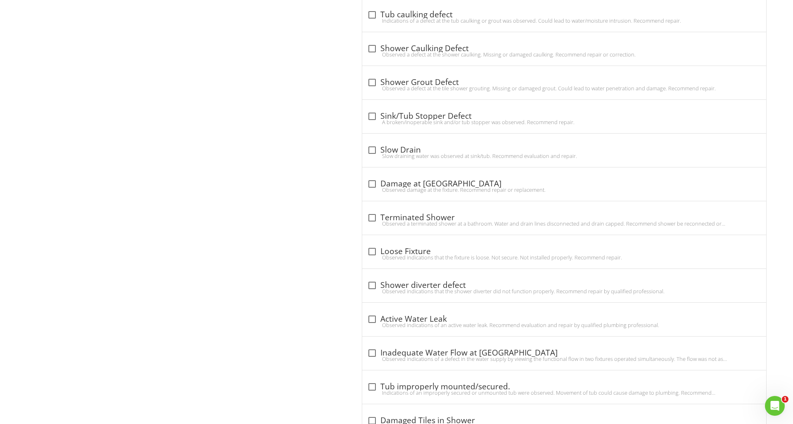
scroll to position [1007, 0]
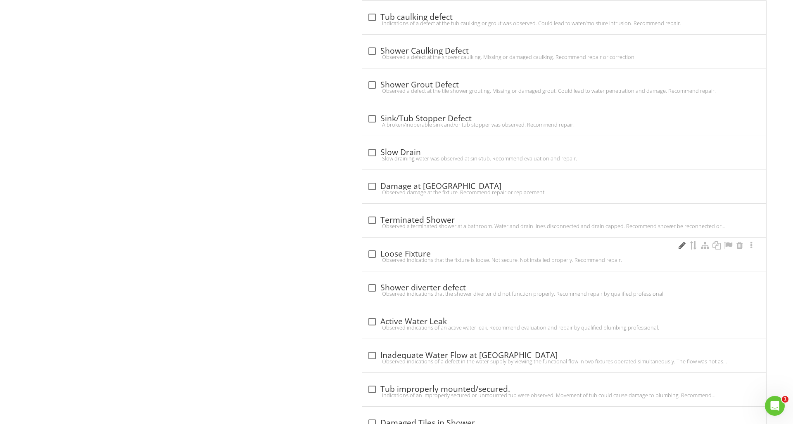
click at [683, 245] on div at bounding box center [682, 245] width 10 height 8
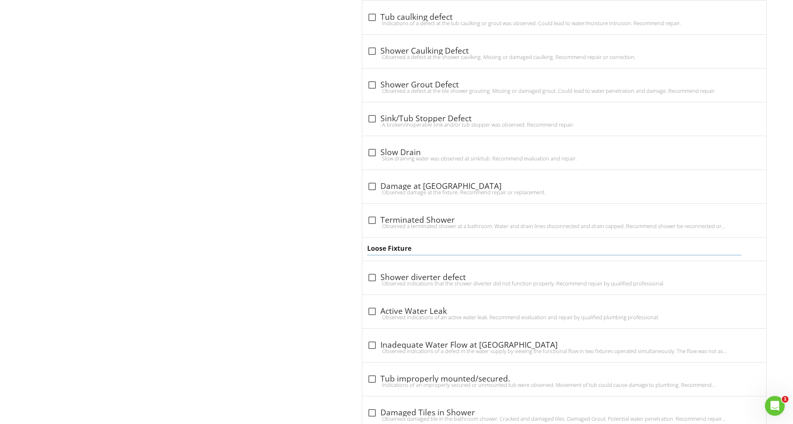
drag, startPoint x: 423, startPoint y: 249, endPoint x: 355, endPoint y: 247, distance: 67.7
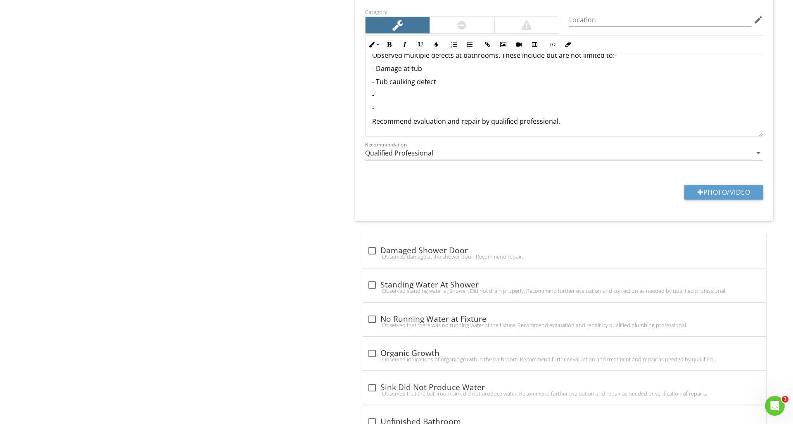
scroll to position [1688, 0]
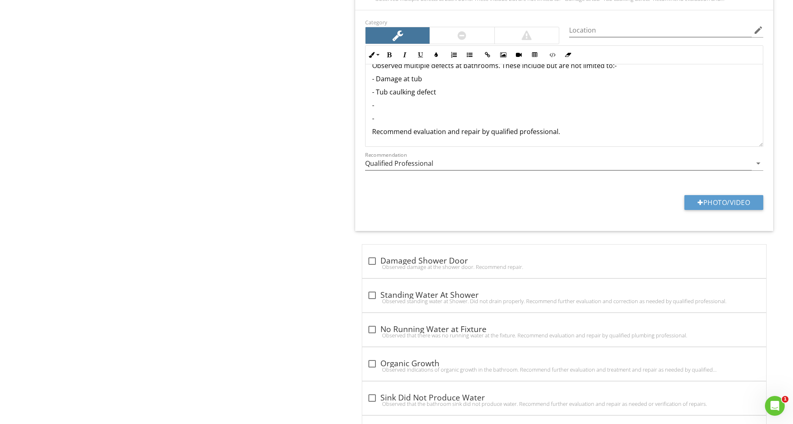
click at [384, 96] on div "Observed multiple defects at bathrooms. These include but are not limited to:- …" at bounding box center [563, 99] width 397 height 96
click at [388, 102] on p "-" at bounding box center [564, 105] width 384 height 10
click at [385, 117] on p "-" at bounding box center [564, 119] width 384 height 10
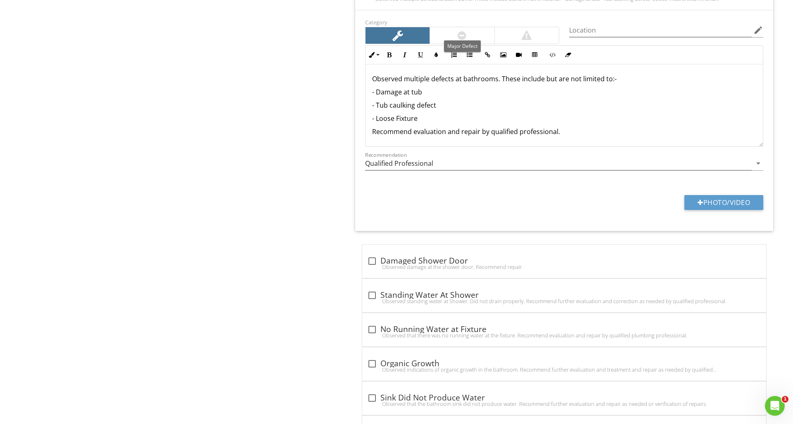
click at [476, 37] on div at bounding box center [462, 35] width 64 height 17
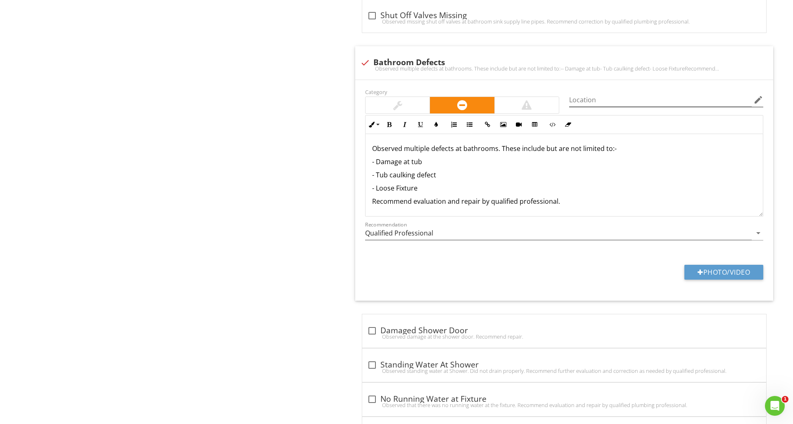
scroll to position [1618, 0]
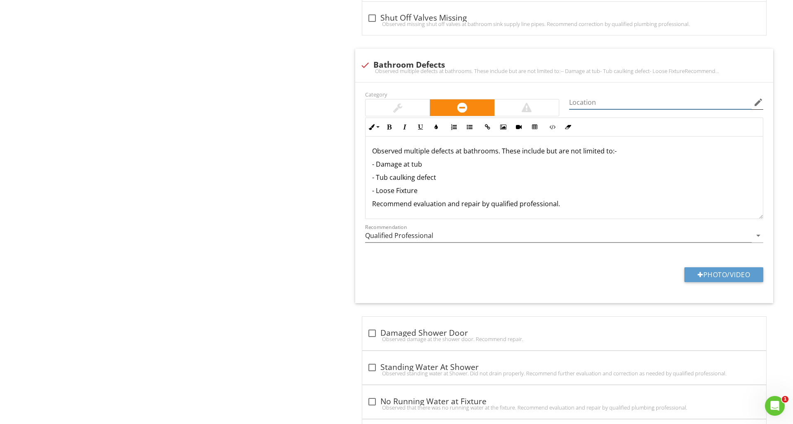
click at [577, 101] on input "Location" at bounding box center [660, 103] width 182 height 14
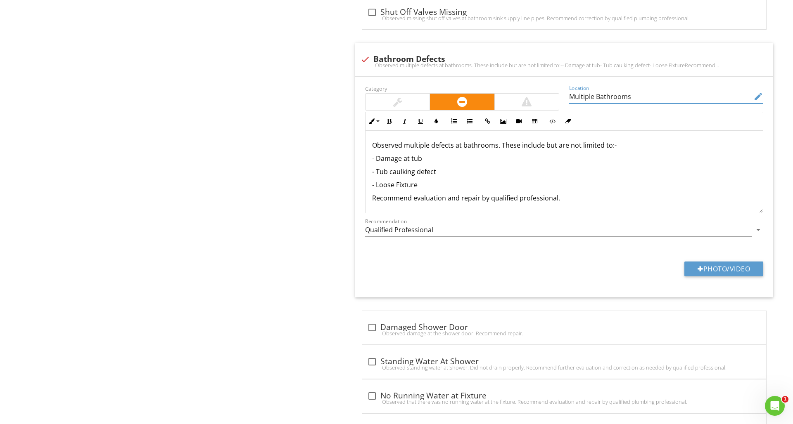
scroll to position [1622, 0]
type input "Multiple Bathrooms"
click at [441, 157] on p "- Damage at tub" at bounding box center [564, 157] width 384 height 10
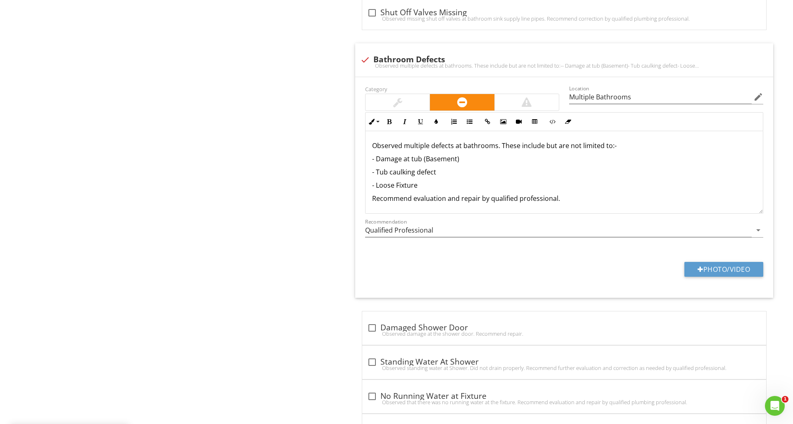
click at [439, 172] on p "- Tub caulking defect" at bounding box center [564, 172] width 384 height 10
click at [424, 185] on p "- Loose Fixture" at bounding box center [564, 186] width 384 height 10
click at [442, 172] on p "- Tub caulking defect (Primary/ Secondary)" at bounding box center [564, 173] width 384 height 10
drag, startPoint x: 438, startPoint y: 173, endPoint x: 503, endPoint y: 177, distance: 65.4
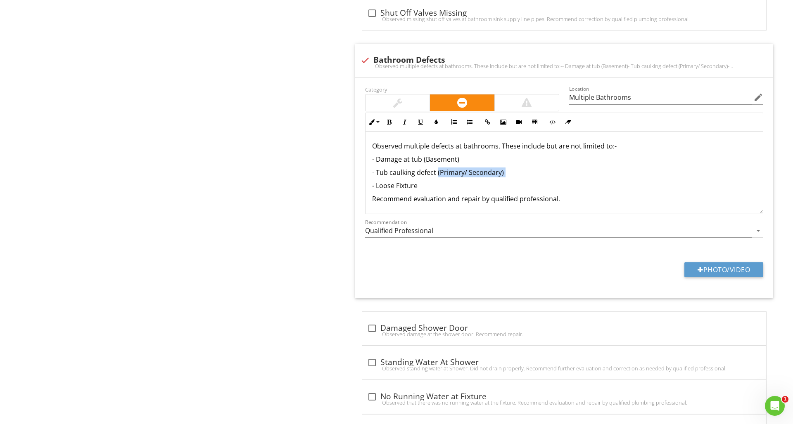
click at [503, 177] on div "Observed multiple defects at bathrooms. These include but are not limited to:- …" at bounding box center [563, 172] width 397 height 83
copy p "(Primary/ Secondary)"
click at [439, 188] on p "- Loose Fixture" at bounding box center [564, 186] width 384 height 10
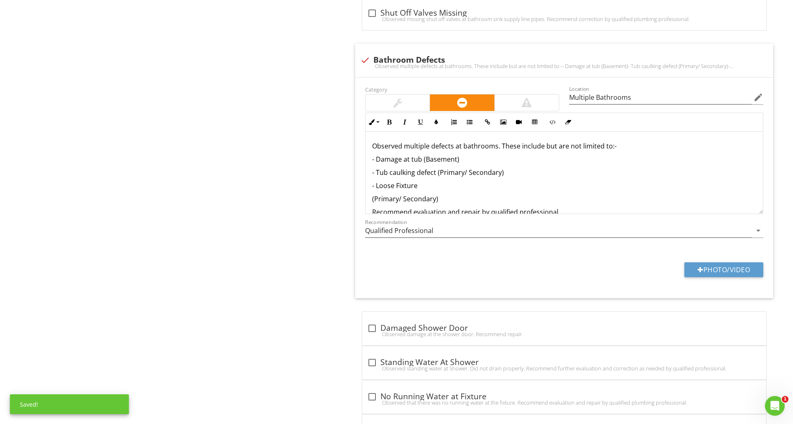
click at [372, 199] on p "(Primary/ Secondary)" at bounding box center [564, 199] width 384 height 10
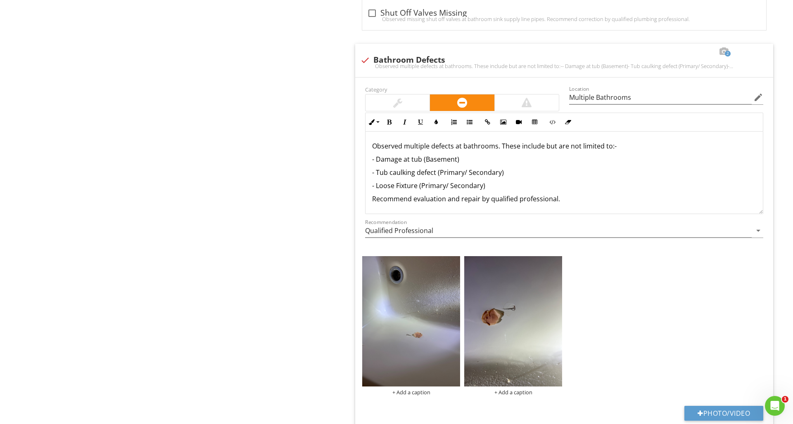
click at [445, 184] on p "- Loose Fixture (Primary/ Secondary)" at bounding box center [564, 186] width 384 height 10
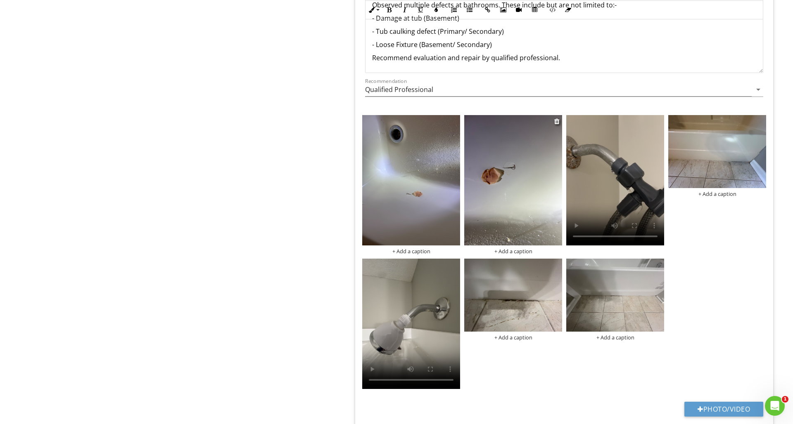
scroll to position [1783, 0]
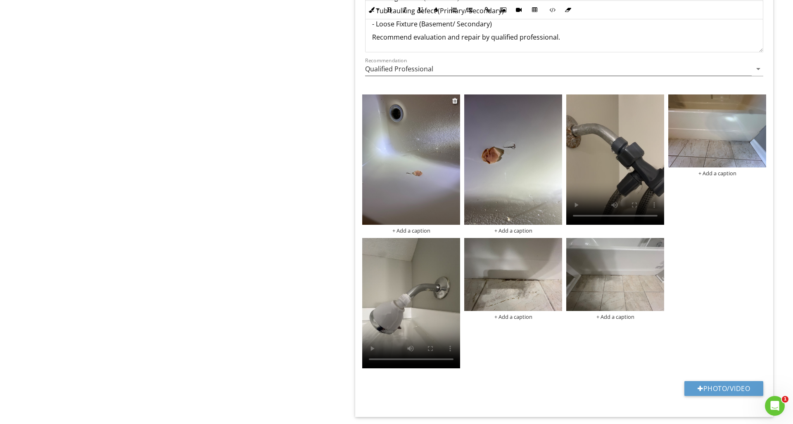
click at [405, 168] on img at bounding box center [411, 160] width 98 height 130
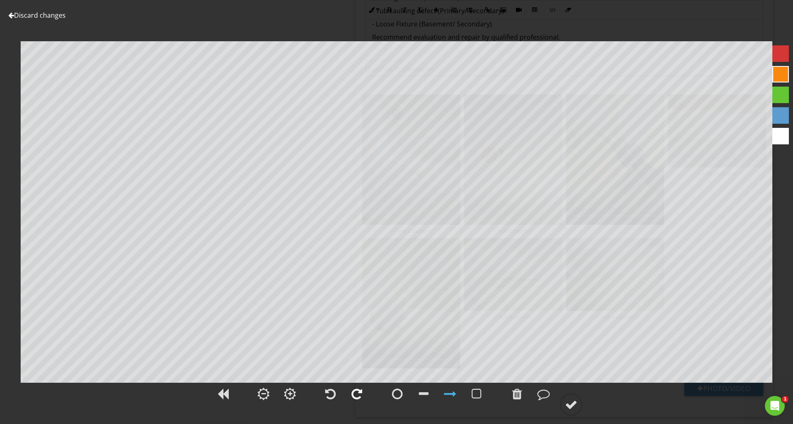
click at [357, 395] on div at bounding box center [356, 394] width 11 height 12
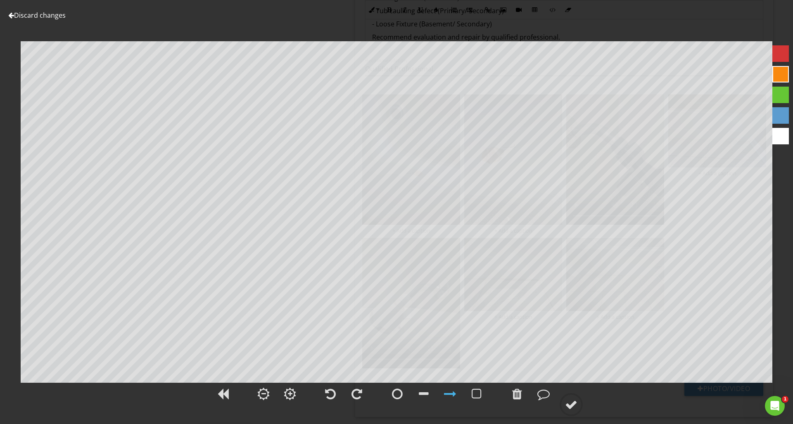
click at [779, 51] on div at bounding box center [780, 53] width 17 height 17
click at [400, 396] on div at bounding box center [397, 394] width 11 height 12
click at [570, 405] on div at bounding box center [571, 405] width 12 height 12
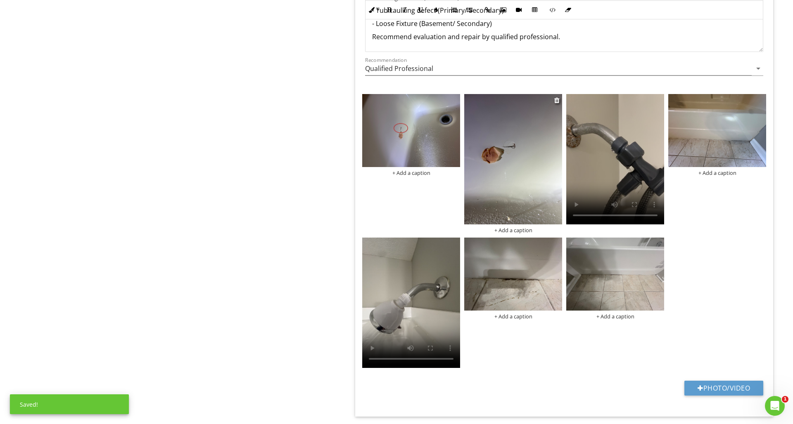
click at [509, 208] on img at bounding box center [513, 159] width 98 height 130
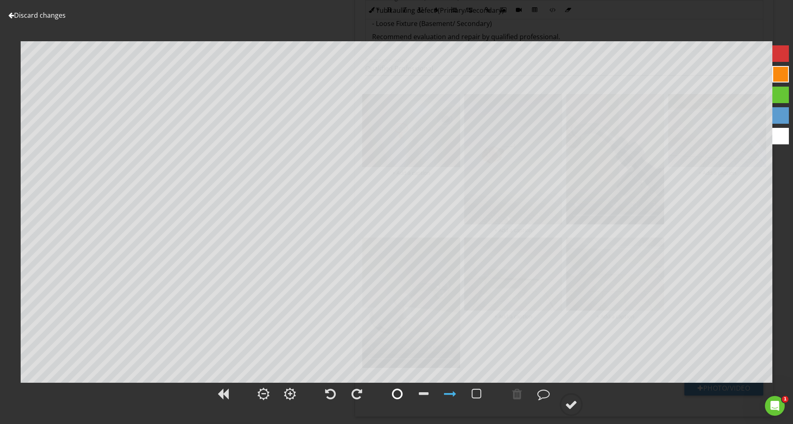
click at [390, 397] on div at bounding box center [397, 394] width 21 height 21
drag, startPoint x: 779, startPoint y: 55, endPoint x: 774, endPoint y: 57, distance: 4.8
click at [779, 55] on div at bounding box center [780, 53] width 17 height 17
click at [570, 398] on circle at bounding box center [570, 404] width 21 height 21
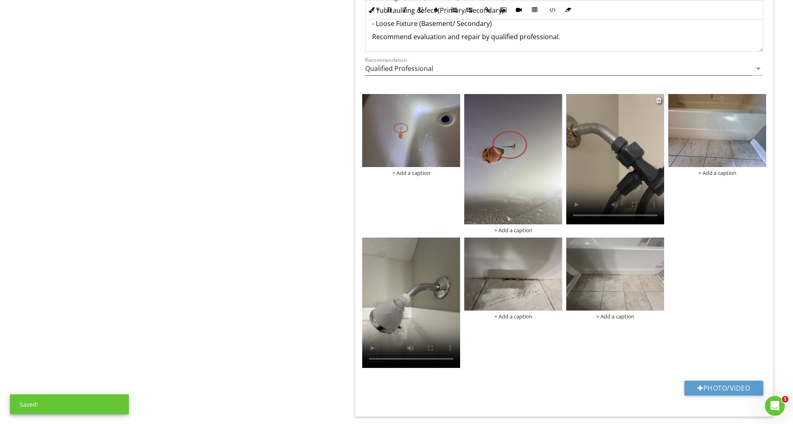
click at [629, 168] on video at bounding box center [615, 159] width 98 height 130
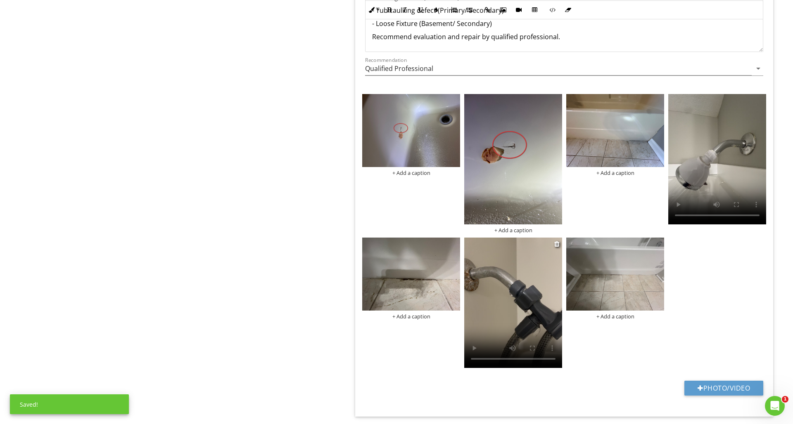
drag, startPoint x: 689, startPoint y: 195, endPoint x: 519, endPoint y: 282, distance: 191.1
click at [462, 92] on div "+ Add a caption + Add a caption + Add a caption + Add a caption + Add a caption" at bounding box center [564, 92] width 408 height 0
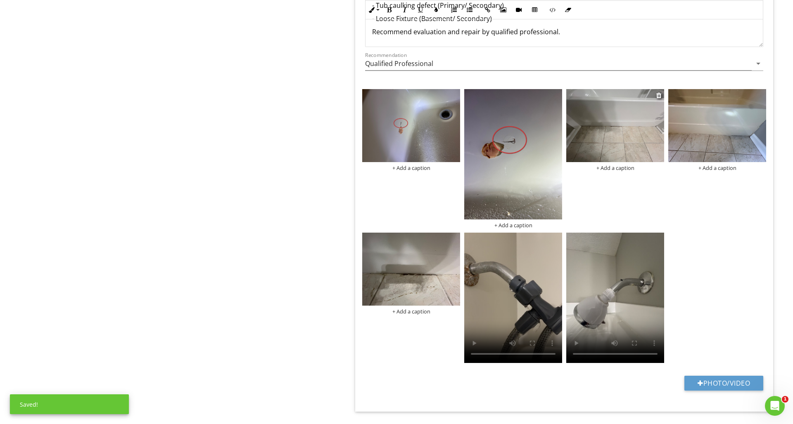
click at [620, 147] on img at bounding box center [615, 125] width 98 height 73
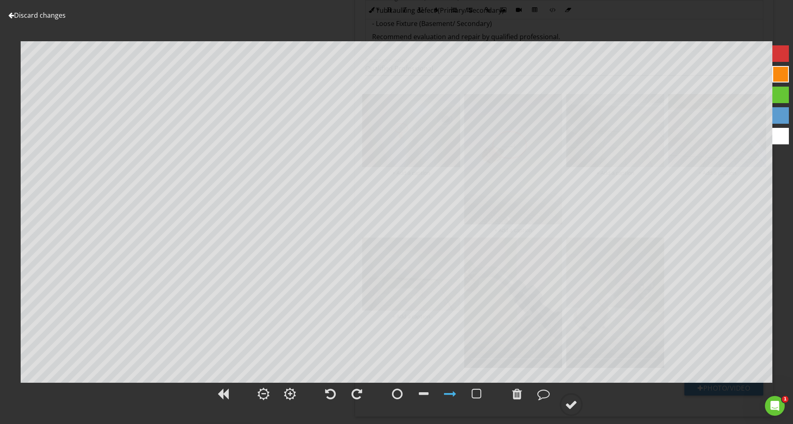
scroll to position [1784, 0]
click at [782, 54] on div at bounding box center [780, 53] width 17 height 17
click at [516, 390] on div at bounding box center [517, 394] width 10 height 12
click at [575, 409] on div at bounding box center [571, 405] width 12 height 12
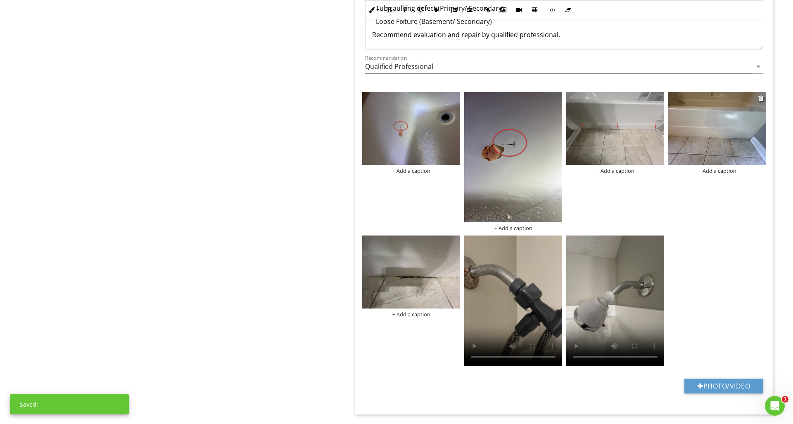
click at [712, 147] on img at bounding box center [717, 128] width 98 height 73
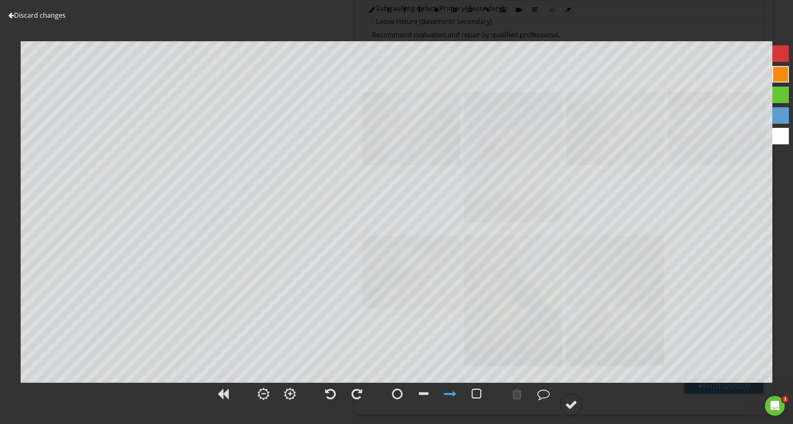
scroll to position [1784, 0]
click at [518, 392] on div at bounding box center [517, 394] width 10 height 12
drag, startPoint x: 779, startPoint y: 54, endPoint x: 774, endPoint y: 54, distance: 5.0
click at [779, 53] on div at bounding box center [780, 53] width 17 height 17
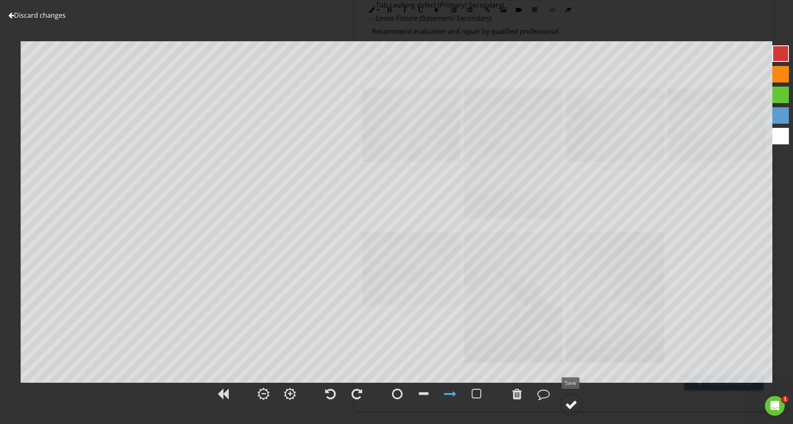
click at [572, 400] on div at bounding box center [571, 405] width 12 height 12
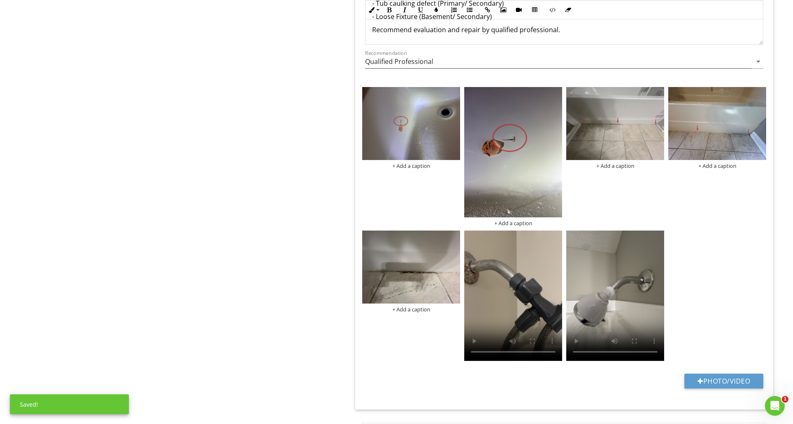
scroll to position [1791, 0]
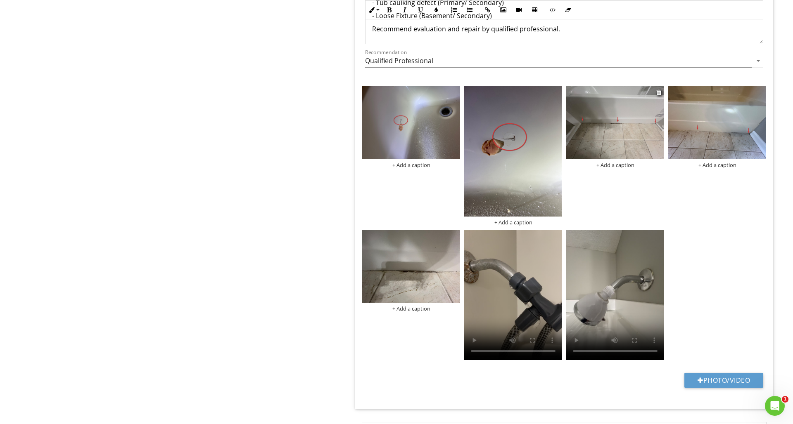
click at [608, 166] on div "+ Add a caption" at bounding box center [615, 165] width 98 height 7
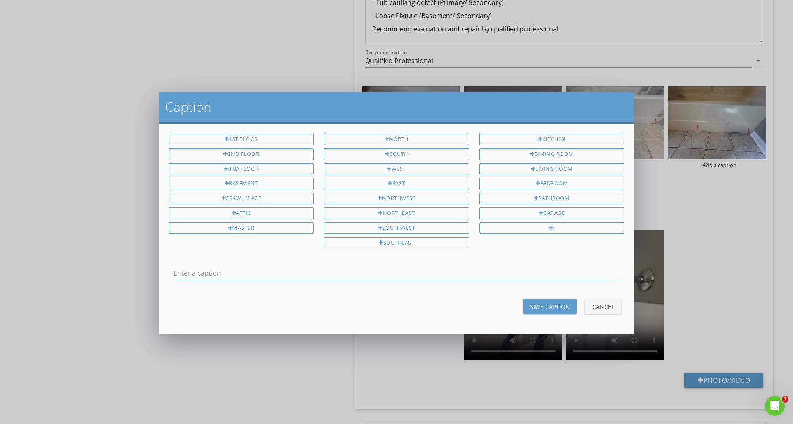
click at [535, 267] on input "text" at bounding box center [396, 274] width 446 height 14
type input "Primary Bathroom"
click at [547, 307] on div "Save Caption" at bounding box center [550, 307] width 40 height 9
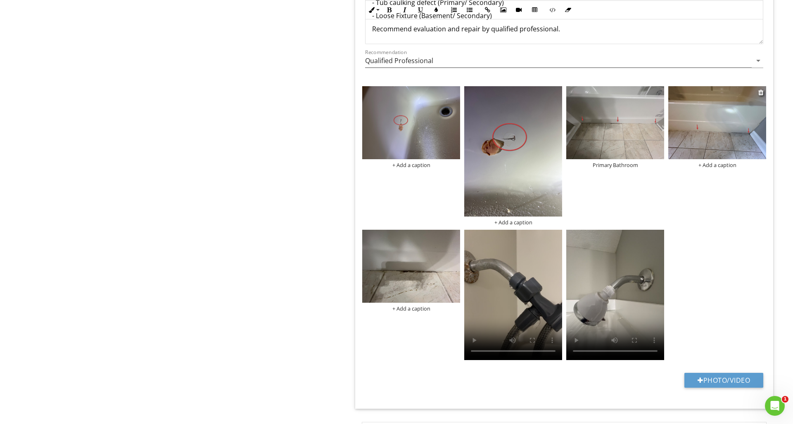
click at [721, 164] on div "+ Add a caption" at bounding box center [717, 165] width 98 height 7
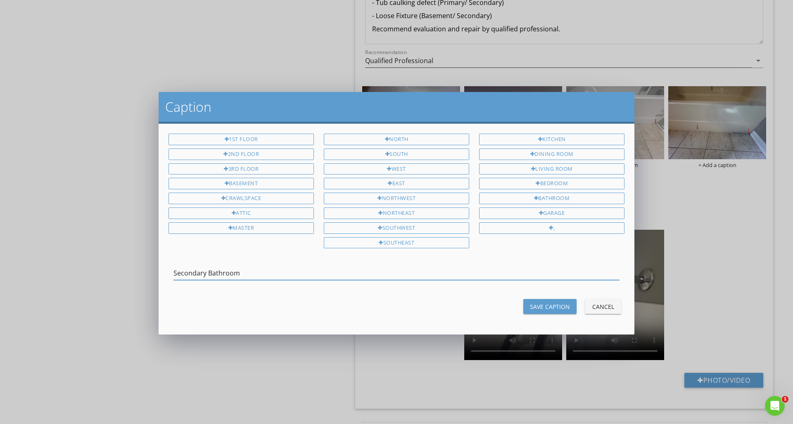
type input "Secondary Bathroom"
click at [556, 304] on div "Save Caption" at bounding box center [550, 307] width 40 height 9
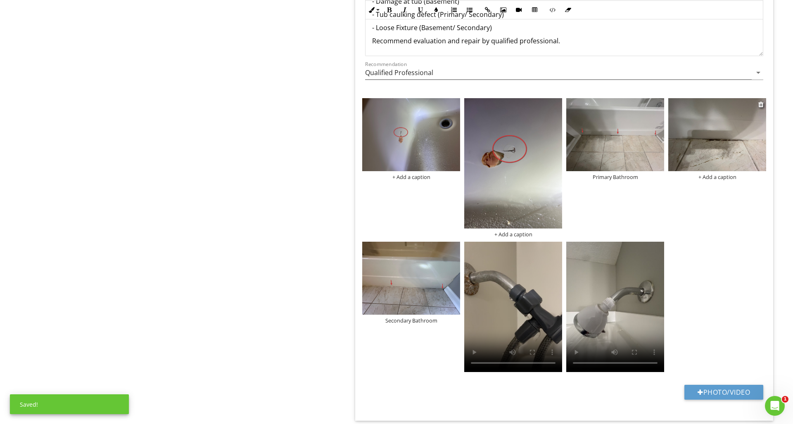
scroll to position [1779, 1]
click at [719, 149] on img at bounding box center [717, 134] width 98 height 73
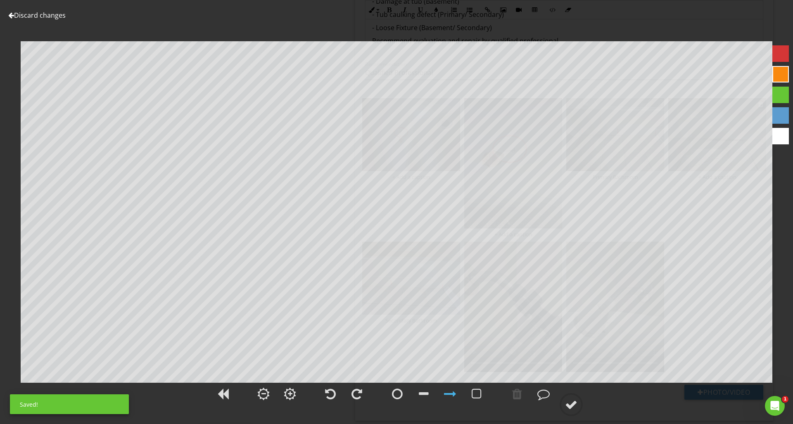
scroll to position [1779, 0]
click at [780, 59] on div at bounding box center [780, 53] width 17 height 17
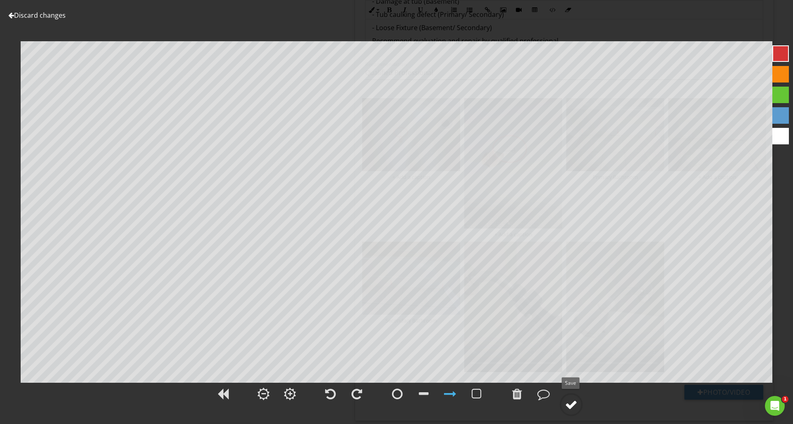
click at [568, 398] on circle at bounding box center [570, 404] width 21 height 21
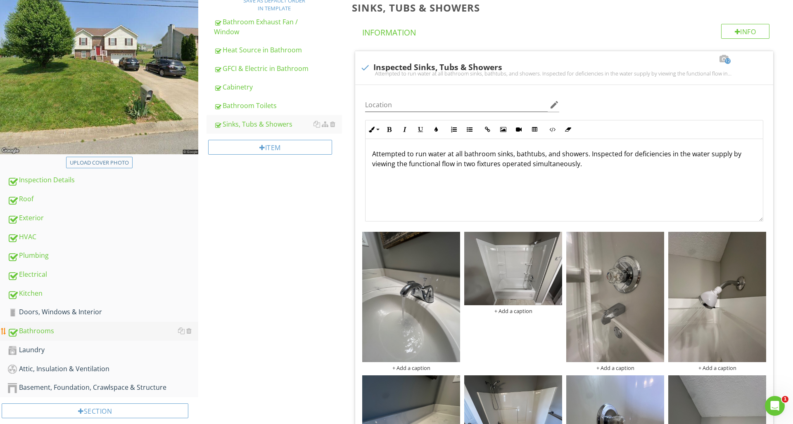
scroll to position [126, 0]
click at [35, 349] on div "Laundry" at bounding box center [102, 351] width 191 height 11
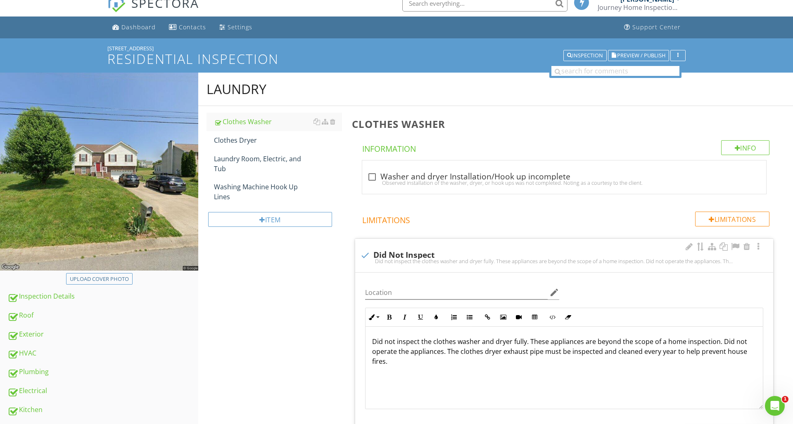
scroll to position [43, 0]
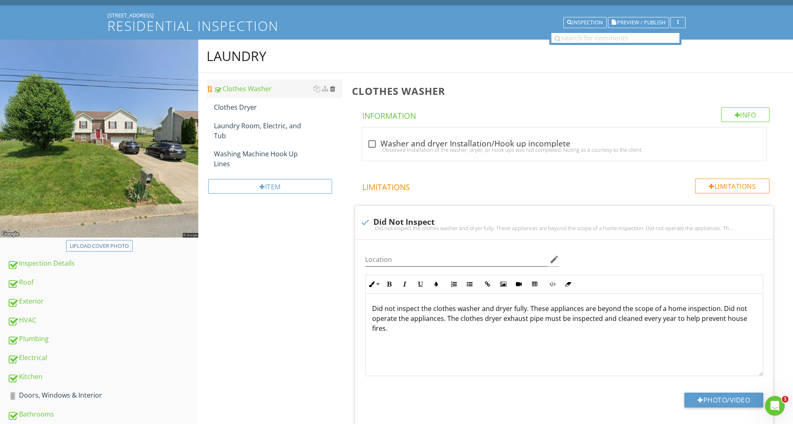
click at [334, 90] on div at bounding box center [332, 88] width 5 height 7
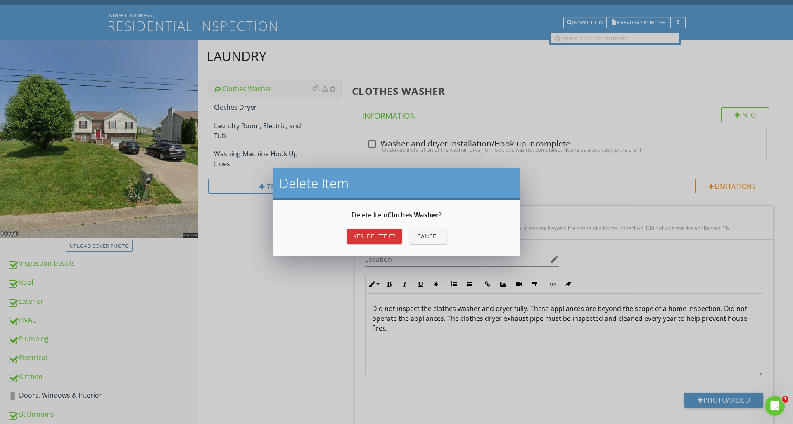
drag, startPoint x: 369, startPoint y: 237, endPoint x: 360, endPoint y: 215, distance: 23.0
click at [369, 237] on div "Yes, Delete it!" at bounding box center [374, 236] width 42 height 9
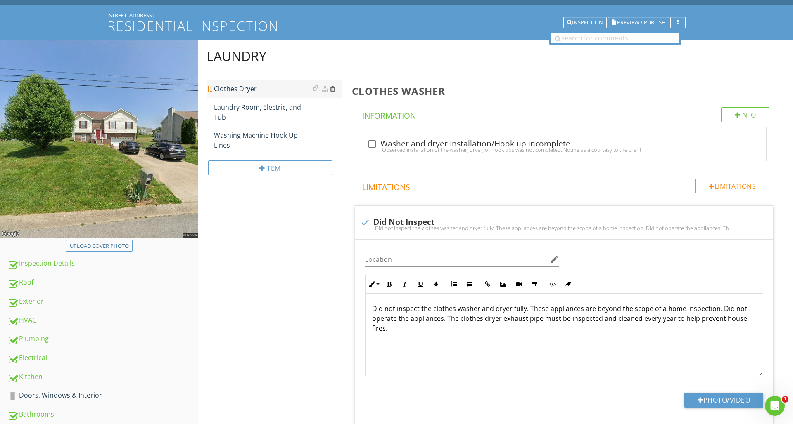
click at [334, 90] on div at bounding box center [332, 88] width 5 height 7
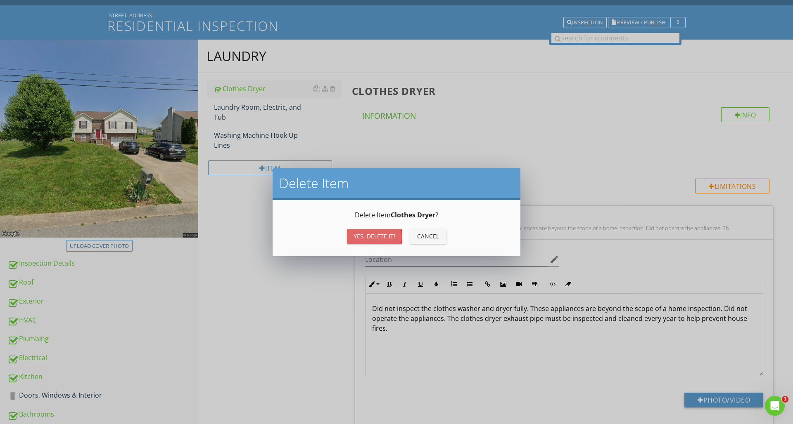
click at [372, 235] on div "Yes, Delete it!" at bounding box center [374, 236] width 42 height 9
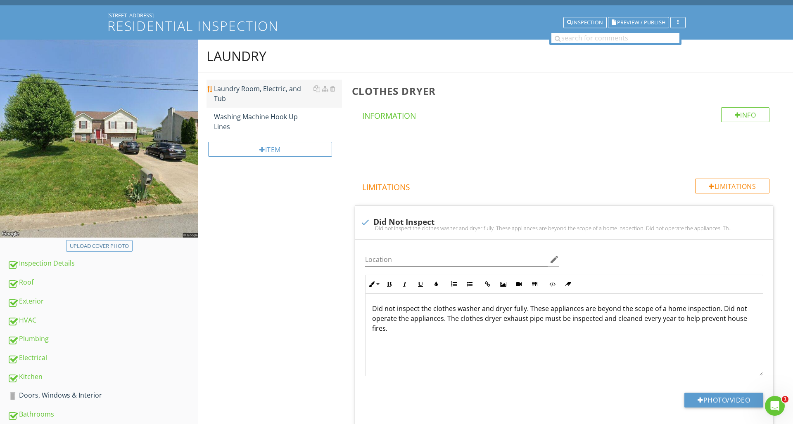
click at [284, 91] on div "Laundry Room, Electric, and Tub" at bounding box center [278, 94] width 128 height 20
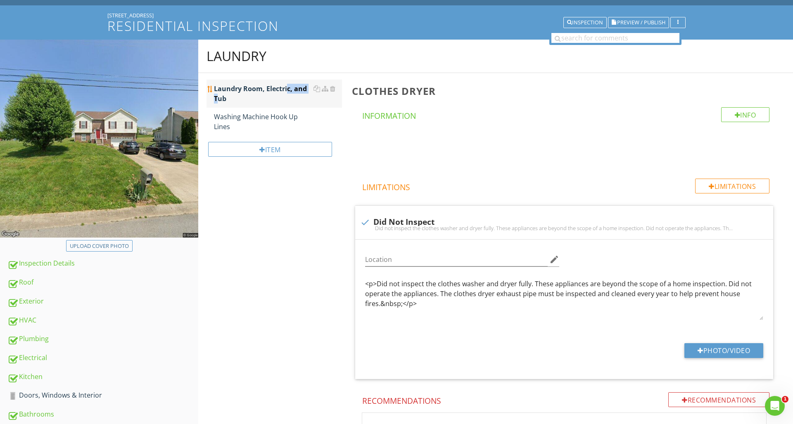
click at [284, 91] on div "Laundry Room, Electric, and Tub" at bounding box center [278, 94] width 128 height 20
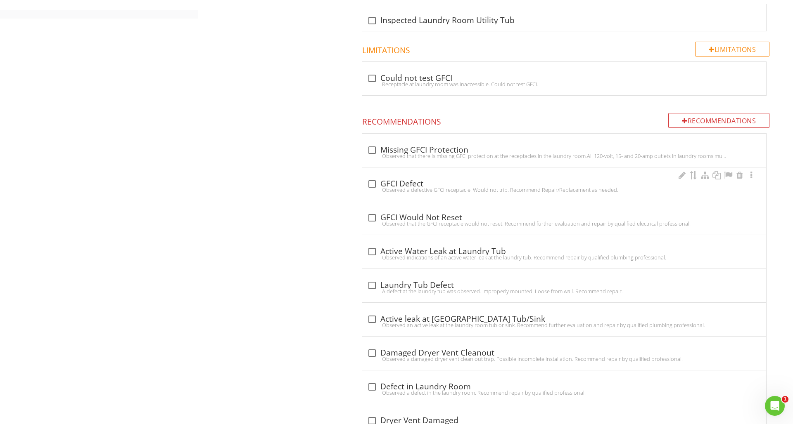
scroll to position [543, 0]
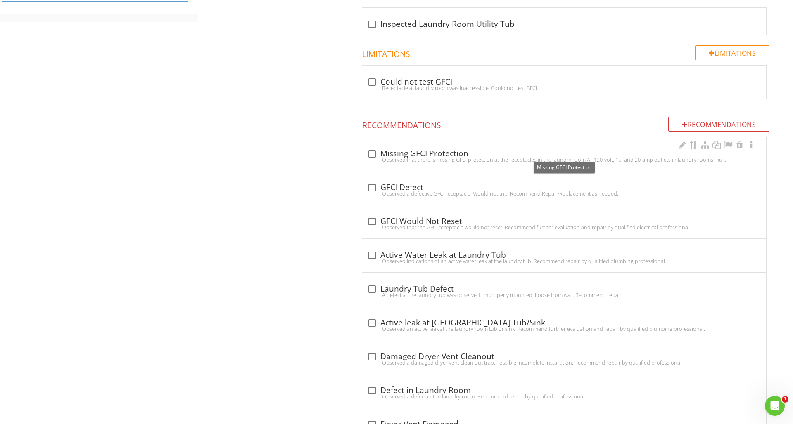
click at [372, 153] on div at bounding box center [372, 154] width 14 height 14
checkbox input "true"
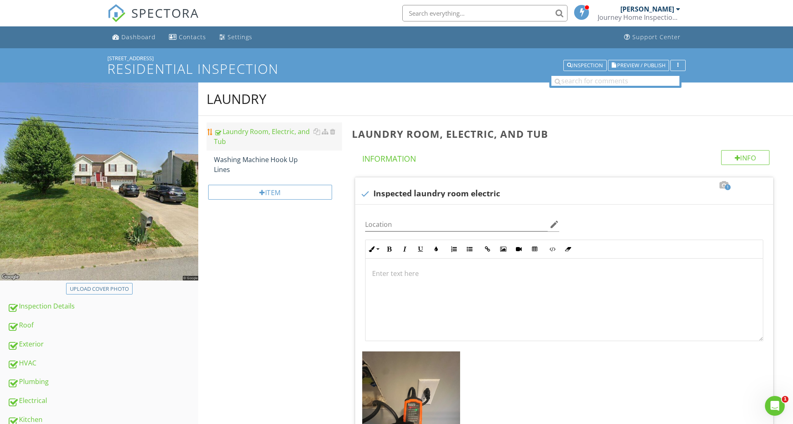
scroll to position [0, 0]
click at [258, 156] on div "Washing Machine Hook Up Lines" at bounding box center [278, 165] width 128 height 20
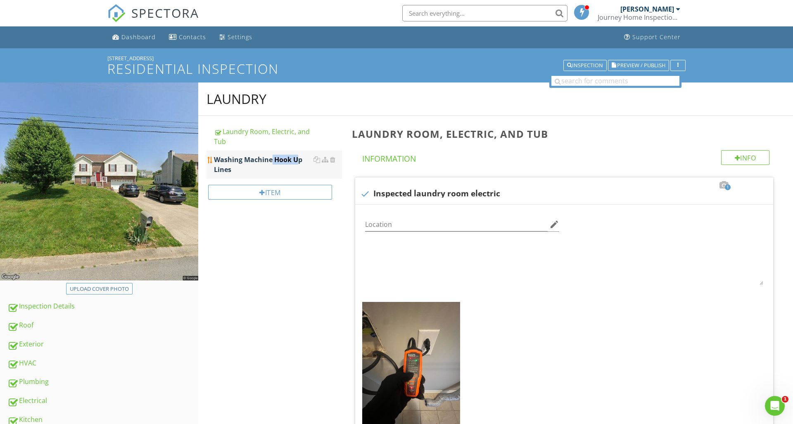
click at [258, 156] on div "Washing Machine Hook Up Lines" at bounding box center [278, 165] width 128 height 20
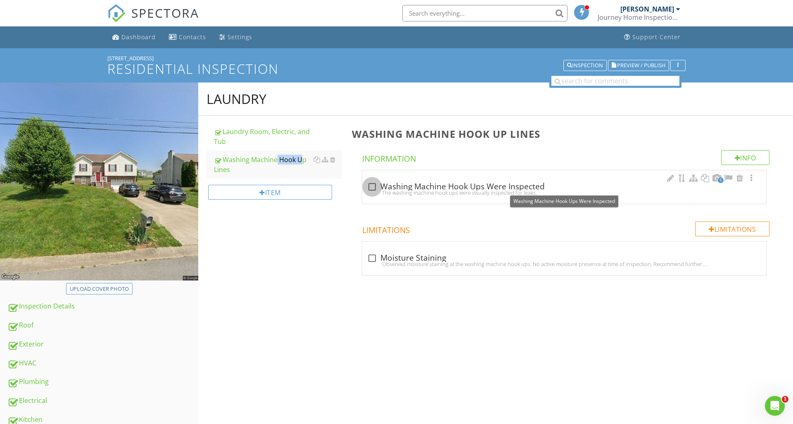
click at [371, 184] on div at bounding box center [372, 187] width 14 height 14
checkbox input "true"
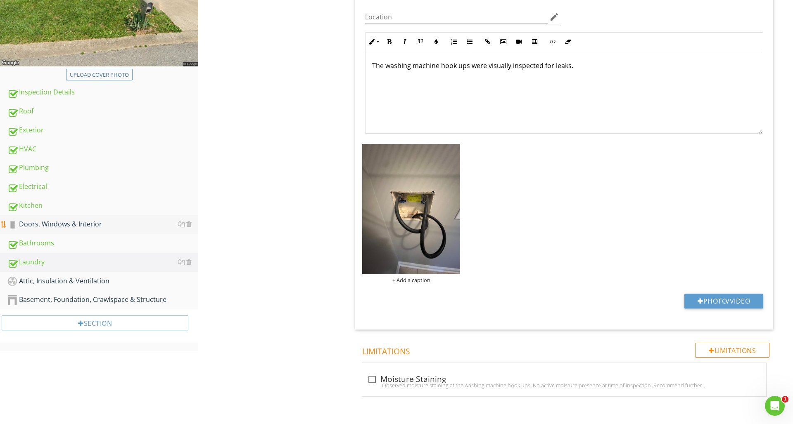
scroll to position [189, 0]
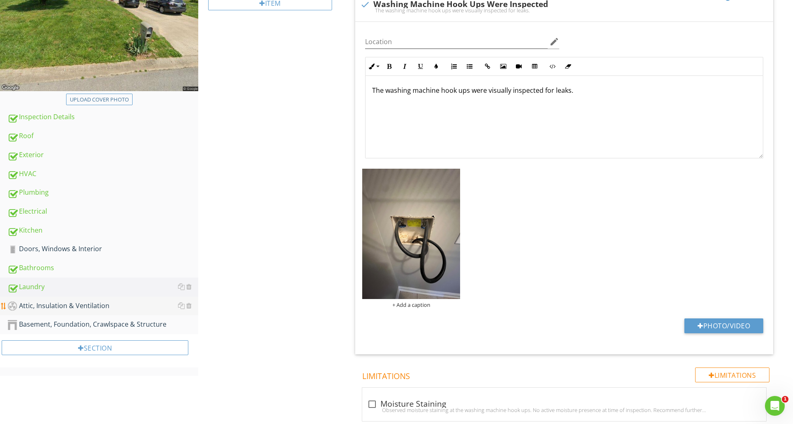
click at [78, 307] on div "Attic, Insulation & Ventilation" at bounding box center [102, 306] width 191 height 11
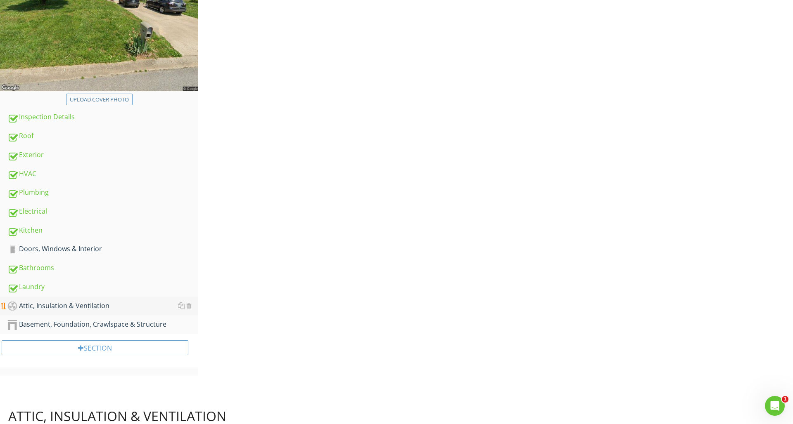
click at [78, 307] on div "Attic, Insulation & Ventilation" at bounding box center [102, 306] width 191 height 11
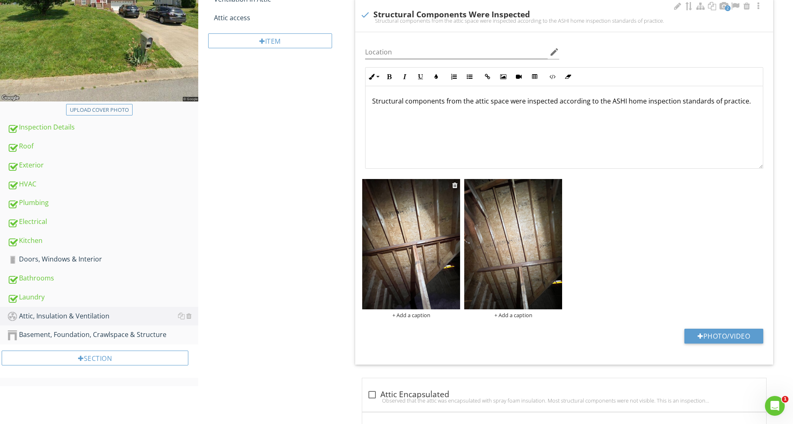
scroll to position [179, 0]
click at [454, 188] on div at bounding box center [454, 185] width 5 height 7
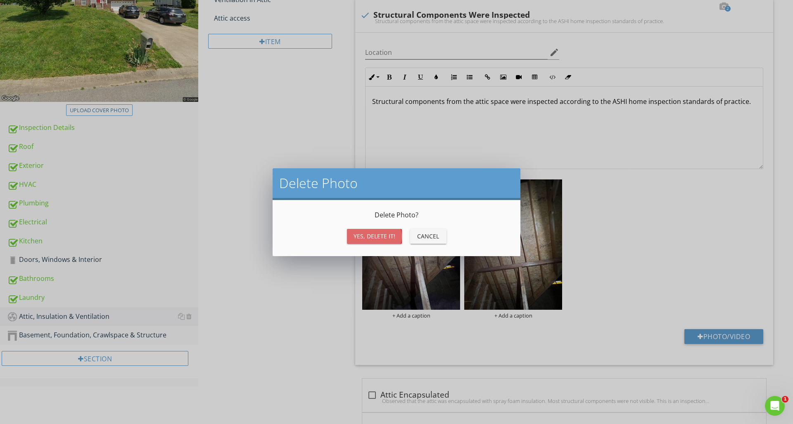
drag, startPoint x: 377, startPoint y: 237, endPoint x: 385, endPoint y: 237, distance: 7.9
click at [377, 237] on div "Yes, Delete it!" at bounding box center [374, 236] width 42 height 9
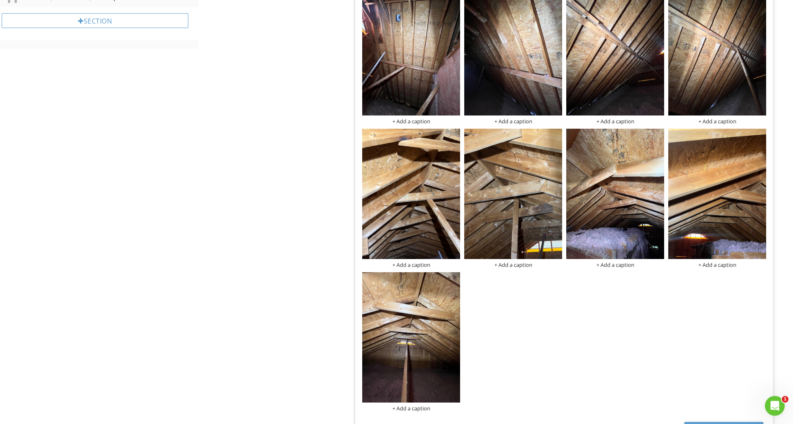
scroll to position [517, 0]
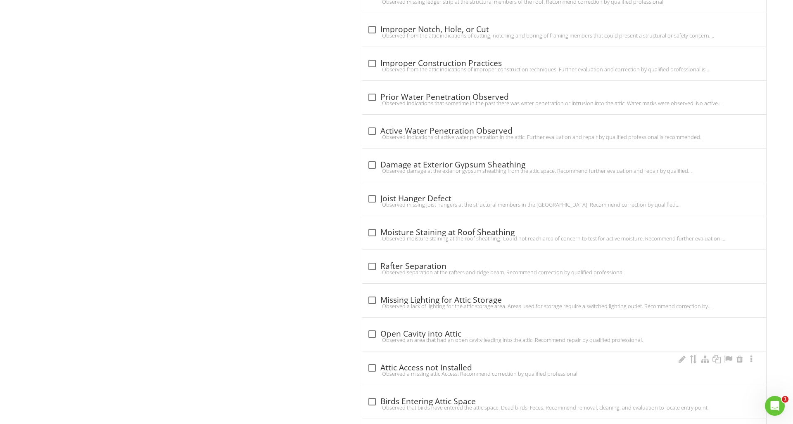
scroll to position [1587, 0]
click at [374, 232] on div at bounding box center [372, 233] width 14 height 14
checkbox input "true"
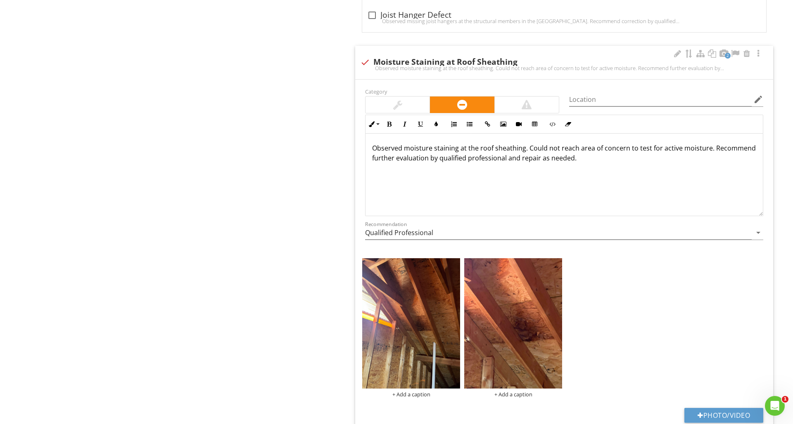
scroll to position [1770, 0]
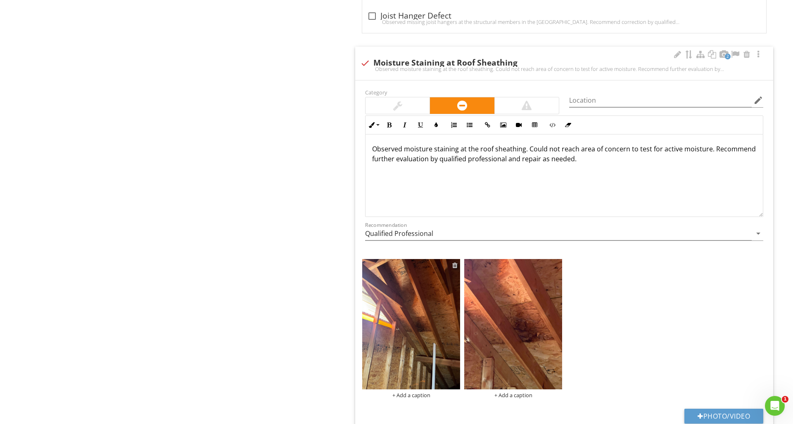
click at [453, 266] on div at bounding box center [454, 265] width 5 height 7
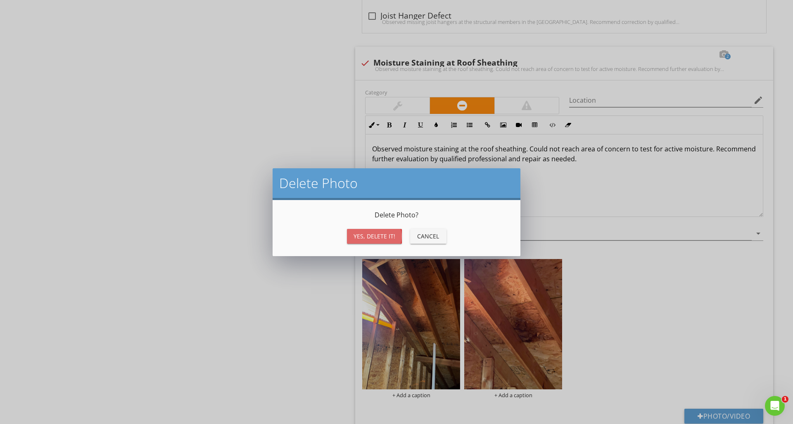
click at [391, 237] on div "Yes, Delete it!" at bounding box center [374, 236] width 42 height 9
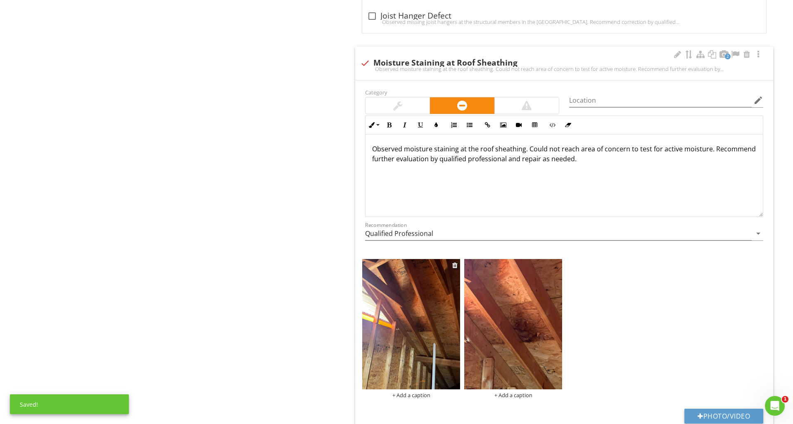
click at [430, 324] on img at bounding box center [411, 324] width 98 height 130
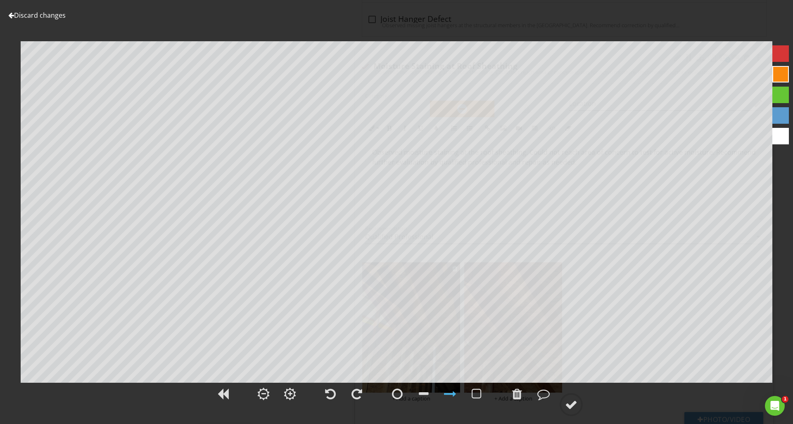
scroll to position [1764, 0]
click at [780, 51] on div at bounding box center [780, 53] width 17 height 17
click at [398, 391] on div at bounding box center [397, 394] width 11 height 12
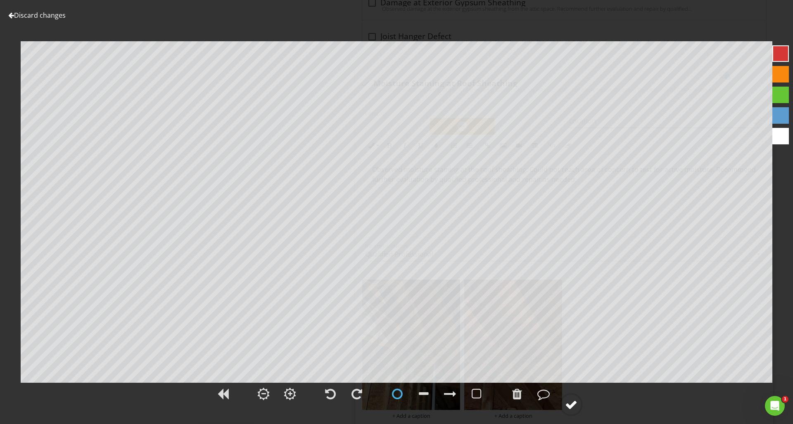
click at [570, 400] on div at bounding box center [571, 405] width 12 height 12
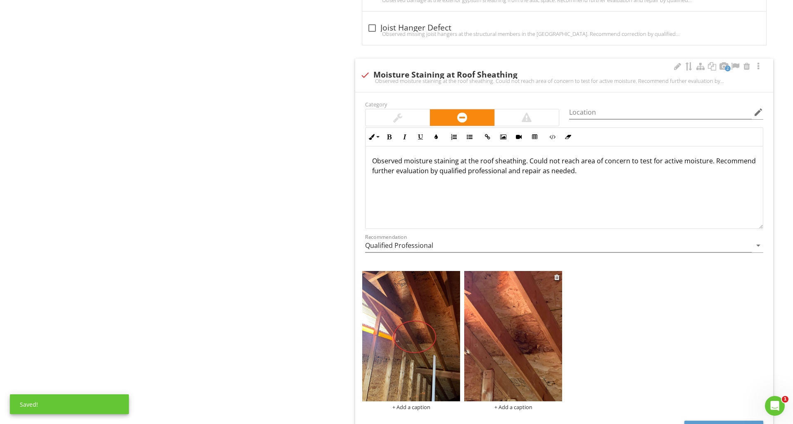
click at [527, 353] on img at bounding box center [513, 336] width 98 height 130
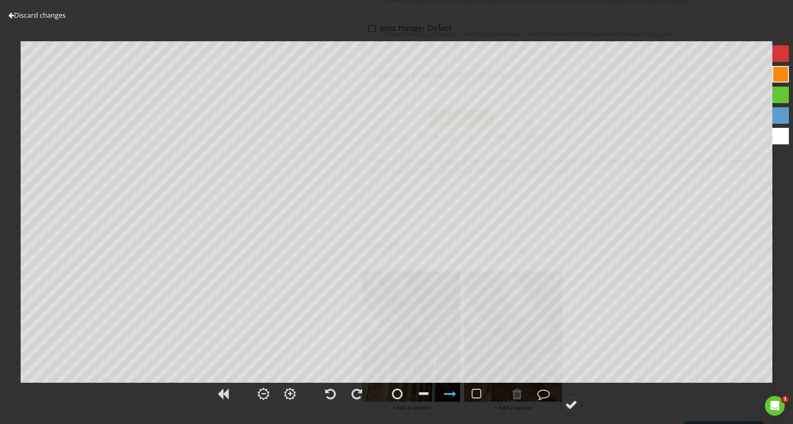
scroll to position [1758, 0]
click at [455, 393] on div at bounding box center [450, 394] width 12 height 12
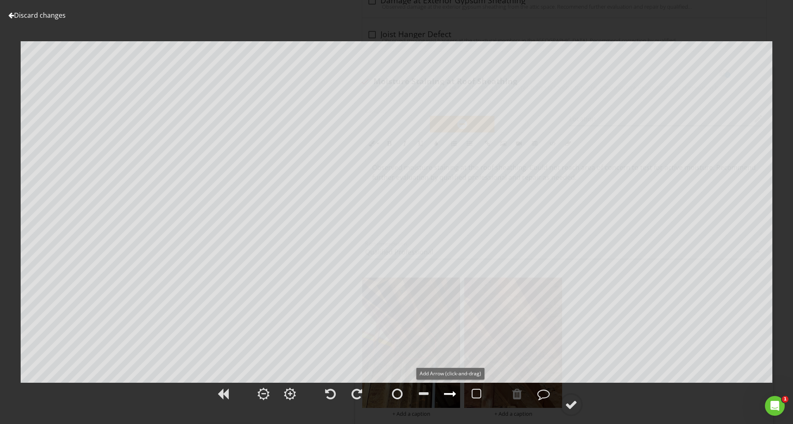
scroll to position [1752, 0]
click at [452, 395] on div at bounding box center [450, 394] width 12 height 12
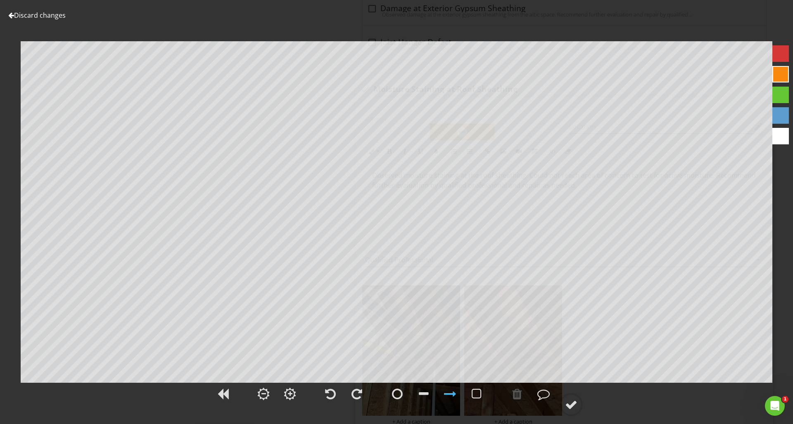
scroll to position [1747, 0]
click at [779, 58] on div at bounding box center [780, 53] width 17 height 17
click at [572, 404] on div at bounding box center [571, 405] width 12 height 12
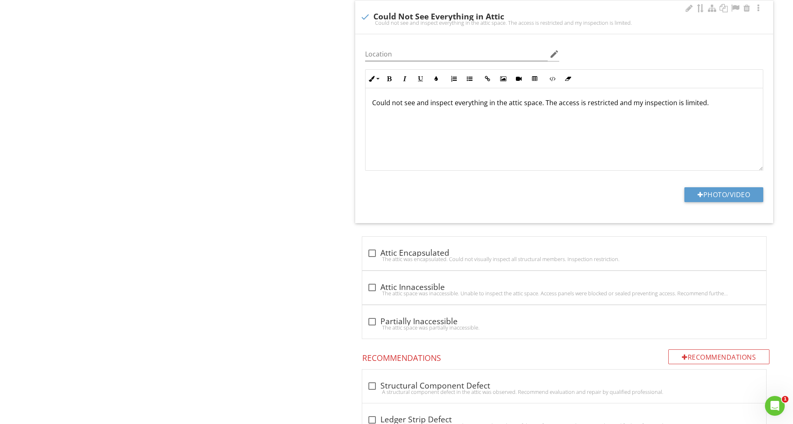
scroll to position [0, 0]
click at [369, 319] on div at bounding box center [372, 321] width 14 height 14
checkbox input "true"
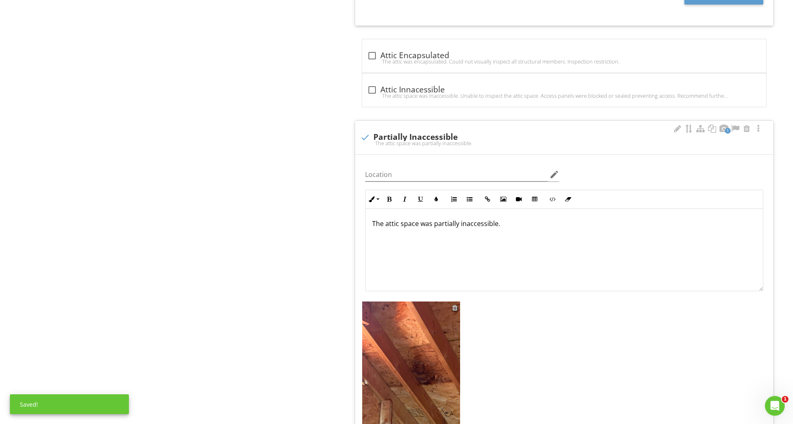
click at [457, 308] on div at bounding box center [454, 308] width 5 height 7
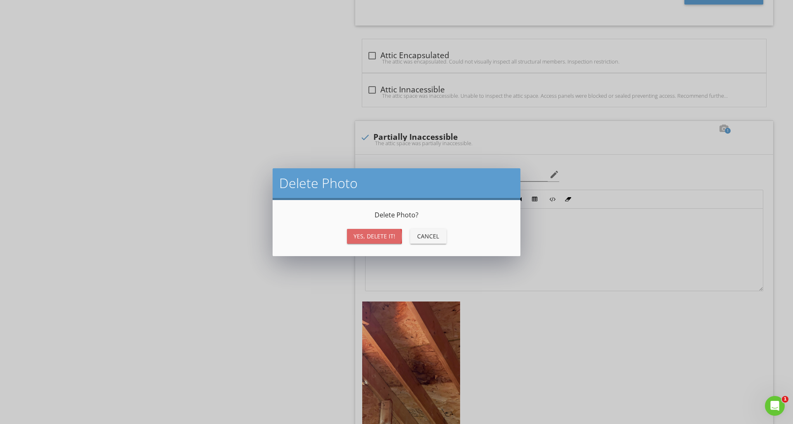
click at [363, 239] on div "Yes, Delete it!" at bounding box center [374, 236] width 42 height 9
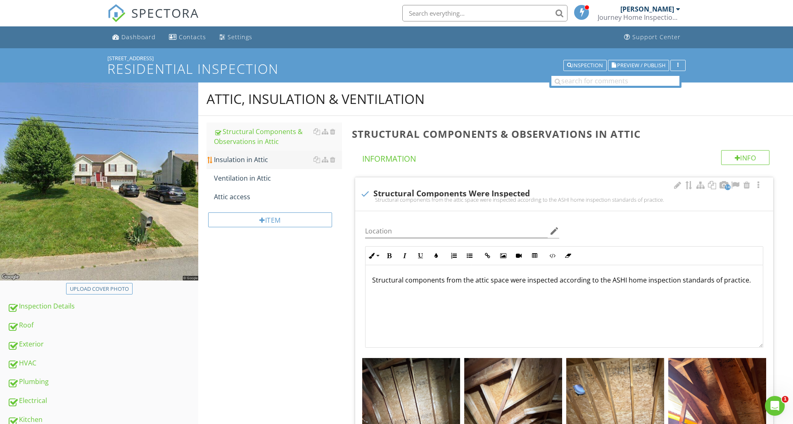
click at [261, 156] on div "Insulation in Attic" at bounding box center [278, 160] width 128 height 10
type textarea "<p>Structural components from the attic space were inspected according to the A…"
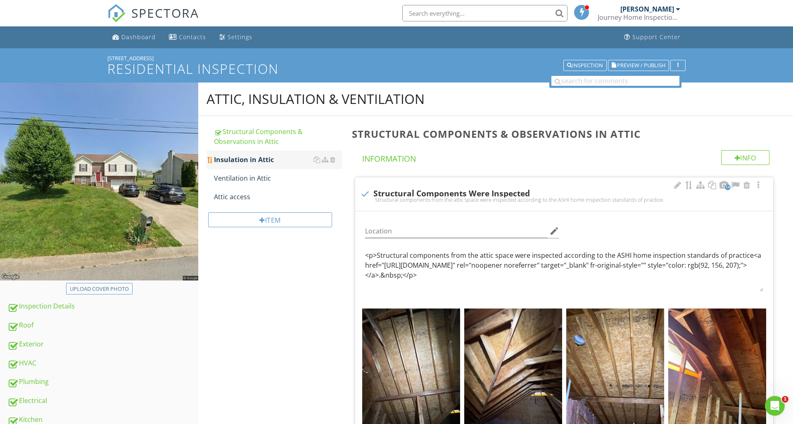
click at [261, 156] on div "Insulation in Attic" at bounding box center [278, 160] width 128 height 10
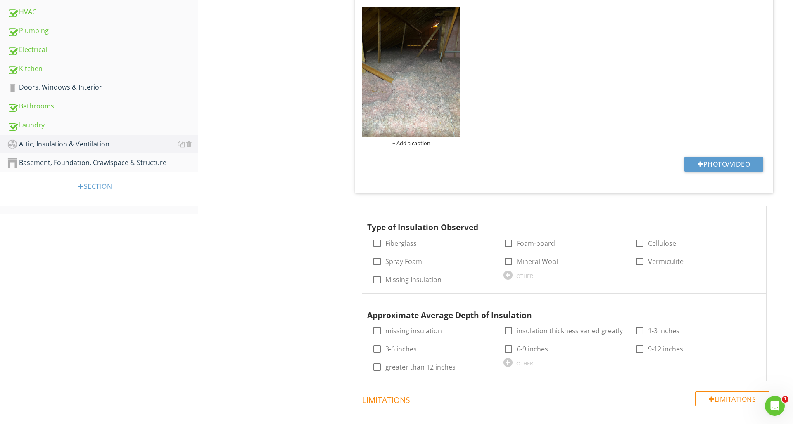
scroll to position [354, 0]
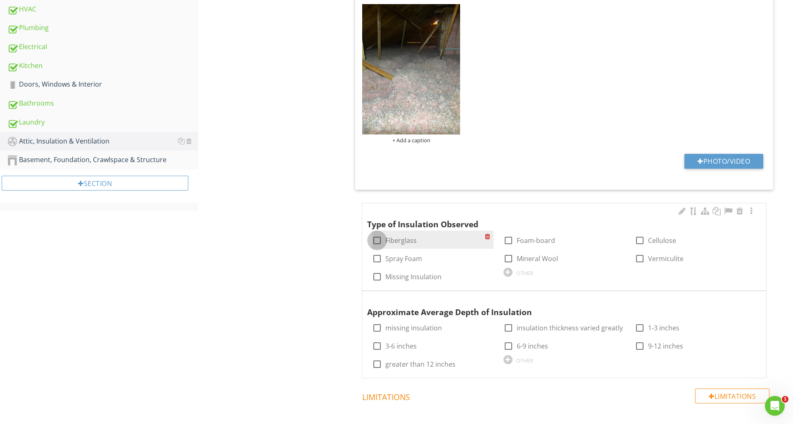
click at [376, 239] on div at bounding box center [377, 241] width 14 height 14
checkbox input "true"
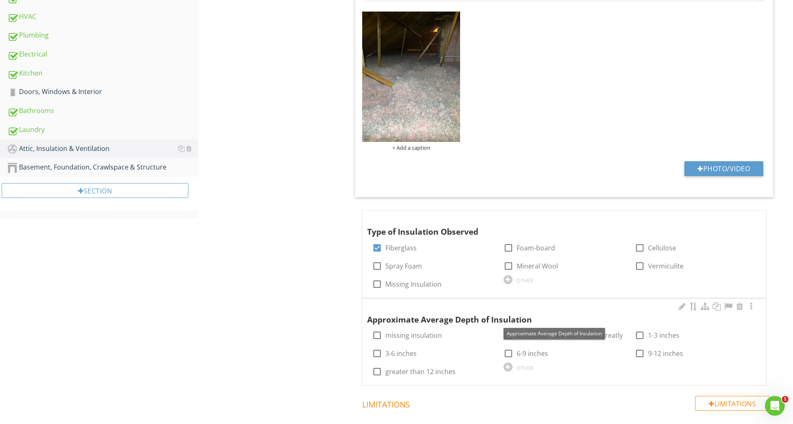
scroll to position [346, 0]
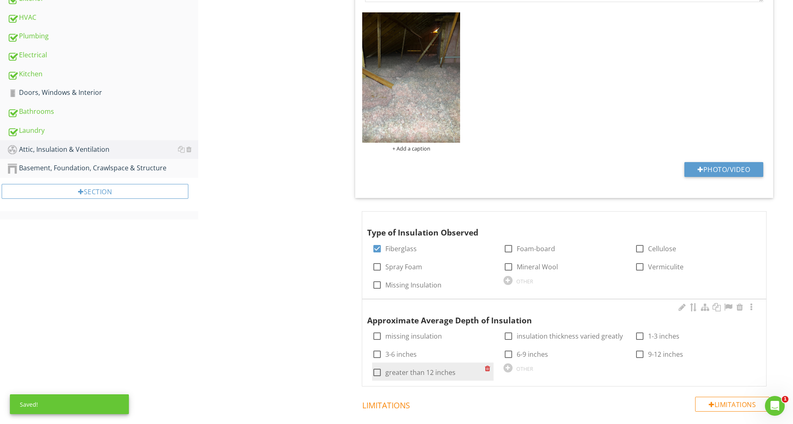
click at [373, 373] on div at bounding box center [377, 373] width 14 height 14
checkbox input "true"
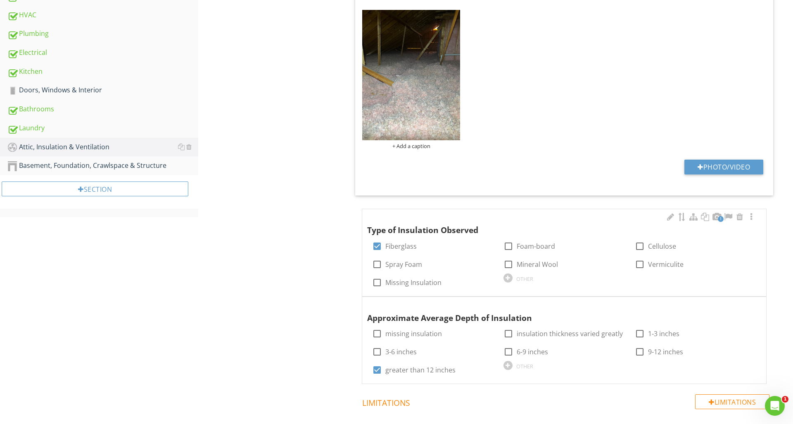
scroll to position [348, 0]
click at [764, 219] on div "1 Type of Insulation Observed check_box Fiberglass check_box_outline_blank Foam…" at bounding box center [564, 252] width 404 height 87
click at [750, 218] on div at bounding box center [751, 217] width 10 height 8
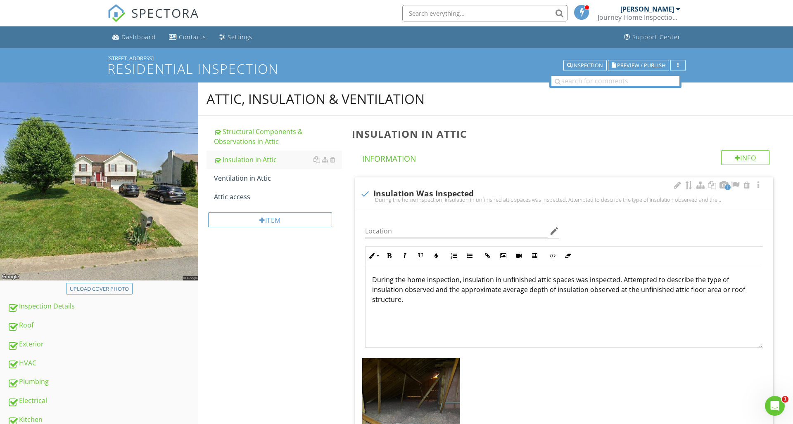
scroll to position [0, 0]
click at [288, 176] on div "Ventilation in Attic" at bounding box center [278, 178] width 128 height 10
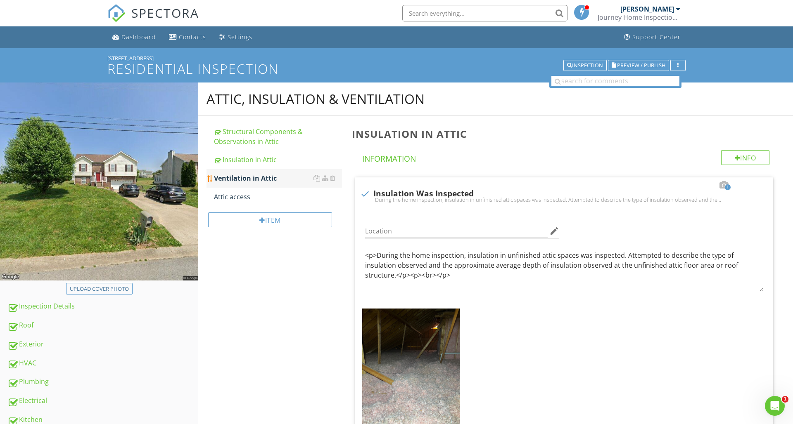
click at [288, 176] on div "Ventilation in Attic" at bounding box center [278, 178] width 128 height 10
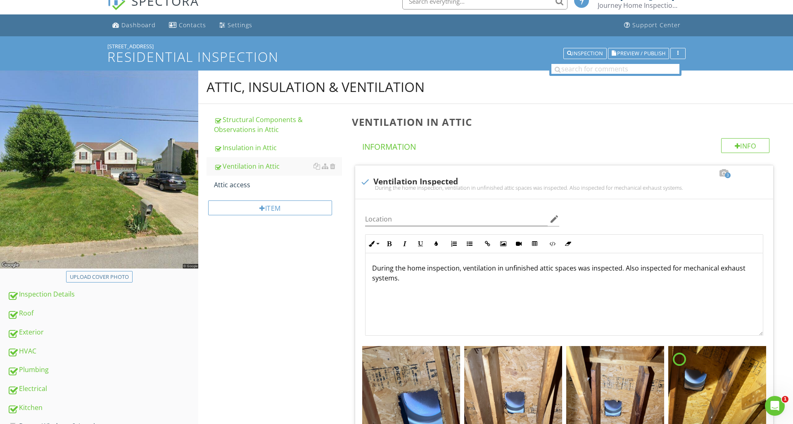
scroll to position [5, 0]
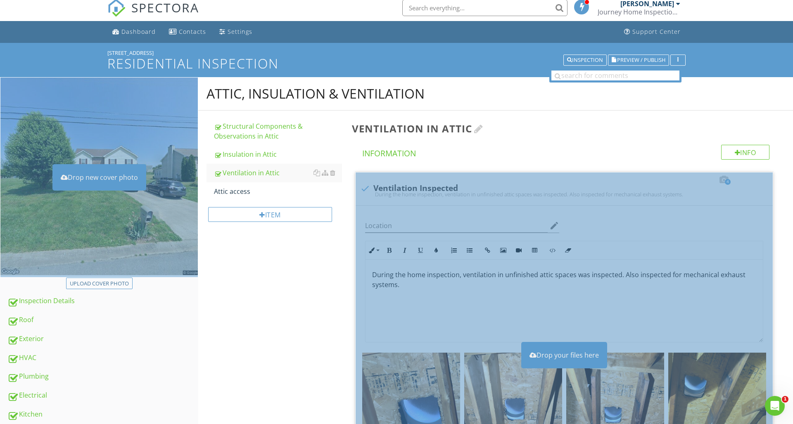
click at [675, 129] on h3 "Ventilation in Attic" at bounding box center [566, 128] width 428 height 11
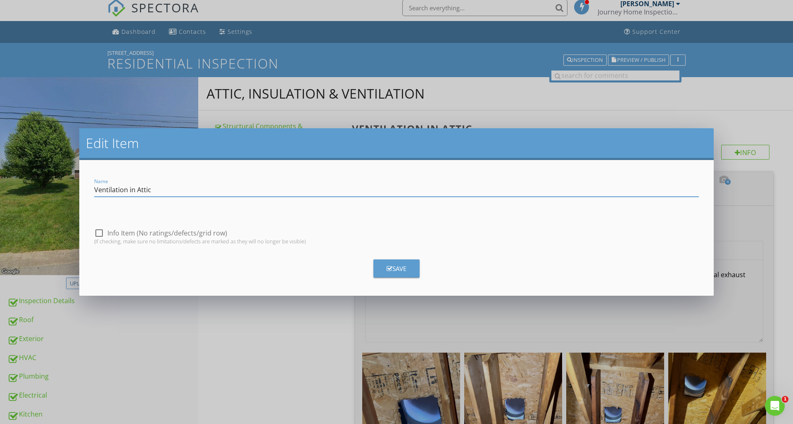
click at [568, 126] on div "Edit Item Name Ventilation in Attic check_box_outline_blank Info Item (No ratin…" at bounding box center [396, 212] width 793 height 424
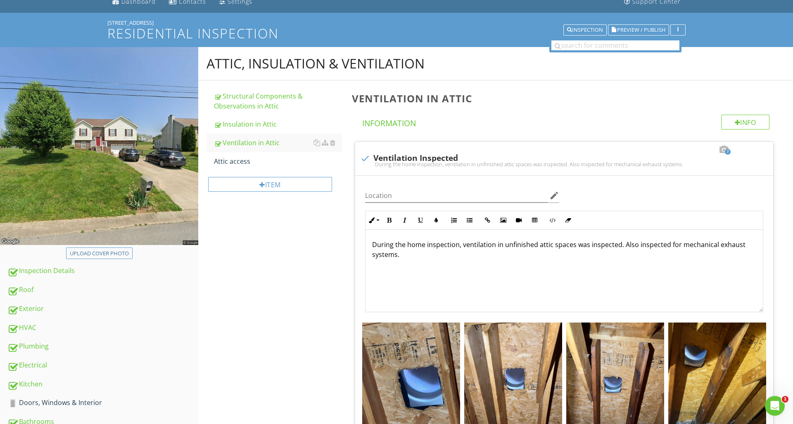
scroll to position [36, 0]
click at [272, 168] on link "Attic access" at bounding box center [278, 161] width 128 height 18
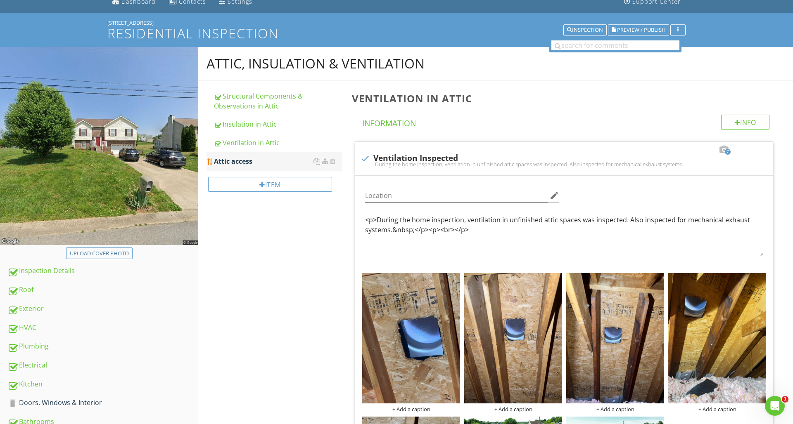
click at [272, 168] on link "Attic access" at bounding box center [278, 161] width 128 height 18
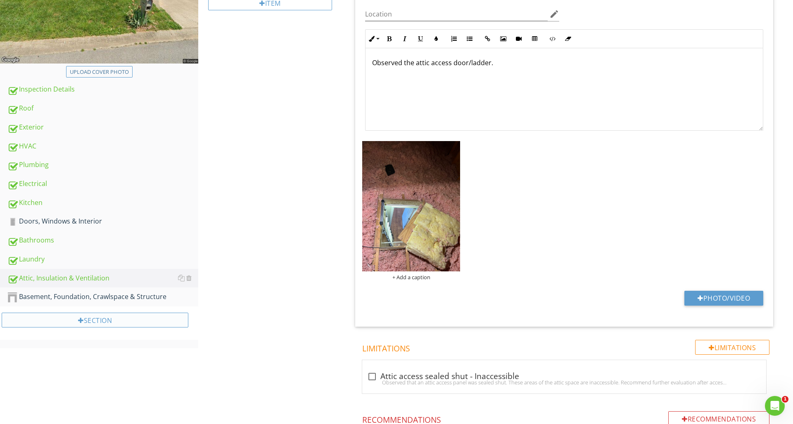
scroll to position [219, 0]
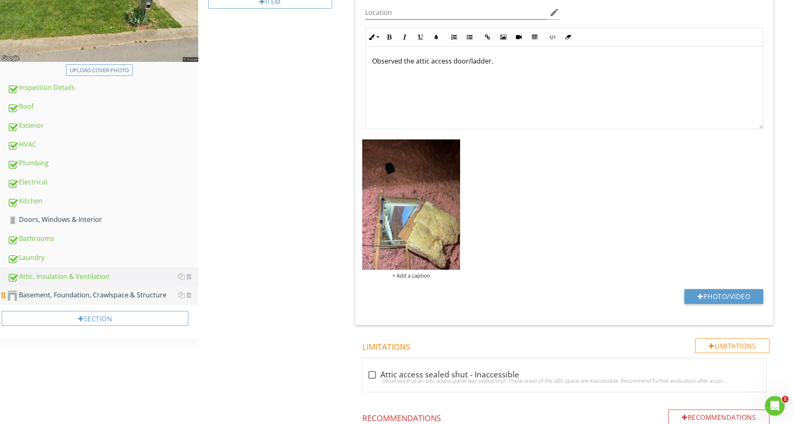
click at [94, 298] on div "Basement, Foundation, Crawlspace & Structure" at bounding box center [102, 295] width 191 height 11
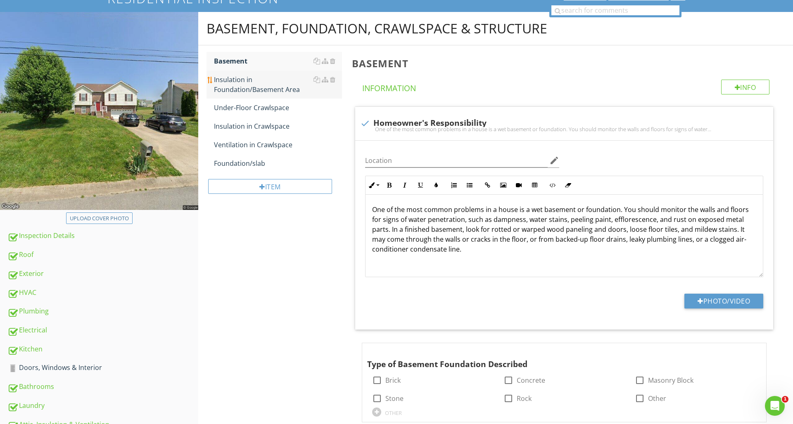
scroll to position [71, 0]
click at [334, 108] on div at bounding box center [332, 107] width 5 height 7
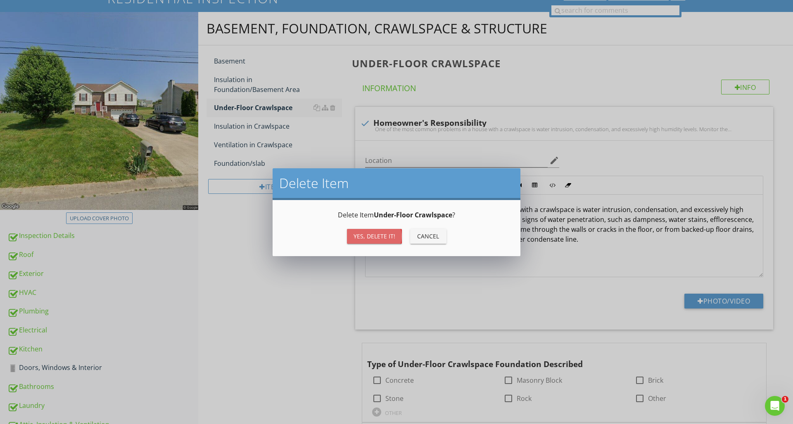
click at [371, 235] on div "Yes, Delete it!" at bounding box center [374, 236] width 42 height 9
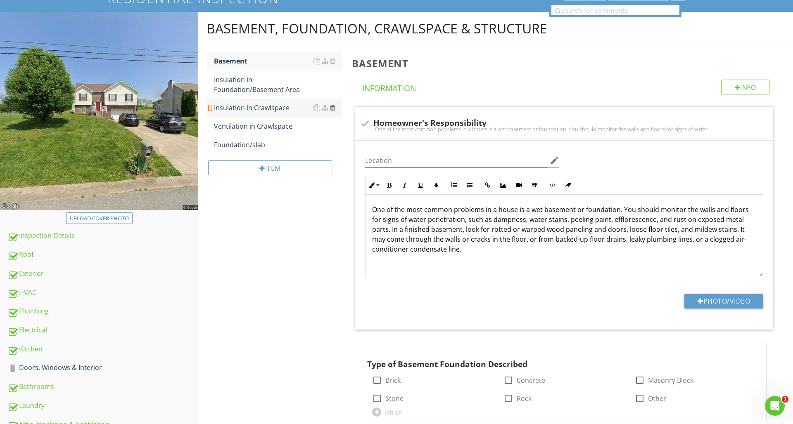
click at [331, 109] on div at bounding box center [332, 107] width 5 height 7
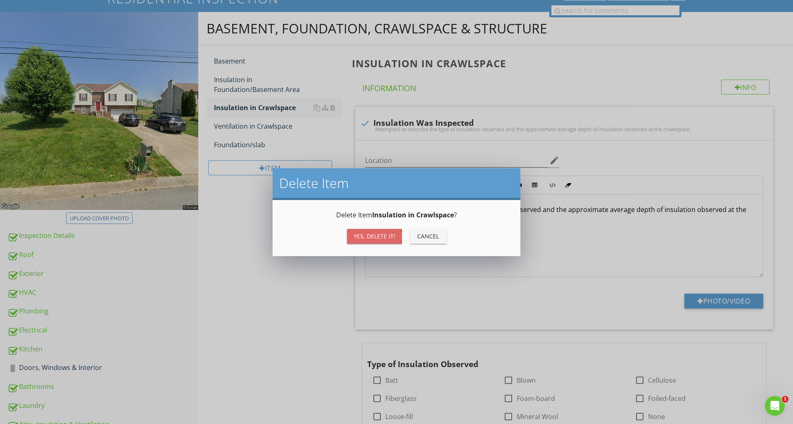
click at [373, 237] on div "Yes, Delete it!" at bounding box center [374, 236] width 42 height 9
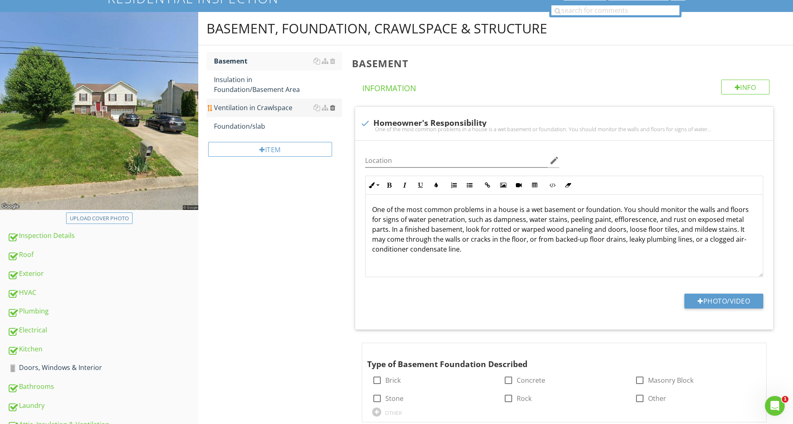
click at [332, 110] on div at bounding box center [332, 107] width 5 height 7
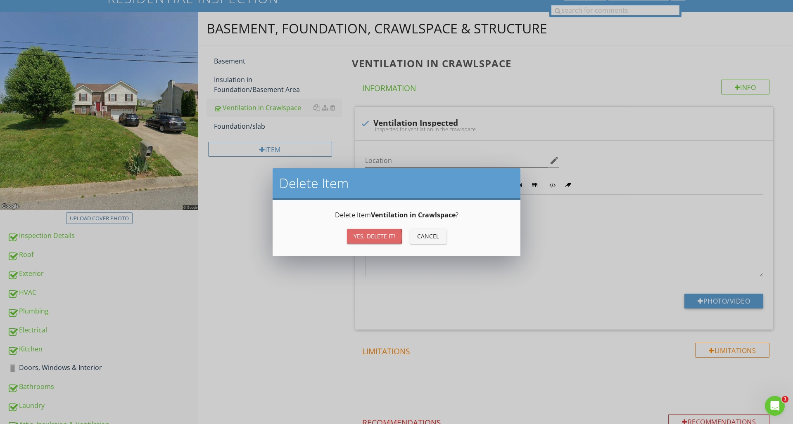
click at [355, 232] on button "Yes, Delete it!" at bounding box center [374, 236] width 55 height 15
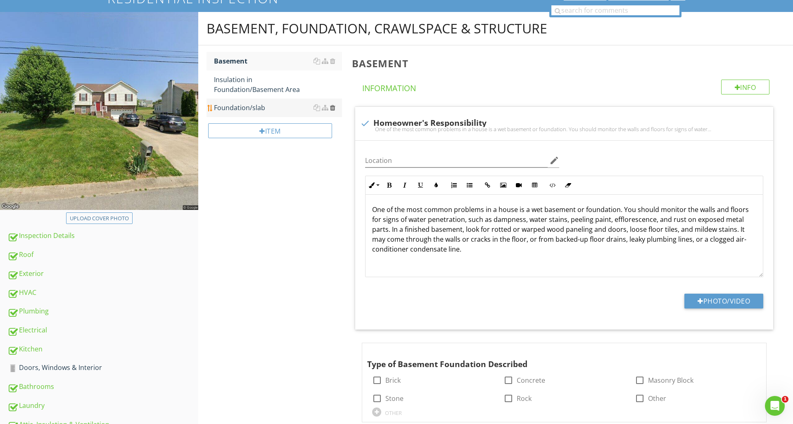
click at [333, 110] on div at bounding box center [332, 107] width 5 height 7
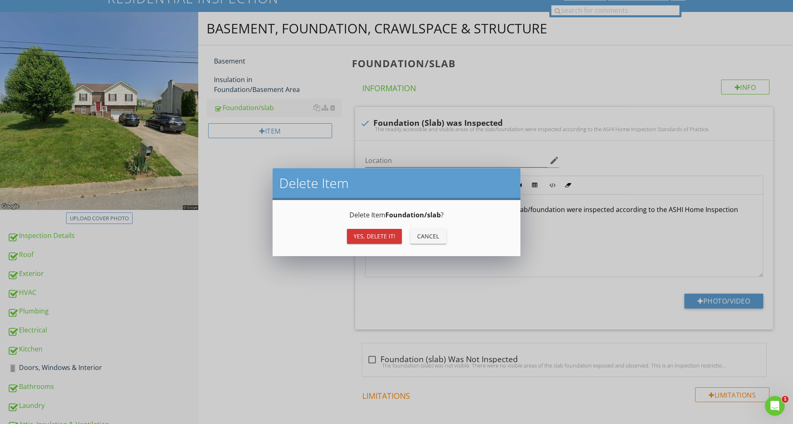
click at [364, 235] on div "Yes, Delete it!" at bounding box center [374, 236] width 42 height 9
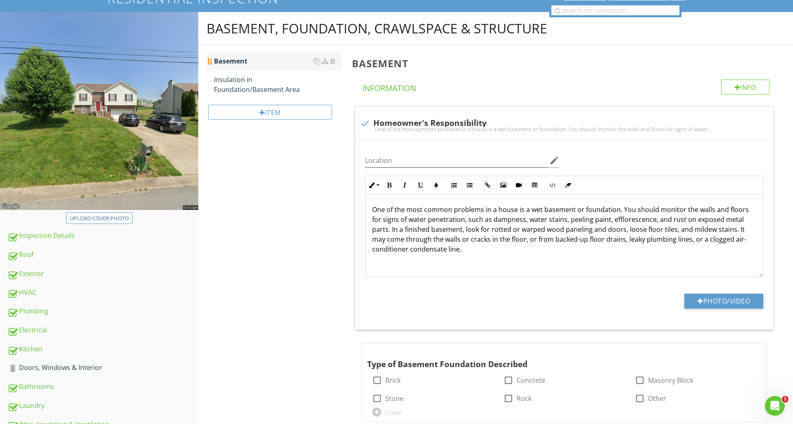
click at [281, 65] on div "Basement" at bounding box center [278, 61] width 128 height 10
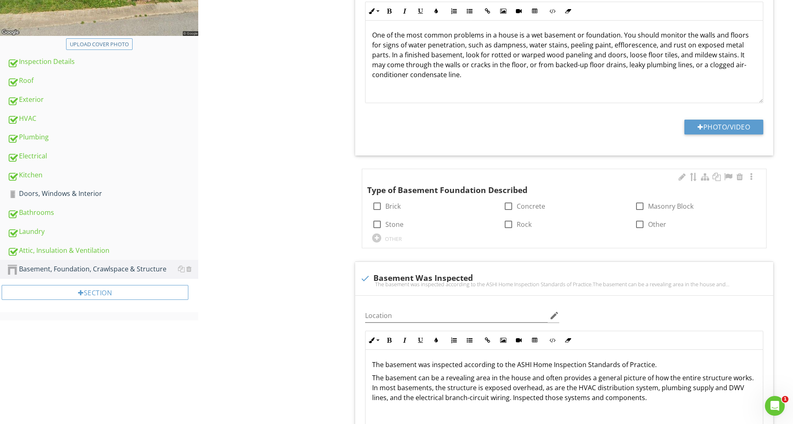
scroll to position [256, 0]
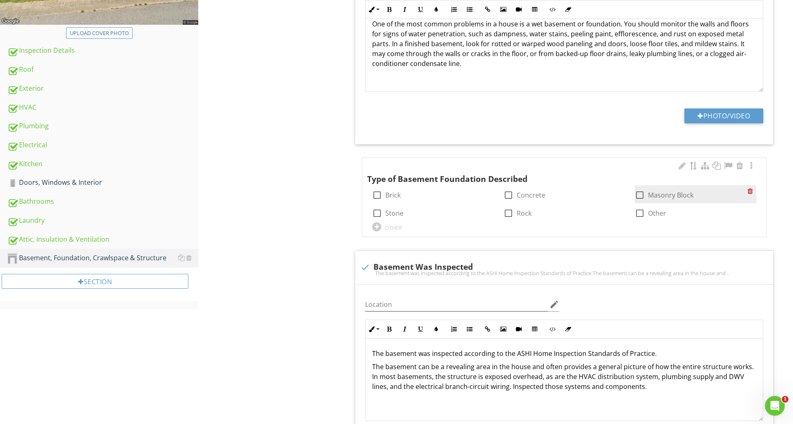
click at [642, 194] on div at bounding box center [639, 195] width 14 height 14
checkbox input "true"
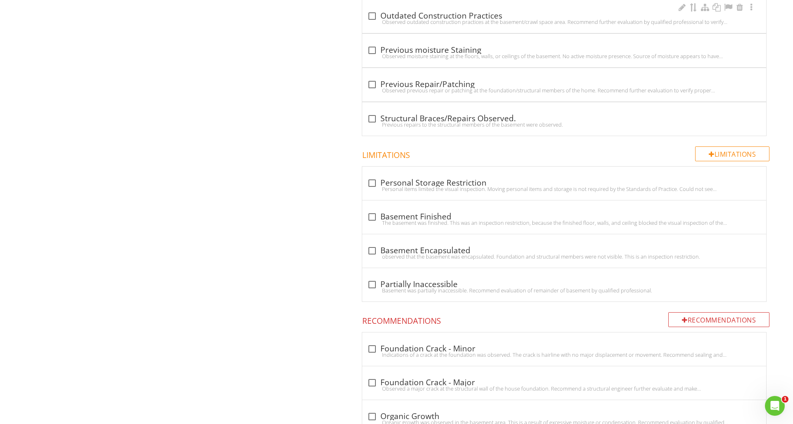
scroll to position [1287, 0]
click at [374, 218] on div "The basement was finished. This was an inspection restriction, because the fini…" at bounding box center [564, 221] width 394 height 7
checkbox input "true"
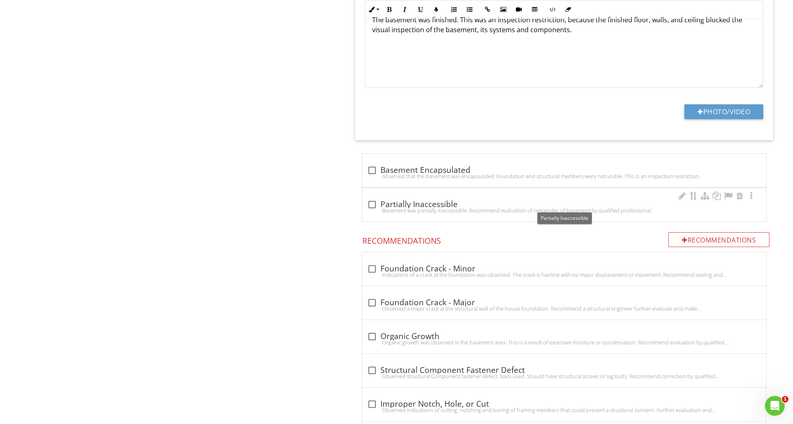
scroll to position [1583, 0]
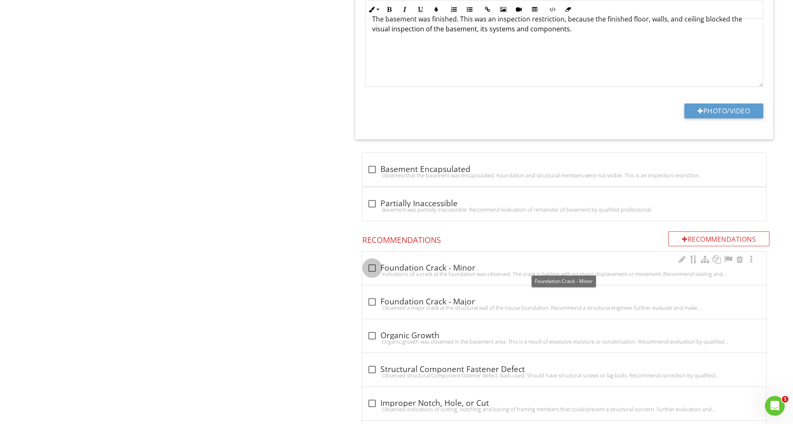
click at [371, 268] on div at bounding box center [372, 268] width 14 height 14
checkbox input "true"
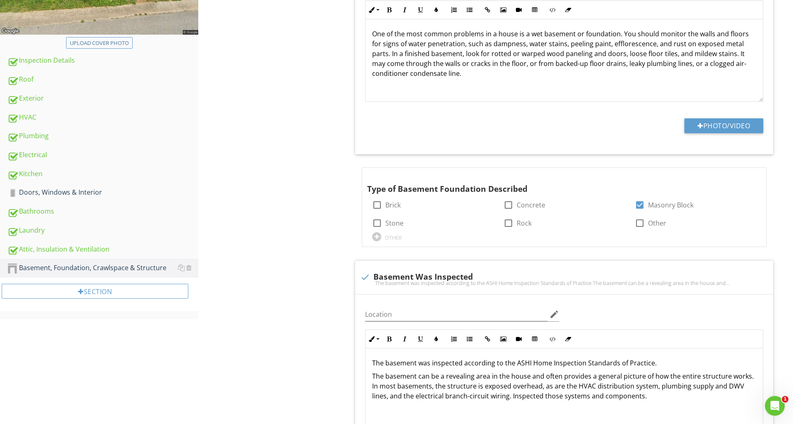
scroll to position [250, 0]
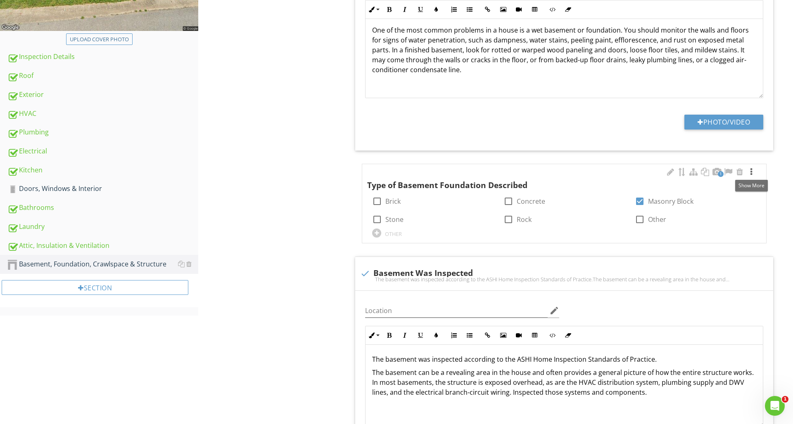
click at [751, 170] on div at bounding box center [751, 172] width 10 height 8
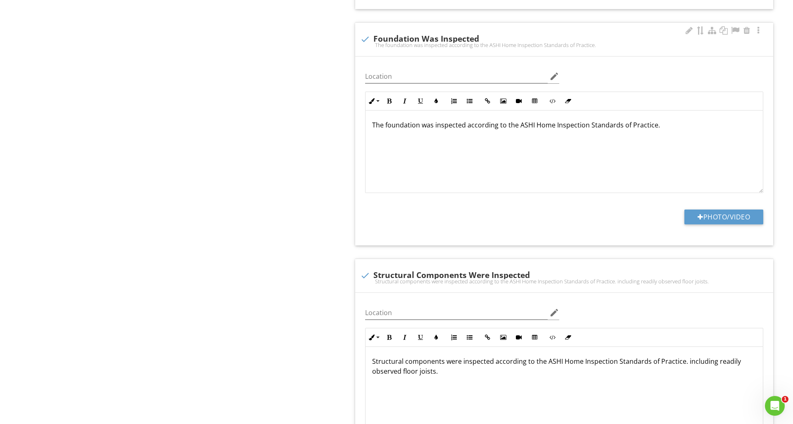
scroll to position [1178, 0]
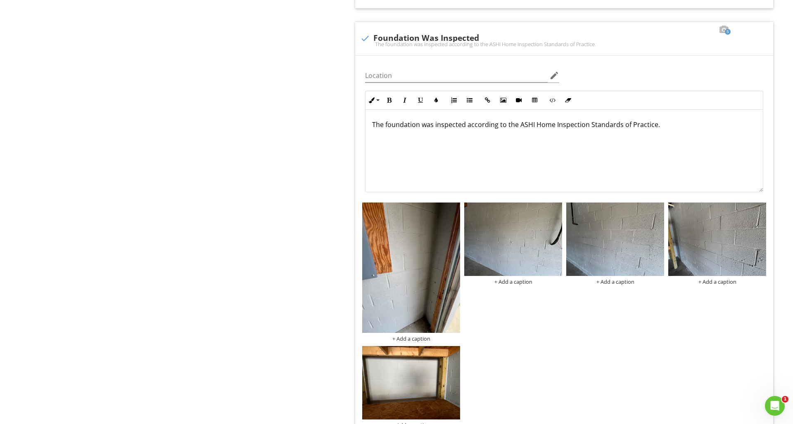
scroll to position [0, 0]
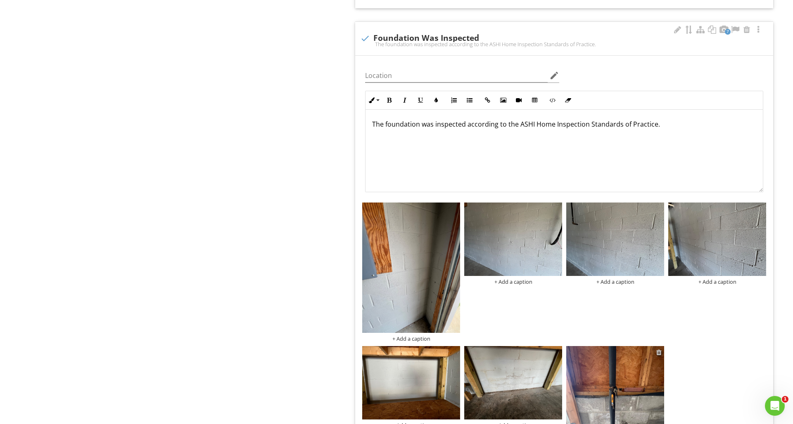
click at [659, 351] on div at bounding box center [658, 352] width 5 height 7
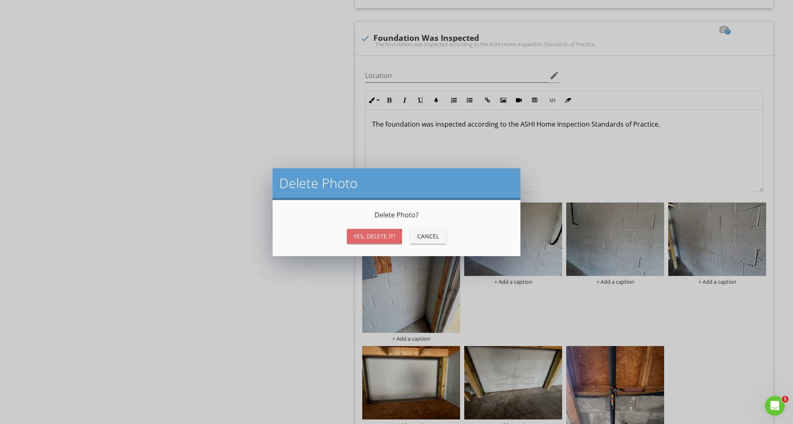
click at [364, 231] on button "Yes, Delete it!" at bounding box center [374, 236] width 55 height 15
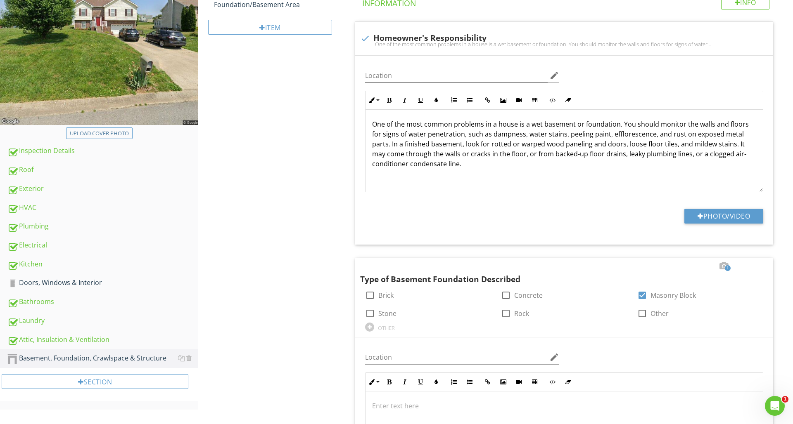
scroll to position [151, 0]
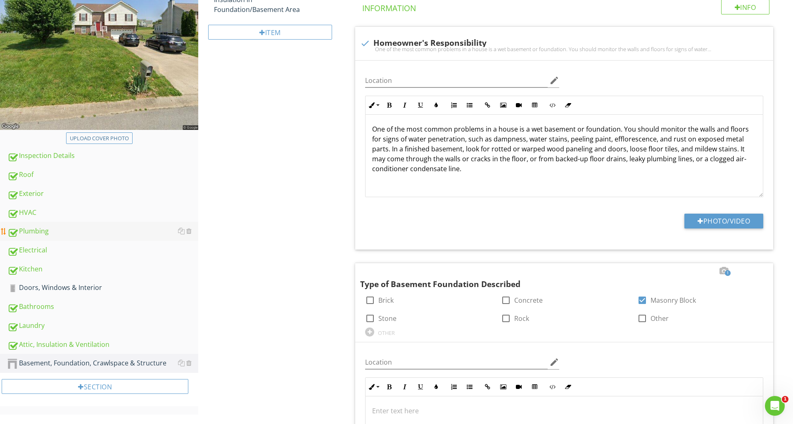
click at [35, 229] on div "Plumbing" at bounding box center [102, 231] width 191 height 11
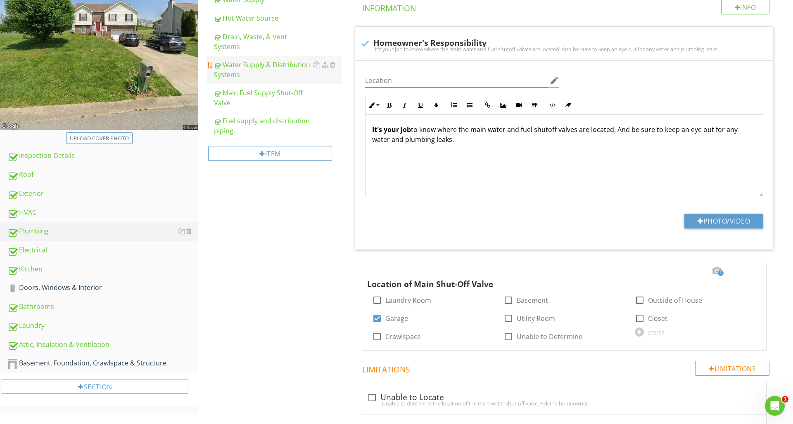
click at [244, 60] on div "Water Supply & Distribution Systems" at bounding box center [278, 70] width 128 height 20
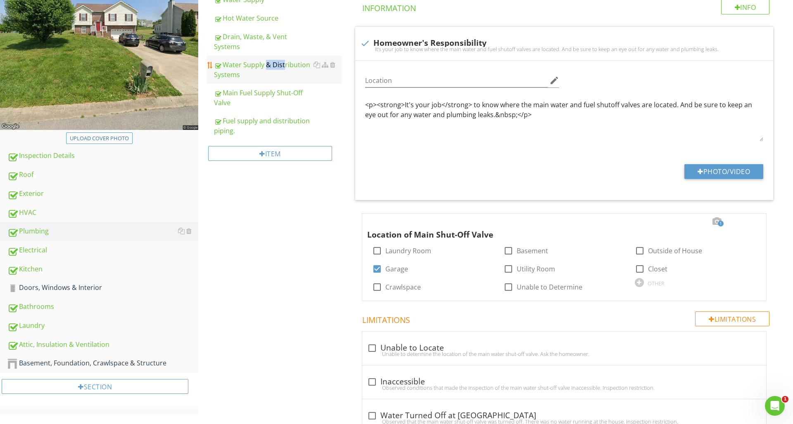
click at [244, 60] on div "Water Supply & Distribution Systems" at bounding box center [278, 70] width 128 height 20
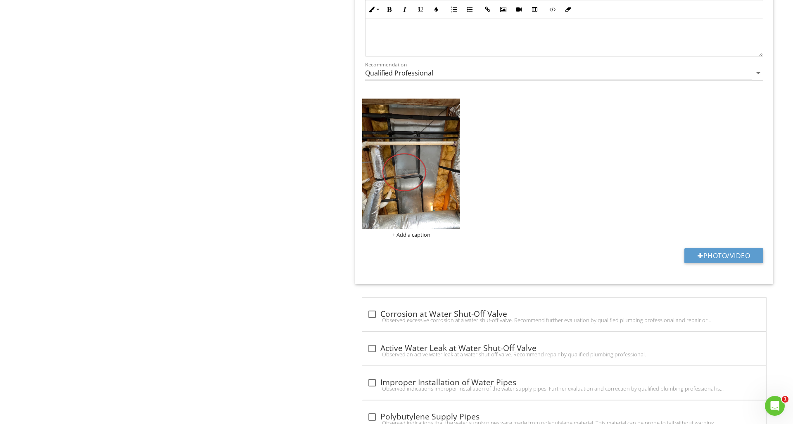
scroll to position [2083, 0]
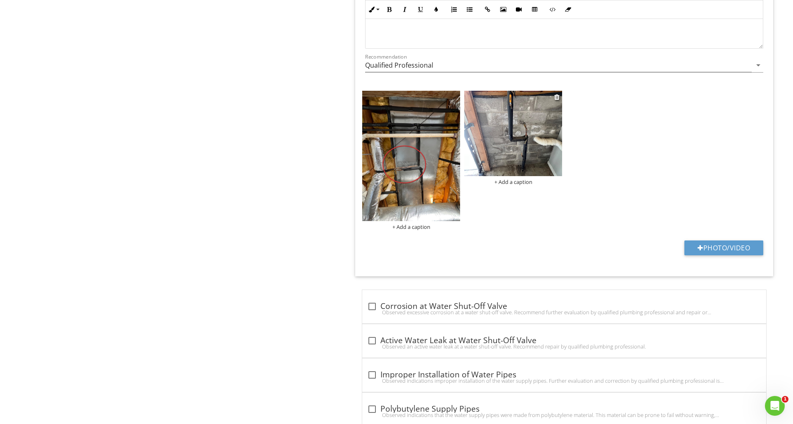
click at [536, 152] on img at bounding box center [513, 134] width 98 height 86
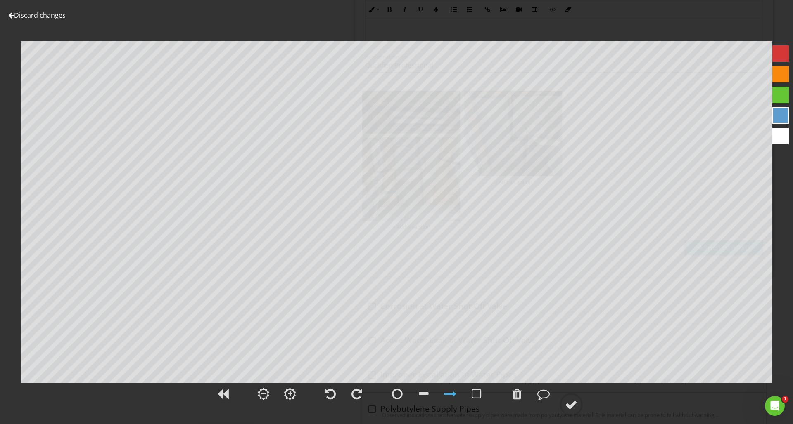
click at [781, 58] on div at bounding box center [780, 53] width 17 height 17
click at [521, 392] on div at bounding box center [517, 394] width 10 height 12
click at [397, 396] on div at bounding box center [397, 394] width 11 height 12
click at [572, 399] on div at bounding box center [571, 405] width 12 height 12
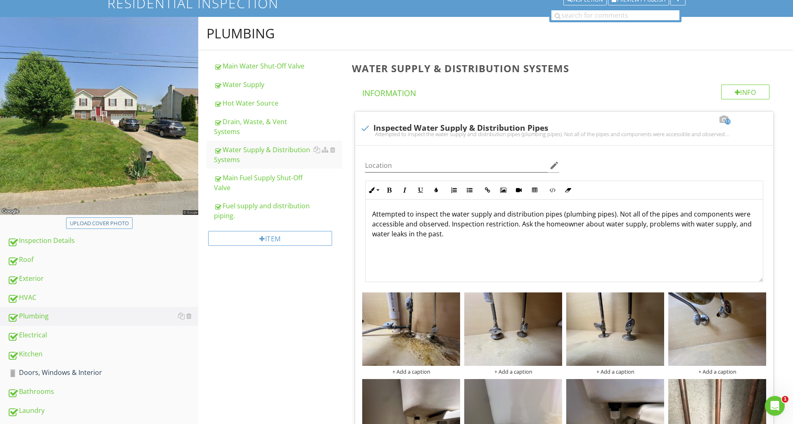
scroll to position [64, 0]
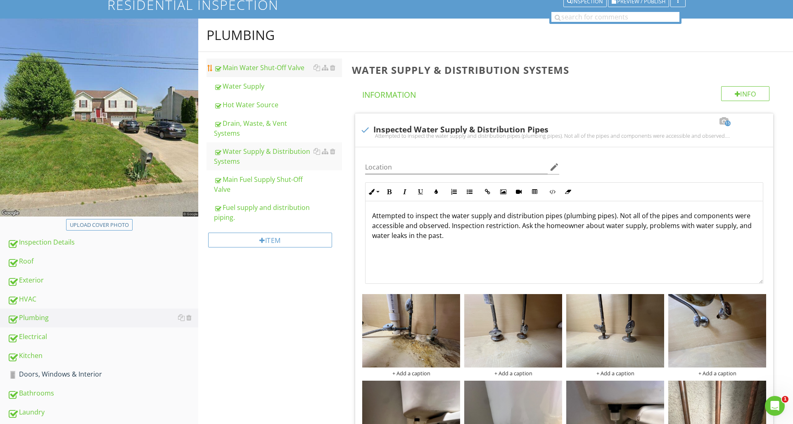
click at [277, 73] on link "Main Water Shut-Off Valve" at bounding box center [278, 68] width 128 height 18
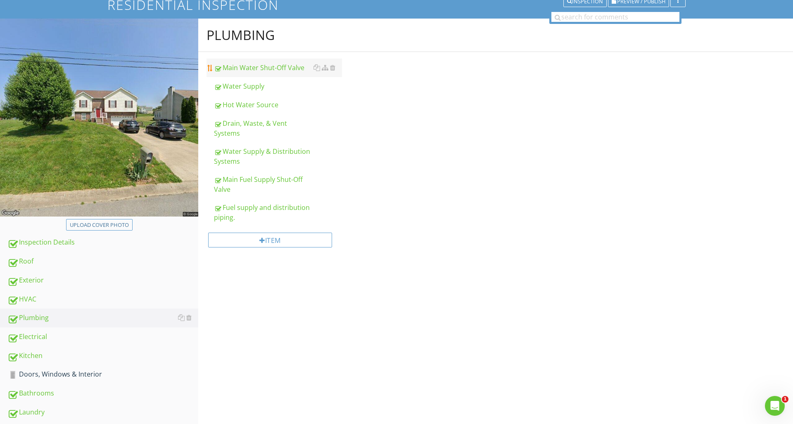
click at [277, 73] on link "Main Water Shut-Off Valve" at bounding box center [278, 68] width 128 height 18
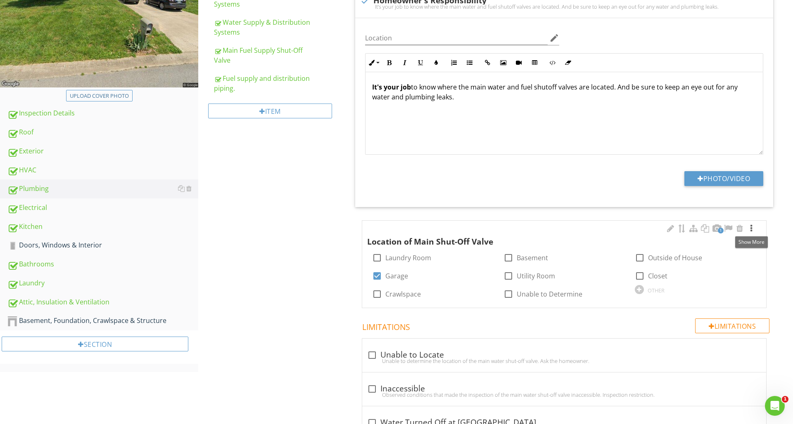
click at [753, 228] on div at bounding box center [751, 229] width 10 height 8
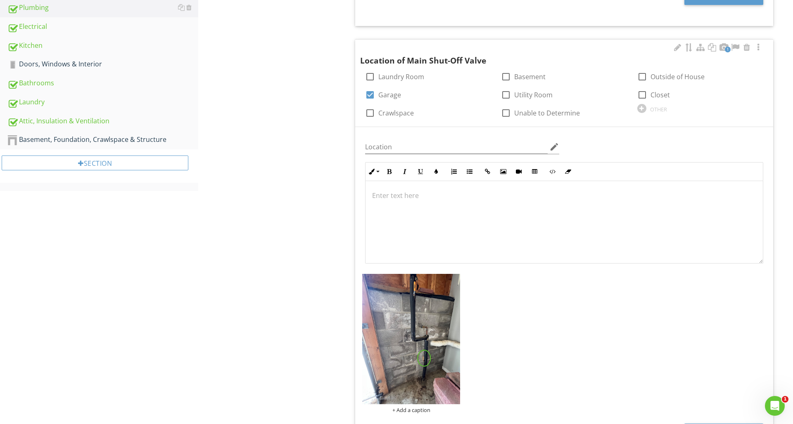
scroll to position [0, 0]
click at [455, 281] on div at bounding box center [454, 280] width 5 height 7
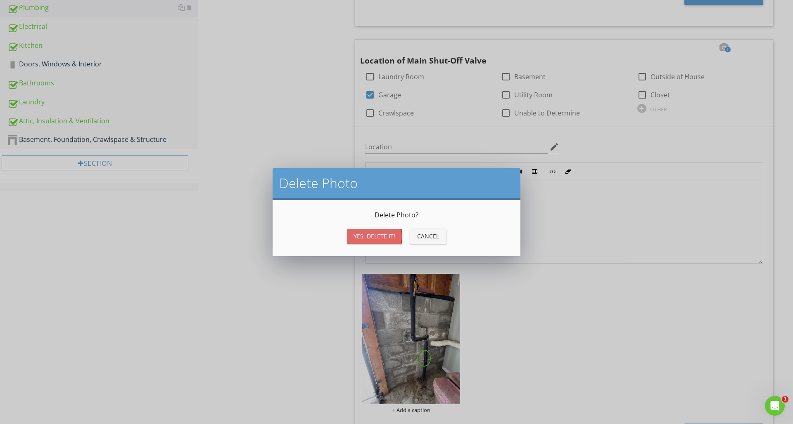
click at [362, 238] on div "Yes, Delete it!" at bounding box center [374, 236] width 42 height 9
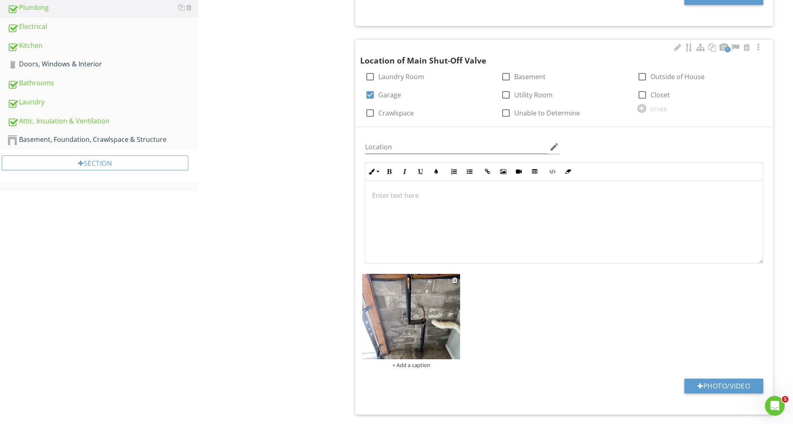
click at [448, 289] on img at bounding box center [411, 317] width 98 height 86
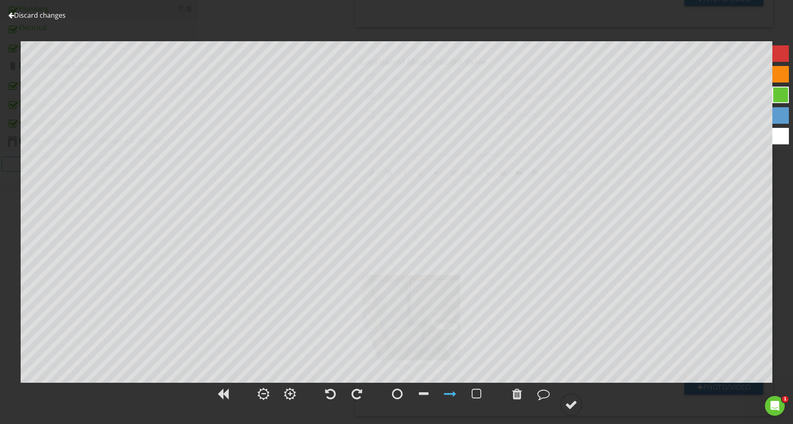
scroll to position [367, 0]
click at [519, 391] on div at bounding box center [517, 394] width 10 height 12
click at [518, 391] on div at bounding box center [517, 394] width 10 height 12
click at [20, 18] on link "Discard changes" at bounding box center [36, 15] width 57 height 9
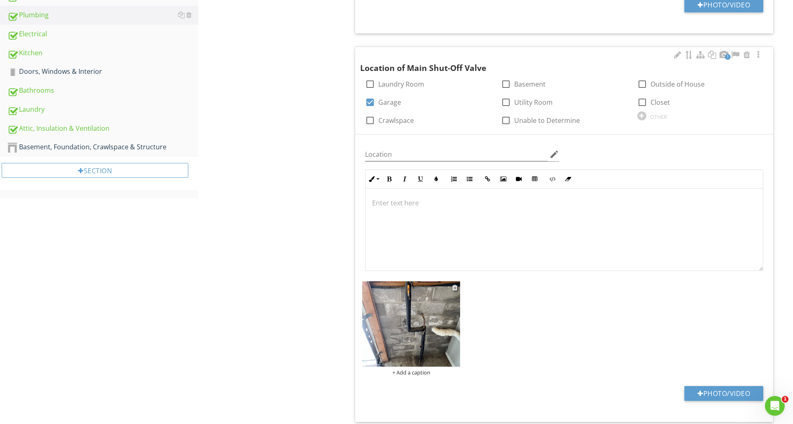
click at [429, 333] on img at bounding box center [411, 325] width 98 height 86
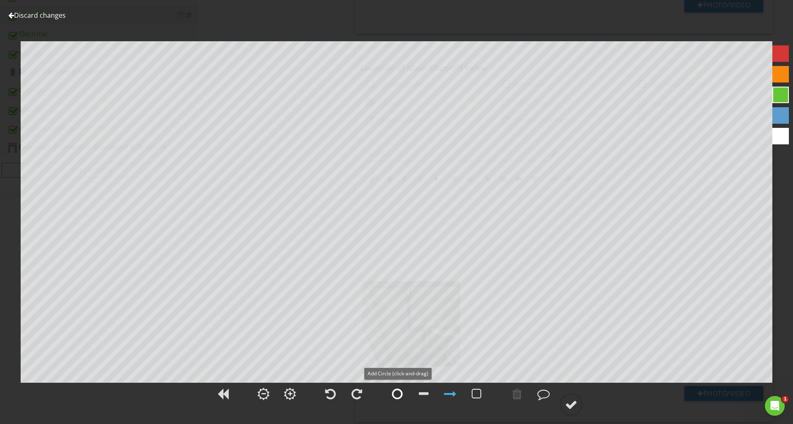
drag, startPoint x: 398, startPoint y: 393, endPoint x: 405, endPoint y: 388, distance: 8.8
click at [399, 393] on div at bounding box center [397, 394] width 11 height 12
click at [573, 409] on div at bounding box center [571, 405] width 12 height 12
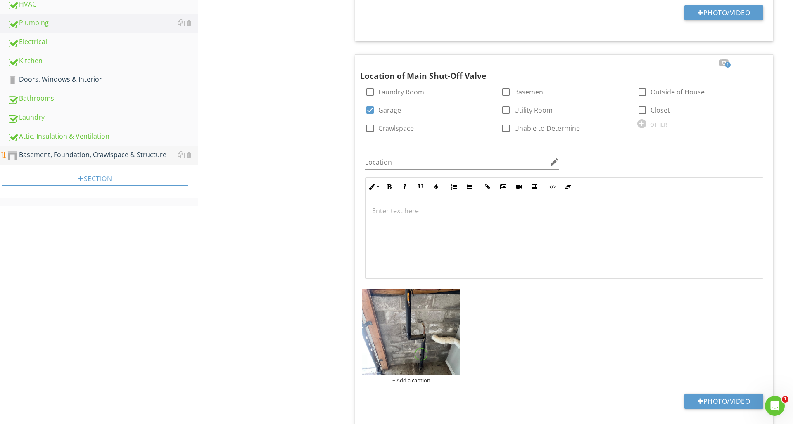
scroll to position [360, 0]
click at [57, 159] on div "Basement, Foundation, Crawlspace & Structure" at bounding box center [102, 154] width 191 height 11
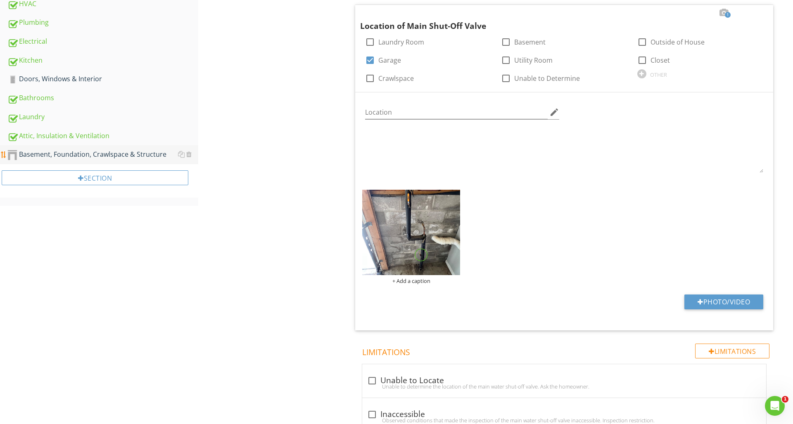
click at [57, 159] on div "Basement, Foundation, Crawlspace & Structure" at bounding box center [102, 154] width 191 height 11
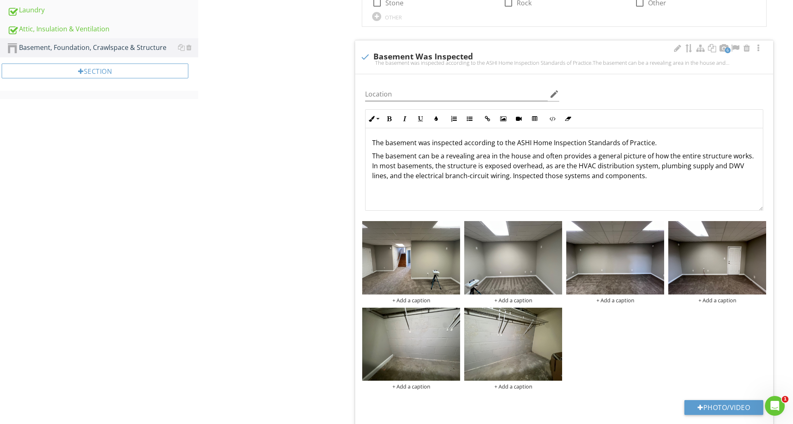
scroll to position [466, 0]
click at [557, 313] on div at bounding box center [556, 314] width 5 height 7
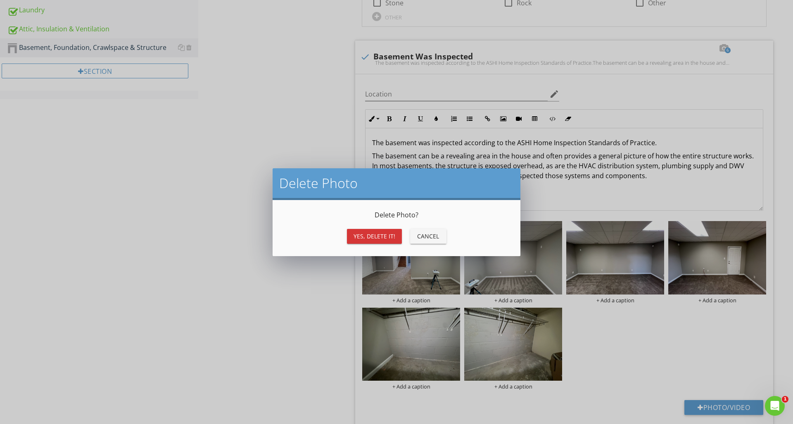
click at [379, 246] on div "Yes, Delete it! Cancel" at bounding box center [396, 237] width 228 height 20
click at [381, 238] on div "Yes, Delete it!" at bounding box center [374, 236] width 42 height 9
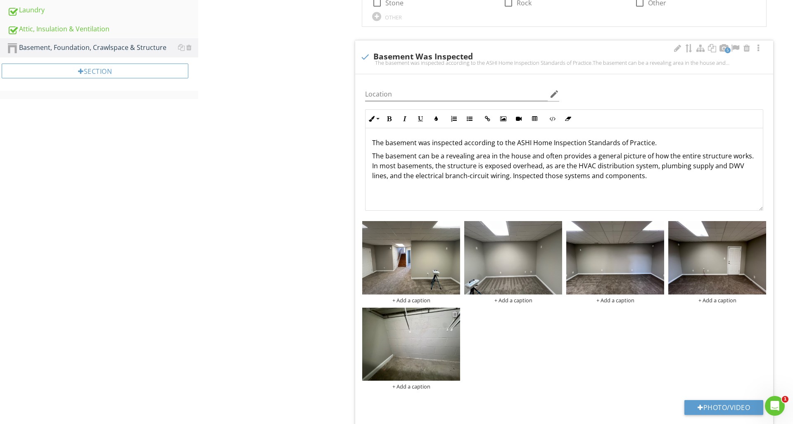
click at [452, 314] on div at bounding box center [454, 314] width 5 height 7
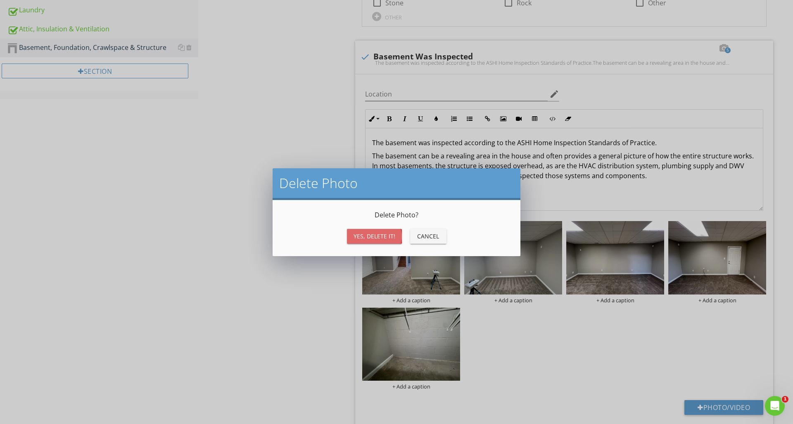
click at [365, 235] on div "Yes, Delete it!" at bounding box center [374, 236] width 42 height 9
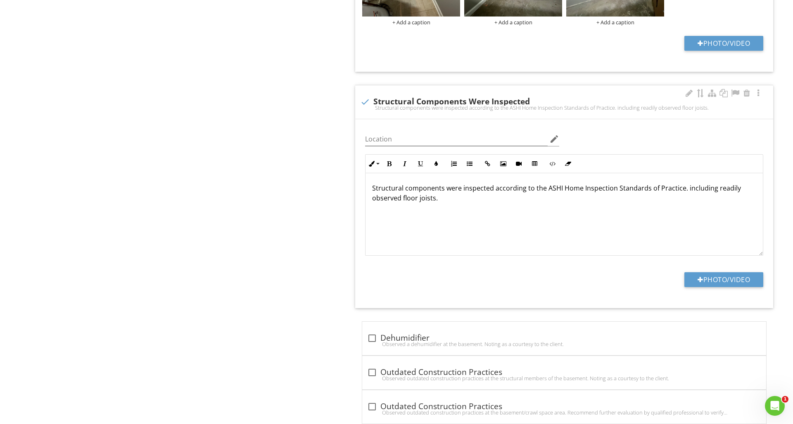
scroll to position [1698, 0]
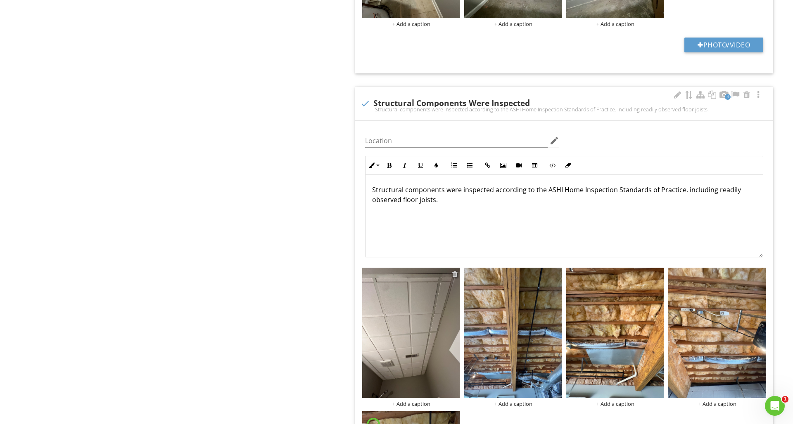
click at [452, 273] on div at bounding box center [454, 274] width 5 height 7
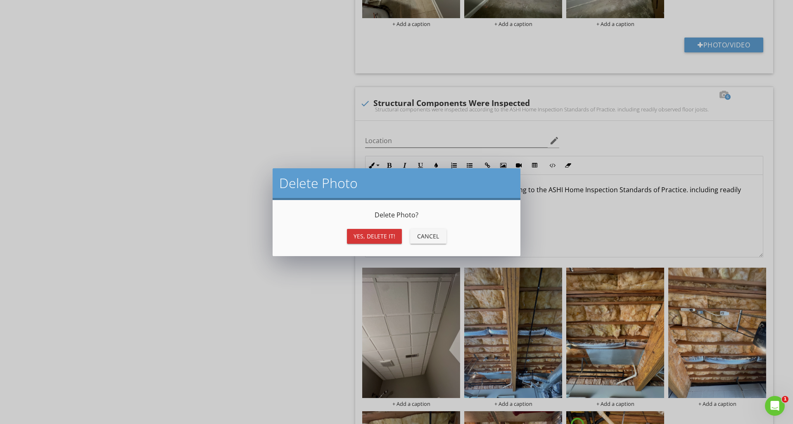
click at [384, 236] on div "Yes, Delete it!" at bounding box center [374, 236] width 42 height 9
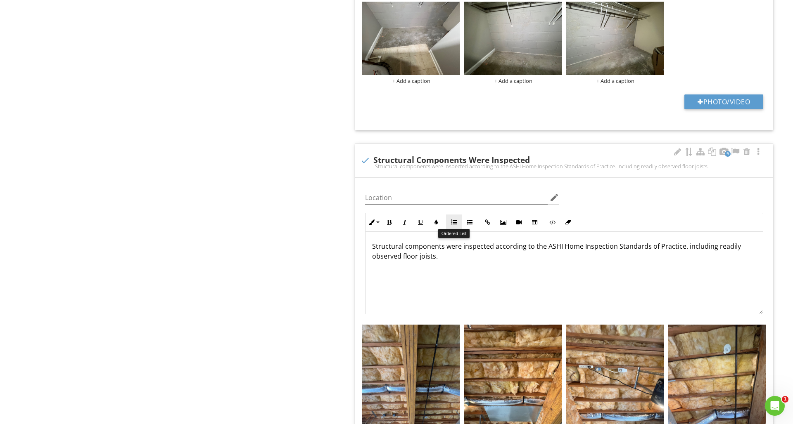
scroll to position [1642, 0]
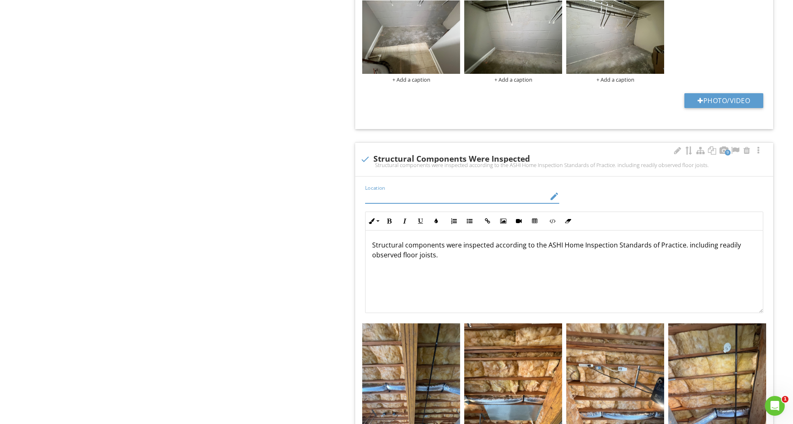
click at [462, 193] on input "Location" at bounding box center [456, 197] width 182 height 14
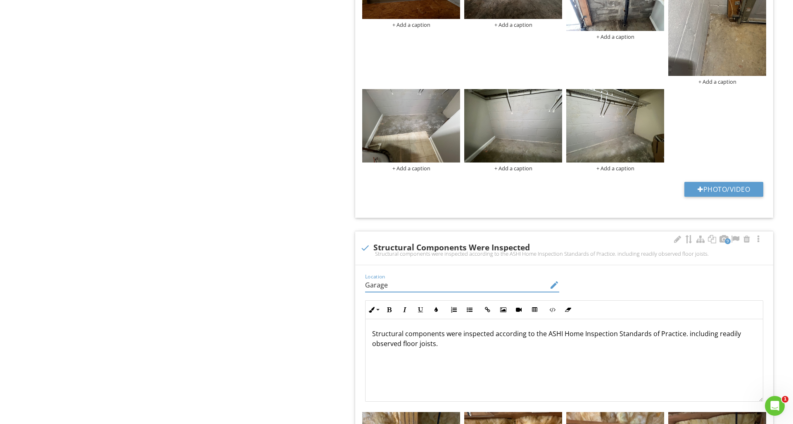
scroll to position [1541, 0]
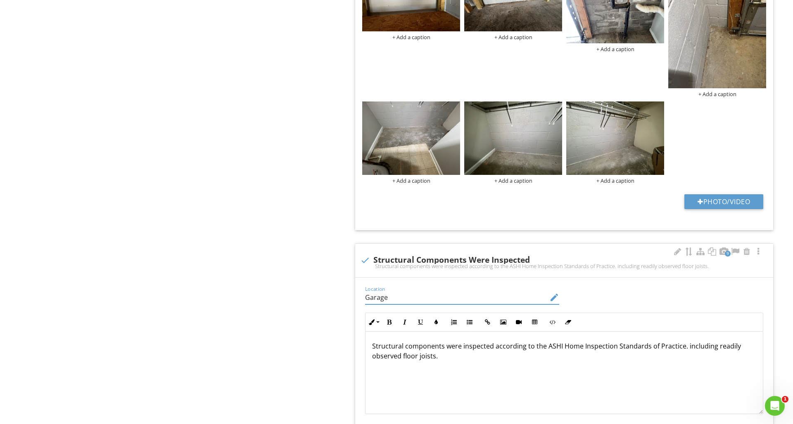
type input "Garage"
click at [614, 299] on div "Location Garage edit Inline Style XLarge Large Normal Small Light Small/Light B…" at bounding box center [564, 349] width 408 height 130
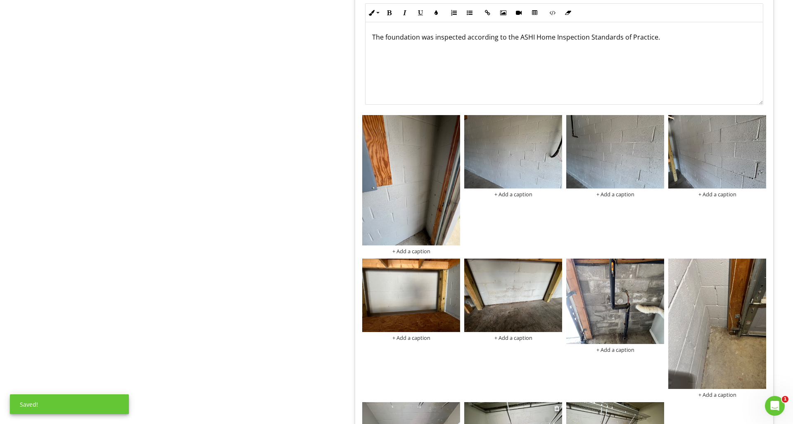
scroll to position [0, 0]
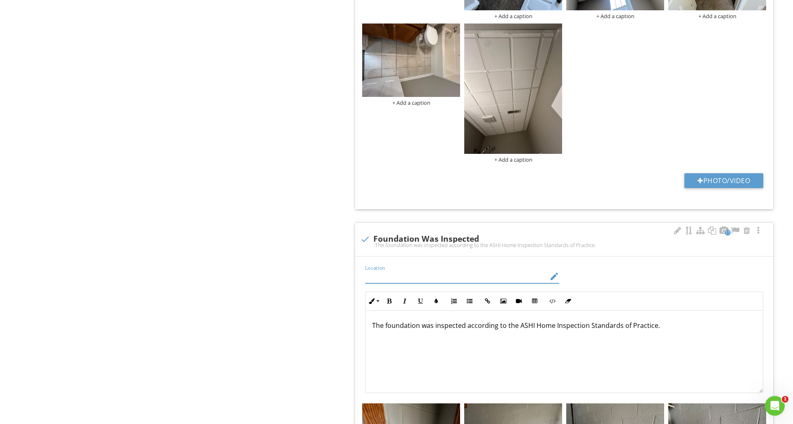
click at [393, 276] on input "Location" at bounding box center [456, 277] width 182 height 14
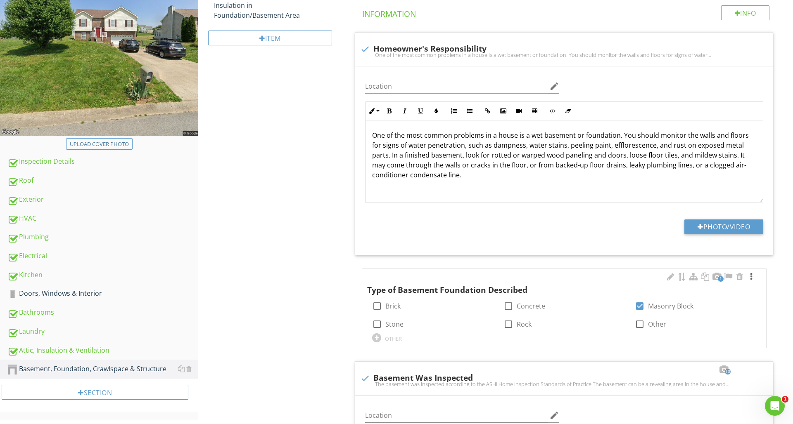
type input "Basement/ Garage"
click at [751, 278] on div at bounding box center [751, 277] width 10 height 8
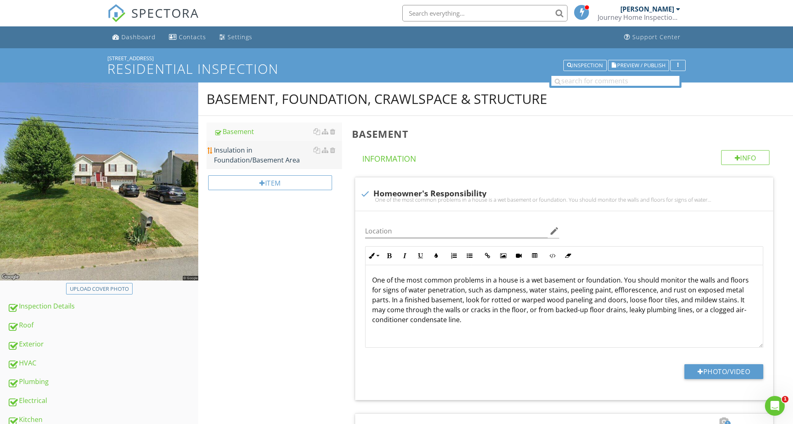
click at [232, 154] on div "Insulation in Foundation/Basement Area" at bounding box center [278, 155] width 128 height 20
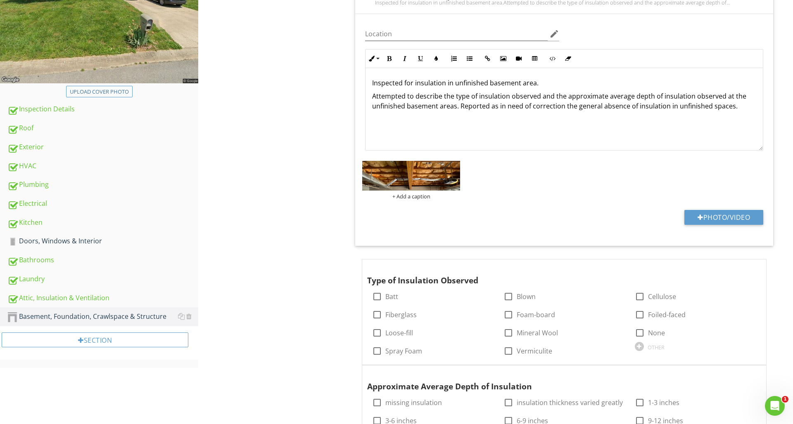
scroll to position [237, 0]
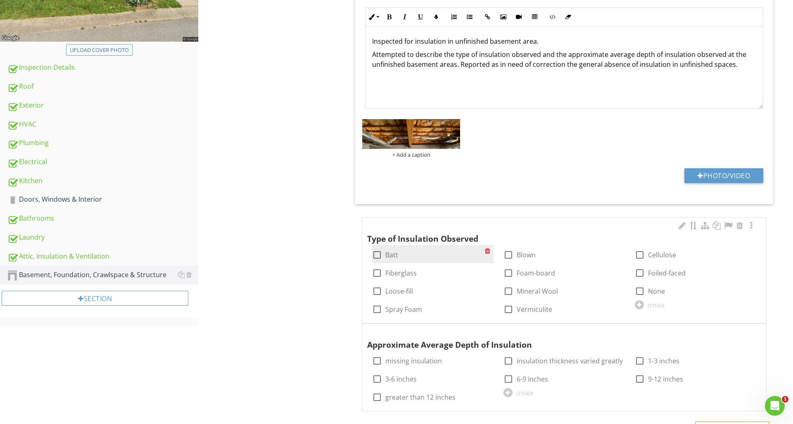
click at [376, 256] on div at bounding box center [377, 255] width 14 height 14
checkbox input "true"
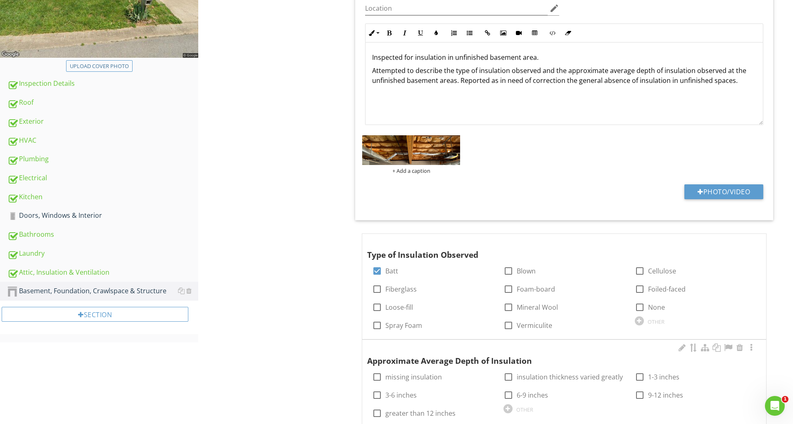
scroll to position [221, 0]
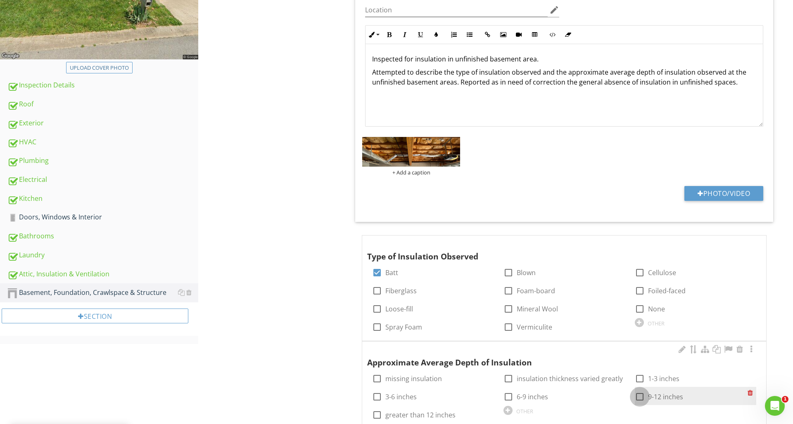
click at [639, 395] on div at bounding box center [639, 397] width 14 height 14
checkbox input "true"
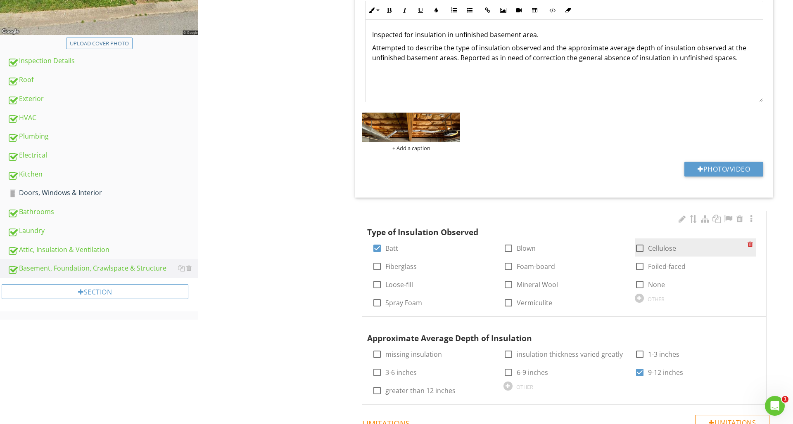
scroll to position [266, 0]
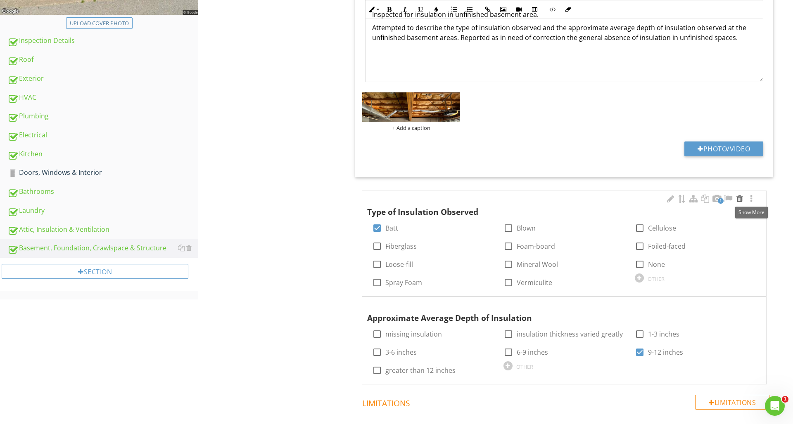
click at [750, 199] on div at bounding box center [751, 199] width 10 height 8
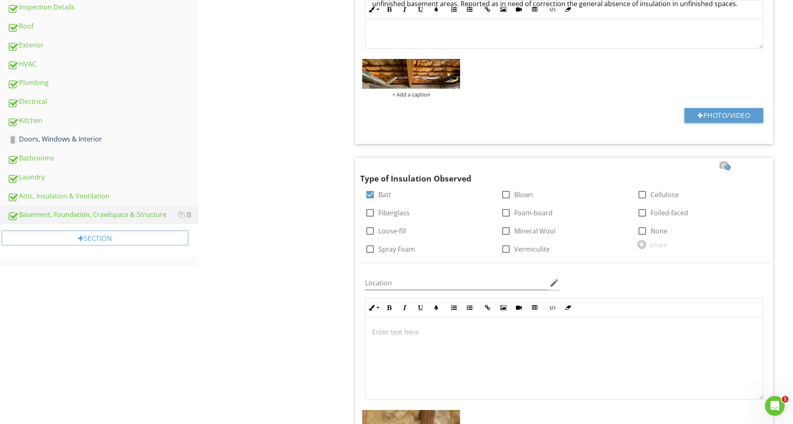
scroll to position [308, 0]
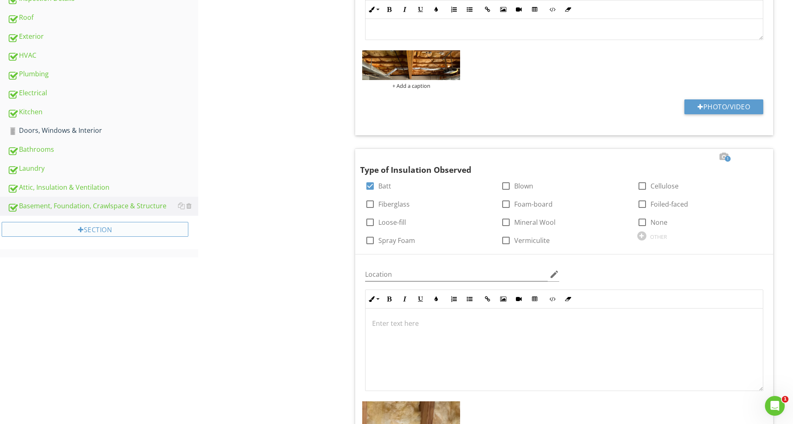
click at [120, 230] on div "Section" at bounding box center [95, 229] width 187 height 15
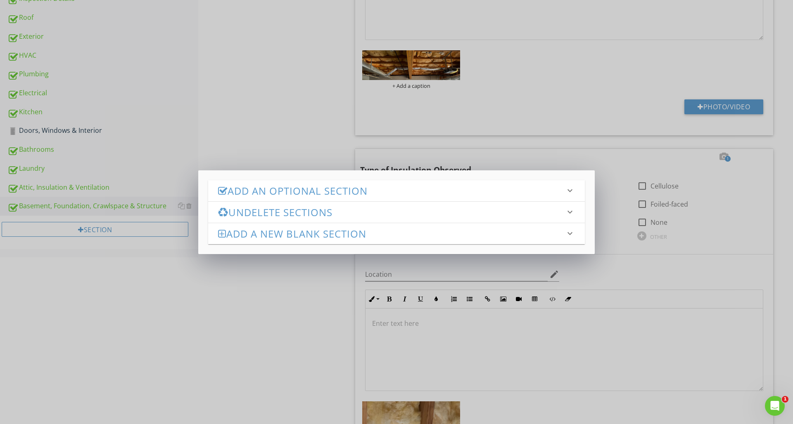
click at [242, 187] on h3 "Add an Optional Section" at bounding box center [391, 190] width 347 height 11
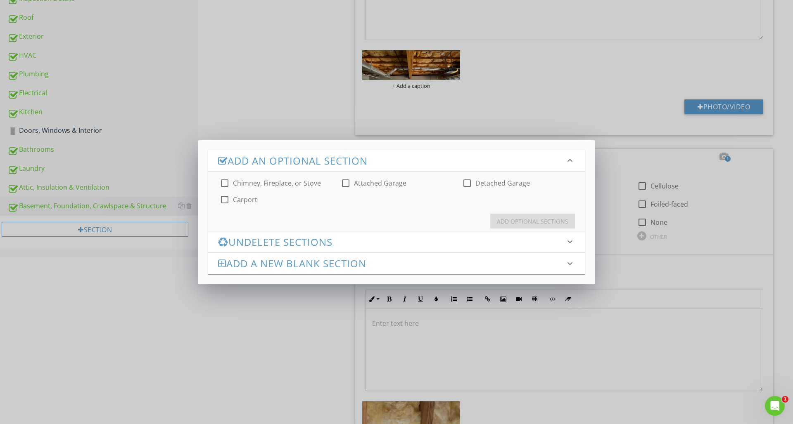
click at [227, 183] on div at bounding box center [225, 183] width 14 height 14
checkbox input "true"
click at [348, 184] on div at bounding box center [346, 183] width 14 height 14
checkbox input "true"
click at [508, 223] on div "Add Optional Sections" at bounding box center [532, 221] width 71 height 9
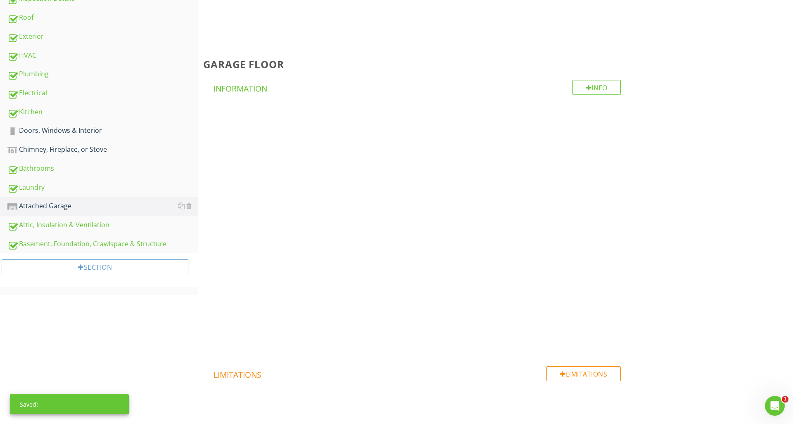
scroll to position [187, 0]
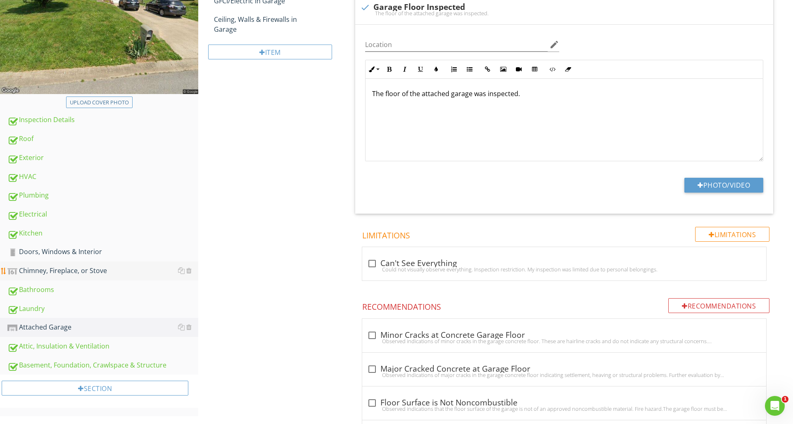
click at [94, 270] on div "Chimney, Fireplace, or Stove" at bounding box center [102, 271] width 191 height 11
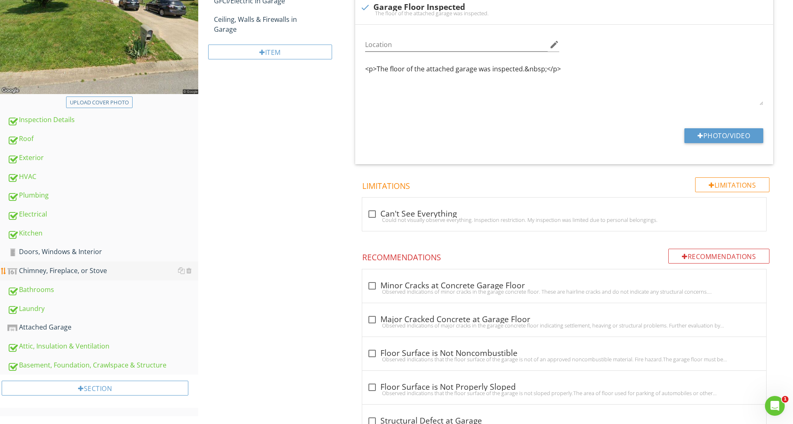
click at [94, 270] on div "Chimney, Fireplace, or Stove" at bounding box center [102, 271] width 191 height 11
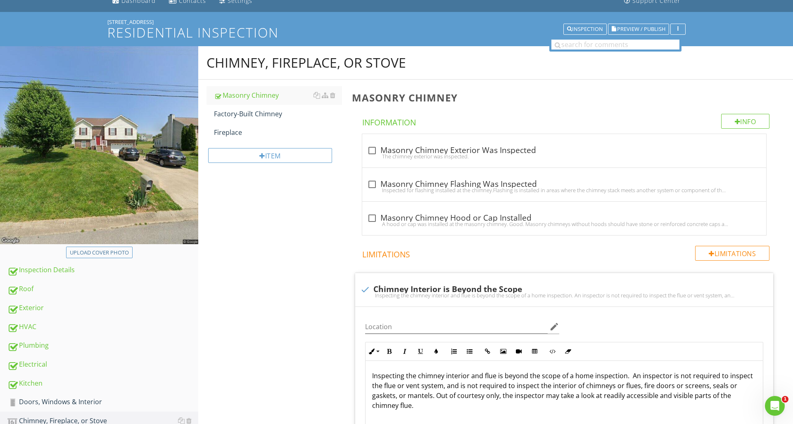
scroll to position [39, 0]
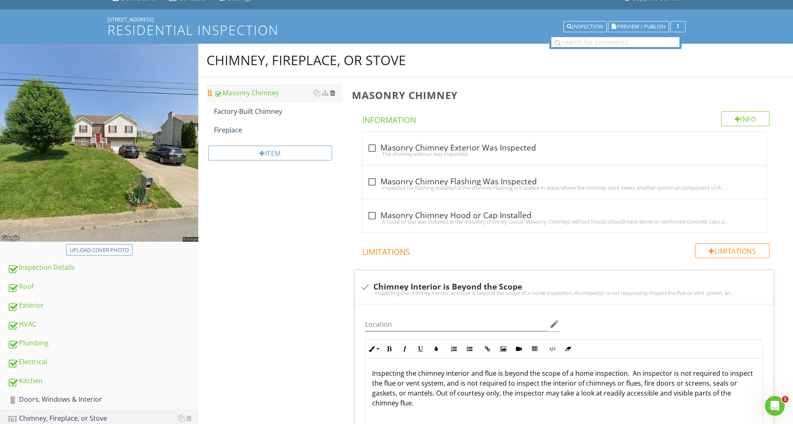
click at [335, 93] on div at bounding box center [332, 93] width 5 height 7
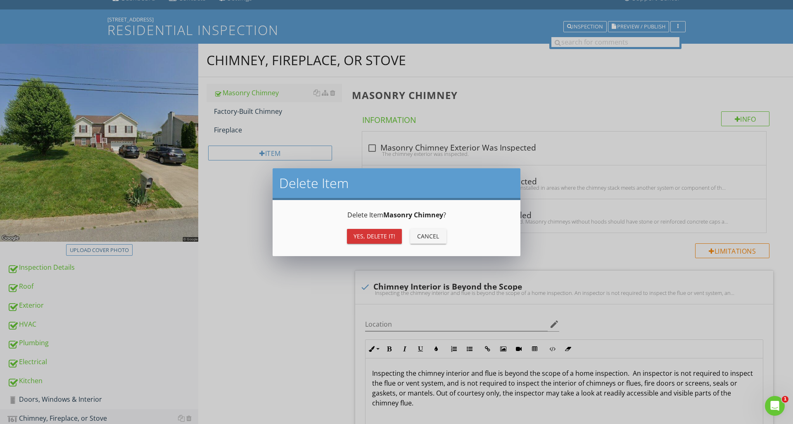
click at [380, 237] on div "Yes, Delete it!" at bounding box center [374, 236] width 42 height 9
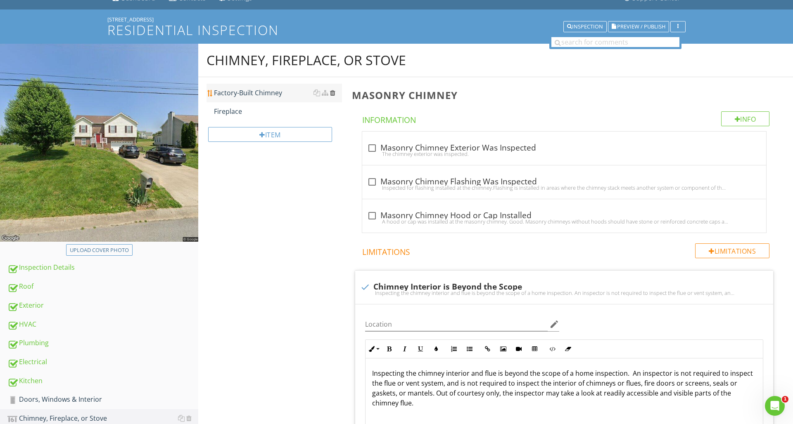
click at [333, 95] on div at bounding box center [332, 93] width 5 height 7
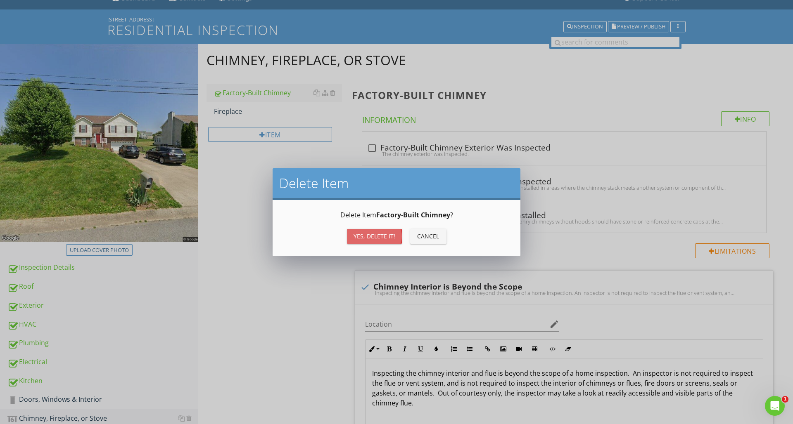
click at [374, 236] on div "Yes, Delete it!" at bounding box center [374, 236] width 42 height 9
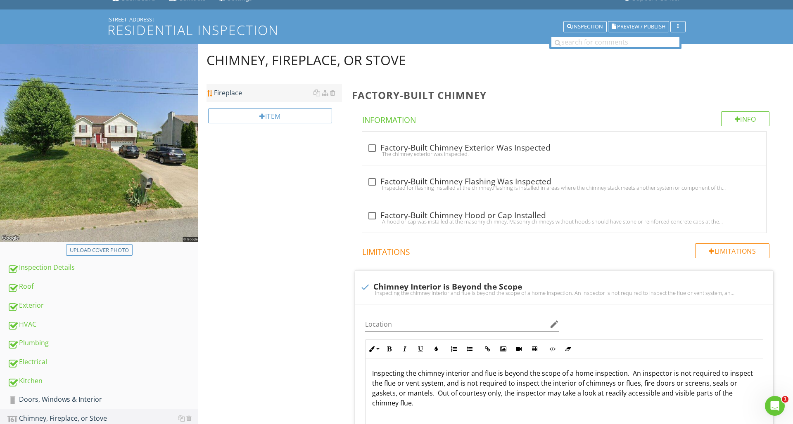
click at [249, 93] on div "Fireplace" at bounding box center [278, 93] width 128 height 10
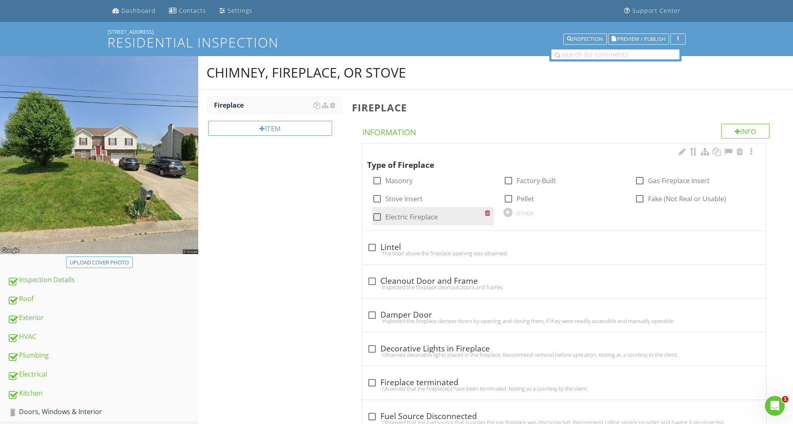
scroll to position [26, 0]
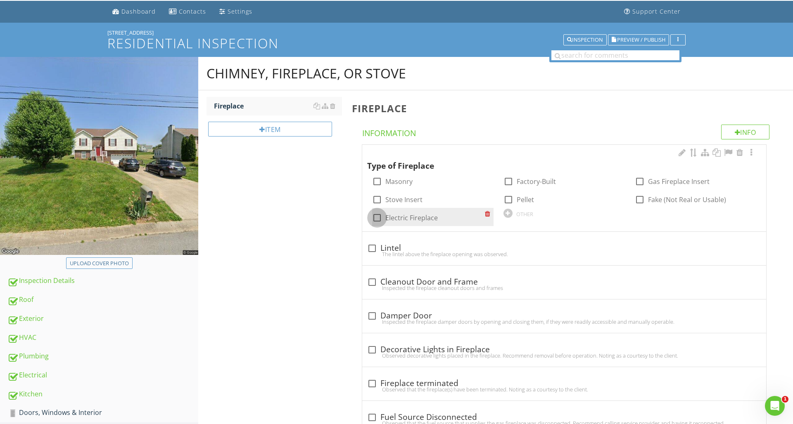
click at [377, 218] on div at bounding box center [377, 218] width 14 height 14
checkbox input "true"
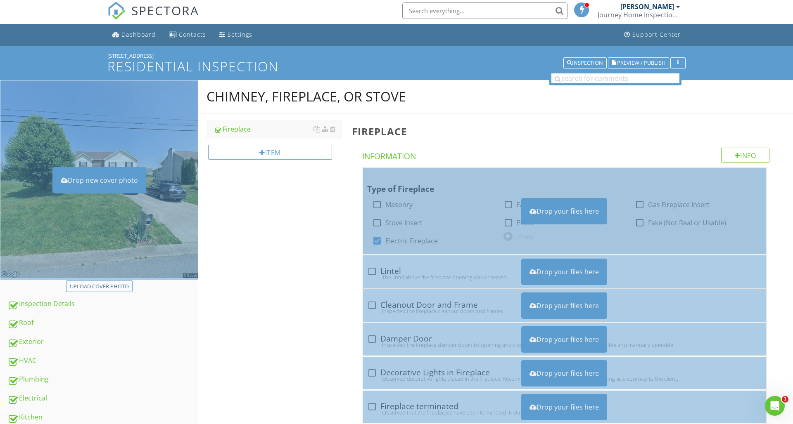
scroll to position [4, 0]
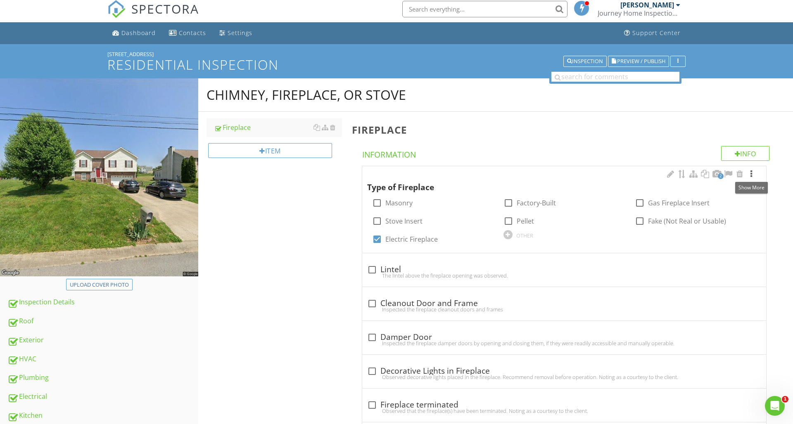
click at [750, 175] on div at bounding box center [751, 174] width 10 height 8
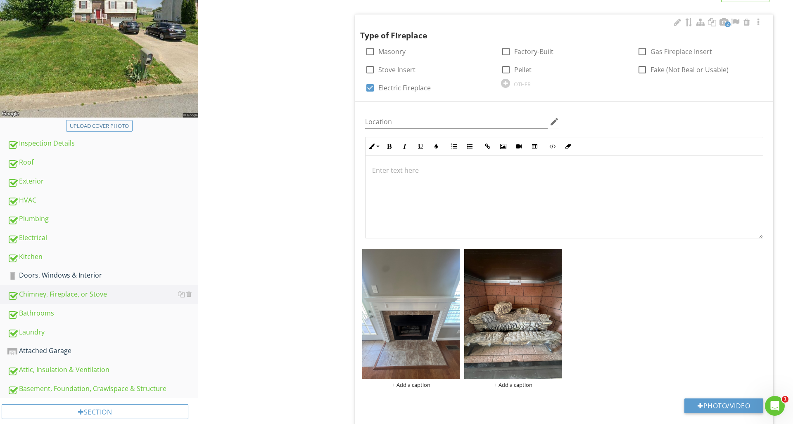
scroll to position [165, 0]
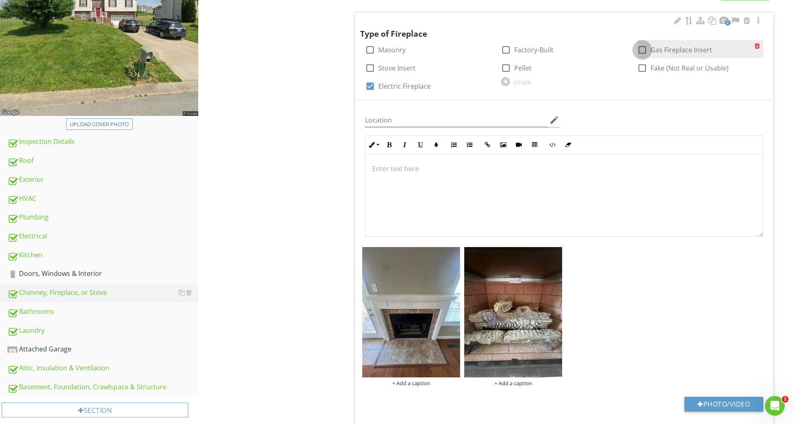
click at [642, 52] on div at bounding box center [642, 50] width 14 height 14
checkbox input "true"
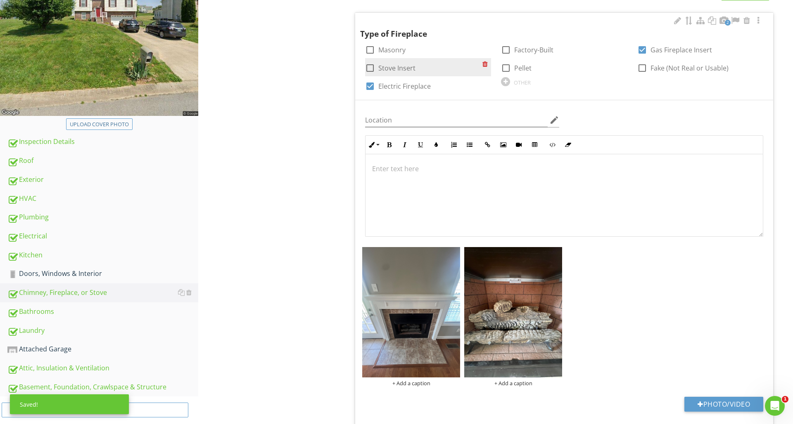
scroll to position [163, 0]
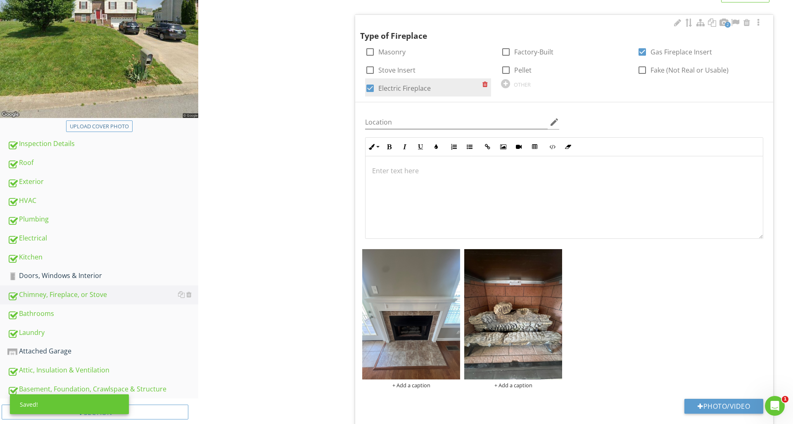
click at [373, 87] on div at bounding box center [370, 88] width 14 height 14
checkbox input "false"
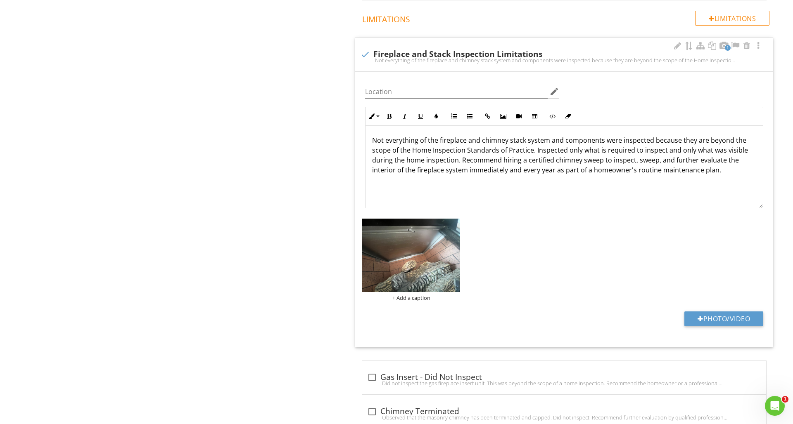
scroll to position [893, 0]
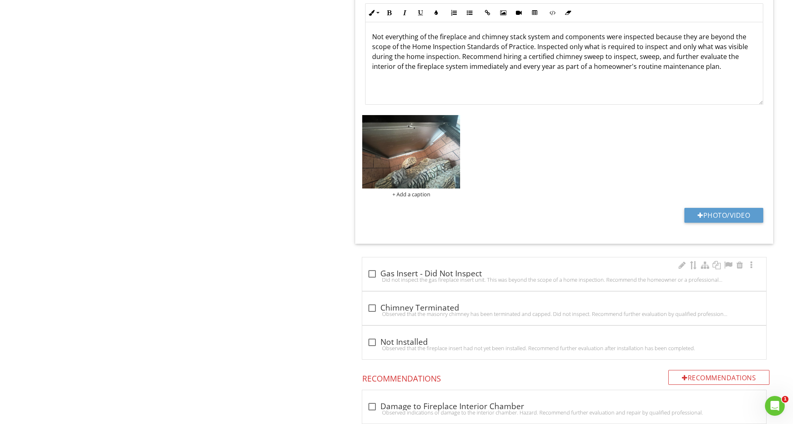
scroll to position [954, 0]
click at [372, 274] on div at bounding box center [372, 274] width 14 height 14
checkbox input "true"
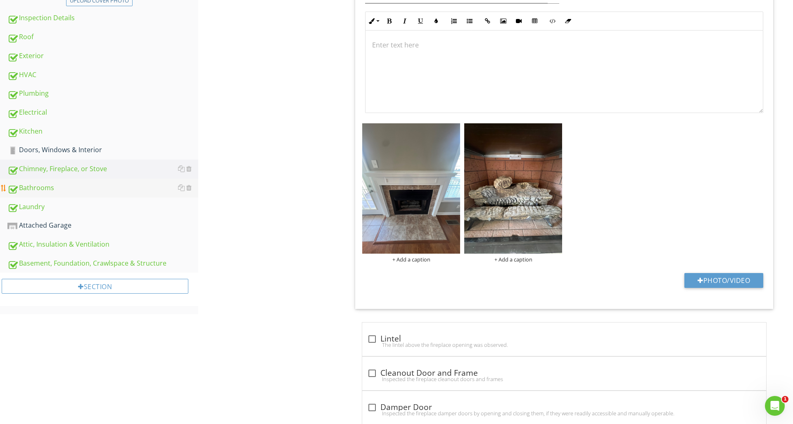
scroll to position [289, 0]
click at [63, 231] on link "Attached Garage" at bounding box center [102, 225] width 191 height 19
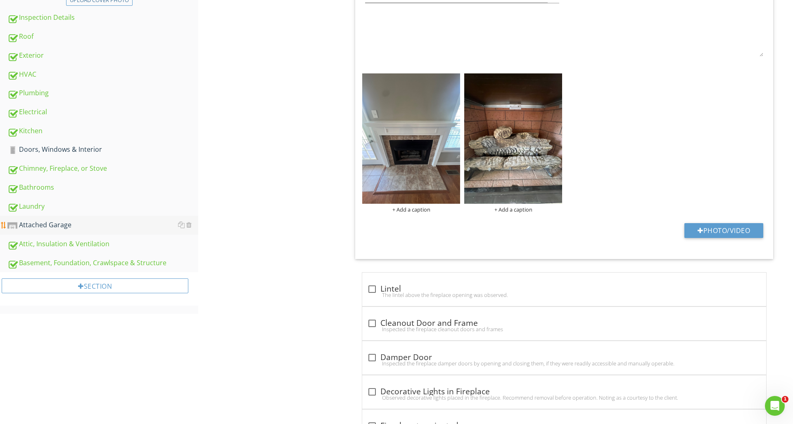
click at [63, 231] on link "Attached Garage" at bounding box center [102, 225] width 191 height 19
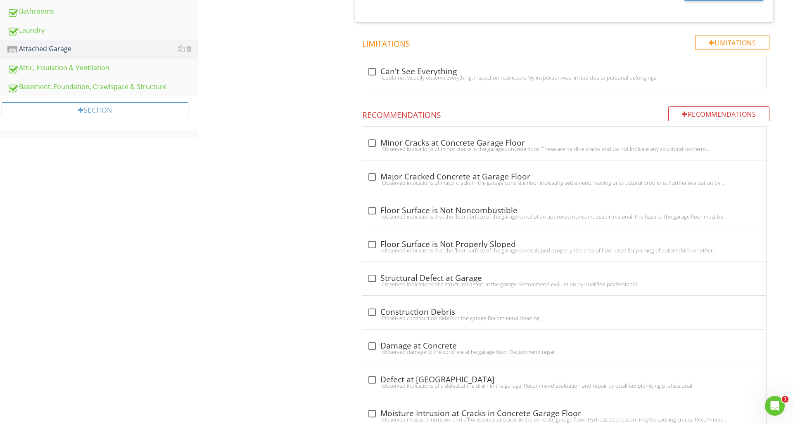
scroll to position [479, 0]
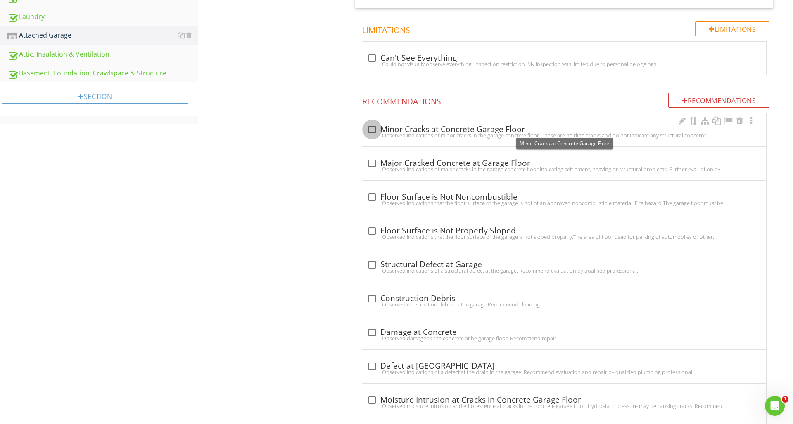
click at [374, 130] on div at bounding box center [372, 130] width 14 height 14
checkbox input "true"
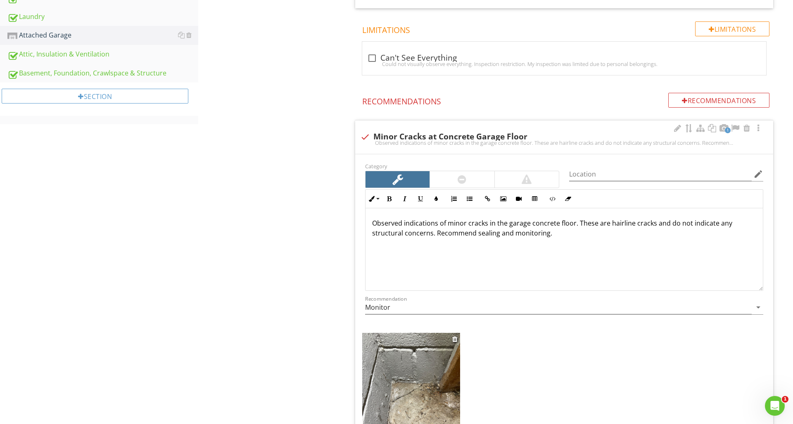
click at [454, 356] on img at bounding box center [411, 398] width 98 height 130
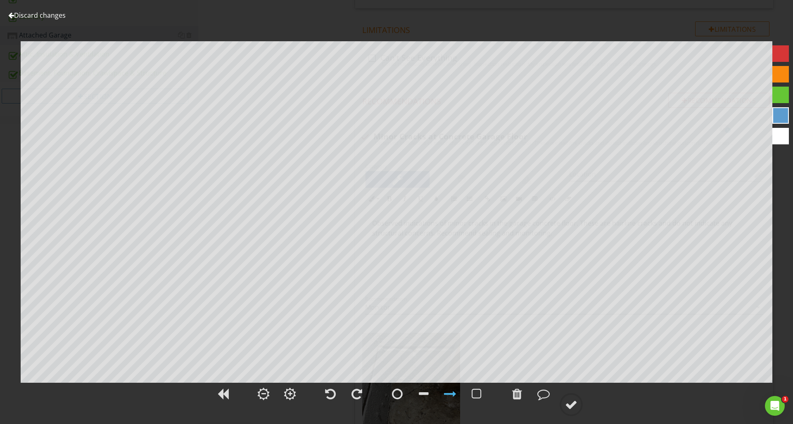
click at [774, 50] on div at bounding box center [780, 53] width 17 height 17
click at [572, 407] on div at bounding box center [571, 405] width 12 height 12
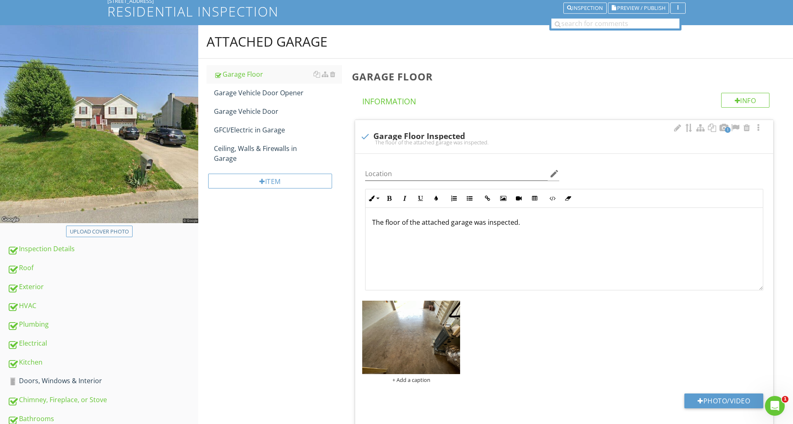
scroll to position [45, 0]
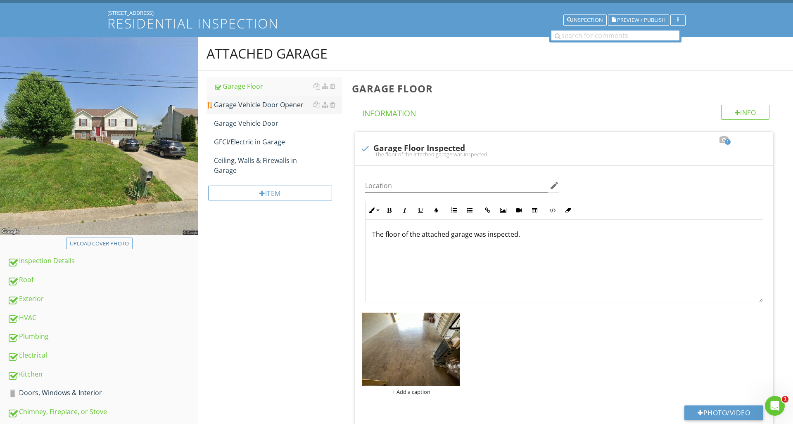
click at [247, 107] on div "Garage Vehicle Door Opener" at bounding box center [278, 105] width 128 height 10
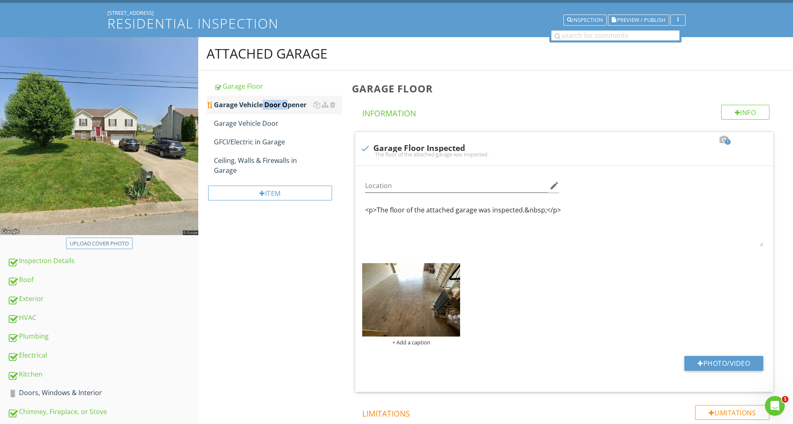
click at [247, 107] on div "Garage Vehicle Door Opener" at bounding box center [278, 105] width 128 height 10
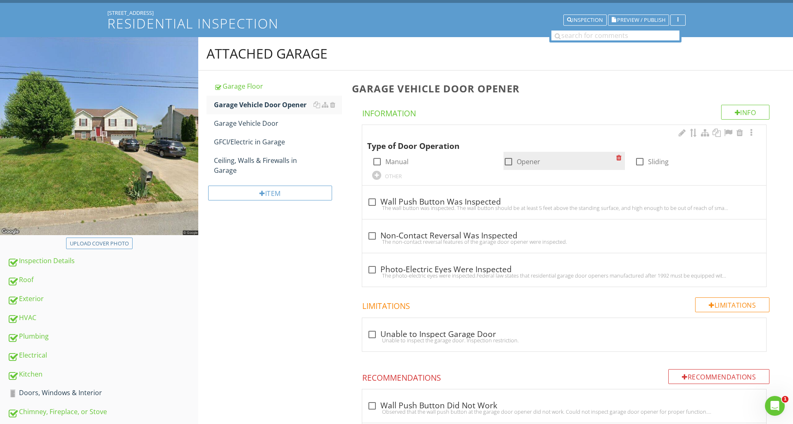
click at [504, 159] on div at bounding box center [508, 162] width 14 height 14
checkbox input "true"
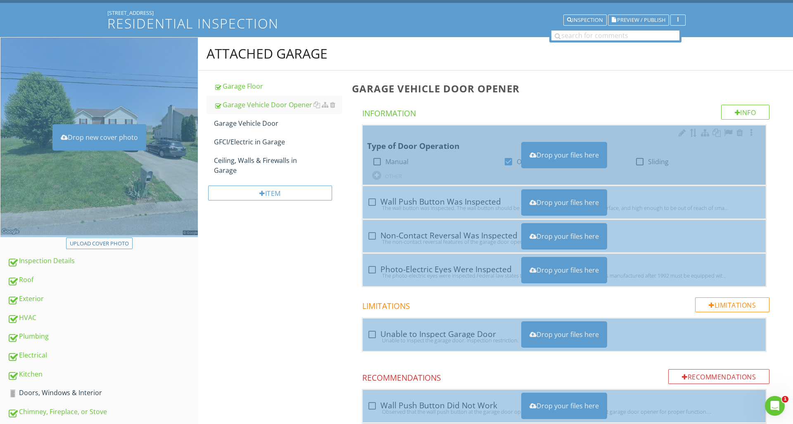
scroll to position [46, 0]
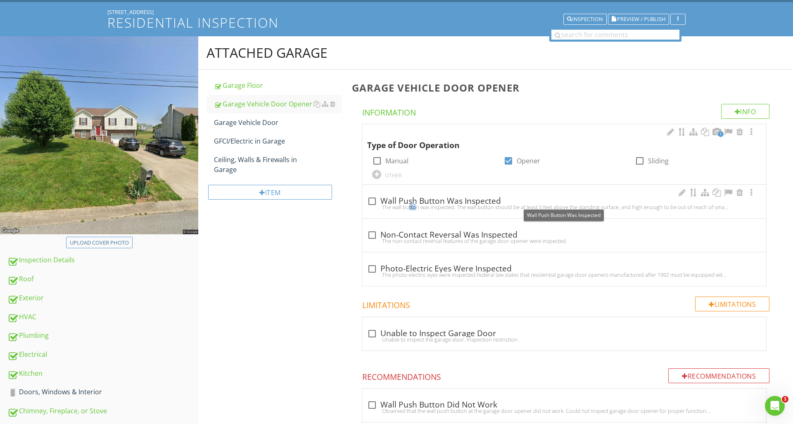
click at [375, 202] on div at bounding box center [372, 201] width 14 height 14
checkbox input "true"
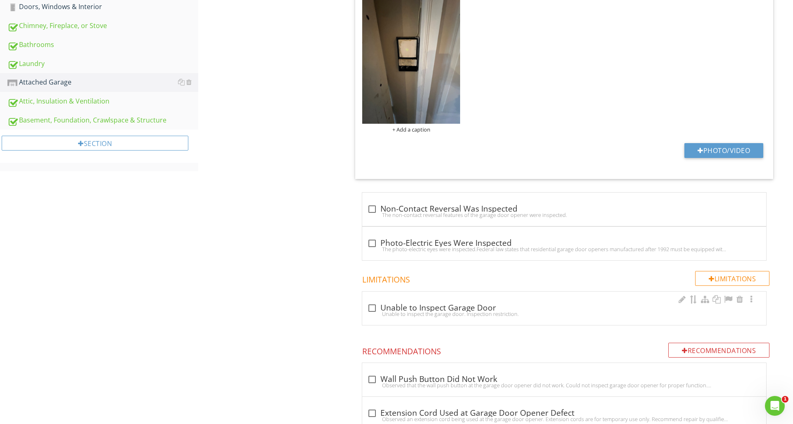
scroll to position [435, 0]
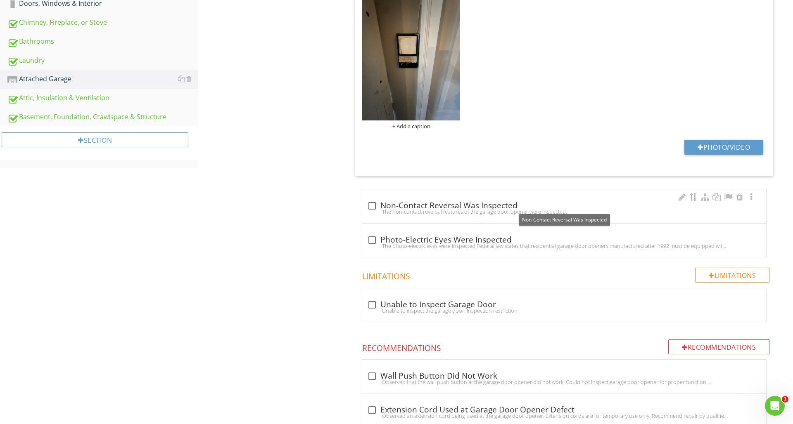
click at [370, 205] on div at bounding box center [372, 206] width 14 height 14
checkbox input "true"
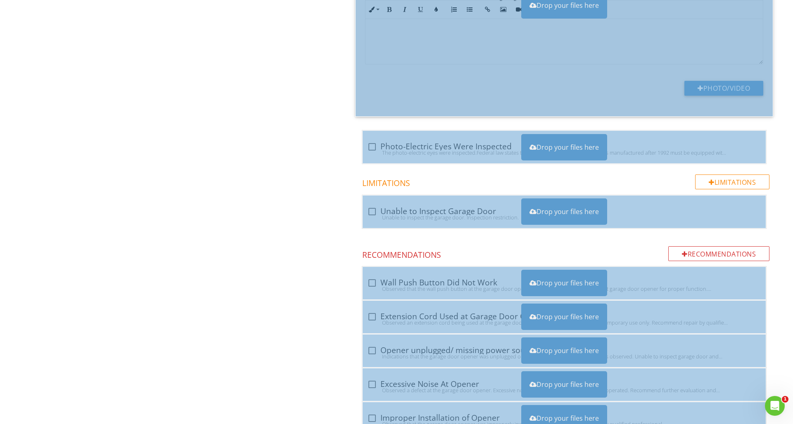
scroll to position [731, 0]
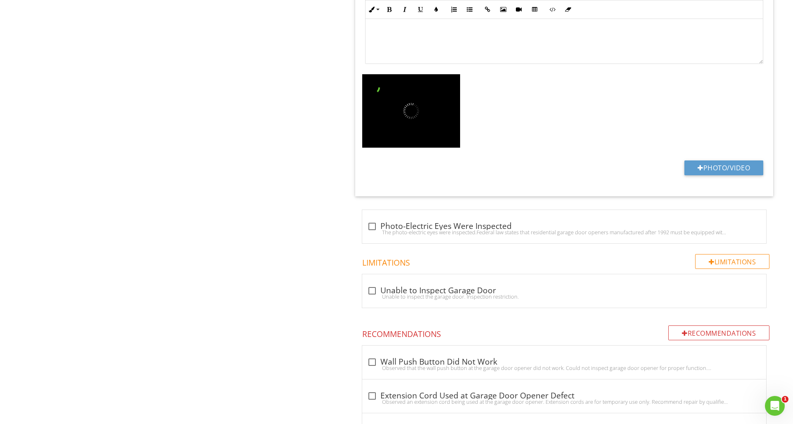
click at [374, 147] on div at bounding box center [411, 112] width 102 height 76
click at [368, 226] on div at bounding box center [372, 227] width 14 height 14
checkbox input "true"
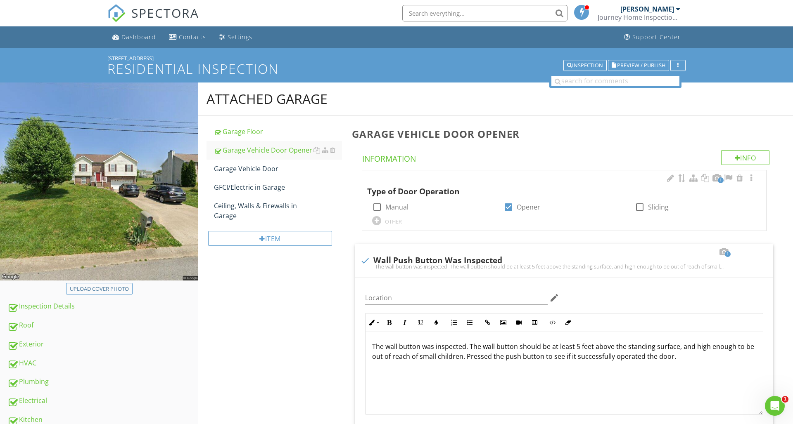
scroll to position [0, 0]
click at [752, 178] on div at bounding box center [751, 178] width 10 height 8
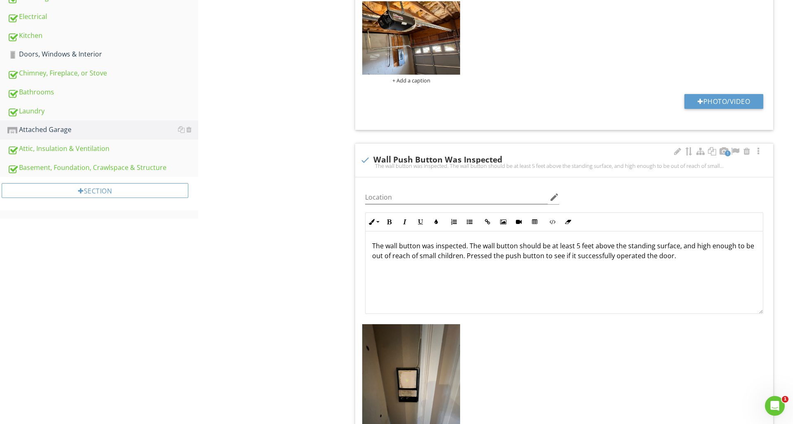
scroll to position [391, 0]
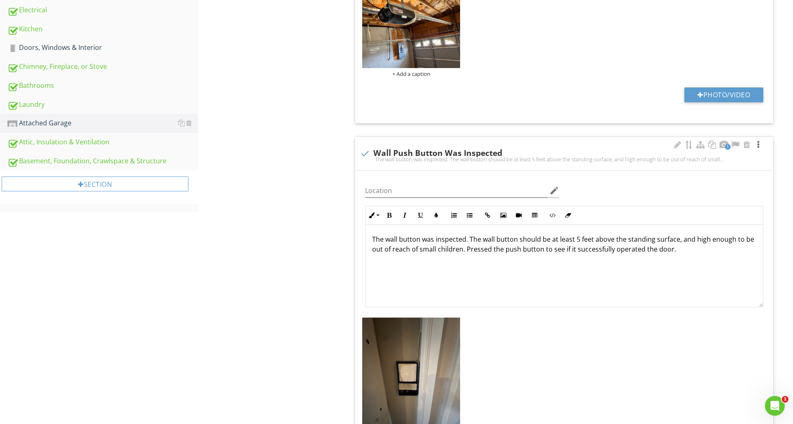
click at [758, 145] on div at bounding box center [758, 145] width 10 height 8
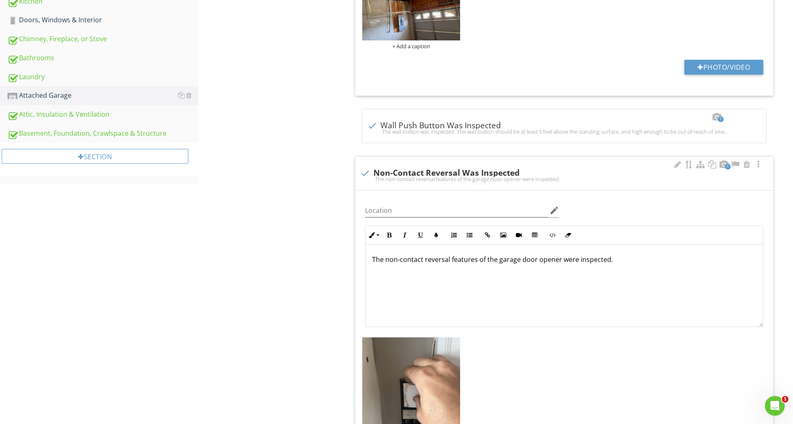
scroll to position [450, 0]
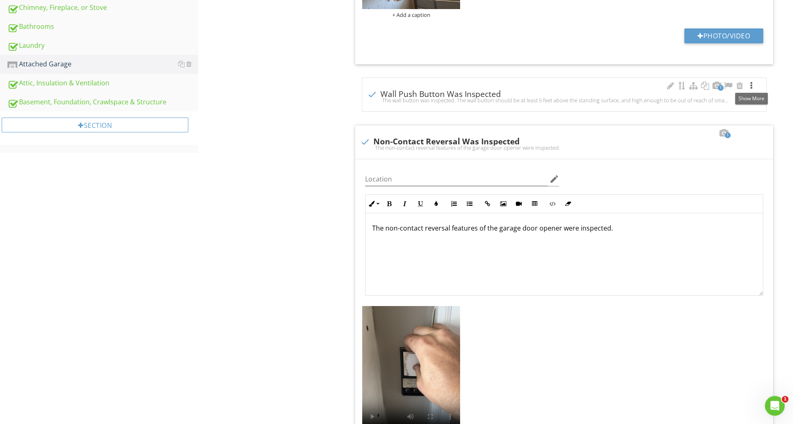
click at [751, 86] on div at bounding box center [751, 86] width 10 height 8
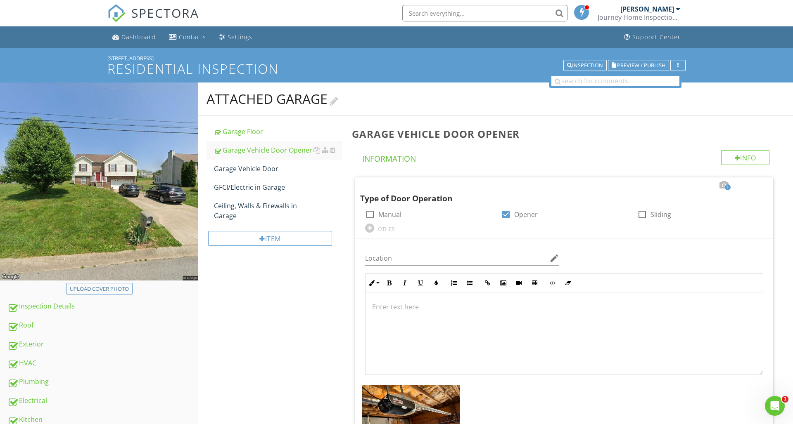
scroll to position [0, 0]
click at [284, 167] on div "Garage Vehicle Door" at bounding box center [278, 169] width 128 height 10
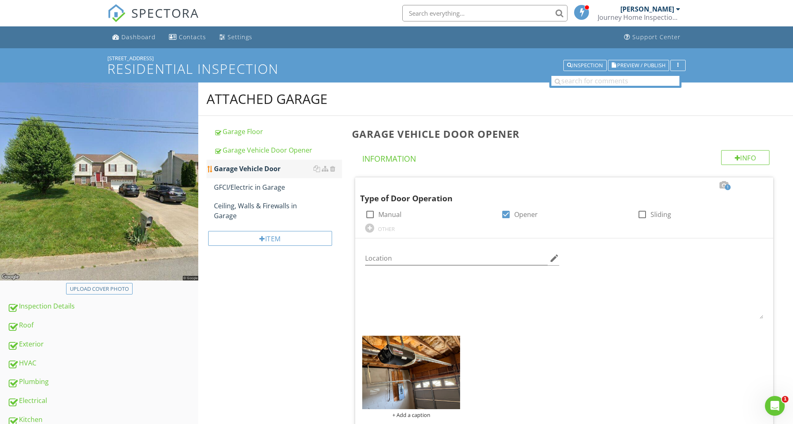
click at [284, 167] on div "Garage Vehicle Door" at bounding box center [278, 169] width 128 height 10
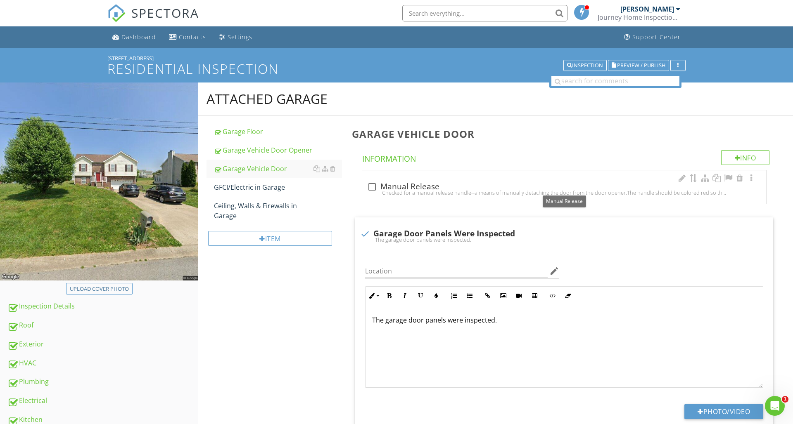
click at [373, 186] on div at bounding box center [372, 187] width 14 height 14
checkbox input "true"
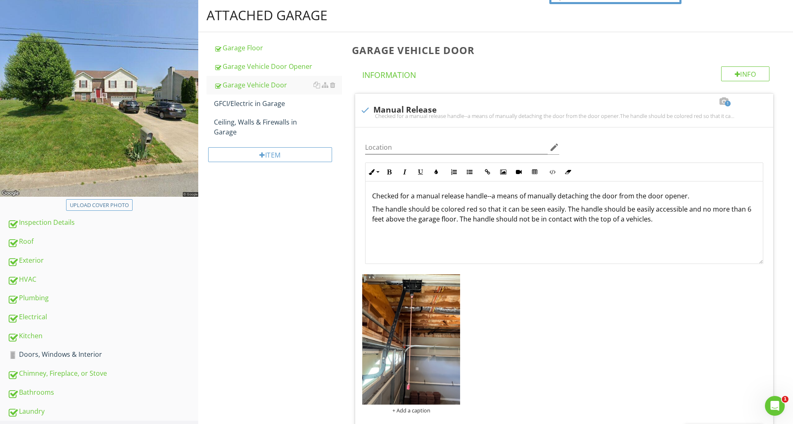
scroll to position [89, 0]
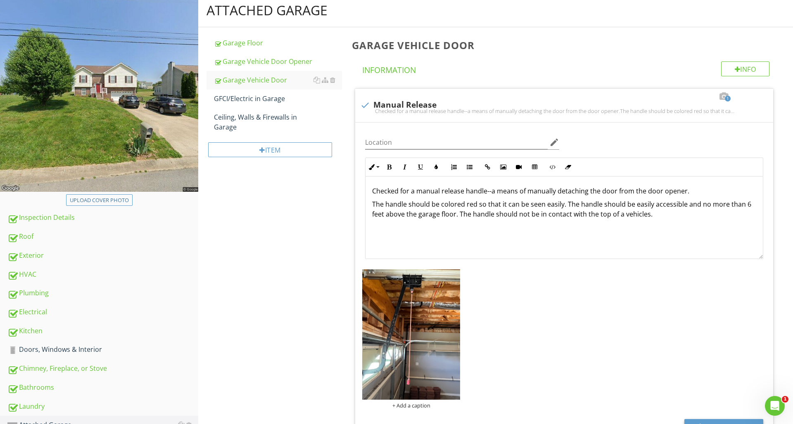
click at [304, 96] on div "GFCI/Electric in Garage" at bounding box center [278, 99] width 128 height 10
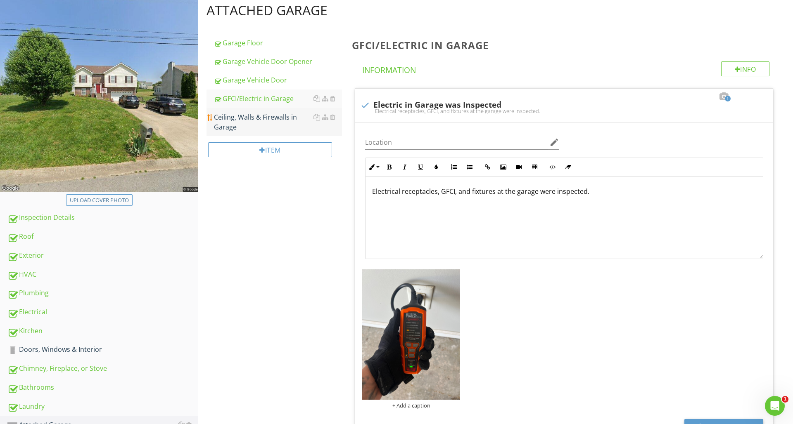
click at [270, 127] on div "Ceiling, Walls & Firewalls in Garage" at bounding box center [278, 122] width 128 height 20
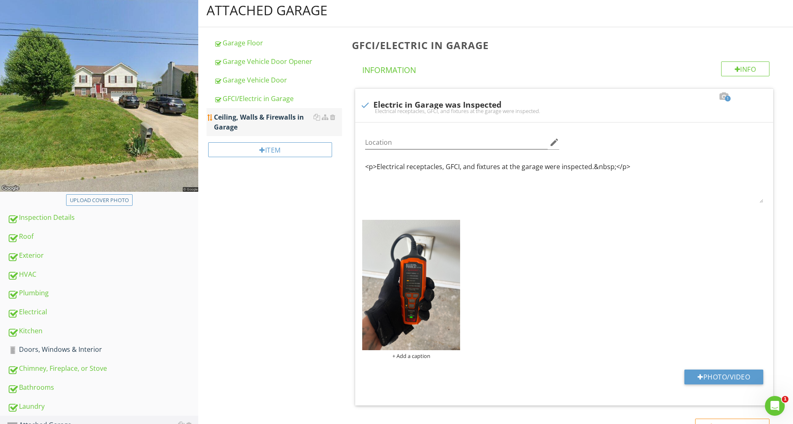
click at [270, 127] on div "Ceiling, Walls & Firewalls in Garage" at bounding box center [278, 122] width 128 height 20
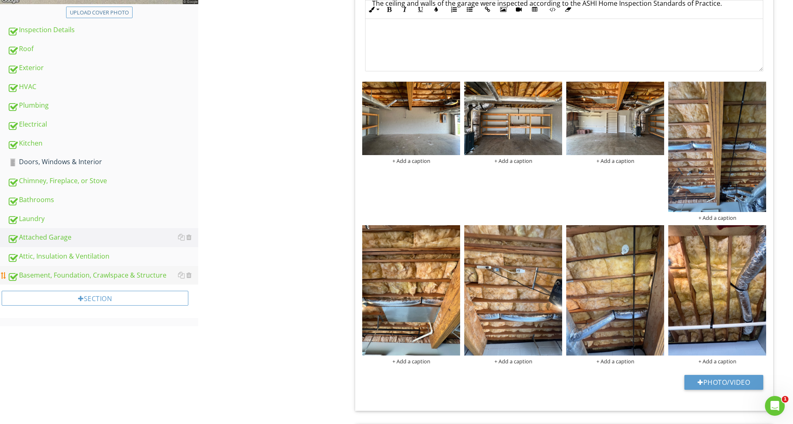
scroll to position [279, 0]
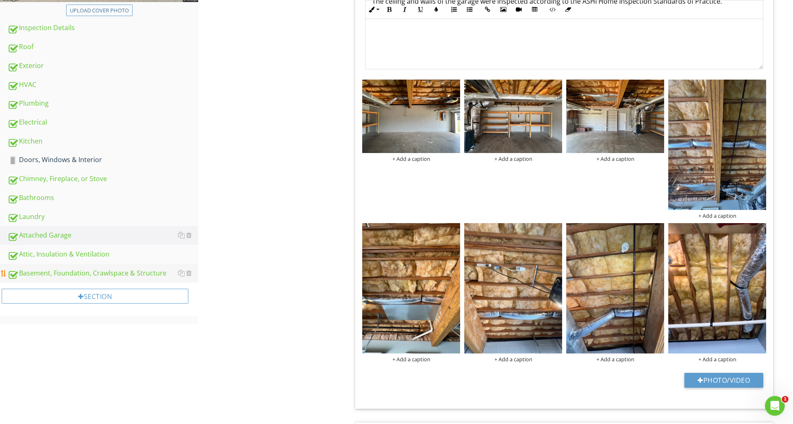
click at [124, 275] on div "Basement, Foundation, Crawlspace & Structure" at bounding box center [102, 273] width 191 height 11
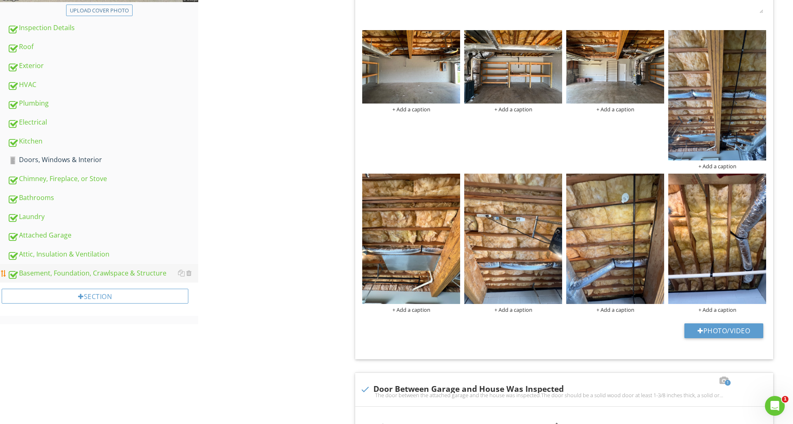
click at [124, 275] on div "Basement, Foundation, Crawlspace & Structure" at bounding box center [102, 273] width 191 height 11
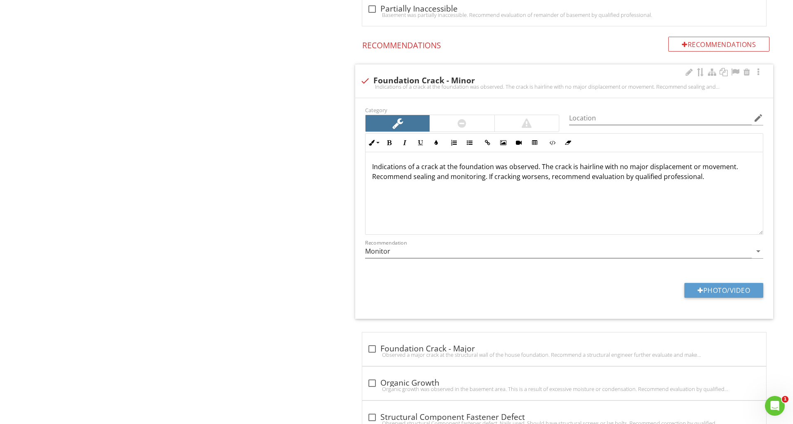
scroll to position [2978, 0]
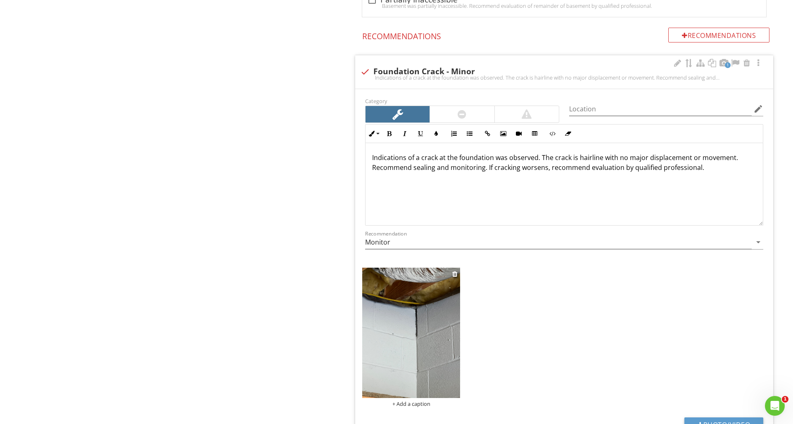
click at [455, 296] on img at bounding box center [411, 333] width 98 height 130
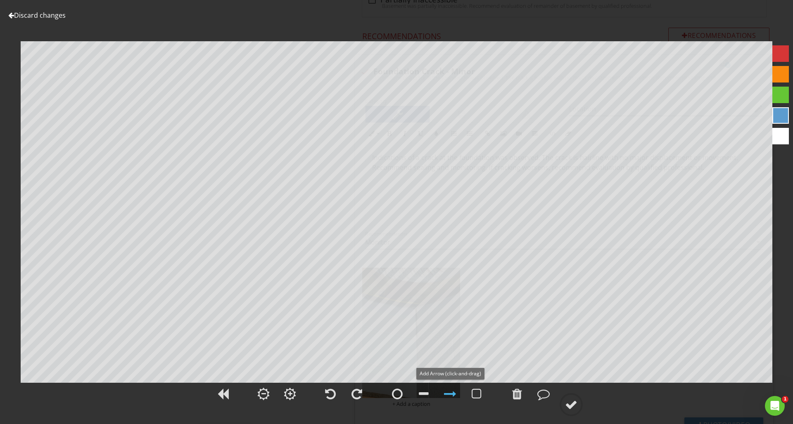
click at [449, 391] on div at bounding box center [450, 394] width 12 height 12
click at [450, 393] on div at bounding box center [450, 394] width 12 height 12
click at [784, 59] on div at bounding box center [780, 53] width 17 height 17
click at [574, 405] on div at bounding box center [571, 405] width 12 height 12
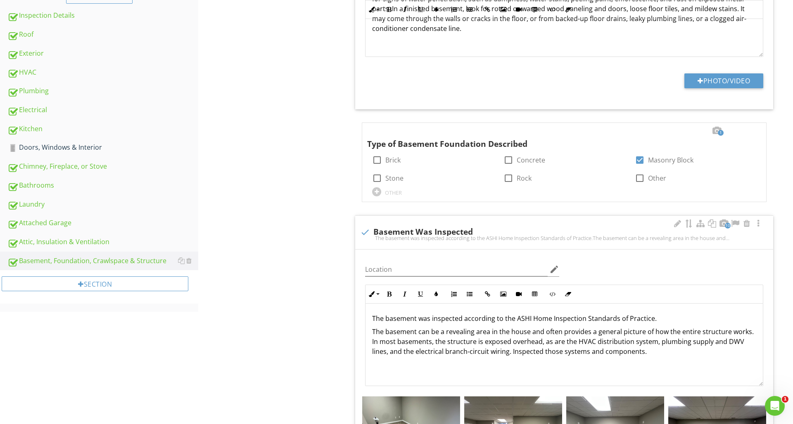
scroll to position [291, 0]
click at [57, 149] on div "Doors, Windows & Interior" at bounding box center [102, 147] width 191 height 11
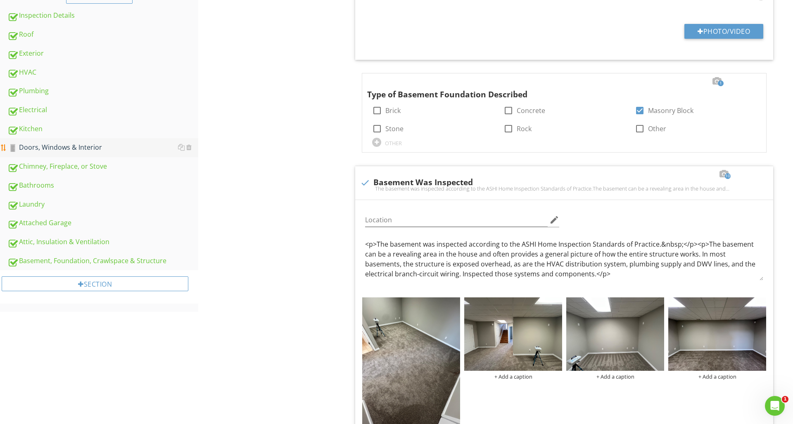
click at [57, 149] on div "Doors, Windows & Interior" at bounding box center [102, 147] width 191 height 11
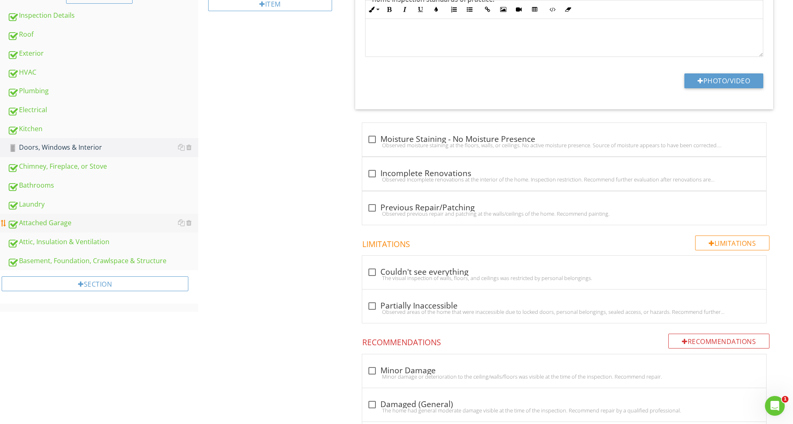
click at [45, 225] on div "Attached Garage" at bounding box center [102, 223] width 191 height 11
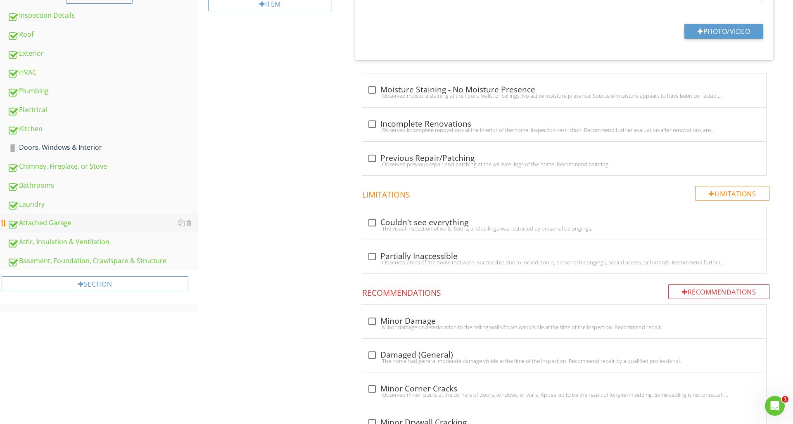
click at [45, 225] on div "Attached Garage" at bounding box center [102, 223] width 191 height 11
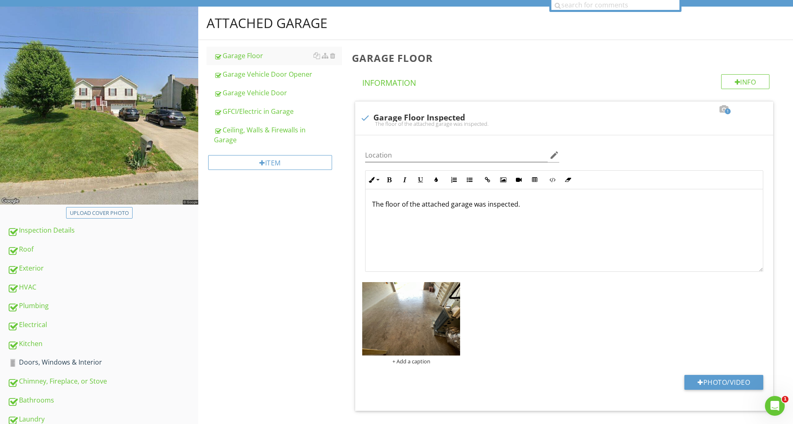
scroll to position [76, 0]
click at [231, 142] on div "Ceiling, Walls & Firewalls in Garage" at bounding box center [278, 135] width 128 height 20
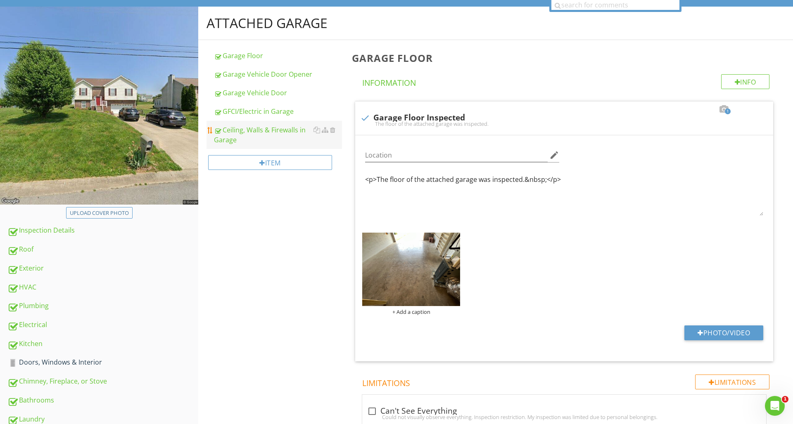
click at [231, 142] on div "Ceiling, Walls & Firewalls in Garage" at bounding box center [278, 135] width 128 height 20
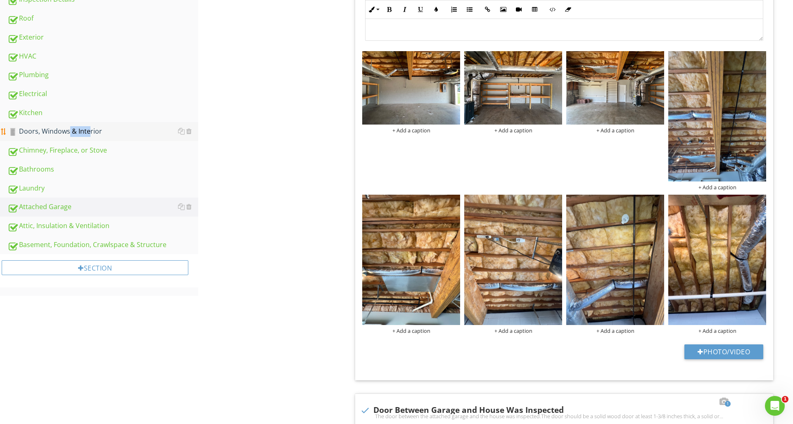
click at [62, 133] on div "Doors, Windows & Interior" at bounding box center [102, 131] width 191 height 11
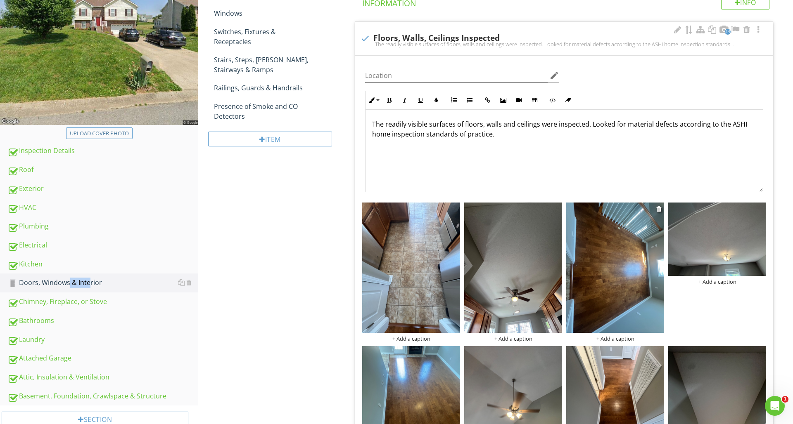
scroll to position [153, 0]
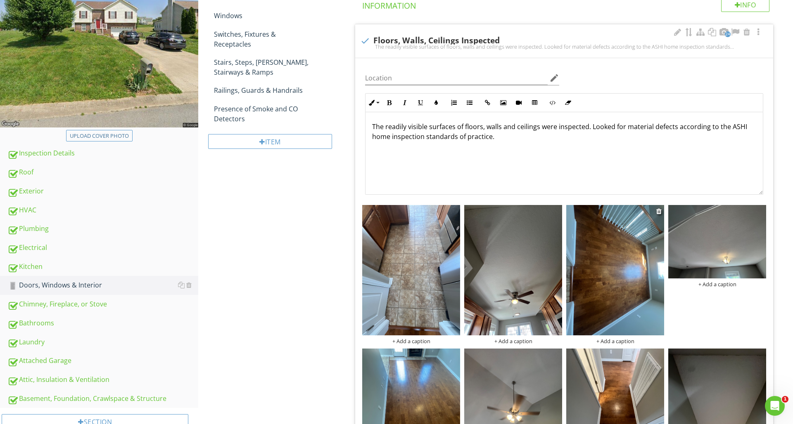
click at [598, 261] on img at bounding box center [615, 270] width 98 height 130
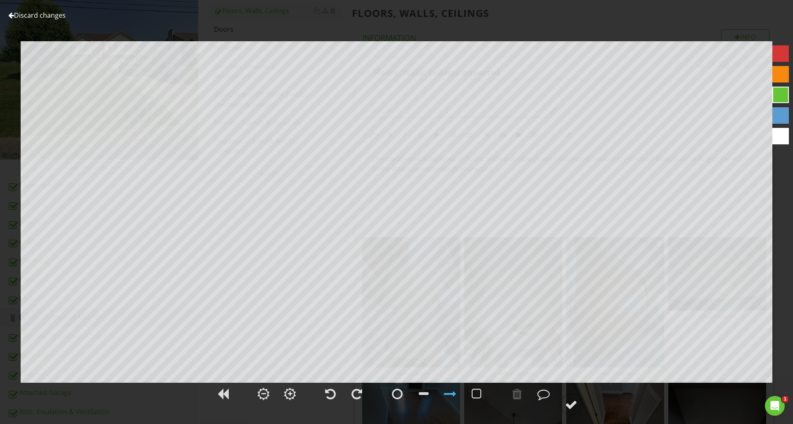
scroll to position [120, 0]
click at [327, 395] on div at bounding box center [330, 394] width 11 height 12
click at [572, 408] on div at bounding box center [571, 405] width 12 height 12
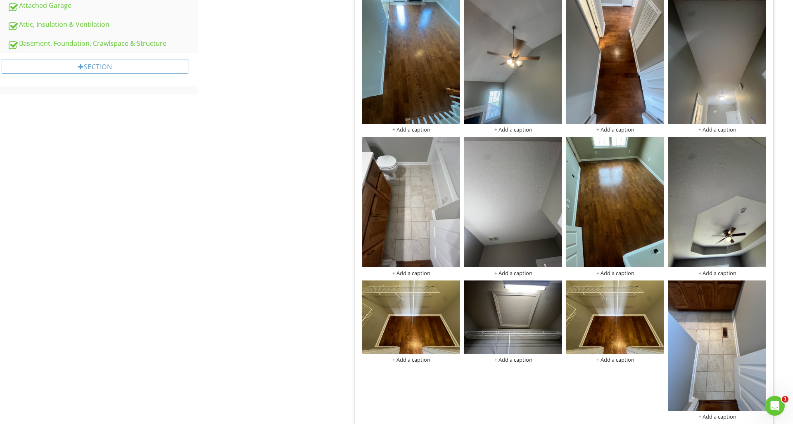
scroll to position [509, 0]
click at [658, 288] on div at bounding box center [658, 287] width 5 height 7
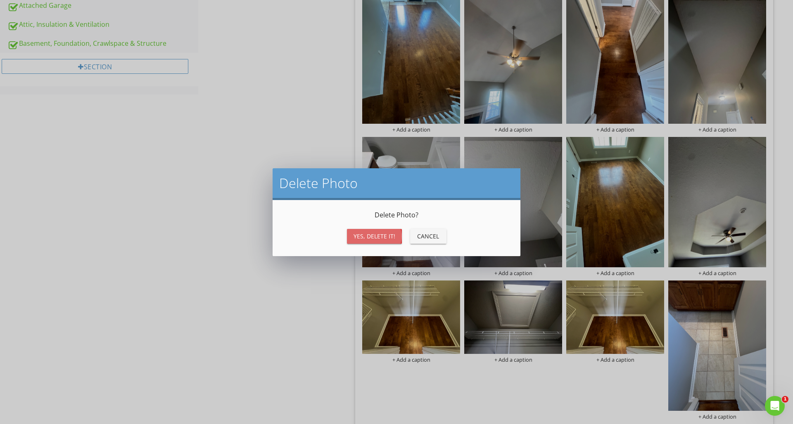
click at [384, 235] on div "Yes, Delete it!" at bounding box center [374, 236] width 42 height 9
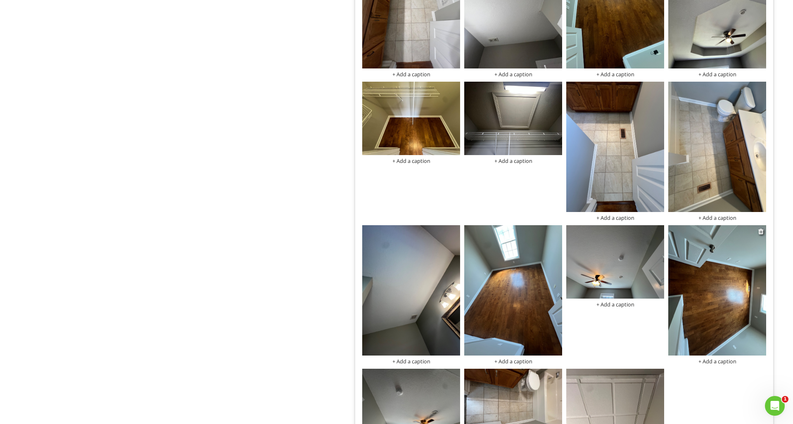
scroll to position [708, 0]
click at [761, 232] on div at bounding box center [760, 231] width 5 height 7
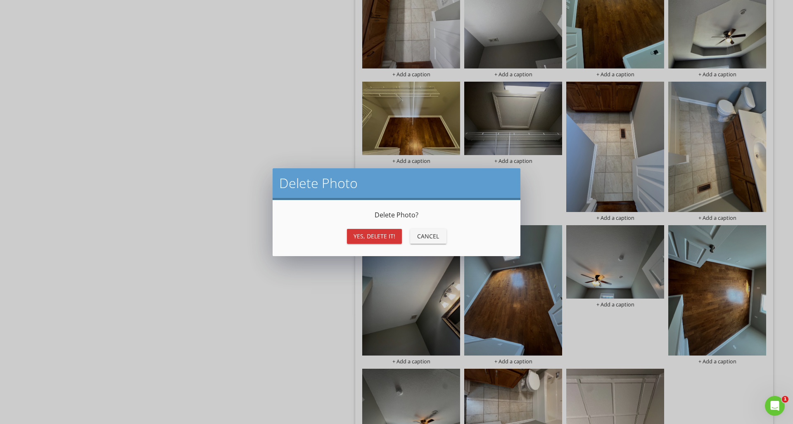
click at [379, 237] on div "Yes, Delete it!" at bounding box center [374, 236] width 42 height 9
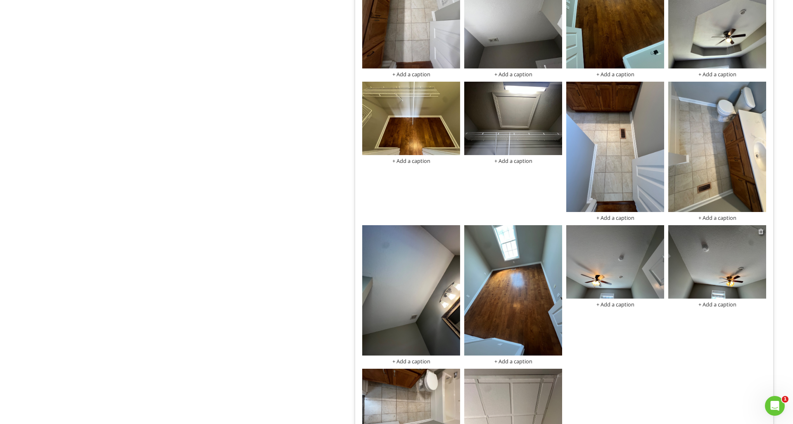
click at [761, 231] on div at bounding box center [760, 231] width 5 height 7
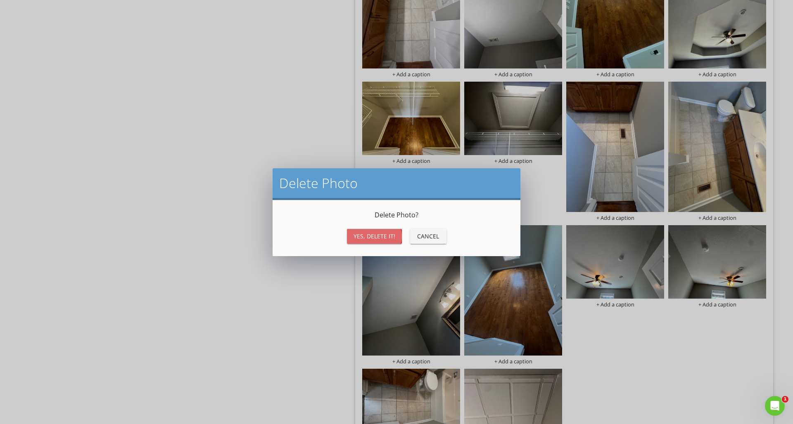
click at [381, 237] on div "Yes, Delete it!" at bounding box center [374, 236] width 42 height 9
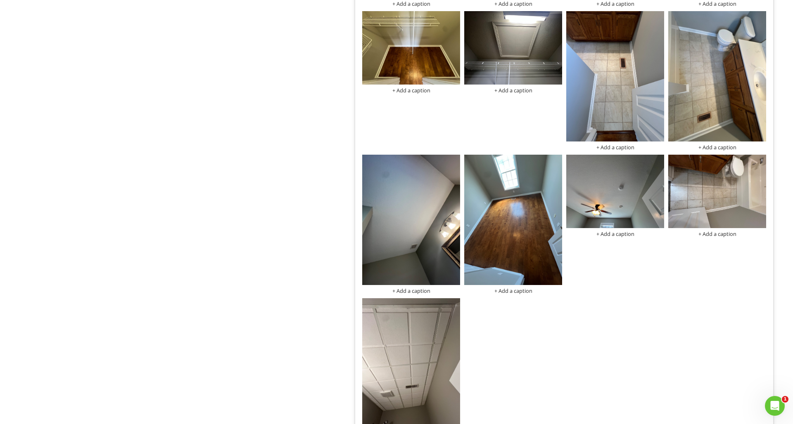
scroll to position [803, 0]
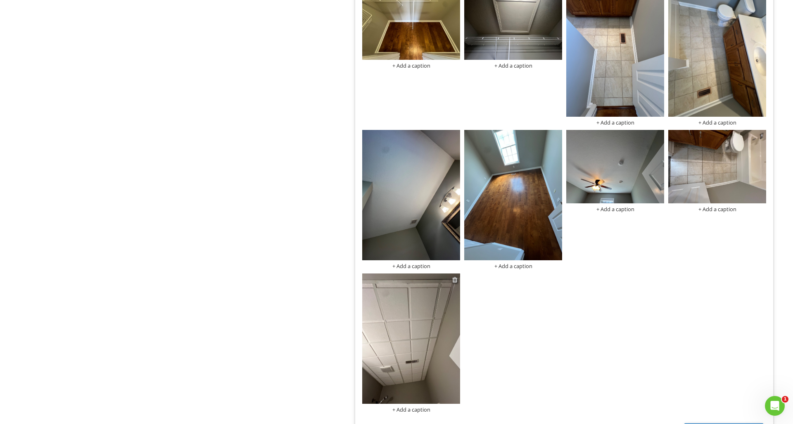
click at [454, 278] on div at bounding box center [454, 280] width 5 height 7
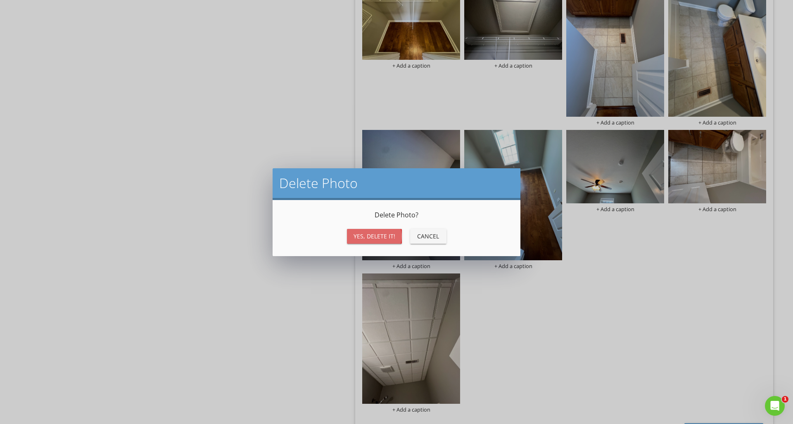
click at [384, 236] on div "Yes, Delete it!" at bounding box center [374, 236] width 42 height 9
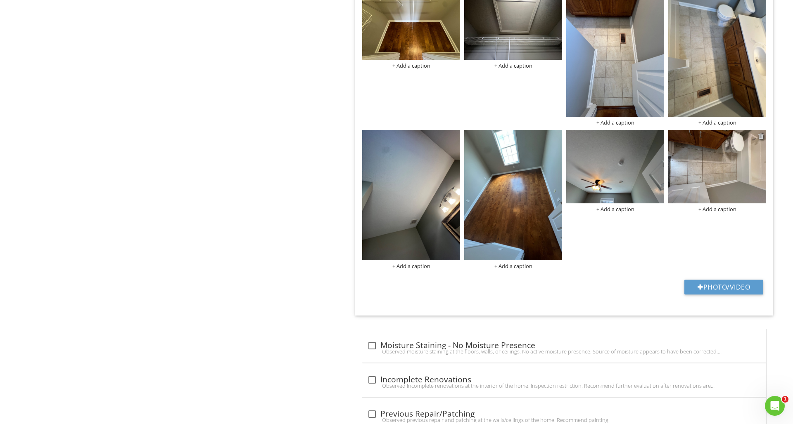
click at [761, 136] on div at bounding box center [760, 136] width 5 height 7
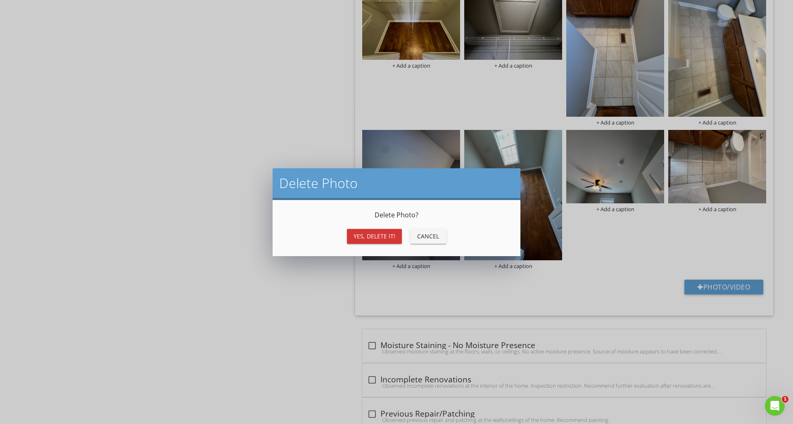
click at [388, 238] on div "Yes, Delete it!" at bounding box center [374, 236] width 42 height 9
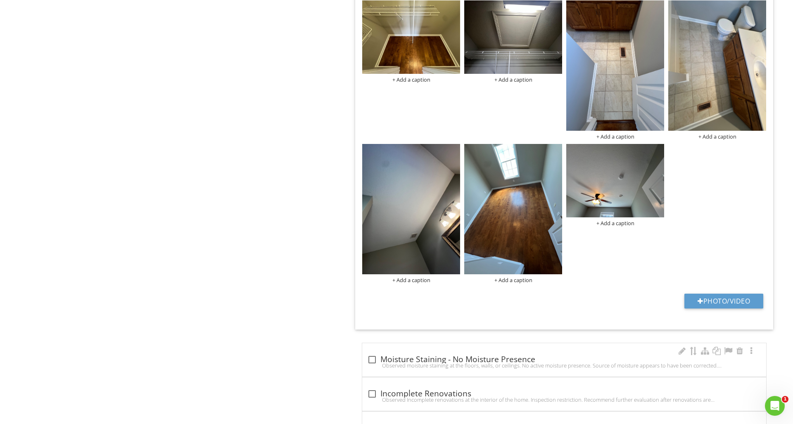
scroll to position [786, 0]
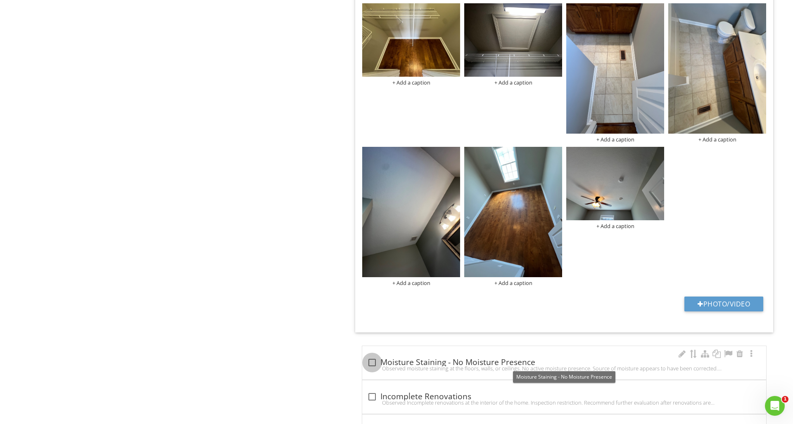
click at [372, 361] on div at bounding box center [372, 363] width 14 height 14
checkbox input "true"
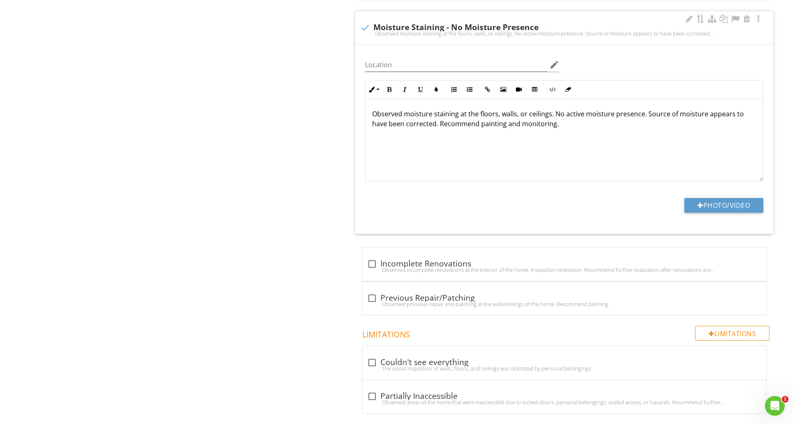
scroll to position [1124, 0]
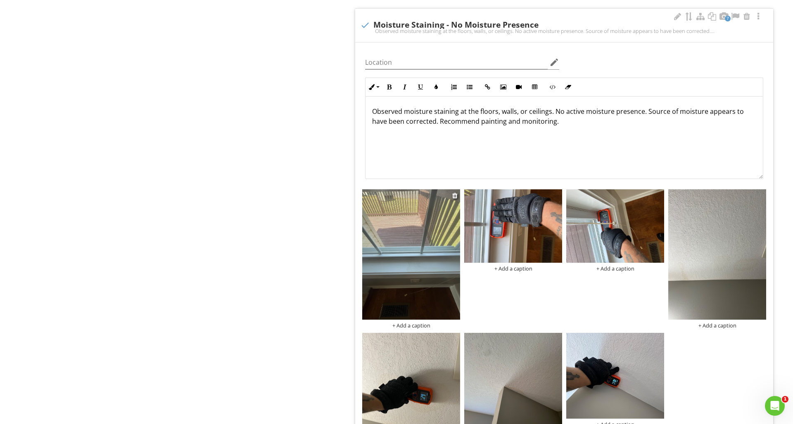
click at [418, 325] on div "+ Add a caption" at bounding box center [411, 325] width 98 height 7
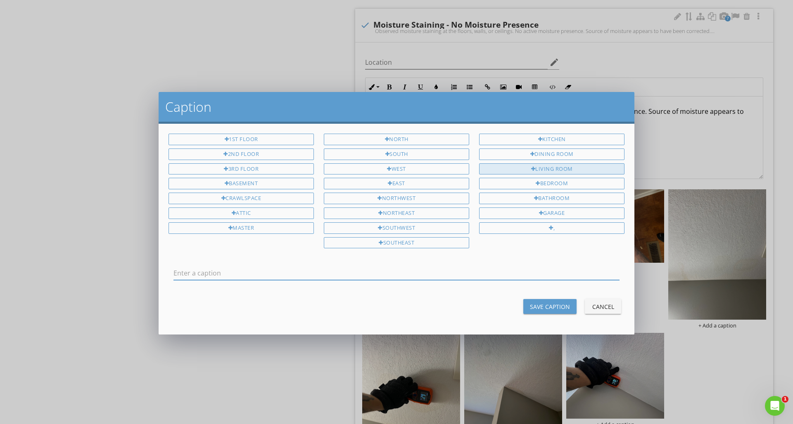
click at [528, 170] on div "Living Room" at bounding box center [551, 169] width 145 height 12
type input "Living Room"
click at [551, 303] on div "Save Caption" at bounding box center [550, 307] width 40 height 9
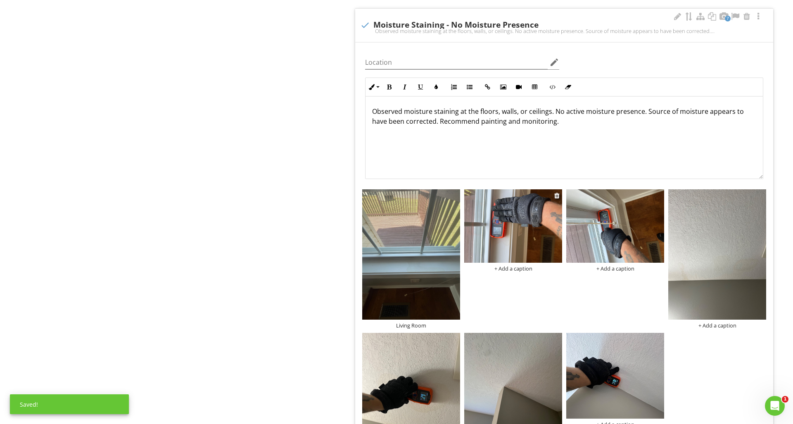
click at [507, 268] on div "+ Add a caption" at bounding box center [513, 268] width 98 height 7
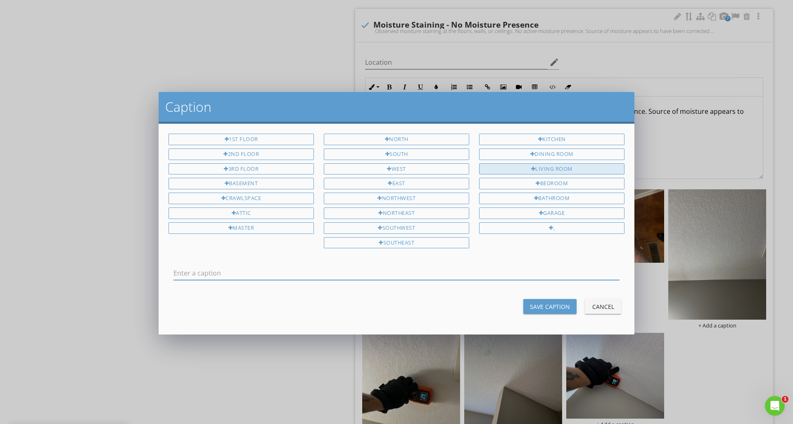
click at [540, 168] on div "Living Room" at bounding box center [551, 169] width 145 height 12
type input "Living Room"
click at [561, 303] on div "Save Caption" at bounding box center [550, 307] width 40 height 9
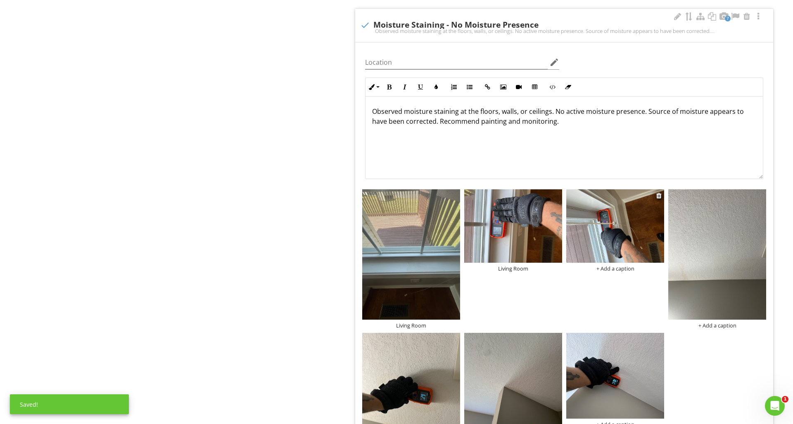
click at [604, 270] on div "+ Add a caption" at bounding box center [615, 268] width 98 height 7
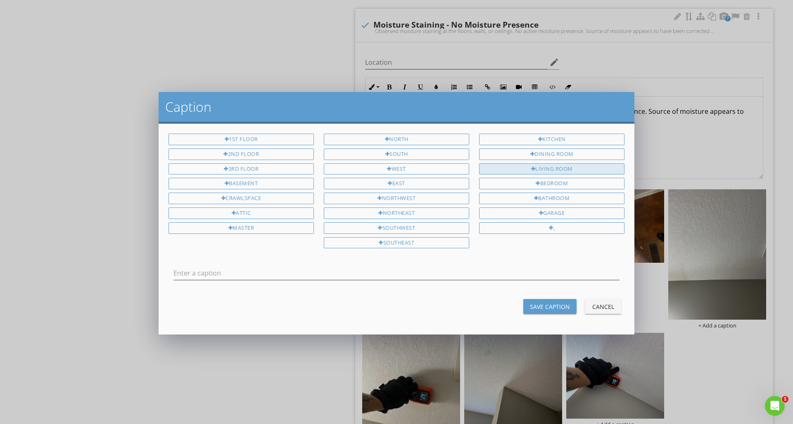
click at [531, 167] on div at bounding box center [533, 169] width 5 height 5
type input "Living Room"
click at [561, 303] on div "Save Caption" at bounding box center [550, 307] width 40 height 9
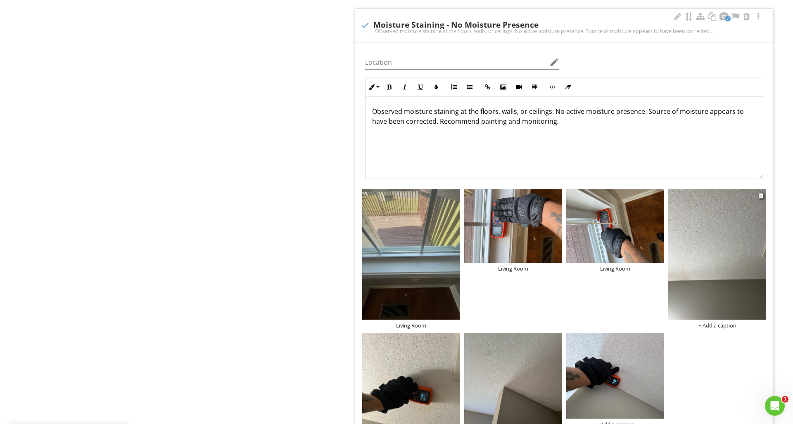
click at [715, 327] on div "+ Add a caption" at bounding box center [717, 325] width 98 height 7
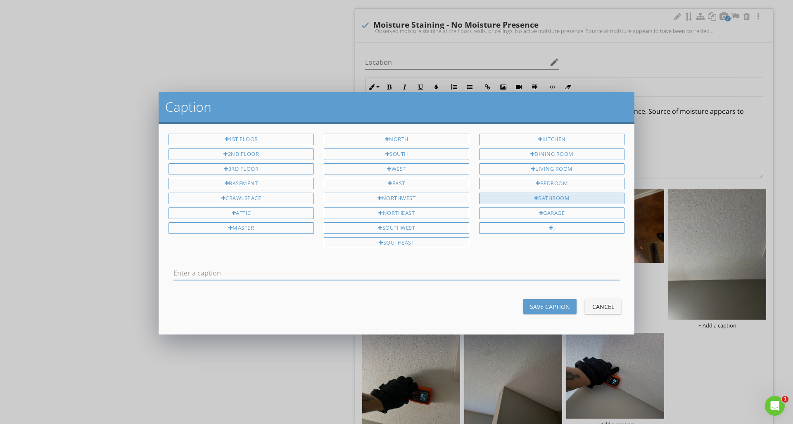
click at [567, 196] on div "Bathroom" at bounding box center [551, 199] width 145 height 12
drag, startPoint x: 175, startPoint y: 275, endPoint x: 191, endPoint y: 275, distance: 15.7
click at [175, 275] on input "Bathroom" at bounding box center [396, 274] width 446 height 14
type input "Primary Bathroom"
click at [533, 303] on div "Save Caption" at bounding box center [550, 307] width 40 height 9
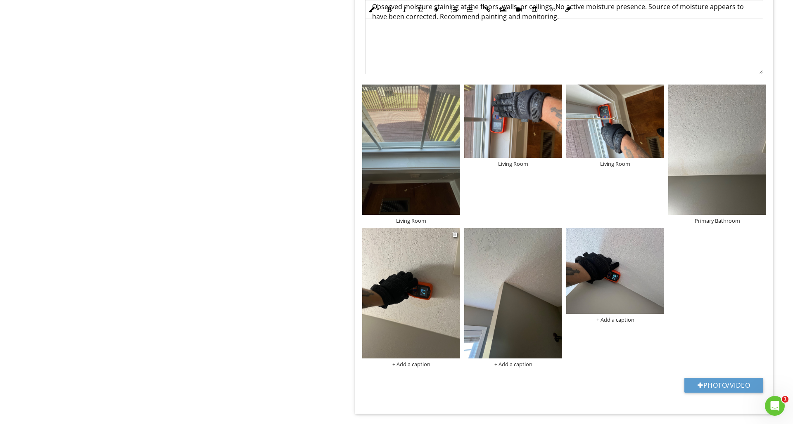
scroll to position [1229, 0]
click at [705, 222] on div "Primary Bathroom" at bounding box center [717, 221] width 98 height 7
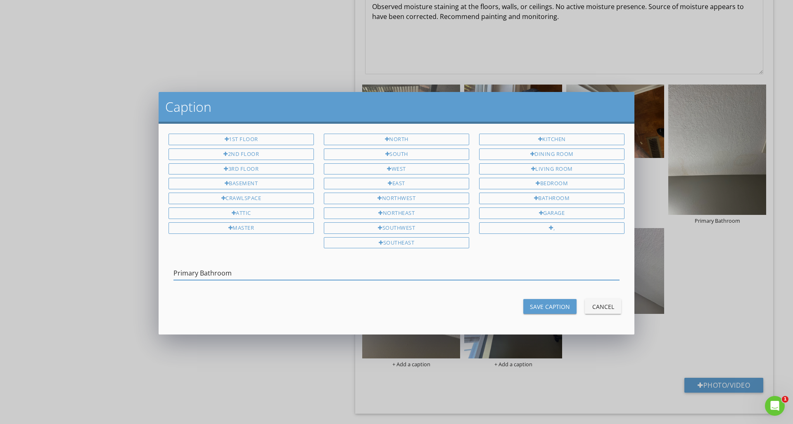
drag, startPoint x: 240, startPoint y: 275, endPoint x: 149, endPoint y: 276, distance: 91.2
click at [150, 277] on div "Caption 1st Floor 2nd Floor 3rd Floor Basement Crawlspace Attic Master North So…" at bounding box center [396, 212] width 793 height 424
drag, startPoint x: 232, startPoint y: 273, endPoint x: 162, endPoint y: 272, distance: 69.4
click at [163, 273] on div "1st Floor 2nd Floor 3rd Floor Basement Crawlspace Attic Master North South West…" at bounding box center [397, 229] width 476 height 211
click at [553, 308] on div "Save Caption" at bounding box center [550, 307] width 40 height 9
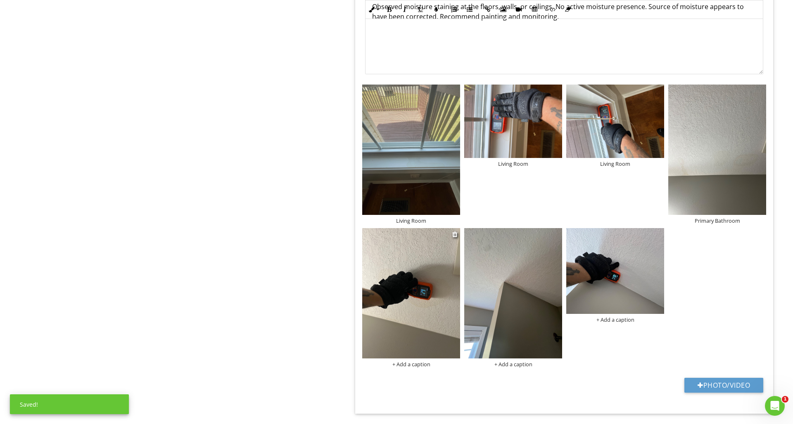
click at [422, 363] on div "+ Add a caption" at bounding box center [411, 364] width 98 height 7
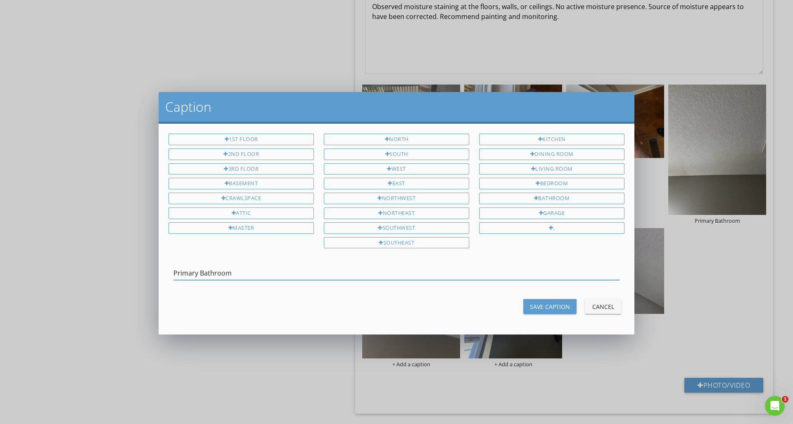
type input "Primary Bathroom"
click at [545, 303] on div "Save Caption" at bounding box center [550, 307] width 40 height 9
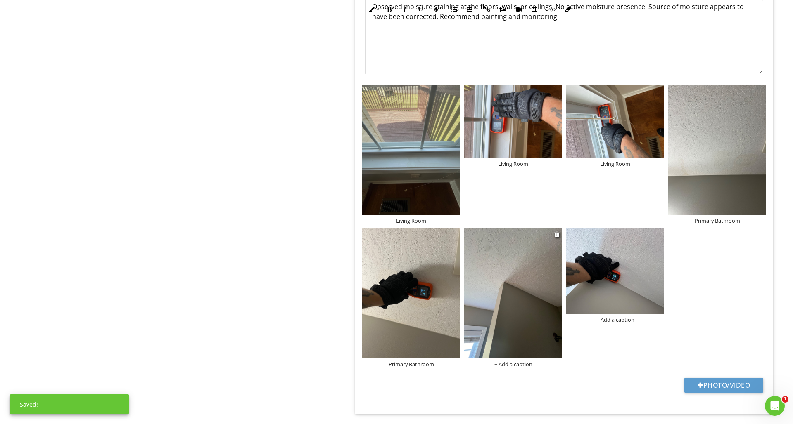
click at [519, 365] on div "+ Add a caption" at bounding box center [513, 364] width 98 height 7
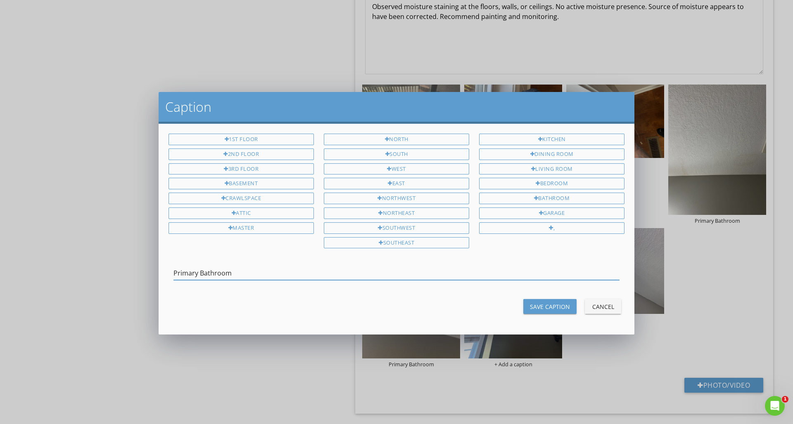
type input "Primary Bathroom"
click at [561, 309] on button "Save Caption" at bounding box center [549, 306] width 53 height 15
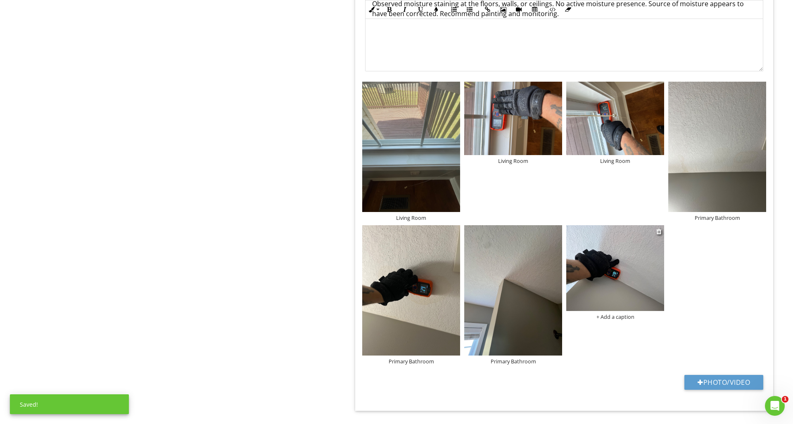
scroll to position [1233, 0]
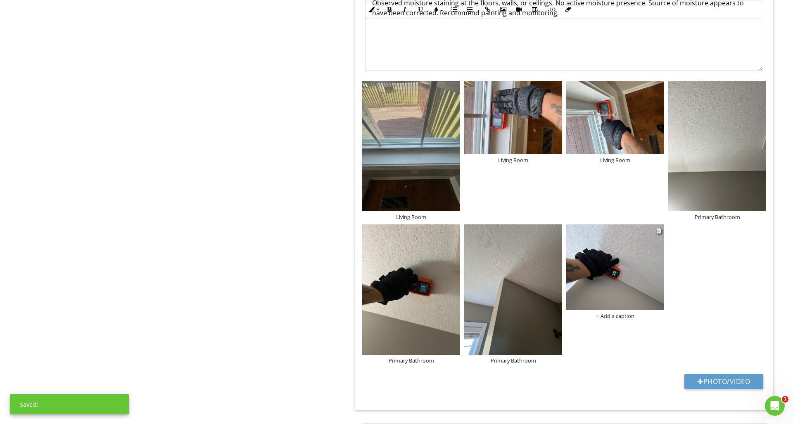
click at [605, 317] on div "+ Add a caption" at bounding box center [615, 316] width 98 height 7
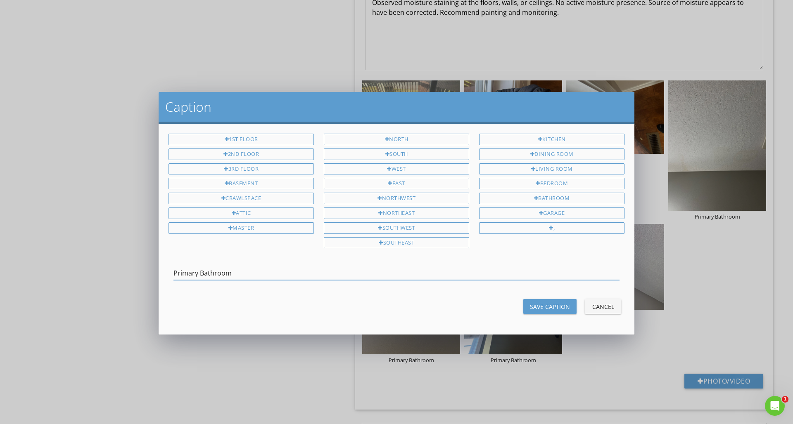
type input "Primary Bathroom"
click at [552, 310] on button "Save Caption" at bounding box center [549, 306] width 53 height 15
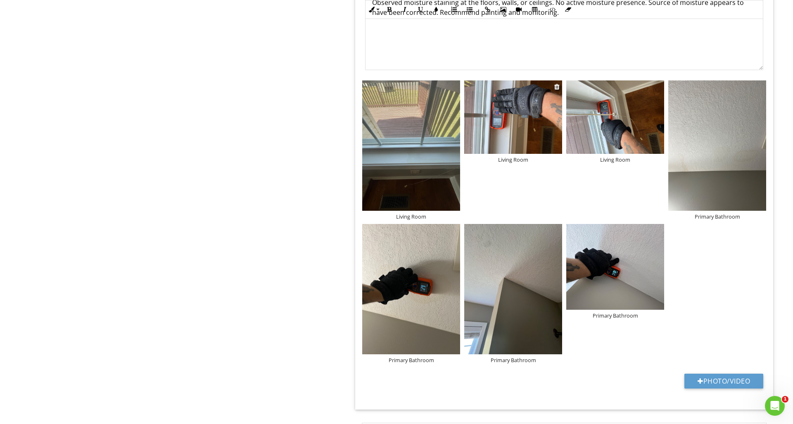
click at [549, 138] on img at bounding box center [513, 116] width 98 height 73
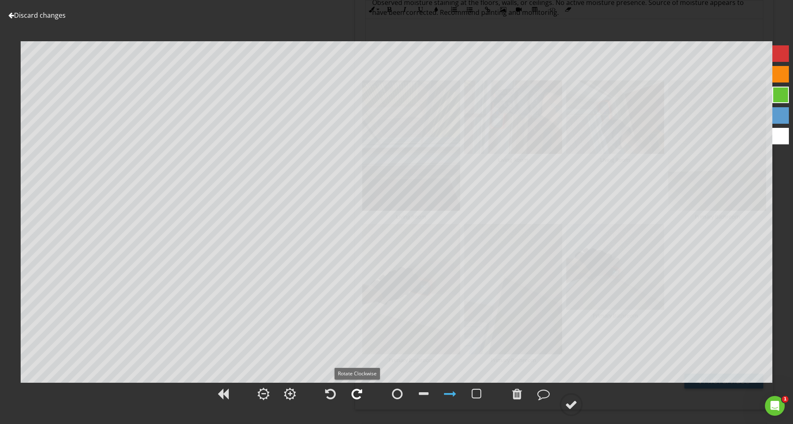
click at [363, 393] on div at bounding box center [356, 394] width 21 height 21
click at [575, 409] on div at bounding box center [571, 405] width 12 height 12
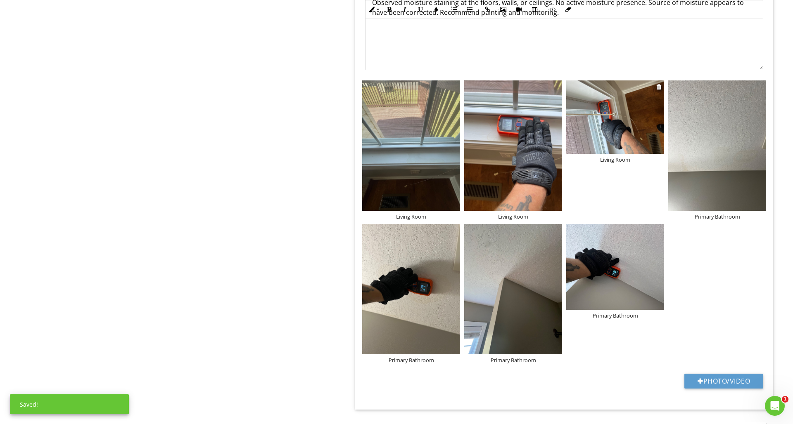
click at [625, 132] on img at bounding box center [615, 116] width 98 height 73
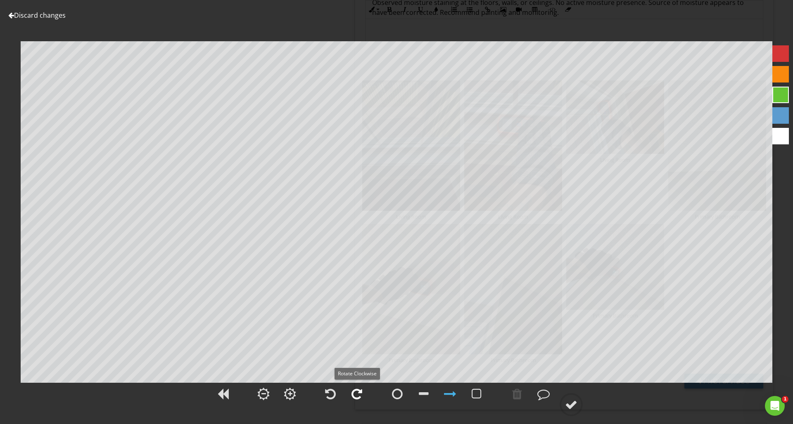
click at [356, 400] on div at bounding box center [356, 394] width 11 height 12
click at [568, 406] on div at bounding box center [571, 405] width 12 height 12
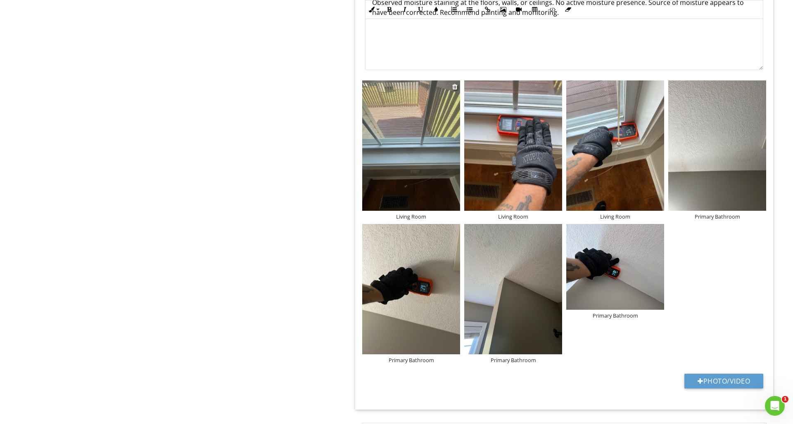
click at [436, 170] on img at bounding box center [411, 145] width 98 height 130
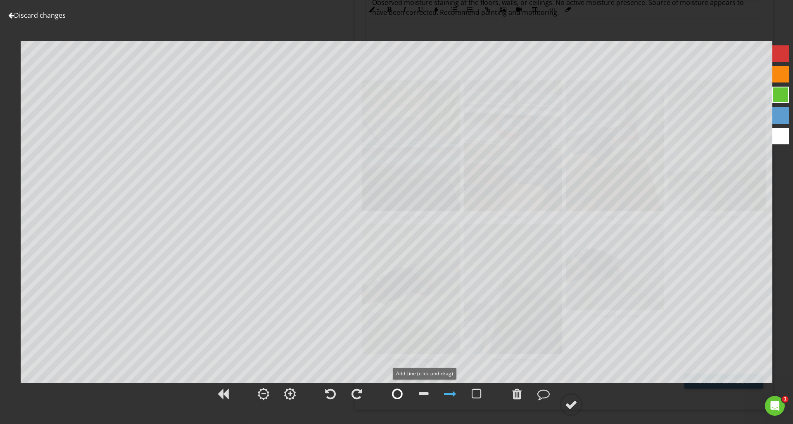
click at [398, 392] on div at bounding box center [397, 394] width 11 height 12
click at [780, 55] on div at bounding box center [780, 53] width 17 height 17
click at [579, 405] on circle at bounding box center [570, 404] width 21 height 21
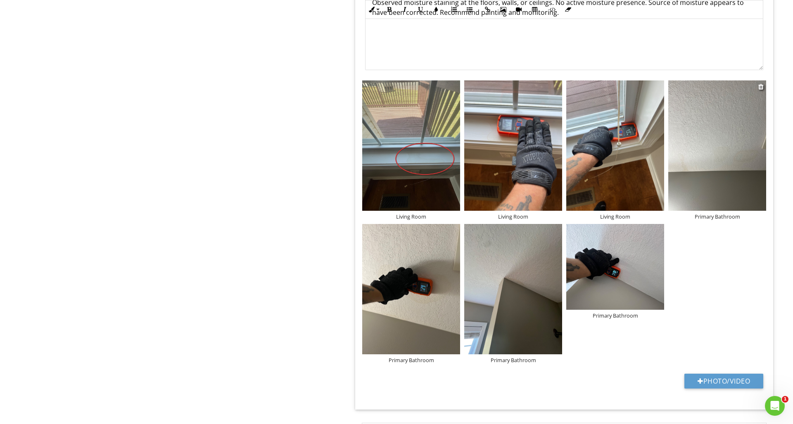
click at [693, 154] on img at bounding box center [717, 145] width 98 height 130
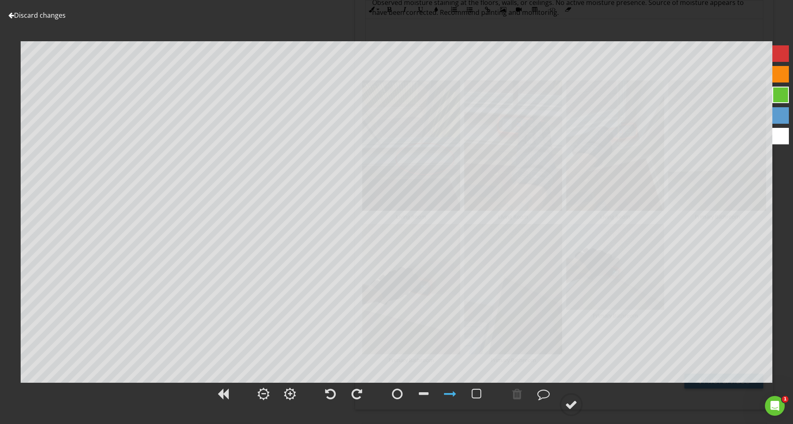
click at [779, 57] on div at bounding box center [780, 53] width 17 height 17
click at [393, 391] on div at bounding box center [397, 394] width 11 height 12
click at [569, 404] on div at bounding box center [571, 405] width 12 height 12
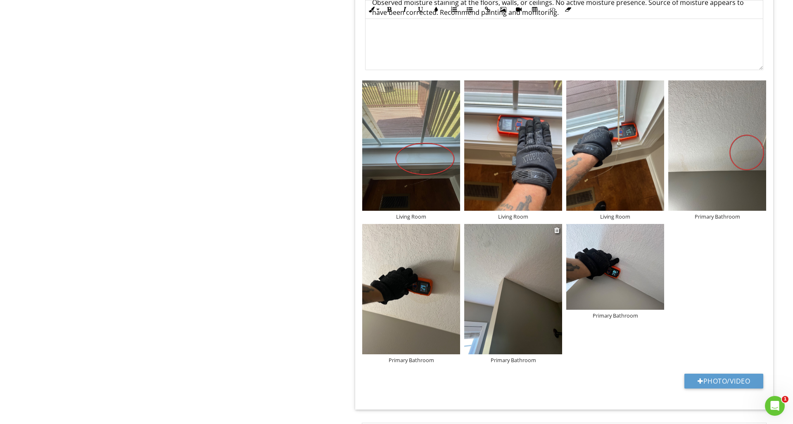
click at [548, 290] on img at bounding box center [513, 289] width 98 height 130
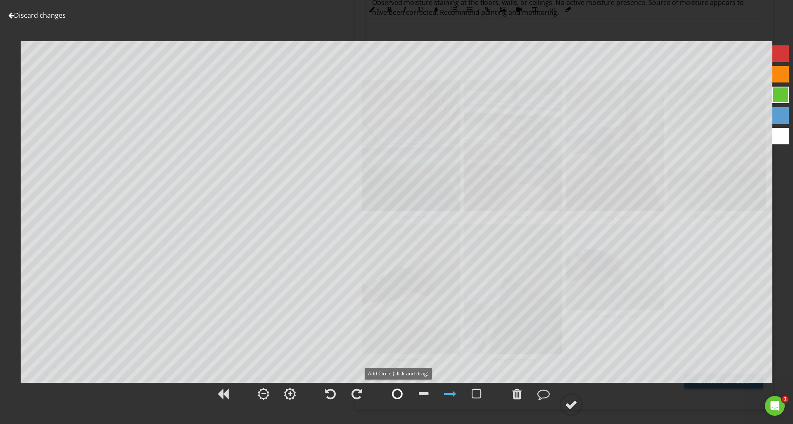
click at [394, 395] on div at bounding box center [397, 394] width 11 height 12
click at [773, 56] on div at bounding box center [780, 53] width 17 height 17
click at [573, 402] on div at bounding box center [571, 405] width 12 height 12
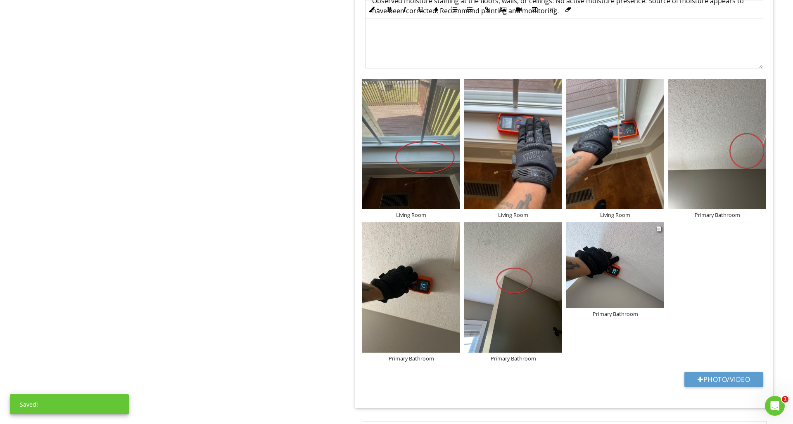
click at [601, 293] on img at bounding box center [615, 266] width 98 height 86
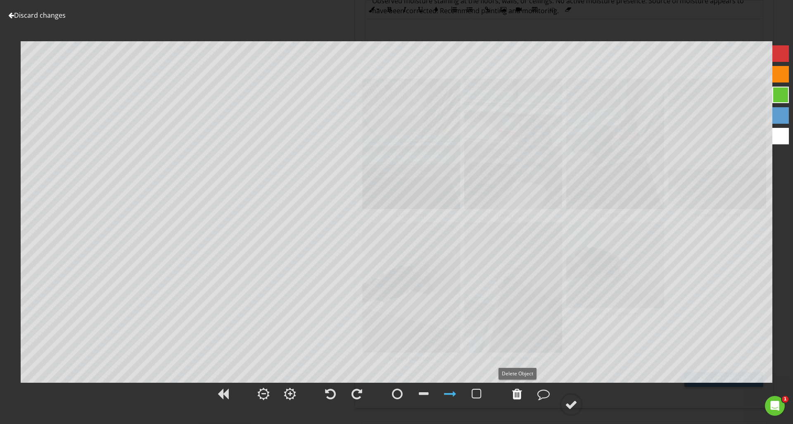
click at [520, 398] on div at bounding box center [517, 394] width 10 height 12
click at [571, 400] on div at bounding box center [571, 405] width 12 height 12
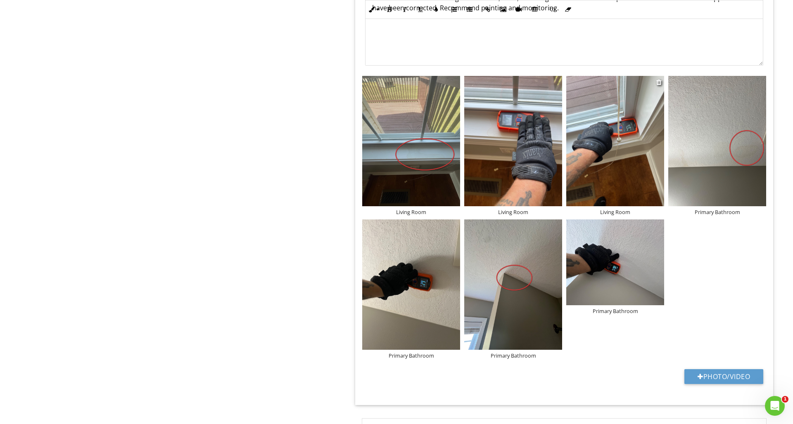
scroll to position [1242, 0]
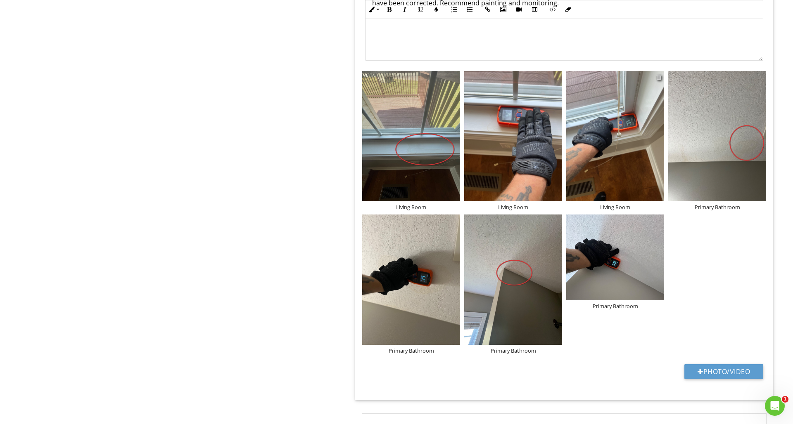
click at [659, 76] on div at bounding box center [658, 77] width 5 height 7
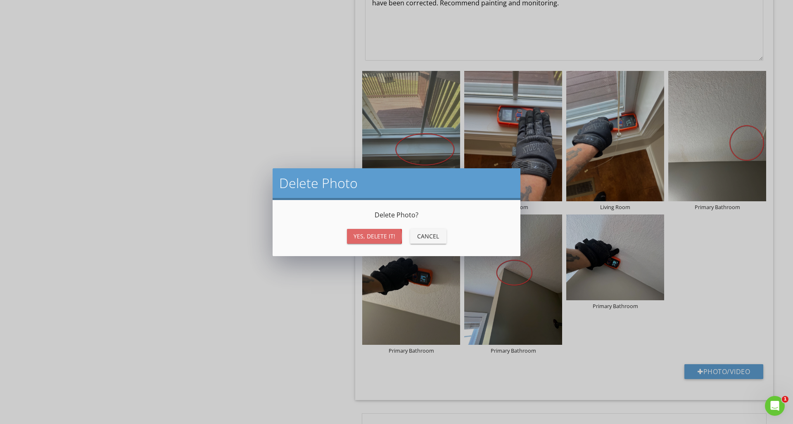
click at [377, 237] on div "Yes, Delete it!" at bounding box center [374, 236] width 42 height 9
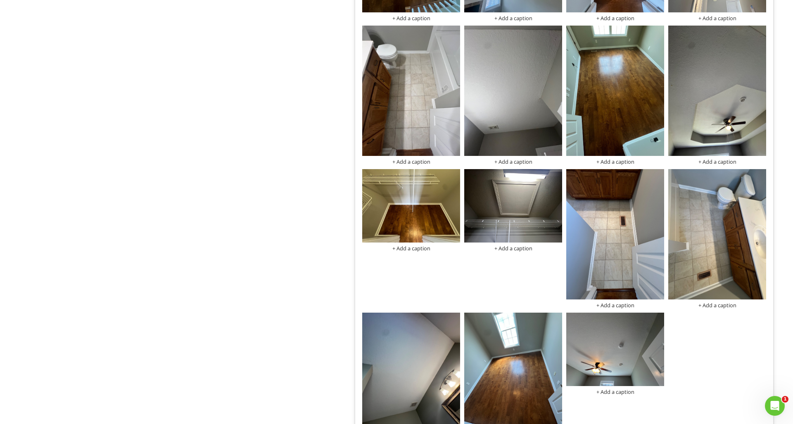
scroll to position [618, 0]
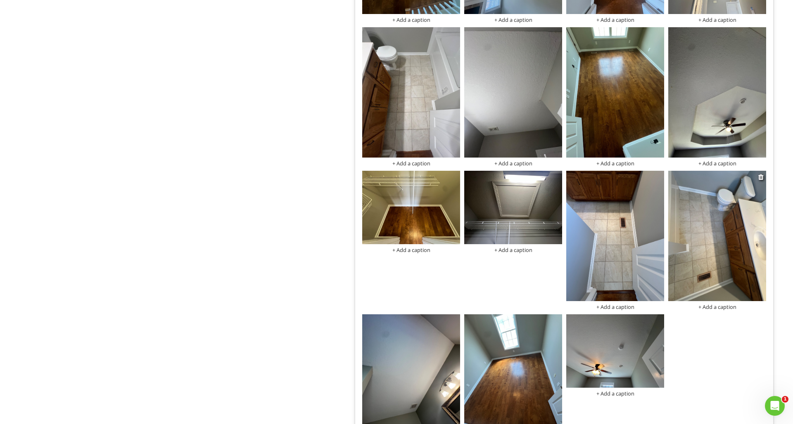
click at [732, 270] on img at bounding box center [717, 236] width 98 height 130
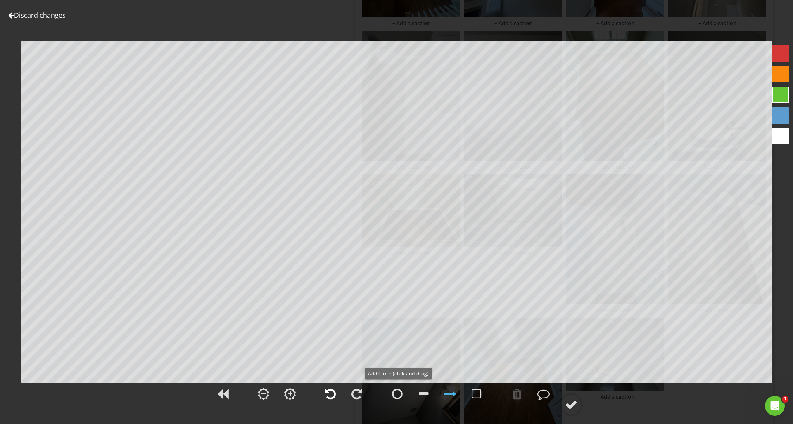
scroll to position [613, 0]
click at [332, 394] on div at bounding box center [330, 394] width 11 height 12
click at [562, 409] on circle at bounding box center [570, 404] width 21 height 21
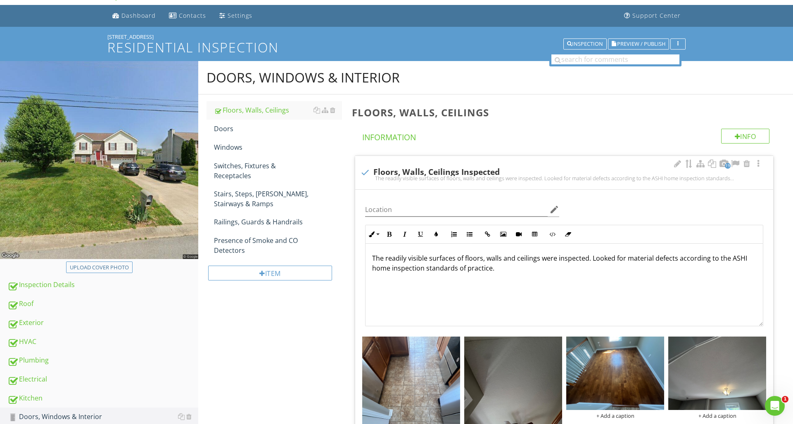
scroll to position [0, 0]
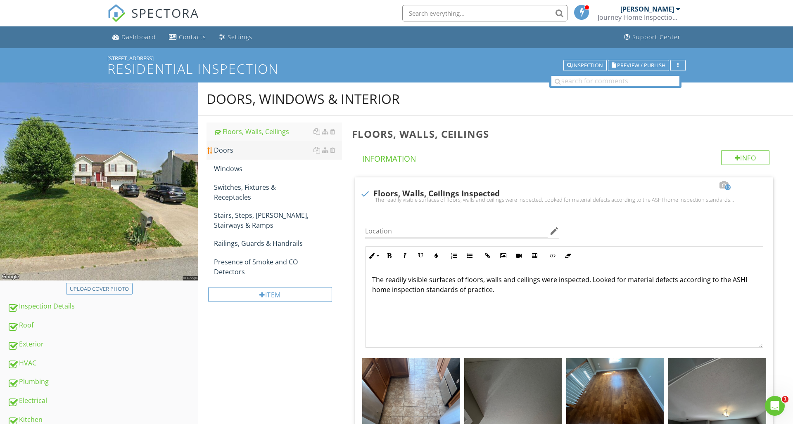
click at [257, 149] on div "Doors" at bounding box center [278, 150] width 128 height 10
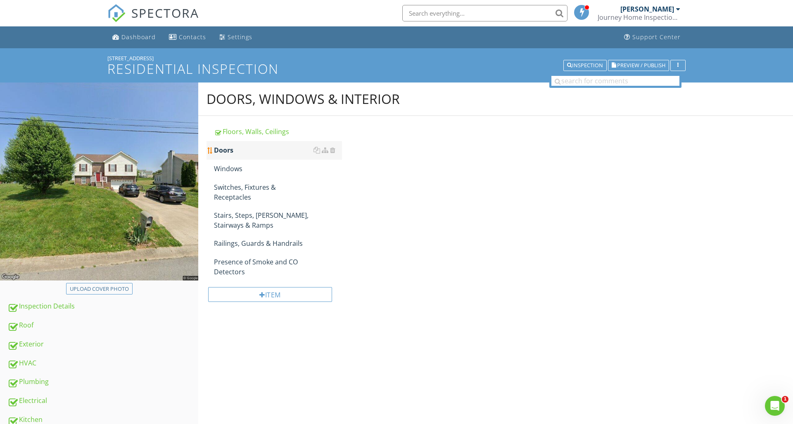
click at [257, 149] on div "Doors" at bounding box center [278, 150] width 128 height 10
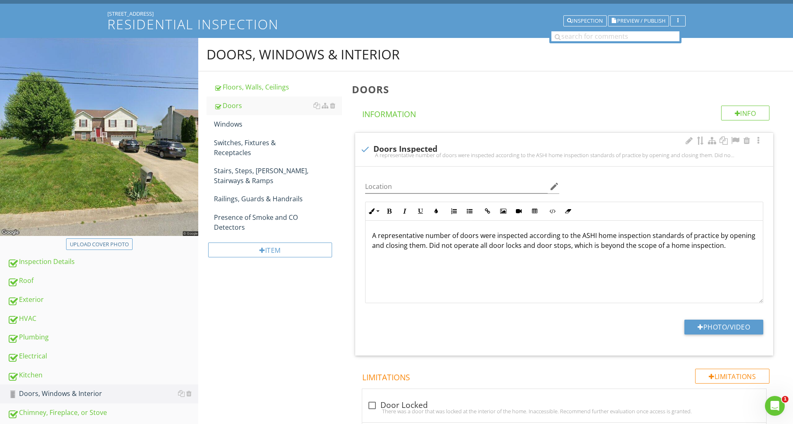
scroll to position [44, 0]
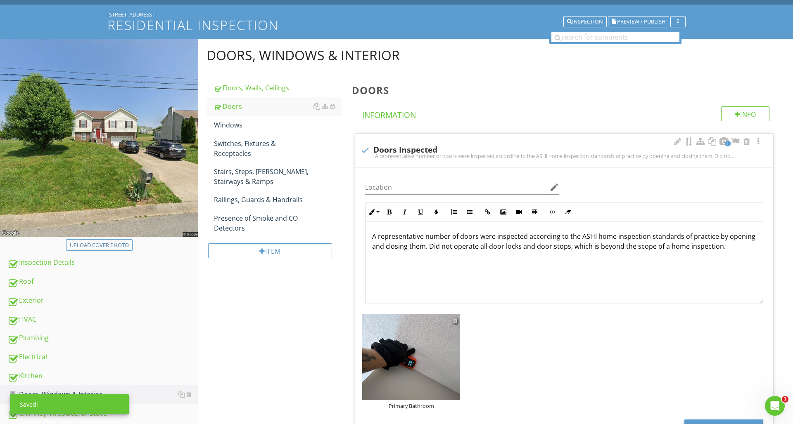
click at [453, 323] on div at bounding box center [454, 320] width 5 height 7
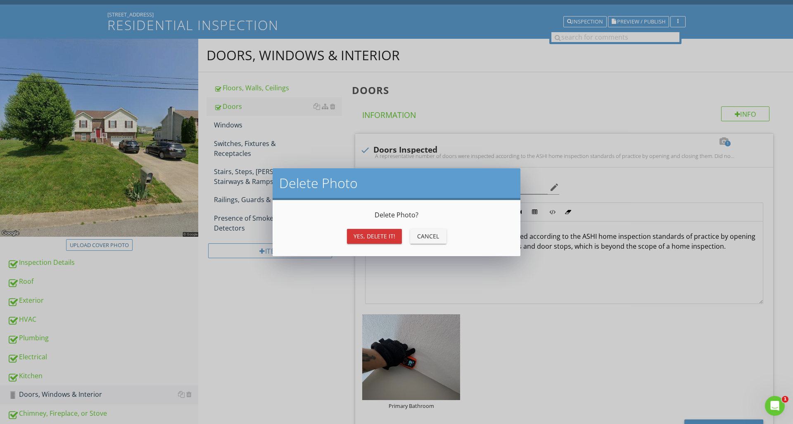
click at [385, 234] on div "Yes, Delete it!" at bounding box center [374, 236] width 42 height 9
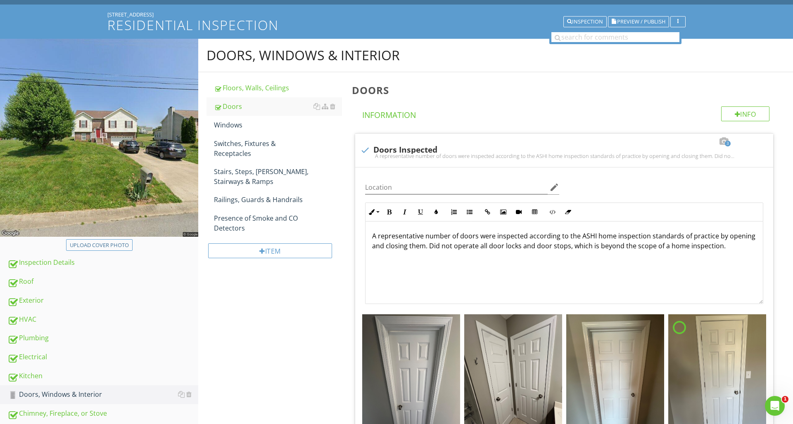
scroll to position [0, 0]
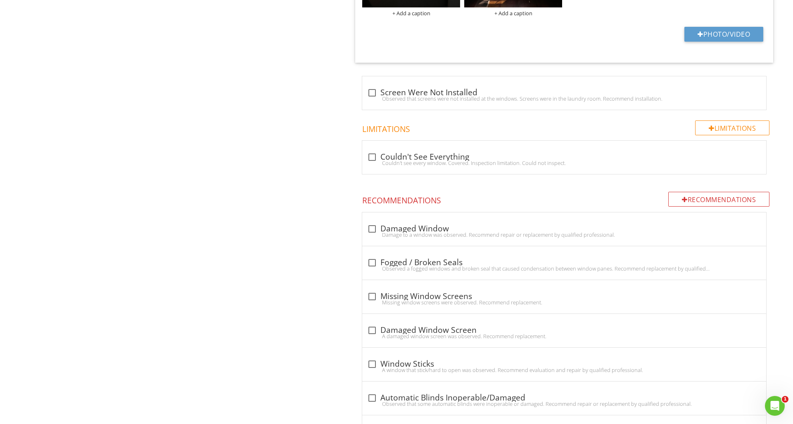
scroll to position [626, 0]
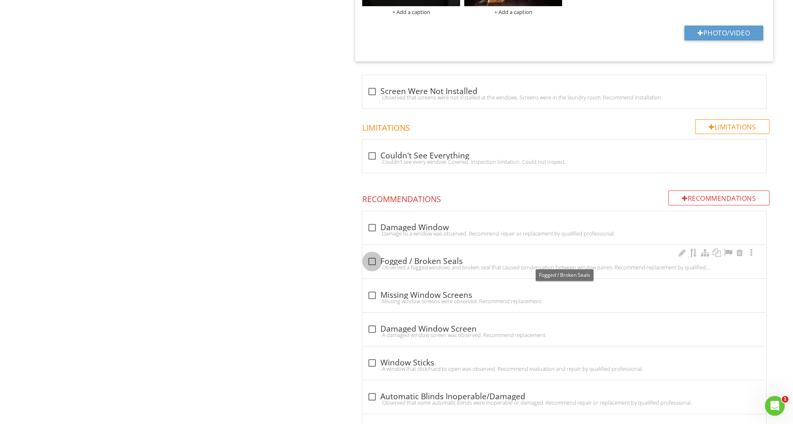
click at [369, 259] on div at bounding box center [372, 262] width 14 height 14
checkbox input "true"
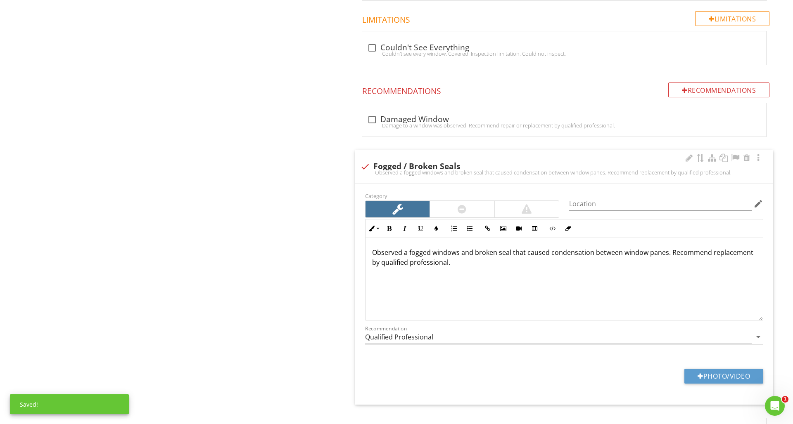
scroll to position [0, 0]
click at [593, 206] on input "Location" at bounding box center [660, 204] width 182 height 14
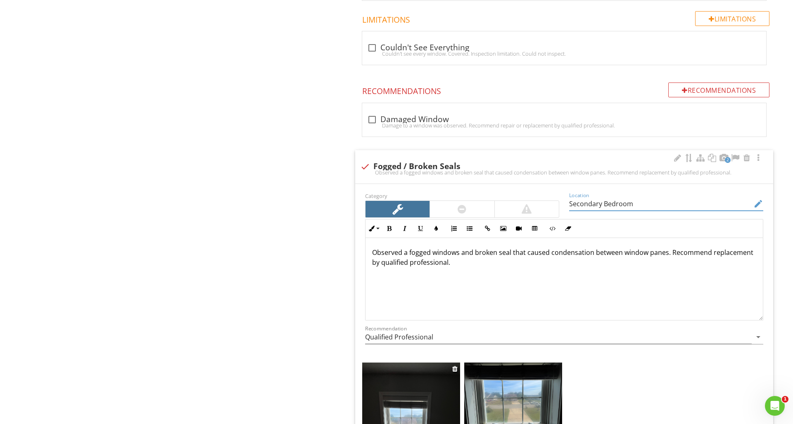
type input "Secondary Bedroom"
click at [411, 402] on img at bounding box center [411, 428] width 98 height 130
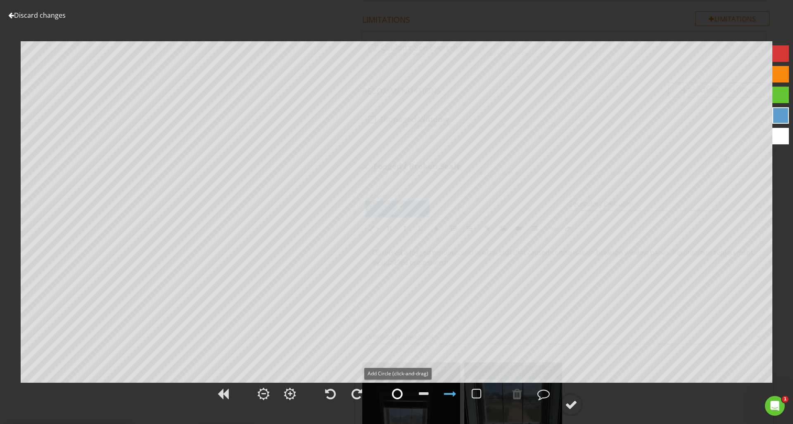
click at [392, 395] on div at bounding box center [397, 394] width 11 height 12
click at [779, 100] on div at bounding box center [780, 95] width 17 height 17
click at [523, 396] on div at bounding box center [517, 394] width 21 height 21
click at [776, 60] on div at bounding box center [780, 53] width 17 height 17
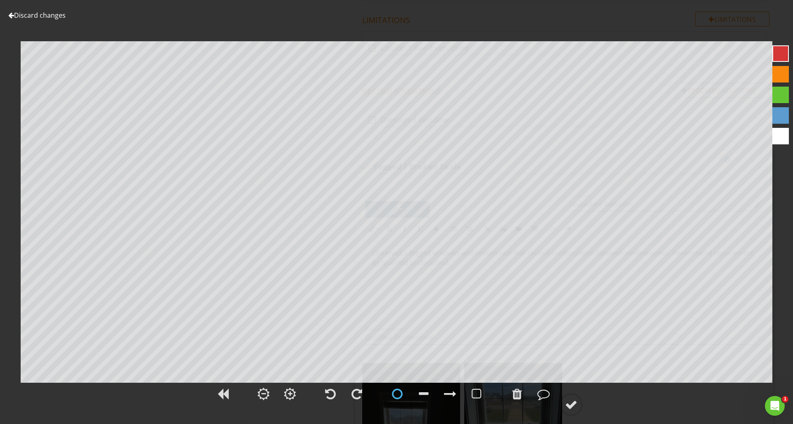
scroll to position [734, 0]
click at [582, 408] on circle at bounding box center [570, 404] width 21 height 21
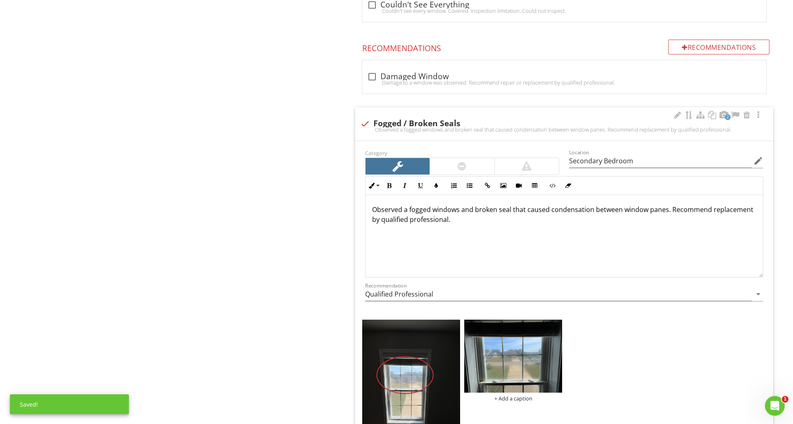
scroll to position [840, 0]
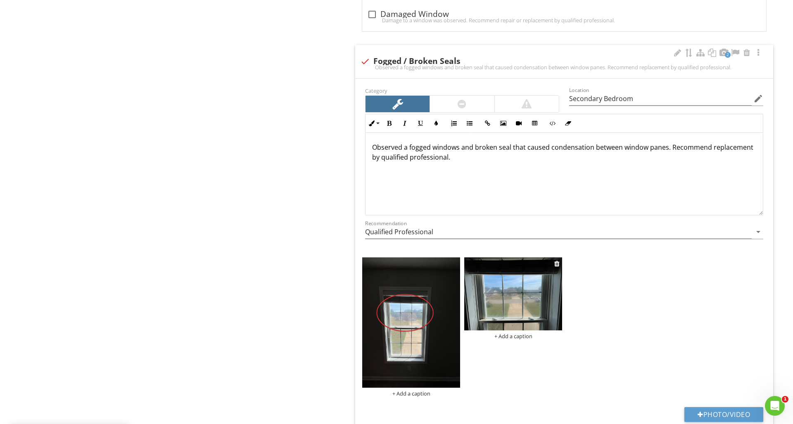
click at [521, 293] on img at bounding box center [513, 294] width 98 height 73
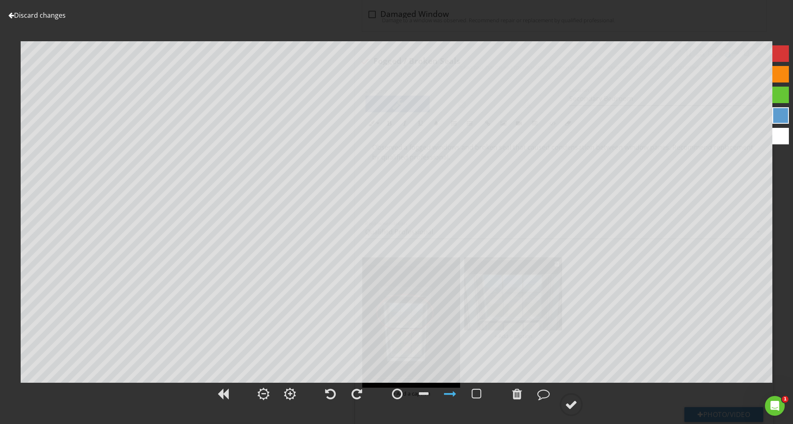
scroll to position [840, 0]
click at [514, 392] on div at bounding box center [517, 394] width 10 height 12
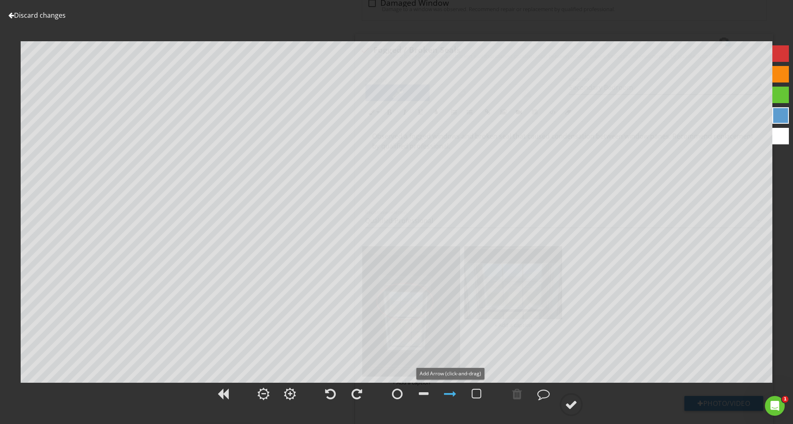
click at [445, 392] on div at bounding box center [450, 394] width 12 height 12
drag, startPoint x: 452, startPoint y: 393, endPoint x: 462, endPoint y: 394, distance: 9.9
click at [453, 393] on div at bounding box center [450, 394] width 12 height 12
click at [54, 17] on link "Discard changes" at bounding box center [36, 15] width 57 height 9
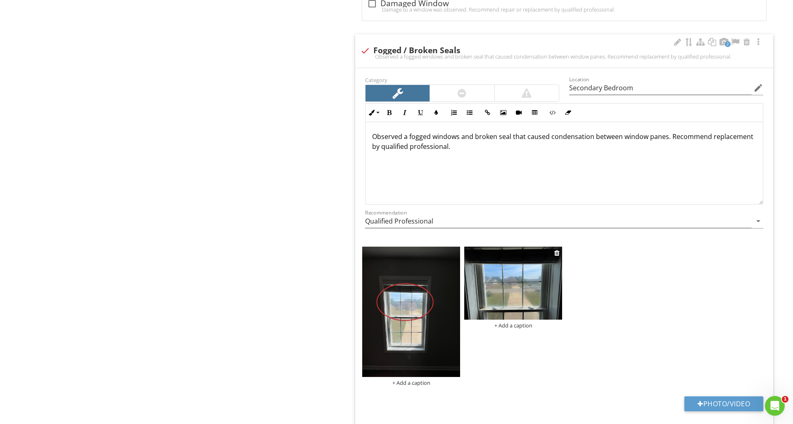
click at [476, 279] on img at bounding box center [513, 283] width 98 height 73
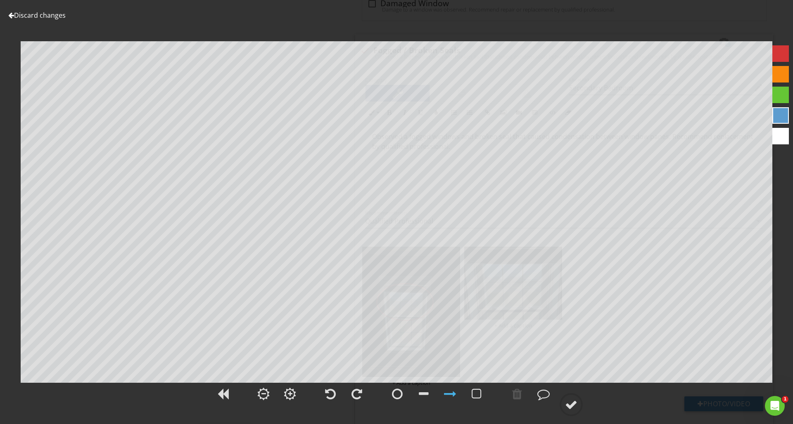
click at [773, 60] on div at bounding box center [780, 53] width 17 height 17
click at [574, 396] on circle at bounding box center [570, 404] width 21 height 21
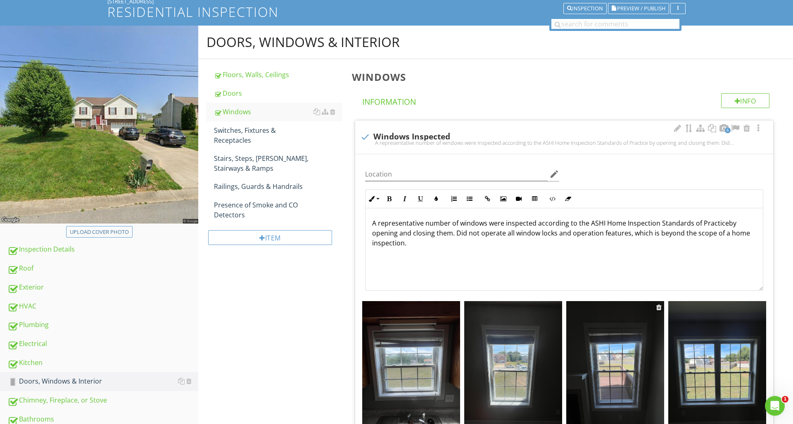
scroll to position [44, 0]
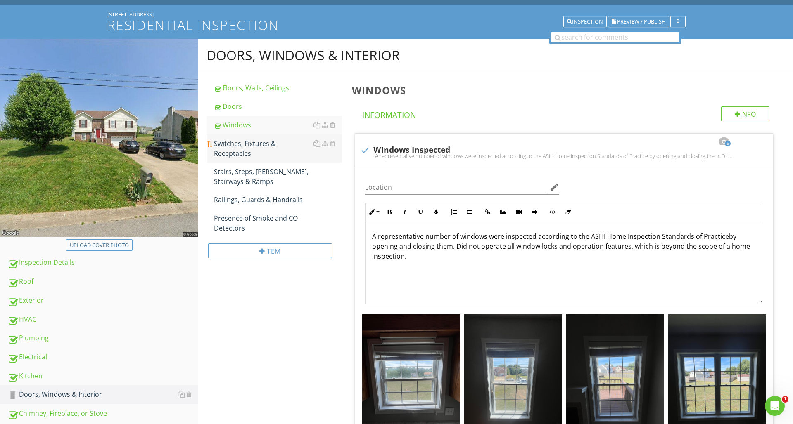
click at [271, 147] on div "Switches, Fixtures & Receptacles" at bounding box center [278, 149] width 128 height 20
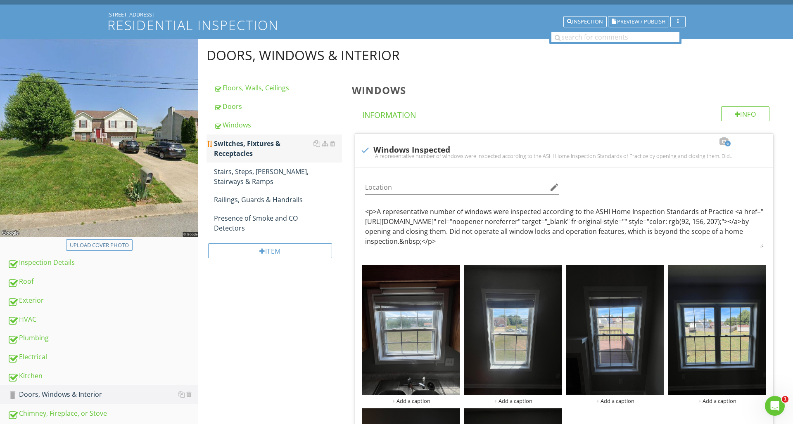
click at [271, 147] on div "Switches, Fixtures & Receptacles" at bounding box center [278, 149] width 128 height 20
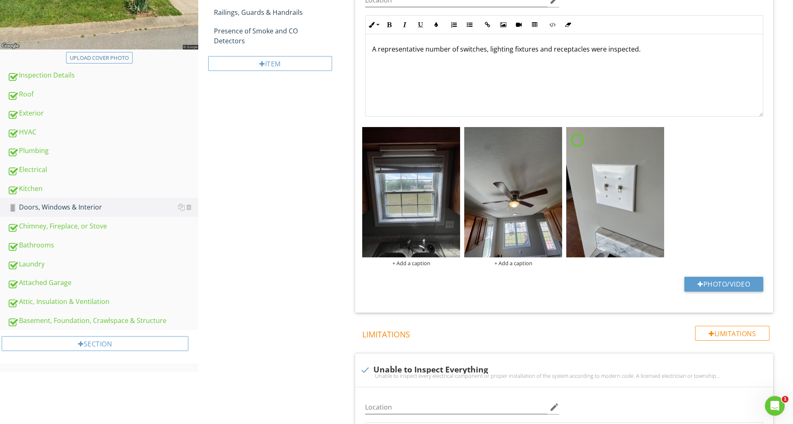
scroll to position [234, 0]
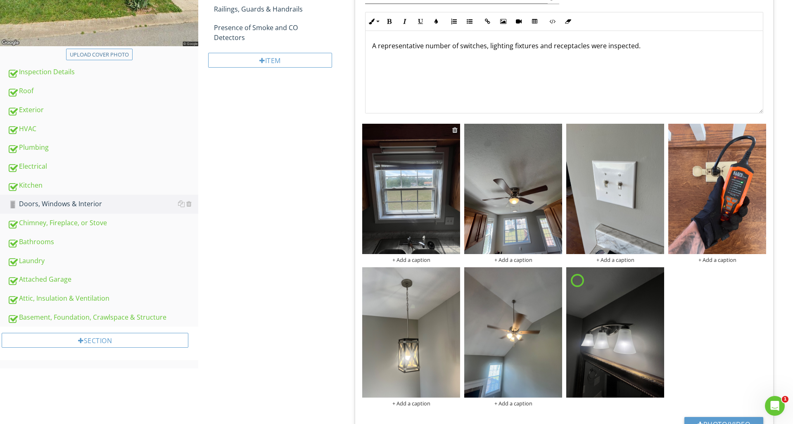
click at [455, 131] on div at bounding box center [454, 130] width 5 height 7
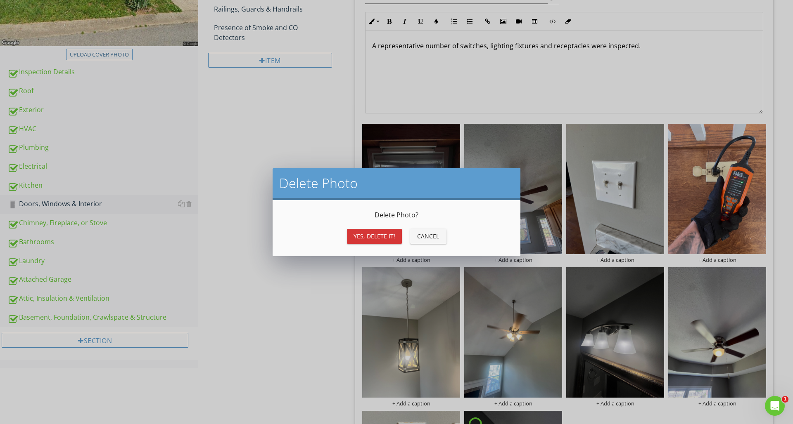
click at [388, 234] on div "Yes, Delete it!" at bounding box center [374, 236] width 42 height 9
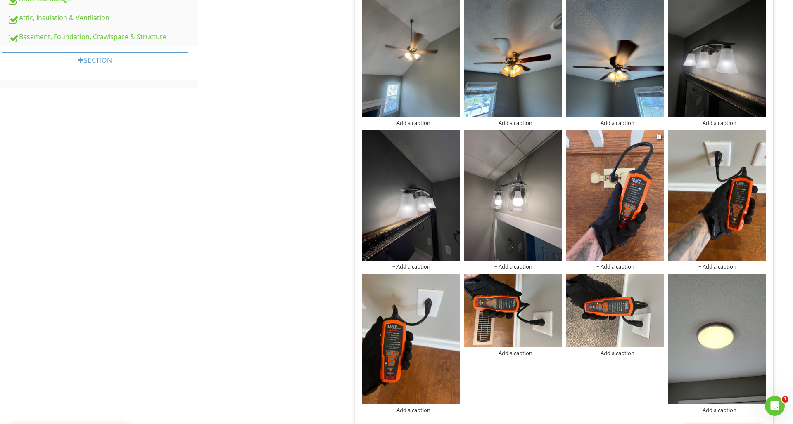
scroll to position [514, 0]
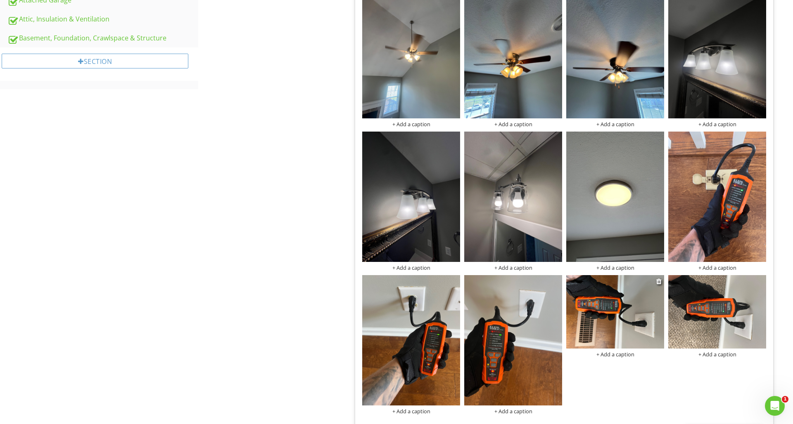
click at [607, 303] on img at bounding box center [615, 311] width 98 height 73
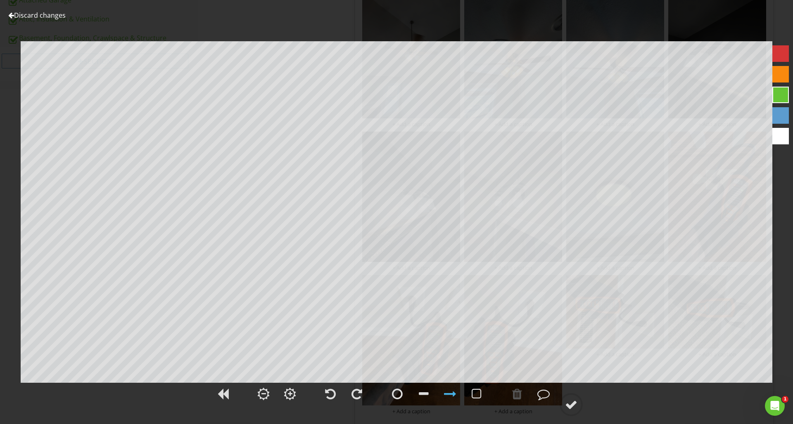
scroll to position [514, 0]
click at [336, 400] on div at bounding box center [330, 394] width 21 height 21
click at [574, 410] on div at bounding box center [571, 405] width 12 height 12
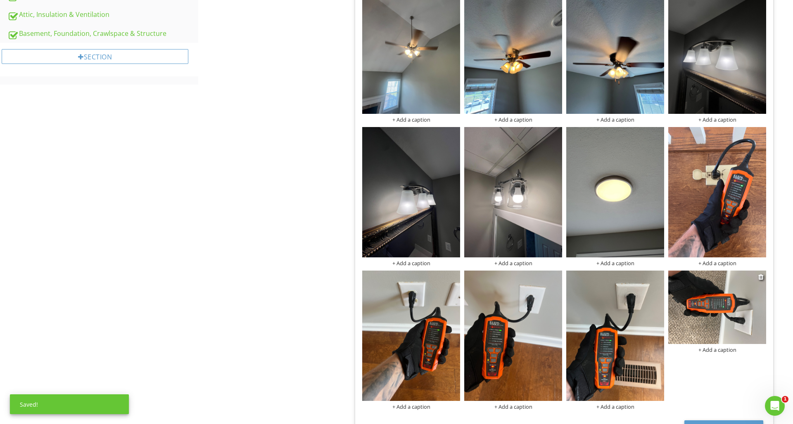
click at [682, 347] on div "+ Add a caption" at bounding box center [717, 312] width 98 height 83
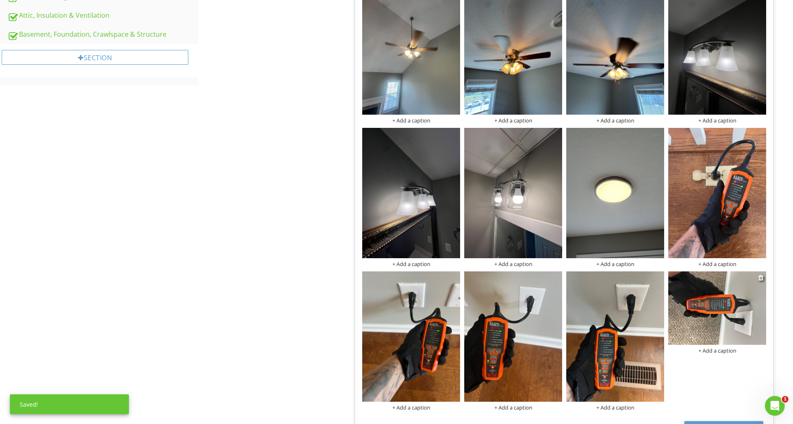
click at [683, 343] on img at bounding box center [717, 308] width 98 height 73
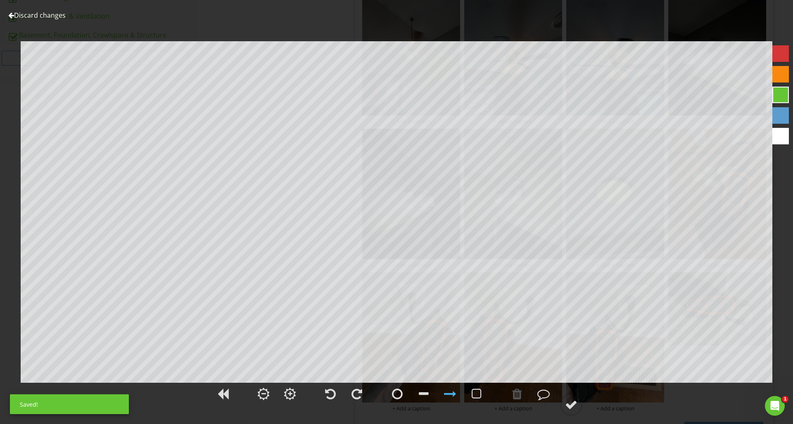
scroll to position [517, 0]
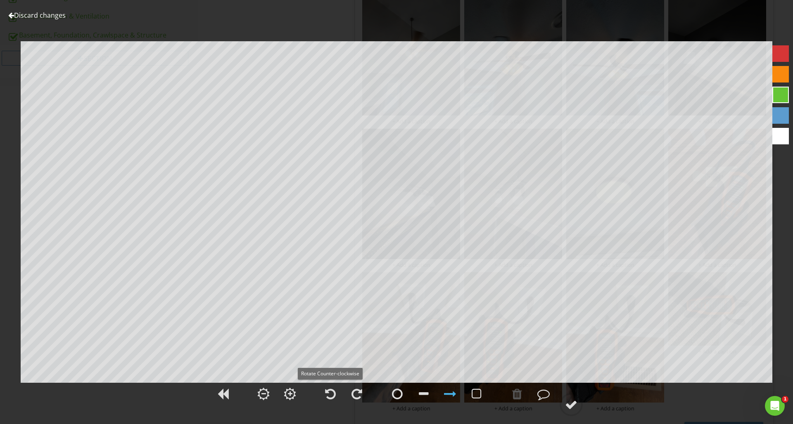
drag, startPoint x: 332, startPoint y: 395, endPoint x: 341, endPoint y: 394, distance: 8.8
click at [332, 395] on div at bounding box center [330, 394] width 11 height 12
click at [569, 407] on div at bounding box center [571, 405] width 12 height 12
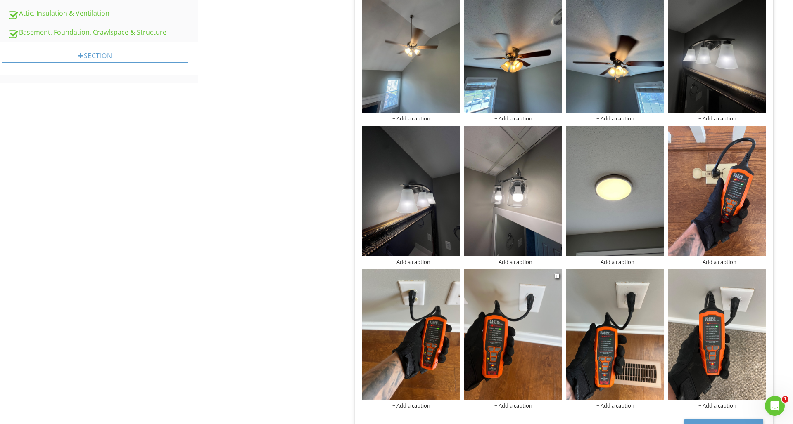
scroll to position [519, 0]
click at [453, 276] on div at bounding box center [454, 276] width 5 height 7
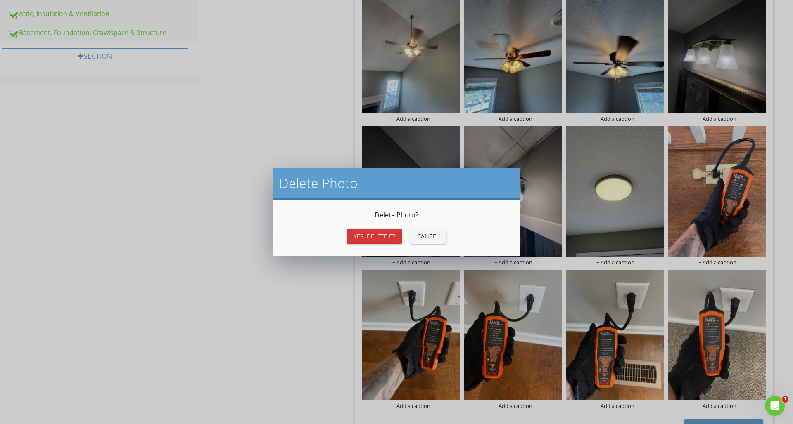
click at [350, 239] on button "Yes, Delete it!" at bounding box center [374, 236] width 55 height 15
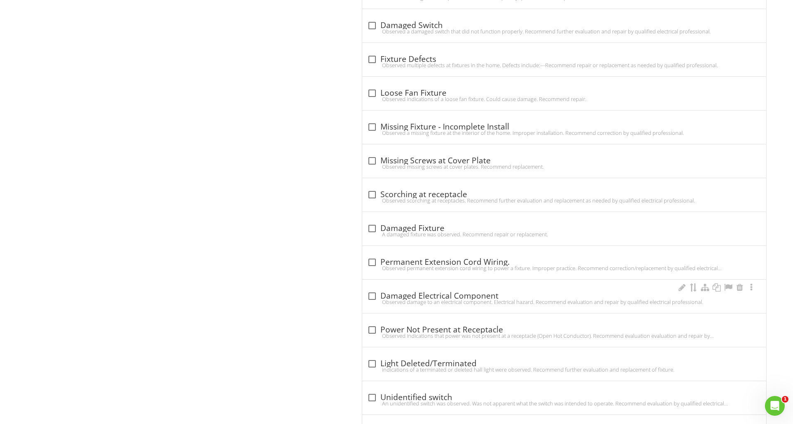
scroll to position [1535, 0]
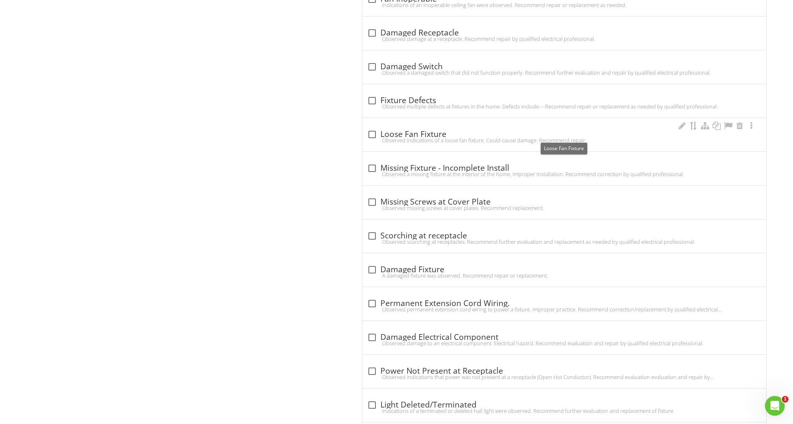
click at [373, 133] on div at bounding box center [372, 135] width 14 height 14
checkbox input "true"
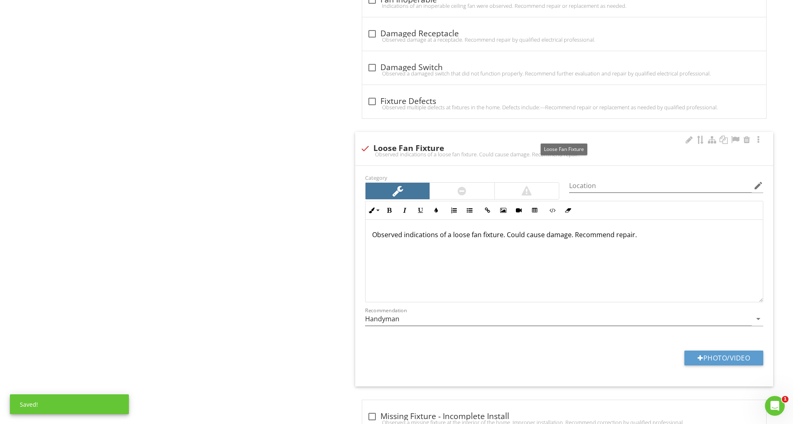
scroll to position [1535, 0]
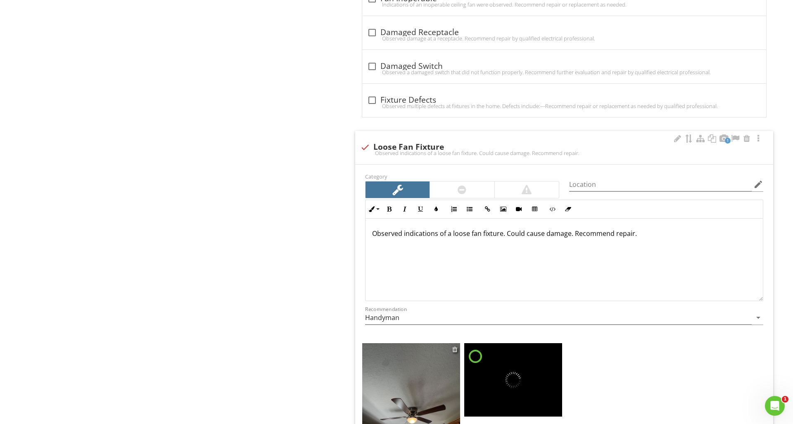
click at [453, 348] on div at bounding box center [454, 349] width 5 height 7
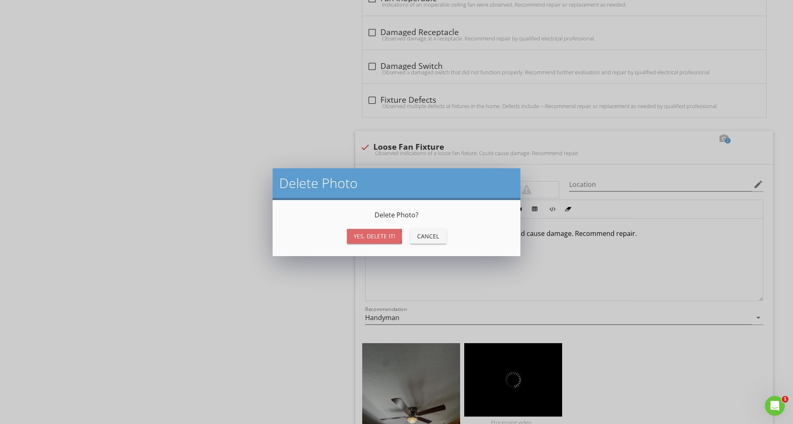
click at [373, 243] on button "Yes, Delete it!" at bounding box center [374, 236] width 55 height 15
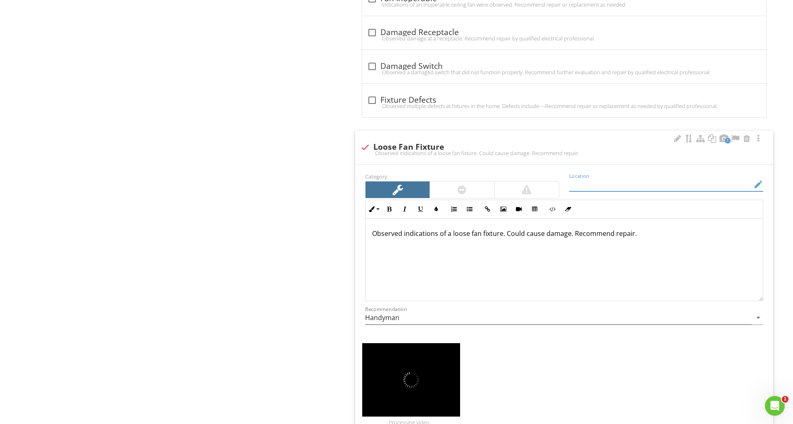
click at [586, 178] on input "Location" at bounding box center [660, 185] width 182 height 14
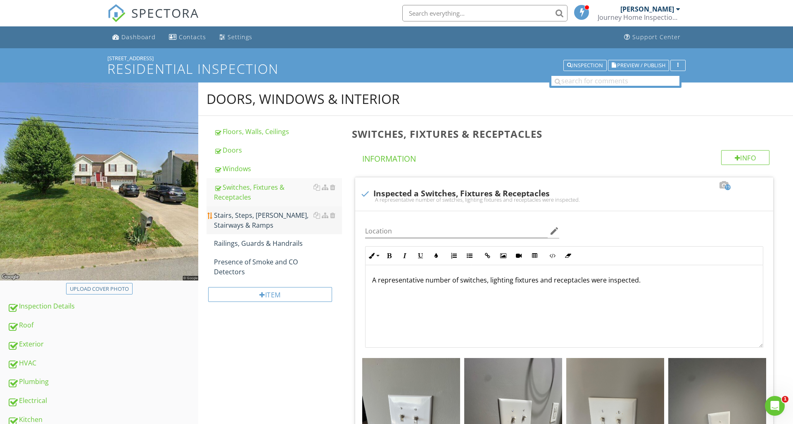
scroll to position [0, 0]
type input "Kitchen"
click at [254, 220] on div "Stairs, Steps, [PERSON_NAME], Stairways & Ramps" at bounding box center [278, 221] width 128 height 20
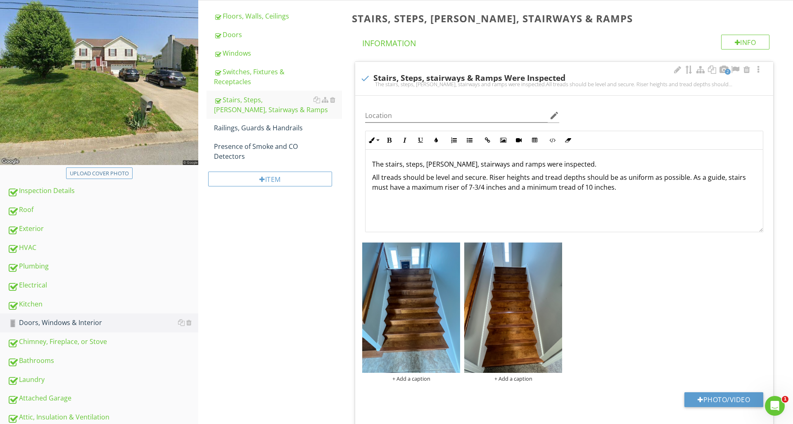
scroll to position [116, 0]
click at [234, 124] on div "Railings, Guards & Handrails" at bounding box center [278, 128] width 128 height 10
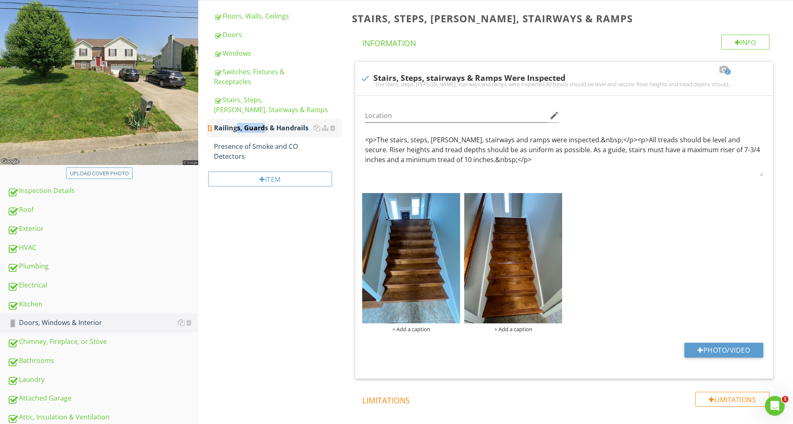
click at [234, 124] on div "Railings, Guards & Handrails" at bounding box center [278, 128] width 128 height 10
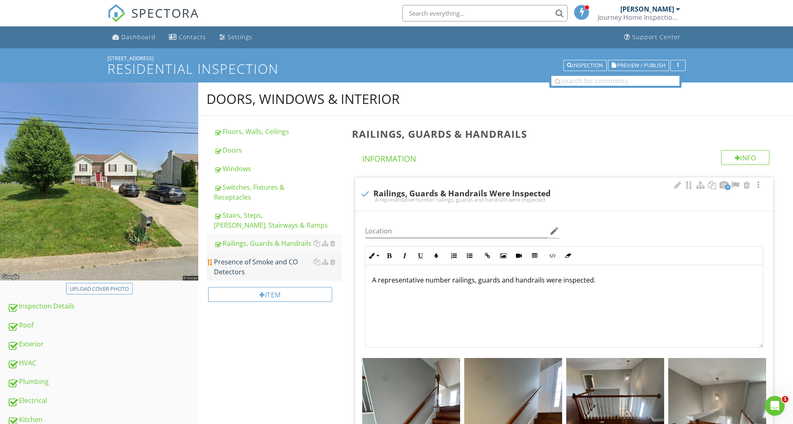
click at [262, 270] on div "Presence of Smoke and CO Detectors" at bounding box center [278, 267] width 128 height 20
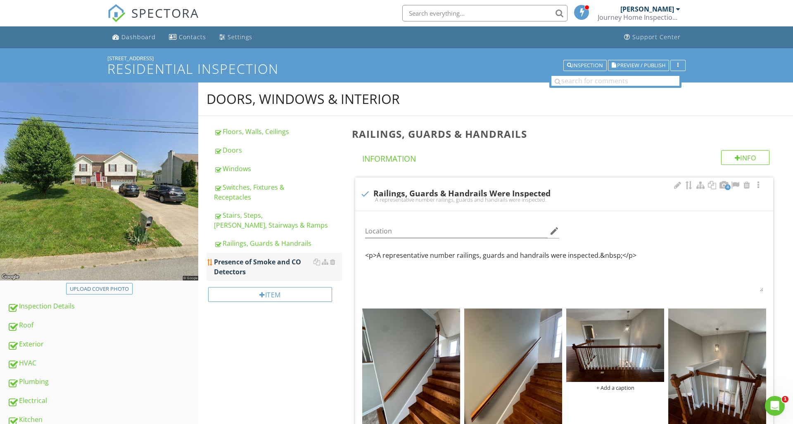
click at [262, 270] on div "Presence of Smoke and CO Detectors" at bounding box center [278, 267] width 128 height 20
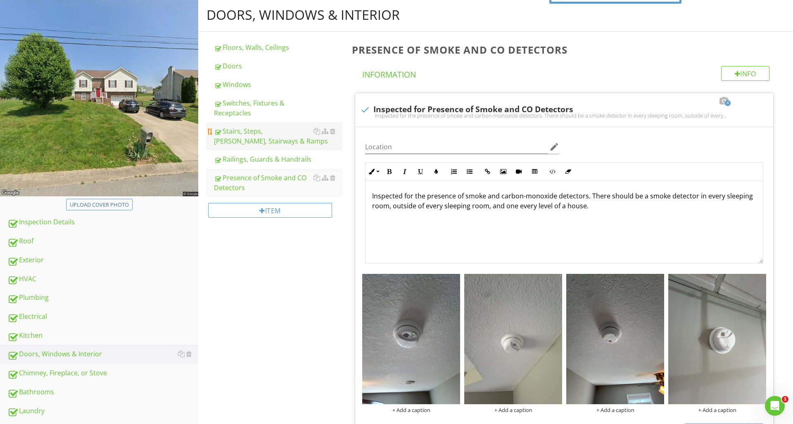
click at [267, 137] on div "Stairs, Steps, [PERSON_NAME], Stairways & Ramps" at bounding box center [278, 136] width 128 height 20
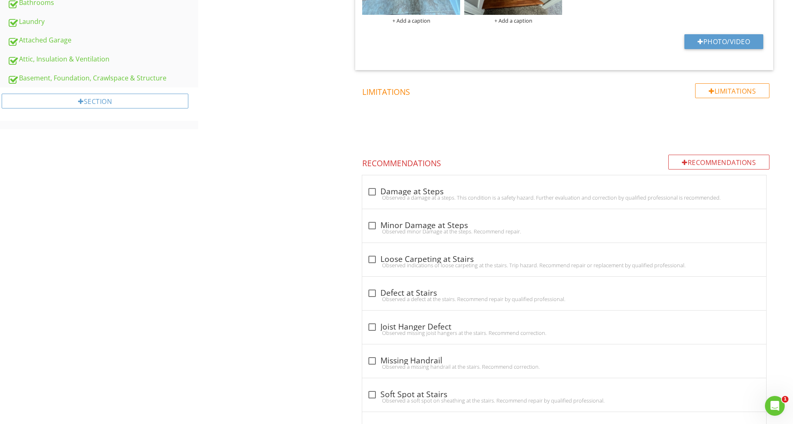
scroll to position [475, 0]
click at [372, 221] on div at bounding box center [372, 225] width 14 height 14
checkbox input "true"
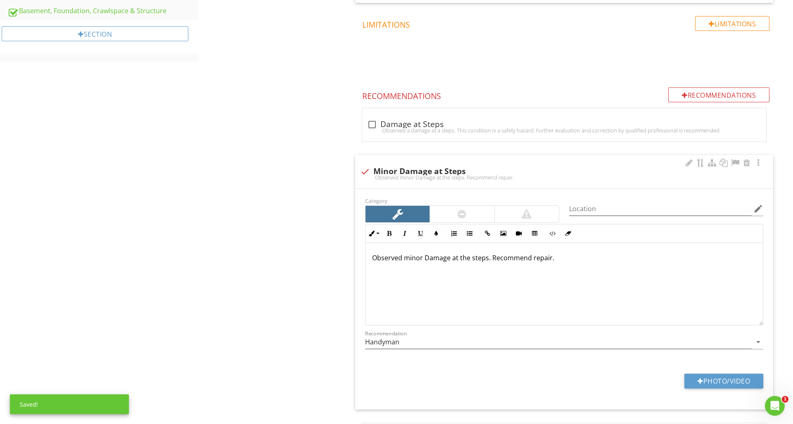
scroll to position [569, 0]
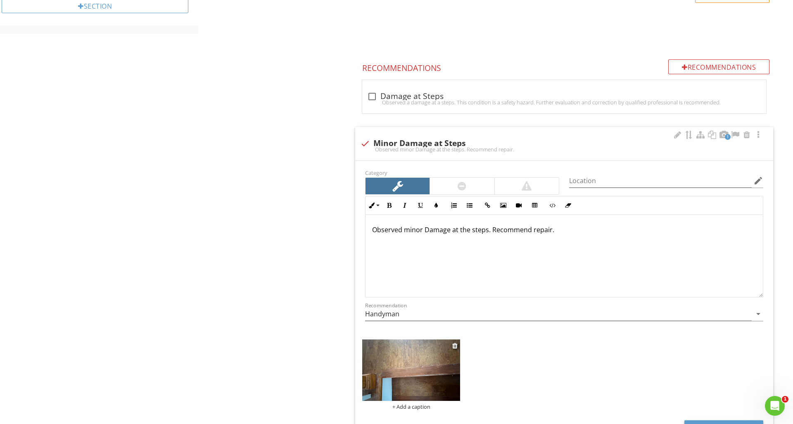
click at [434, 350] on img at bounding box center [411, 371] width 98 height 62
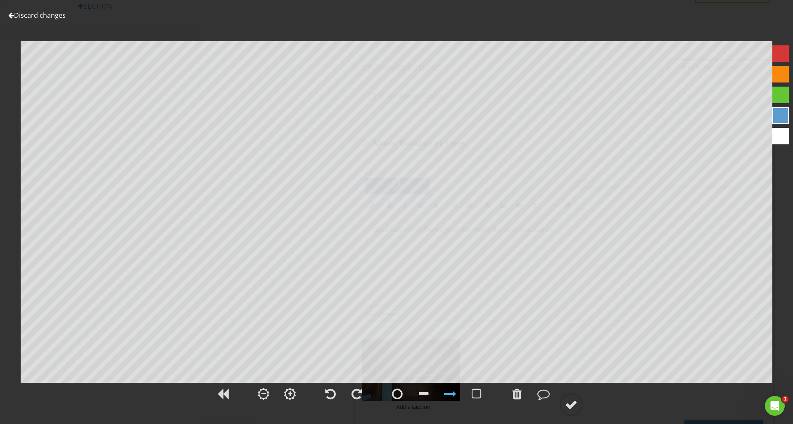
click at [777, 51] on div at bounding box center [780, 53] width 17 height 17
click at [569, 402] on div at bounding box center [571, 405] width 12 height 12
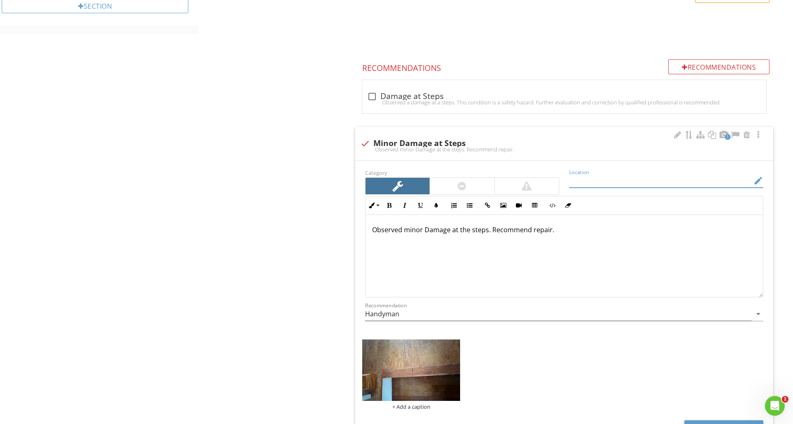
click at [586, 180] on input "Location" at bounding box center [660, 181] width 182 height 14
click at [759, 180] on icon "edit" at bounding box center [758, 181] width 10 height 10
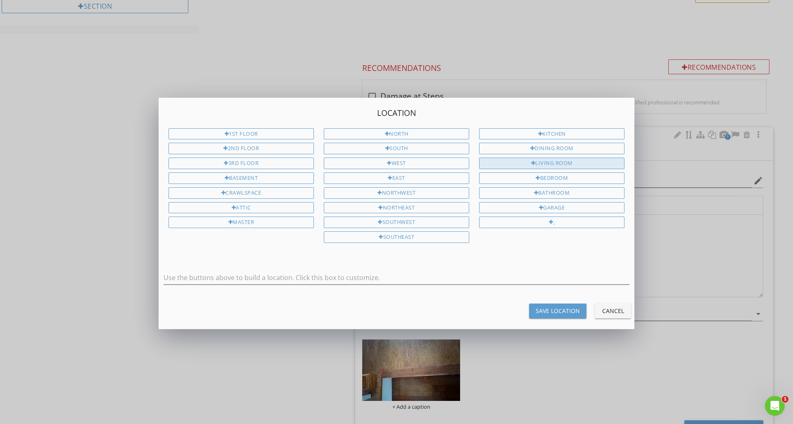
click at [564, 165] on div "Living Room" at bounding box center [551, 164] width 145 height 12
type input "Living Room"
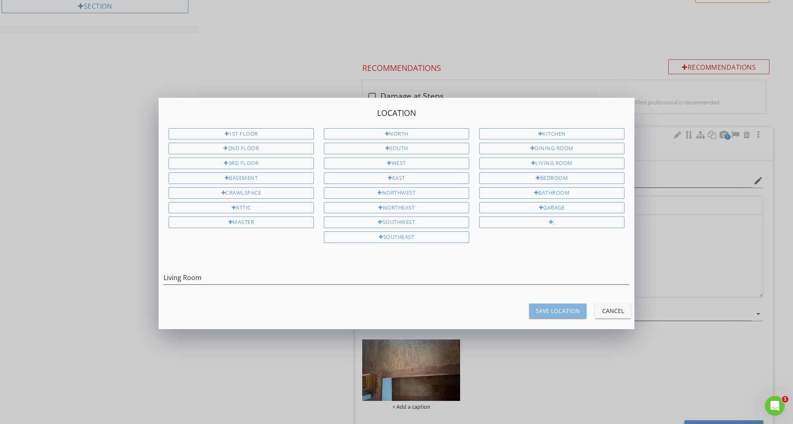
click at [552, 310] on div "Save Location" at bounding box center [557, 311] width 44 height 9
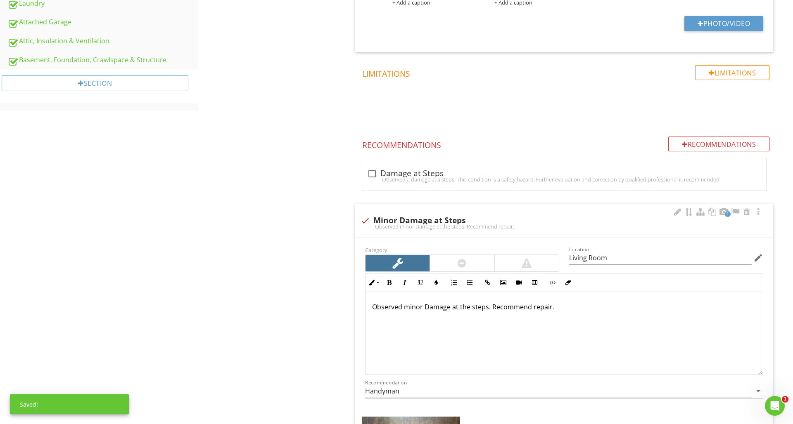
scroll to position [435, 0]
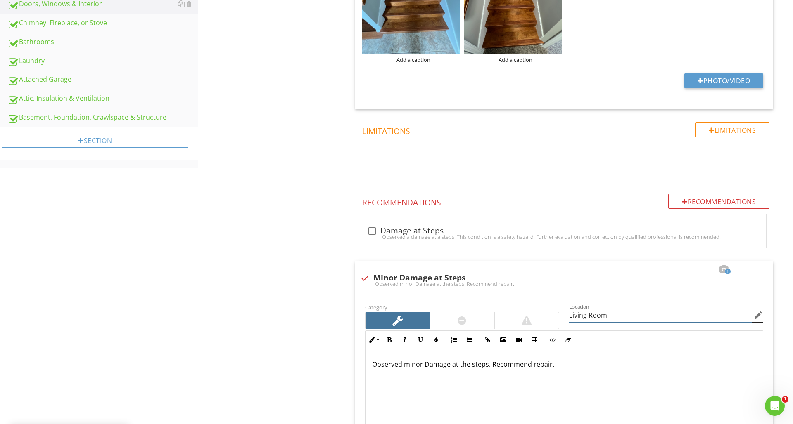
click at [623, 318] on input "Living Room" at bounding box center [660, 316] width 182 height 14
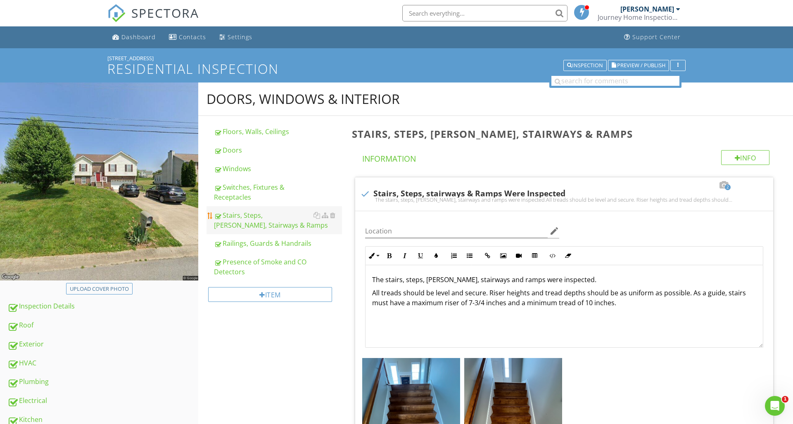
scroll to position [0, 0]
type input "Living Room steps"
click at [663, 63] on span "Preview / Publish" at bounding box center [641, 65] width 48 height 5
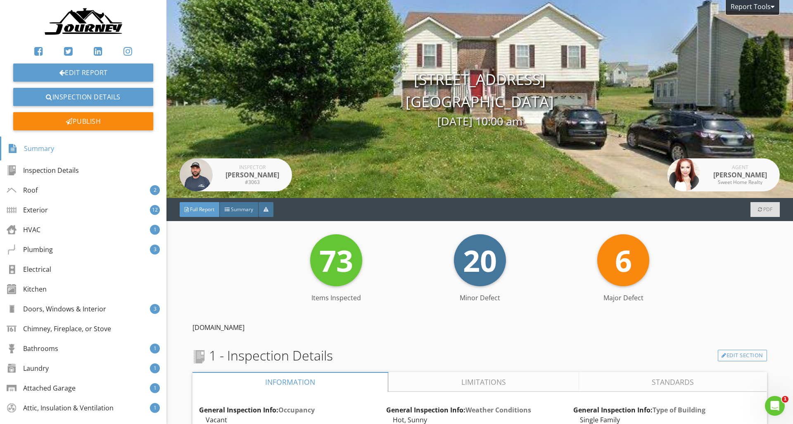
scroll to position [1, 0]
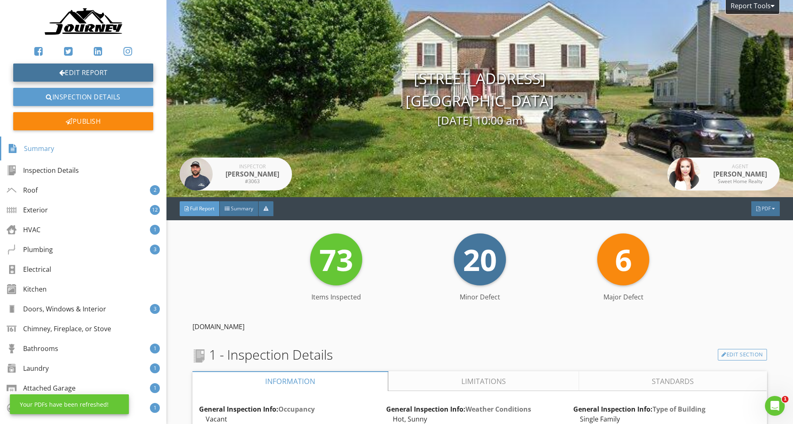
click at [139, 79] on link "Edit Report" at bounding box center [83, 73] width 140 height 18
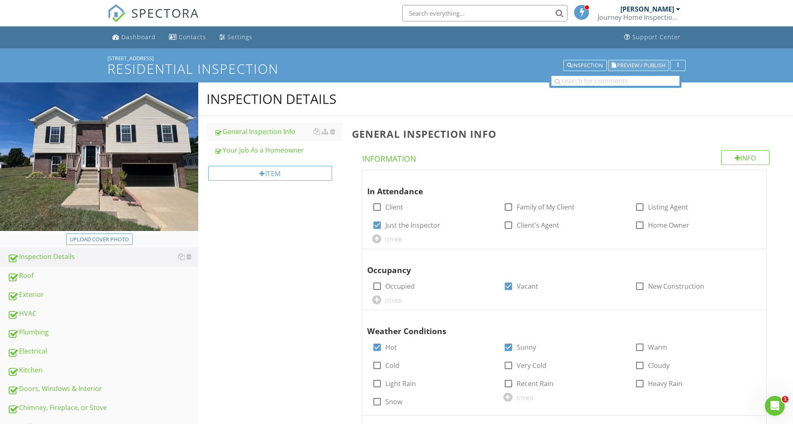
click at [631, 68] on span "Preview / Publish" at bounding box center [641, 65] width 48 height 5
click at [635, 63] on span "Preview / Publish" at bounding box center [641, 65] width 48 height 5
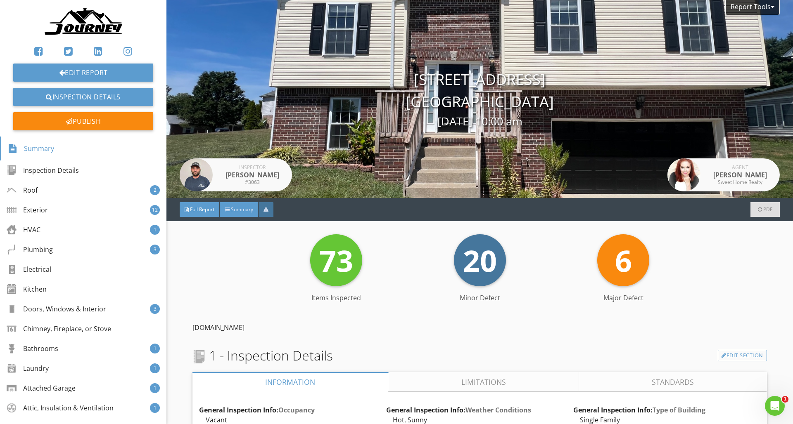
click at [240, 208] on span "Summary" at bounding box center [242, 209] width 22 height 7
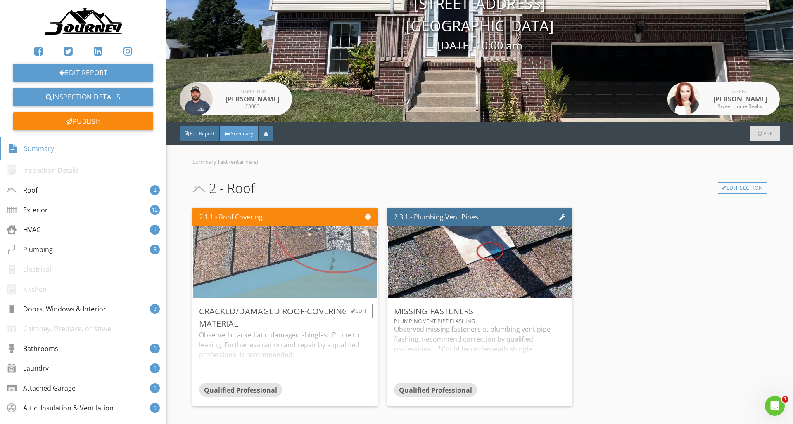
scroll to position [71, 0]
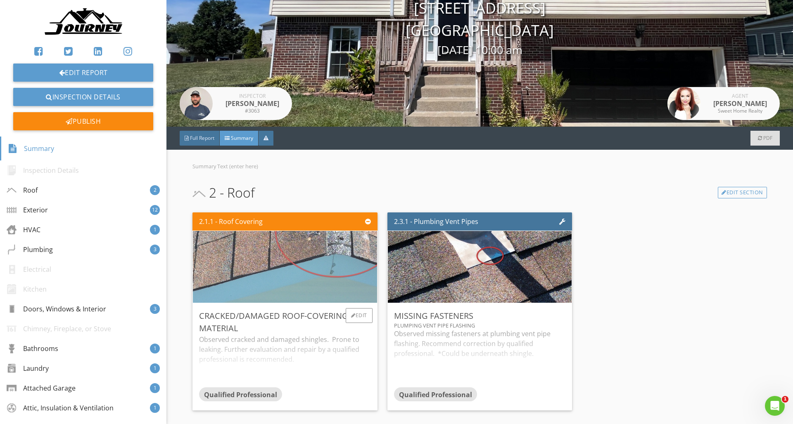
click at [348, 292] on img at bounding box center [285, 268] width 320 height 180
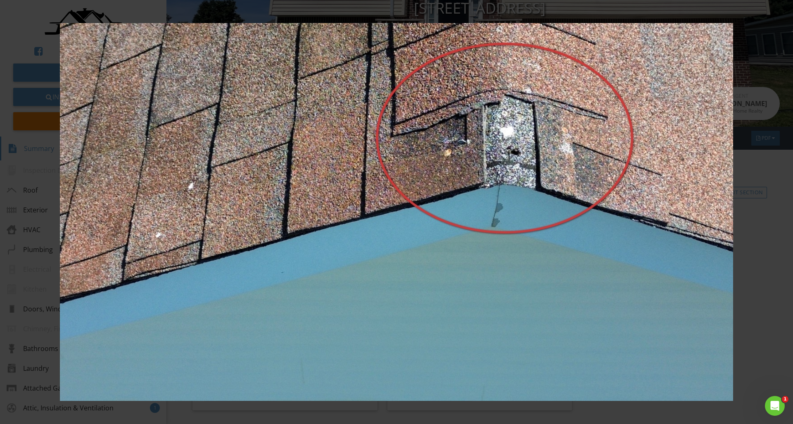
click at [41, 5] on div at bounding box center [396, 212] width 793 height 424
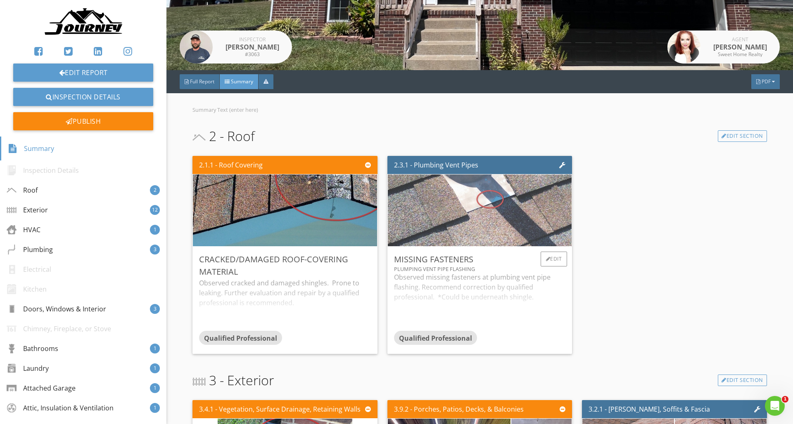
scroll to position [156, 0]
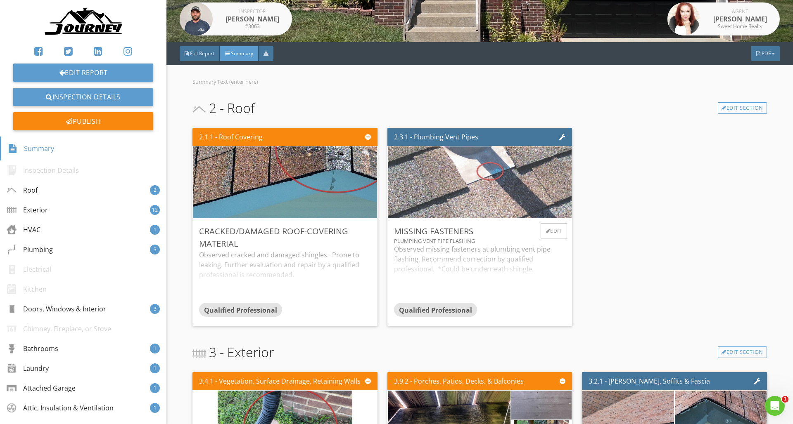
click at [500, 210] on img at bounding box center [480, 183] width 320 height 180
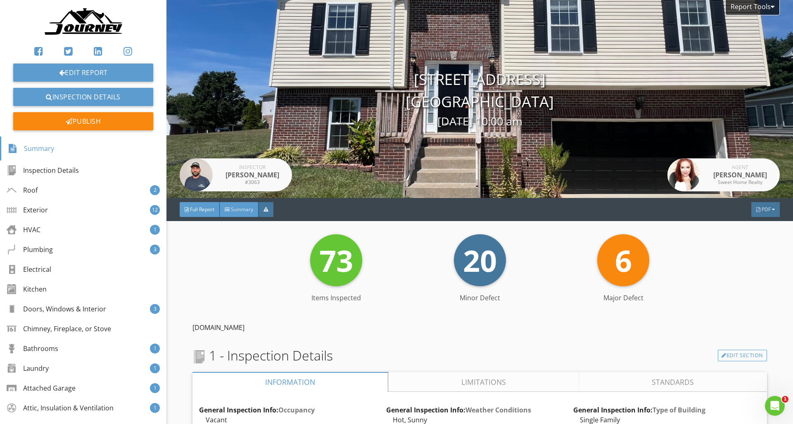
click at [243, 210] on span "Summary" at bounding box center [242, 209] width 22 height 7
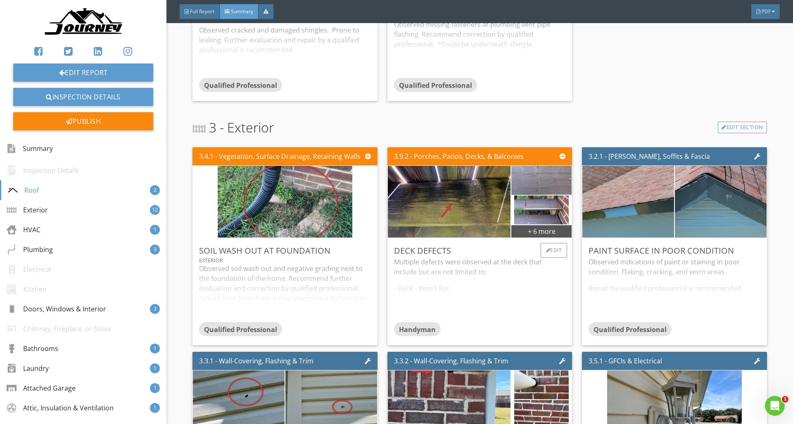
scroll to position [380, 0]
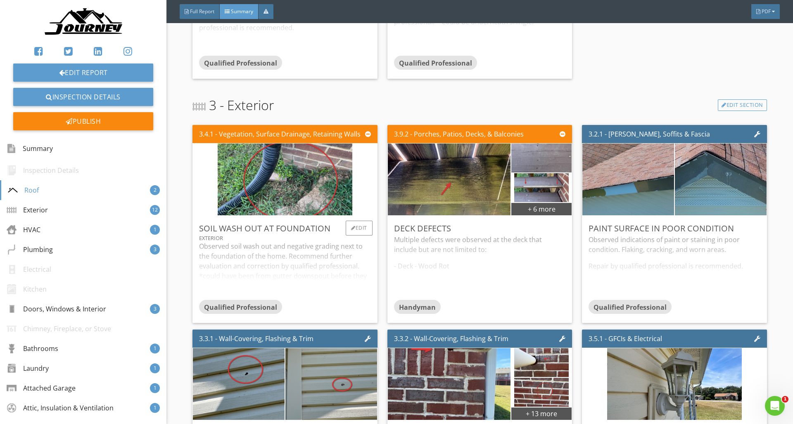
click at [332, 251] on div "Observed soil wash out and negative grading next to the foundation of the home.…" at bounding box center [284, 270] width 171 height 59
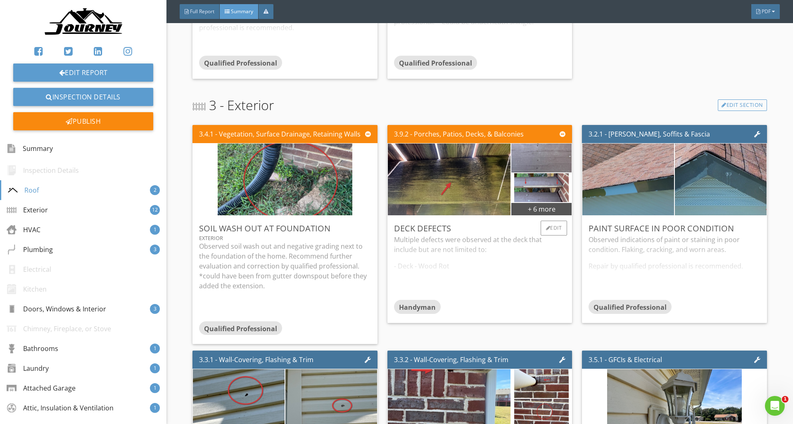
click at [525, 259] on div "Multiple defects were observed at the deck that include but are not limited to:…" at bounding box center [479, 267] width 171 height 65
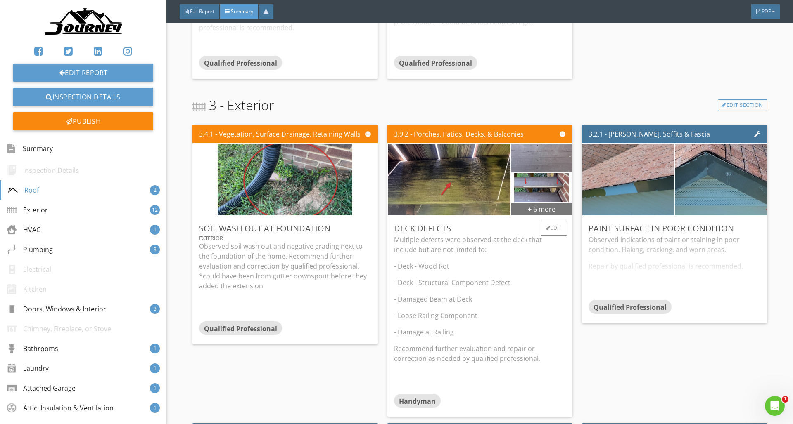
click at [552, 210] on div "+ 6 more" at bounding box center [541, 208] width 60 height 13
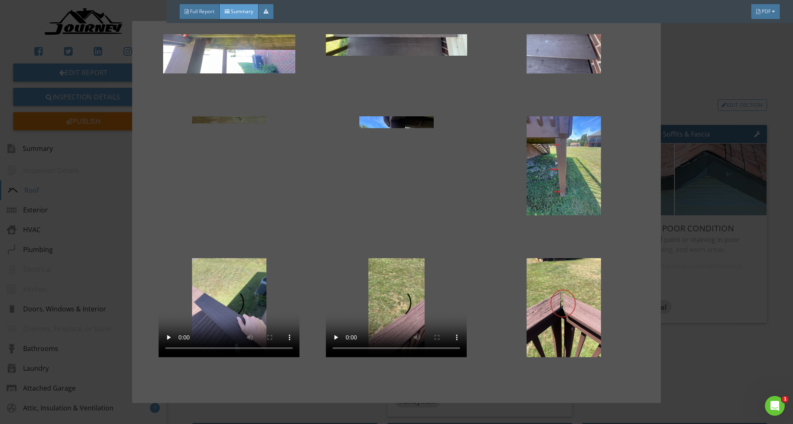
scroll to position [73, 0]
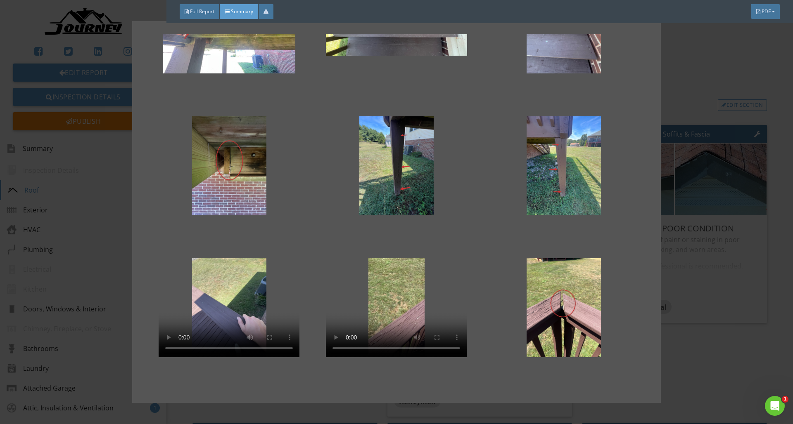
click at [714, 355] on div at bounding box center [396, 212] width 793 height 424
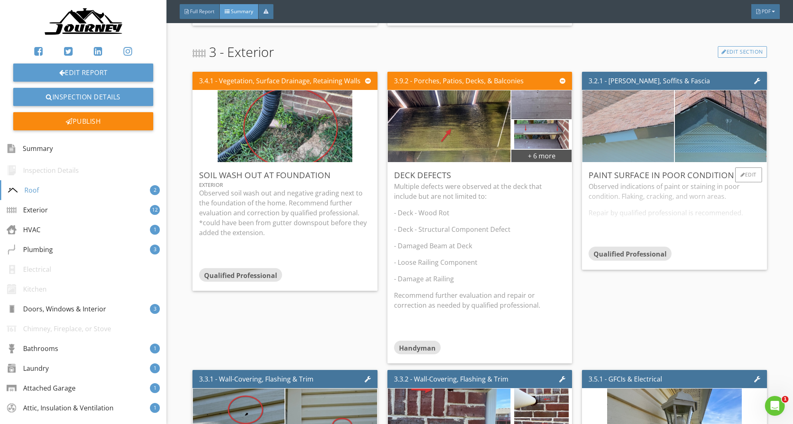
scroll to position [434, 0]
click at [619, 142] on img at bounding box center [628, 126] width 229 height 129
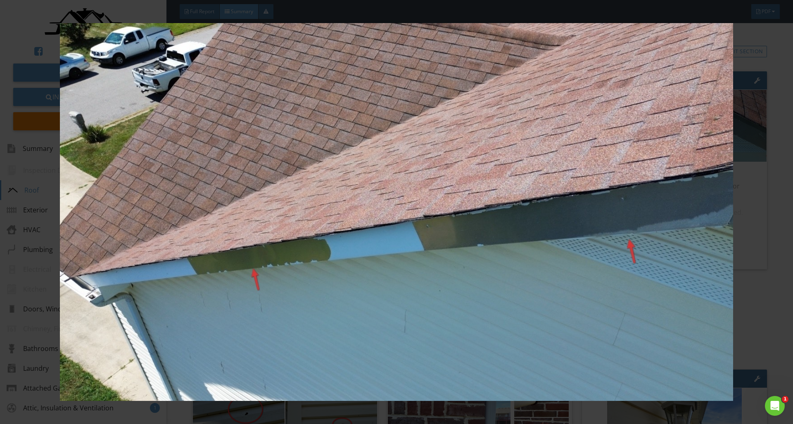
click at [39, 35] on img at bounding box center [396, 212] width 728 height 378
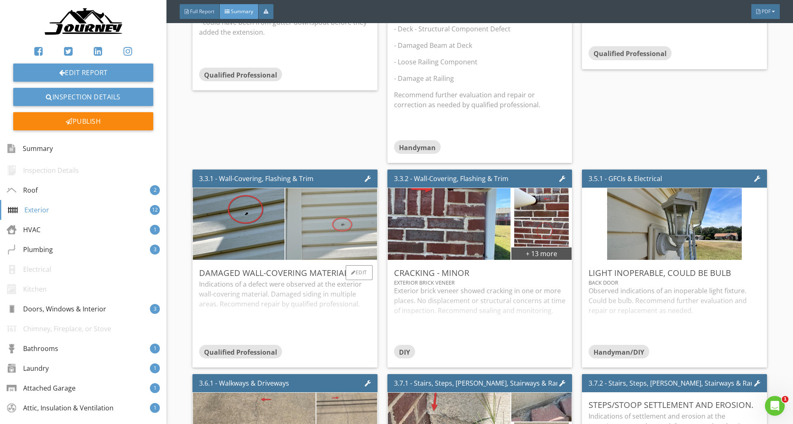
scroll to position [632, 0]
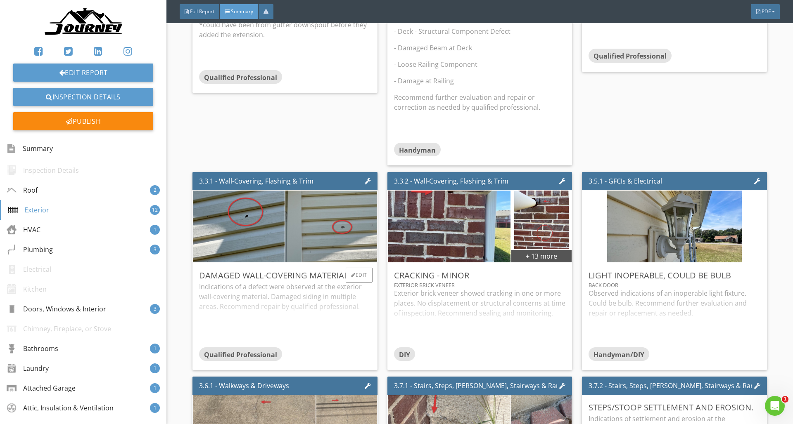
click at [350, 296] on div "Indications of a defect were observed at the exterior wall-covering material. D…" at bounding box center [284, 314] width 171 height 65
click at [490, 293] on div "Exterior brick veneer showed cracking in one or more places. No displacement or…" at bounding box center [479, 318] width 171 height 59
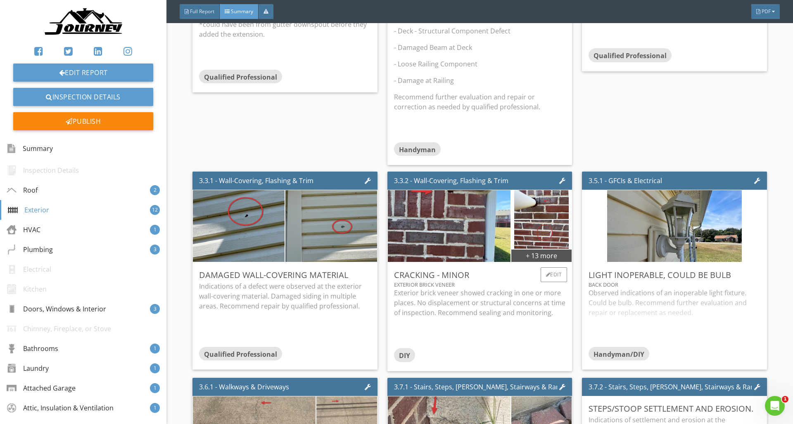
scroll to position [633, 0]
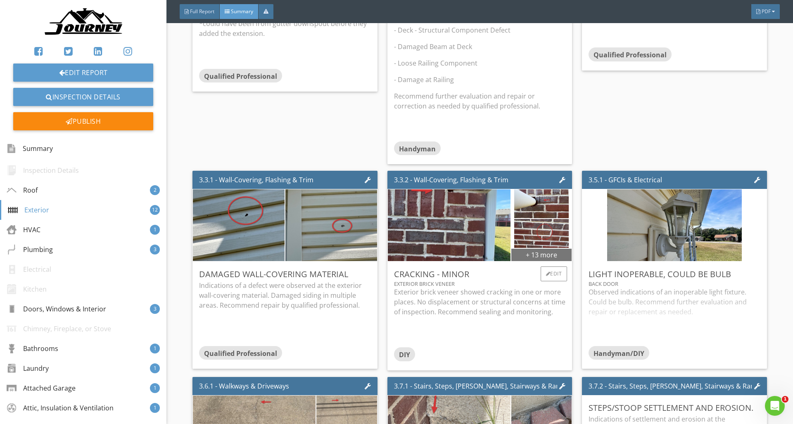
click at [539, 259] on div "+ 13 more" at bounding box center [541, 254] width 60 height 13
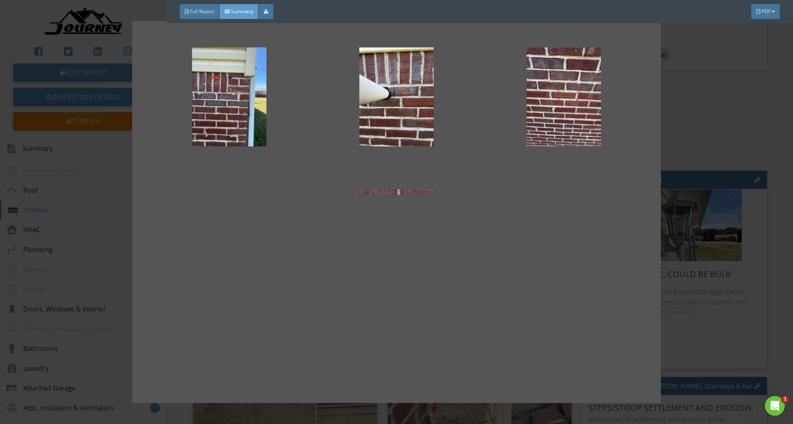
scroll to position [17, 0]
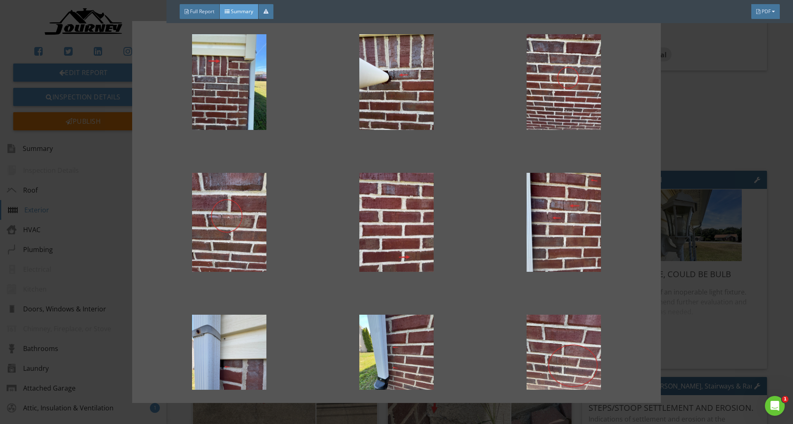
click at [698, 149] on div at bounding box center [396, 212] width 793 height 424
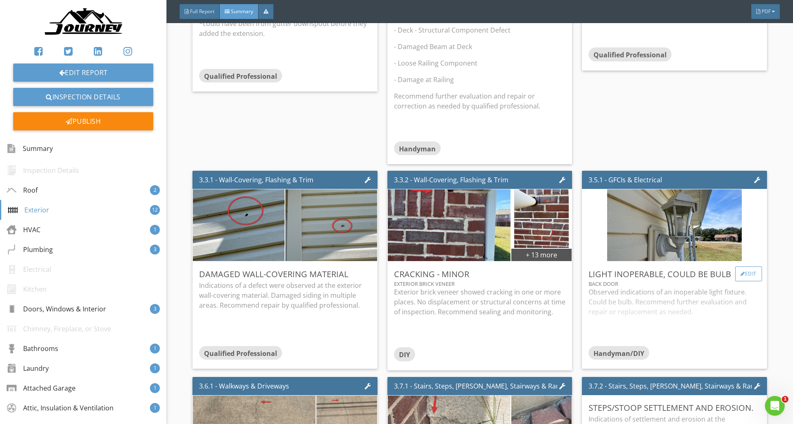
click at [753, 272] on div "Edit" at bounding box center [748, 274] width 27 height 15
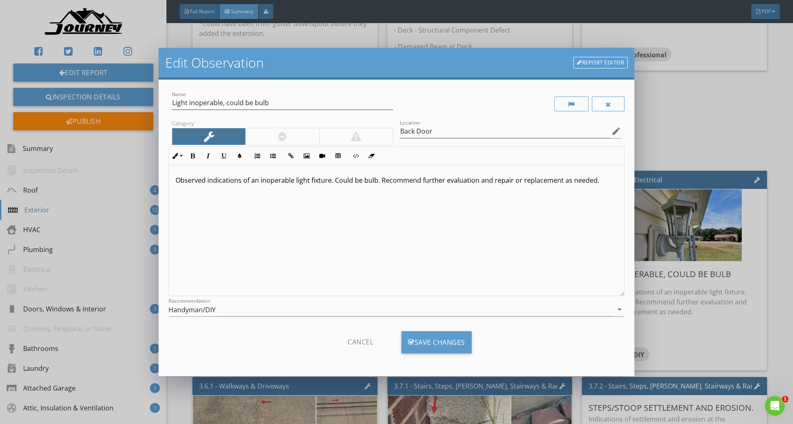
click at [605, 66] on link "Report Editor" at bounding box center [600, 63] width 54 height 12
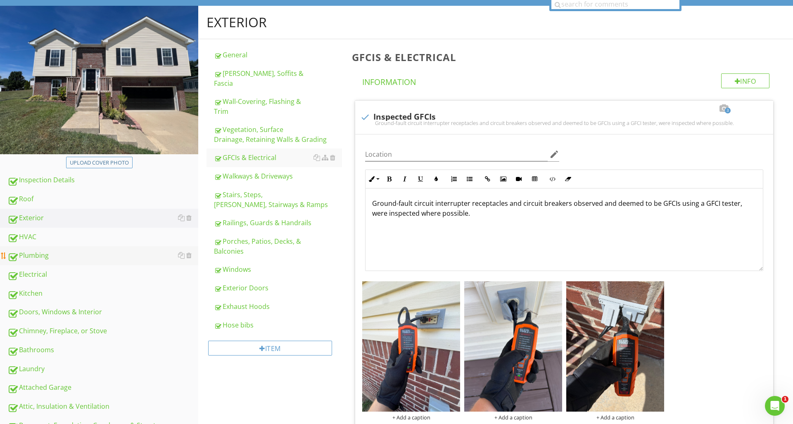
scroll to position [77, 0]
click at [77, 292] on div "Kitchen" at bounding box center [102, 293] width 191 height 11
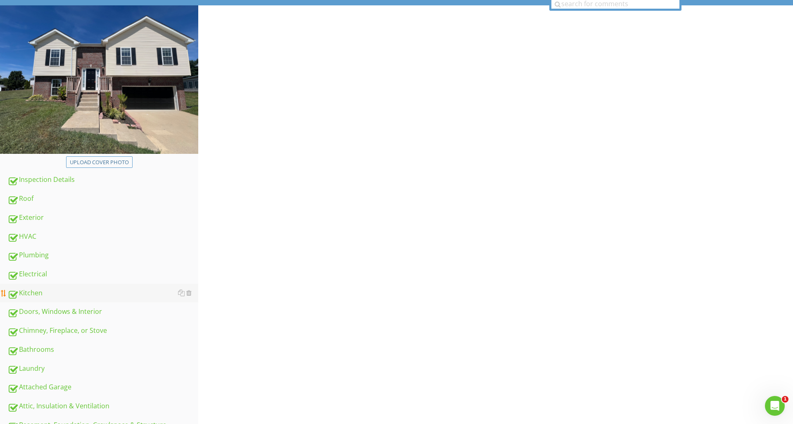
click at [77, 292] on div "Kitchen" at bounding box center [102, 293] width 191 height 11
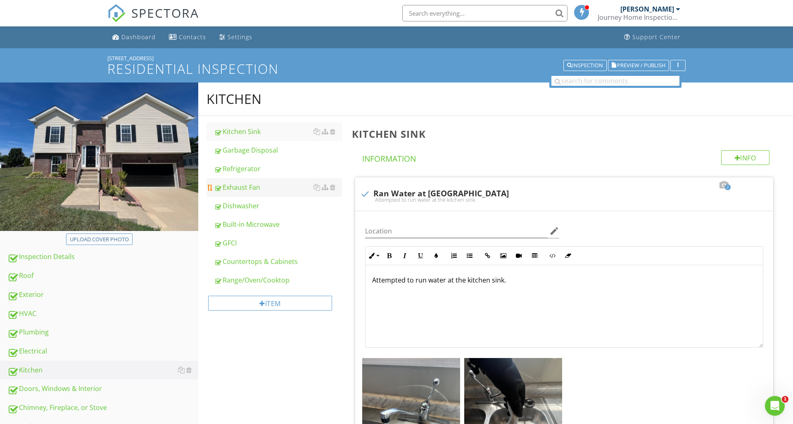
click at [232, 187] on div "Exhaust Fan" at bounding box center [278, 187] width 128 height 10
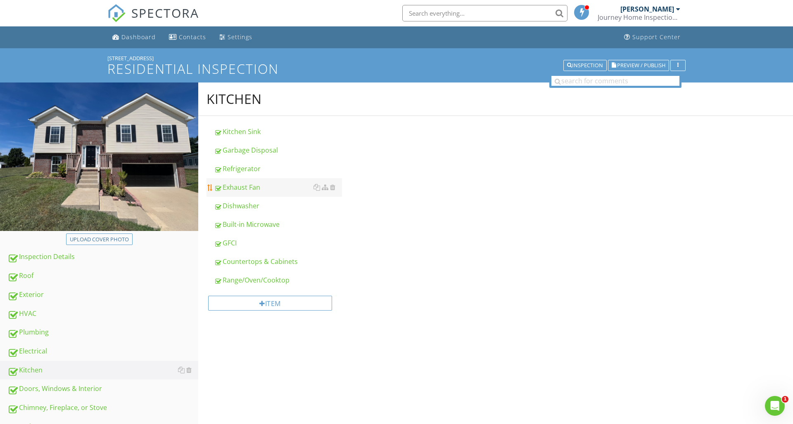
click at [232, 187] on div "Exhaust Fan" at bounding box center [278, 187] width 128 height 10
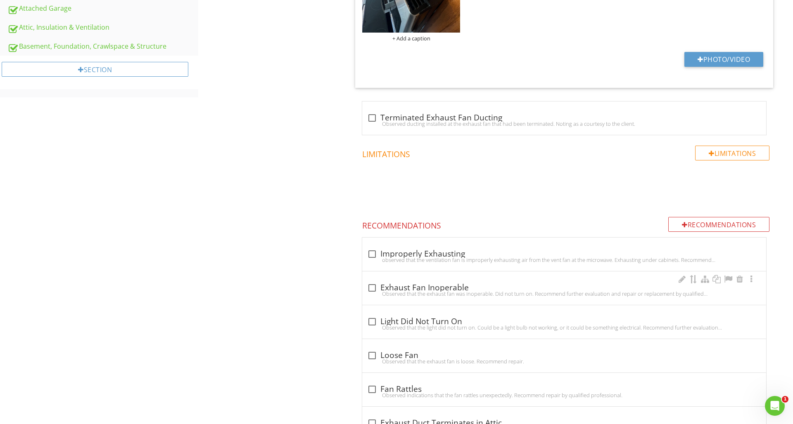
scroll to position [457, 0]
click at [374, 320] on div at bounding box center [372, 322] width 14 height 14
checkbox input "true"
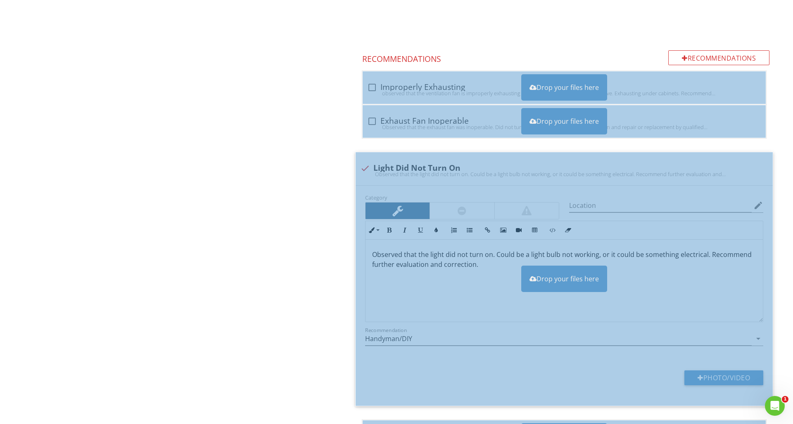
scroll to position [662, 0]
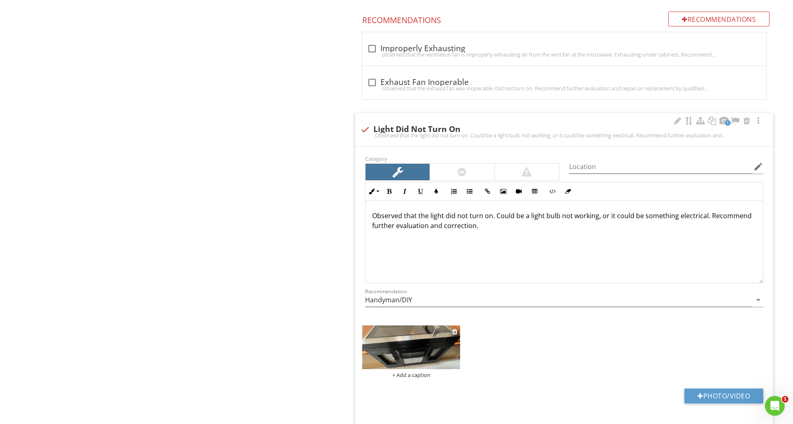
click at [446, 338] on img at bounding box center [411, 348] width 98 height 44
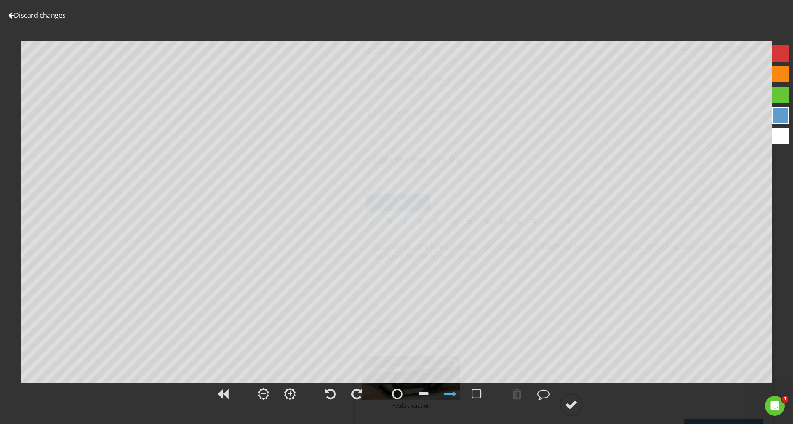
scroll to position [608, 0]
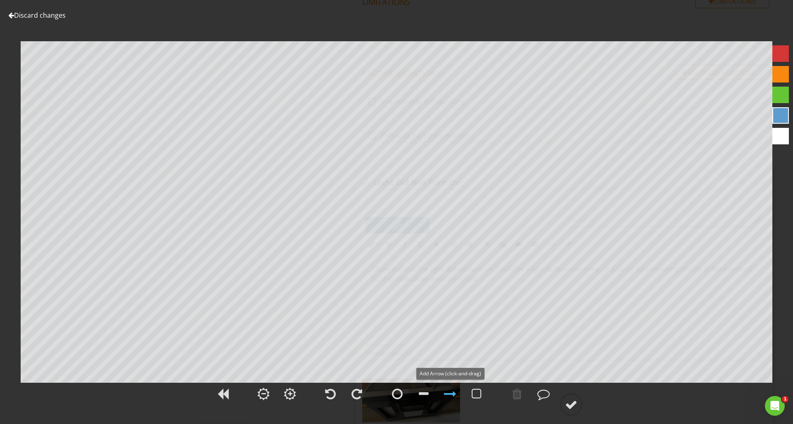
click at [448, 396] on div at bounding box center [450, 394] width 12 height 12
click at [449, 396] on div at bounding box center [450, 394] width 12 height 12
click at [779, 58] on div at bounding box center [780, 53] width 17 height 17
click at [569, 406] on div at bounding box center [571, 405] width 12 height 12
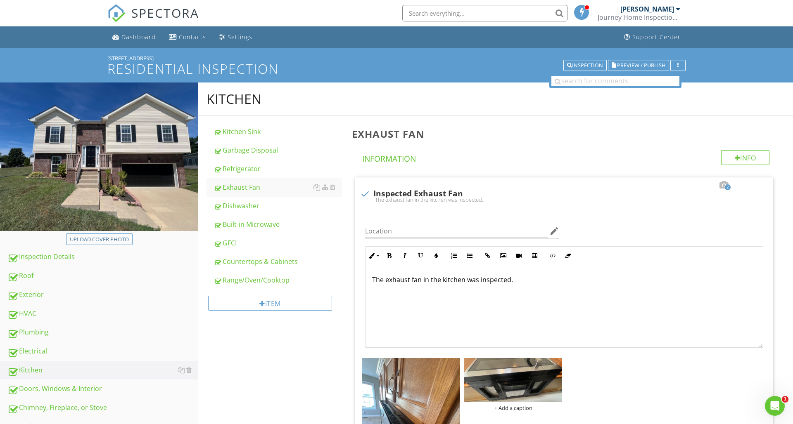
scroll to position [0, 0]
click at [633, 66] on span "Preview / Publish" at bounding box center [641, 65] width 48 height 5
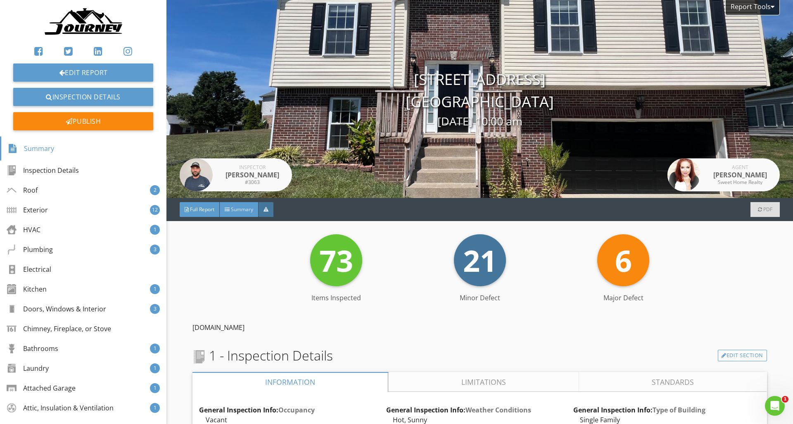
click at [238, 211] on span "Summary" at bounding box center [242, 209] width 22 height 7
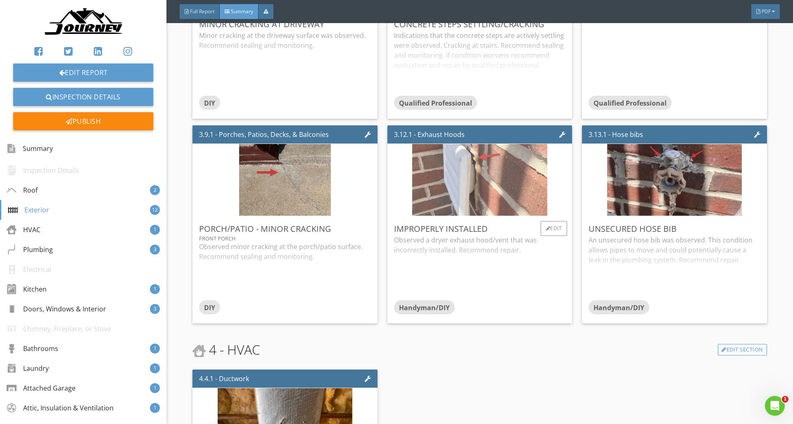
scroll to position [997, 0]
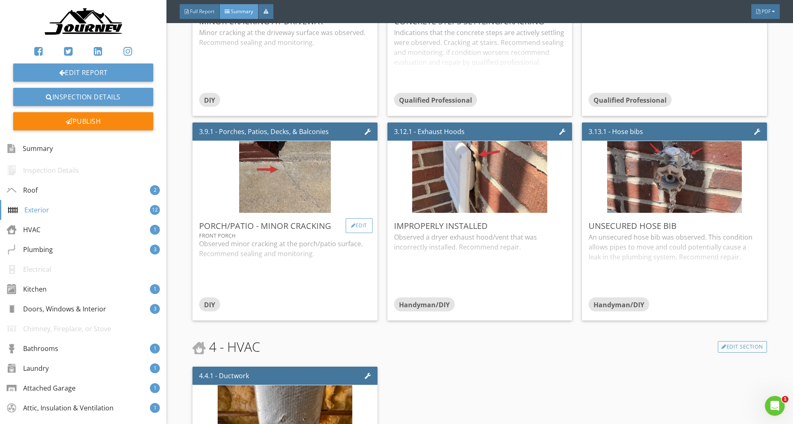
click at [357, 227] on div "Edit" at bounding box center [359, 225] width 27 height 15
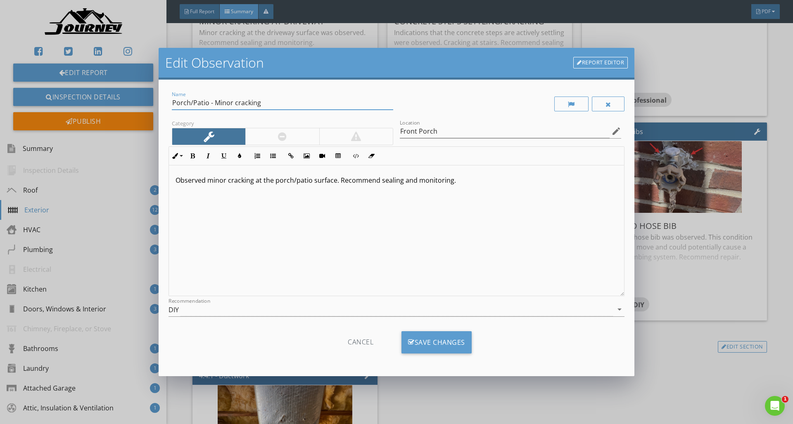
drag, startPoint x: 208, startPoint y: 104, endPoint x: 235, endPoint y: 106, distance: 27.3
click at [208, 104] on input "Porch/Patio - Minor cracking" at bounding box center [282, 103] width 221 height 14
type input "Porch - Minor cracking"
click at [309, 181] on p "Observed minor cracking at the porch/patio surface. Recommend sealing and monit…" at bounding box center [396, 180] width 442 height 10
click at [433, 342] on div "Save Changes" at bounding box center [436, 342] width 70 height 22
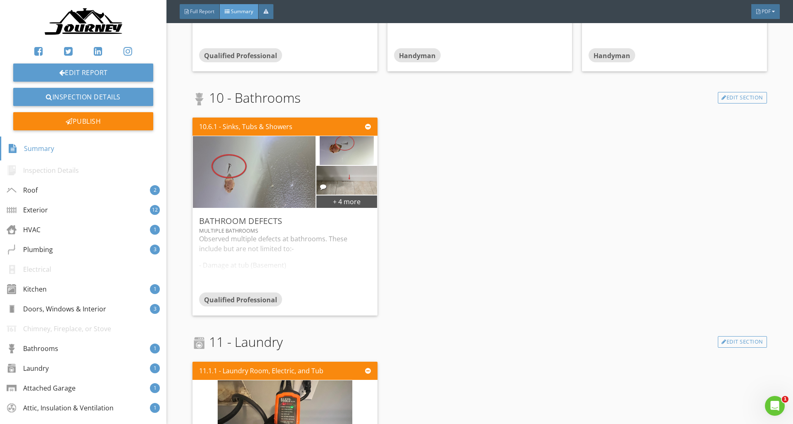
scroll to position [2224, 0]
click at [736, 97] on link "Edit Section" at bounding box center [741, 98] width 49 height 12
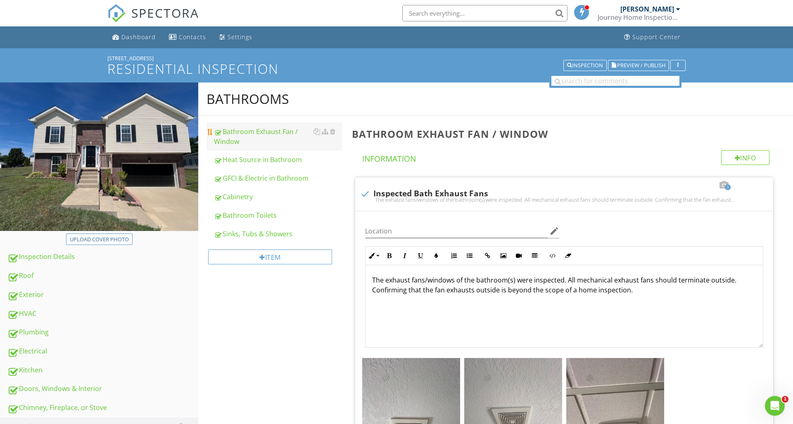
click at [239, 140] on div "Bathroom Exhaust Fan / Window" at bounding box center [278, 137] width 128 height 20
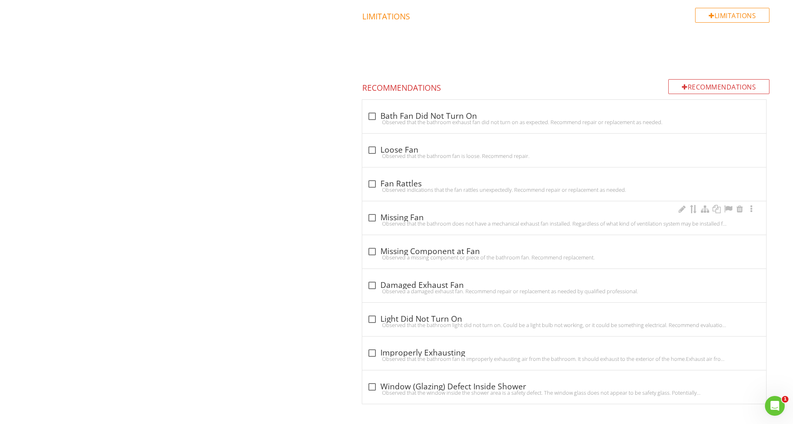
scroll to position [594, 0]
click at [375, 116] on div at bounding box center [372, 117] width 14 height 14
checkbox input "true"
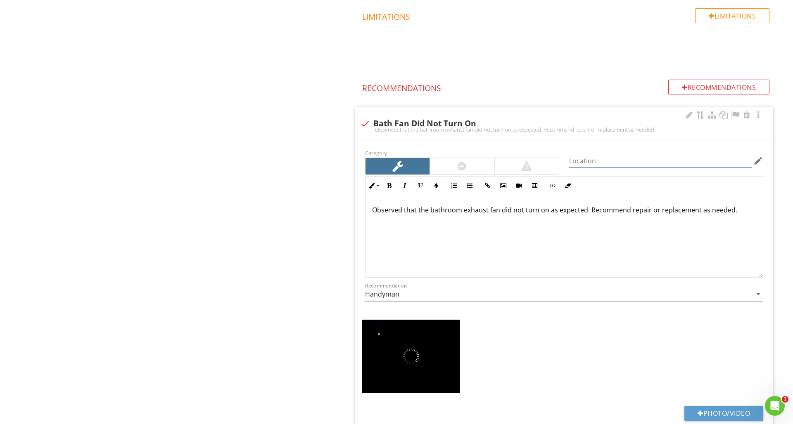
click at [632, 161] on input "Location" at bounding box center [660, 161] width 182 height 14
type input "H"
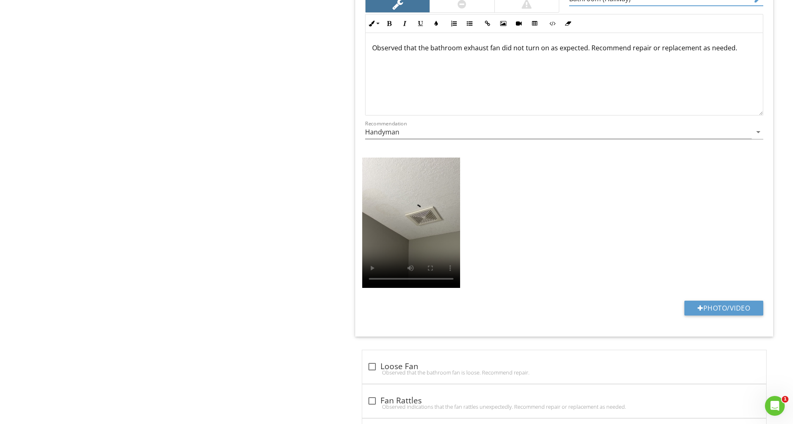
scroll to position [756, 0]
type input "Bathroom (Hallway)"
click at [412, 216] on video at bounding box center [411, 222] width 98 height 130
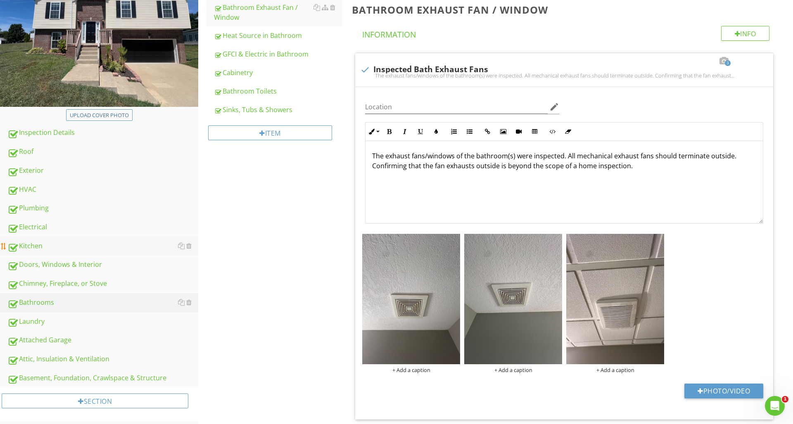
scroll to position [134, 0]
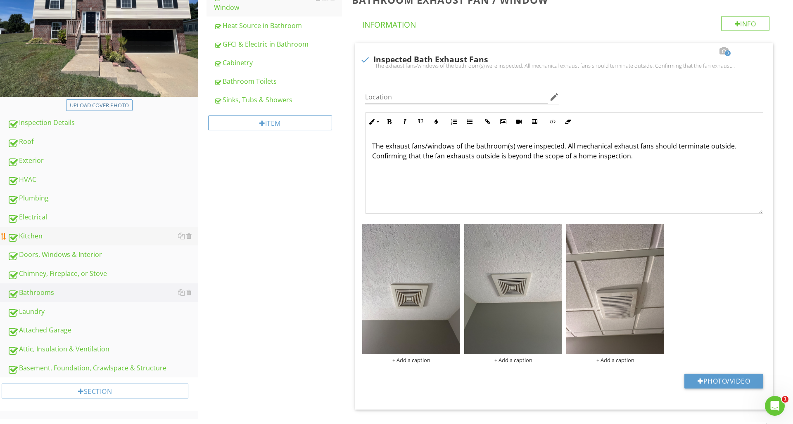
click at [36, 232] on div "Kitchen" at bounding box center [102, 236] width 191 height 11
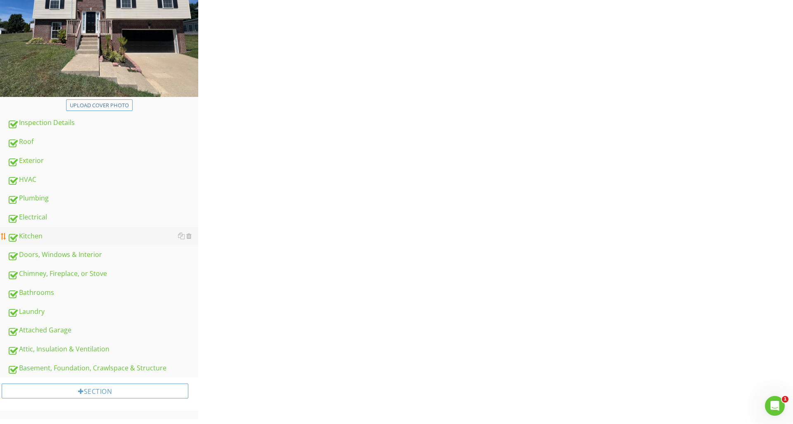
click at [36, 232] on div "Kitchen" at bounding box center [102, 236] width 191 height 11
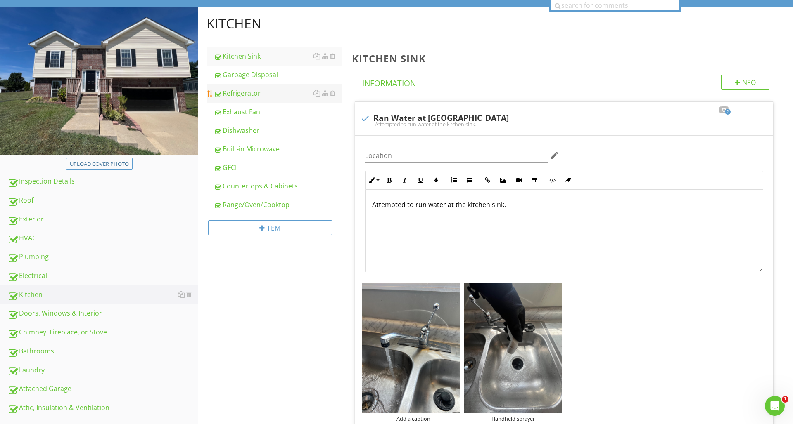
scroll to position [76, 0]
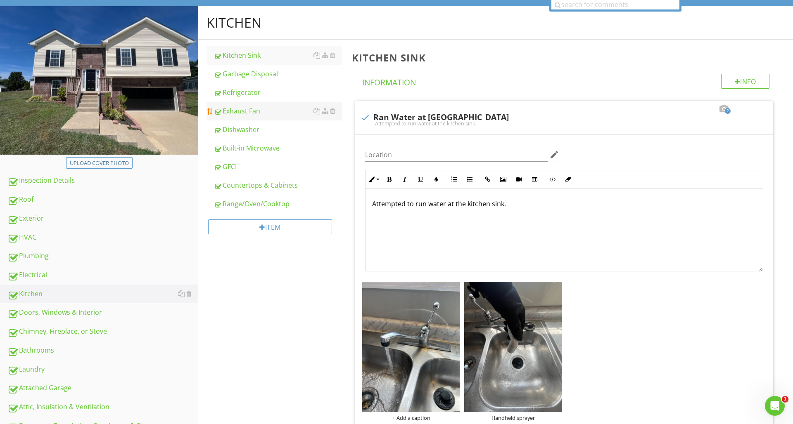
click at [240, 113] on div "Exhaust Fan" at bounding box center [278, 111] width 128 height 10
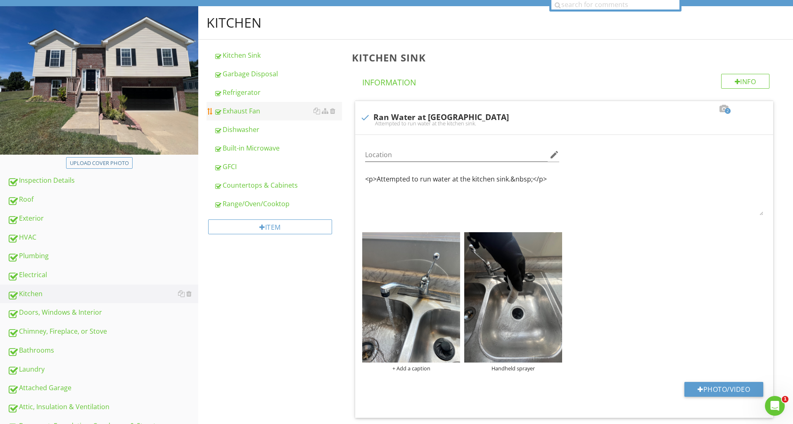
click at [240, 113] on div "Exhaust Fan" at bounding box center [278, 111] width 128 height 10
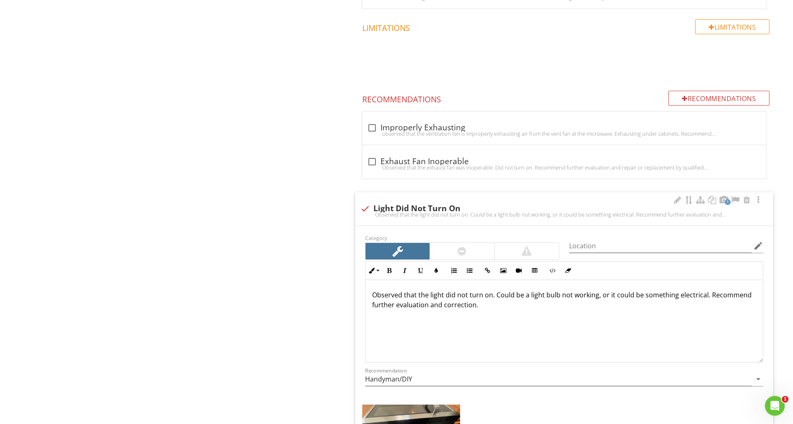
scroll to position [592, 0]
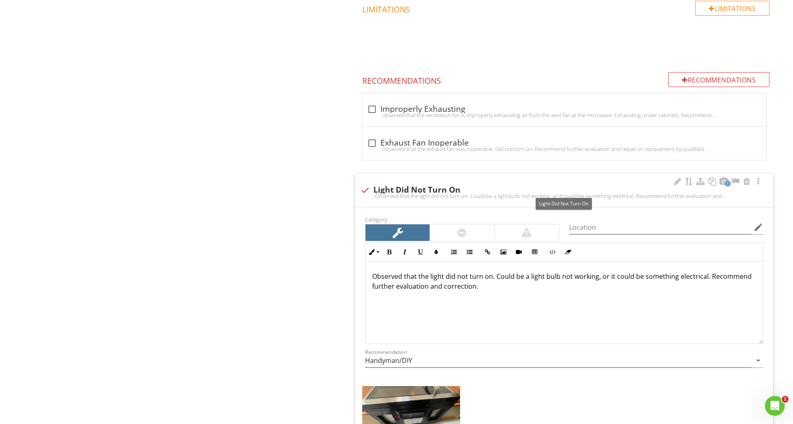
click at [365, 189] on div at bounding box center [365, 190] width 14 height 14
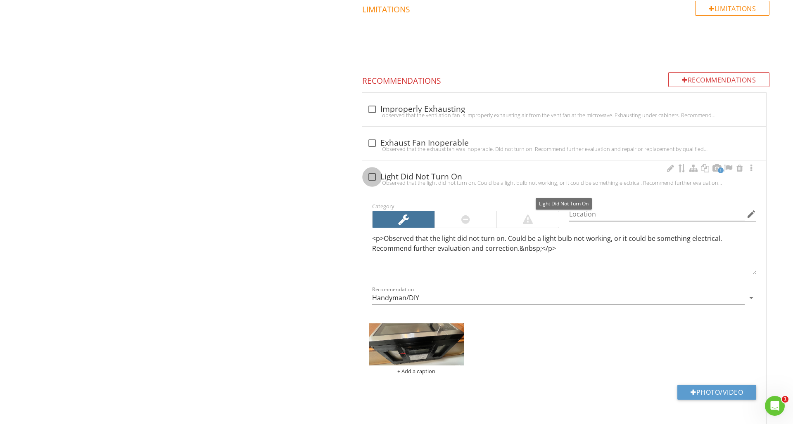
checkbox input "true"
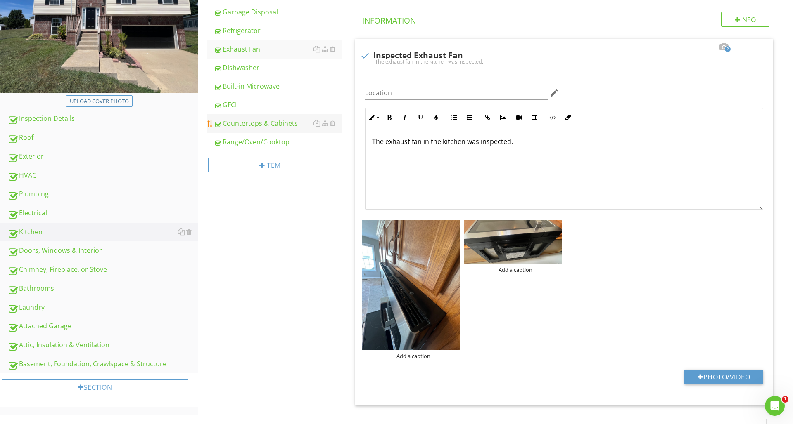
scroll to position [135, 0]
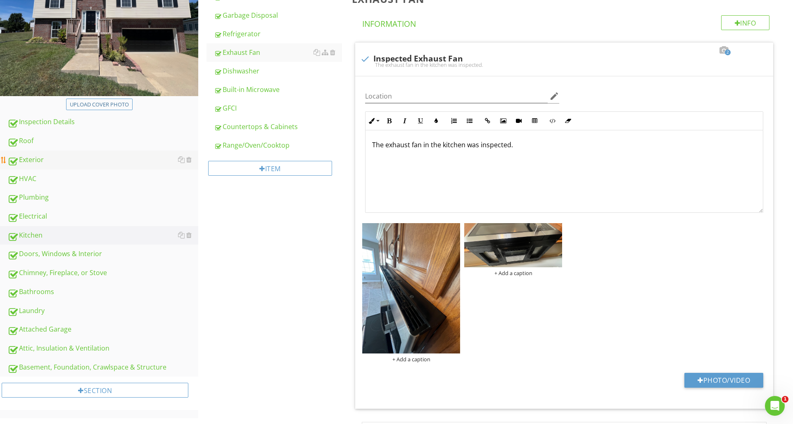
click at [44, 157] on div "Exterior" at bounding box center [102, 160] width 191 height 11
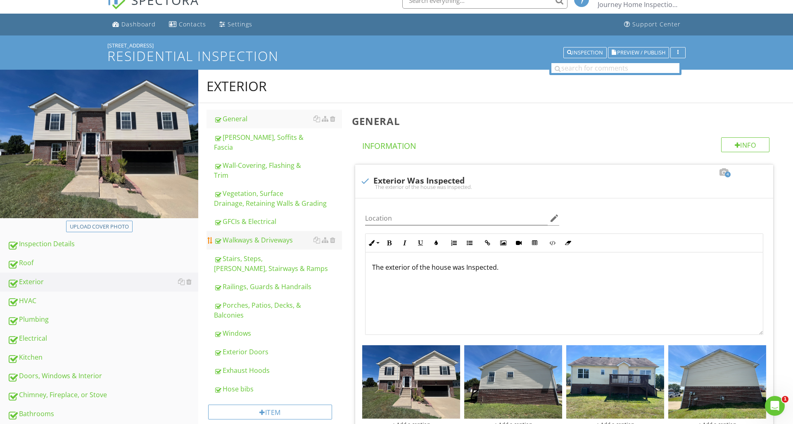
scroll to position [11, 0]
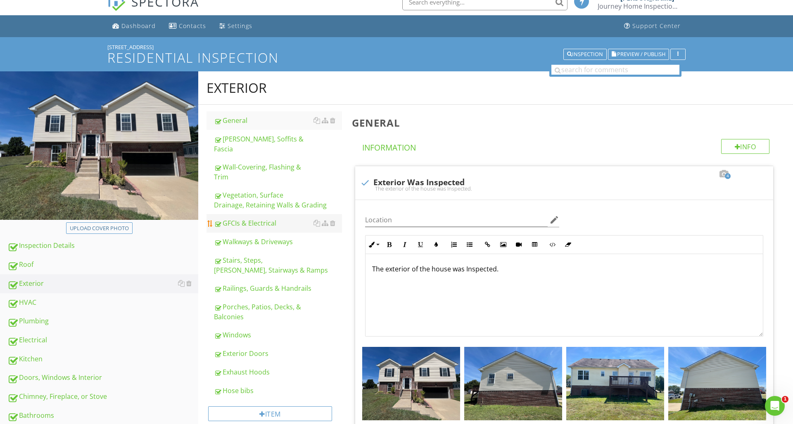
click at [234, 218] on div "GFCIs & Electrical" at bounding box center [278, 223] width 128 height 10
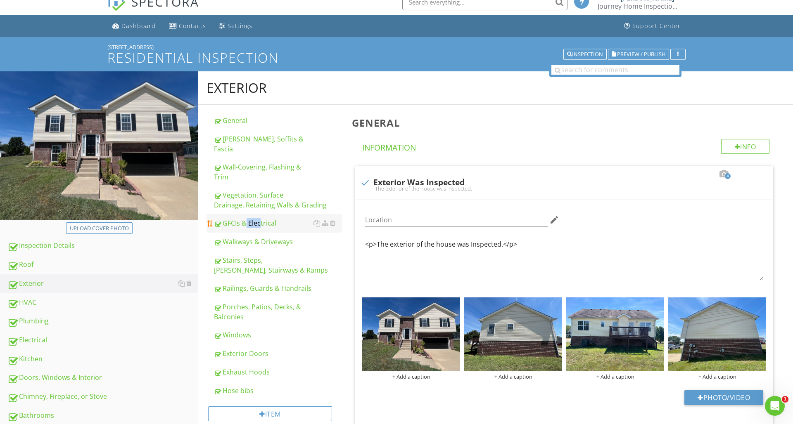
click at [234, 218] on div "GFCIs & Electrical" at bounding box center [278, 223] width 128 height 10
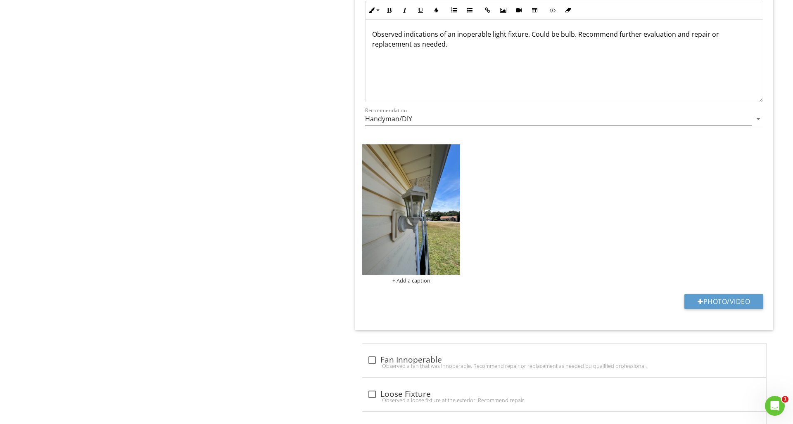
scroll to position [1766, 0]
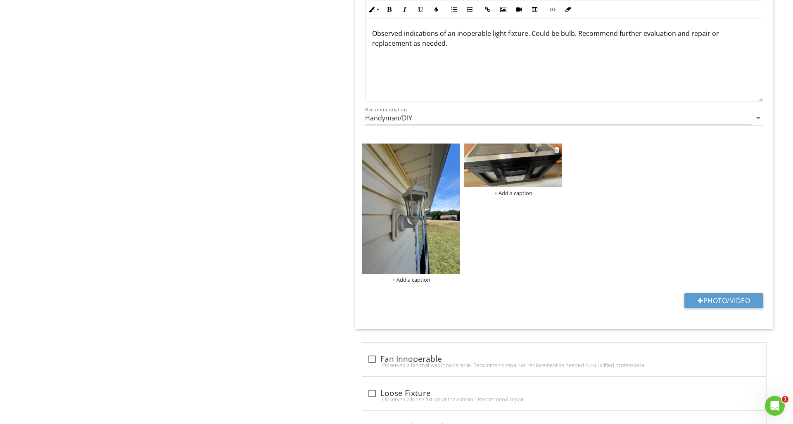
click at [517, 182] on img at bounding box center [513, 166] width 98 height 44
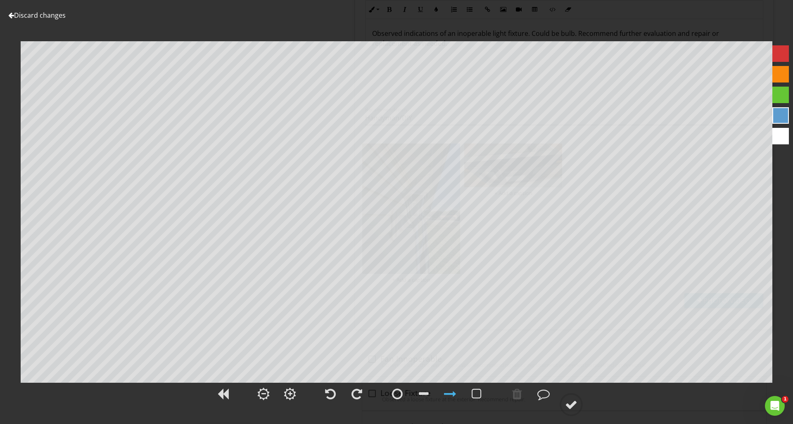
click at [774, 55] on div at bounding box center [780, 53] width 17 height 17
click at [578, 408] on circle at bounding box center [570, 404] width 21 height 21
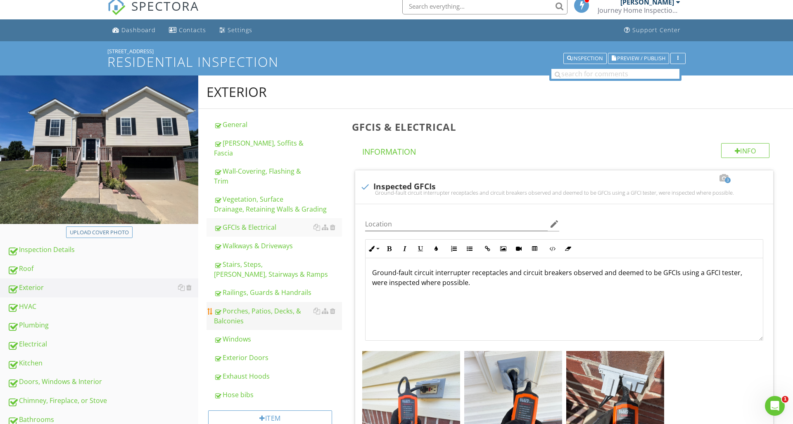
scroll to position [24, 0]
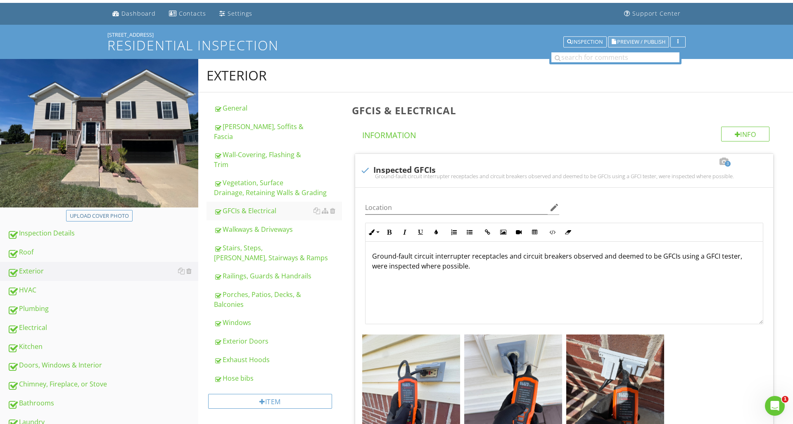
click at [632, 42] on span "Preview / Publish" at bounding box center [641, 41] width 48 height 5
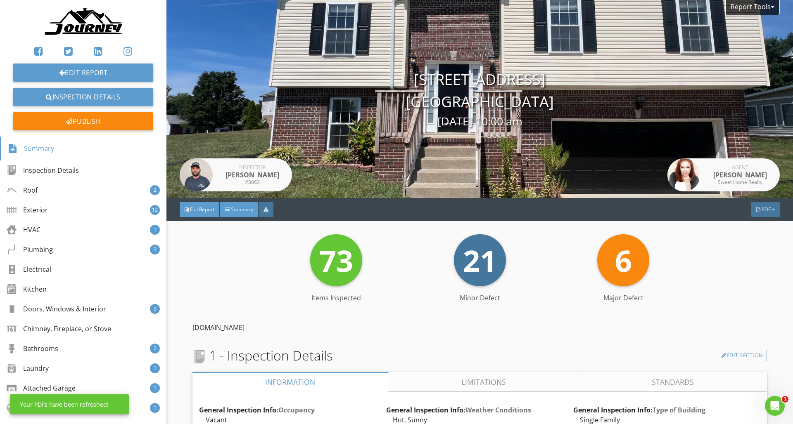
click at [236, 212] on span "Summary" at bounding box center [242, 209] width 22 height 7
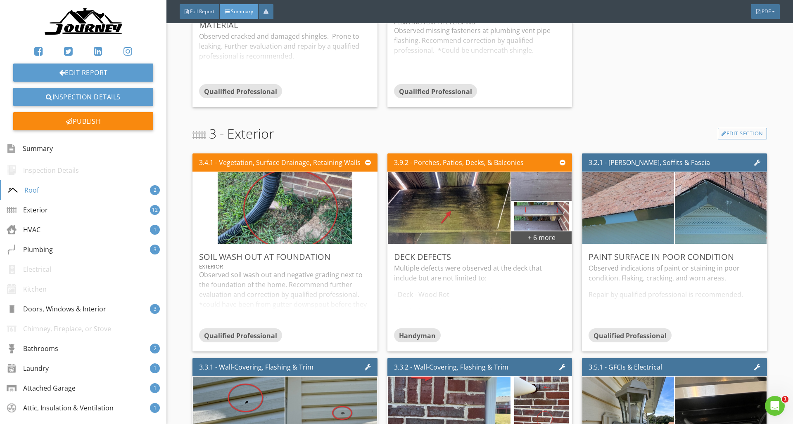
scroll to position [365, 0]
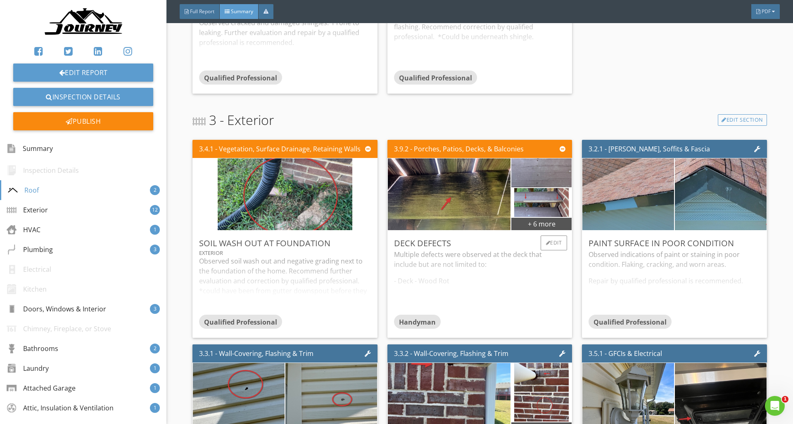
click at [536, 297] on div "Multiple defects were observed at the deck that include but are not limited to:…" at bounding box center [479, 282] width 171 height 65
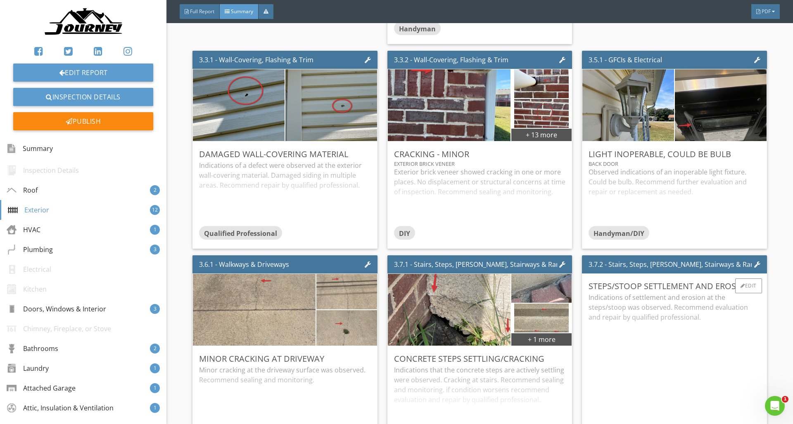
scroll to position [754, 0]
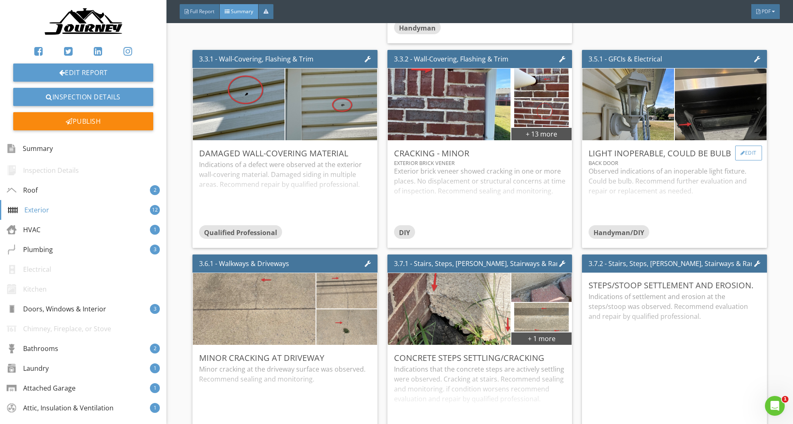
click at [753, 153] on div "Edit" at bounding box center [748, 153] width 27 height 15
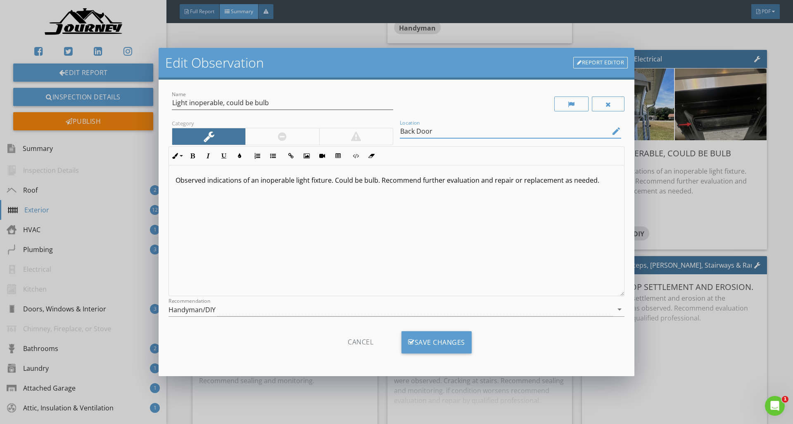
click at [448, 136] on input "Back Door" at bounding box center [505, 132] width 210 height 14
type input "Back Door/ Microwave Exhaust"
click at [606, 64] on link "Report Editor" at bounding box center [600, 63] width 54 height 12
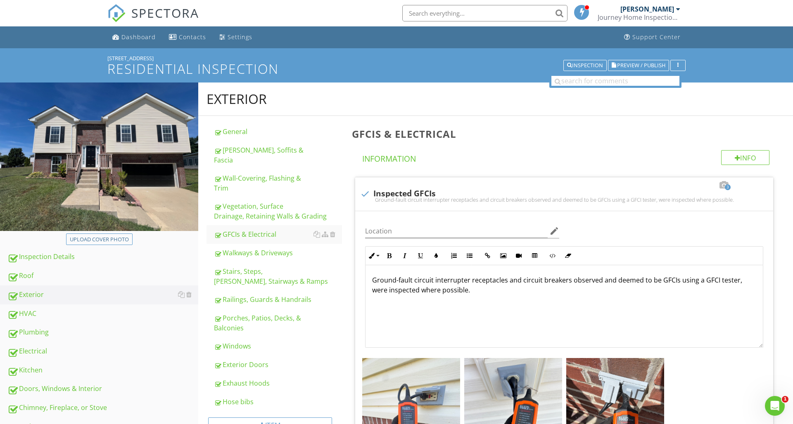
scroll to position [1692, 0]
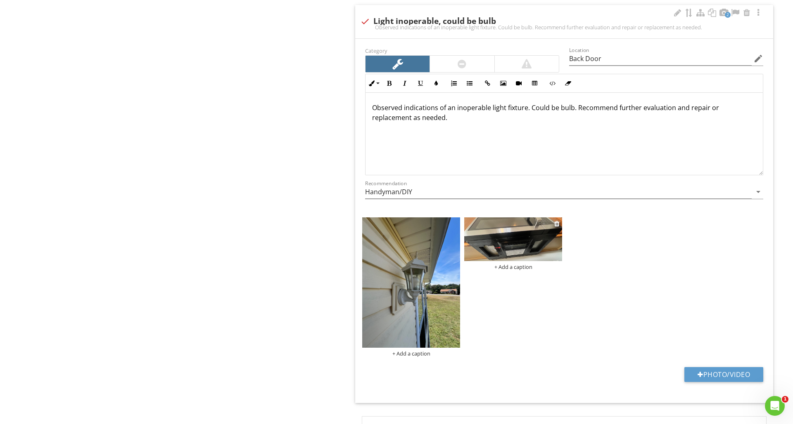
click at [509, 267] on div "+ Add a caption" at bounding box center [513, 267] width 98 height 7
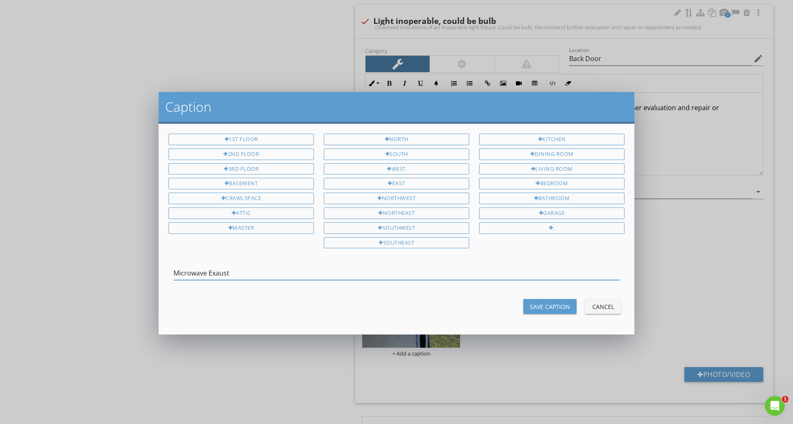
type input "Microwave Exaust"
click at [545, 305] on div "Save Caption" at bounding box center [550, 307] width 40 height 9
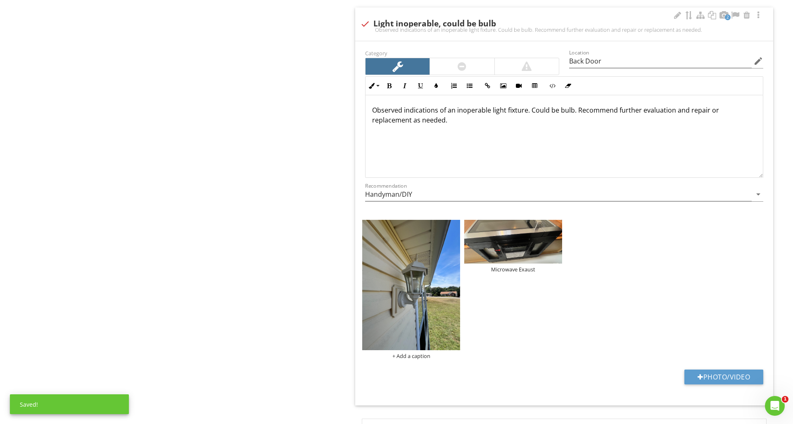
scroll to position [1689, 0]
click at [413, 356] on div "+ Add a caption" at bounding box center [411, 356] width 98 height 7
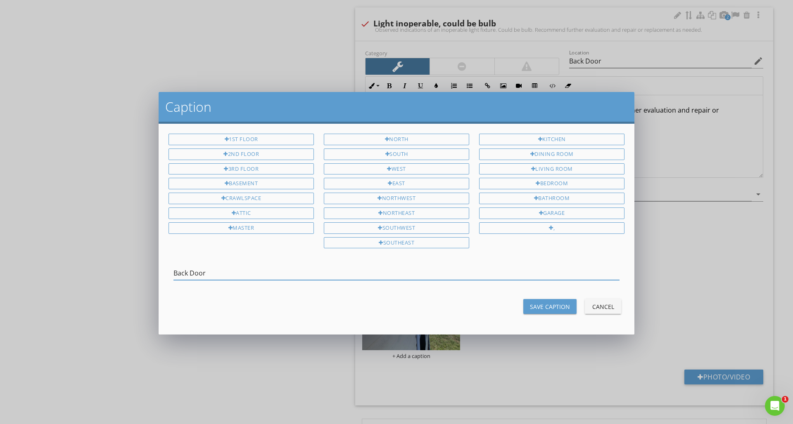
type input "Back Door"
click at [530, 305] on div "Save Caption" at bounding box center [550, 307] width 40 height 9
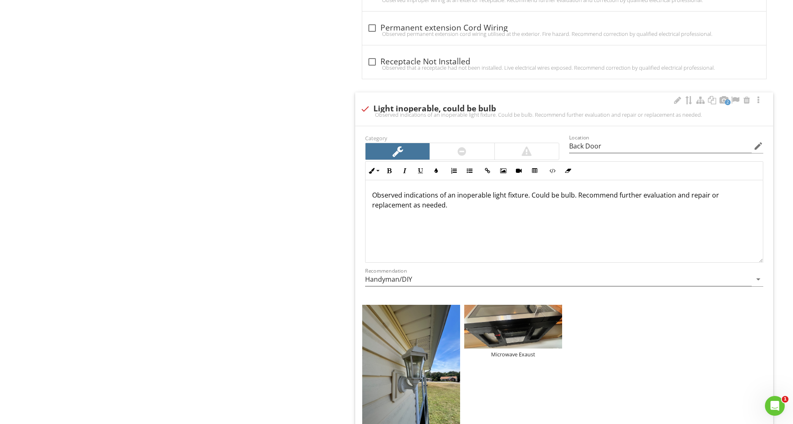
scroll to position [1599, 0]
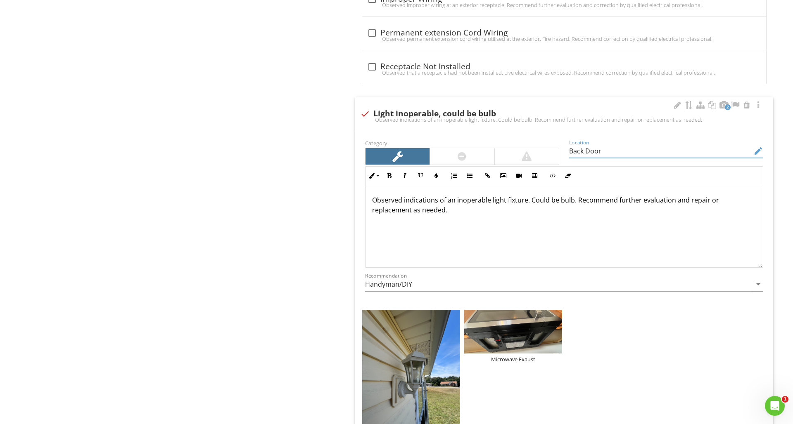
click at [606, 151] on input "Back Door" at bounding box center [660, 151] width 182 height 14
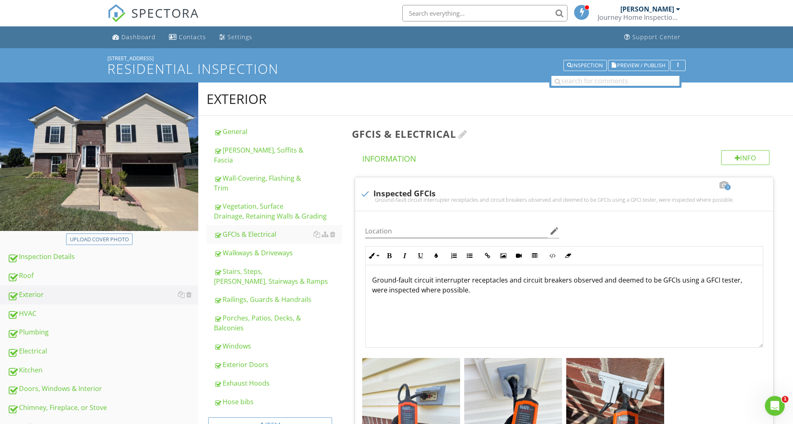
scroll to position [0, 0]
type input "Back Door/ kitchen"
click at [629, 70] on button "Preview / Publish" at bounding box center [638, 66] width 61 height 12
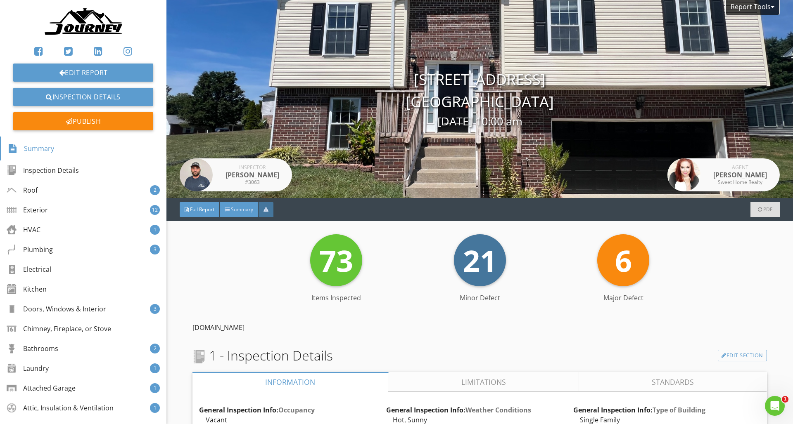
drag, startPoint x: 240, startPoint y: 210, endPoint x: 244, endPoint y: 209, distance: 4.2
click at [240, 210] on span "Summary" at bounding box center [242, 209] width 22 height 7
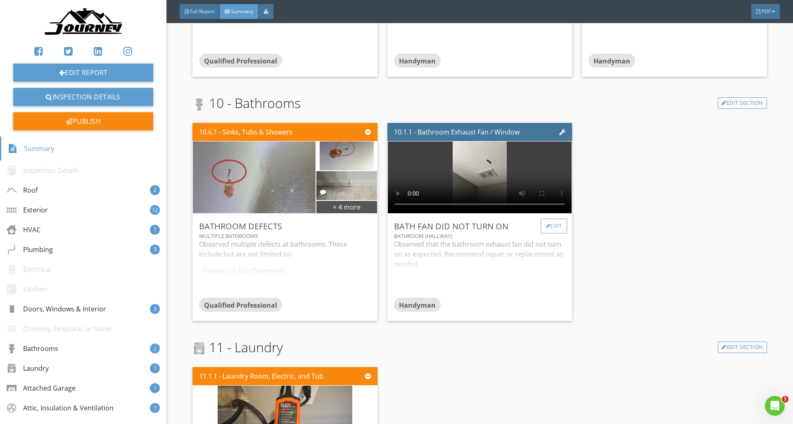
scroll to position [1983, 0]
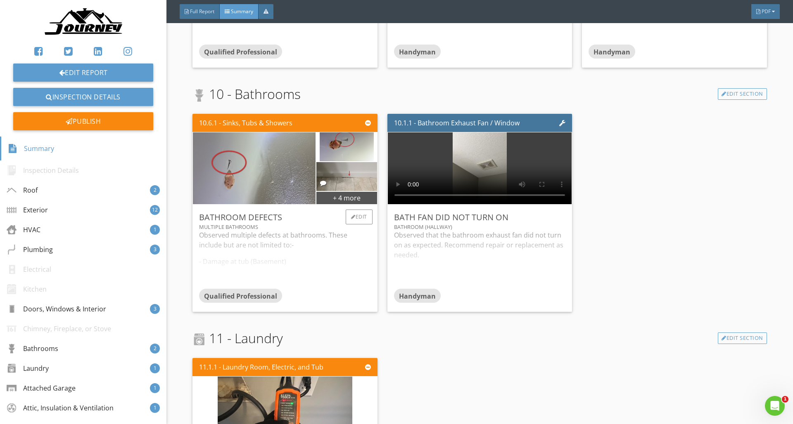
click at [331, 274] on div "Observed multiple defects at bathrooms. These include but are not limited to:- …" at bounding box center [284, 259] width 171 height 59
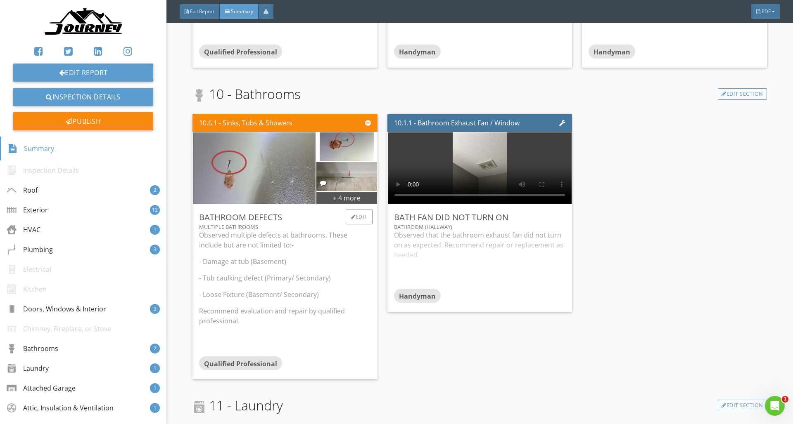
scroll to position [1982, 0]
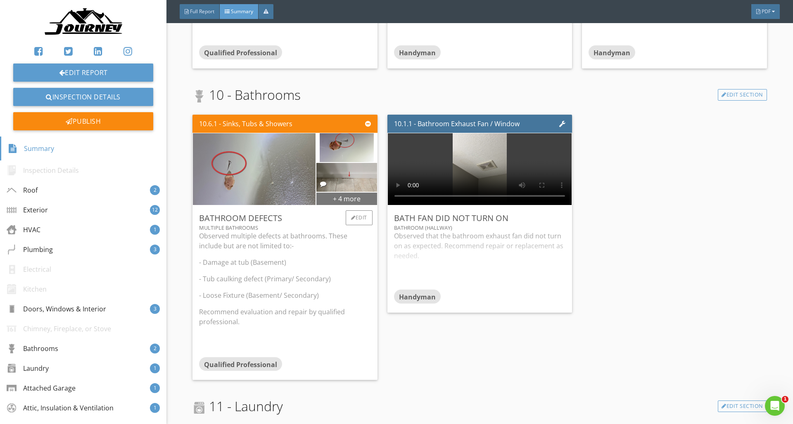
click at [367, 201] on div "+ 4 more" at bounding box center [346, 198] width 60 height 13
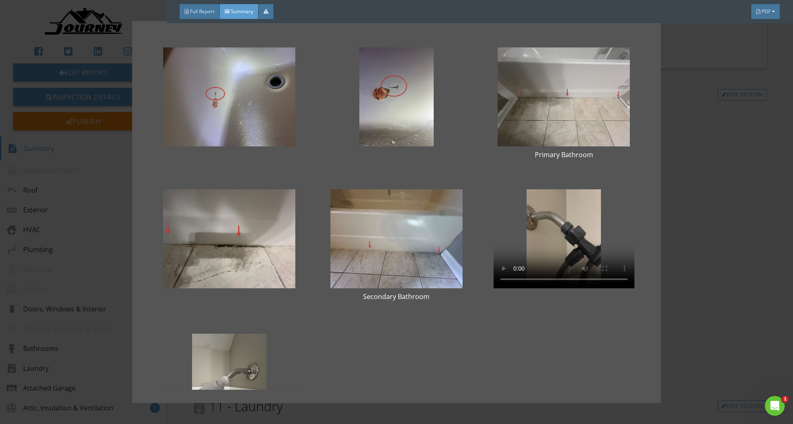
click at [698, 241] on div "Primary Bathroom Secondary Bathroom" at bounding box center [396, 212] width 793 height 424
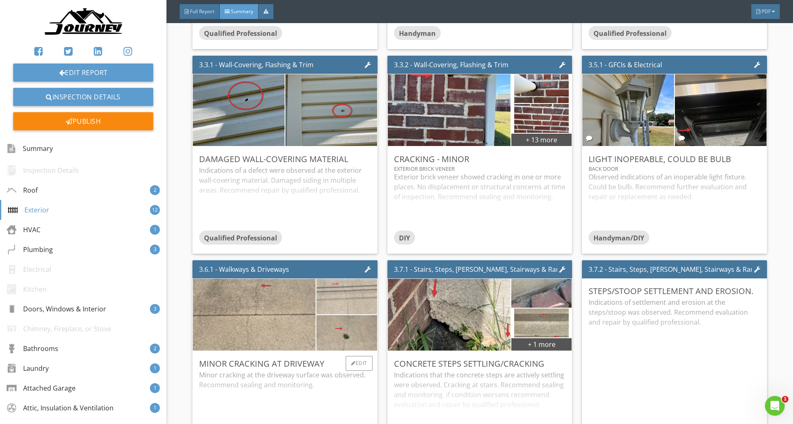
scroll to position [656, 0]
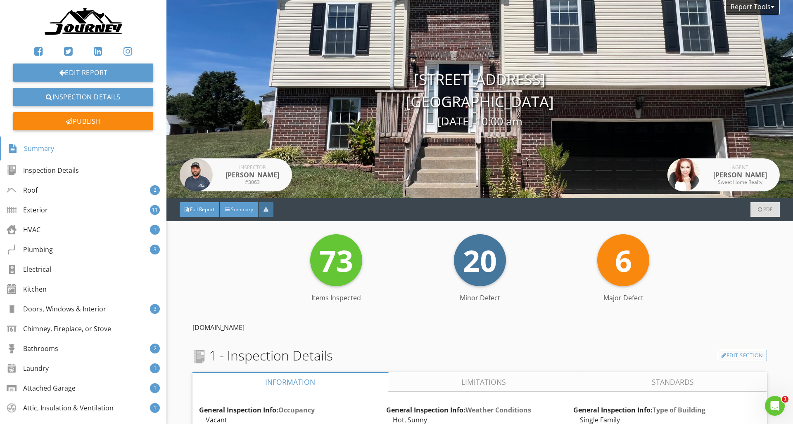
click at [237, 210] on span "Summary" at bounding box center [242, 209] width 22 height 7
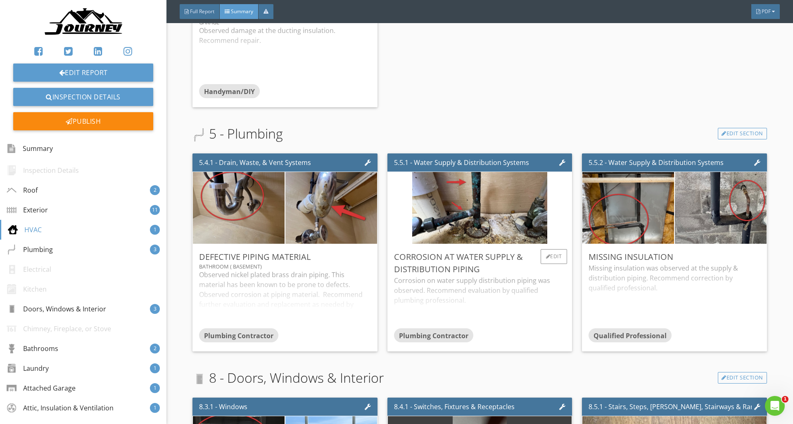
scroll to position [1455, 0]
click at [557, 259] on div "Edit" at bounding box center [553, 256] width 27 height 15
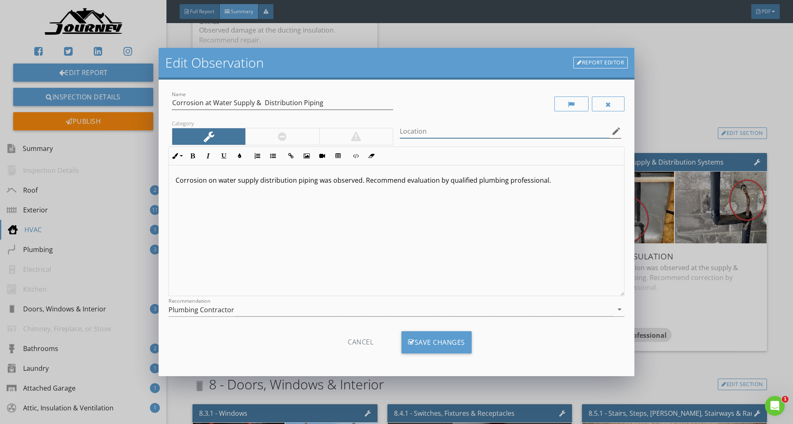
click at [458, 129] on input "Location" at bounding box center [505, 132] width 210 height 14
type input "Kitchen"
click at [451, 334] on div "Save Changes" at bounding box center [436, 342] width 70 height 22
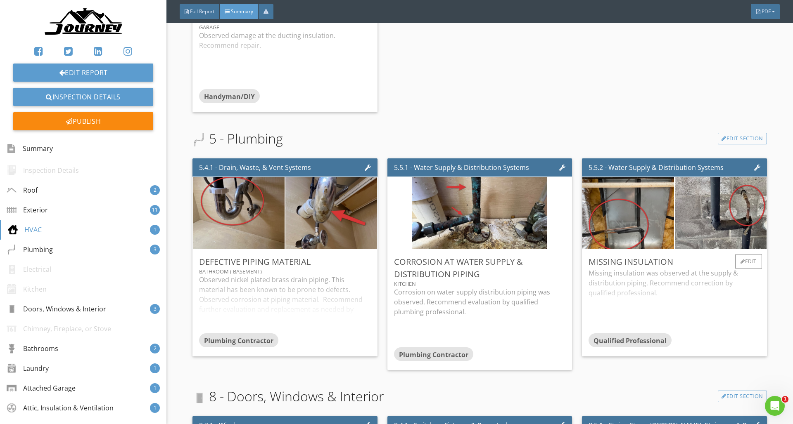
scroll to position [1449, 0]
click at [745, 263] on div "Edit" at bounding box center [748, 262] width 27 height 15
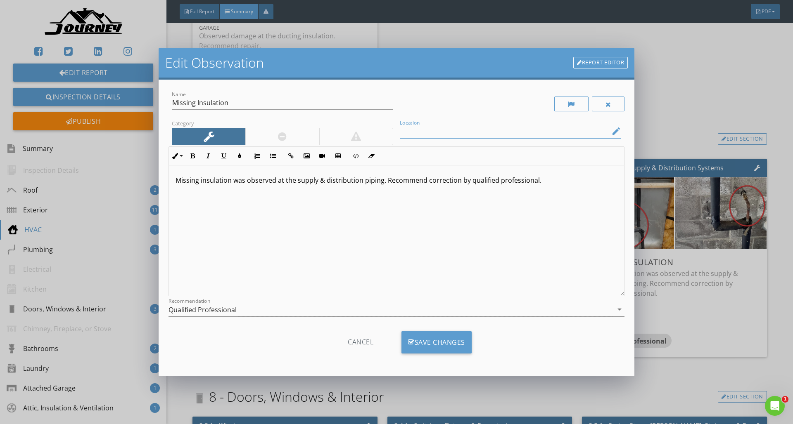
click at [436, 133] on input "Location" at bounding box center [505, 132] width 210 height 14
type input "Garage"
click at [452, 343] on div "Save Changes" at bounding box center [436, 342] width 70 height 22
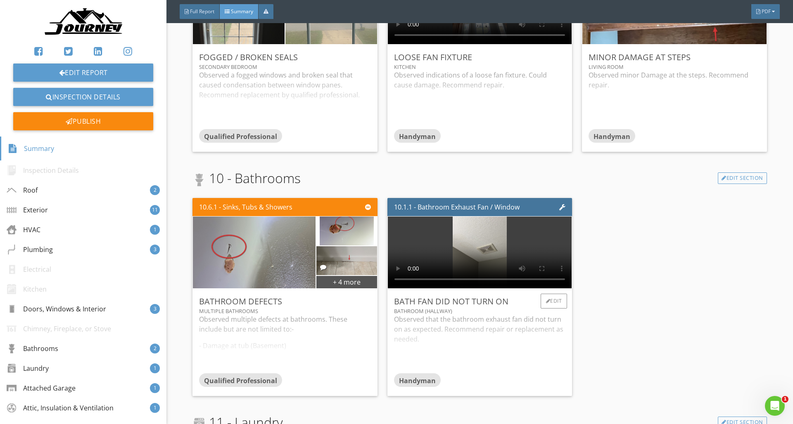
scroll to position [1913, 0]
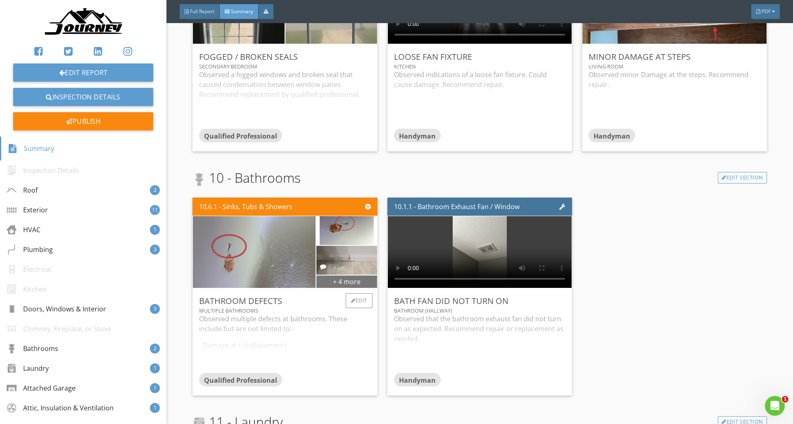
click at [345, 285] on div "+ 4 more" at bounding box center [346, 281] width 60 height 13
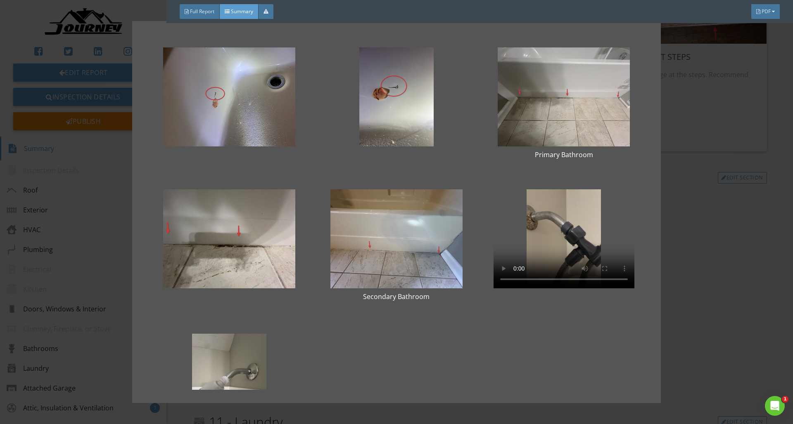
click at [734, 218] on div "Primary Bathroom Secondary Bathroom" at bounding box center [396, 212] width 793 height 424
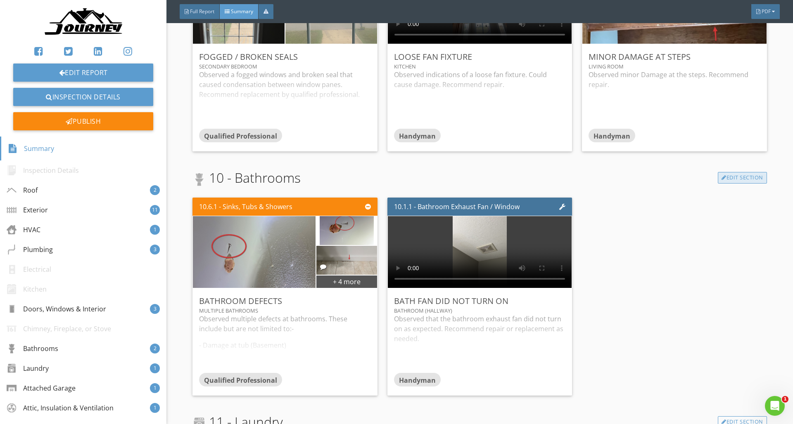
click at [741, 176] on link "Edit Section" at bounding box center [741, 178] width 49 height 12
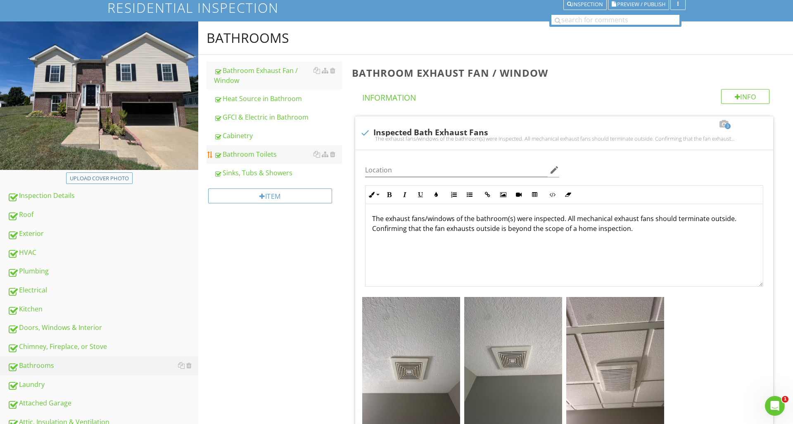
scroll to position [0, 0]
click at [263, 171] on div "Sinks, Tubs & Showers" at bounding box center [278, 173] width 128 height 10
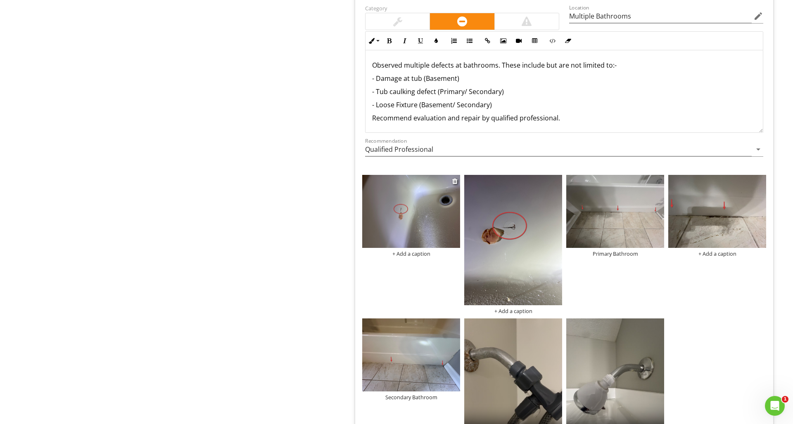
scroll to position [1705, 0]
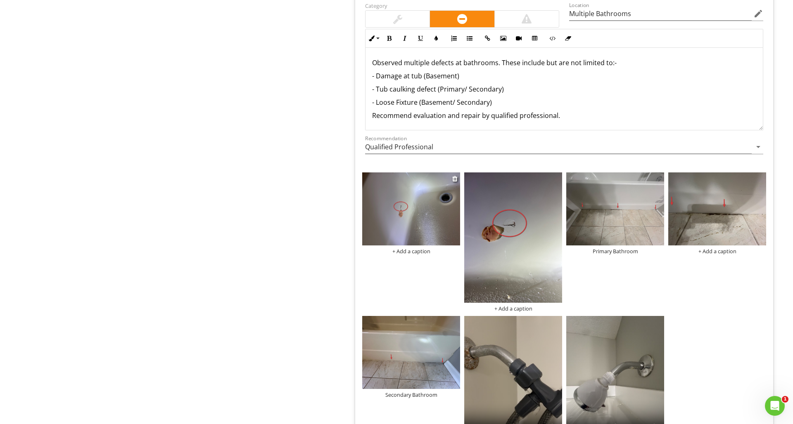
click at [418, 251] on div "+ Add a caption" at bounding box center [411, 251] width 98 height 7
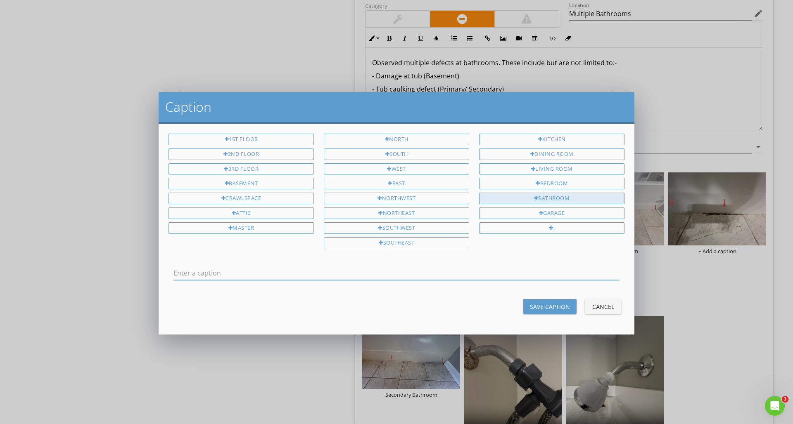
click at [570, 198] on div "Bathroom" at bounding box center [551, 199] width 145 height 12
click at [343, 267] on input "Bathroom" at bounding box center [396, 274] width 446 height 14
click at [337, 275] on input "Bathroom" at bounding box center [396, 274] width 446 height 14
drag, startPoint x: 247, startPoint y: 270, endPoint x: 123, endPoint y: 271, distance: 124.7
click at [123, 271] on div "Caption 1st Floor 2nd Floor 3rd Floor Basement Crawlspace Attic Master North So…" at bounding box center [396, 212] width 793 height 424
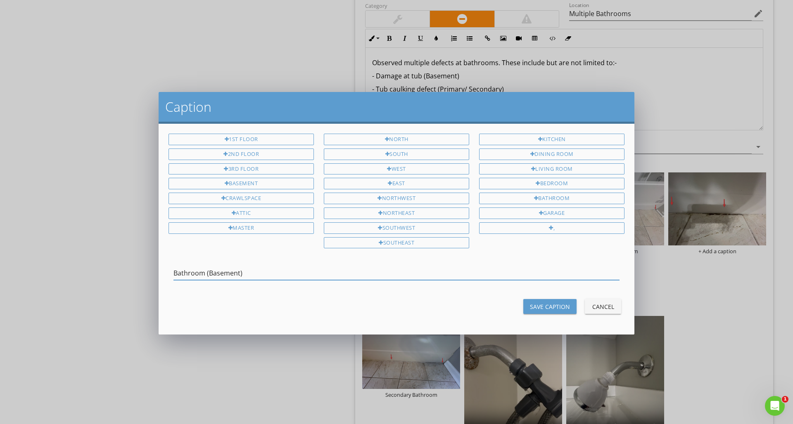
type input "Bathroom (Basement)"
click at [539, 303] on div "Save Caption" at bounding box center [550, 307] width 40 height 9
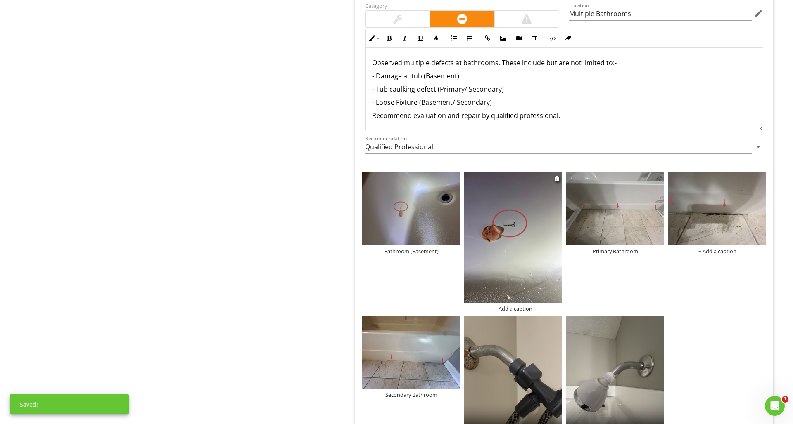
click at [510, 308] on div "+ Add a caption" at bounding box center [513, 308] width 98 height 7
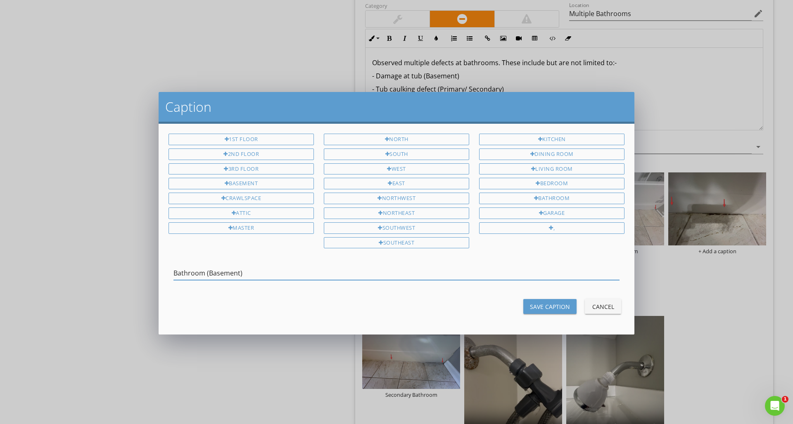
type input "Bathroom (Basement)"
click at [542, 306] on div "Save Caption" at bounding box center [550, 307] width 40 height 9
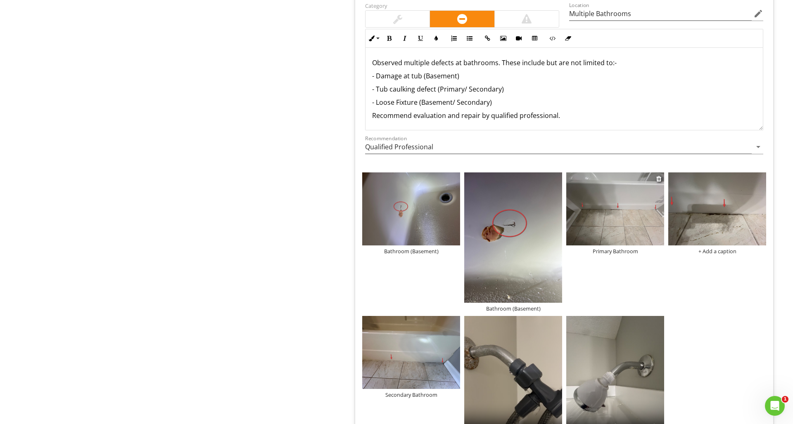
click at [621, 251] on div "Primary Bathroom" at bounding box center [615, 251] width 98 height 7
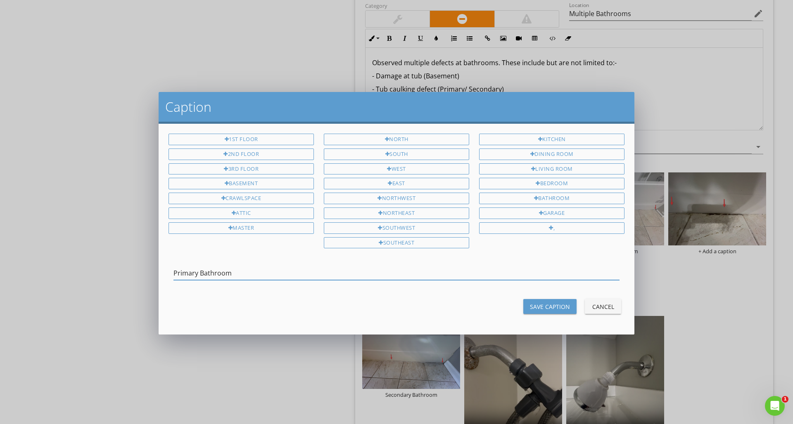
drag, startPoint x: 308, startPoint y: 272, endPoint x: 130, endPoint y: 269, distance: 178.4
click at [130, 269] on div "Caption 1st Floor 2nd Floor 3rd Floor Basement Crawlspace Attic Master North So…" at bounding box center [396, 212] width 793 height 424
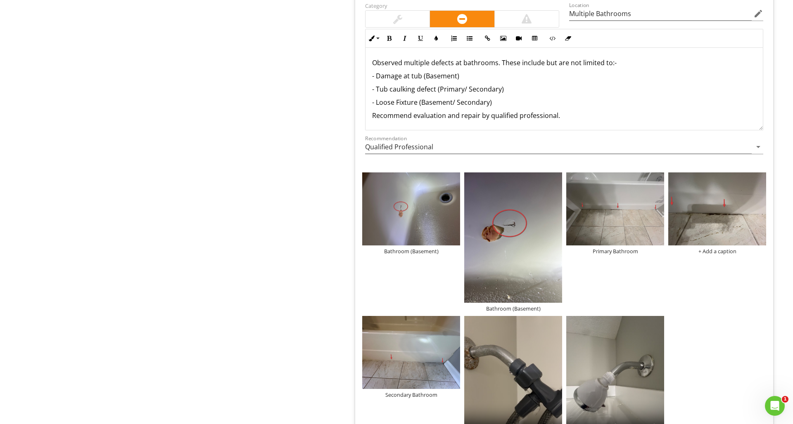
click at [694, 258] on div at bounding box center [396, 212] width 793 height 424
click at [706, 251] on div "+ Add a caption" at bounding box center [717, 251] width 98 height 7
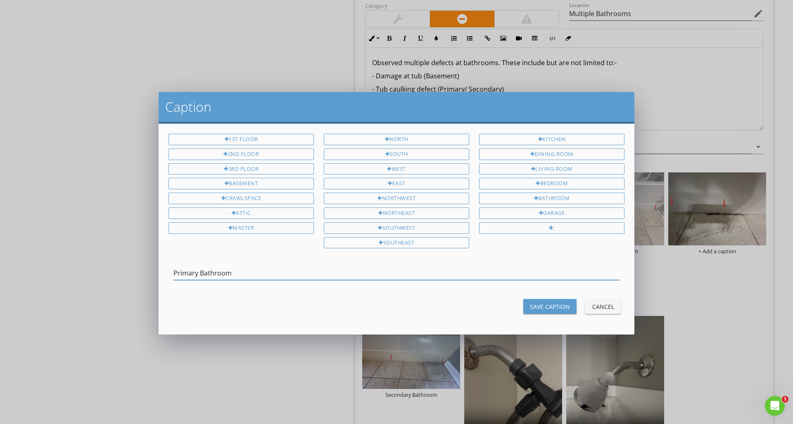
type input "Primary Bathroom"
click at [539, 303] on div "Save Caption" at bounding box center [550, 307] width 40 height 9
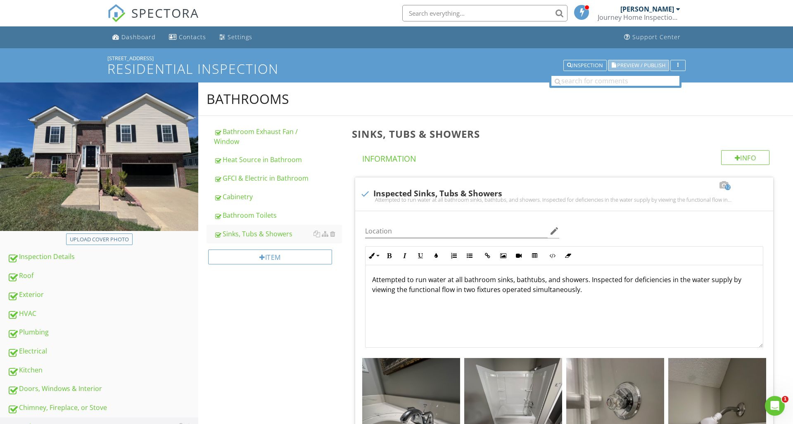
scroll to position [1, 1]
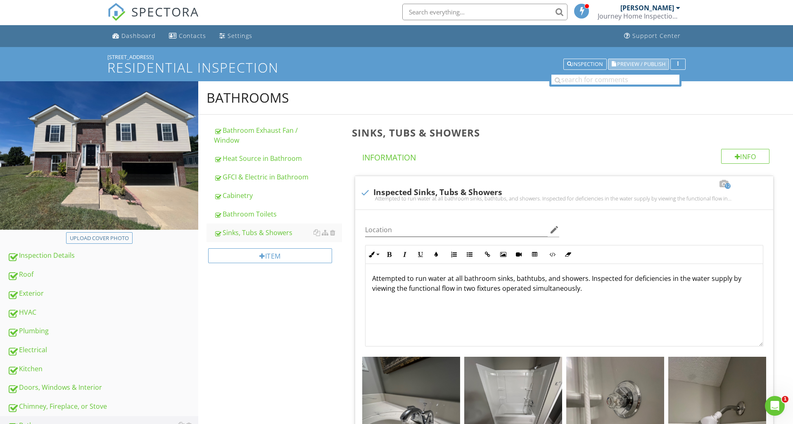
click at [642, 67] on span "Preview / Publish" at bounding box center [641, 64] width 48 height 5
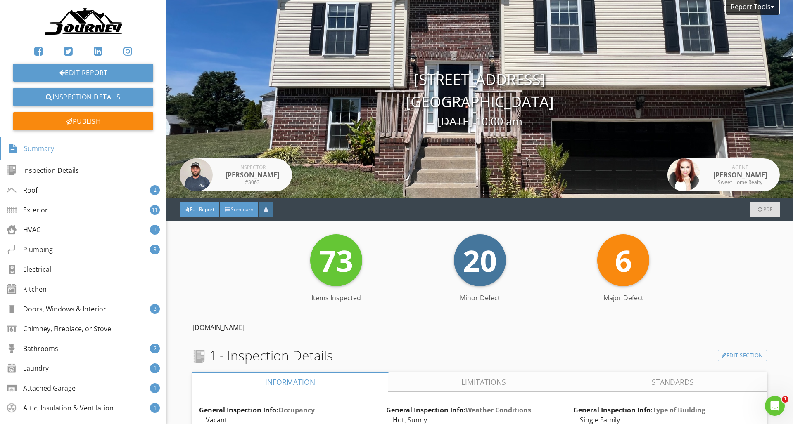
click at [250, 216] on div "Summary" at bounding box center [239, 209] width 39 height 15
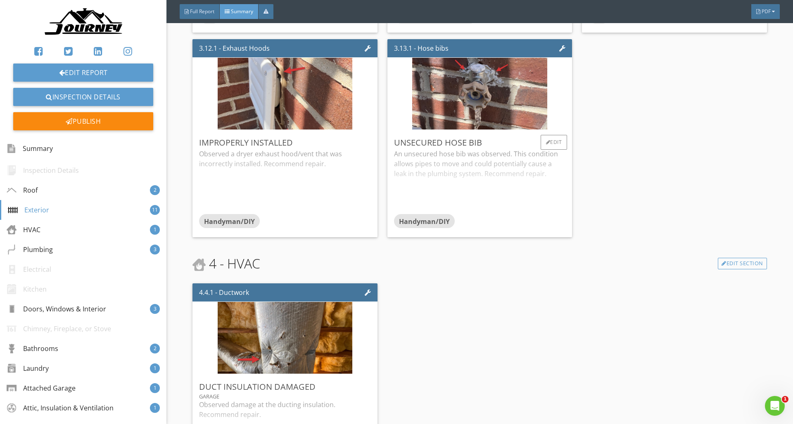
scroll to position [1101, 0]
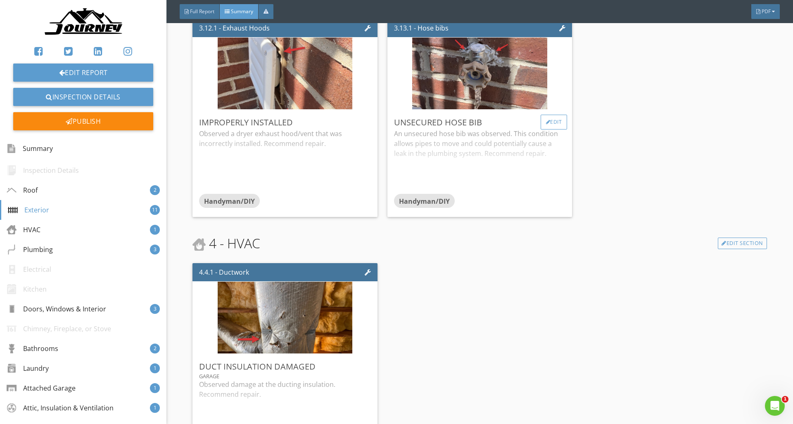
click at [549, 122] on div "Edit" at bounding box center [553, 122] width 27 height 15
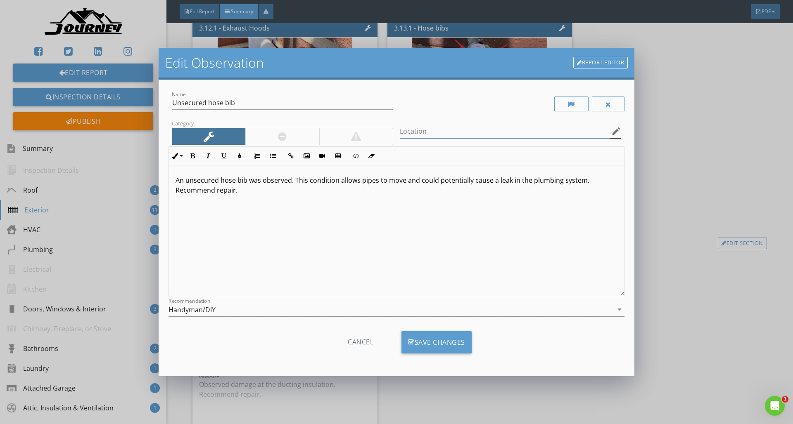
click at [455, 133] on input "Location" at bounding box center [505, 132] width 210 height 14
type input "Exterior (Front)"
click at [440, 345] on div "Save Changes" at bounding box center [436, 342] width 70 height 22
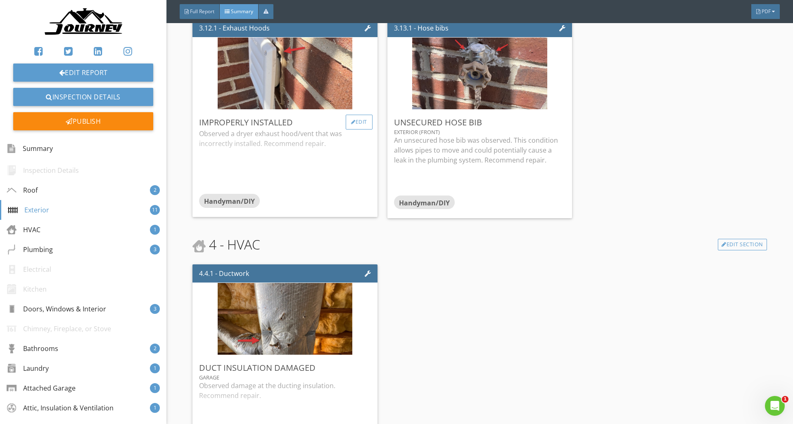
click at [356, 123] on div "Edit" at bounding box center [359, 122] width 27 height 15
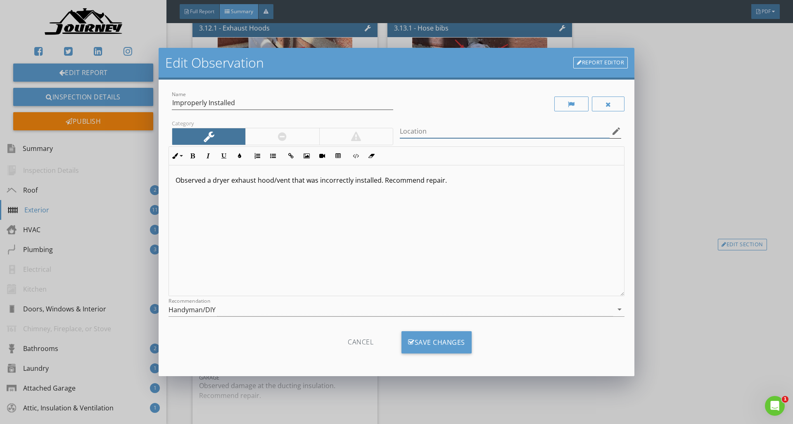
click at [410, 132] on input "Location" at bounding box center [505, 132] width 210 height 14
type input "Exterior (Front)"
click at [435, 341] on div "Save Changes" at bounding box center [436, 342] width 70 height 22
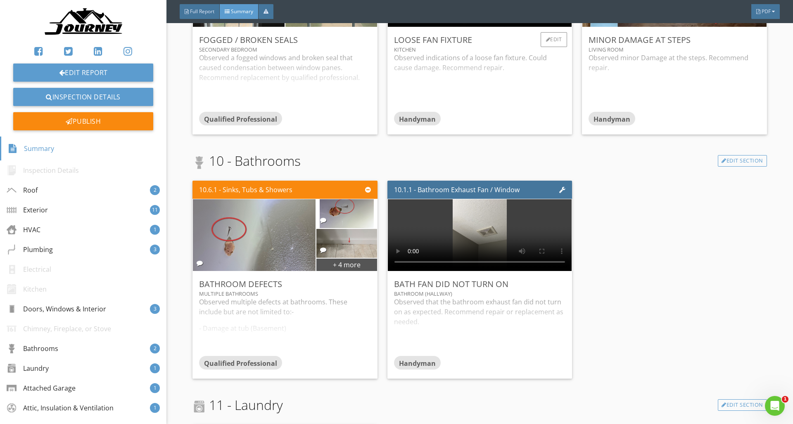
scroll to position [1920, 0]
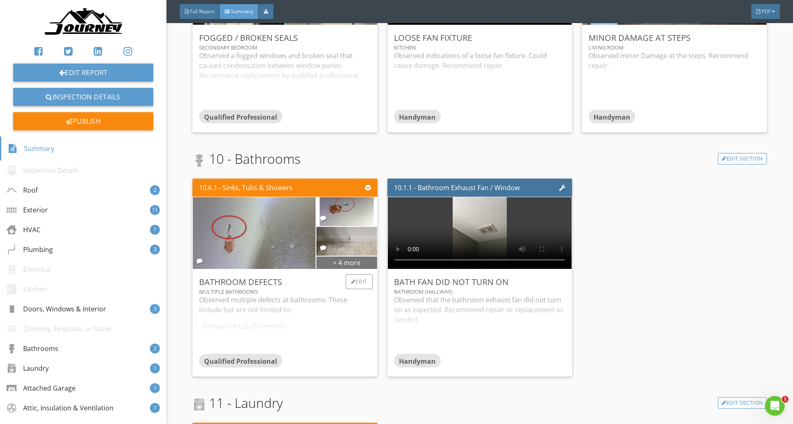
click at [354, 264] on div "+ 4 more" at bounding box center [346, 262] width 60 height 13
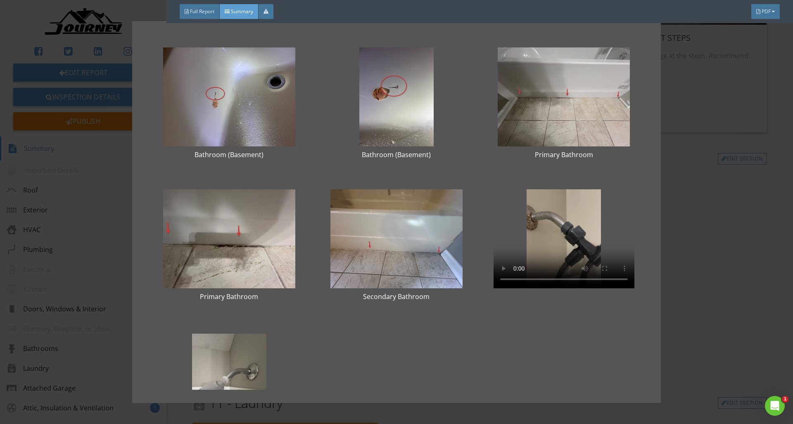
click at [713, 364] on div "Bathroom (Basement) Bathroom (Basement) Primary Bathroom Primary Bathroom Secon…" at bounding box center [396, 212] width 793 height 424
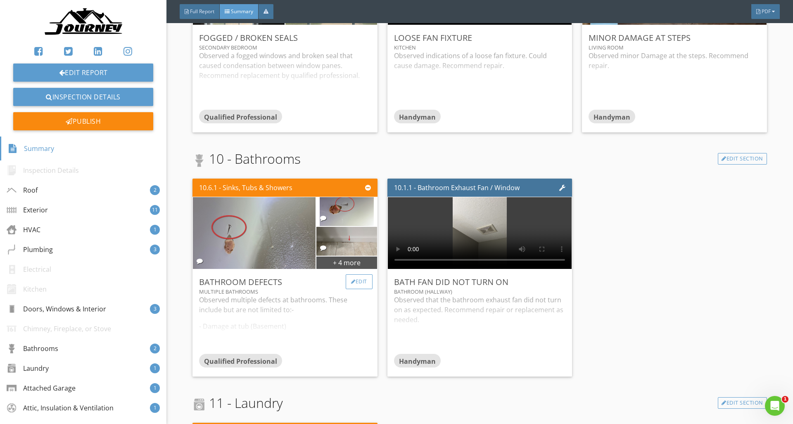
click at [348, 281] on div "Edit" at bounding box center [359, 282] width 27 height 15
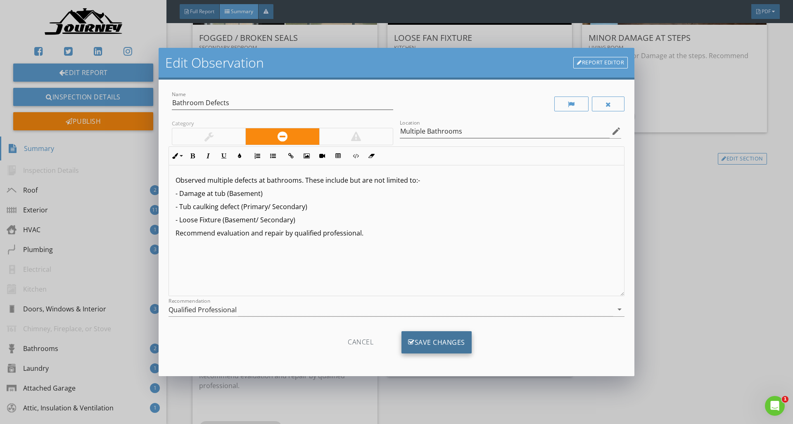
click at [436, 346] on div "Save Changes" at bounding box center [436, 342] width 70 height 22
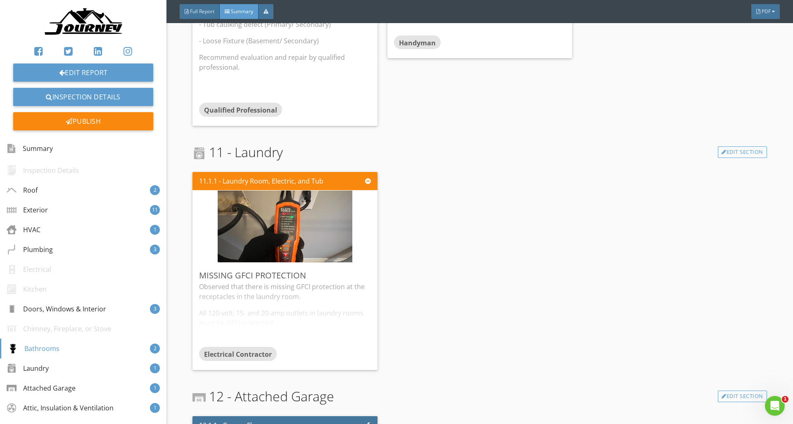
scroll to position [2262, 0]
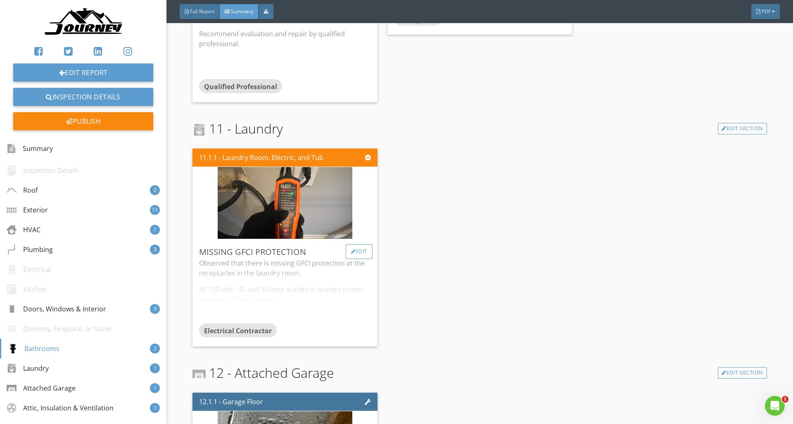
click at [354, 249] on div "Edit" at bounding box center [359, 251] width 27 height 15
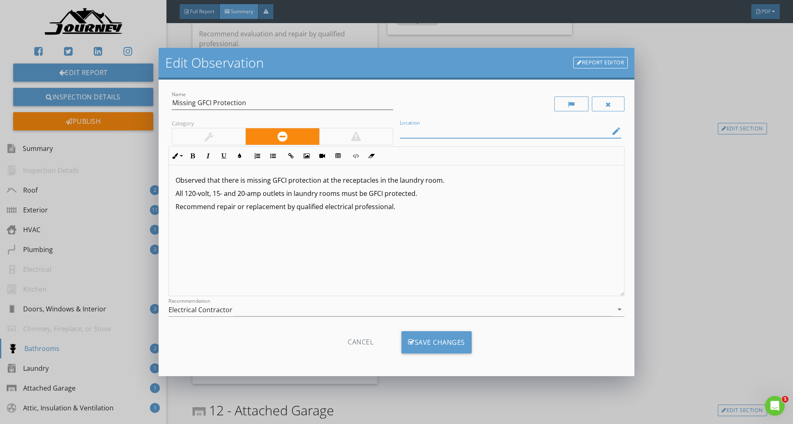
click at [426, 136] on input "Location" at bounding box center [505, 132] width 210 height 14
type input "Laundry"
click at [449, 340] on div "Save Changes" at bounding box center [436, 342] width 70 height 22
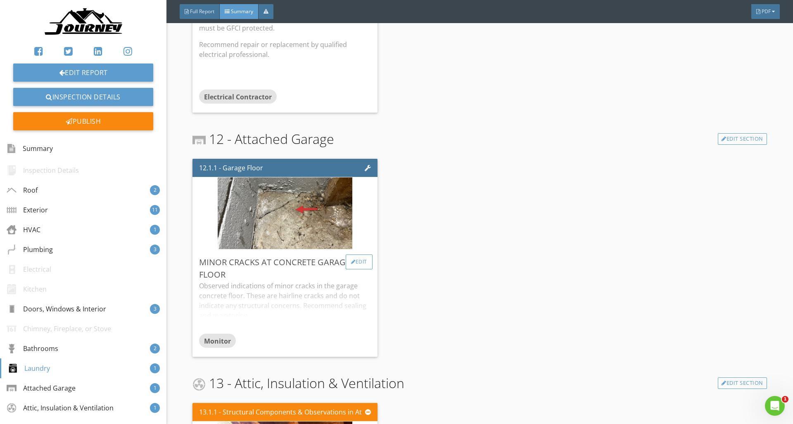
scroll to position [2543, 0]
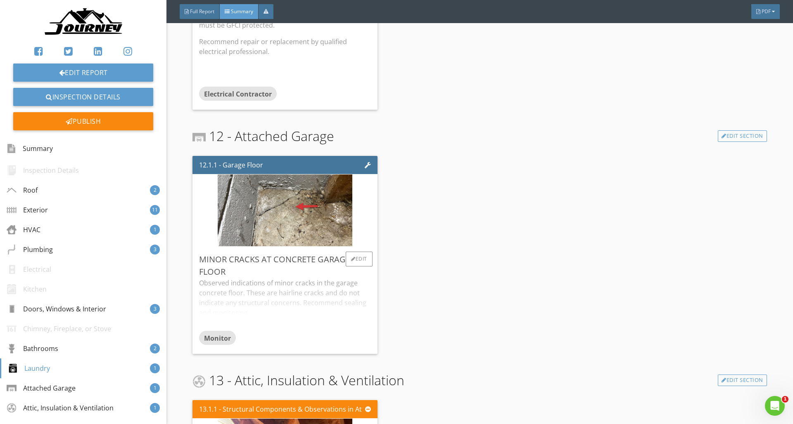
click at [362, 269] on div "Minor Cracks at Concrete Garage Floor" at bounding box center [284, 265] width 171 height 25
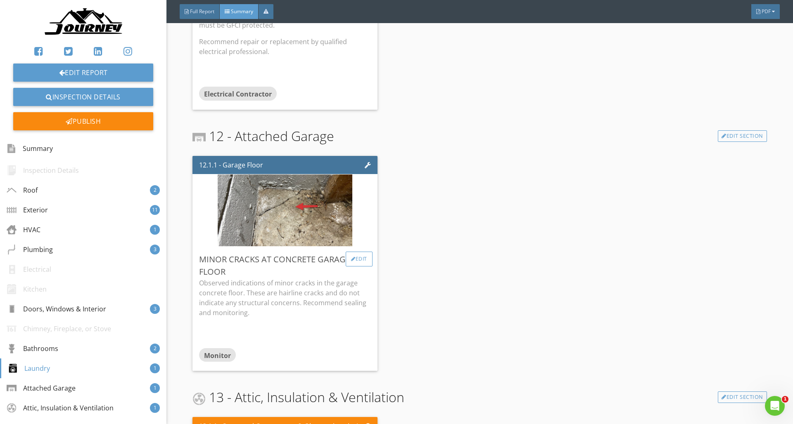
click at [353, 261] on div at bounding box center [353, 259] width 5 height 5
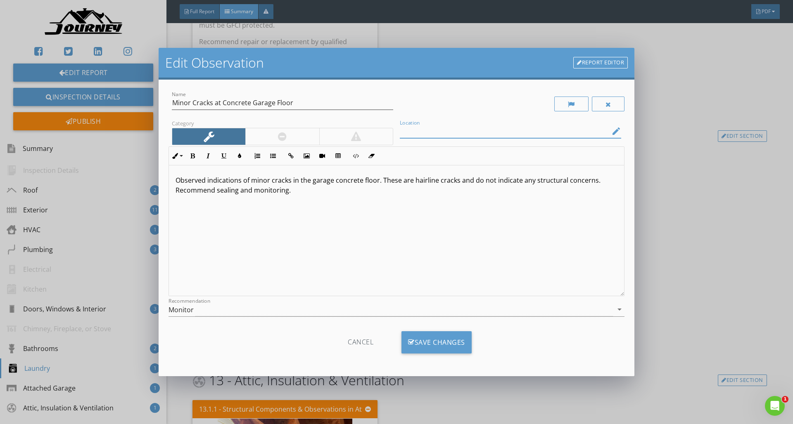
click at [441, 130] on input "Location" at bounding box center [505, 132] width 210 height 14
type input "Garage"
click at [439, 347] on div "Save Changes" at bounding box center [436, 342] width 70 height 22
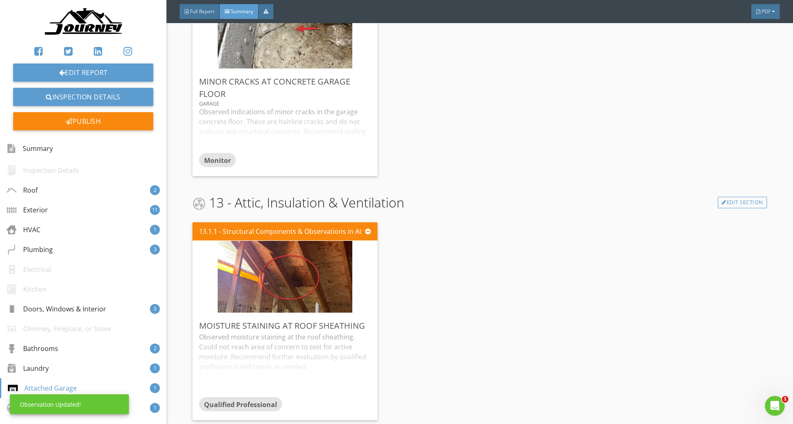
scroll to position [2729, 0]
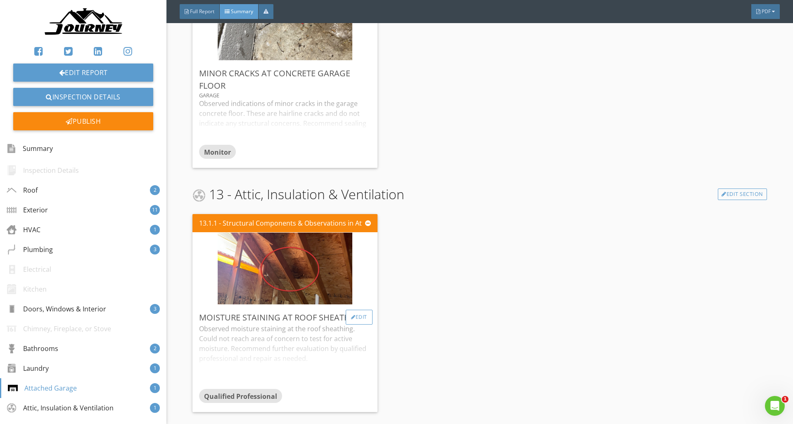
click at [369, 319] on div "Edit" at bounding box center [359, 317] width 27 height 15
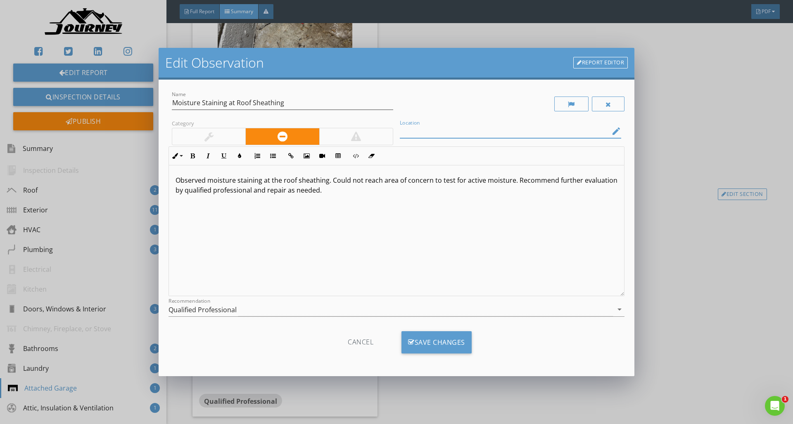
click at [442, 131] on input "Location" at bounding box center [505, 132] width 210 height 14
type input "Attic"
click at [434, 350] on div "Save Changes" at bounding box center [436, 342] width 70 height 22
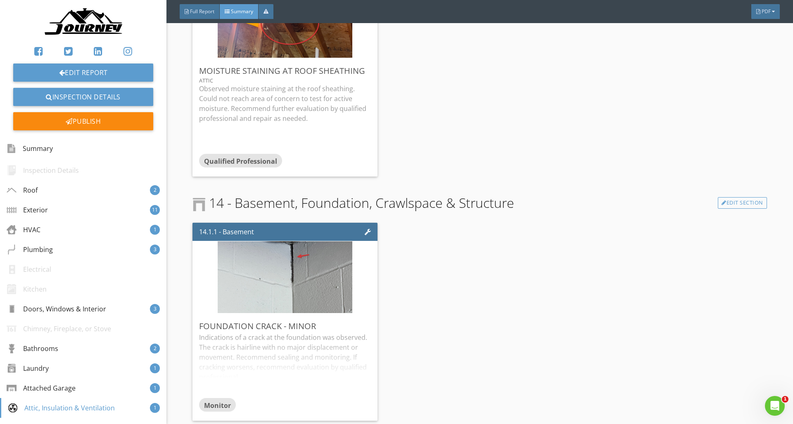
scroll to position [2976, 0]
click at [363, 327] on div "Edit" at bounding box center [359, 326] width 27 height 15
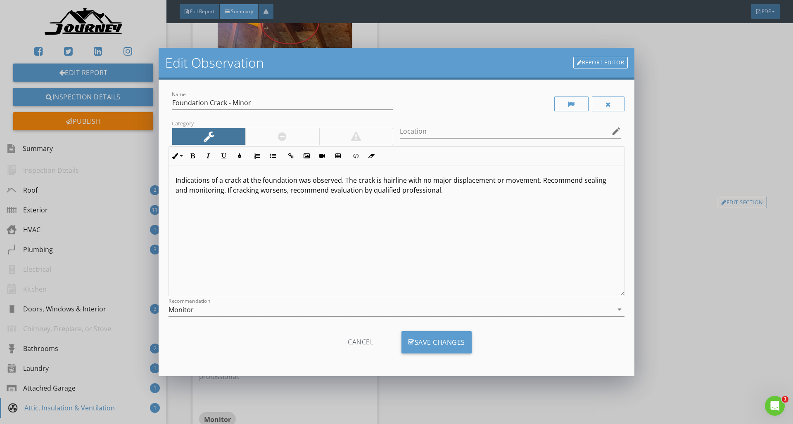
drag, startPoint x: 239, startPoint y: 312, endPoint x: 138, endPoint y: 313, distance: 101.1
click at [135, 313] on div "Edit Observation Report Editor Name Foundation Crack - Minor Category Location …" at bounding box center [396, 212] width 793 height 424
click at [198, 311] on div "Monitor" at bounding box center [390, 310] width 444 height 14
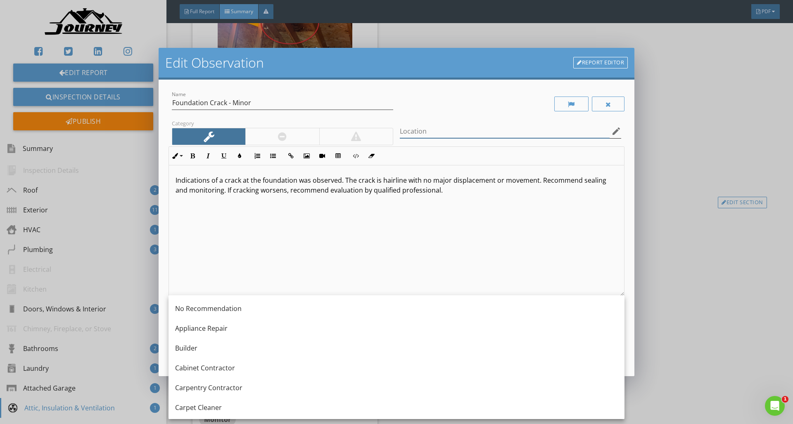
click at [443, 135] on input "Location" at bounding box center [505, 132] width 210 height 14
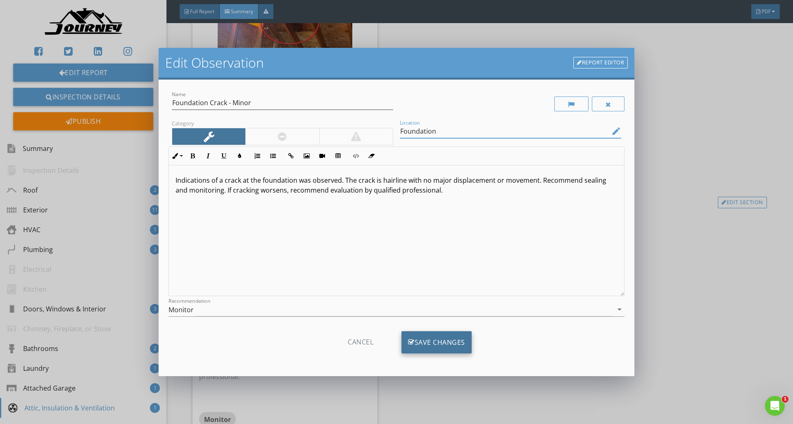
type input "Foundation"
click at [443, 344] on div "Save Changes" at bounding box center [436, 342] width 70 height 22
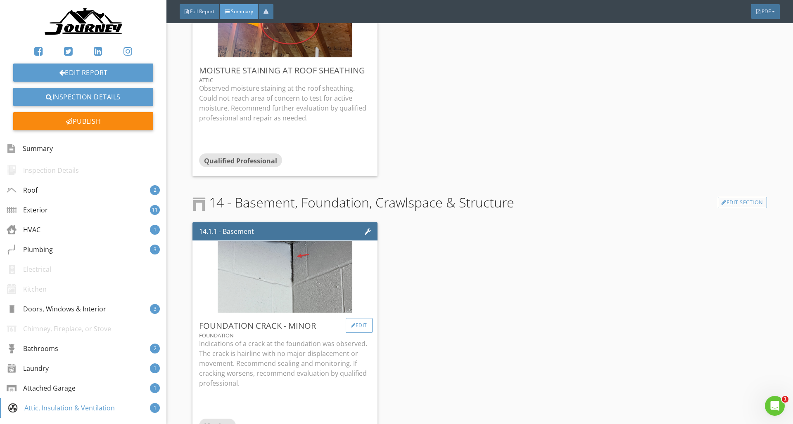
click at [357, 327] on div "Edit" at bounding box center [359, 325] width 27 height 15
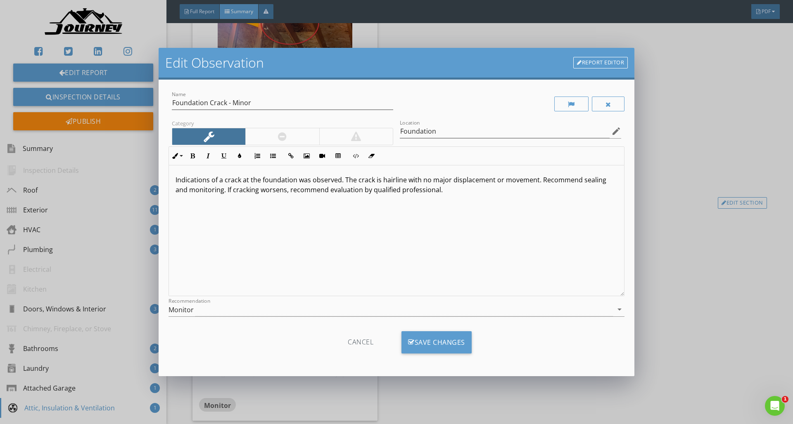
scroll to position [0, 0]
click at [443, 133] on input "Foundation" at bounding box center [505, 132] width 210 height 14
type input "Foundation wall"
click at [438, 341] on div "Save Changes" at bounding box center [436, 342] width 70 height 22
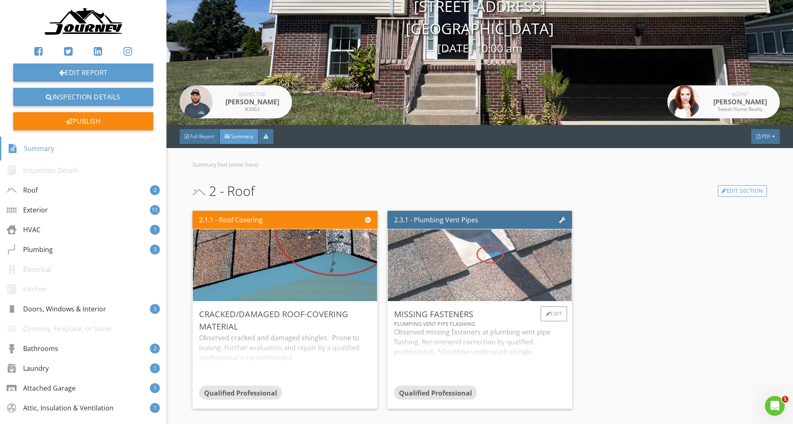
scroll to position [0, 0]
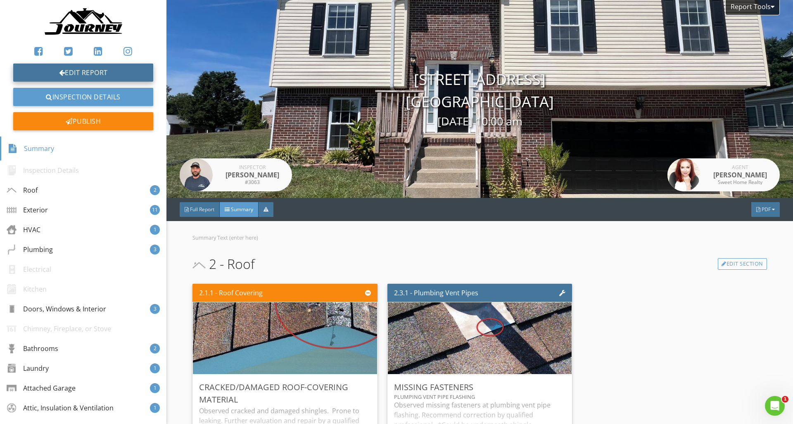
click at [142, 77] on link "Edit Report" at bounding box center [83, 73] width 140 height 18
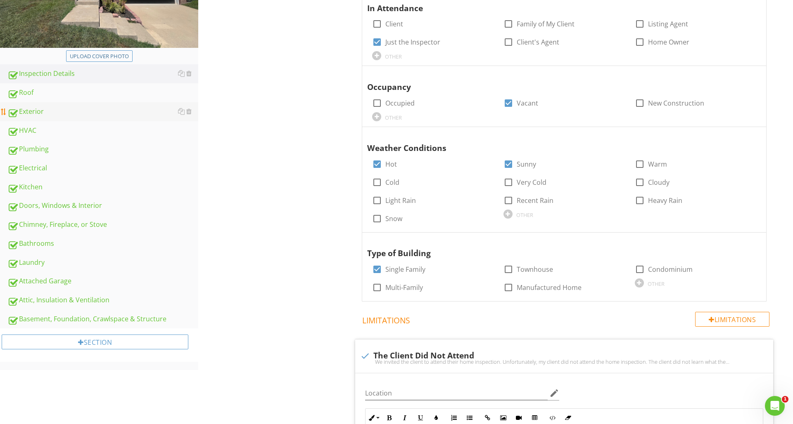
scroll to position [184, 0]
click at [57, 206] on div "Doors, Windows & Interior" at bounding box center [102, 205] width 191 height 11
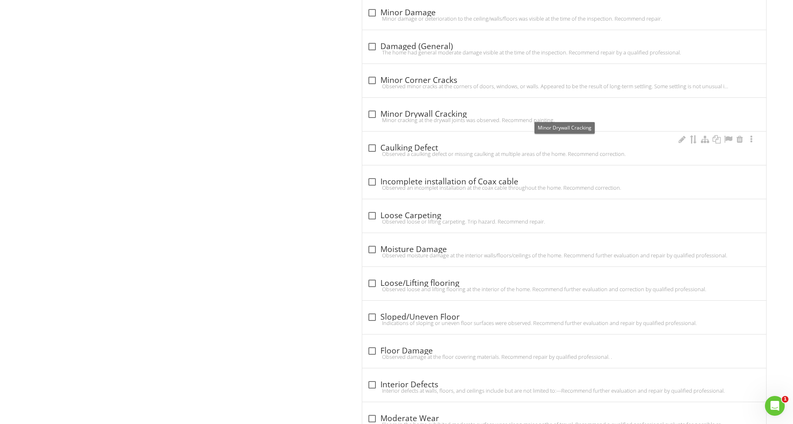
scroll to position [1858, 0]
click at [371, 247] on div at bounding box center [372, 248] width 14 height 14
checkbox input "true"
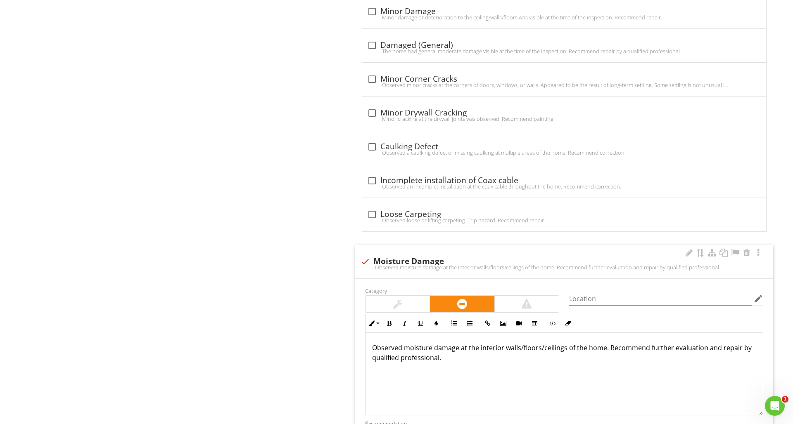
click at [605, 348] on p "Observed moisture damage at the interior walls/floors/ceilings of the home. Rec…" at bounding box center [564, 353] width 384 height 20
click at [690, 253] on div at bounding box center [689, 253] width 10 height 8
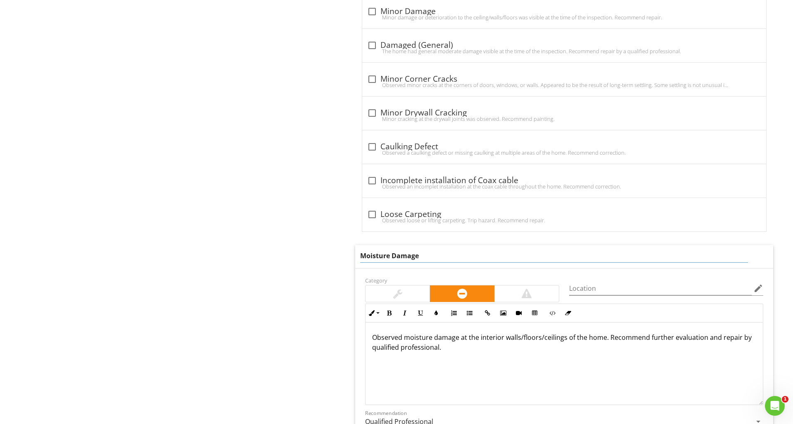
drag, startPoint x: 408, startPoint y: 253, endPoint x: 441, endPoint y: 259, distance: 33.3
click at [412, 254] on input "Moisture Damage" at bounding box center [554, 256] width 388 height 14
click at [445, 259] on input "Moisture Damage" at bounding box center [554, 256] width 388 height 14
type input "Moisture Damage *No Moisture present"
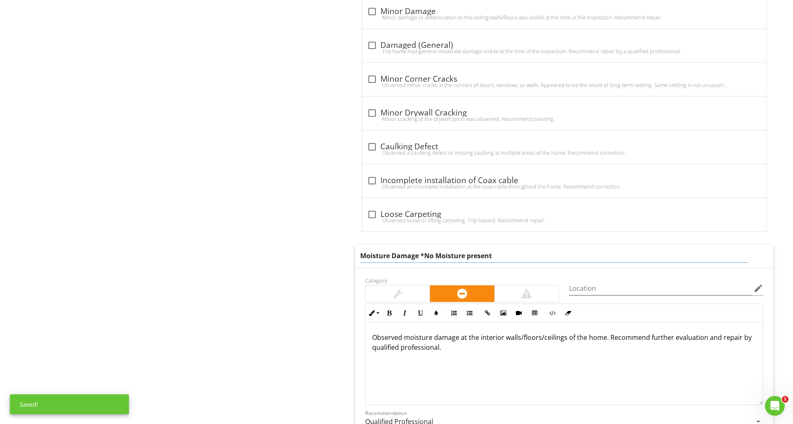
drag, startPoint x: 473, startPoint y: 254, endPoint x: 423, endPoint y: 254, distance: 50.0
click at [421, 254] on input "Moisture Damage *No Moisture present" at bounding box center [554, 256] width 388 height 14
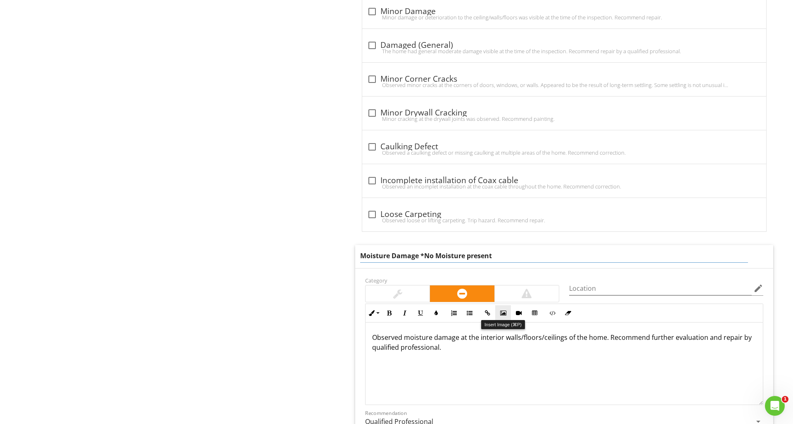
scroll to position [1866, 0]
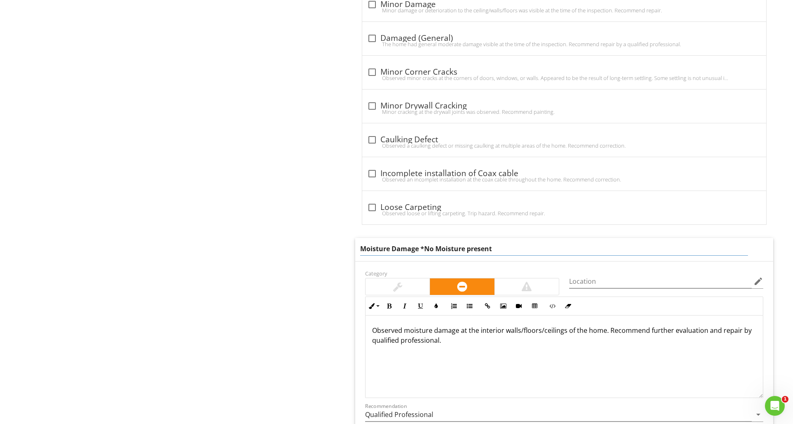
click at [606, 330] on div "Observed moisture damage at the interior walls/floors/ceilings of the home. Rec…" at bounding box center [563, 357] width 397 height 83
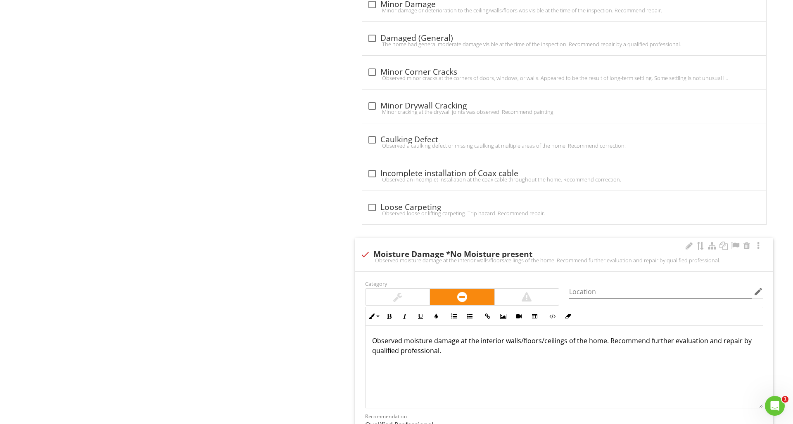
click at [606, 340] on p "Observed moisture damage at the interior walls/floors/ceilings of the home. Rec…" at bounding box center [564, 346] width 384 height 20
click at [605, 292] on input "Location" at bounding box center [660, 292] width 182 height 14
click at [571, 289] on input "Multiple" at bounding box center [660, 292] width 182 height 14
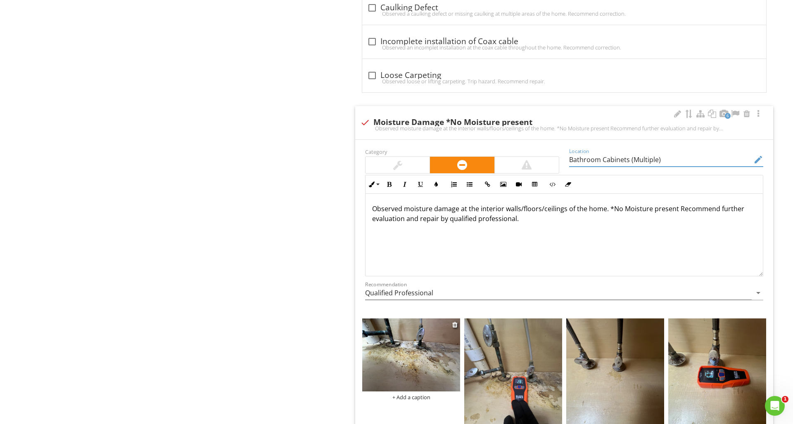
scroll to position [1997, 0]
type input "Bathroom Cabinets (Multiple)"
click at [447, 353] on img at bounding box center [411, 355] width 98 height 73
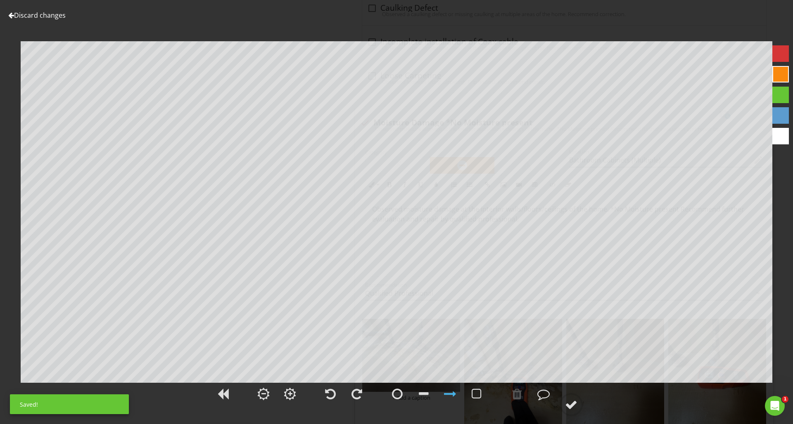
click at [779, 56] on div at bounding box center [780, 53] width 17 height 17
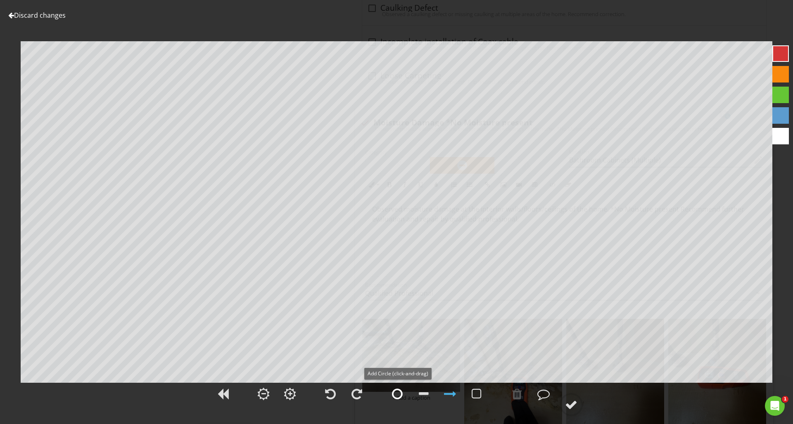
click at [405, 395] on div at bounding box center [397, 394] width 21 height 21
click at [570, 399] on div at bounding box center [571, 405] width 12 height 12
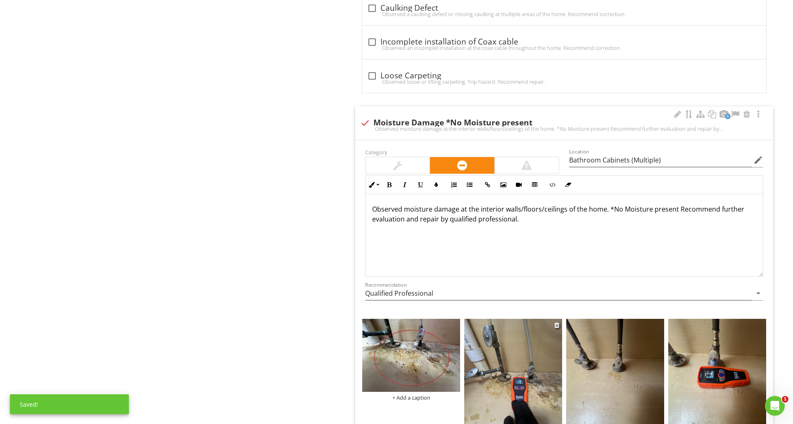
click at [491, 374] on img at bounding box center [513, 384] width 98 height 130
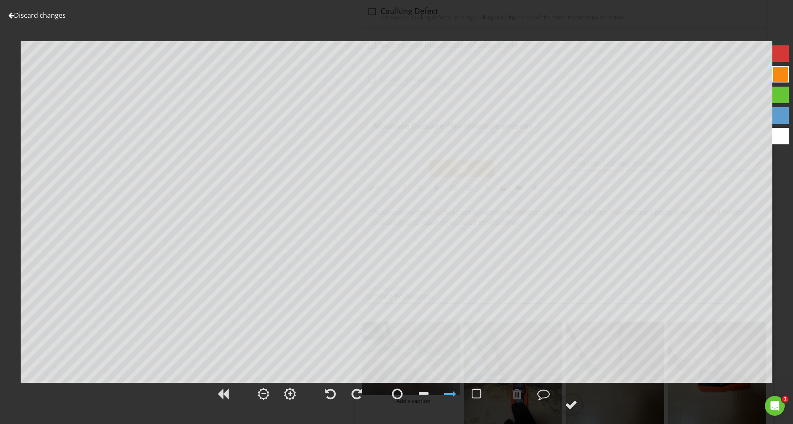
scroll to position [1994, 0]
click at [623, 391] on div at bounding box center [396, 399] width 793 height 34
click at [571, 408] on div at bounding box center [571, 405] width 12 height 12
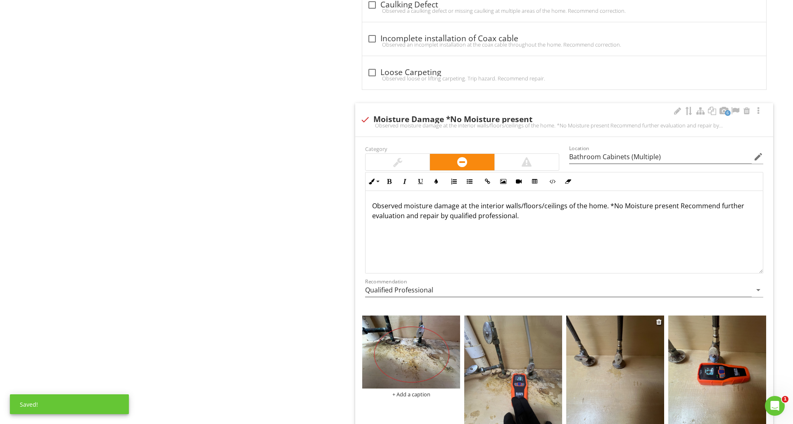
click at [590, 396] on img at bounding box center [615, 381] width 98 height 130
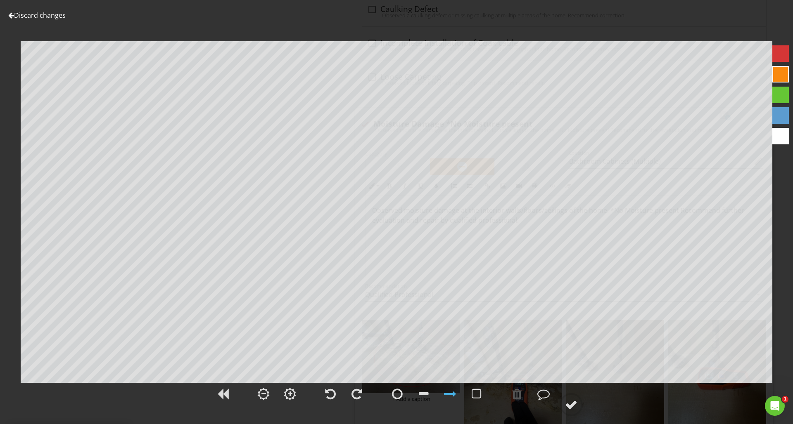
scroll to position [1993, 0]
click at [392, 392] on div at bounding box center [397, 394] width 21 height 21
click at [785, 54] on div at bounding box center [780, 53] width 17 height 17
click at [564, 407] on circle at bounding box center [570, 404] width 21 height 21
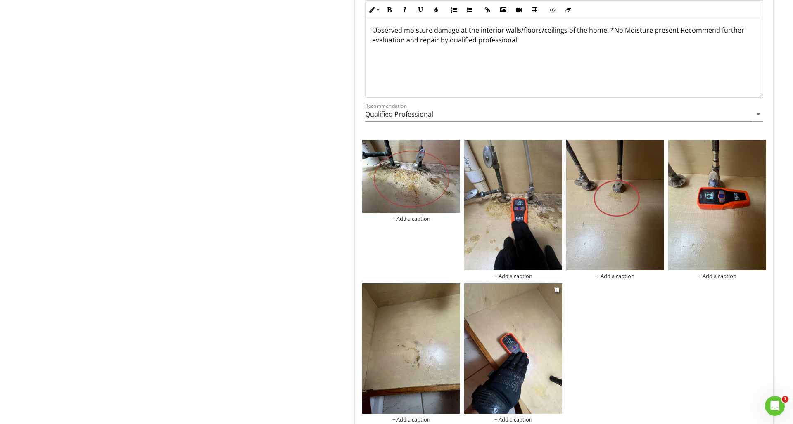
scroll to position [2185, 0]
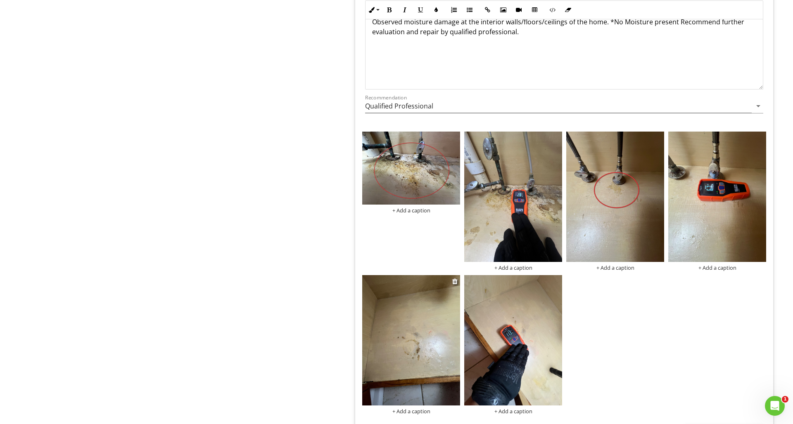
click at [397, 349] on img at bounding box center [411, 340] width 98 height 130
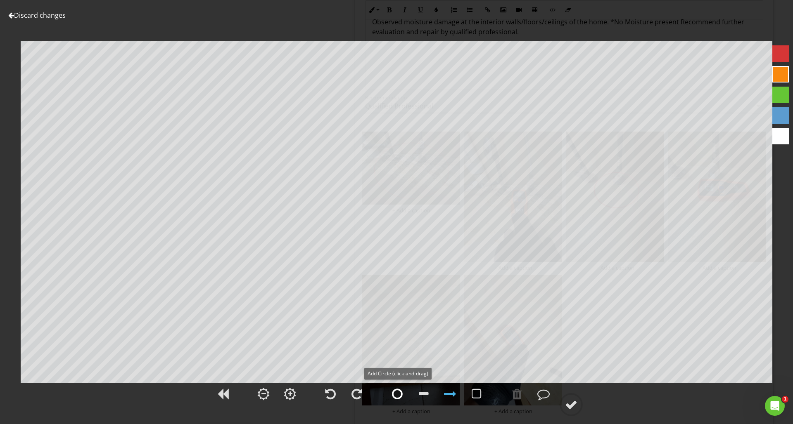
click at [398, 395] on div at bounding box center [397, 394] width 11 height 12
click at [516, 394] on div at bounding box center [517, 394] width 10 height 12
click at [783, 60] on div at bounding box center [780, 53] width 17 height 17
click at [581, 410] on icon at bounding box center [570, 404] width 23 height 23
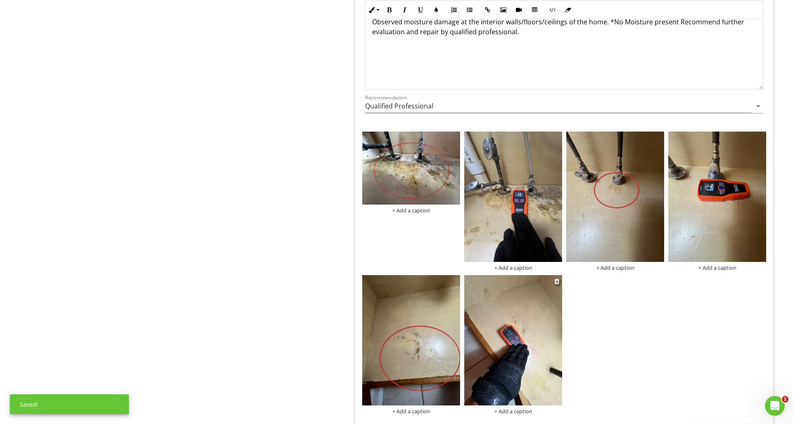
click at [535, 374] on img at bounding box center [513, 340] width 98 height 130
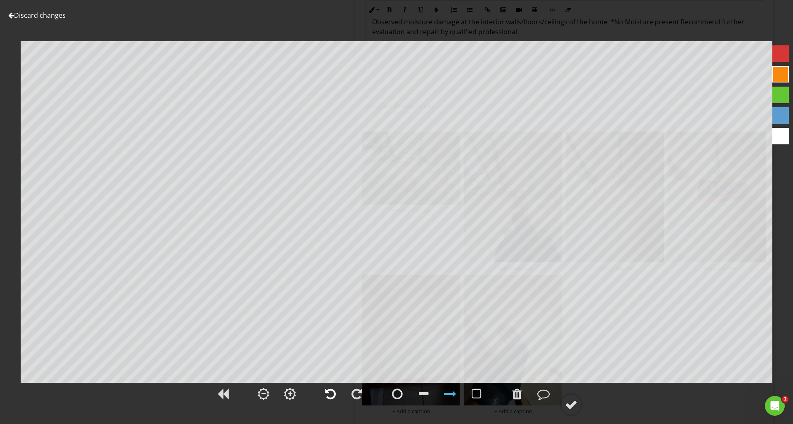
click at [335, 391] on div at bounding box center [330, 394] width 11 height 12
click at [571, 411] on circle at bounding box center [570, 404] width 21 height 21
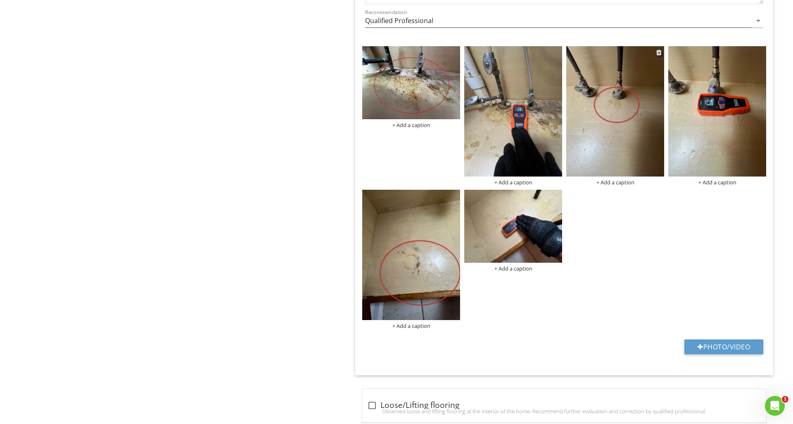
scroll to position [2270, 0]
click at [405, 125] on div "+ Add a caption" at bounding box center [411, 124] width 98 height 7
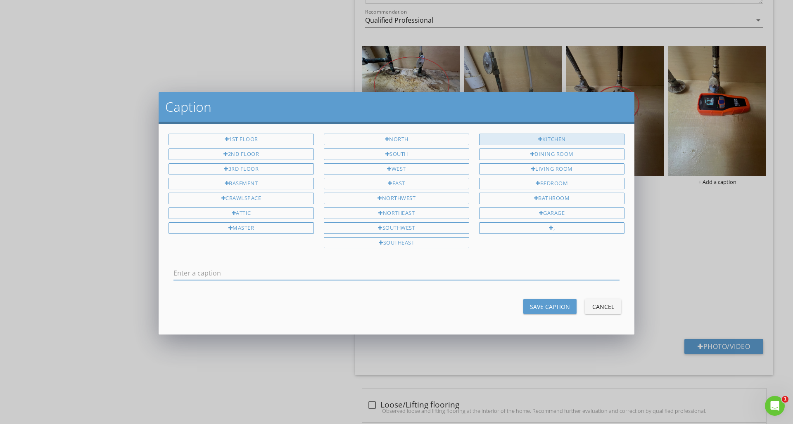
click at [537, 142] on div "Kitchen" at bounding box center [551, 140] width 145 height 12
type input "Kitchen"
click at [545, 305] on div "Save Caption" at bounding box center [550, 307] width 40 height 9
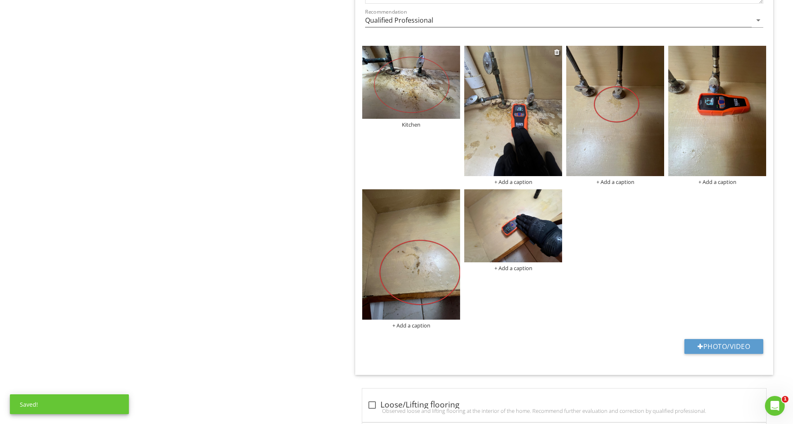
click at [516, 180] on div "+ Add a caption" at bounding box center [513, 182] width 98 height 7
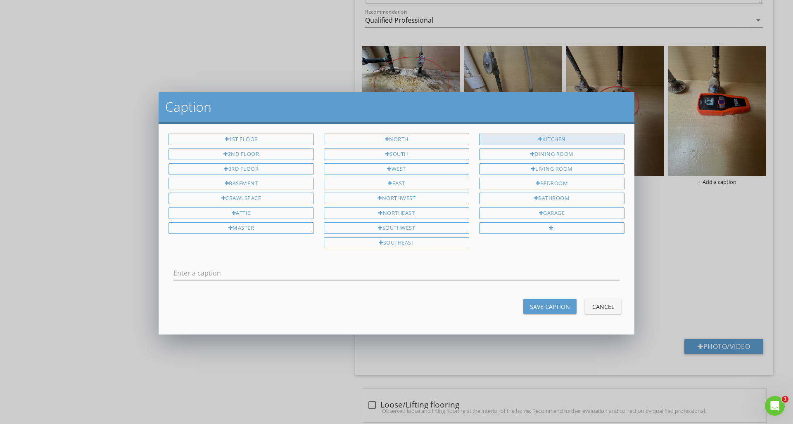
click at [519, 140] on div "Kitchen" at bounding box center [551, 140] width 145 height 12
type input "Kitchen"
click at [540, 303] on div "Save Caption" at bounding box center [550, 307] width 40 height 9
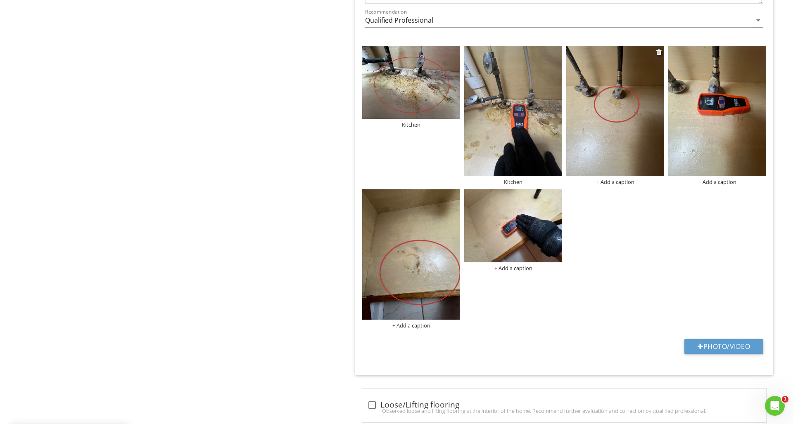
click at [625, 179] on div "+ Add a caption" at bounding box center [615, 182] width 98 height 7
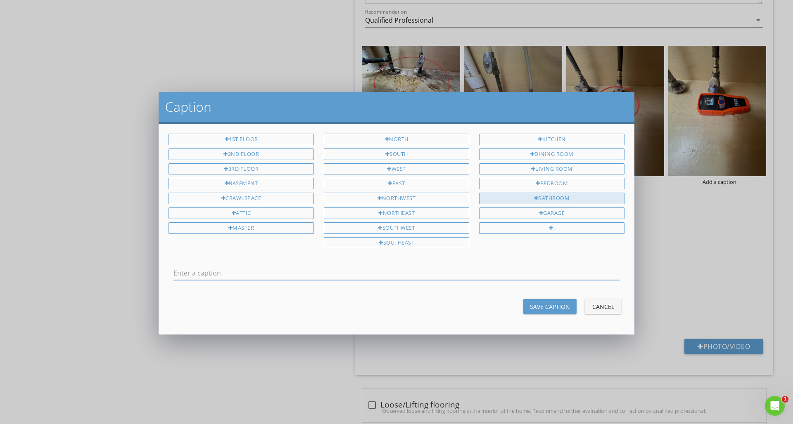
click at [580, 197] on div "Bathroom" at bounding box center [551, 199] width 145 height 12
click at [176, 272] on input "Bathroom" at bounding box center [396, 274] width 446 height 14
type input "Secondary Bathroom"
click at [519, 300] on div "Save Caption Cancel" at bounding box center [396, 307] width 466 height 20
click at [540, 308] on div "Save Caption" at bounding box center [550, 307] width 40 height 9
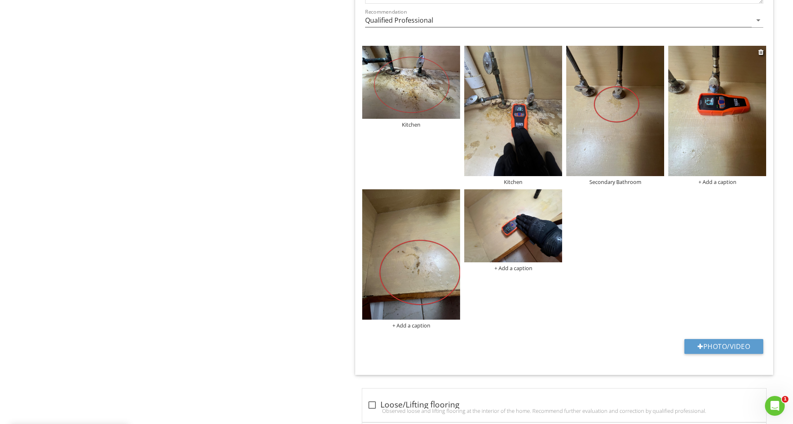
click at [713, 183] on div "+ Add a caption" at bounding box center [717, 182] width 98 height 7
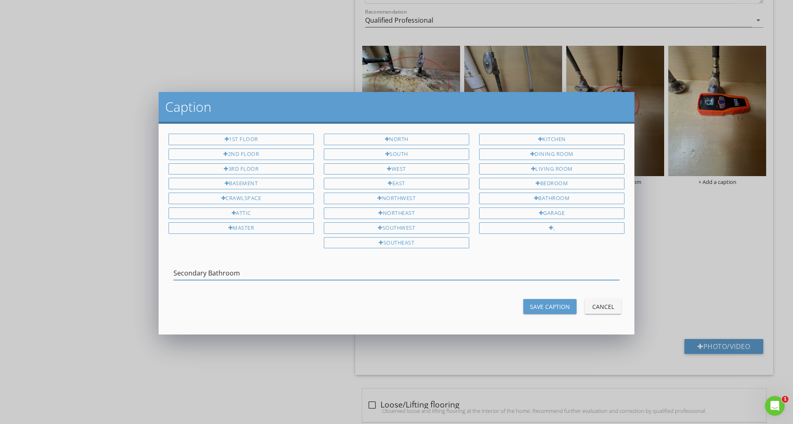
drag, startPoint x: 244, startPoint y: 269, endPoint x: 82, endPoint y: 262, distance: 162.4
click at [78, 264] on div "Caption 1st Floor 2nd Floor 3rd Floor Basement Crawlspace Attic Master North So…" at bounding box center [396, 212] width 793 height 424
type input "Secondary Bathroom"
click at [534, 308] on div "Save Caption" at bounding box center [550, 307] width 40 height 9
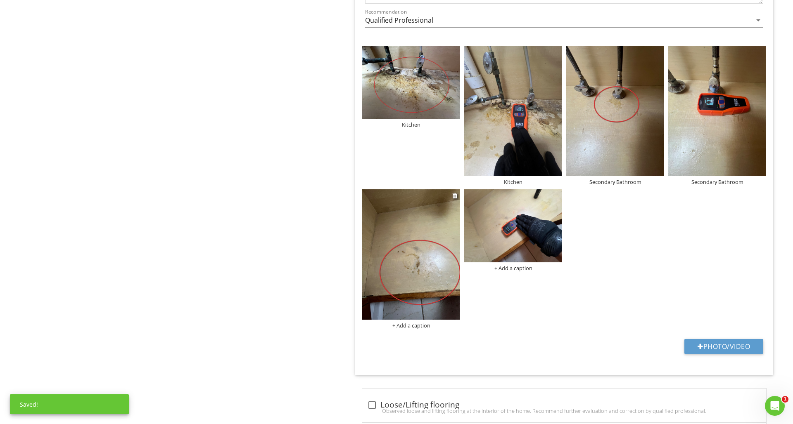
click at [418, 327] on div "+ Add a caption" at bounding box center [411, 325] width 98 height 7
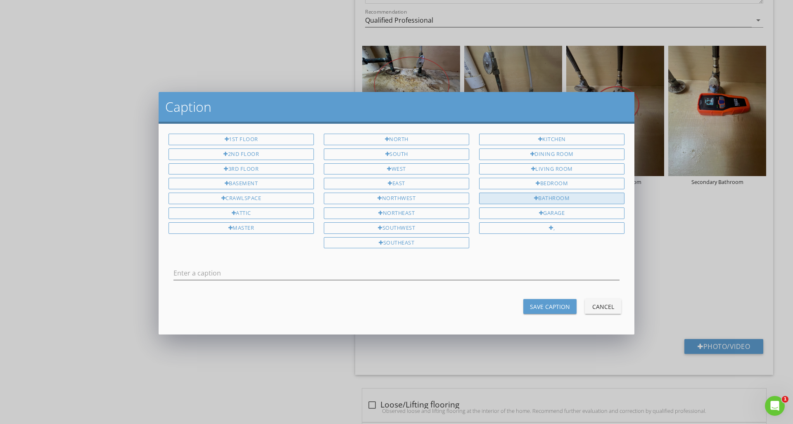
click at [603, 199] on div "Bathroom" at bounding box center [551, 199] width 145 height 12
click at [265, 271] on input "Bathroom" at bounding box center [396, 274] width 446 height 14
drag, startPoint x: 244, startPoint y: 272, endPoint x: 122, endPoint y: 277, distance: 122.7
click at [122, 277] on div "Caption 1st Floor 2nd Floor 3rd Floor Basement Crawlspace Attic Master North So…" at bounding box center [396, 212] width 793 height 424
drag, startPoint x: 245, startPoint y: 270, endPoint x: 165, endPoint y: 274, distance: 80.2
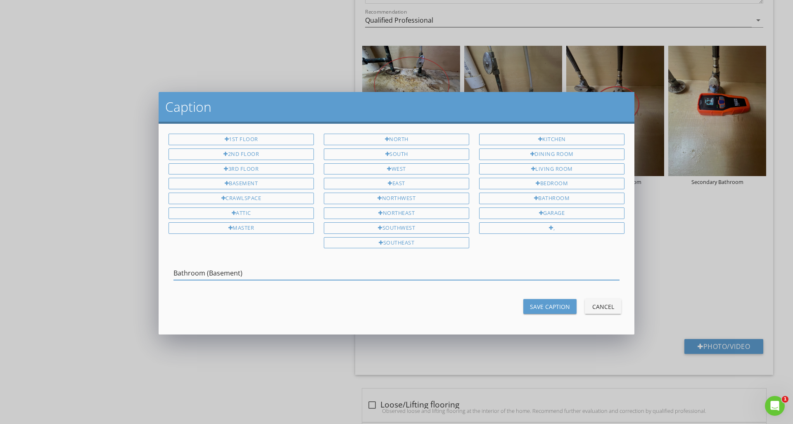
click at [165, 274] on div "Bathroom (Basement)" at bounding box center [396, 274] width 466 height 28
type input "Bathroom (Basement)"
click at [535, 304] on div "Save Caption" at bounding box center [550, 307] width 40 height 9
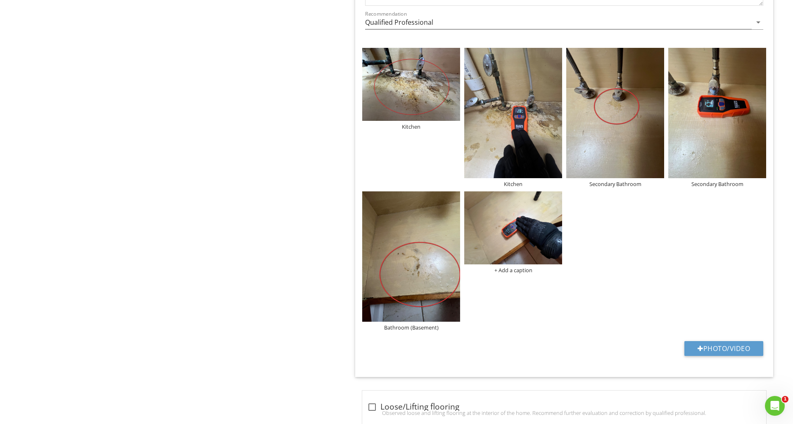
scroll to position [2268, 0]
click at [521, 271] on div "+ Add a caption" at bounding box center [513, 270] width 98 height 7
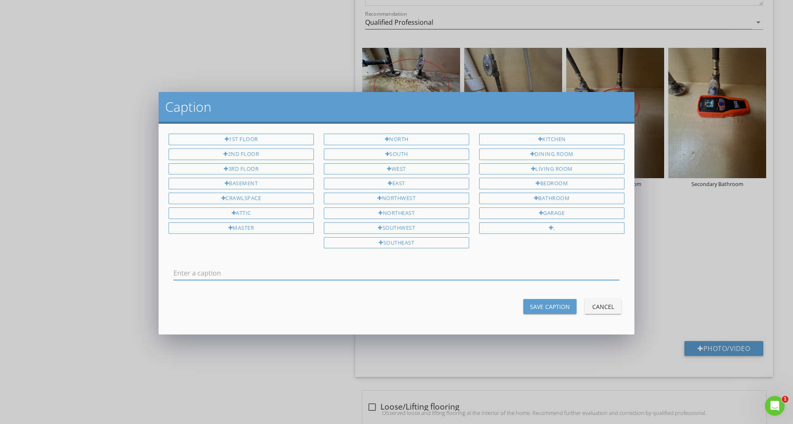
click at [427, 271] on input "text" at bounding box center [396, 274] width 446 height 14
type input "Bathroom (Basement)"
click at [537, 299] on button "Save Caption" at bounding box center [549, 306] width 53 height 15
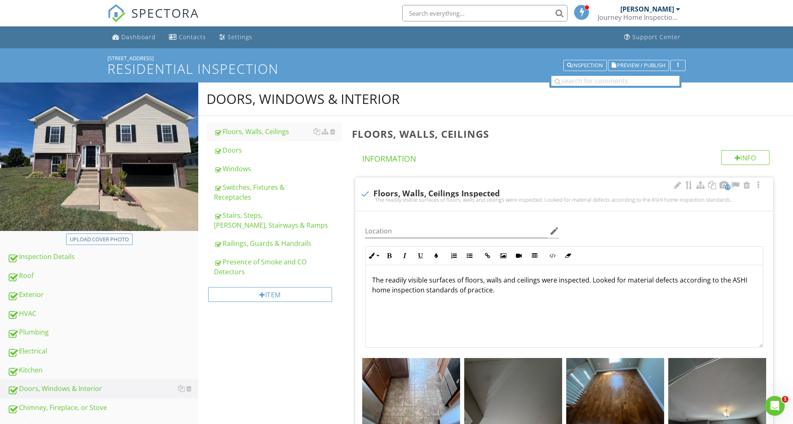
scroll to position [0, 0]
click at [638, 68] on span "Preview / Publish" at bounding box center [641, 65] width 48 height 5
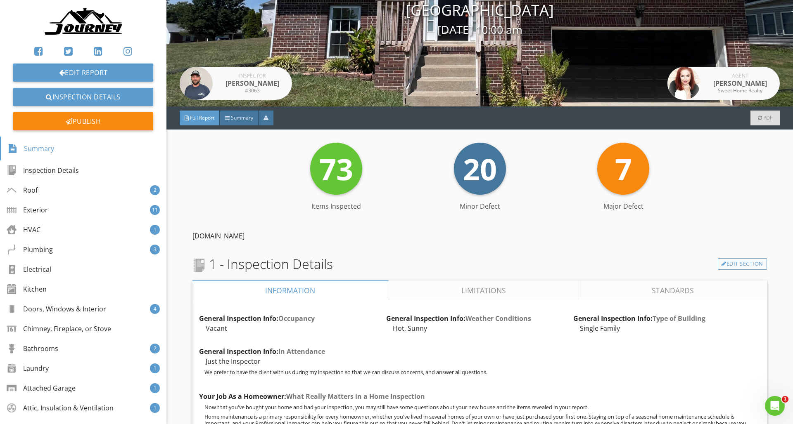
scroll to position [137, 0]
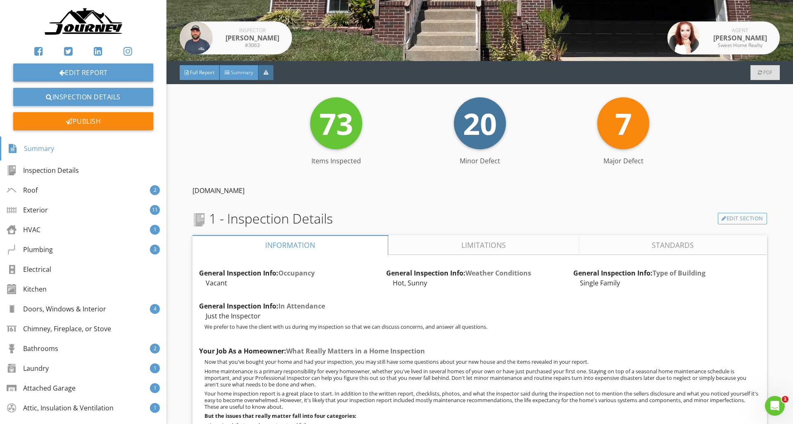
drag, startPoint x: 246, startPoint y: 69, endPoint x: 251, endPoint y: 71, distance: 5.1
click at [246, 69] on span "Summary" at bounding box center [242, 72] width 22 height 7
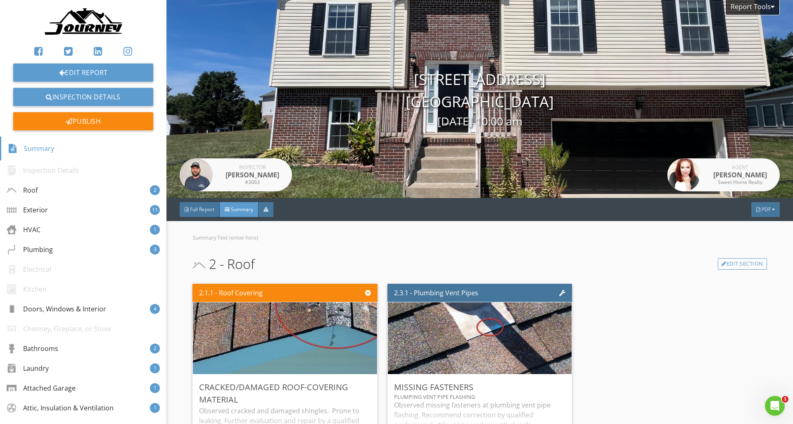
scroll to position [0, 0]
click at [207, 208] on span "Full Report" at bounding box center [202, 209] width 24 height 7
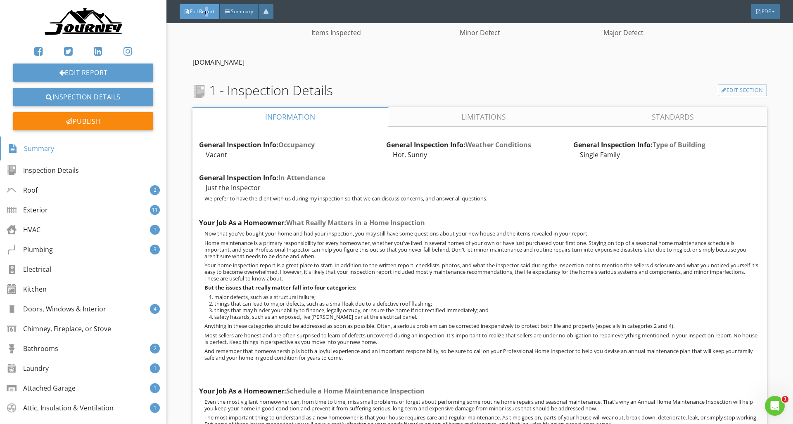
scroll to position [241, 0]
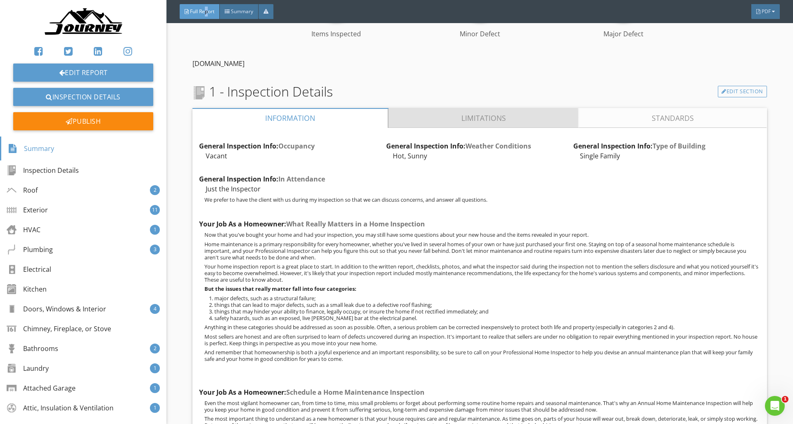
click at [469, 115] on link "Limitations" at bounding box center [483, 118] width 190 height 20
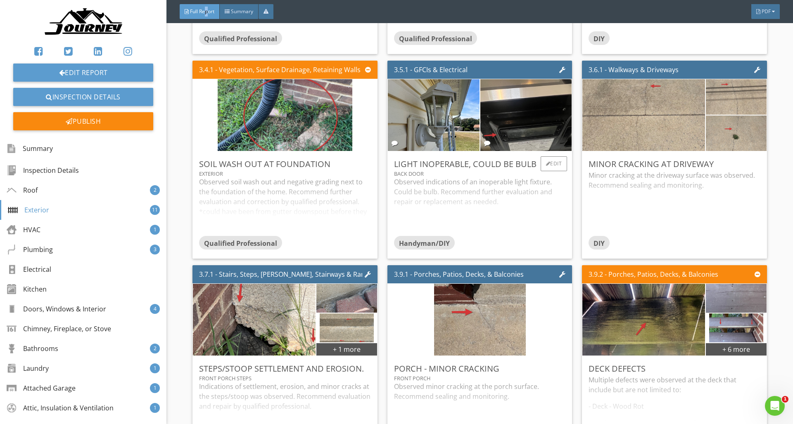
scroll to position [6351, 0]
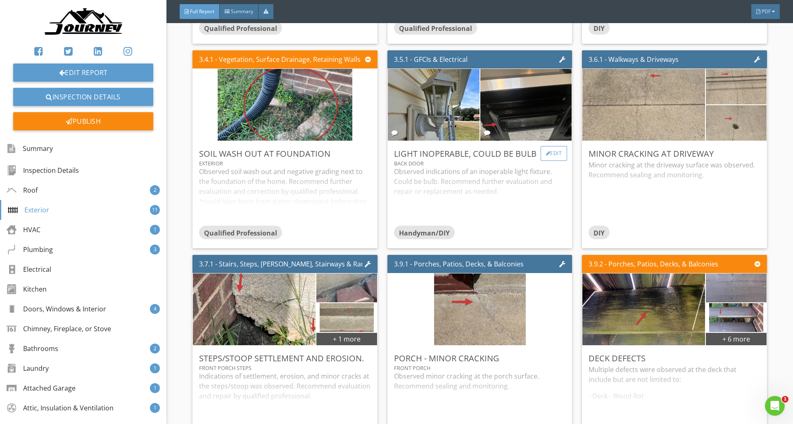
click at [548, 148] on div "Light inoperable, could be bulb Back Door Observed indications of an inoperable…" at bounding box center [479, 194] width 185 height 107
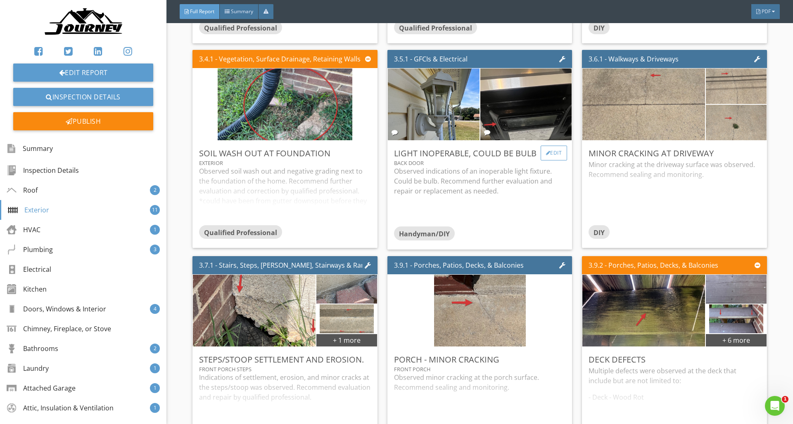
scroll to position [6350, 0]
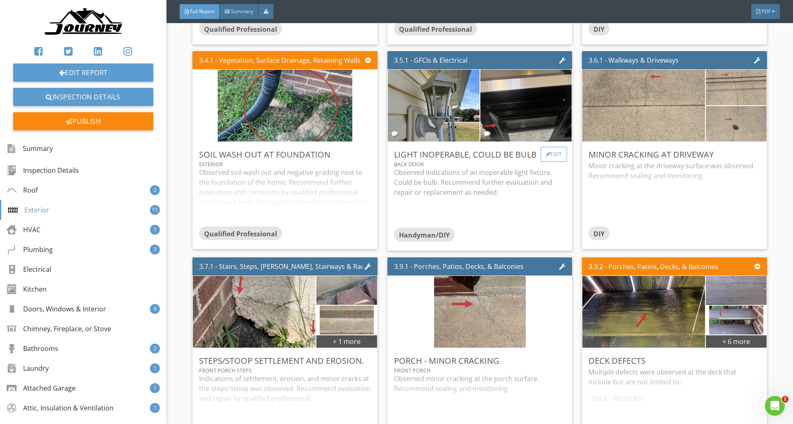
click at [551, 147] on div "Edit" at bounding box center [553, 154] width 27 height 15
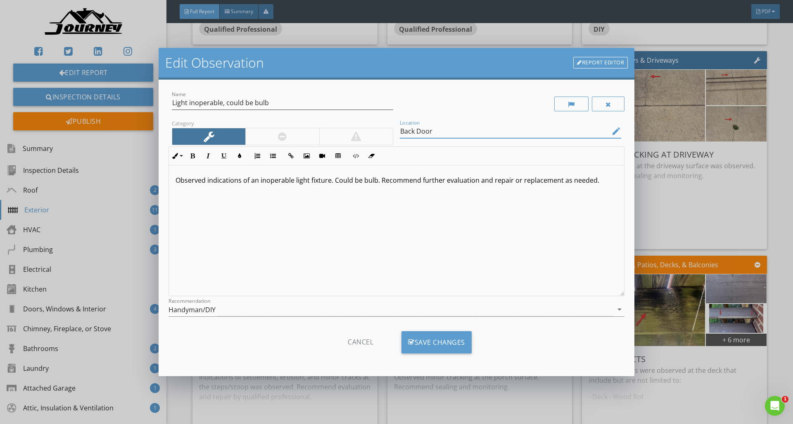
click at [536, 135] on input "Back Door" at bounding box center [505, 132] width 210 height 14
type input "Back Door/ kitchen"
click at [445, 350] on div "Save Changes" at bounding box center [436, 342] width 70 height 22
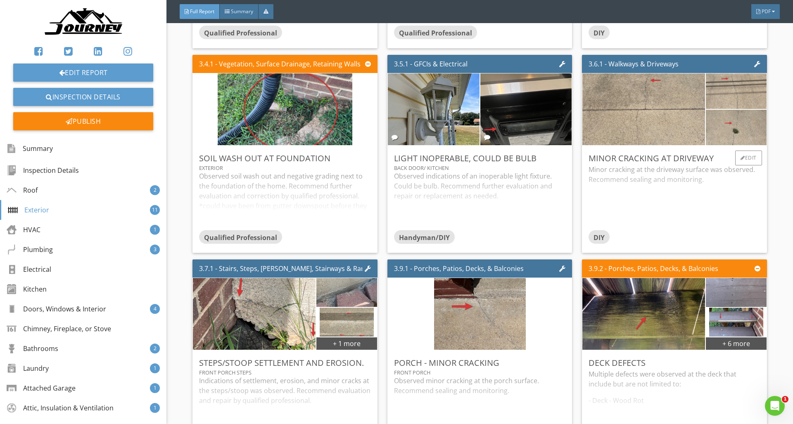
scroll to position [6338, 0]
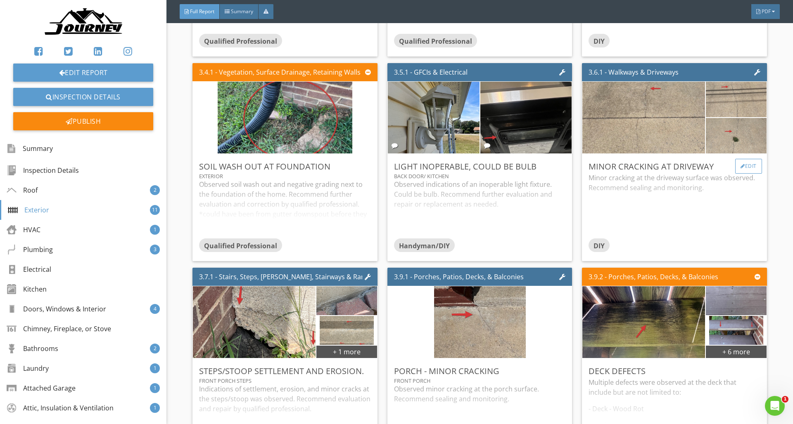
click at [743, 159] on div "Edit" at bounding box center [748, 166] width 27 height 15
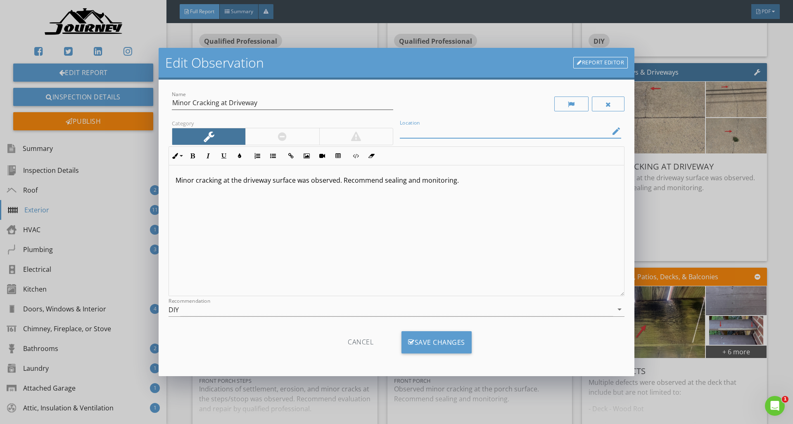
click at [540, 136] on input "Location" at bounding box center [505, 132] width 210 height 14
type input "Driveway"
click at [457, 339] on div "Save Changes" at bounding box center [436, 342] width 70 height 22
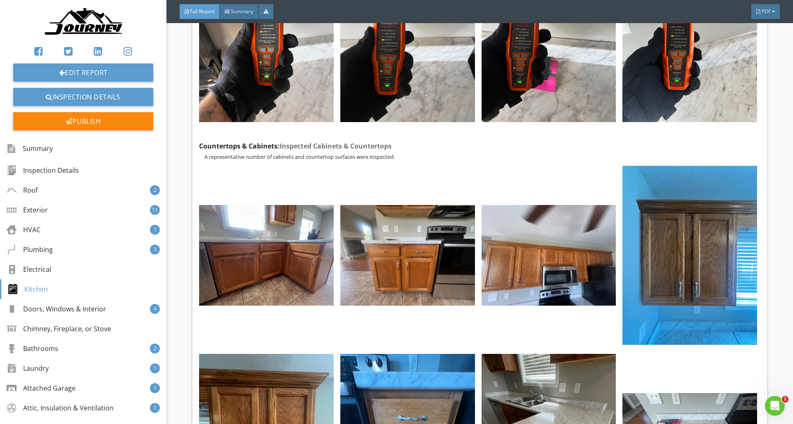
scroll to position [16098, 0]
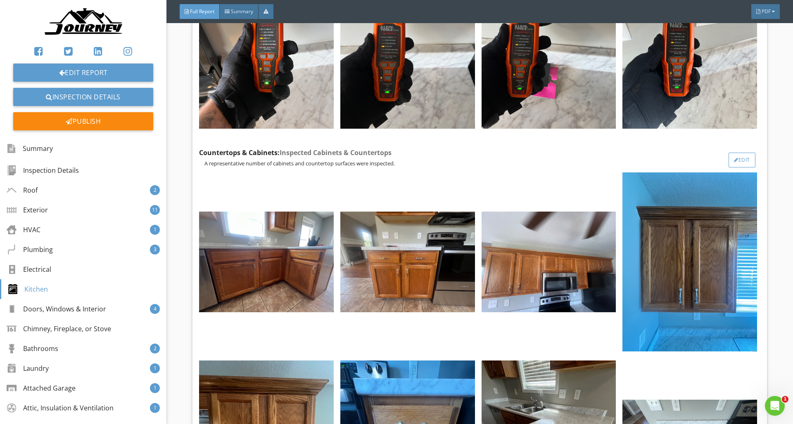
click at [734, 159] on div at bounding box center [736, 160] width 5 height 5
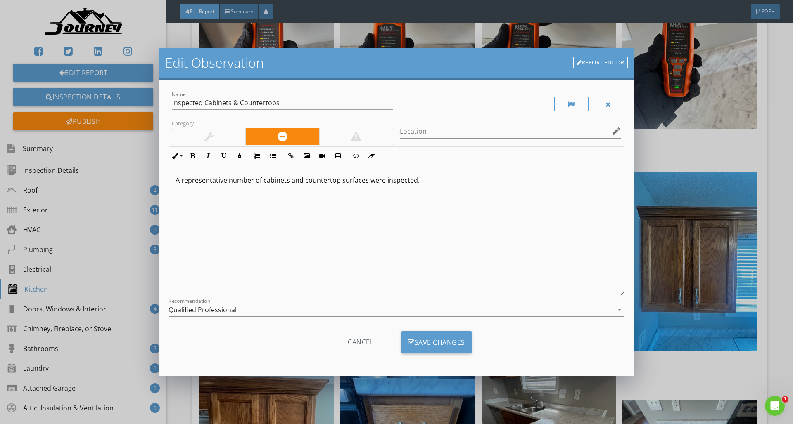
click at [592, 66] on link "Report Editor" at bounding box center [600, 63] width 54 height 12
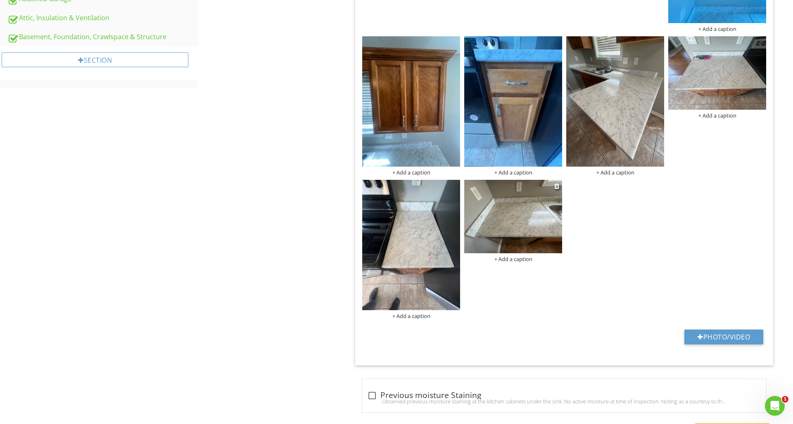
scroll to position [467, 0]
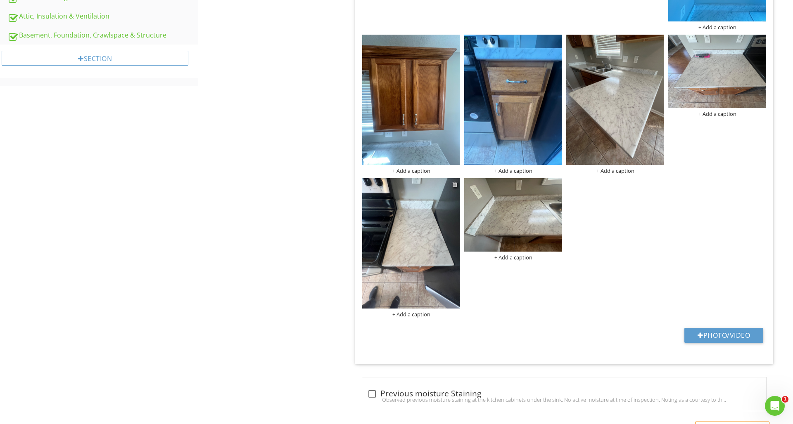
click at [455, 183] on div at bounding box center [454, 184] width 5 height 7
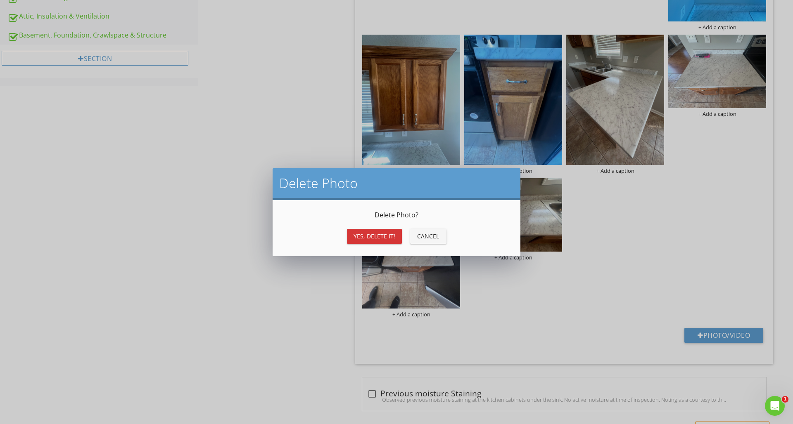
click at [384, 236] on div "Yes, Delete it!" at bounding box center [374, 236] width 42 height 9
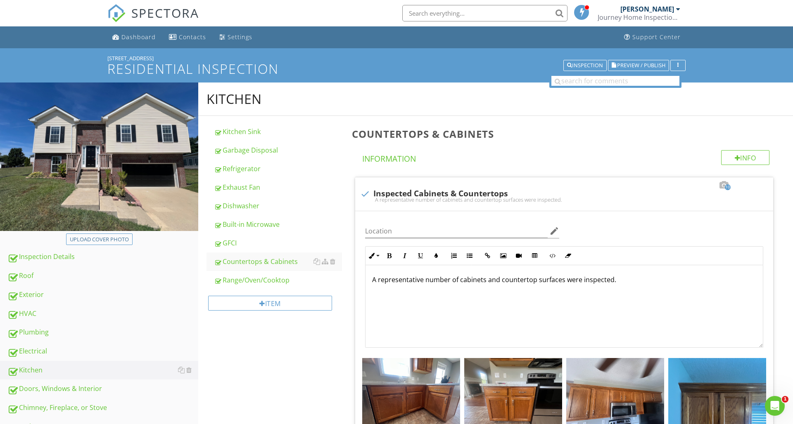
scroll to position [0, 0]
click at [635, 73] on h1 "Residential Inspection" at bounding box center [396, 69] width 578 height 14
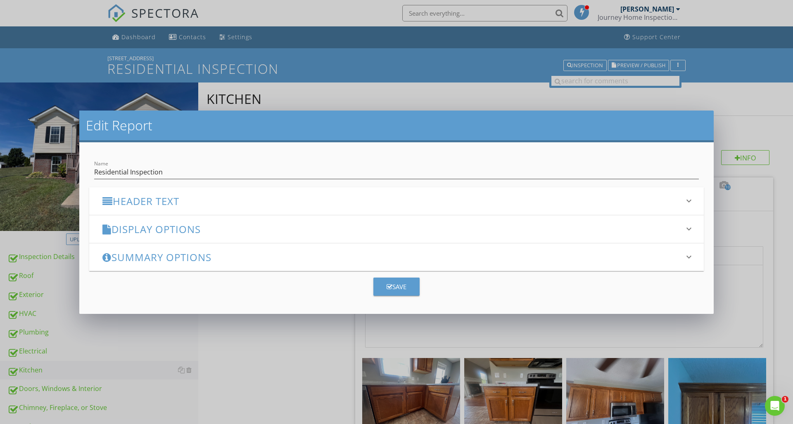
click at [636, 65] on div "Edit Report Name Residential Inspection Header Text keyboard_arrow_down Full Re…" at bounding box center [396, 212] width 793 height 424
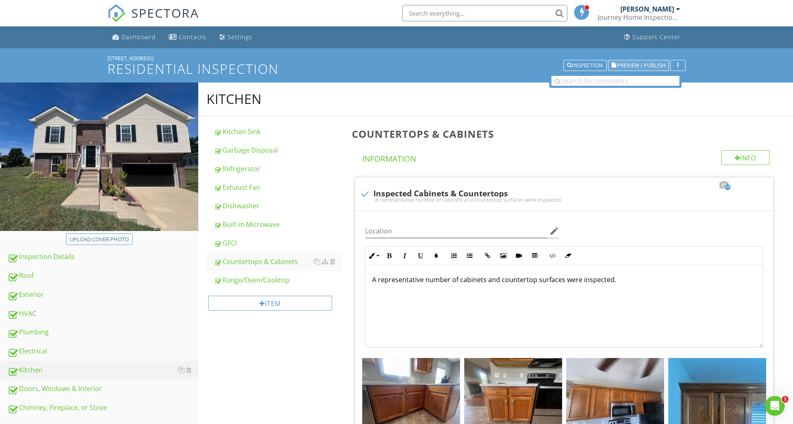
click at [636, 65] on span "Preview / Publish" at bounding box center [641, 65] width 48 height 5
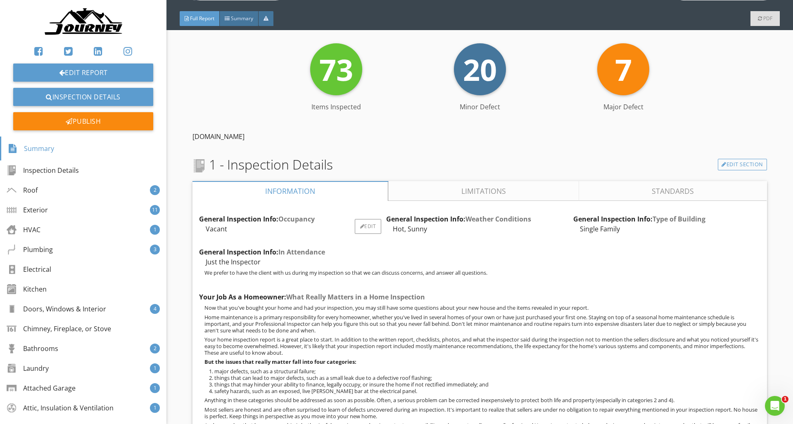
scroll to position [192, 0]
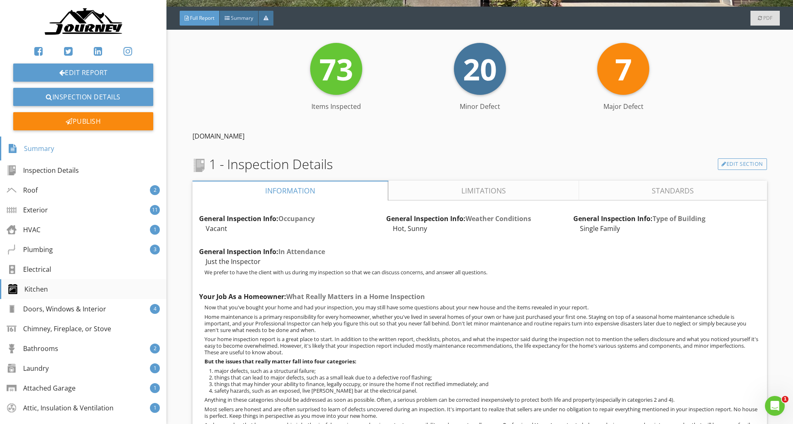
click at [48, 289] on div "Kitchen" at bounding box center [83, 289] width 166 height 20
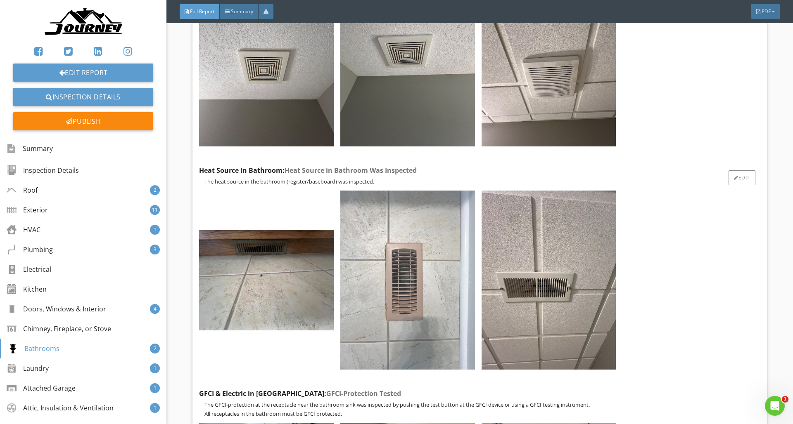
scroll to position [22536, 0]
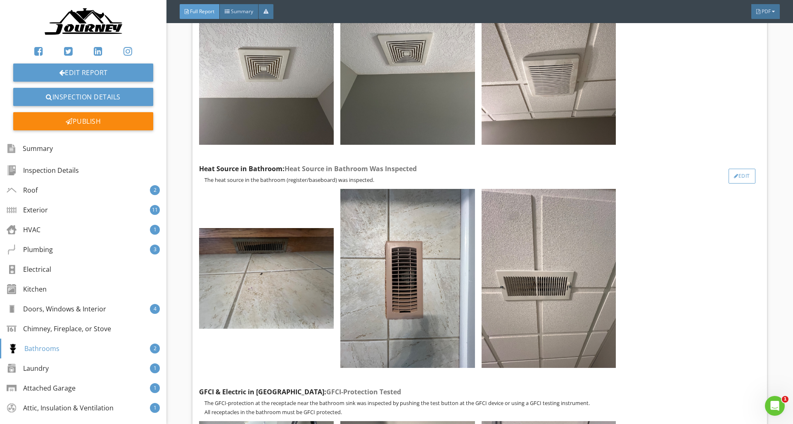
click at [743, 175] on div "Edit" at bounding box center [741, 176] width 27 height 15
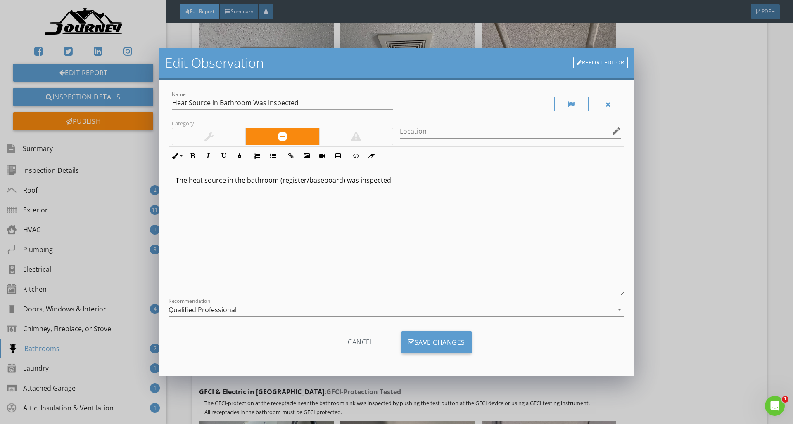
click at [598, 59] on link "Report Editor" at bounding box center [600, 63] width 54 height 12
click at [746, 82] on div "Edit Observation Report Editor Name Heat Source in Bathroom Was Inspected Categ…" at bounding box center [396, 212] width 793 height 424
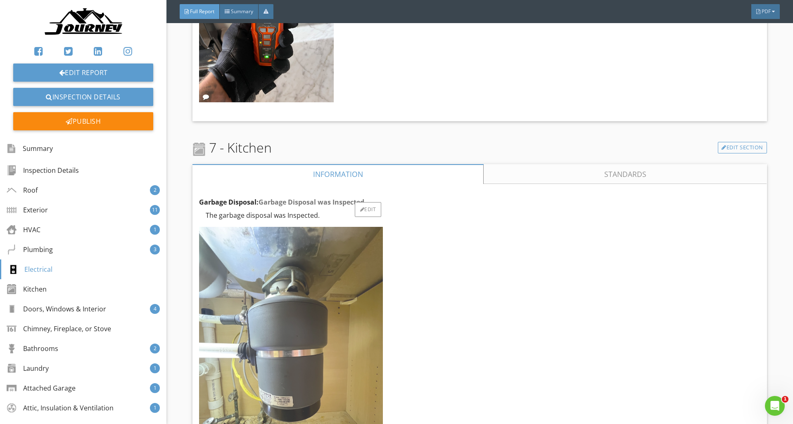
scroll to position [14817, 0]
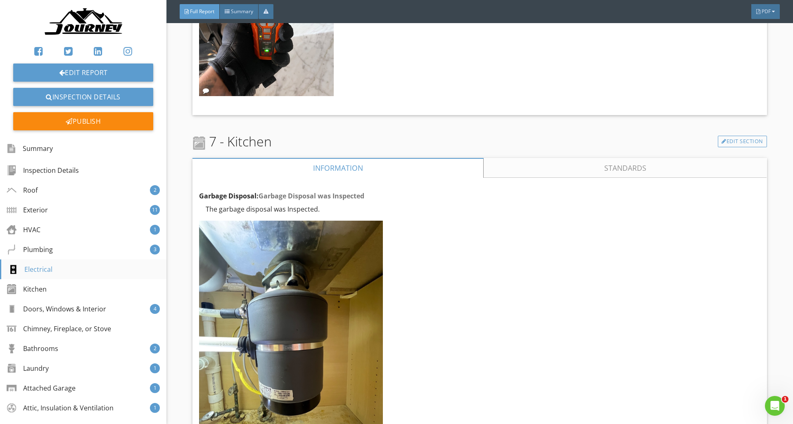
click at [80, 270] on div "Electrical" at bounding box center [83, 270] width 166 height 20
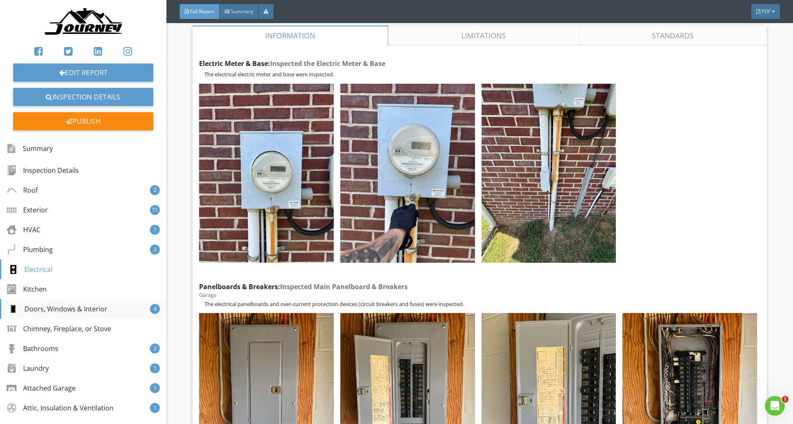
click at [56, 310] on div "Doors, Windows & Interior" at bounding box center [57, 309] width 99 height 10
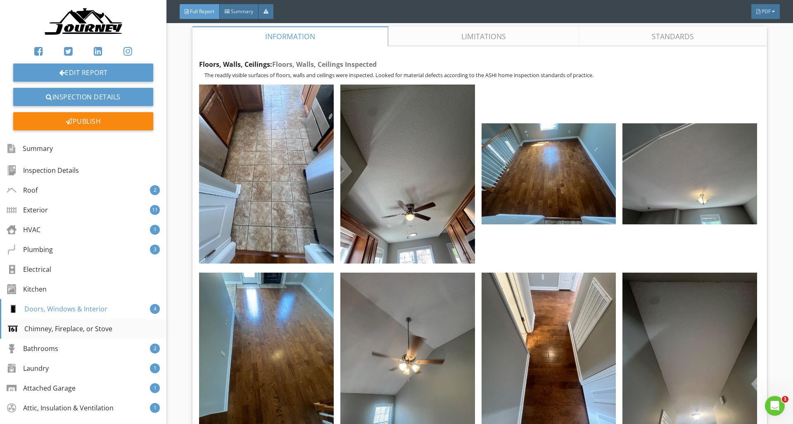
click at [69, 330] on div "Chimney, Fireplace, or Stove" at bounding box center [60, 329] width 104 height 10
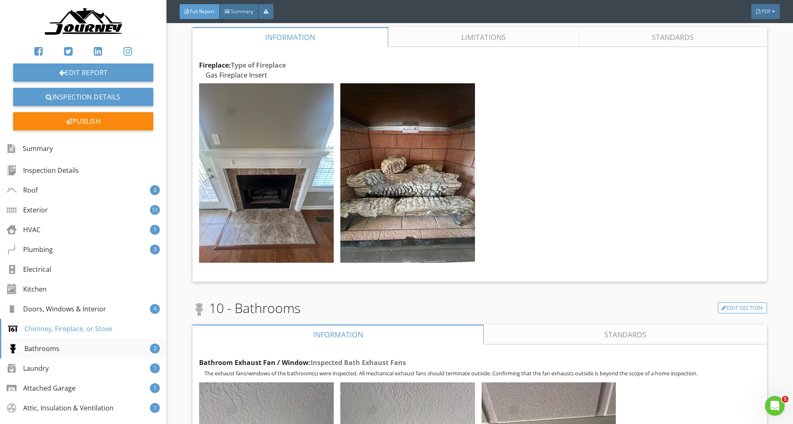
click at [67, 345] on div "Bathrooms 2" at bounding box center [83, 349] width 166 height 20
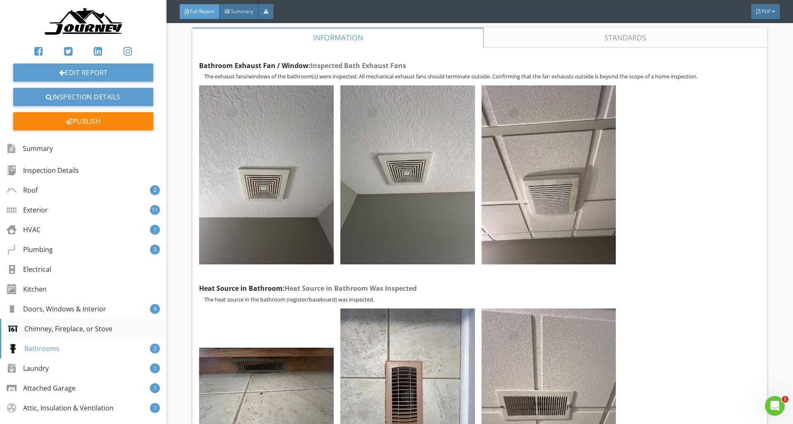
click at [76, 333] on div "Chimney, Fireplace, or Stove" at bounding box center [60, 329] width 104 height 10
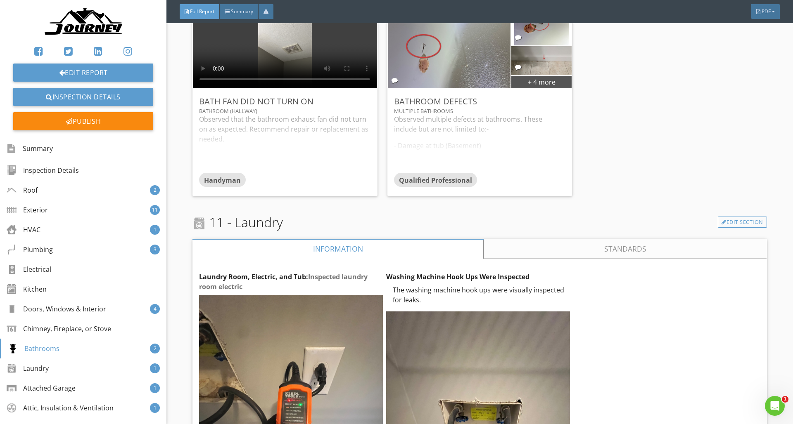
scroll to position [24225, 0]
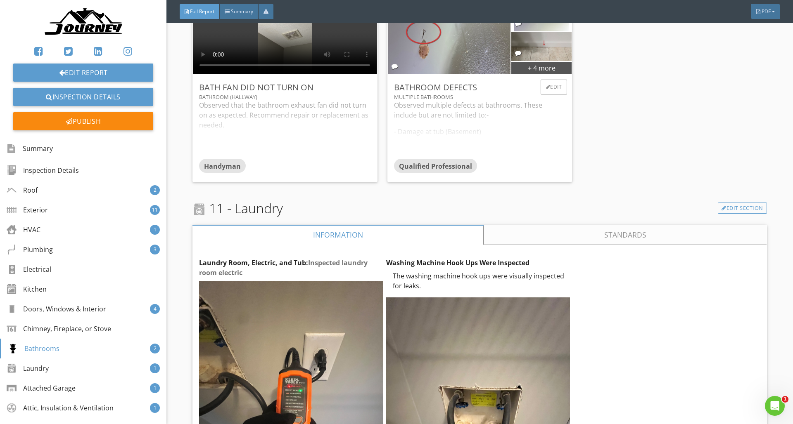
click at [505, 159] on div "Qualified Professional" at bounding box center [479, 167] width 171 height 17
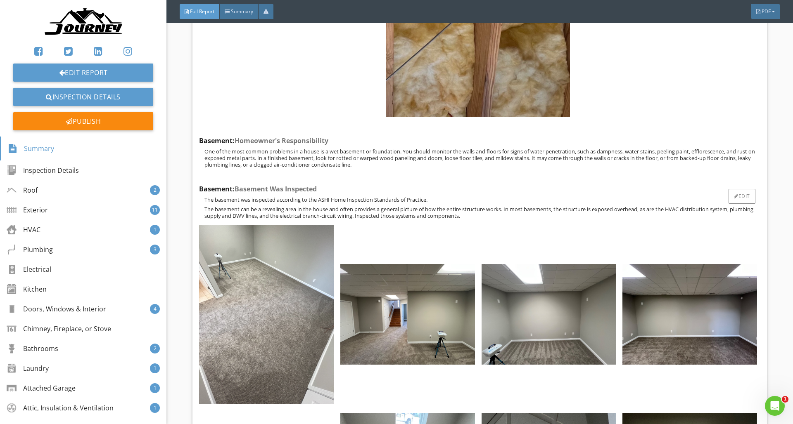
scroll to position [30181, 0]
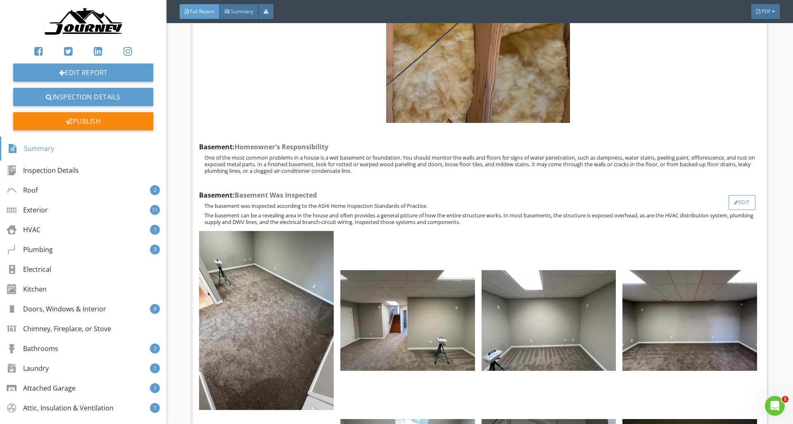
click at [749, 210] on div "Edit" at bounding box center [741, 202] width 27 height 15
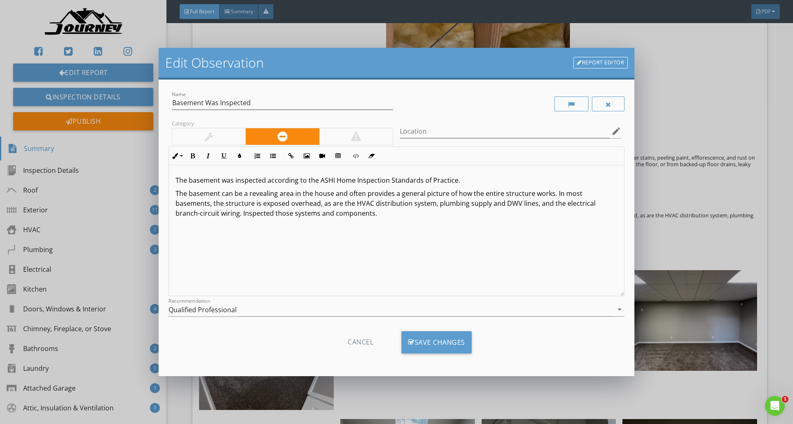
click at [595, 60] on link "Report Editor" at bounding box center [600, 63] width 54 height 12
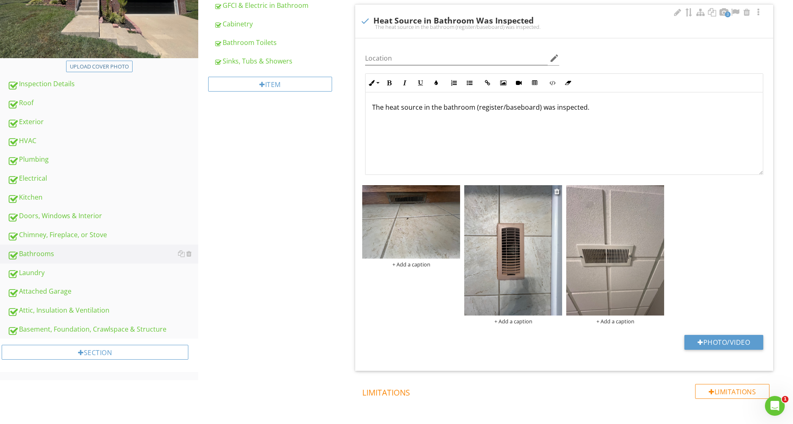
scroll to position [185, 0]
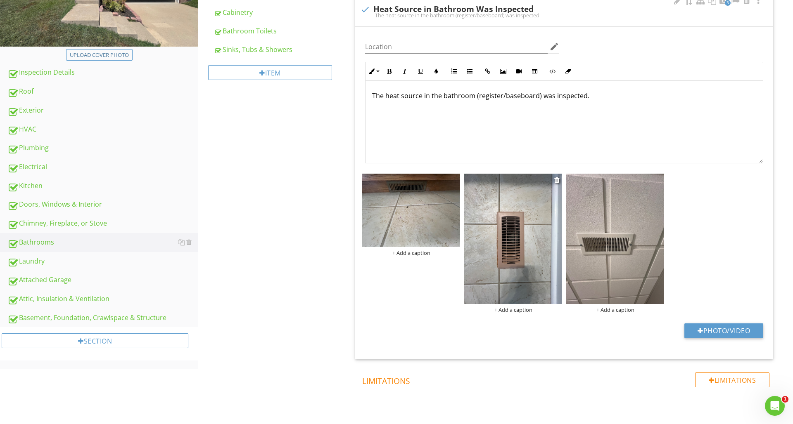
click at [524, 235] on img at bounding box center [513, 239] width 98 height 130
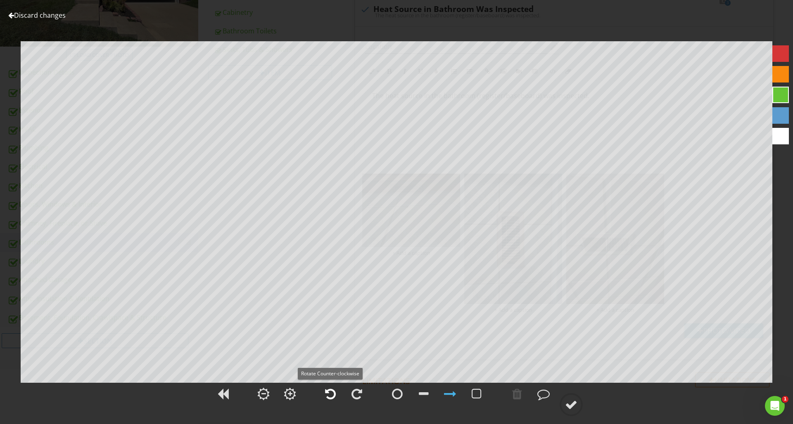
click at [335, 391] on div at bounding box center [330, 394] width 11 height 12
click at [578, 404] on circle at bounding box center [570, 404] width 21 height 21
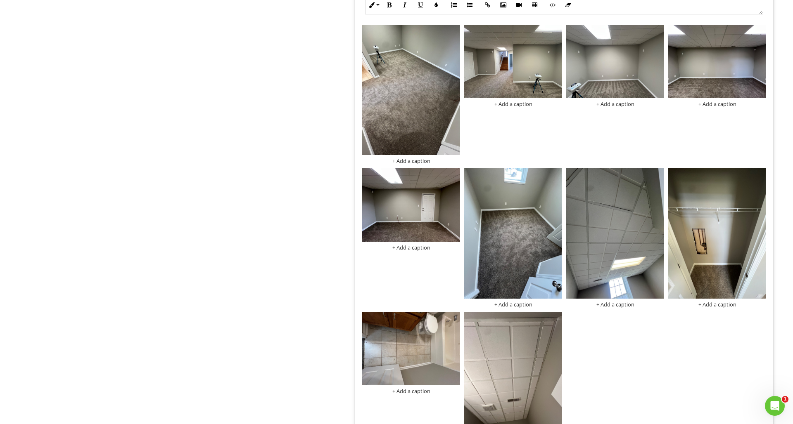
scroll to position [689, 0]
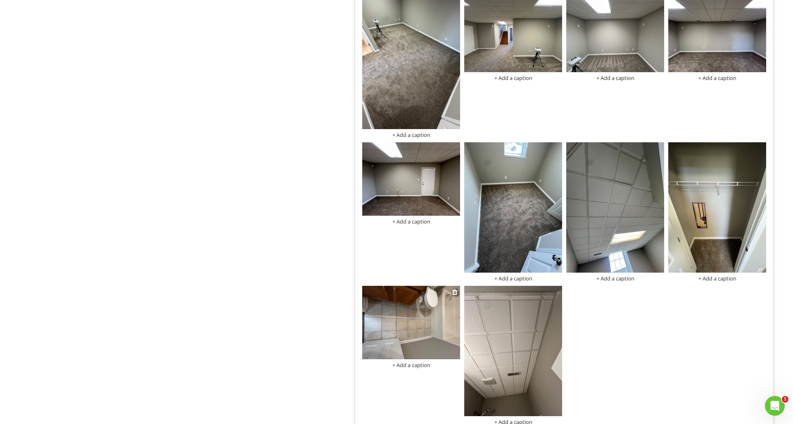
click at [434, 305] on img at bounding box center [411, 322] width 98 height 73
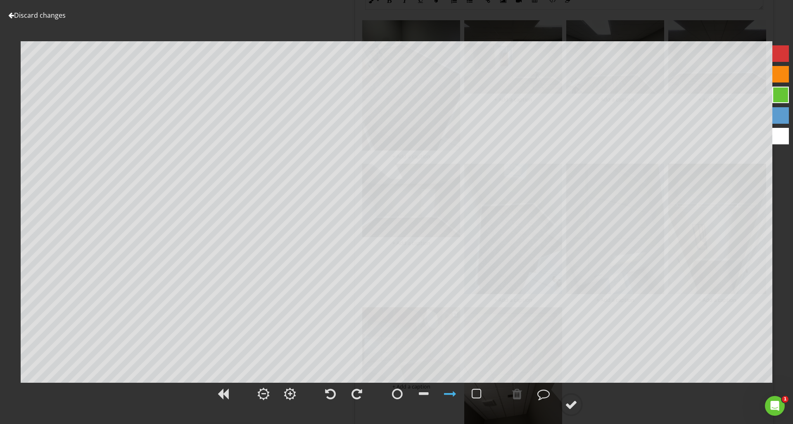
scroll to position [662, 0]
click at [328, 397] on div at bounding box center [330, 394] width 11 height 12
click at [566, 408] on div at bounding box center [571, 405] width 12 height 12
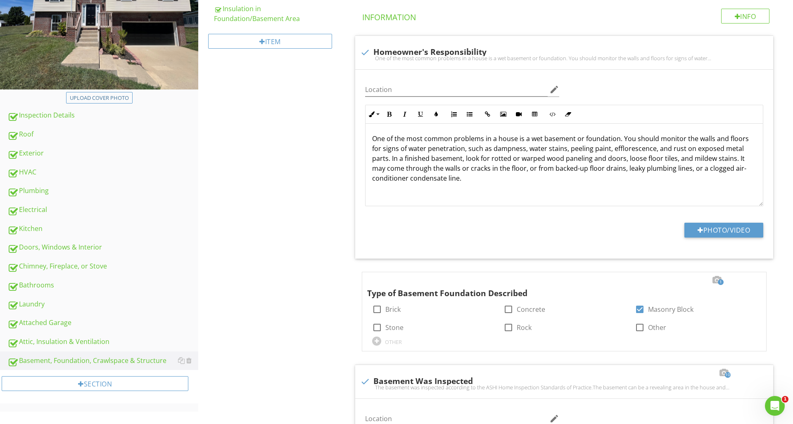
scroll to position [0, 0]
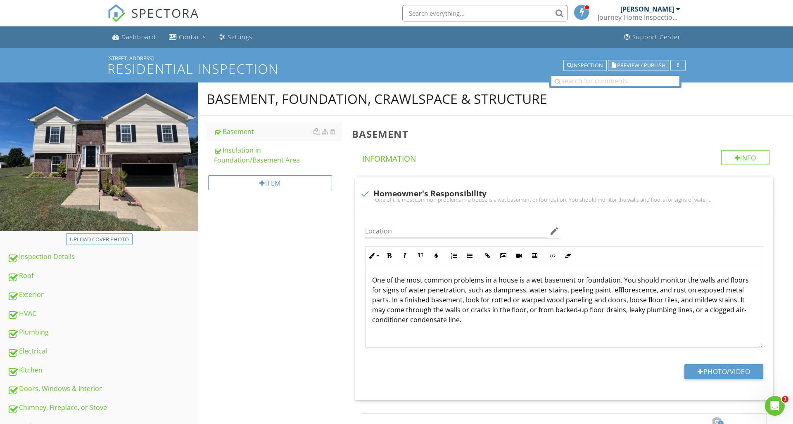
click at [625, 64] on span "Preview / Publish" at bounding box center [641, 65] width 48 height 5
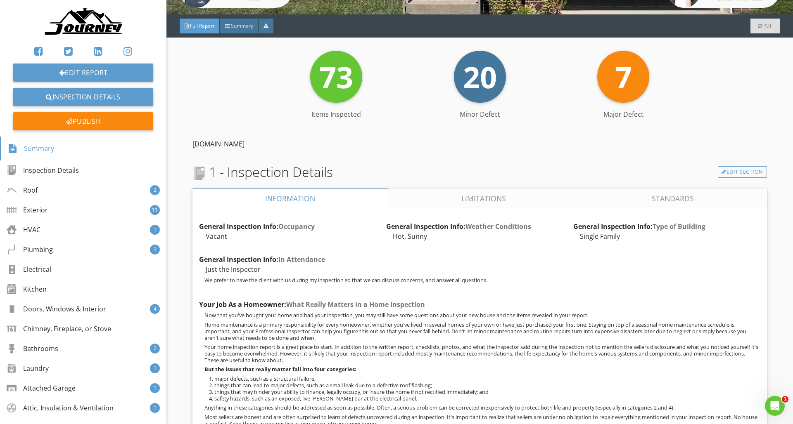
scroll to position [184, 0]
click at [51, 248] on div "Plumbing" at bounding box center [31, 250] width 46 height 10
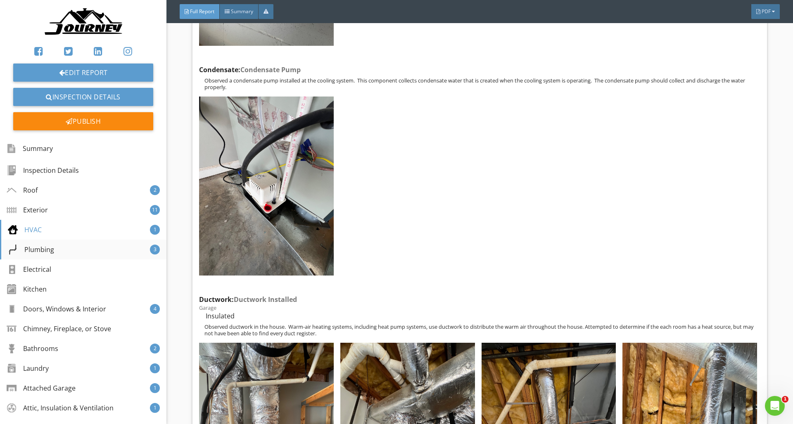
scroll to position [9752, 0]
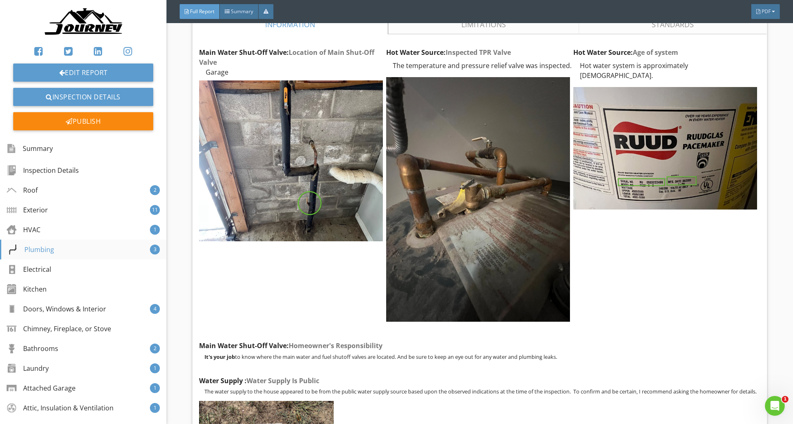
click at [62, 255] on div "Plumbing 3" at bounding box center [83, 250] width 166 height 20
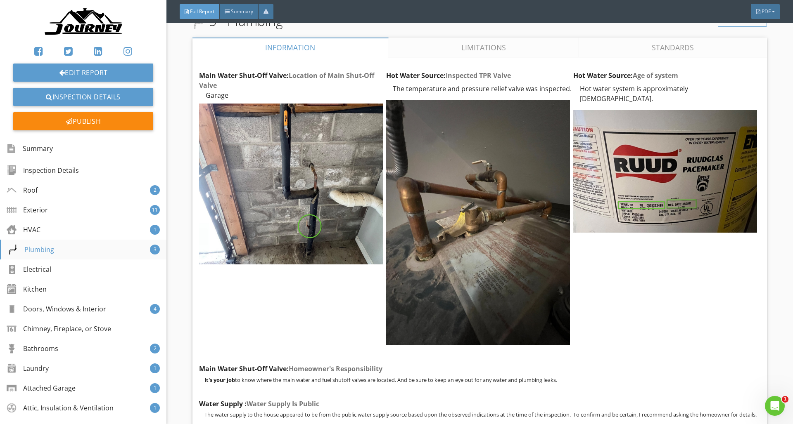
click at [62, 255] on div "Plumbing 3" at bounding box center [83, 250] width 166 height 20
click at [98, 73] on link "Edit Report" at bounding box center [83, 73] width 140 height 18
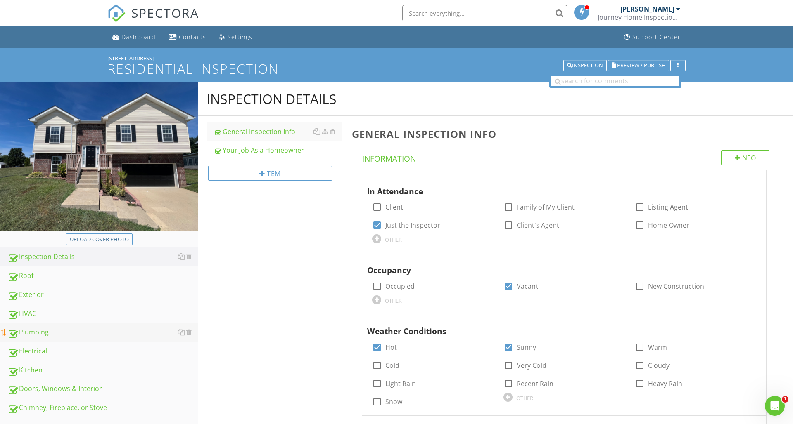
click at [73, 335] on div "Plumbing" at bounding box center [102, 332] width 191 height 11
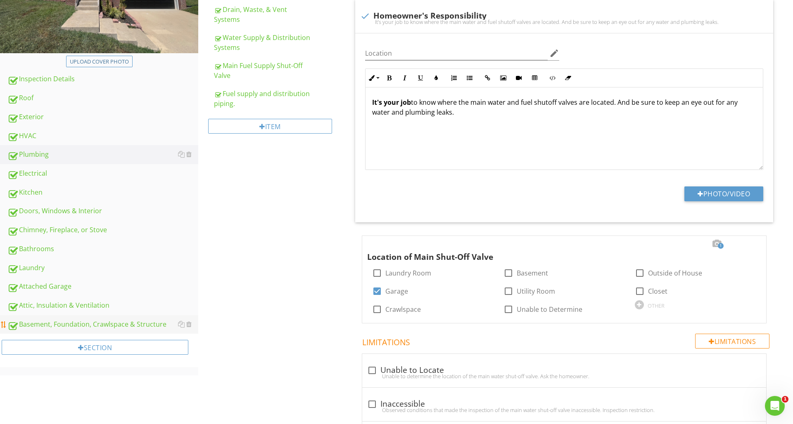
scroll to position [178, 0]
click at [56, 254] on div "Bathrooms" at bounding box center [102, 249] width 191 height 11
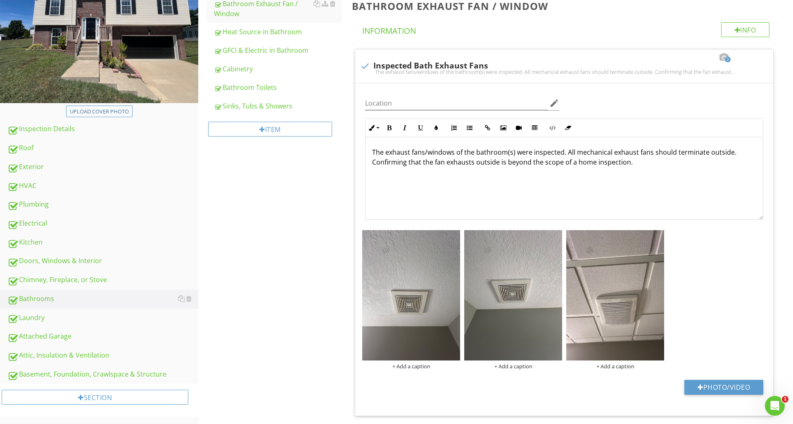
scroll to position [120, 0]
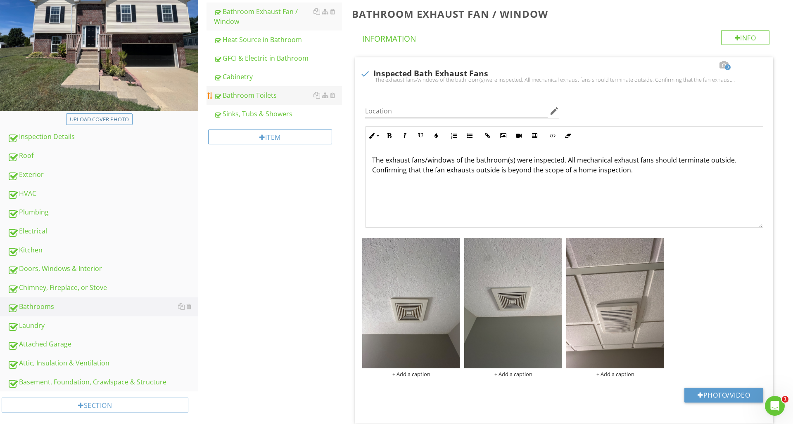
click at [261, 95] on div "Bathroom Toilets" at bounding box center [278, 95] width 128 height 10
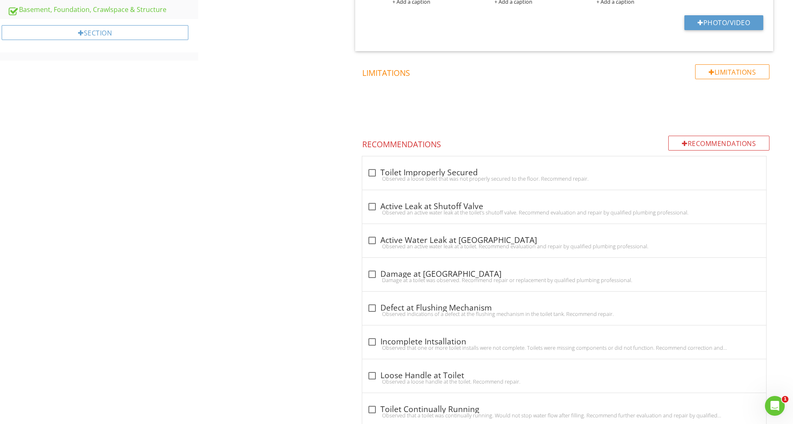
scroll to position [485, 0]
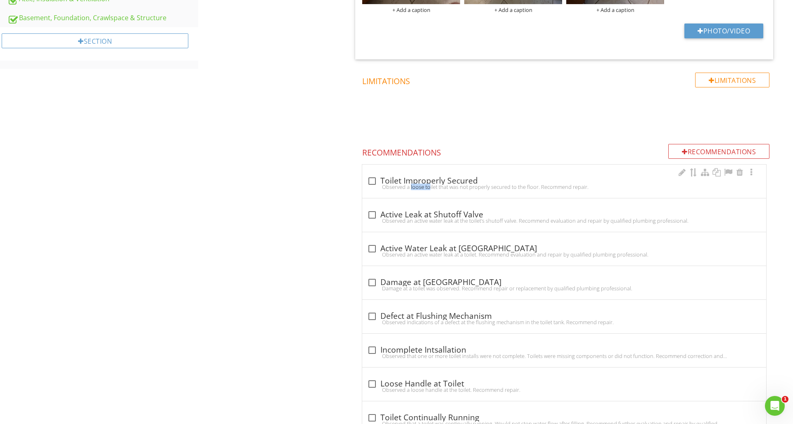
click at [374, 180] on div at bounding box center [372, 181] width 14 height 14
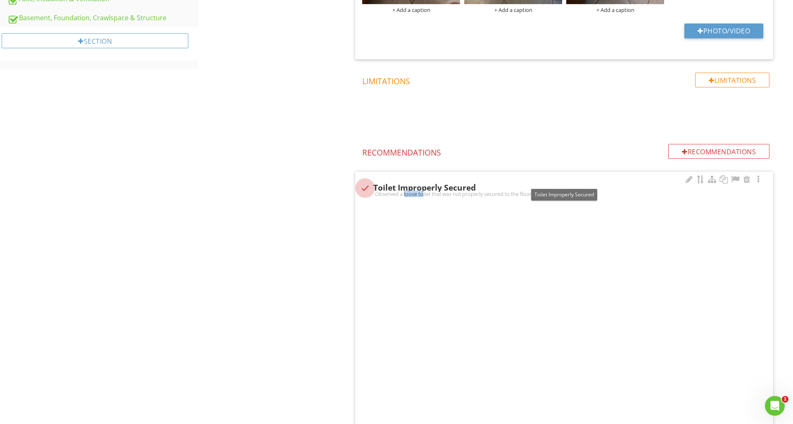
checkbox input "true"
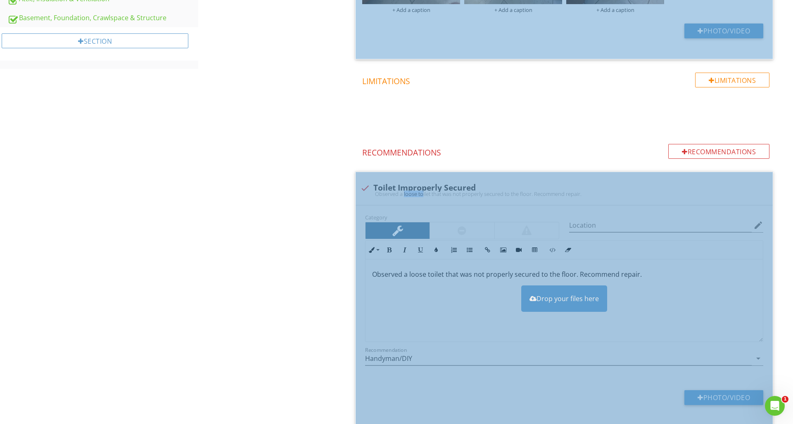
scroll to position [484, 0]
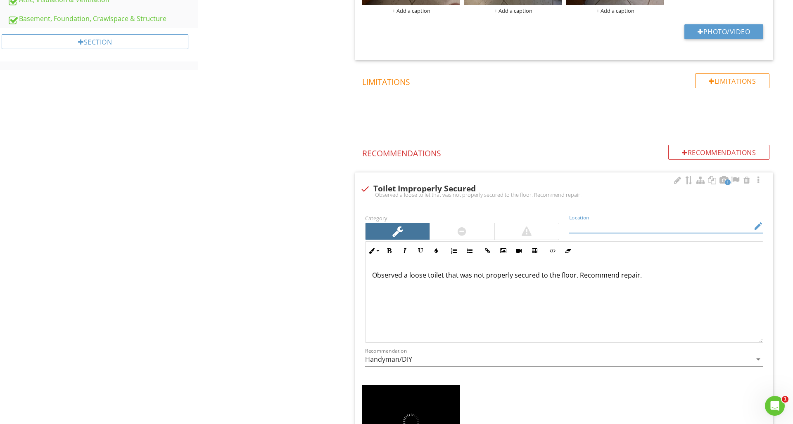
click at [606, 222] on input "Location" at bounding box center [660, 227] width 182 height 14
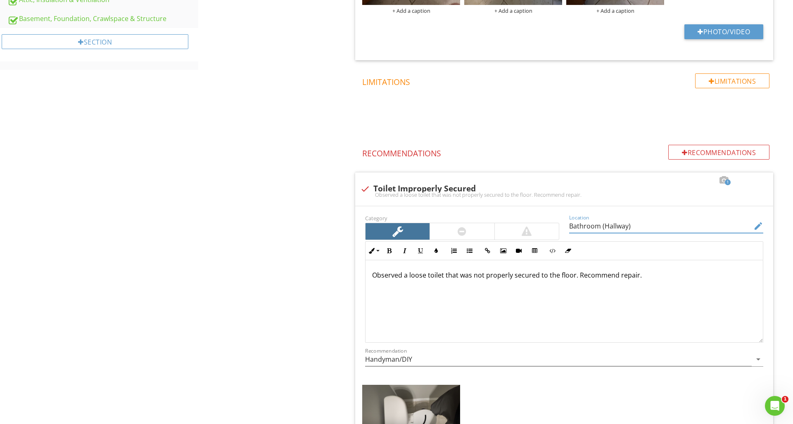
type input "Bathroom (Hallway)"
click at [149, 163] on div "Upload cover photo Inspection Details Roof Exterior HVAC Plumbing Electrical Ki…" at bounding box center [396, 275] width 793 height 1353
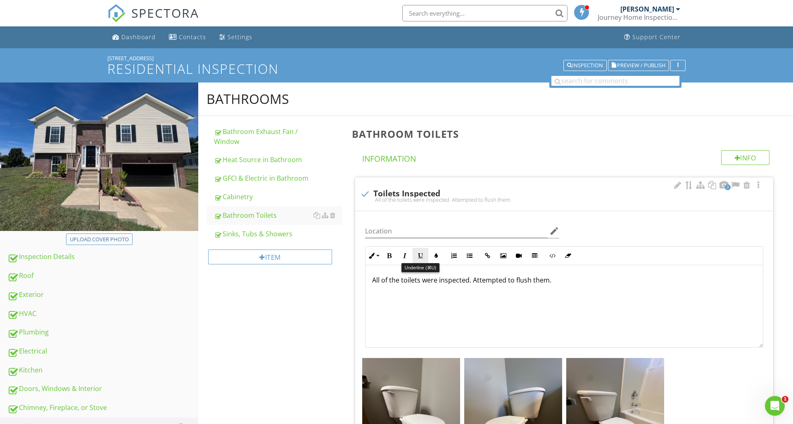
scroll to position [0, 0]
click at [643, 67] on span "Preview / Publish" at bounding box center [641, 65] width 48 height 5
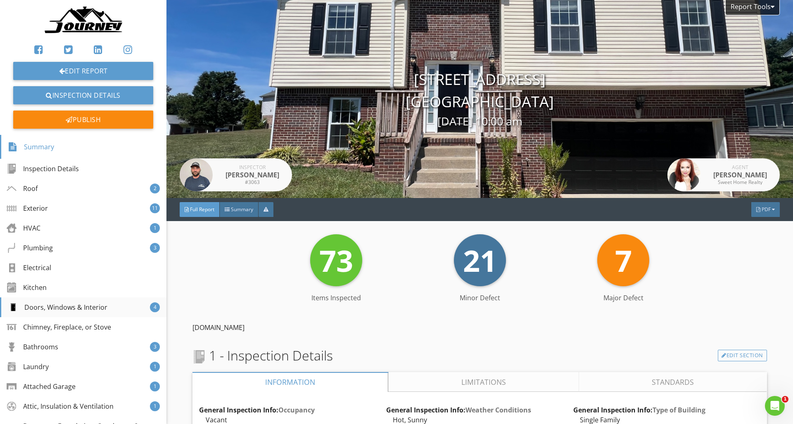
scroll to position [2, 0]
click at [68, 310] on div "Doors, Windows & Interior" at bounding box center [57, 307] width 99 height 10
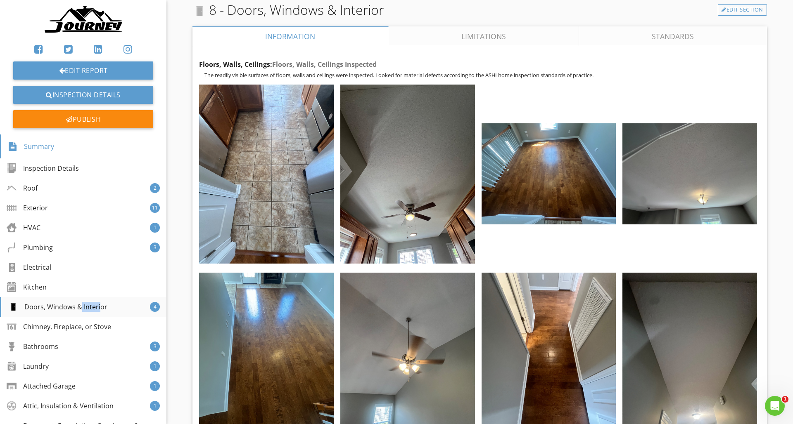
click at [68, 310] on div "Doors, Windows & Interior" at bounding box center [57, 307] width 99 height 10
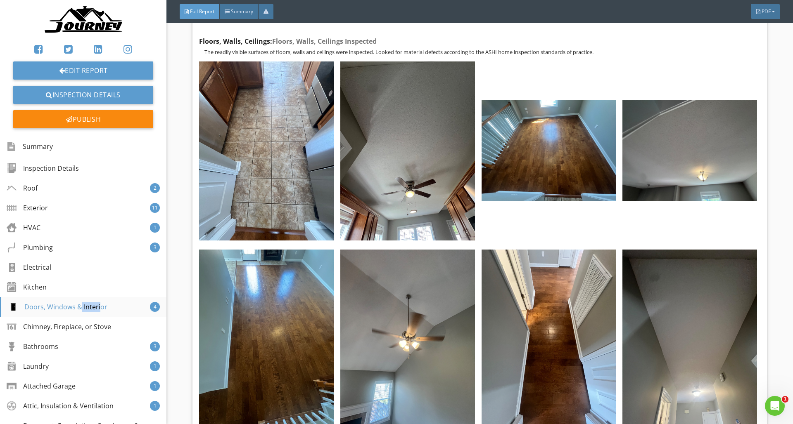
scroll to position [17369, 0]
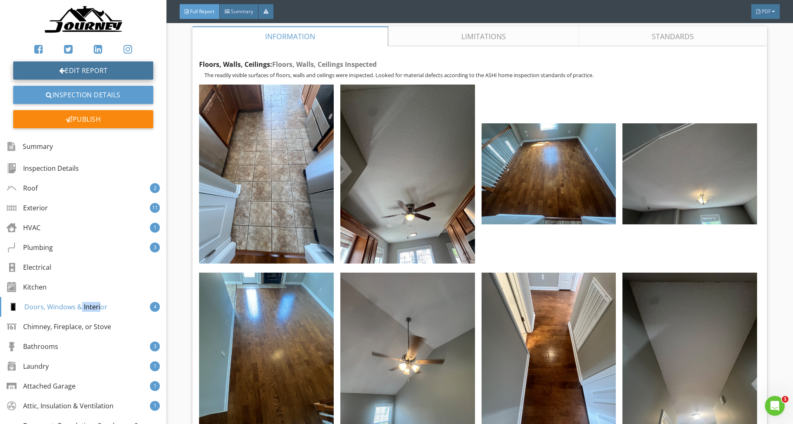
click at [38, 71] on link "Edit Report" at bounding box center [83, 71] width 140 height 18
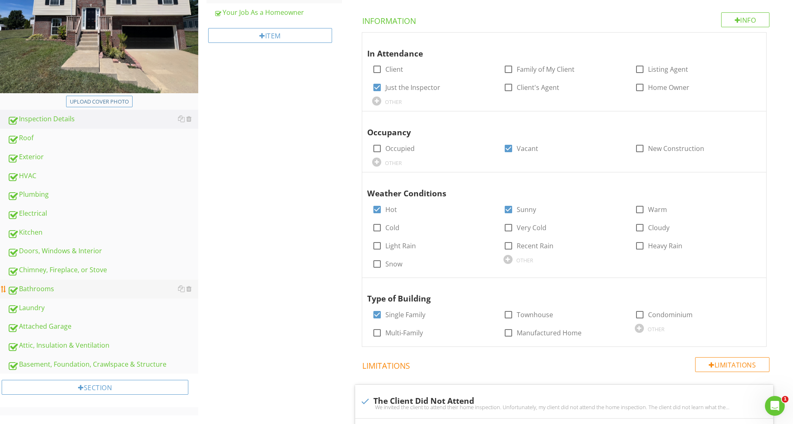
scroll to position [143, 0]
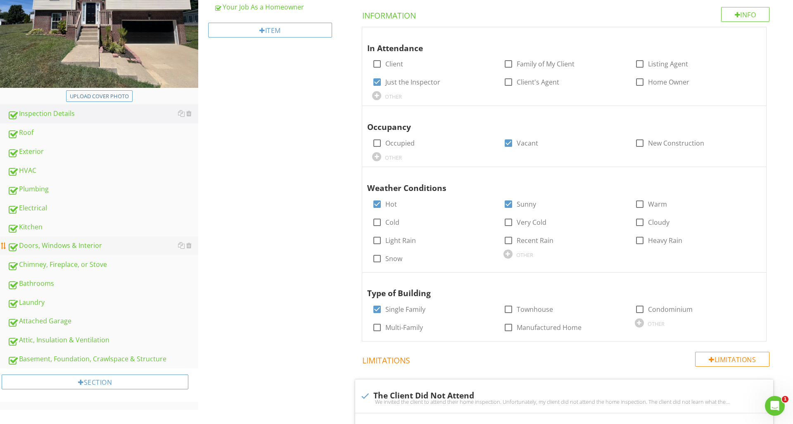
click at [69, 251] on div "Doors, Windows & Interior" at bounding box center [102, 246] width 191 height 11
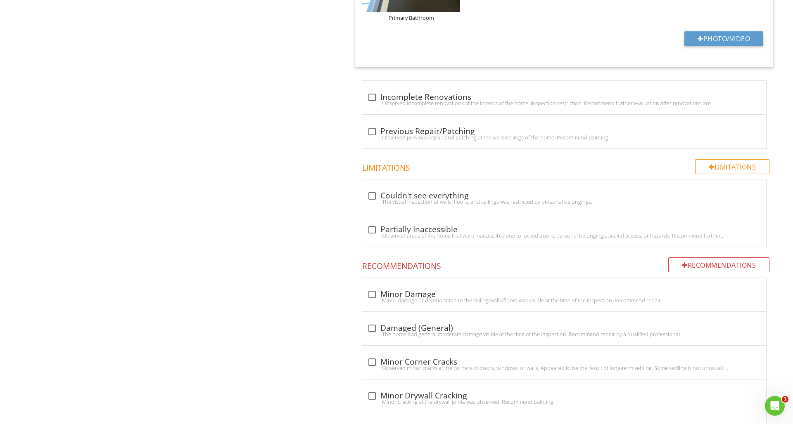
scroll to position [1574, 0]
click at [372, 97] on div at bounding box center [372, 98] width 14 height 14
checkbox input "true"
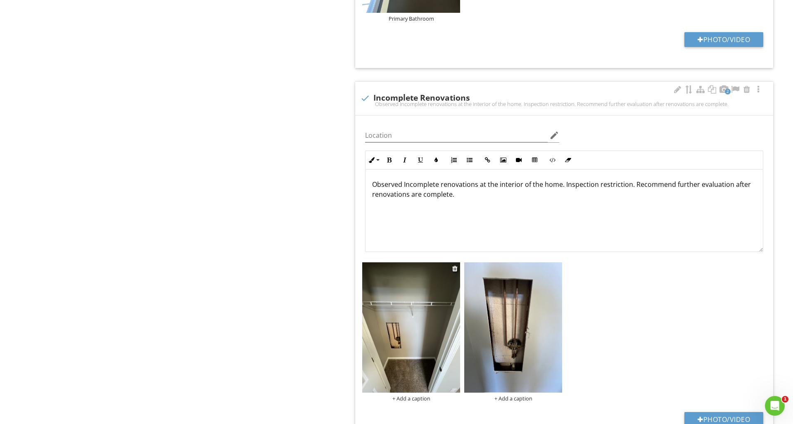
click at [421, 345] on img at bounding box center [411, 328] width 98 height 130
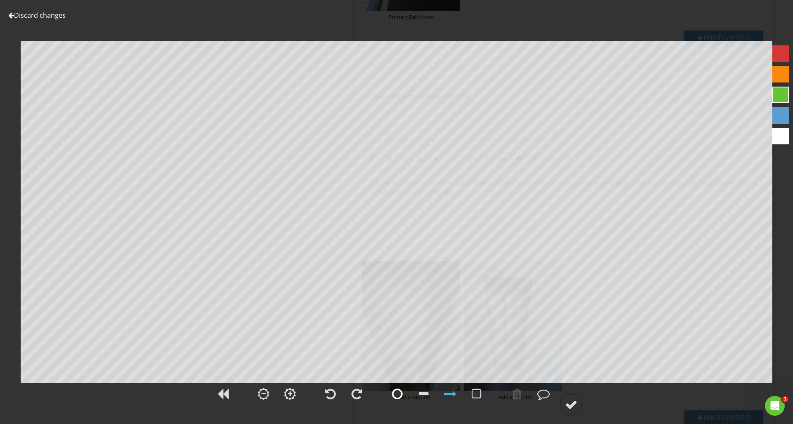
scroll to position [1577, 0]
click at [397, 393] on div at bounding box center [397, 394] width 11 height 12
click at [778, 74] on div at bounding box center [780, 74] width 17 height 17
click at [577, 402] on div at bounding box center [571, 405] width 12 height 12
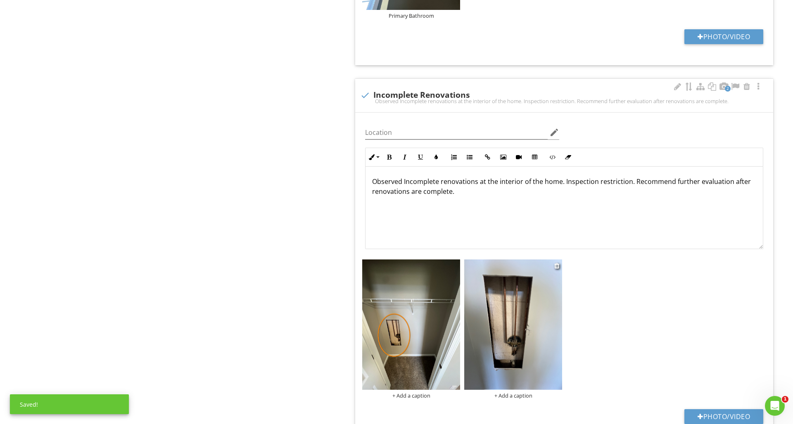
click at [472, 335] on img at bounding box center [513, 325] width 98 height 130
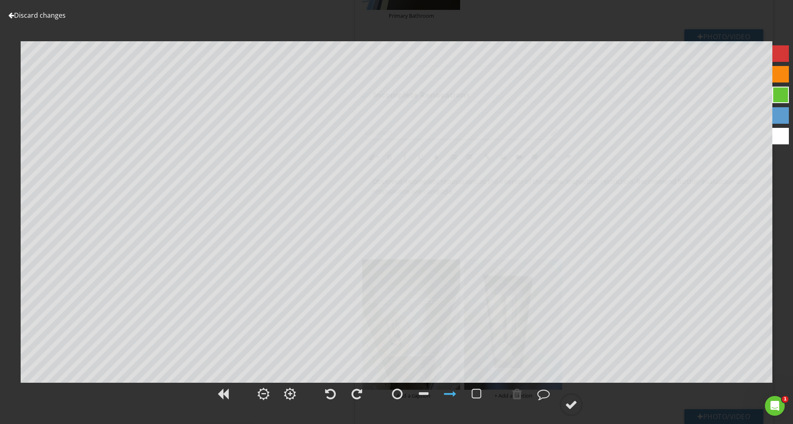
click at [782, 80] on div at bounding box center [780, 74] width 17 height 17
click at [570, 411] on div at bounding box center [571, 405] width 12 height 12
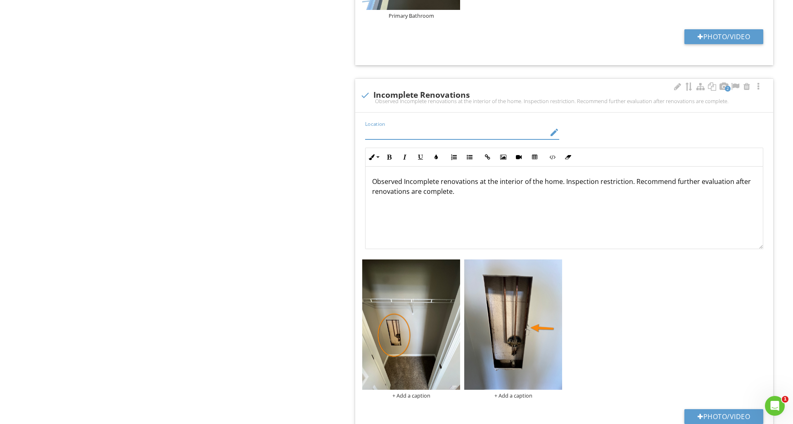
click at [476, 137] on input "Location" at bounding box center [456, 133] width 182 height 14
type input "Bedroom closet (Basement)"
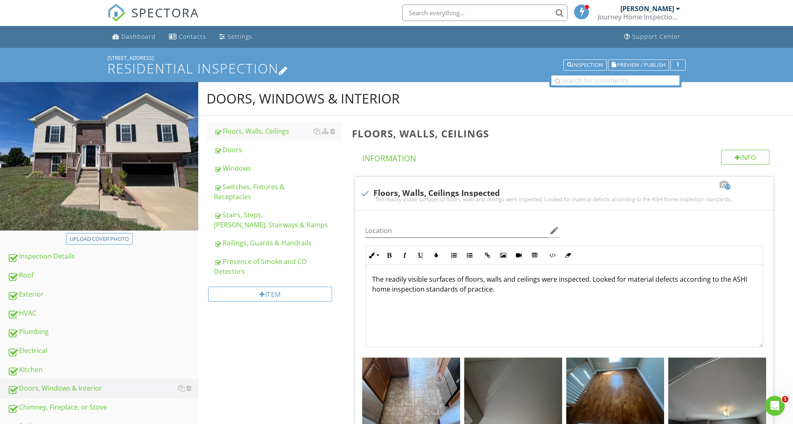
scroll to position [0, 0]
click at [634, 66] on span "Preview / Publish" at bounding box center [641, 64] width 48 height 5
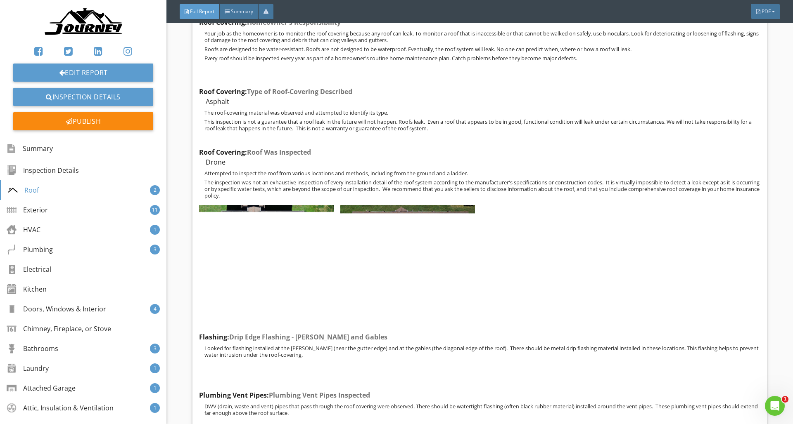
scroll to position [853, 0]
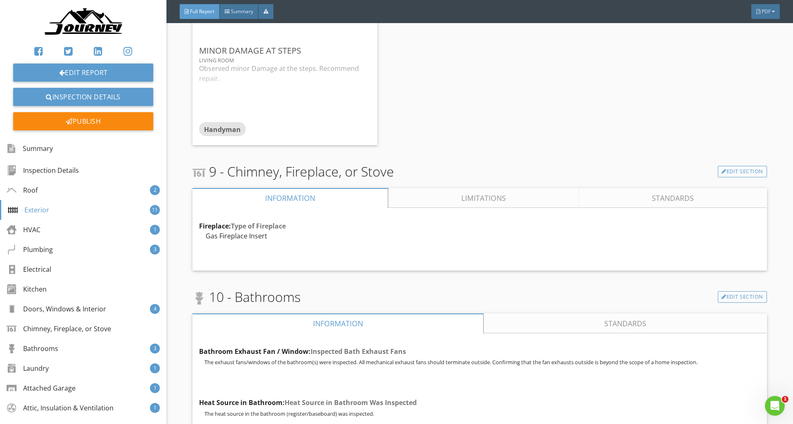
scroll to position [7415, 0]
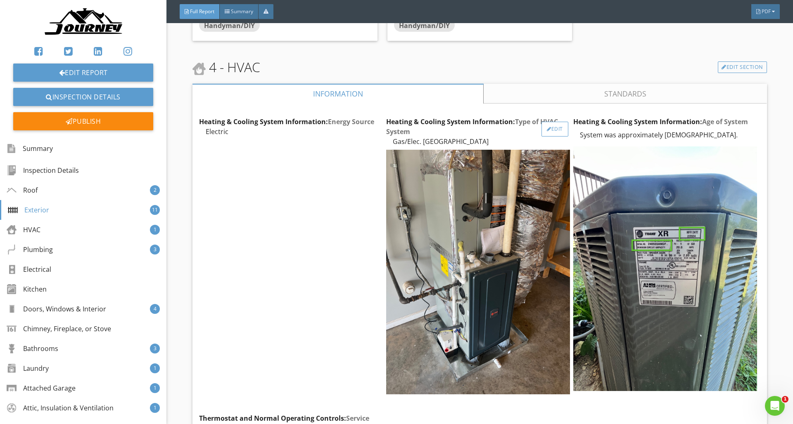
click at [560, 122] on div "Edit" at bounding box center [554, 129] width 27 height 15
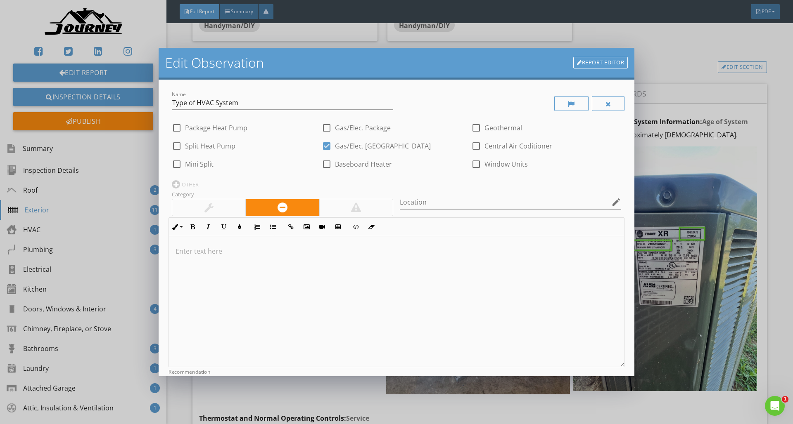
click at [589, 62] on link "Report Editor" at bounding box center [600, 63] width 54 height 12
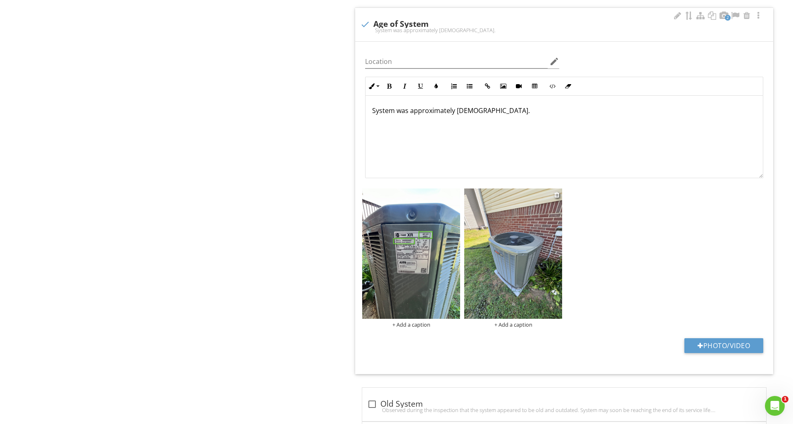
scroll to position [605, 0]
click at [555, 192] on div at bounding box center [556, 194] width 5 height 7
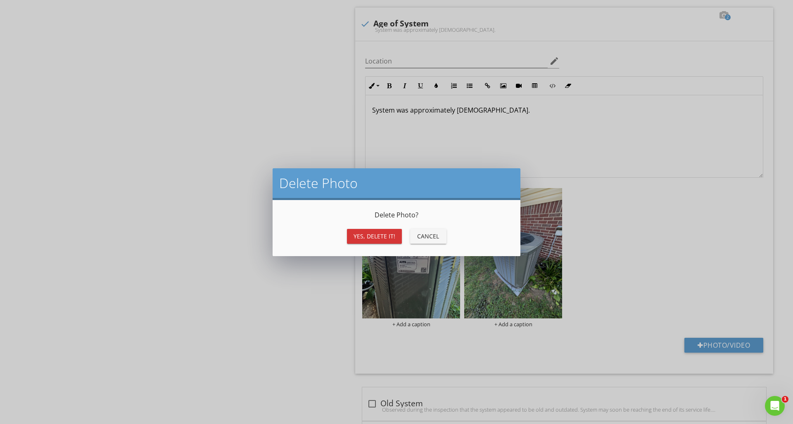
click at [350, 237] on button "Yes, Delete it!" at bounding box center [374, 236] width 55 height 15
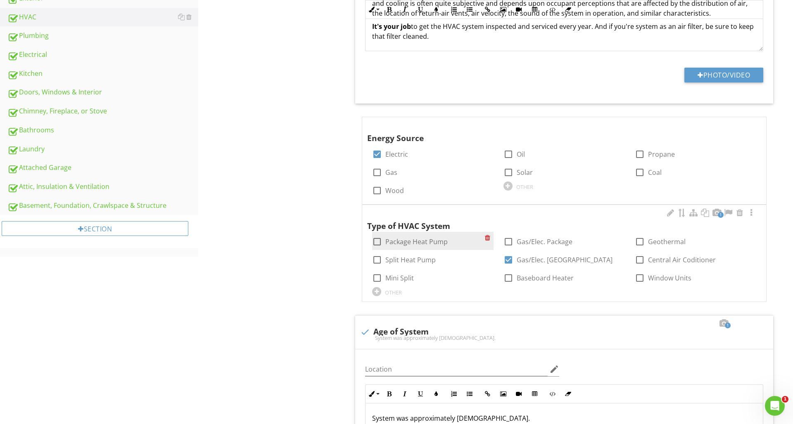
scroll to position [310, 0]
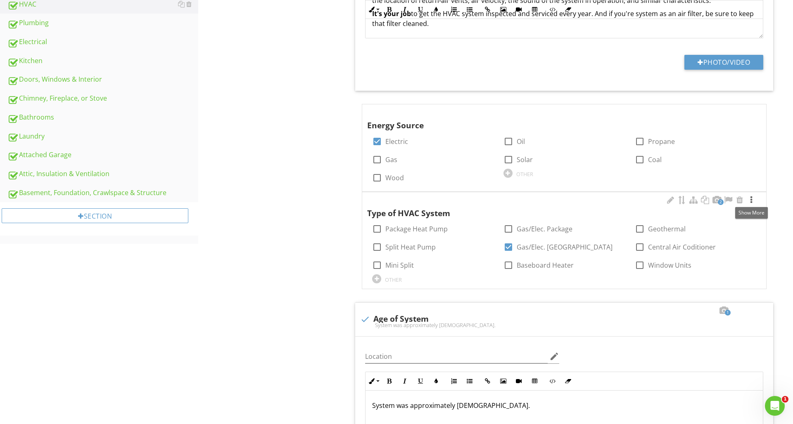
click at [749, 201] on div at bounding box center [751, 200] width 10 height 8
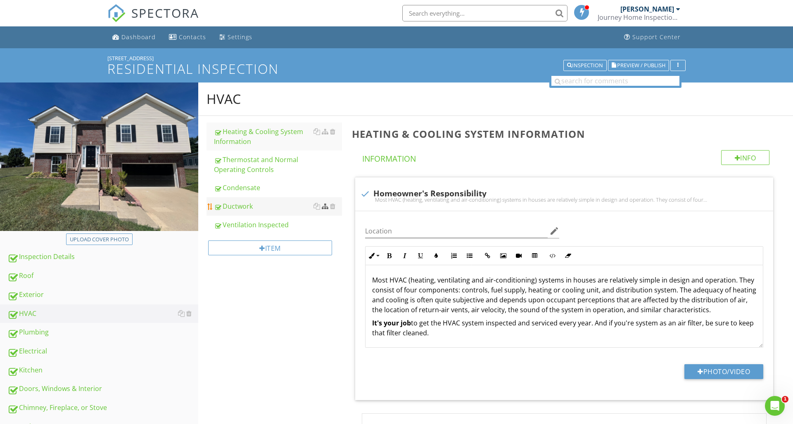
scroll to position [0, 0]
click at [195, 16] on span "SPECTORA" at bounding box center [165, 12] width 68 height 17
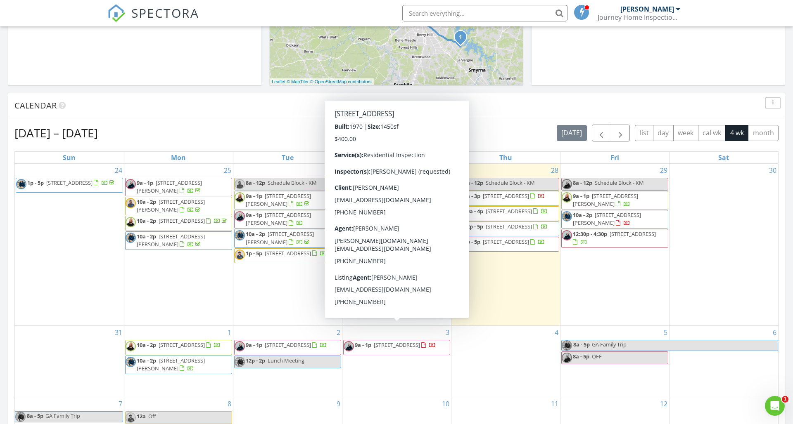
scroll to position [239, 0]
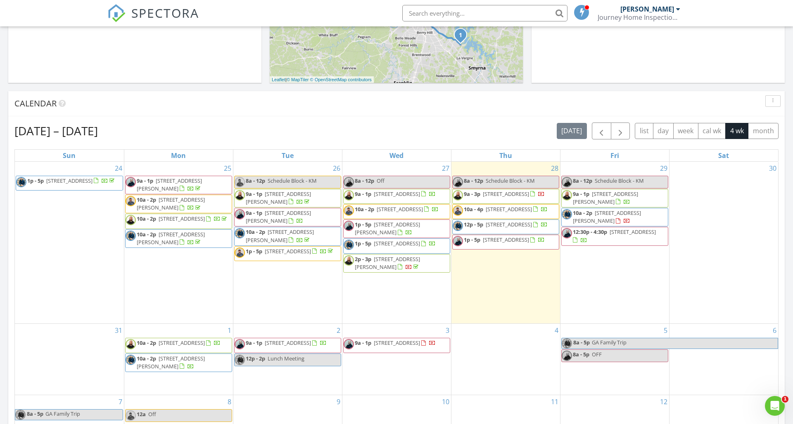
click at [393, 218] on span "10a - 2p [STREET_ADDRESS]" at bounding box center [390, 212] width 95 height 12
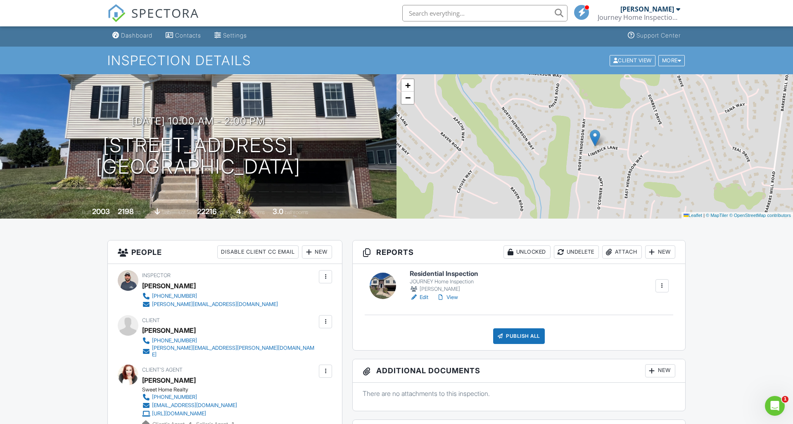
scroll to position [8, 0]
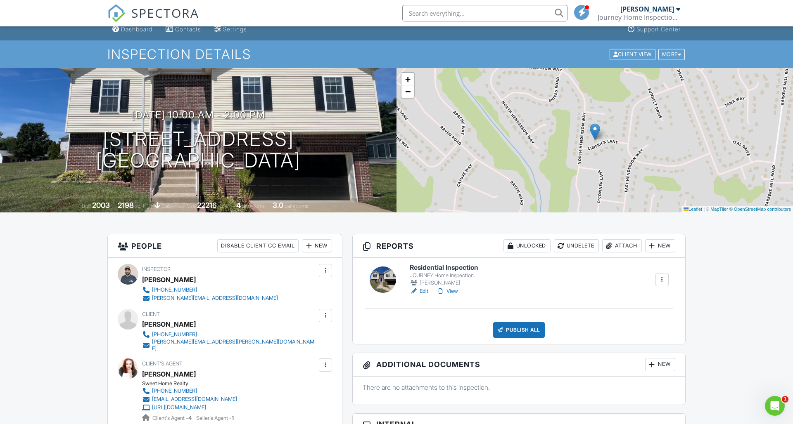
click at [450, 292] on link "View" at bounding box center [446, 291] width 21 height 8
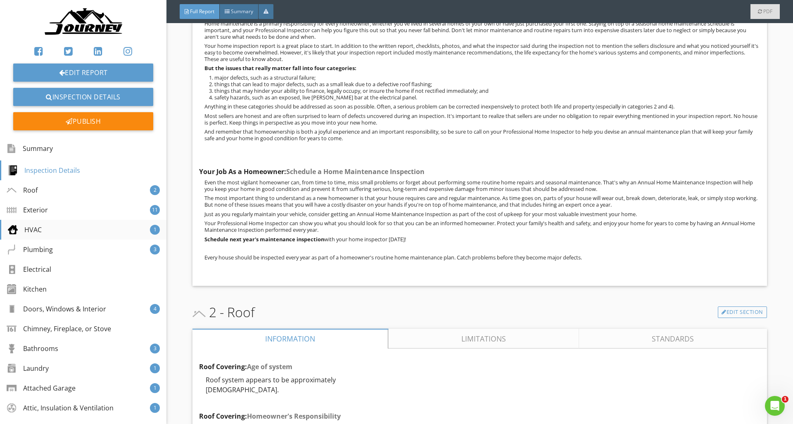
click at [65, 223] on div "HVAC 1" at bounding box center [83, 230] width 166 height 20
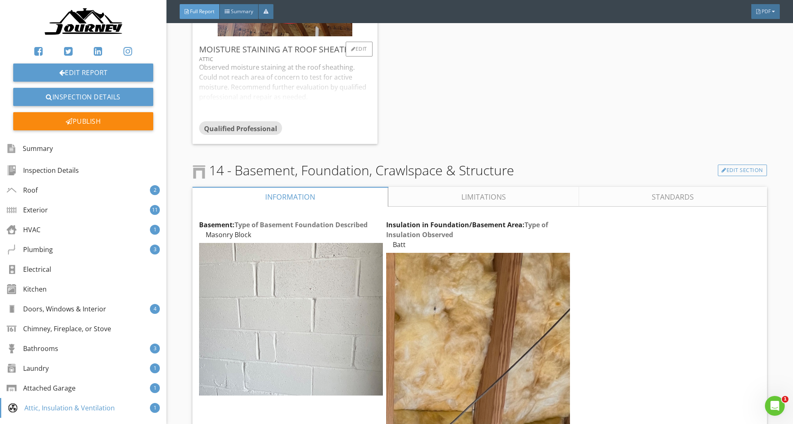
scroll to position [30014, 0]
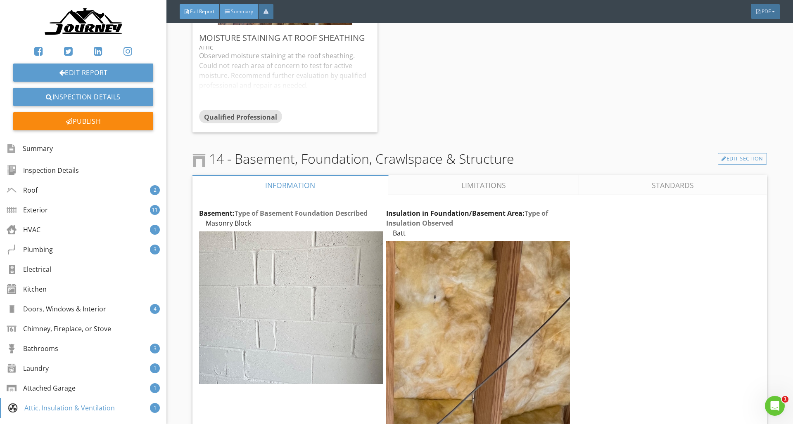
click at [233, 12] on span "Summary" at bounding box center [242, 11] width 22 height 7
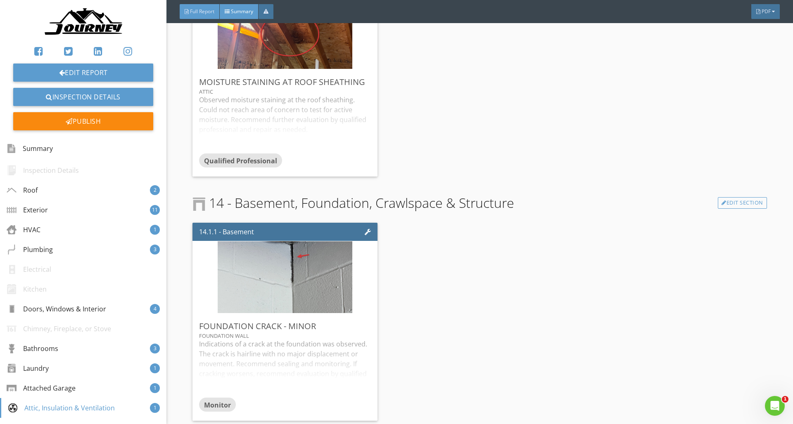
click at [211, 11] on span "Full Report" at bounding box center [202, 11] width 24 height 7
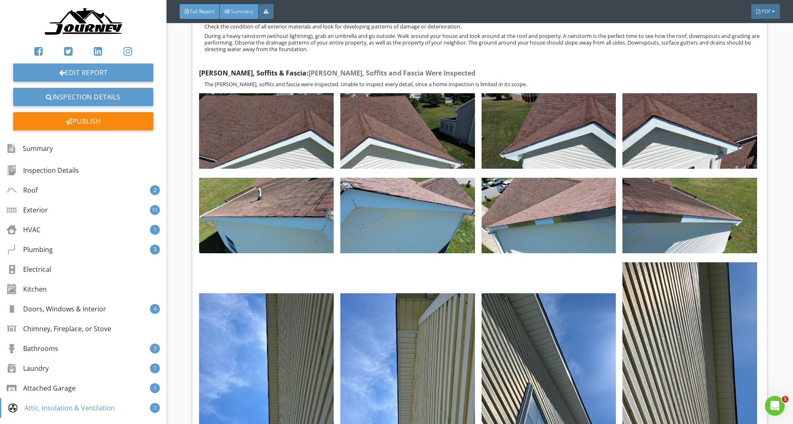
click at [225, 11] on div "Summary" at bounding box center [239, 11] width 39 height 15
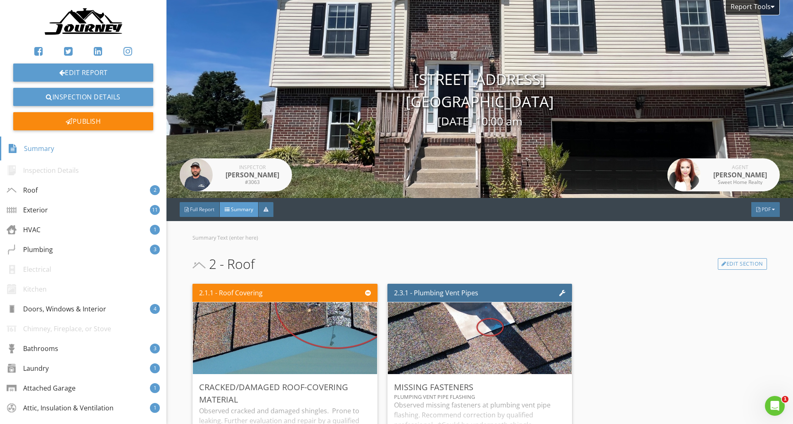
scroll to position [14, 0]
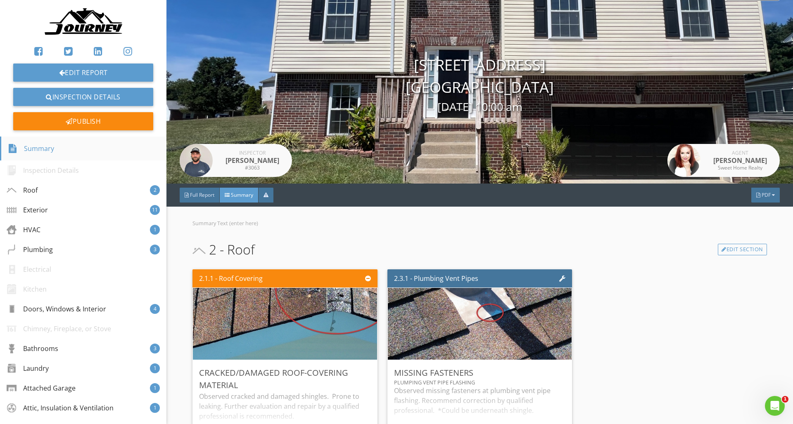
click at [90, 143] on div "Summary" at bounding box center [83, 149] width 166 height 24
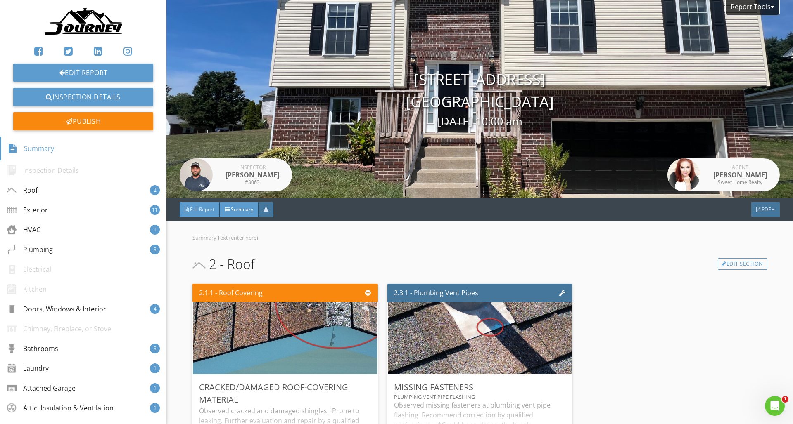
click at [199, 205] on div "Full Report" at bounding box center [200, 209] width 40 height 15
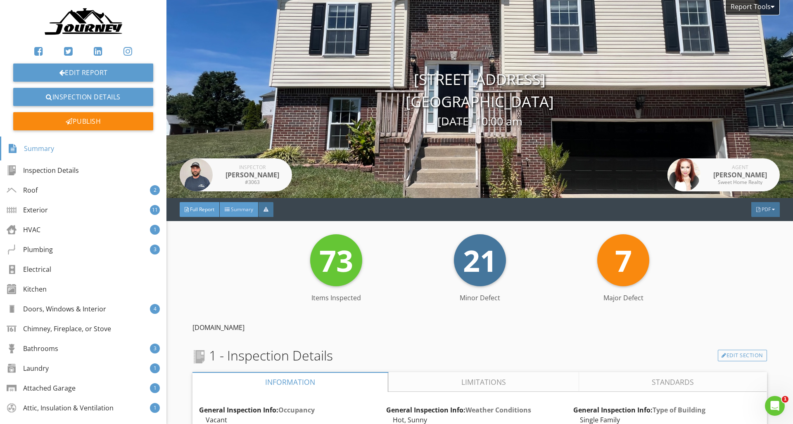
click at [233, 216] on div "Summary" at bounding box center [239, 209] width 39 height 15
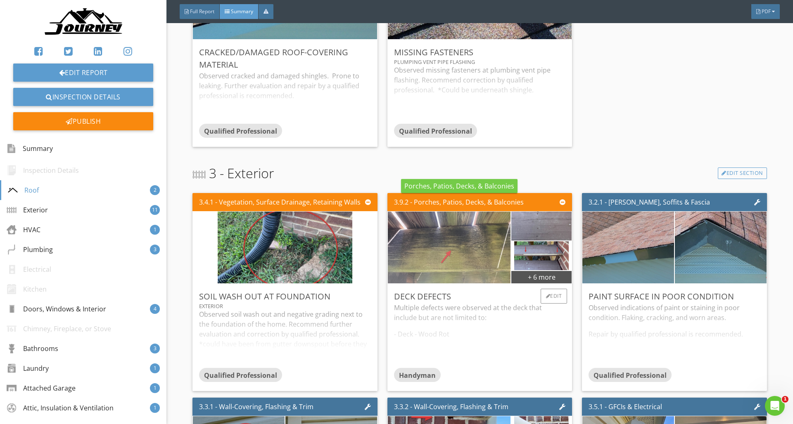
scroll to position [360, 0]
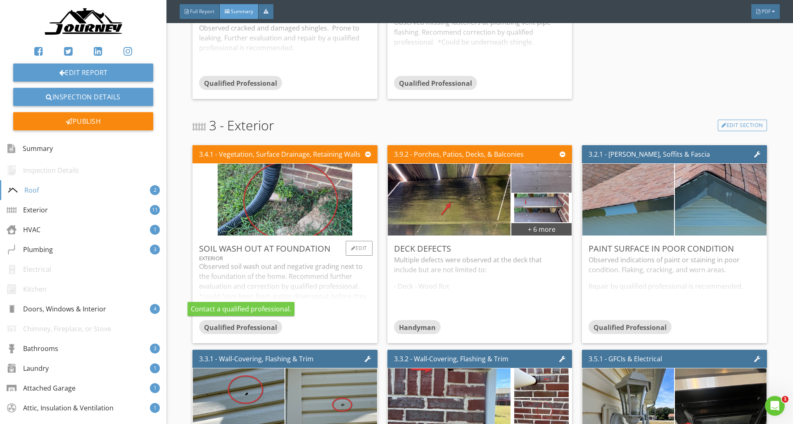
click at [256, 327] on span "Qualified Professional" at bounding box center [240, 327] width 73 height 9
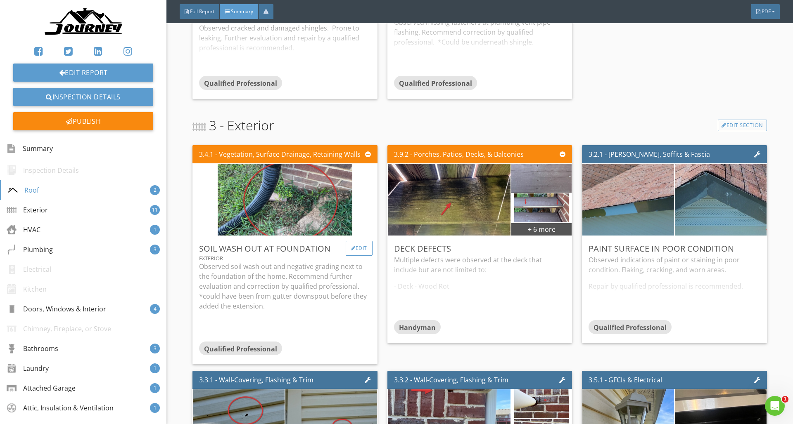
click at [360, 246] on div "Edit" at bounding box center [359, 248] width 27 height 15
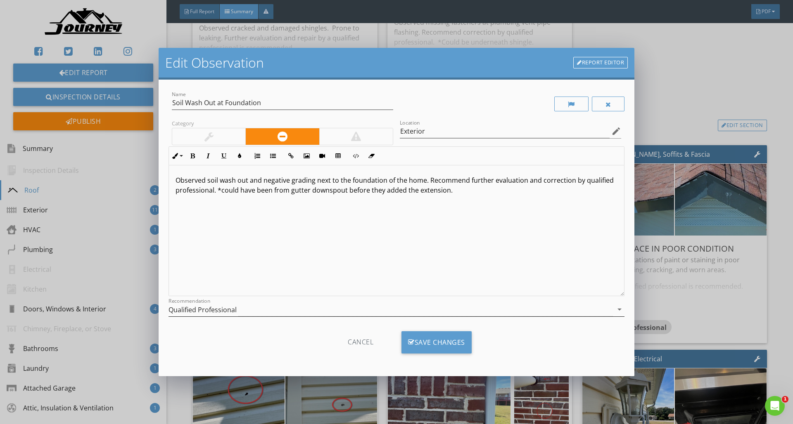
click at [296, 310] on div "Qualified Professional" at bounding box center [390, 310] width 444 height 14
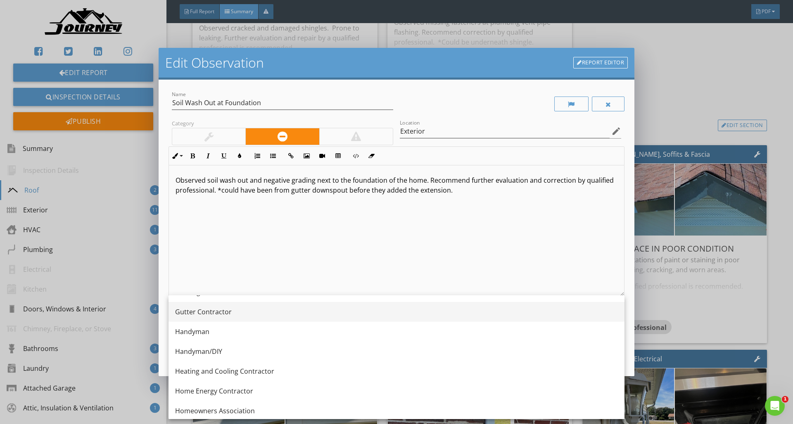
scroll to position [513, 0]
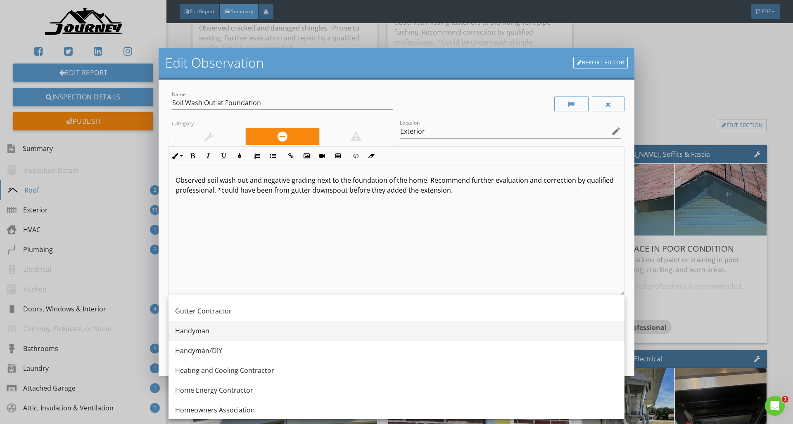
click at [240, 332] on div "Handyman" at bounding box center [396, 331] width 443 height 10
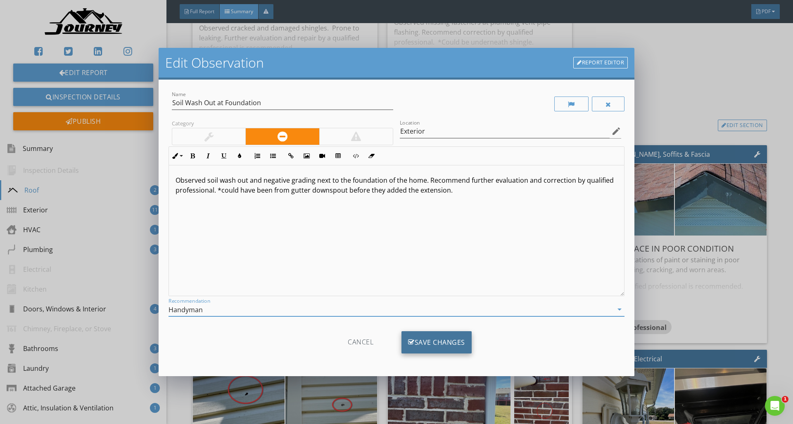
click at [433, 347] on div "Save Changes" at bounding box center [436, 342] width 70 height 22
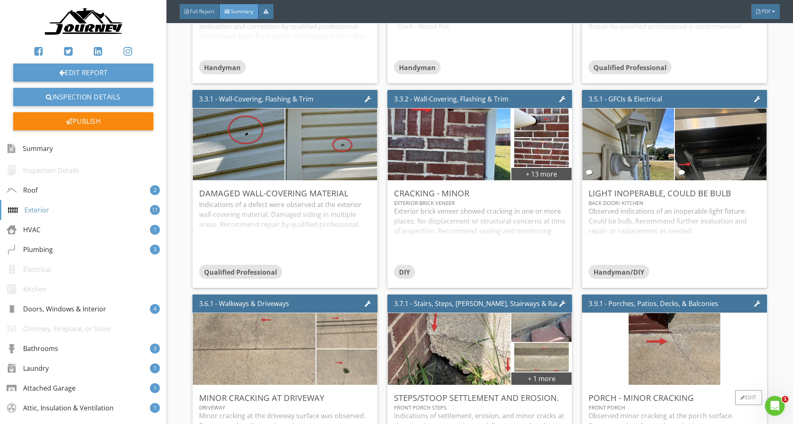
scroll to position [618, 0]
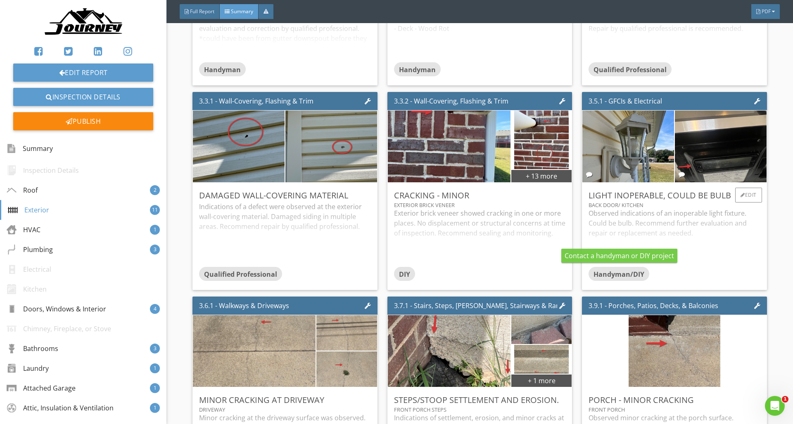
click at [614, 275] on span "Handyman/DIY" at bounding box center [618, 274] width 51 height 9
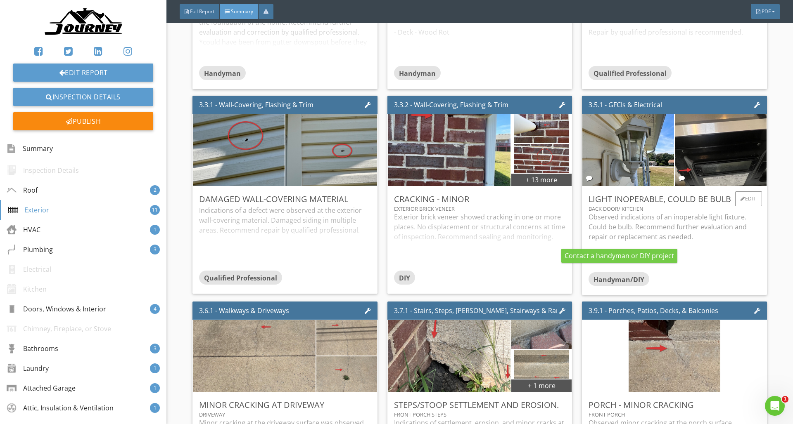
scroll to position [615, 0]
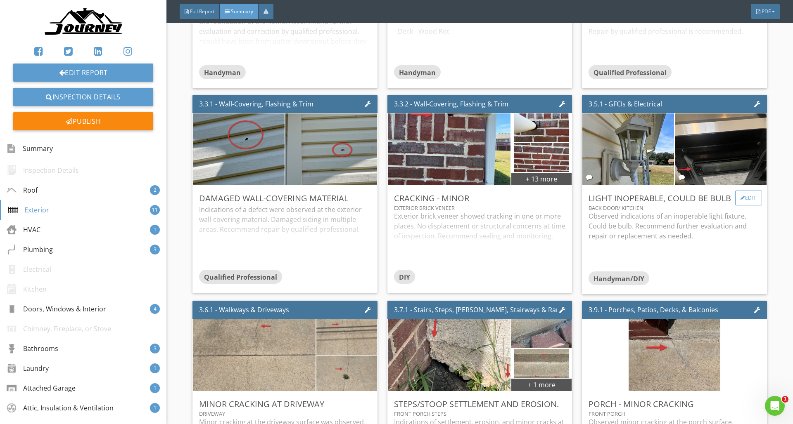
click at [744, 196] on div "Edit" at bounding box center [748, 198] width 27 height 15
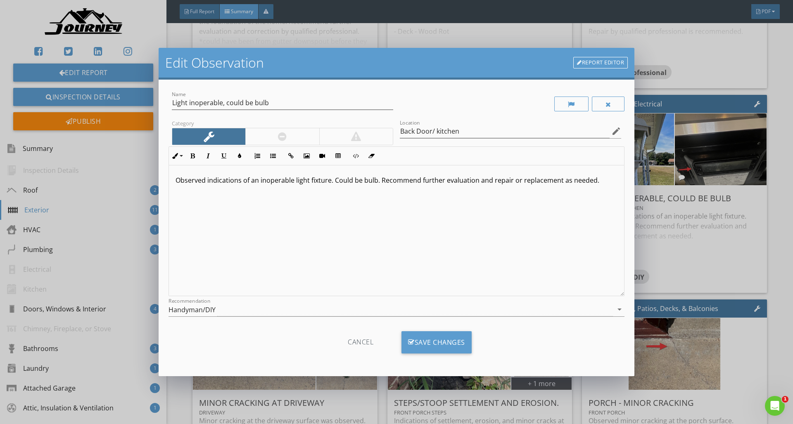
click at [285, 310] on div "Handyman/DIY" at bounding box center [390, 310] width 444 height 14
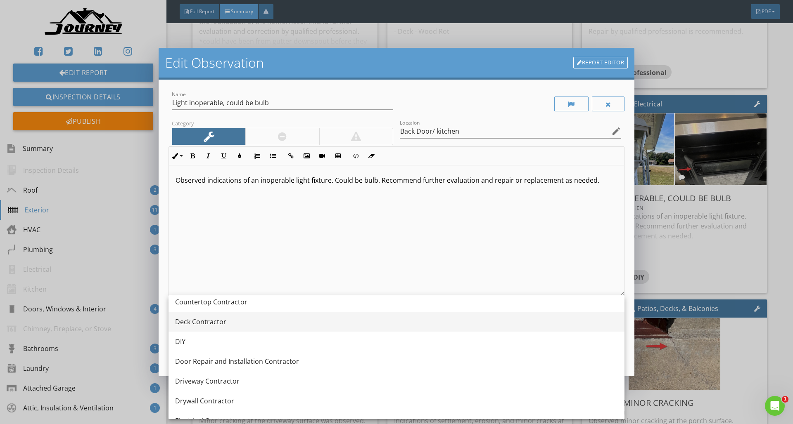
scroll to position [208, 0]
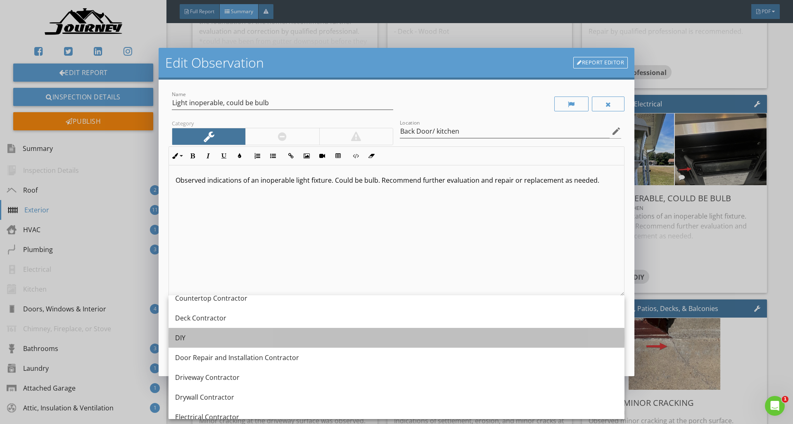
click at [258, 338] on div "DIY" at bounding box center [396, 338] width 443 height 10
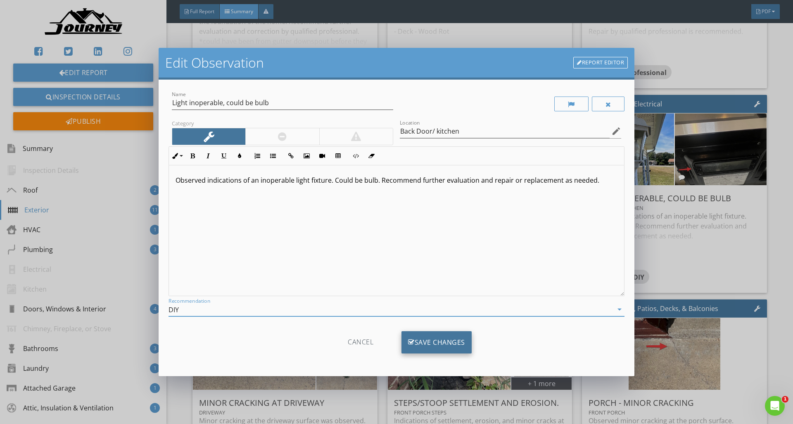
click at [431, 339] on div "Save Changes" at bounding box center [436, 342] width 70 height 22
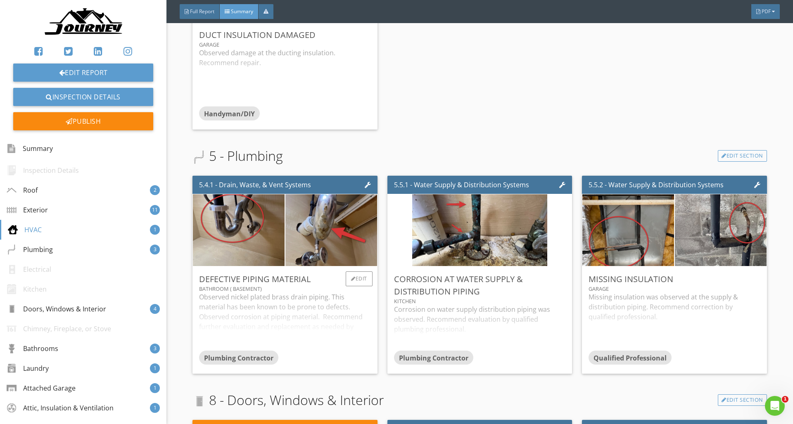
scroll to position [1433, 0]
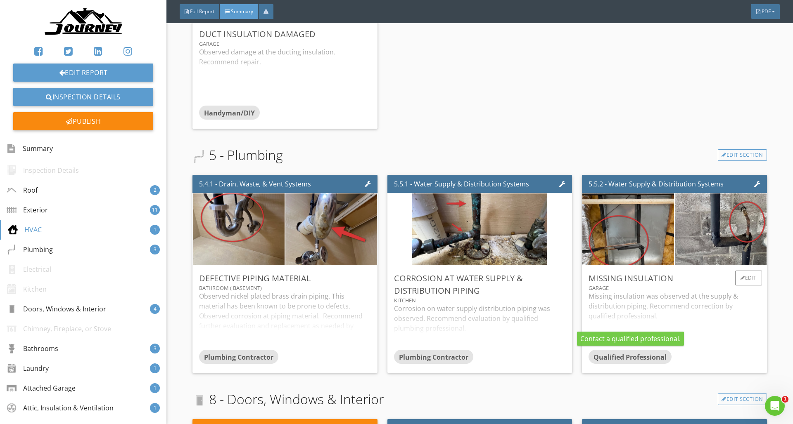
click at [618, 362] on div "Qualified Professional" at bounding box center [629, 357] width 83 height 14
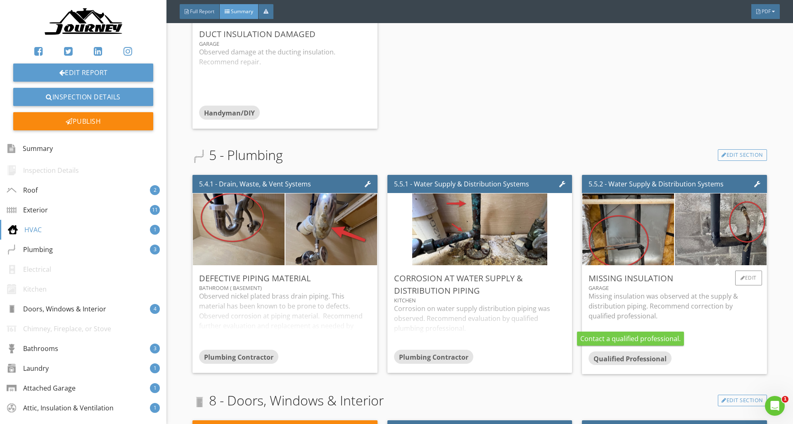
click at [618, 362] on span "Qualified Professional" at bounding box center [629, 358] width 73 height 9
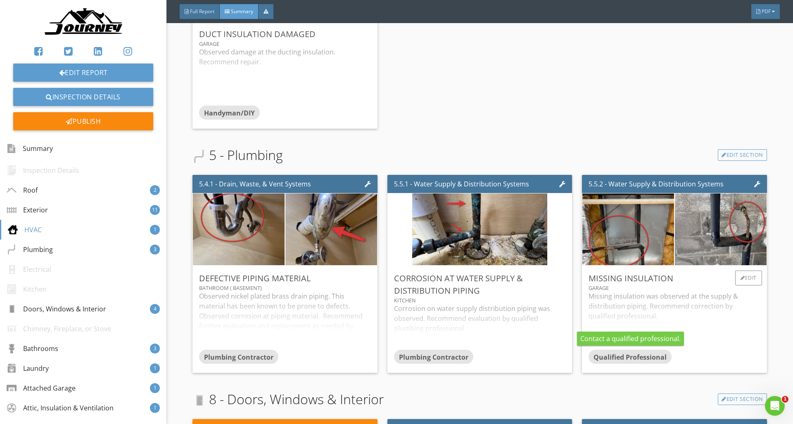
click at [631, 359] on span "Qualified Professional" at bounding box center [629, 357] width 73 height 9
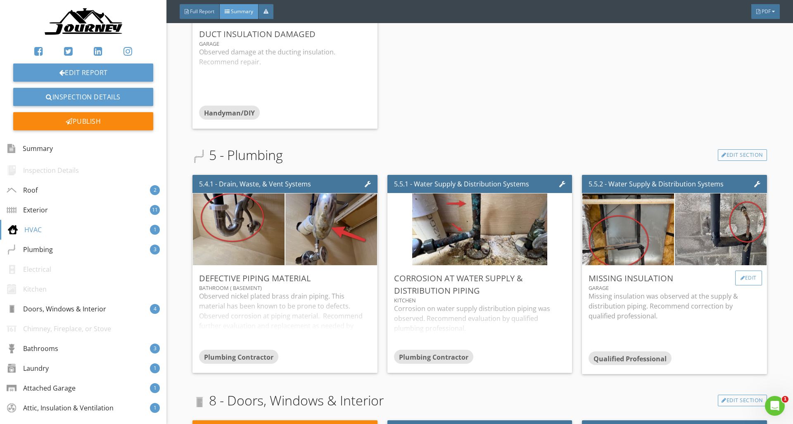
click at [746, 277] on div "Edit" at bounding box center [748, 278] width 27 height 15
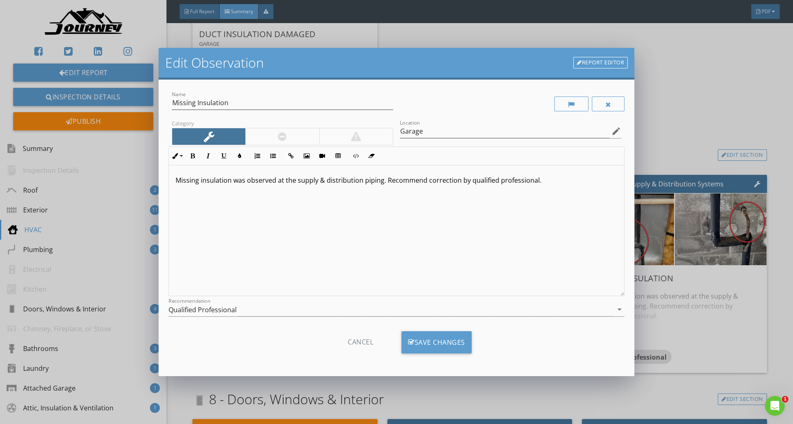
click at [251, 308] on div "Qualified Professional" at bounding box center [390, 310] width 444 height 14
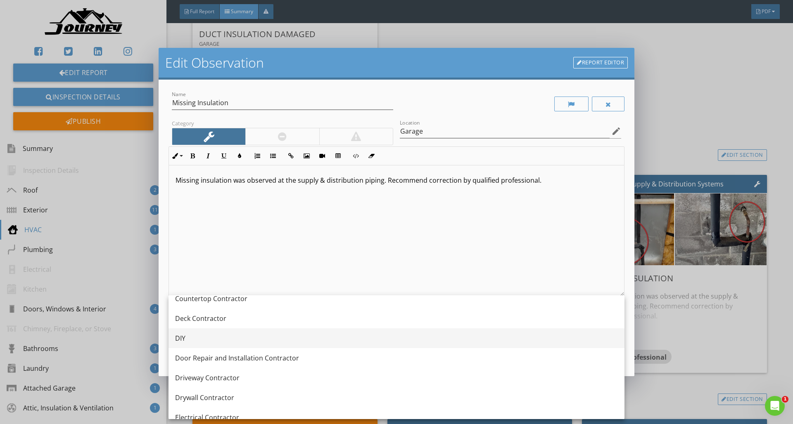
scroll to position [211, 0]
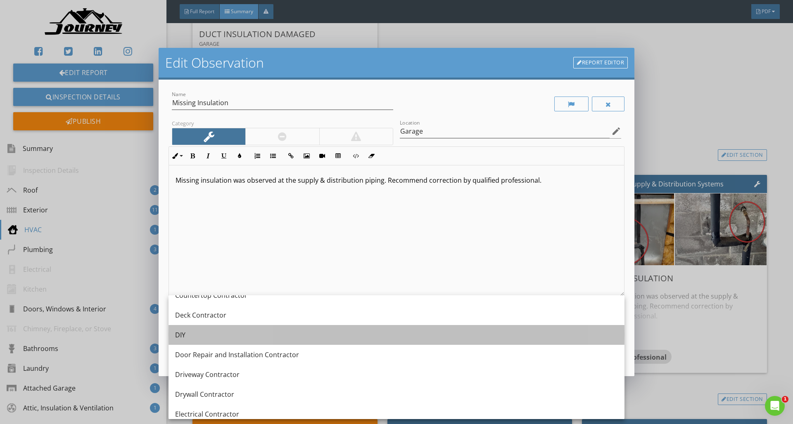
click at [225, 337] on div "DIY" at bounding box center [396, 335] width 443 height 10
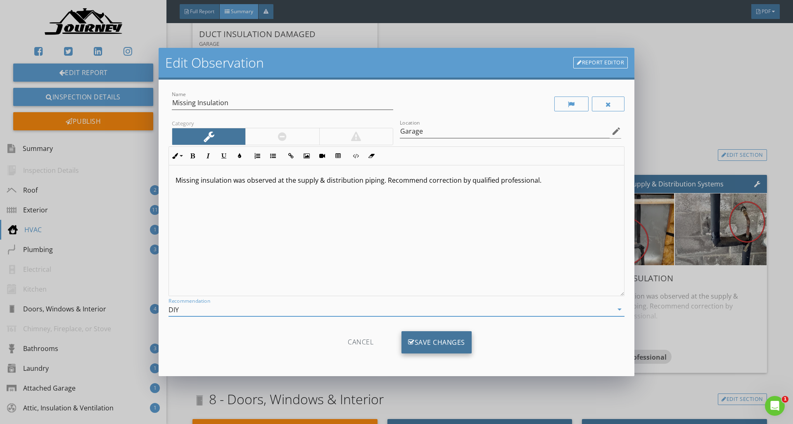
click at [430, 350] on div "Save Changes" at bounding box center [436, 342] width 70 height 22
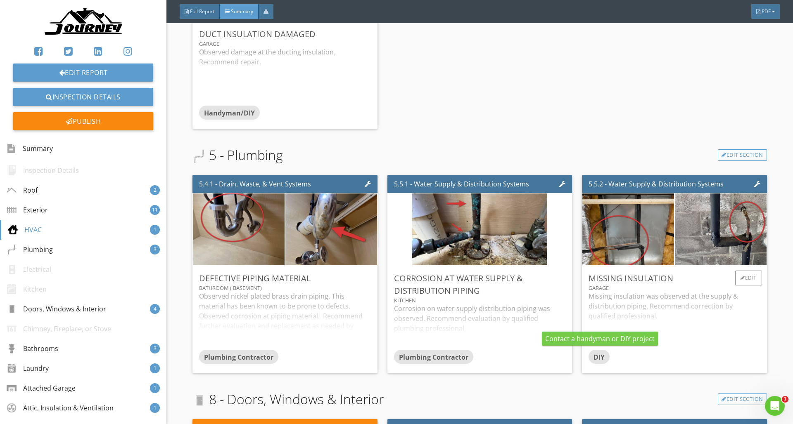
click at [600, 357] on span "DIY" at bounding box center [598, 357] width 11 height 9
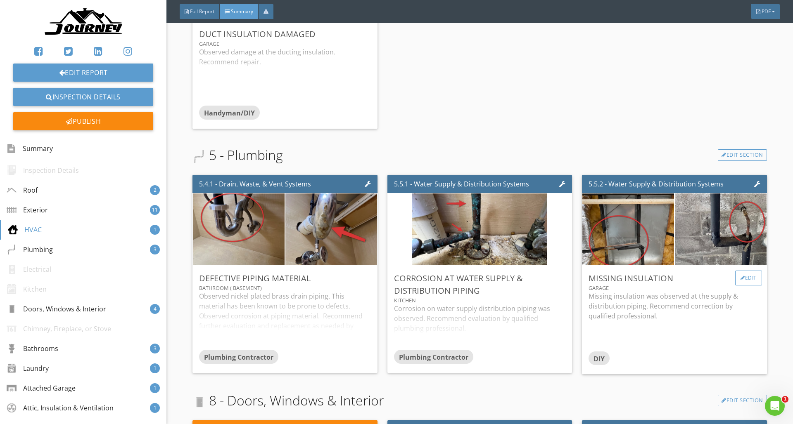
click at [742, 281] on div "Edit" at bounding box center [748, 278] width 27 height 15
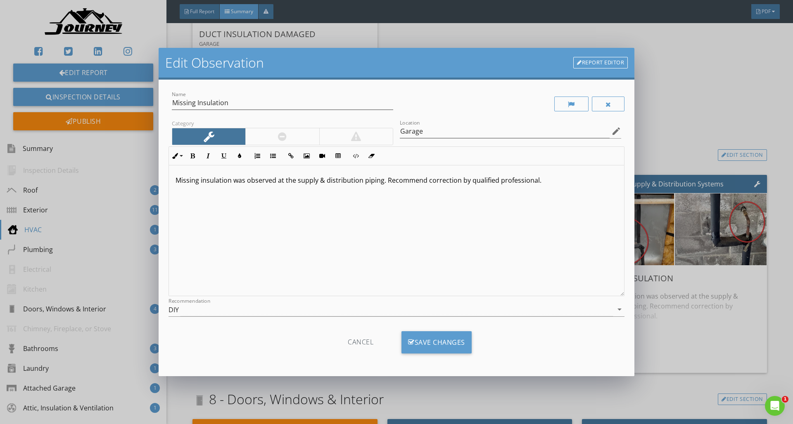
click at [254, 313] on div "DIY" at bounding box center [390, 310] width 444 height 14
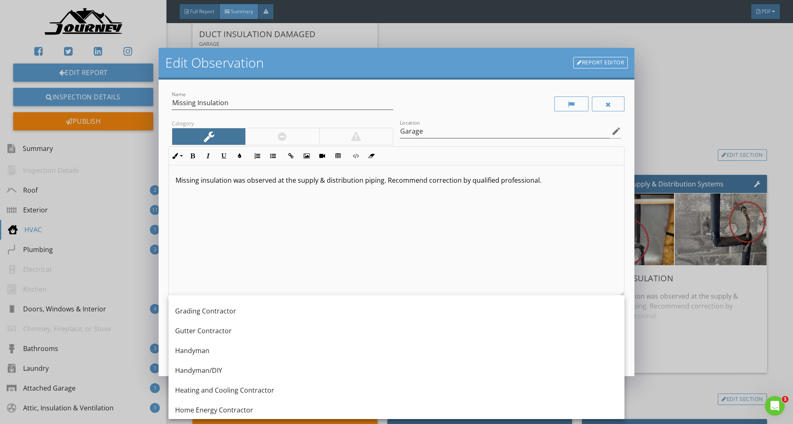
scroll to position [496, 0]
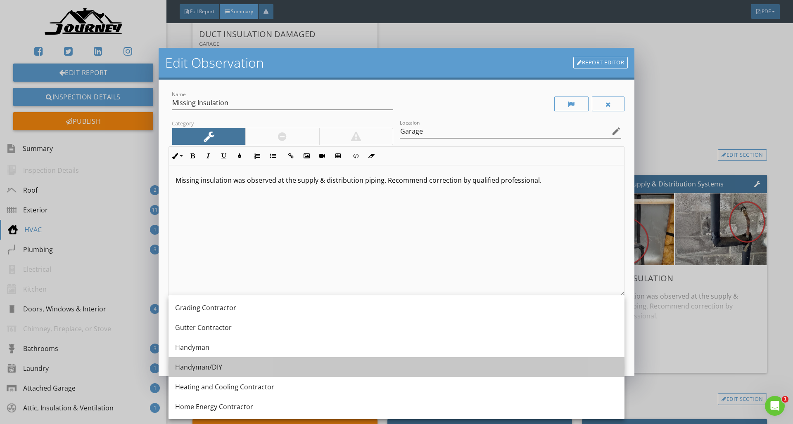
click at [222, 365] on div "Handyman/DIY" at bounding box center [396, 367] width 443 height 10
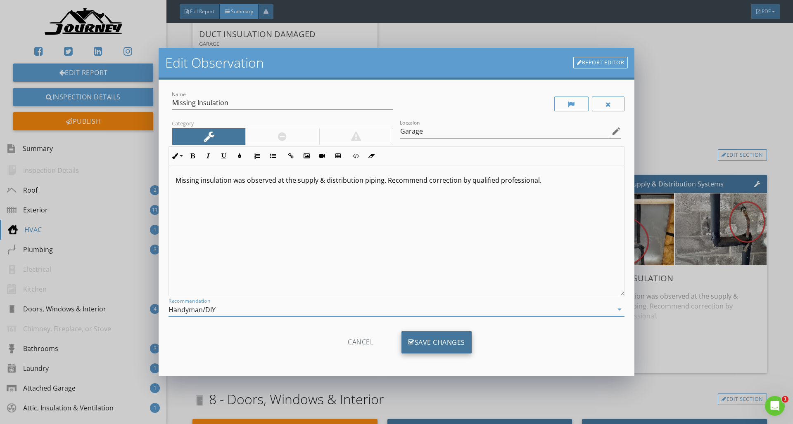
click at [422, 345] on div "Save Changes" at bounding box center [436, 342] width 70 height 22
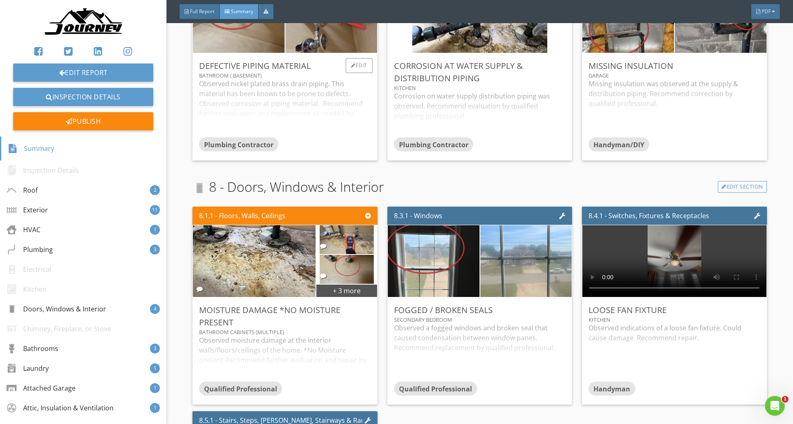
scroll to position [1654, 0]
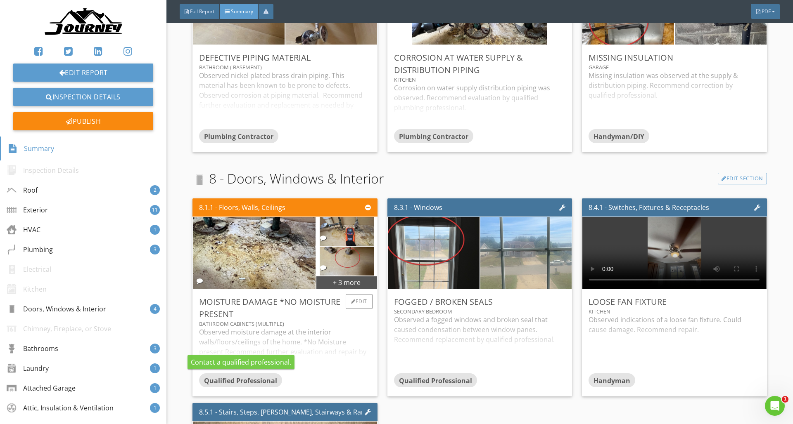
click at [256, 382] on span "Qualified Professional" at bounding box center [240, 380] width 73 height 9
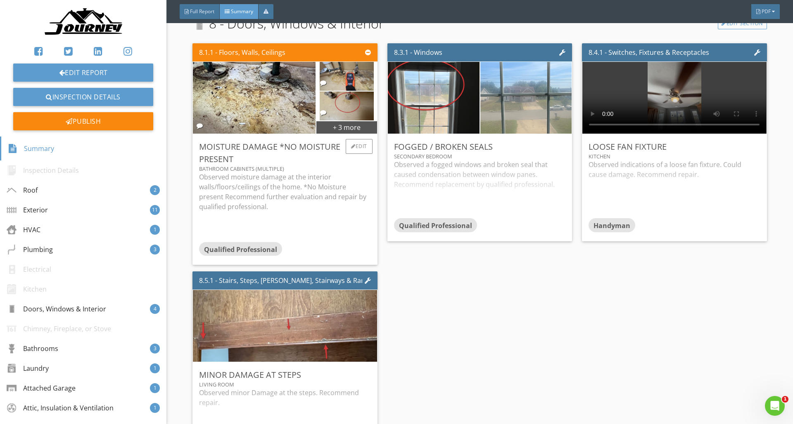
scroll to position [1809, 0]
click at [362, 150] on div "Edit" at bounding box center [359, 147] width 27 height 15
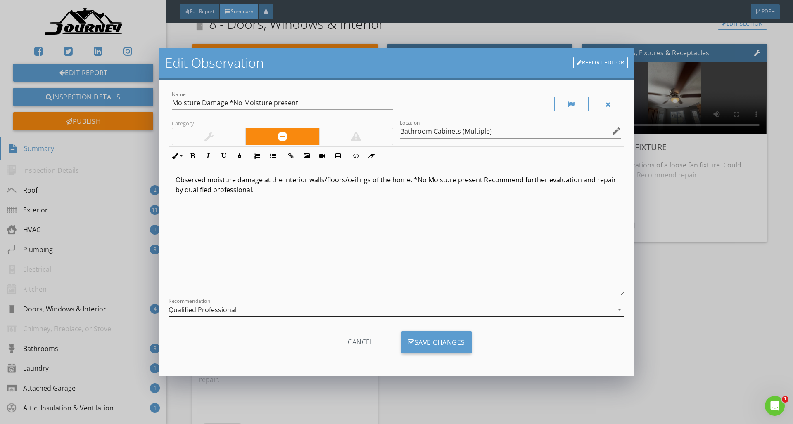
scroll to position [0, 0]
click at [269, 313] on div "Qualified Professional" at bounding box center [390, 310] width 444 height 14
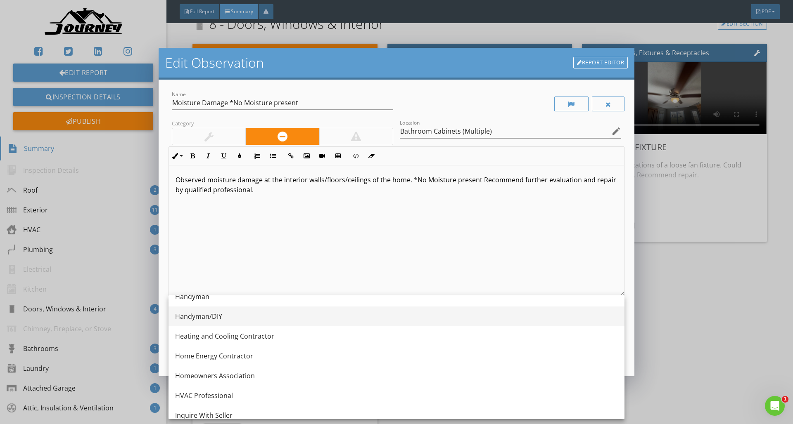
scroll to position [548, 0]
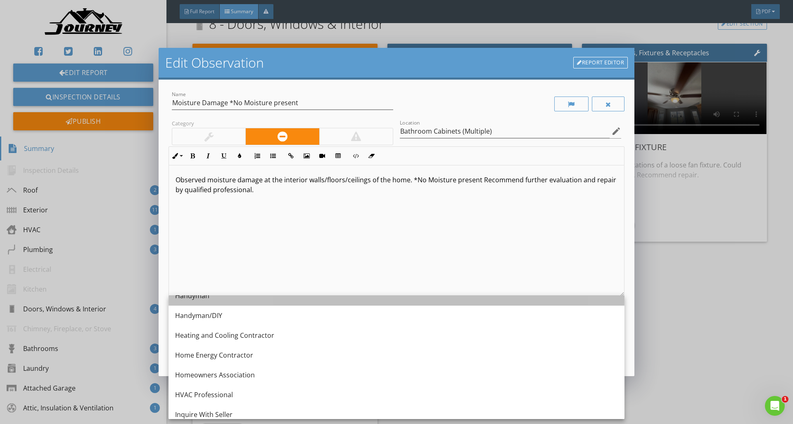
click at [195, 299] on div "Handyman" at bounding box center [396, 296] width 443 height 10
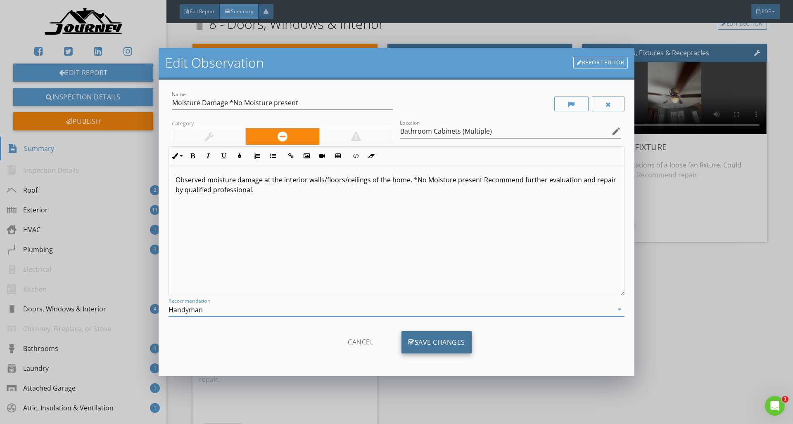
click at [413, 344] on div "Save Changes" at bounding box center [436, 342] width 70 height 22
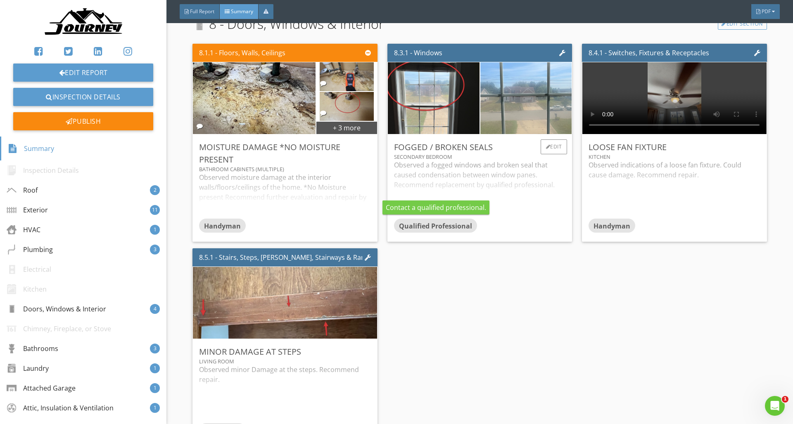
click at [420, 230] on span "Qualified Professional" at bounding box center [435, 226] width 73 height 9
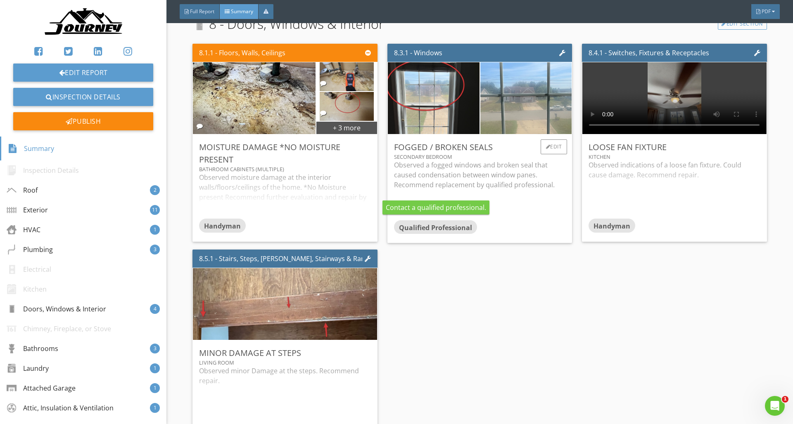
click at [423, 225] on span "Qualified Professional" at bounding box center [435, 227] width 73 height 9
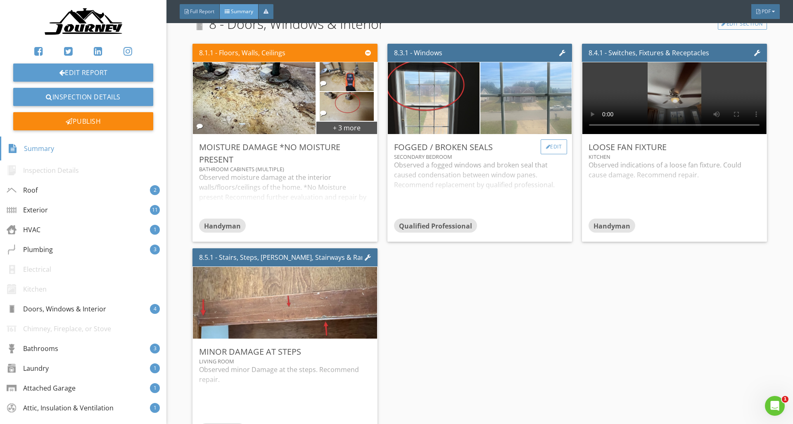
click at [561, 150] on div "Edit" at bounding box center [553, 147] width 27 height 15
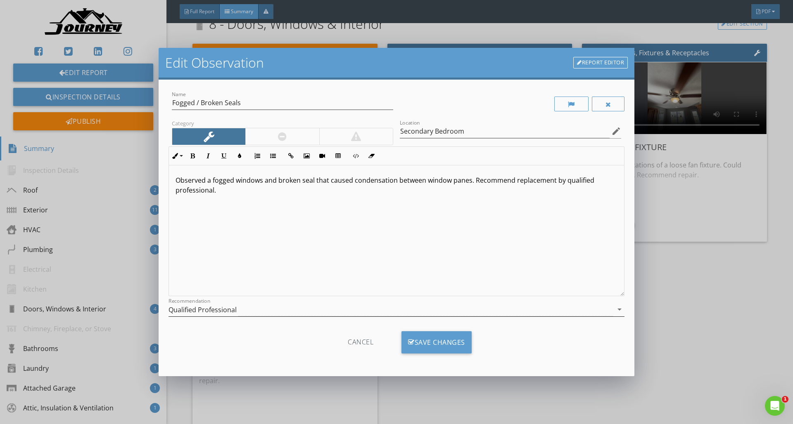
click at [401, 314] on div "Qualified Professional" at bounding box center [390, 310] width 444 height 14
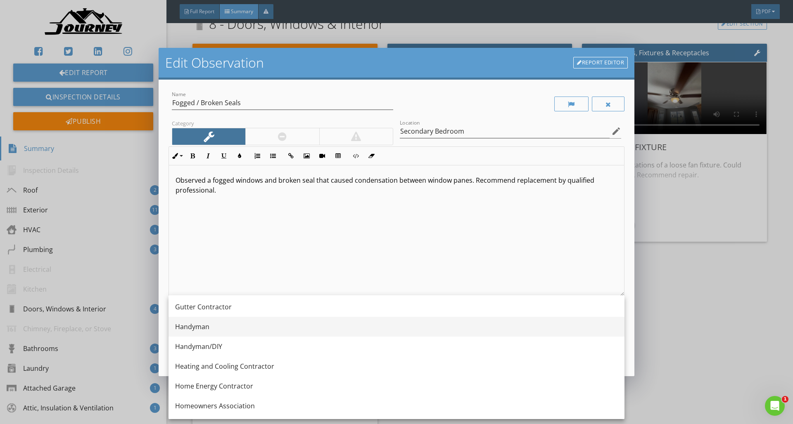
scroll to position [520, 0]
click at [258, 327] on div "Handyman" at bounding box center [396, 324] width 443 height 10
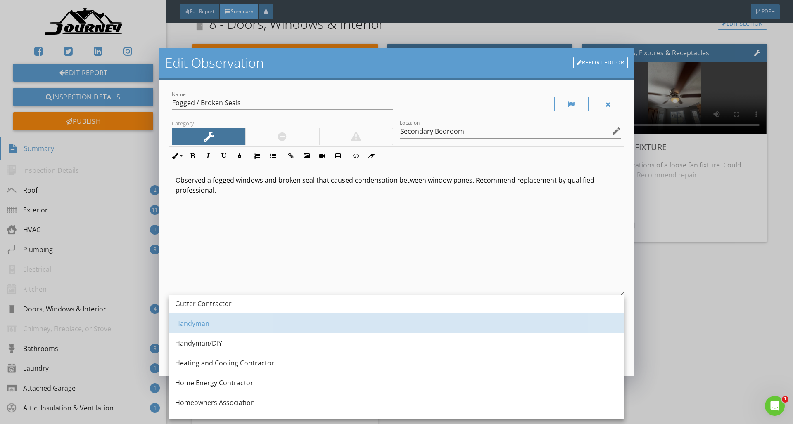
scroll to position [0, 0]
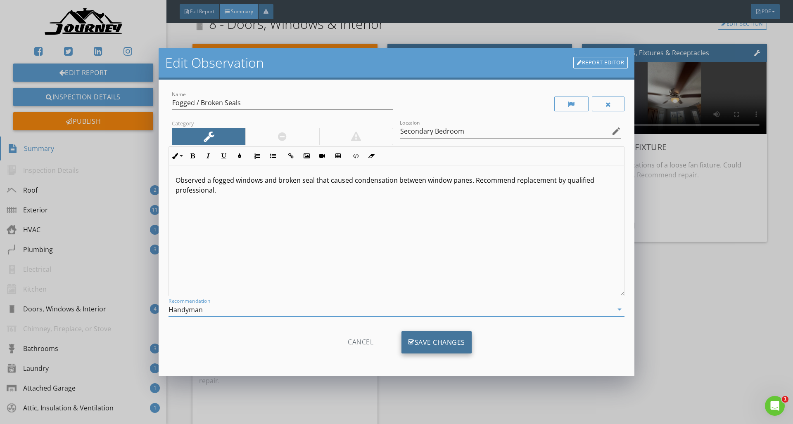
click at [434, 341] on div "Save Changes" at bounding box center [436, 342] width 70 height 22
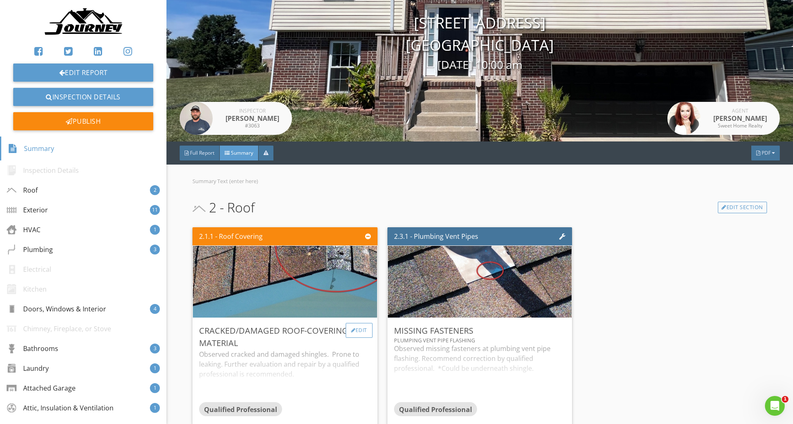
scroll to position [75, 0]
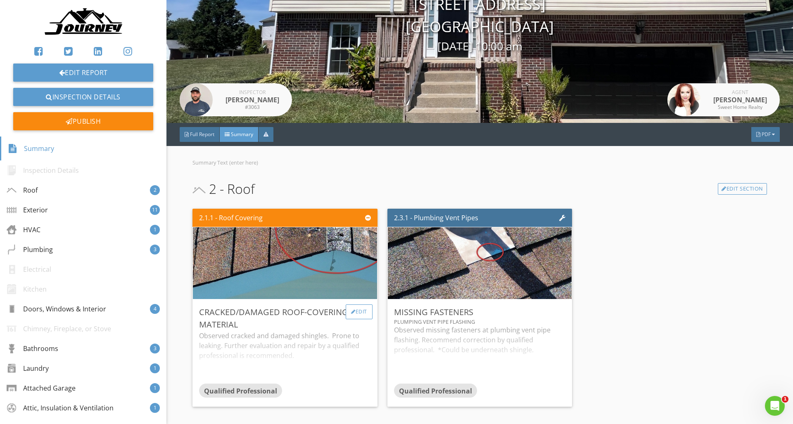
click at [352, 311] on div at bounding box center [353, 312] width 5 height 5
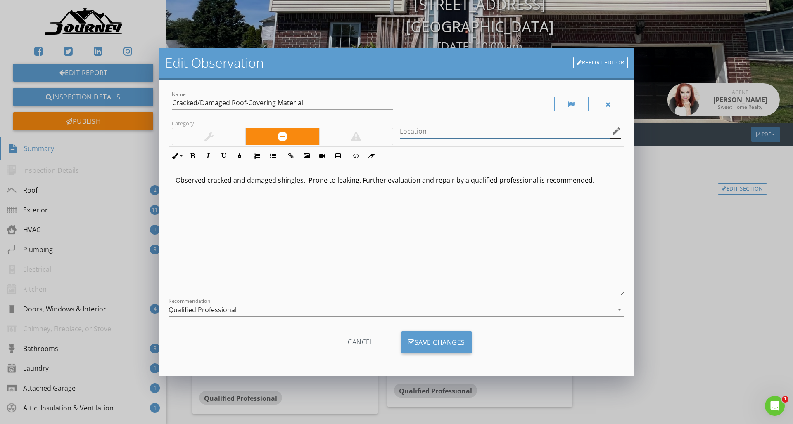
click at [406, 133] on input "Location" at bounding box center [505, 132] width 210 height 14
type input "ridge"
click at [436, 343] on div "Save Changes" at bounding box center [436, 342] width 70 height 22
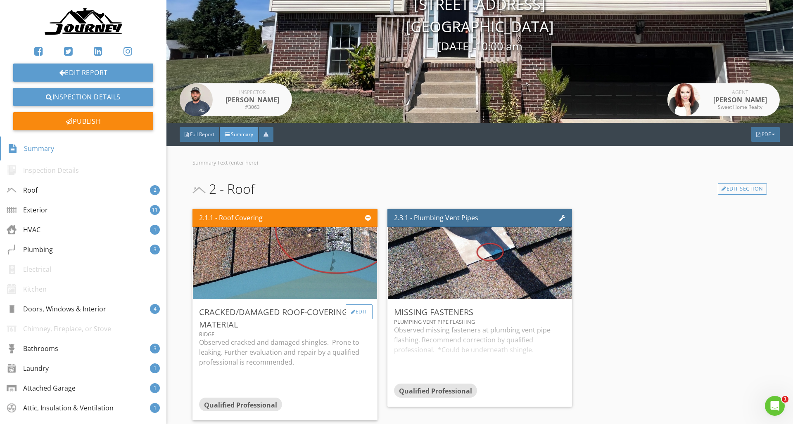
click at [354, 313] on div "Edit" at bounding box center [359, 312] width 27 height 15
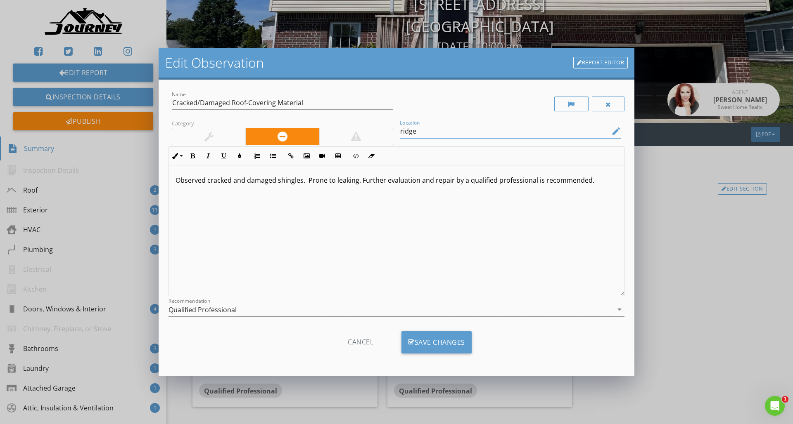
drag, startPoint x: 426, startPoint y: 131, endPoint x: 362, endPoint y: 135, distance: 64.9
click at [362, 135] on div "Name Cracked/Damaged Roof-Covering Material Category Location ridge edit Inline…" at bounding box center [396, 207] width 456 height 235
type input "Eave"
click at [447, 344] on div "Save Changes" at bounding box center [436, 342] width 70 height 22
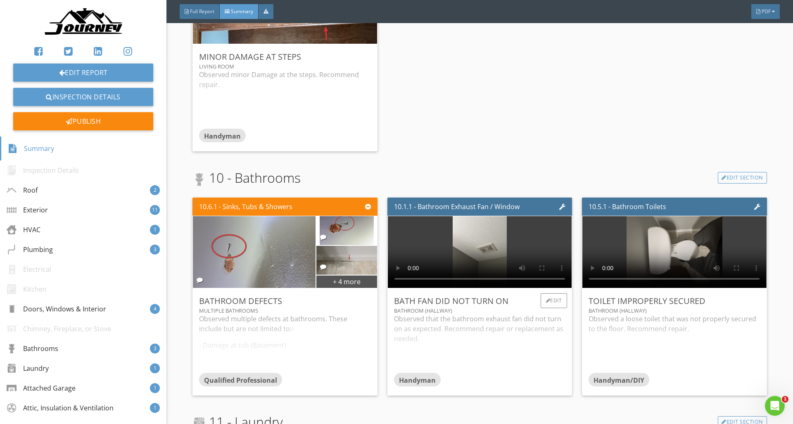
scroll to position [2132, 0]
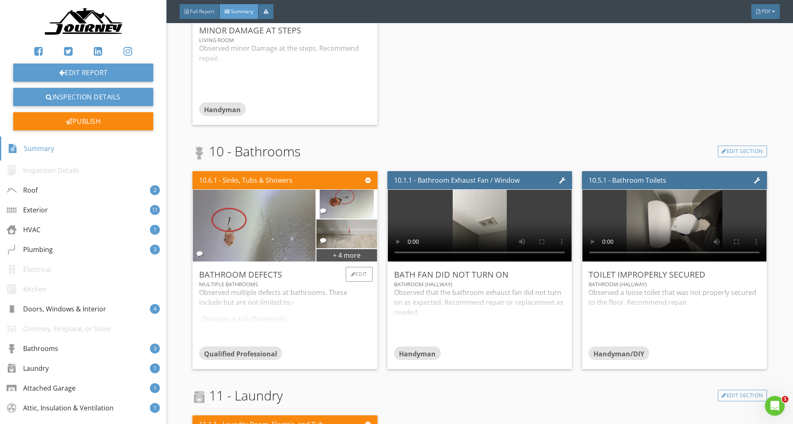
click at [368, 328] on div "Observed multiple defects at bathrooms. These include but are not limited to:- …" at bounding box center [284, 317] width 171 height 59
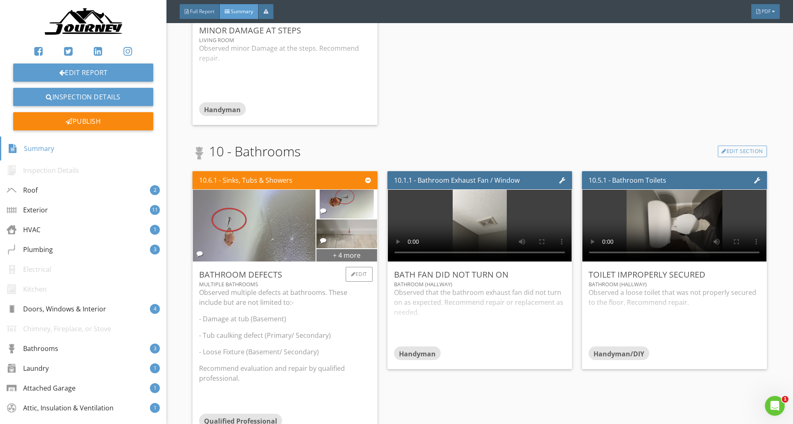
click at [348, 251] on div "+ 4 more" at bounding box center [346, 255] width 60 height 13
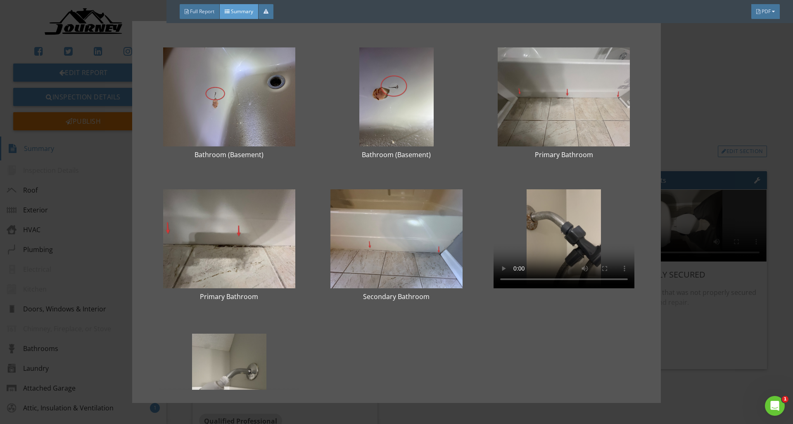
click at [701, 369] on div "Bathroom (Basement) Bathroom (Basement) Primary Bathroom Primary Bathroom Secon…" at bounding box center [396, 212] width 793 height 424
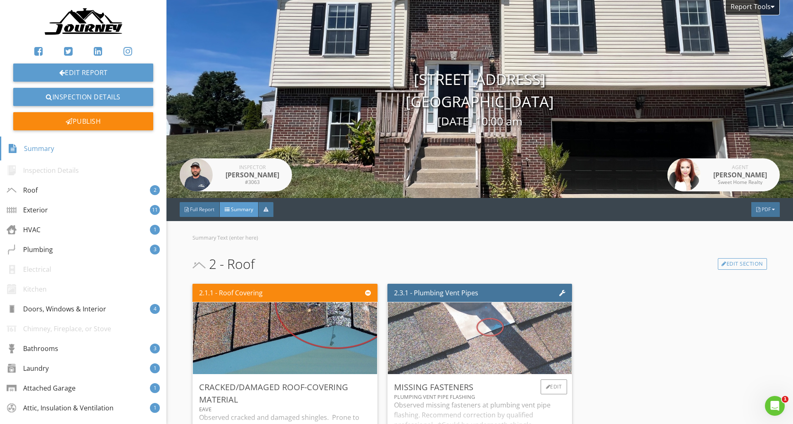
scroll to position [9, 0]
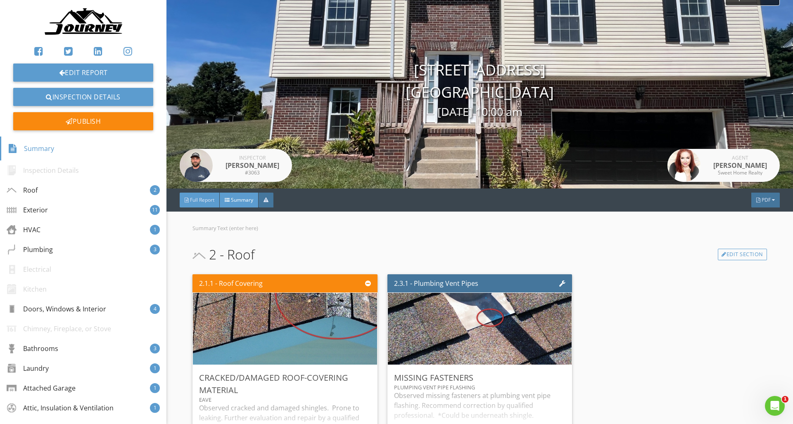
click at [201, 199] on span "Full Report" at bounding box center [202, 200] width 24 height 7
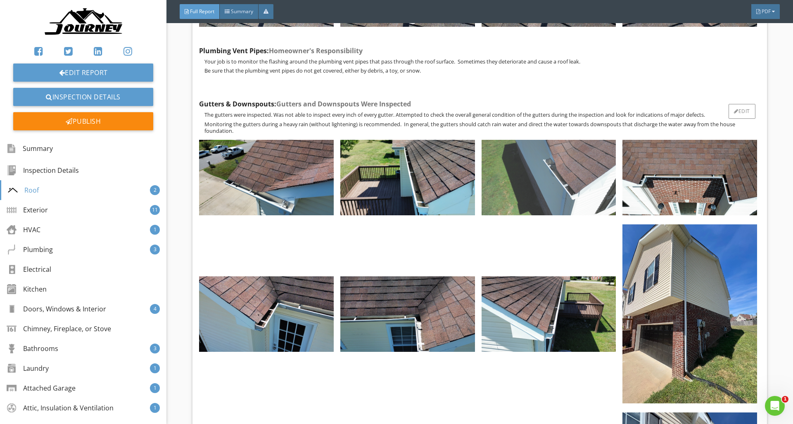
scroll to position [1654, 0]
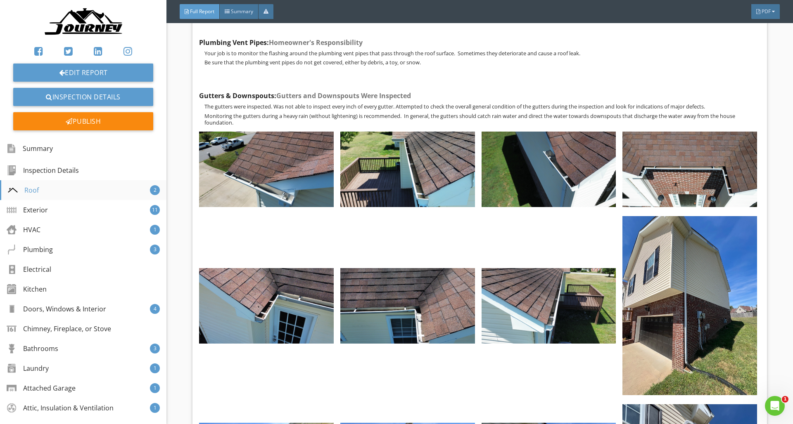
click at [44, 196] on div "Roof 2" at bounding box center [83, 190] width 166 height 20
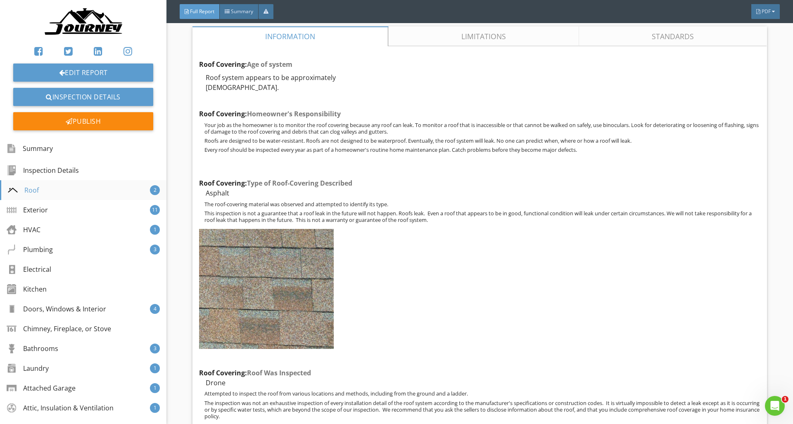
click at [45, 195] on div "Roof 2" at bounding box center [83, 190] width 166 height 20
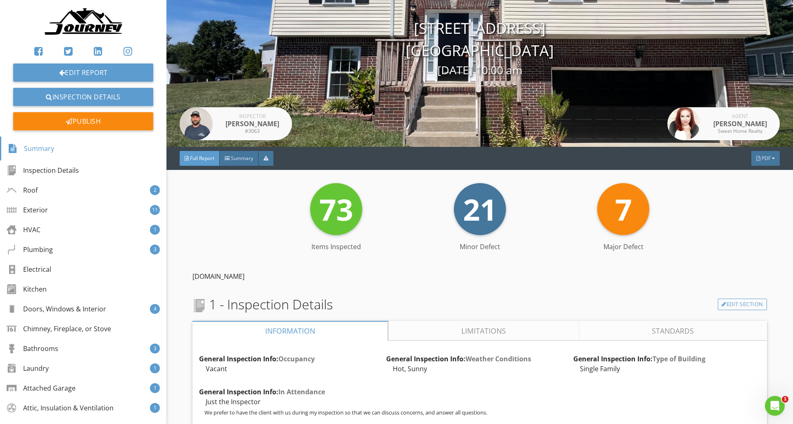
scroll to position [50, 0]
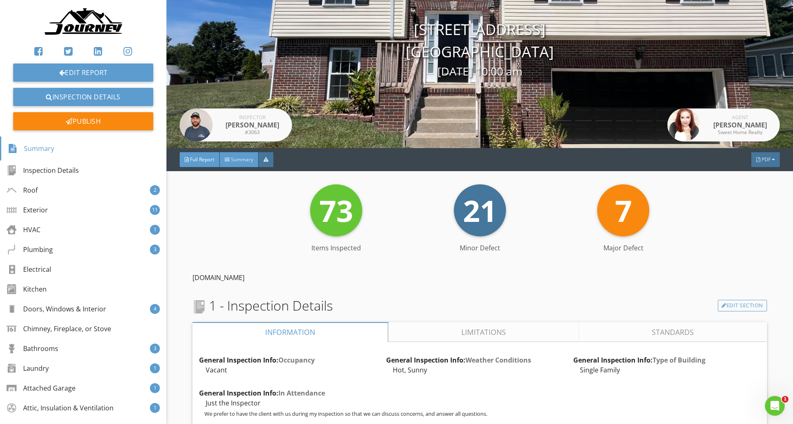
click at [242, 158] on span "Summary" at bounding box center [242, 159] width 22 height 7
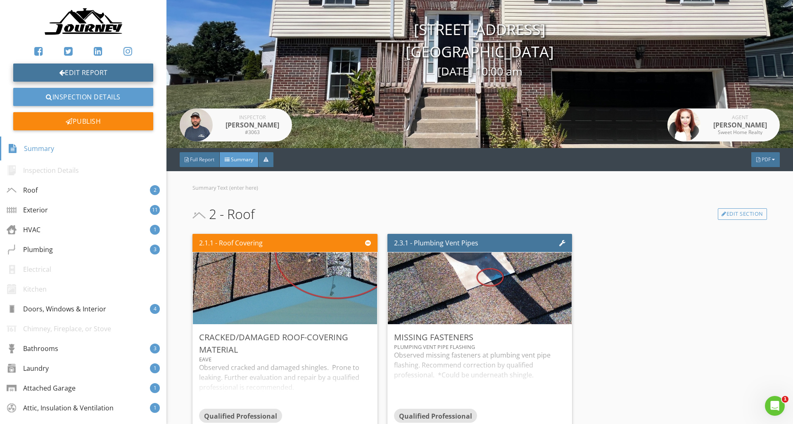
click at [110, 71] on link "Edit Report" at bounding box center [83, 73] width 140 height 18
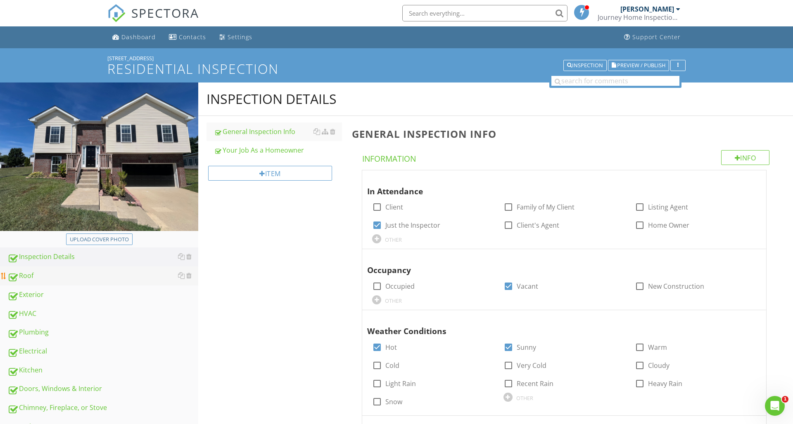
click at [62, 281] on div "Roof" at bounding box center [102, 276] width 191 height 11
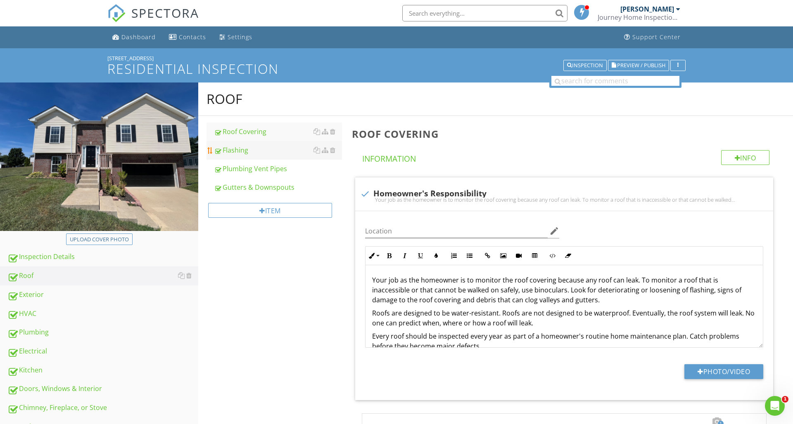
click at [241, 154] on div "Flashing" at bounding box center [278, 150] width 128 height 10
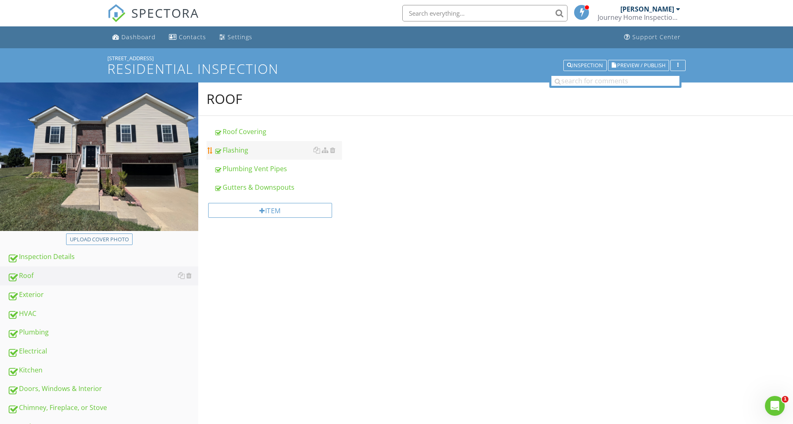
click at [241, 154] on div "Flashing" at bounding box center [278, 150] width 128 height 10
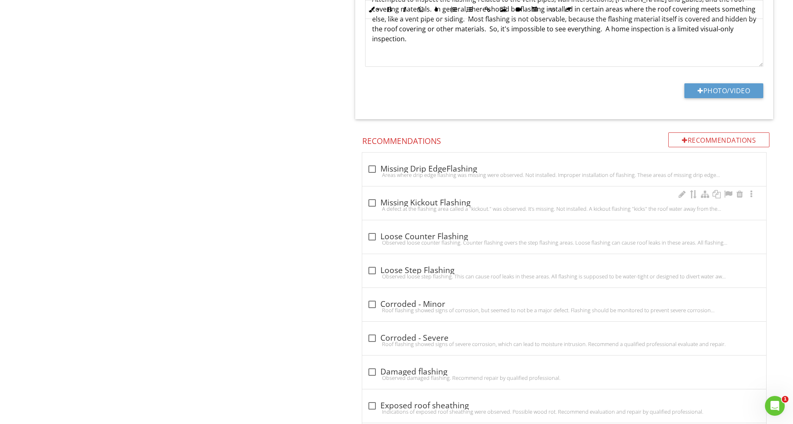
scroll to position [649, 0]
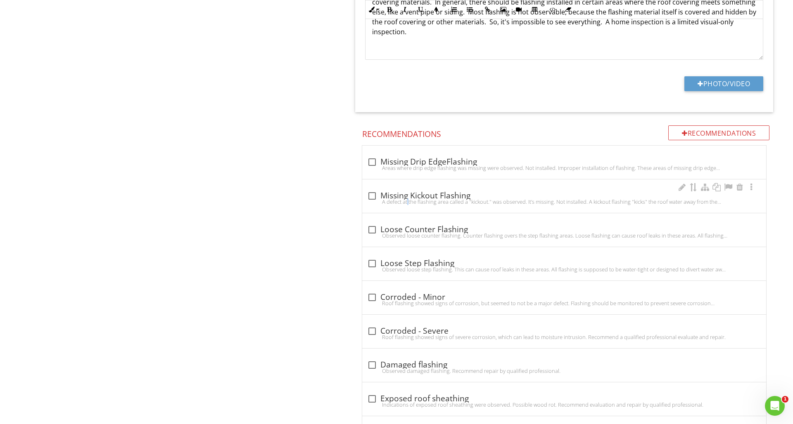
click at [374, 194] on div at bounding box center [372, 196] width 14 height 14
checkbox input "true"
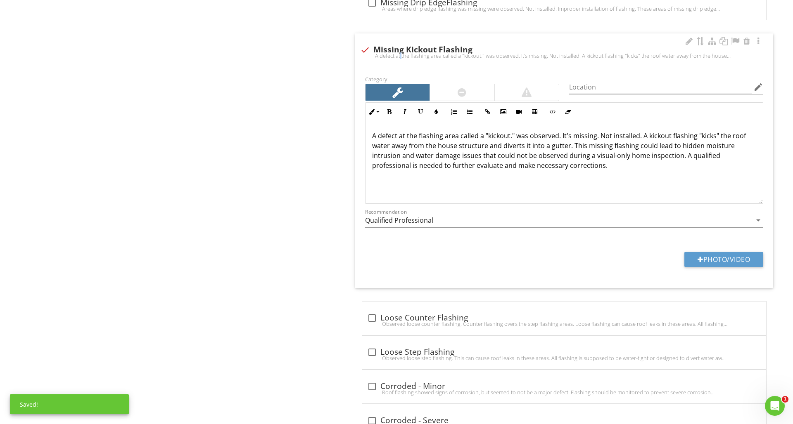
scroll to position [810, 0]
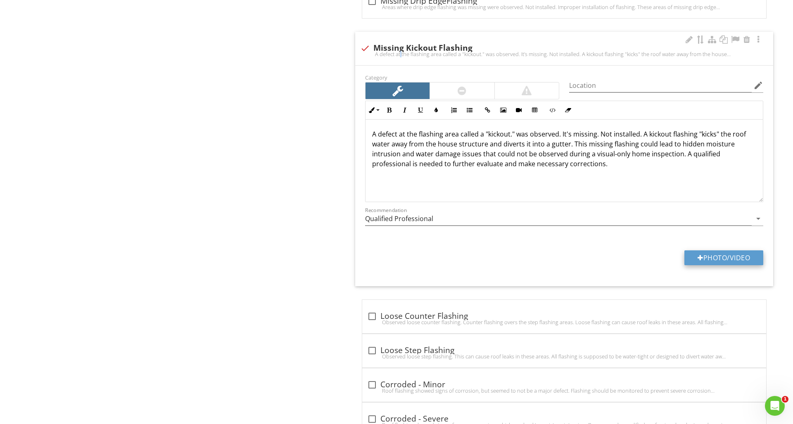
click at [701, 256] on button "Photo/Video" at bounding box center [723, 258] width 79 height 15
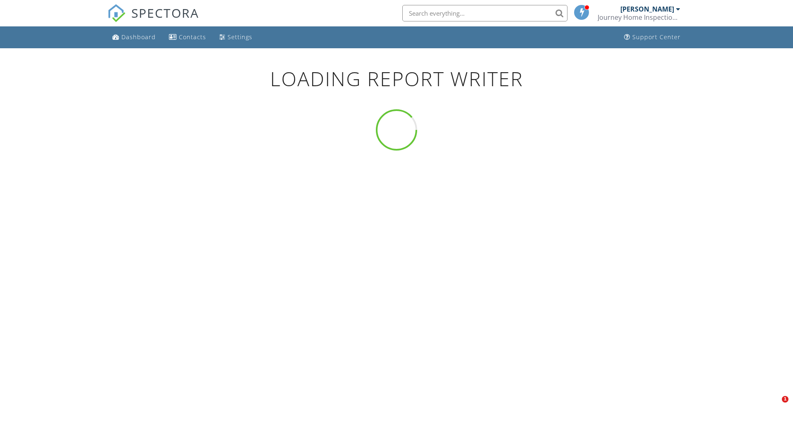
scroll to position [0, 0]
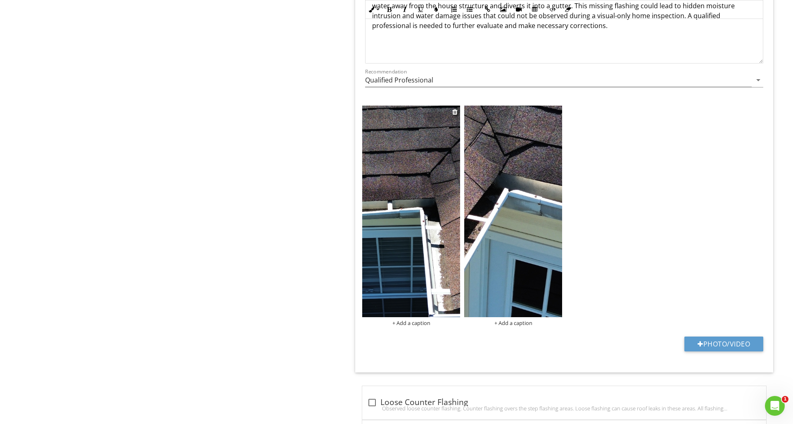
scroll to position [949, 0]
click at [418, 156] on img at bounding box center [411, 211] width 98 height 212
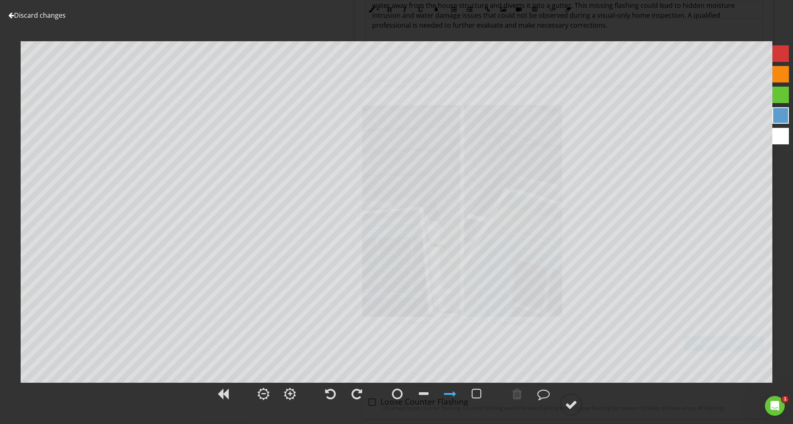
click at [777, 55] on div at bounding box center [780, 53] width 17 height 17
drag, startPoint x: 393, startPoint y: 391, endPoint x: 395, endPoint y: 385, distance: 6.5
click at [393, 391] on div at bounding box center [397, 394] width 11 height 12
click at [571, 402] on div at bounding box center [571, 405] width 12 height 12
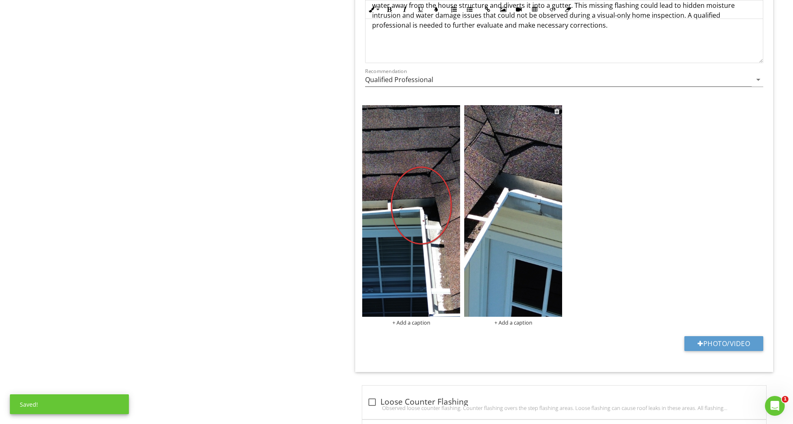
click at [518, 291] on img at bounding box center [513, 210] width 98 height 211
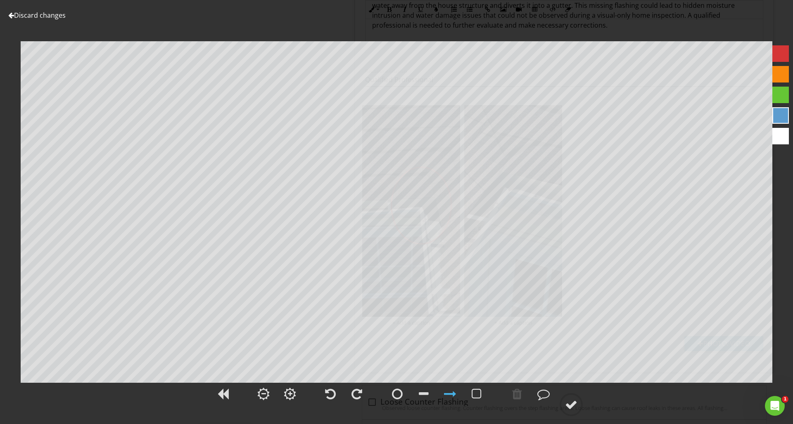
click at [779, 47] on div at bounding box center [780, 53] width 17 height 17
drag, startPoint x: 518, startPoint y: 393, endPoint x: 511, endPoint y: 392, distance: 6.6
click at [518, 393] on div at bounding box center [517, 394] width 10 height 12
click at [398, 395] on div at bounding box center [397, 394] width 11 height 12
click at [564, 405] on circle at bounding box center [570, 404] width 21 height 21
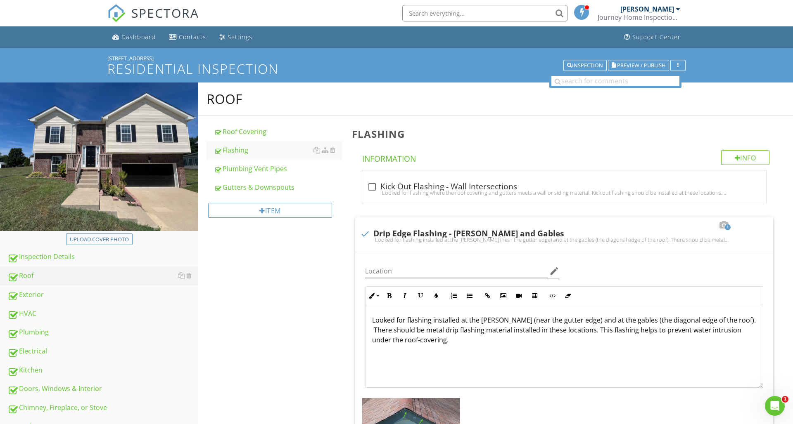
scroll to position [0, 0]
click at [156, 9] on span "SPECTORA" at bounding box center [165, 12] width 68 height 17
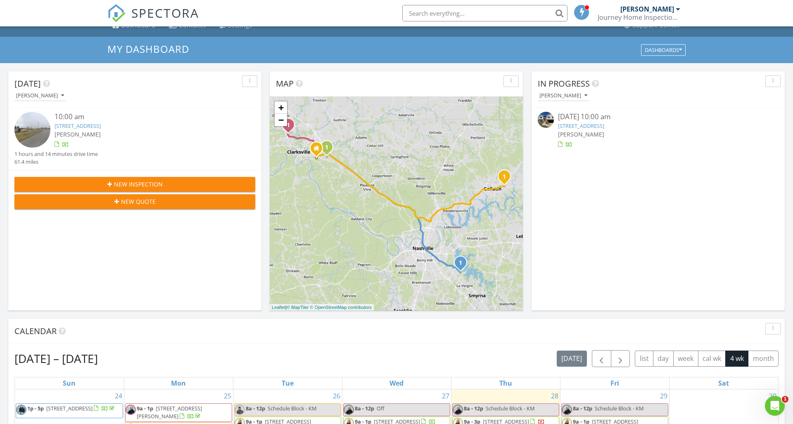
scroll to position [13, 0]
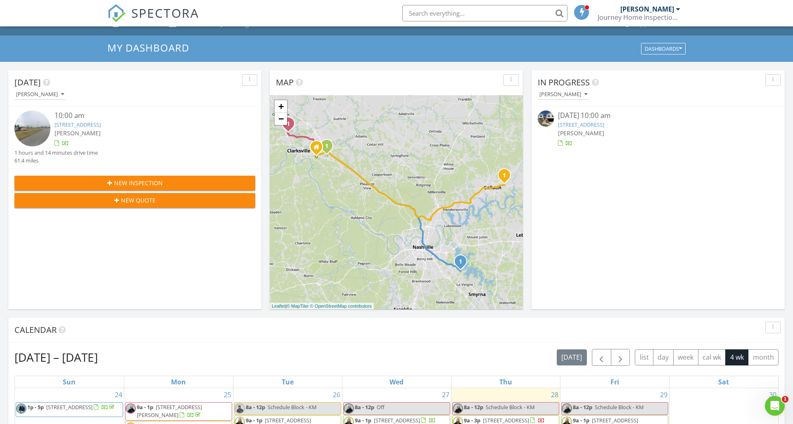
click at [604, 124] on link "2609 Limerick Ln , Clarksville, TN 37042" at bounding box center [581, 124] width 46 height 7
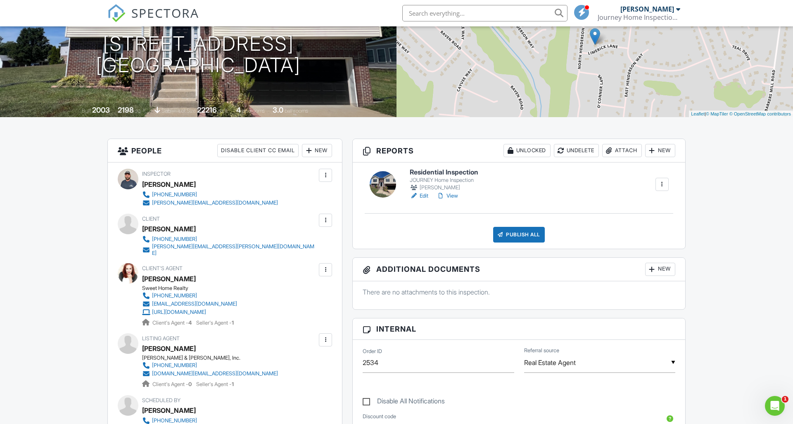
scroll to position [27, 0]
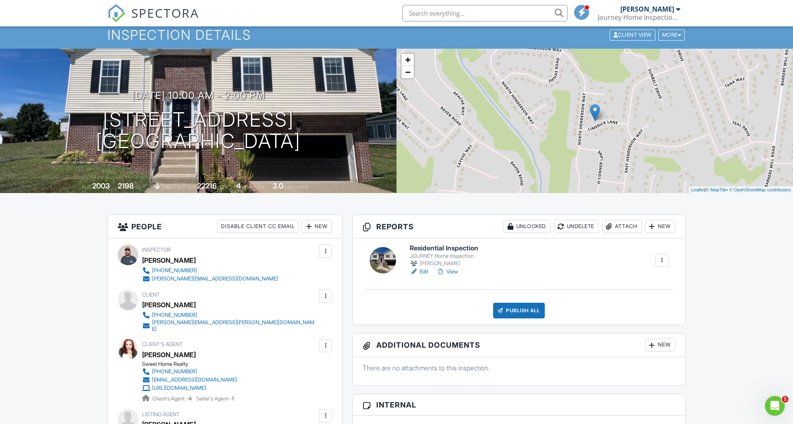
click at [453, 271] on link "View" at bounding box center [446, 272] width 21 height 8
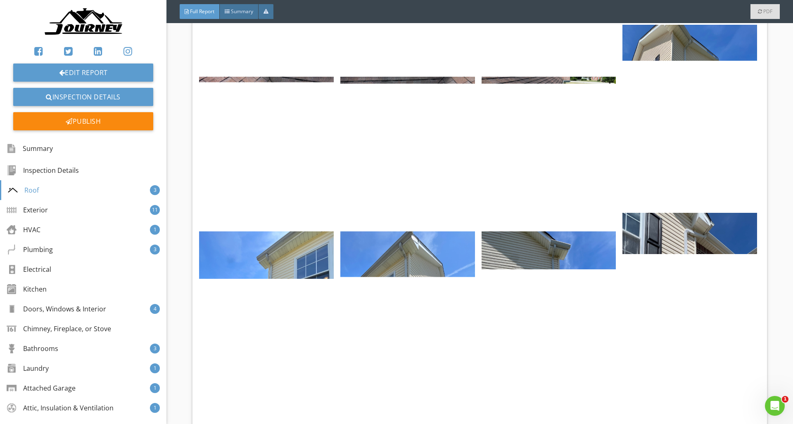
scroll to position [1846, 0]
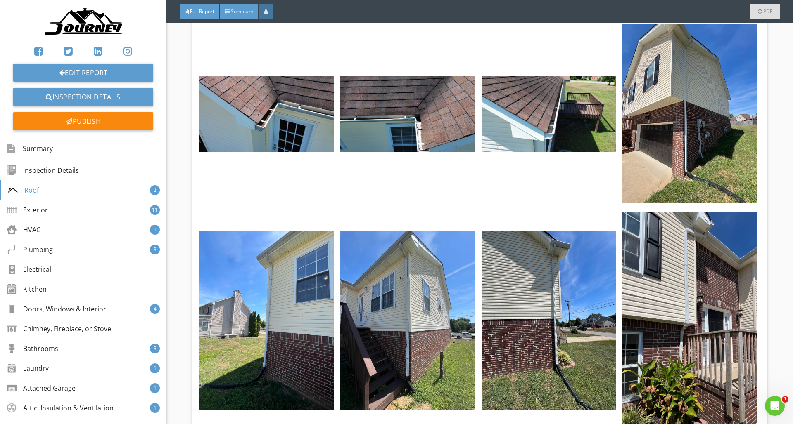
click at [235, 11] on span "Summary" at bounding box center [242, 11] width 22 height 7
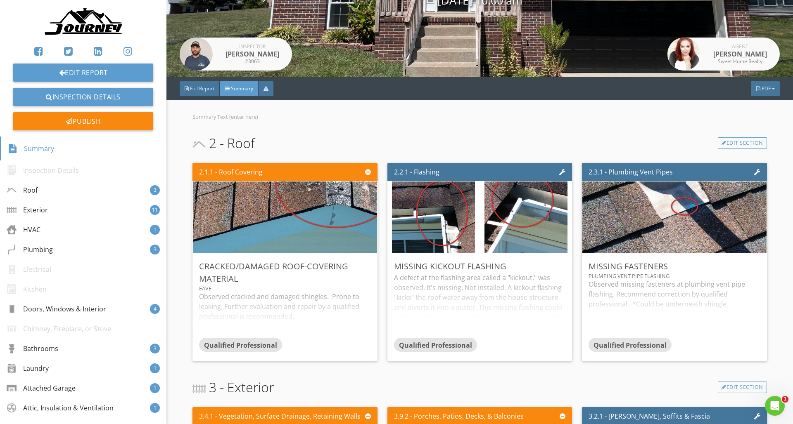
scroll to position [117, 0]
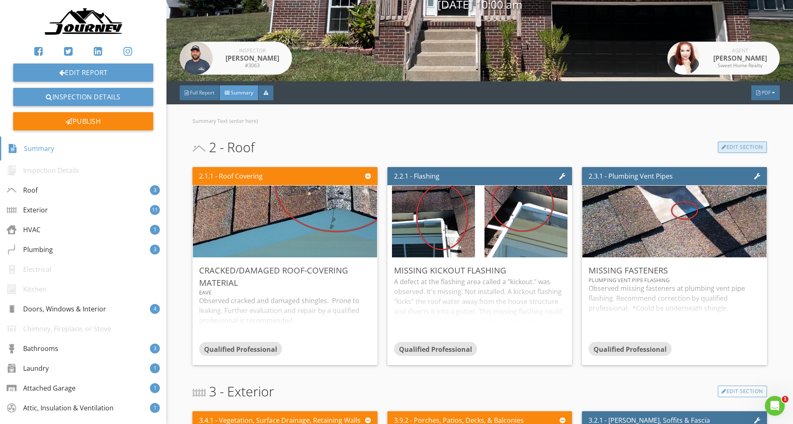
click at [727, 148] on link "Edit Section" at bounding box center [741, 148] width 49 height 12
